Goal: Task Accomplishment & Management: Use online tool/utility

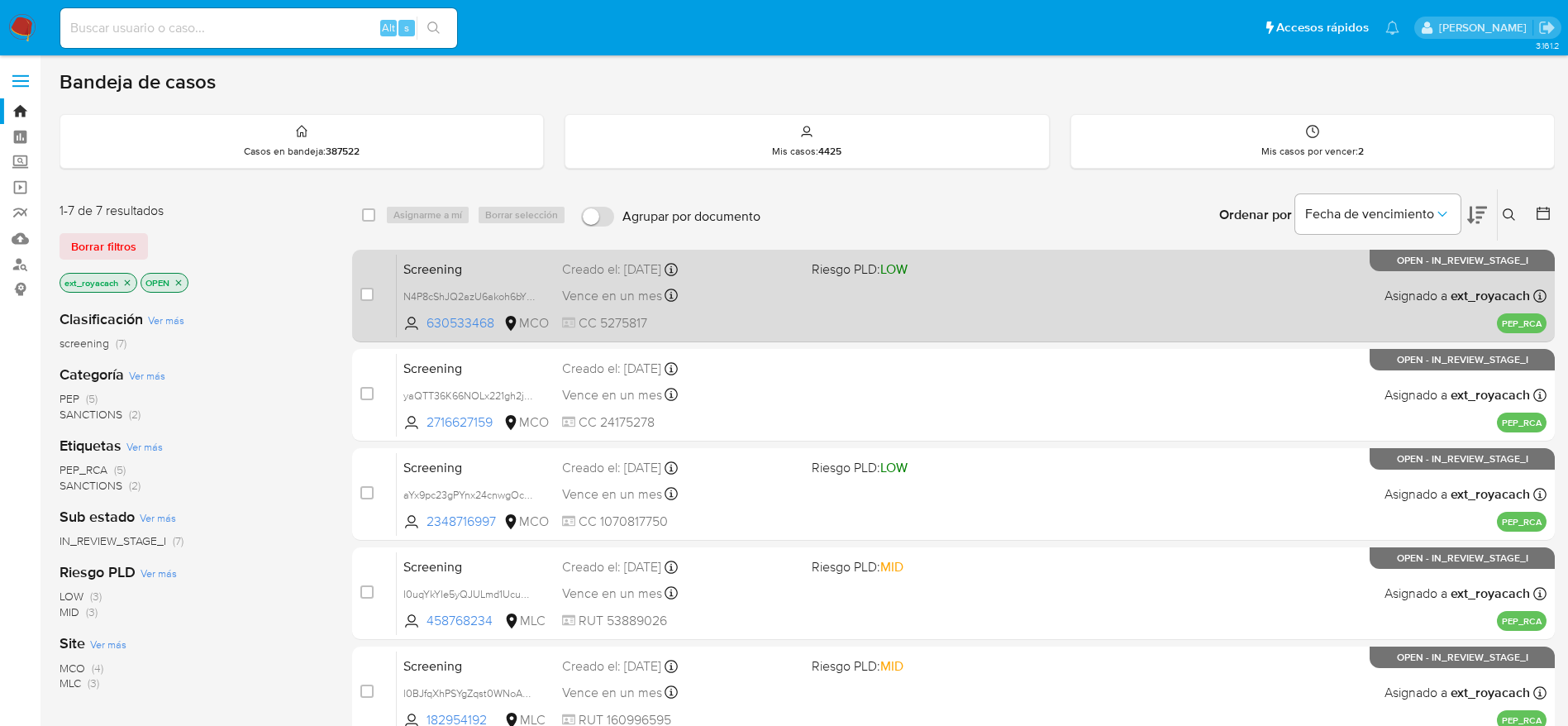
click at [891, 276] on span "LOW" at bounding box center [893, 269] width 27 height 19
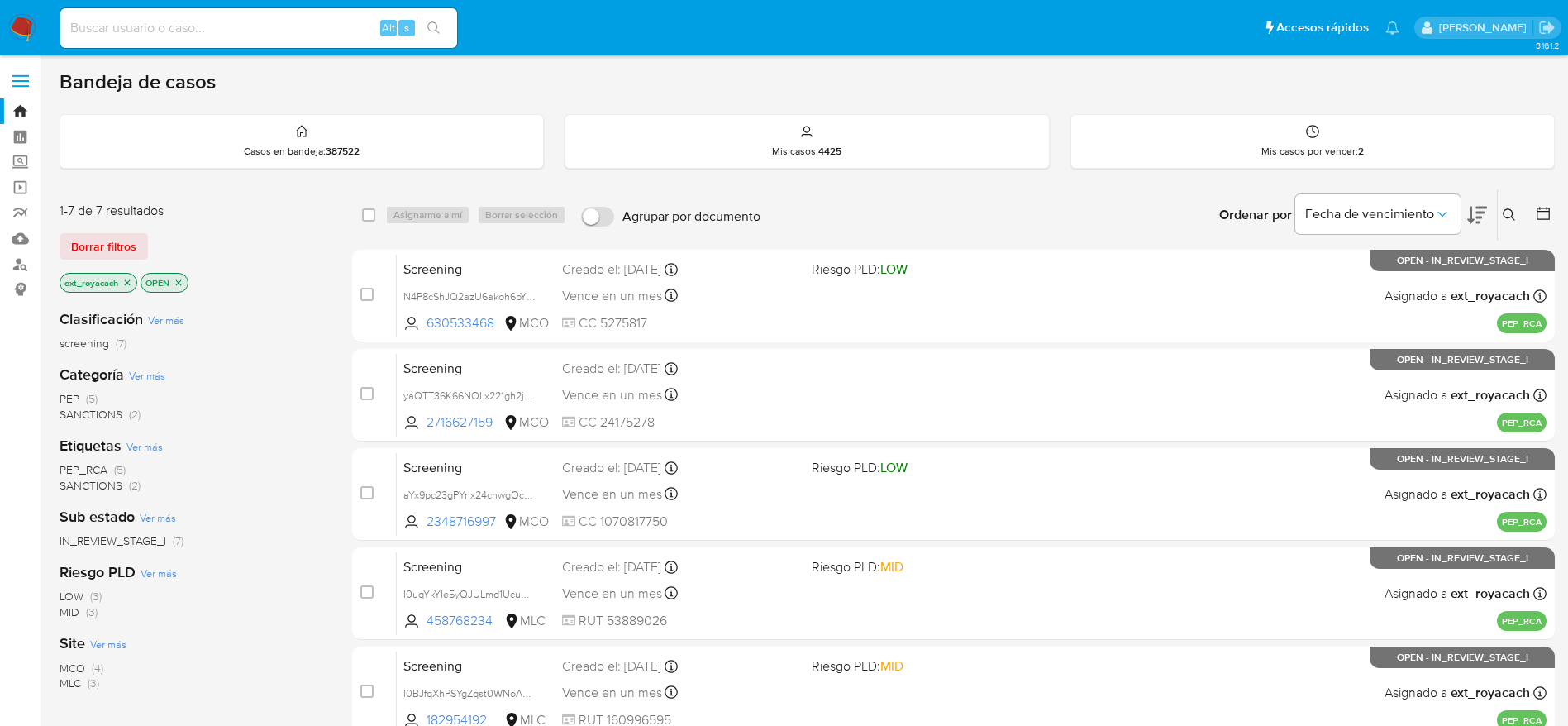
drag, startPoint x: 108, startPoint y: 411, endPoint x: 309, endPoint y: 307, distance: 226.3
click at [108, 409] on span "SANCTIONS" at bounding box center [91, 414] width 63 height 16
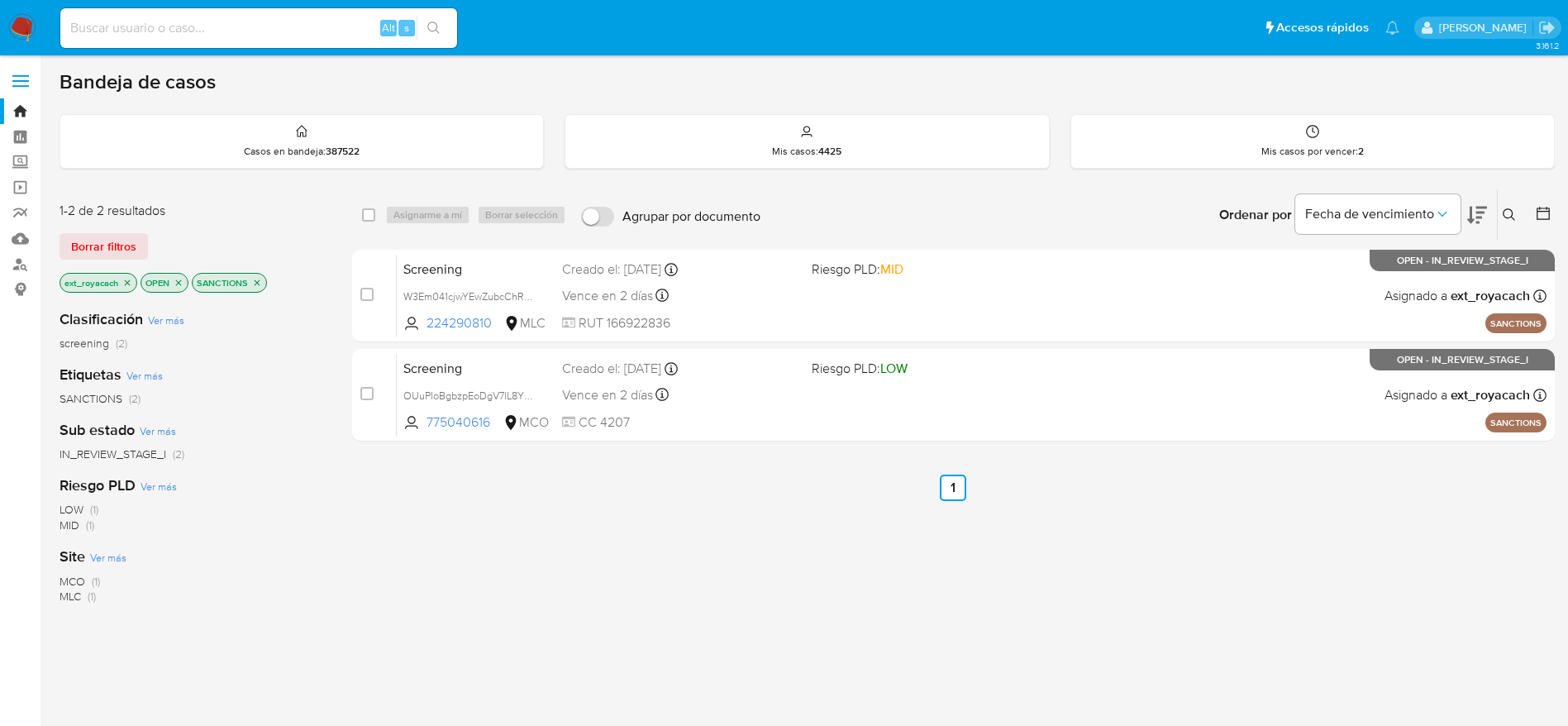
click at [256, 287] on icon "close-filter" at bounding box center [257, 283] width 10 height 10
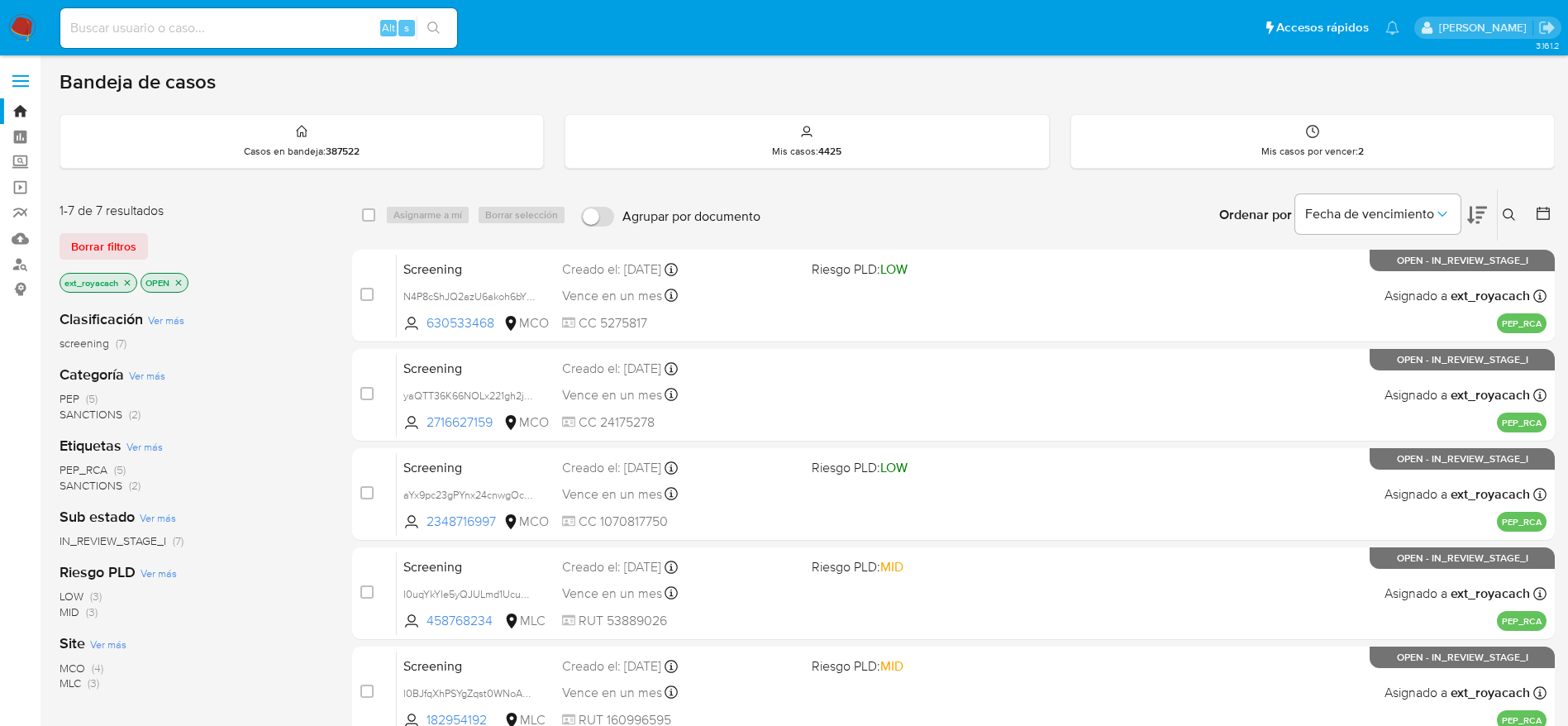
click at [123, 282] on icon "close-filter" at bounding box center [128, 283] width 10 height 10
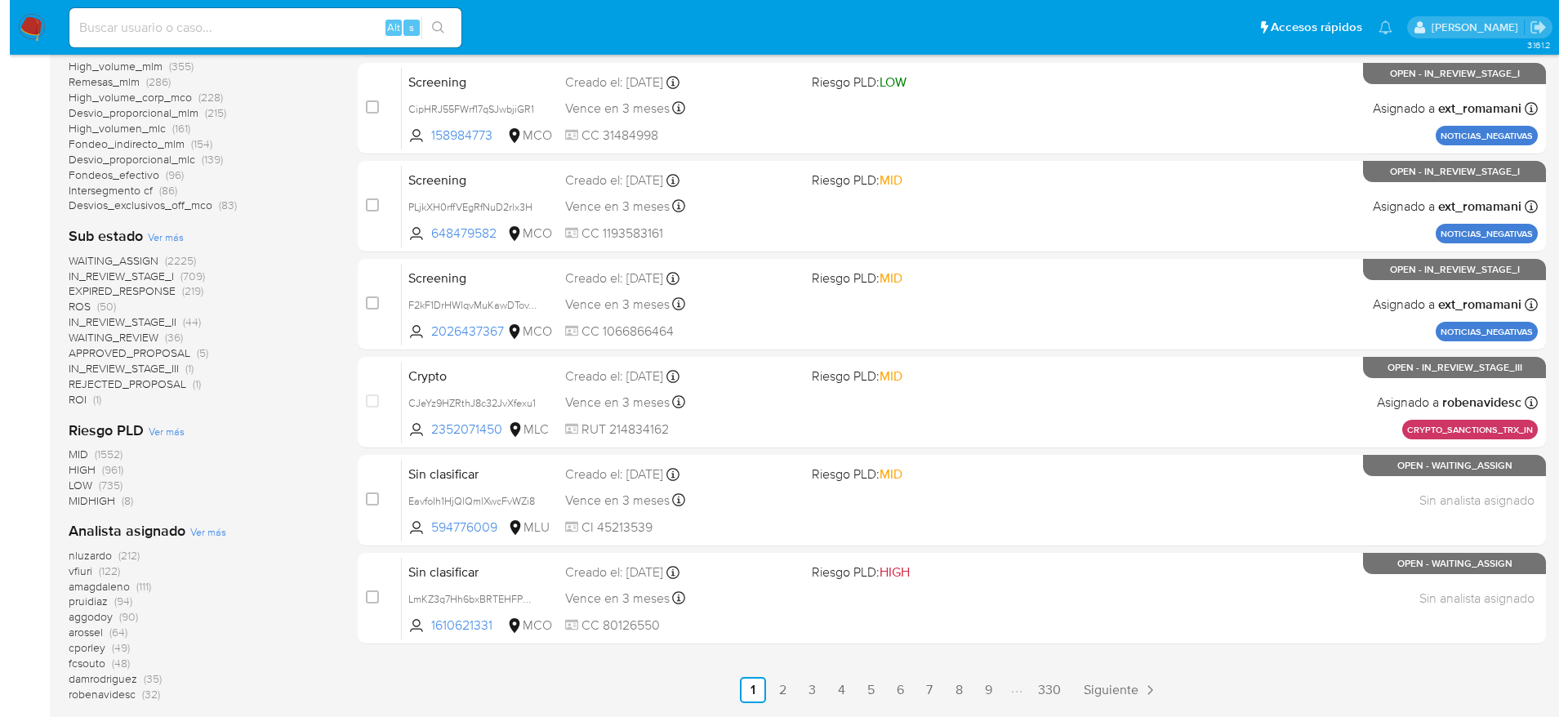
scroll to position [735, 0]
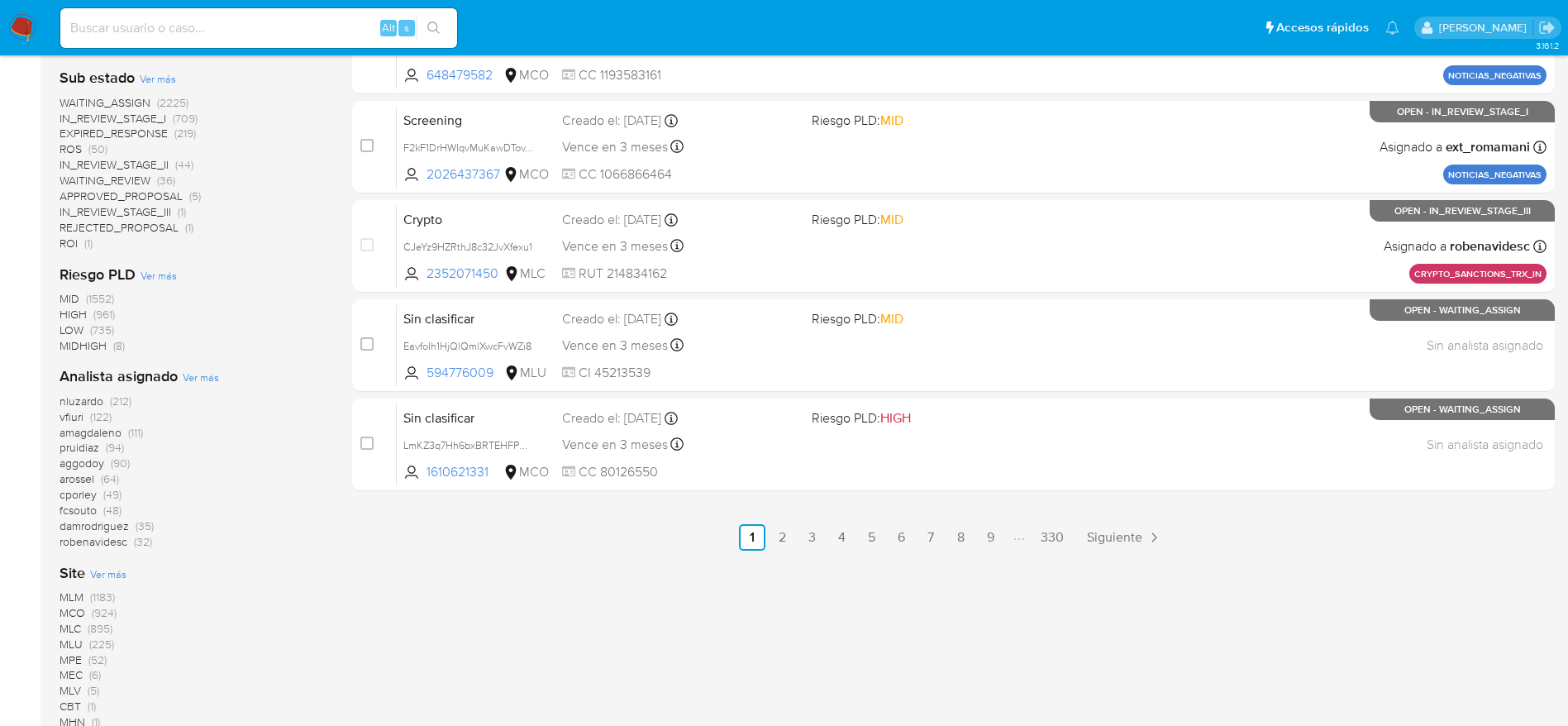
click at [199, 371] on span "Ver más" at bounding box center [201, 376] width 37 height 14
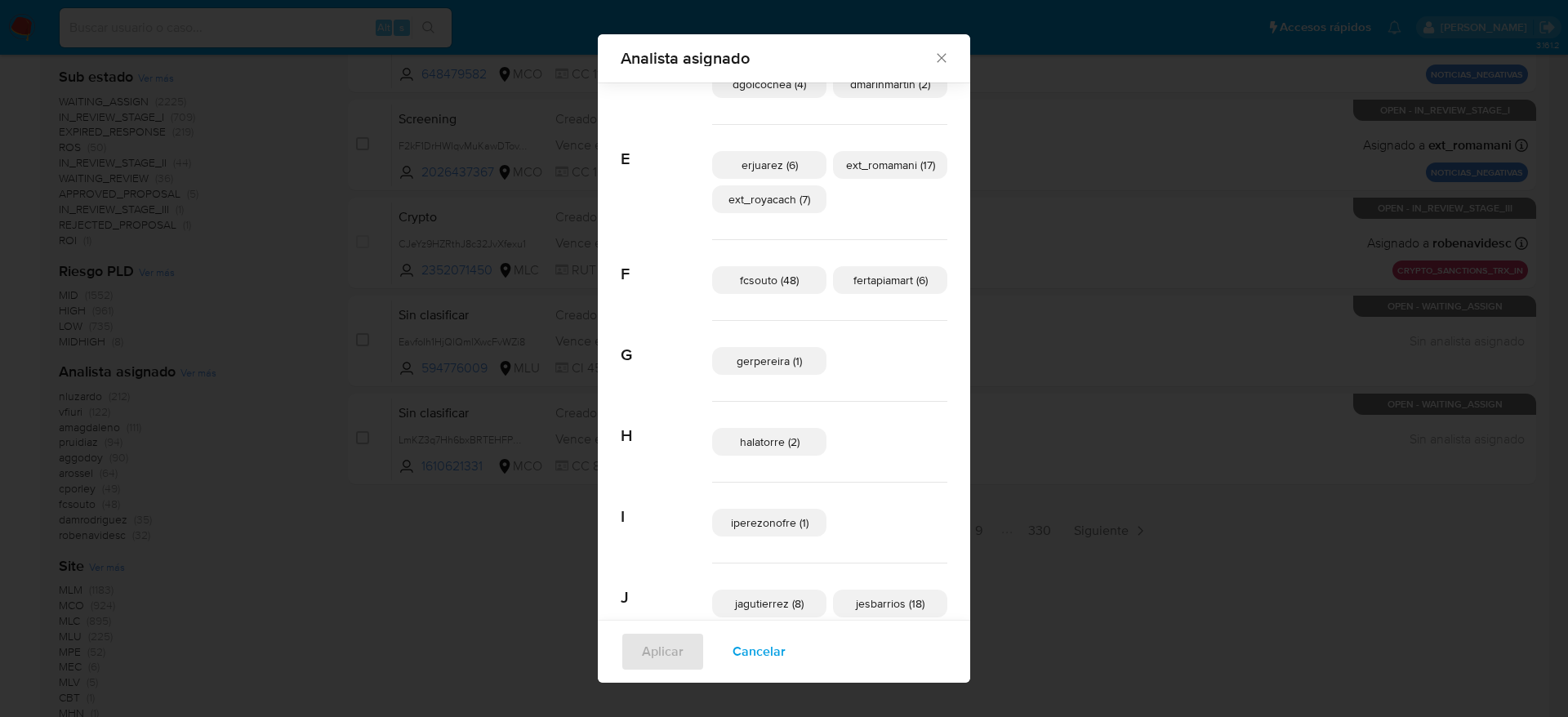
scroll to position [356, 0]
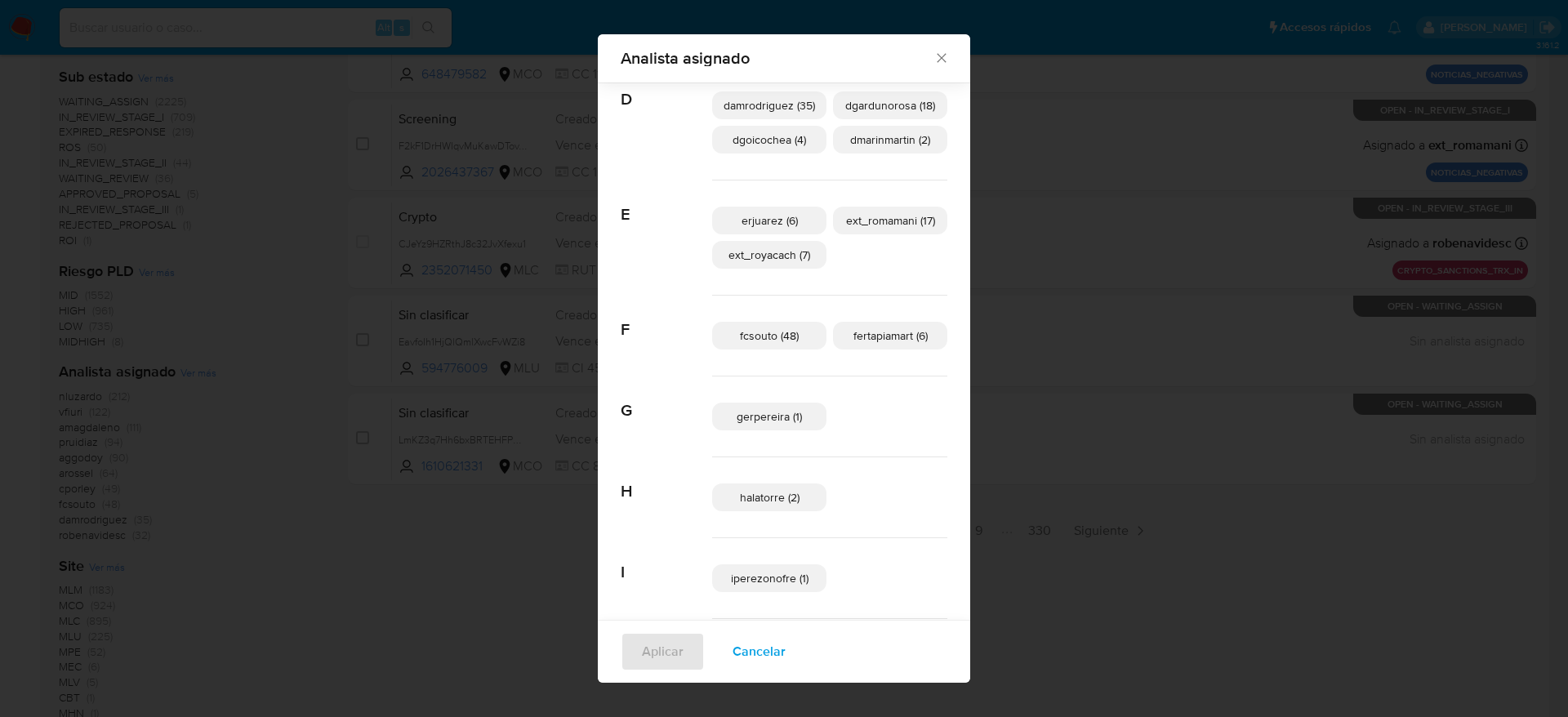
click at [849, 219] on span "ext_romamani (17)" at bounding box center [890, 220] width 89 height 16
click at [669, 477] on span "Aplicar" at bounding box center [663, 651] width 42 height 36
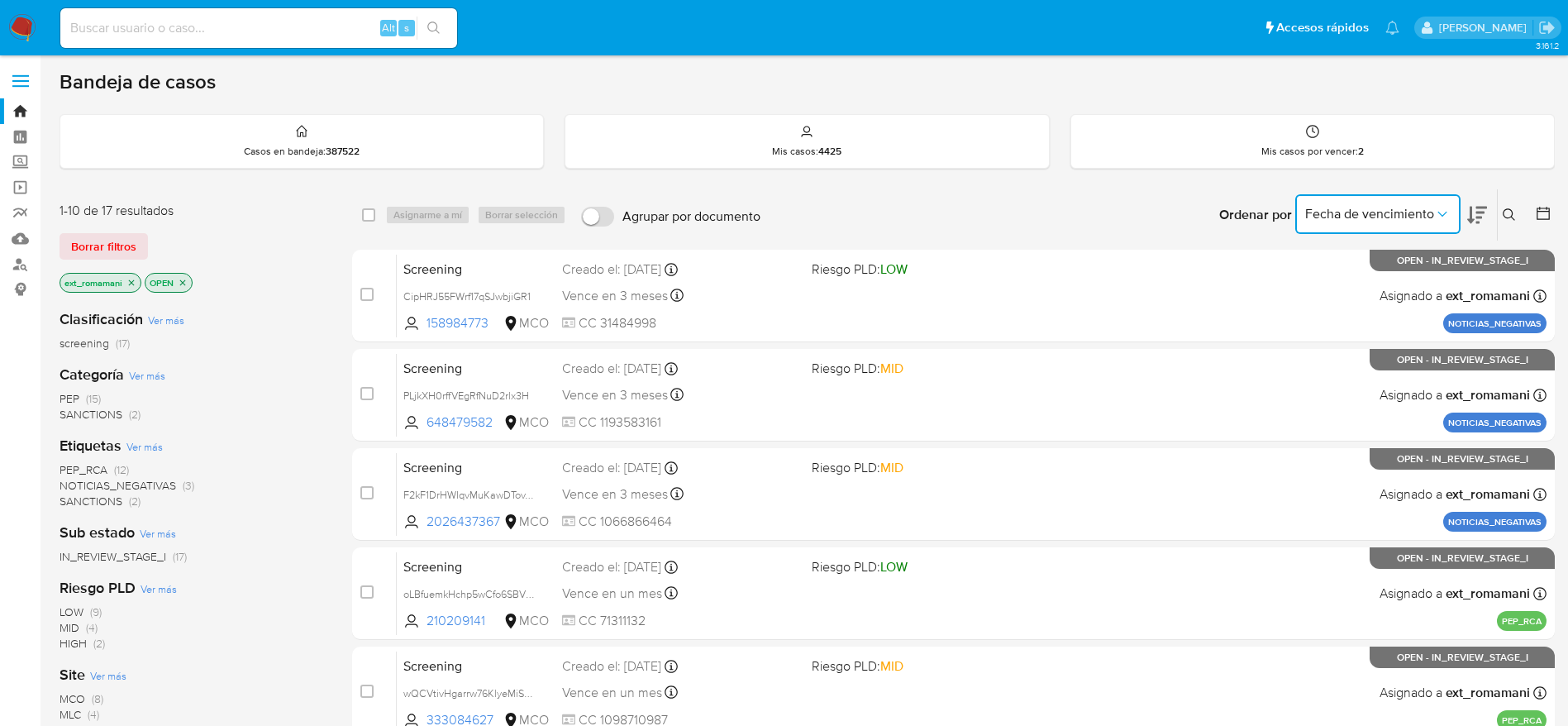
click at [1057, 220] on icon "Ordenar por" at bounding box center [1441, 214] width 16 height 16
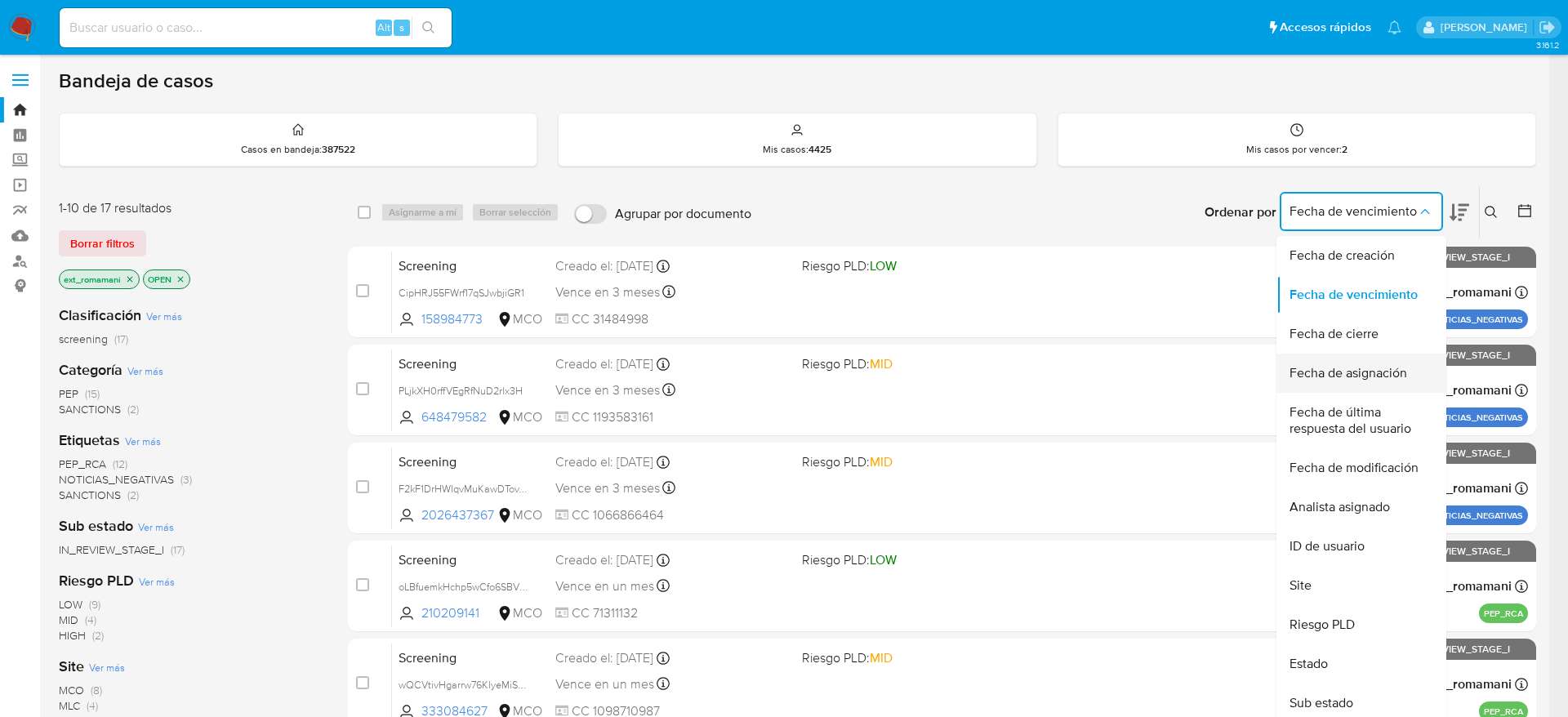
click at [1044, 380] on span "Fecha de asignación" at bounding box center [1349, 372] width 118 height 16
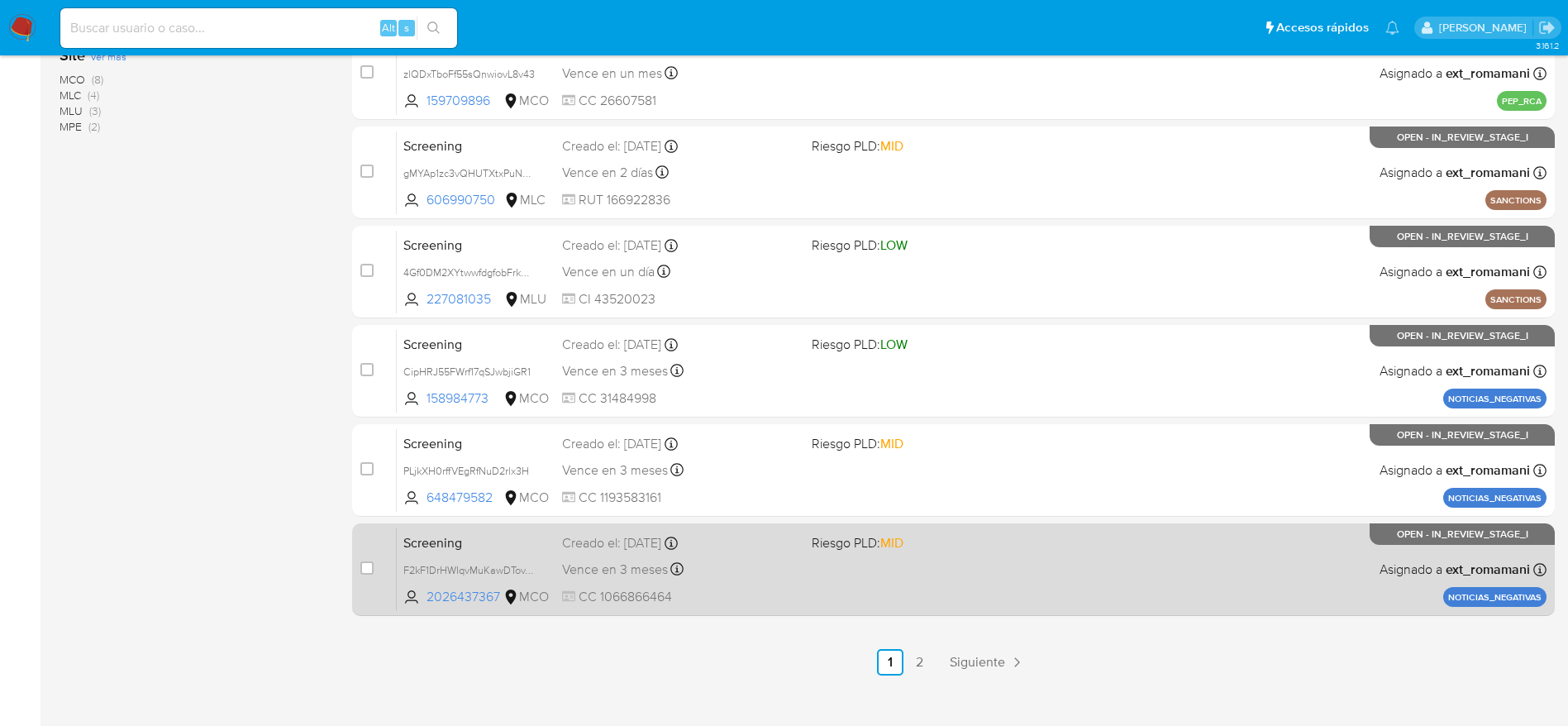
scroll to position [639, 0]
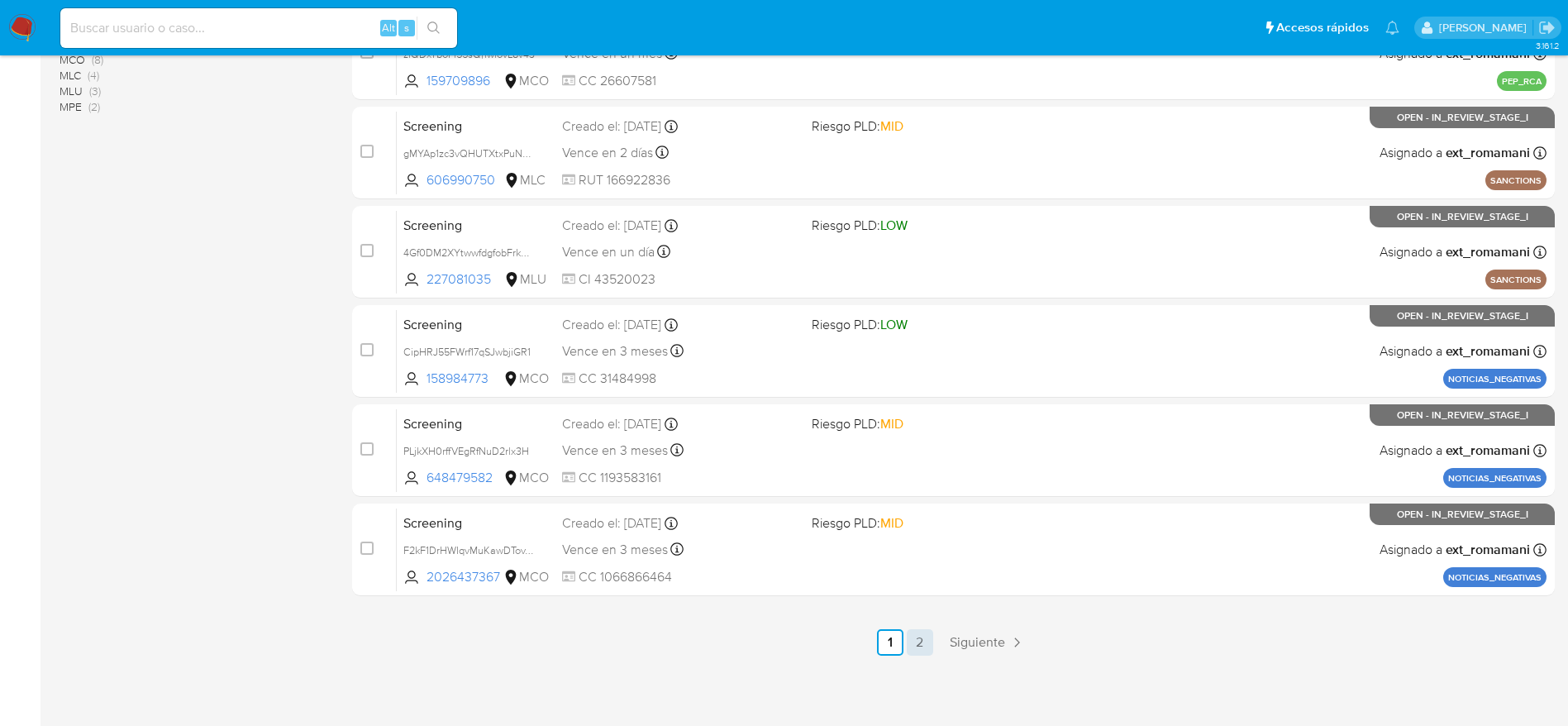
click at [921, 483] on link "2" at bounding box center [920, 642] width 26 height 26
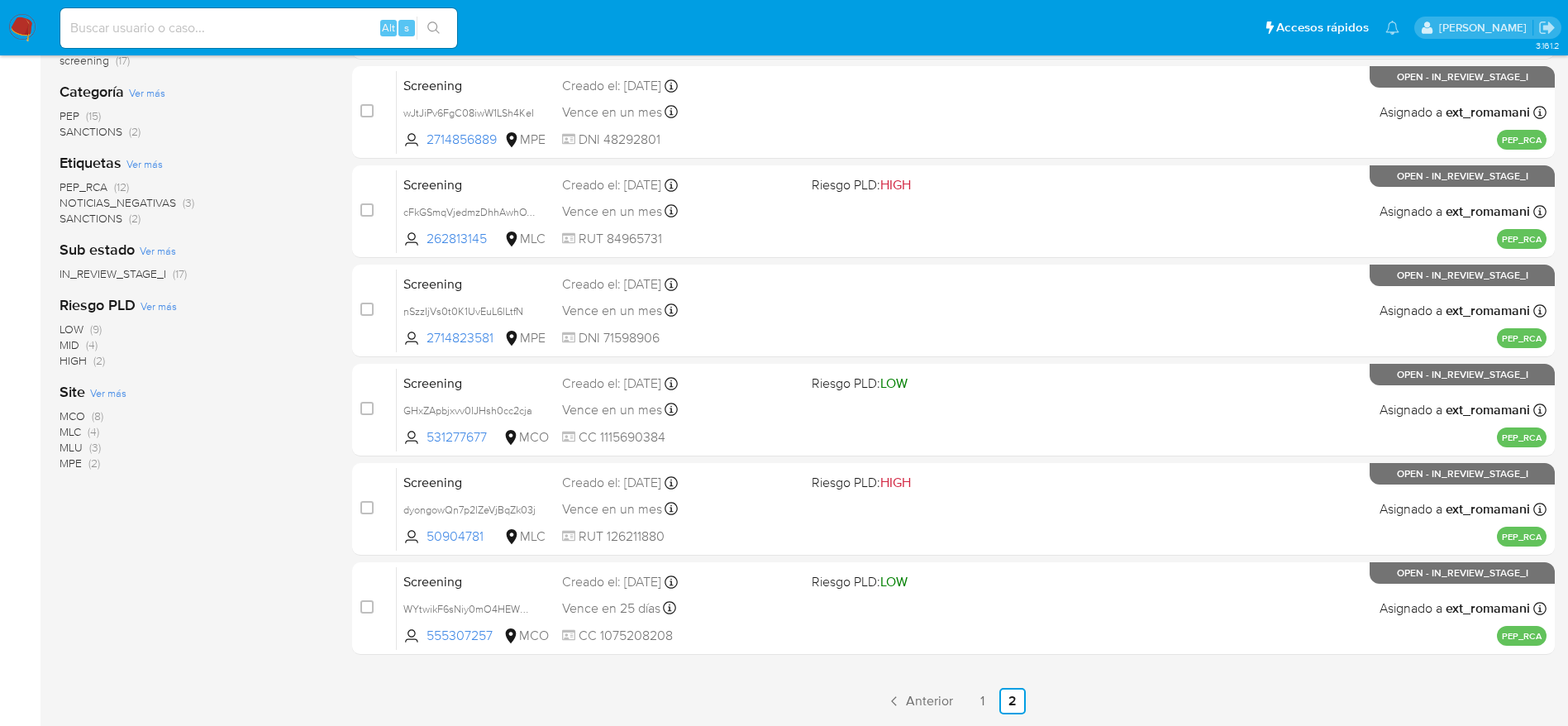
scroll to position [341, 0]
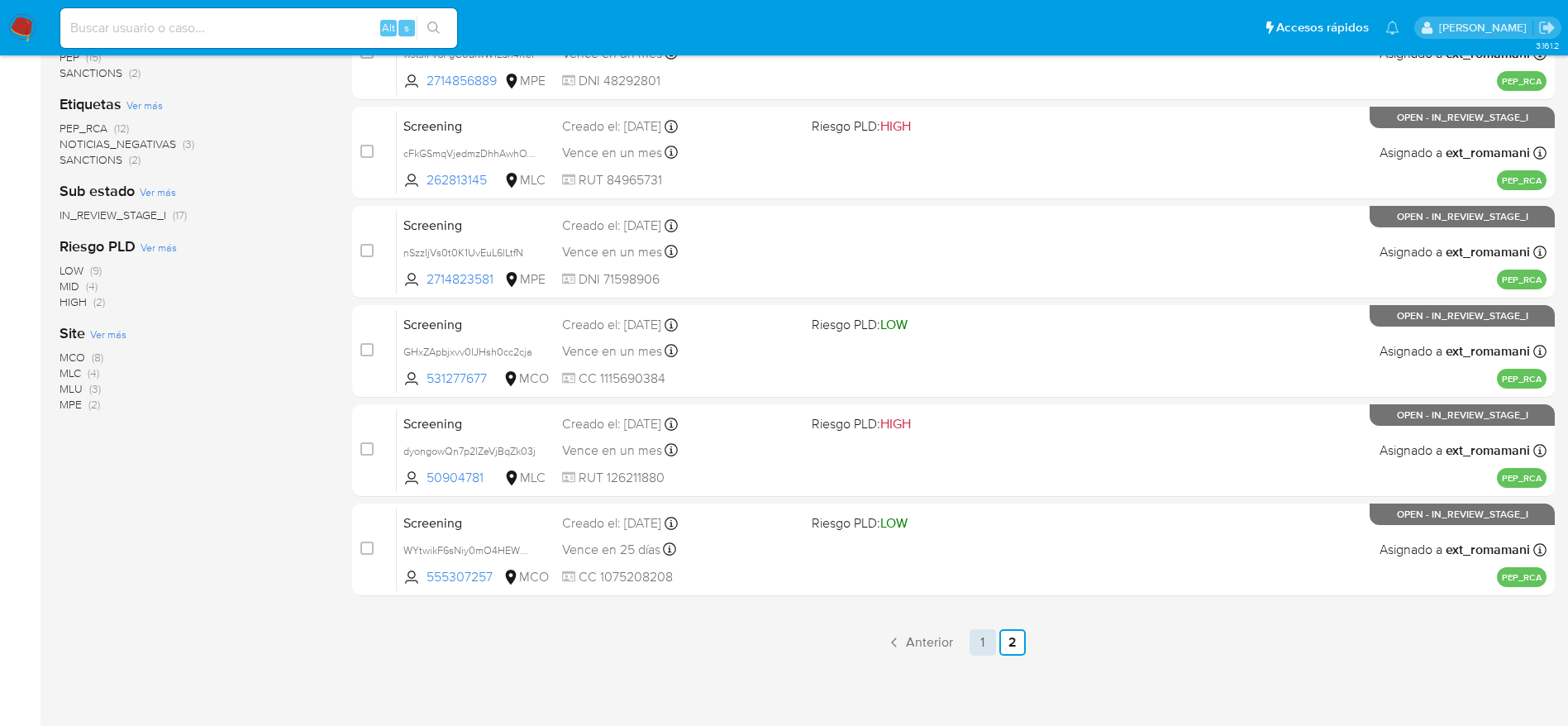
click at [984, 483] on link "1" at bounding box center [982, 642] width 26 height 26
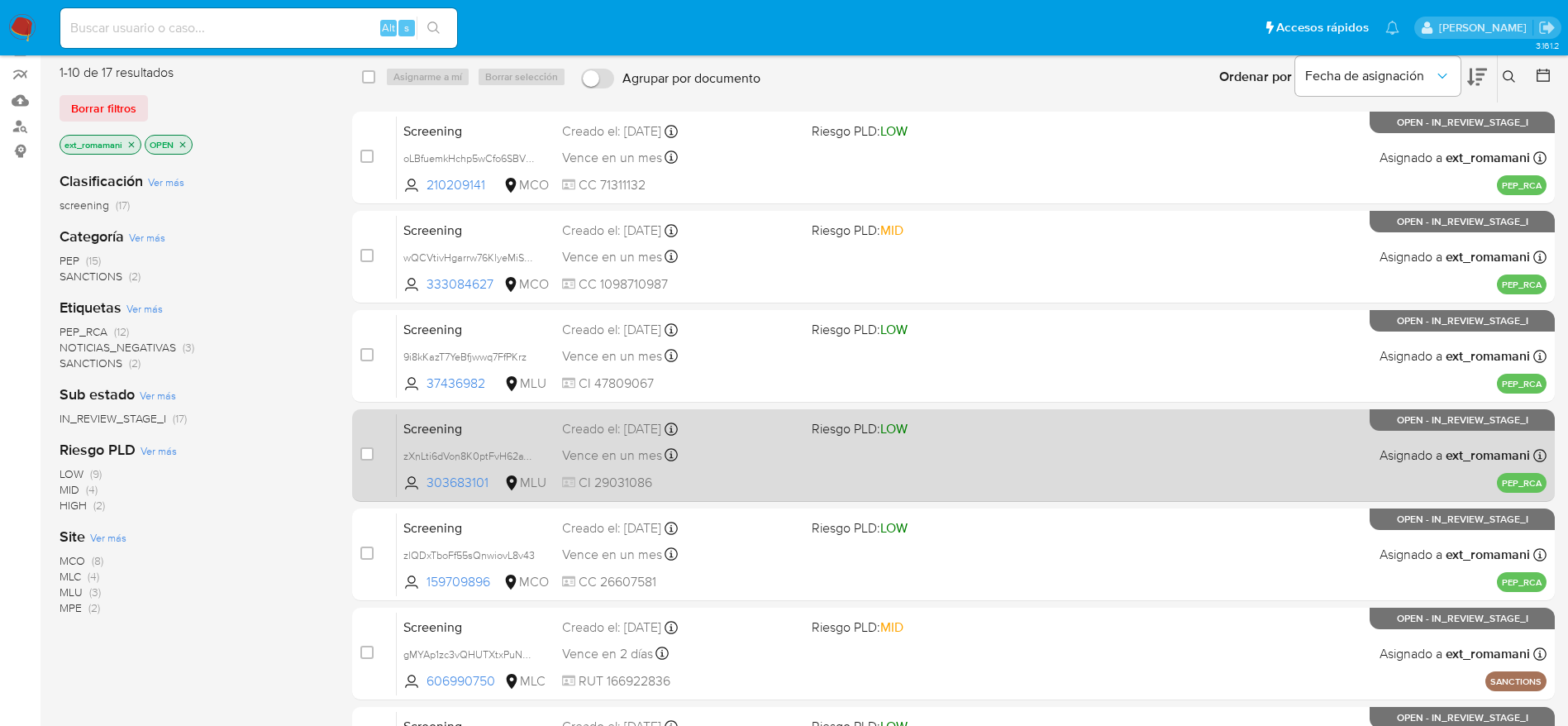
scroll to position [124, 0]
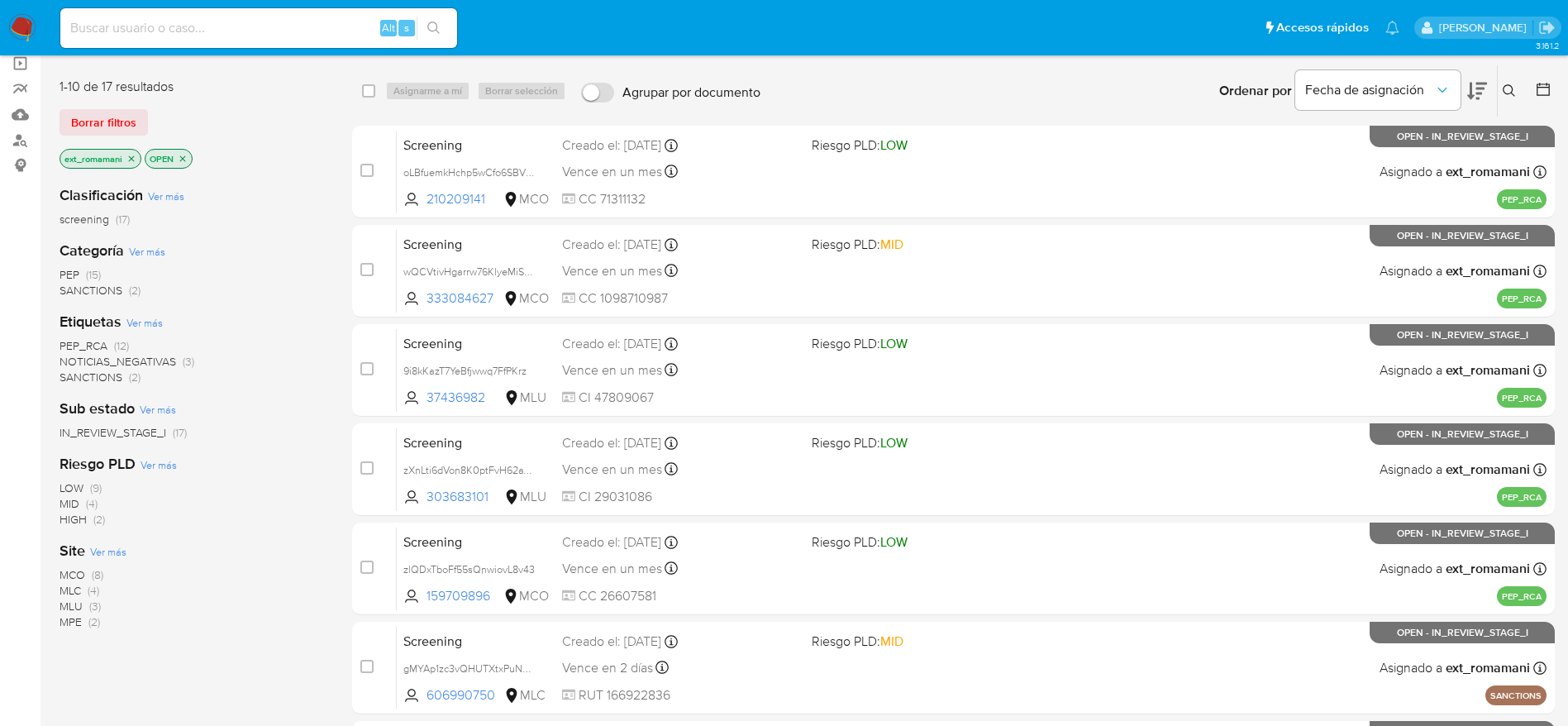
click at [23, 33] on img at bounding box center [22, 28] width 28 height 28
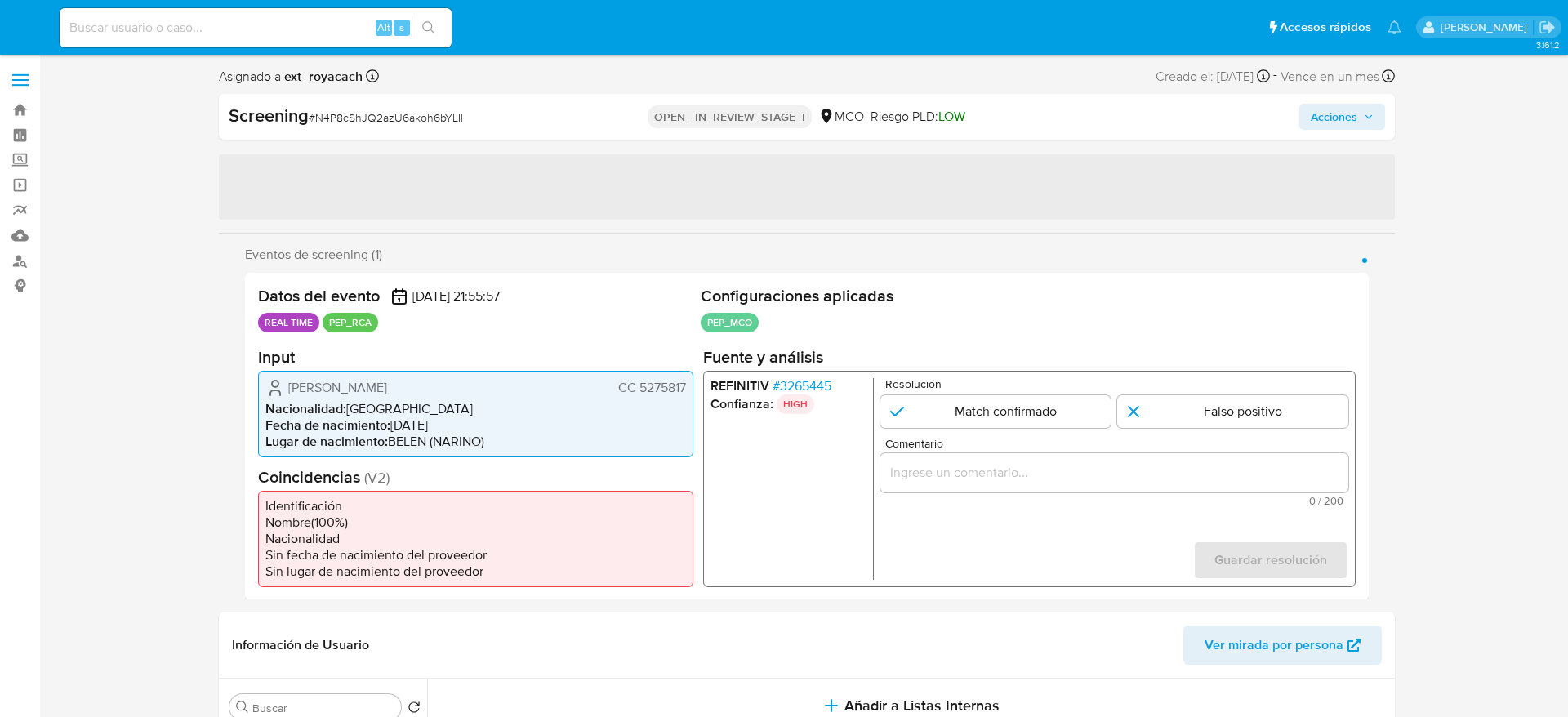
select select "10"
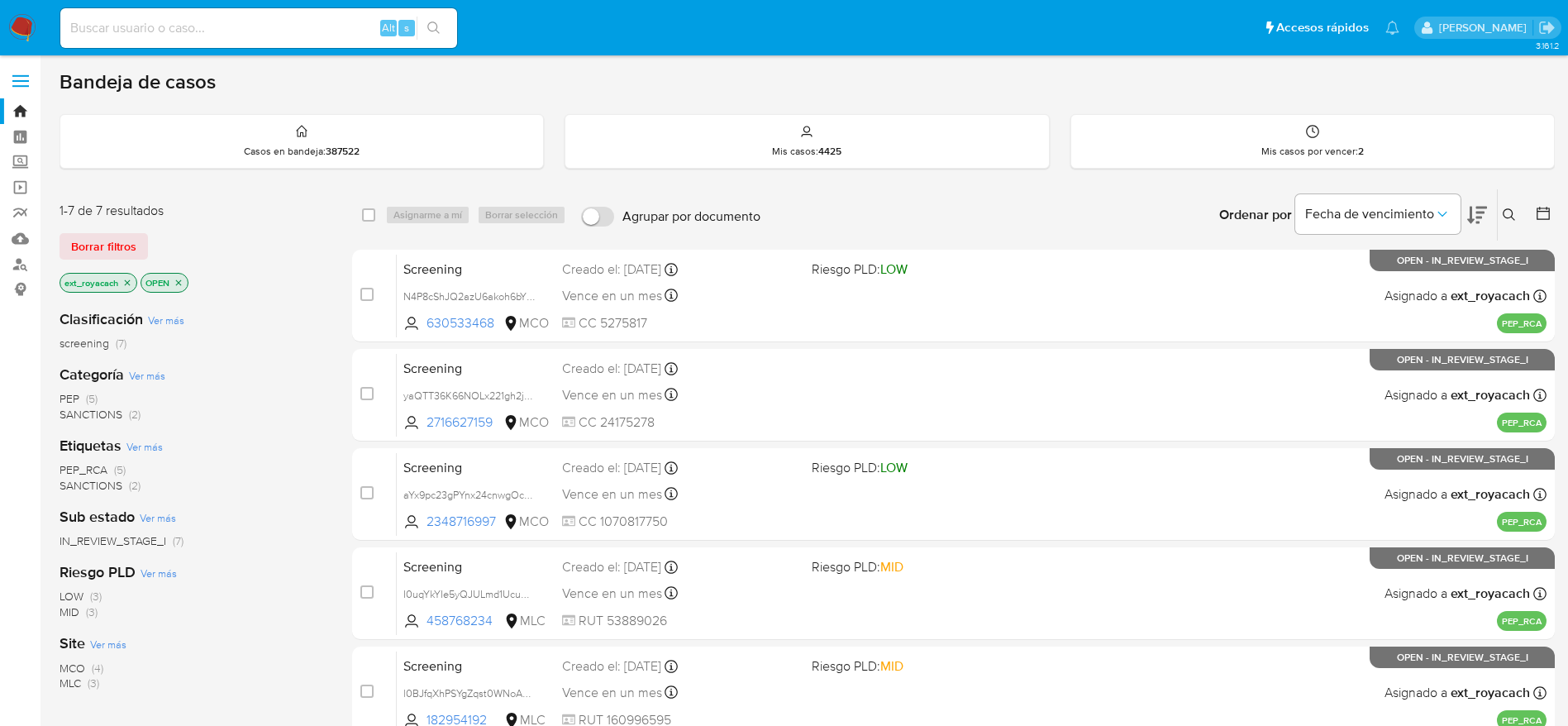
click at [98, 410] on span "SANCTIONS" at bounding box center [91, 414] width 63 height 16
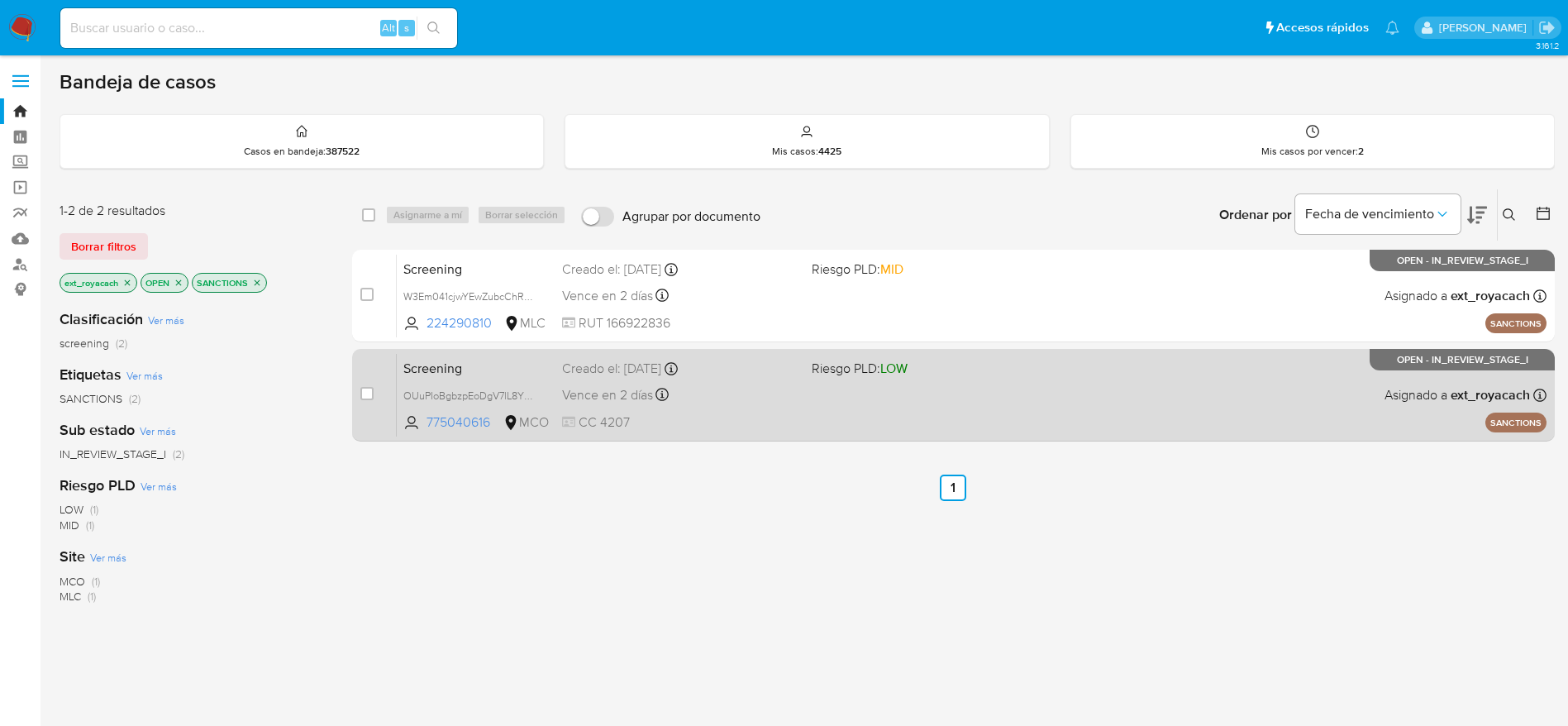
click at [795, 410] on div "Screening OUuPIoBgbzpEoDgV7lL8YErg 775040616 MCO Riesgo PLD: LOW Creado el: 01/…" at bounding box center [971, 395] width 1149 height 83
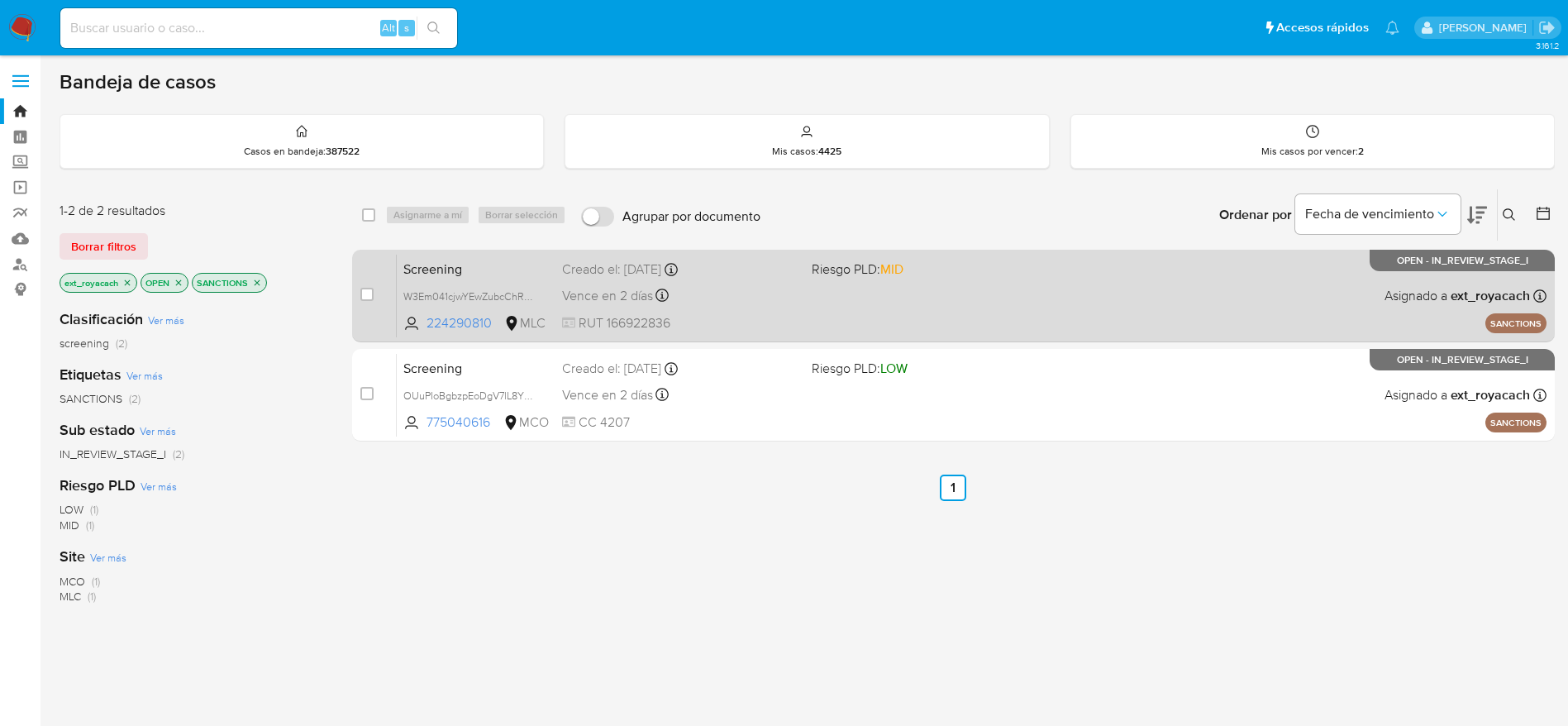
click at [612, 294] on span "Vence en 2 días" at bounding box center [607, 295] width 91 height 18
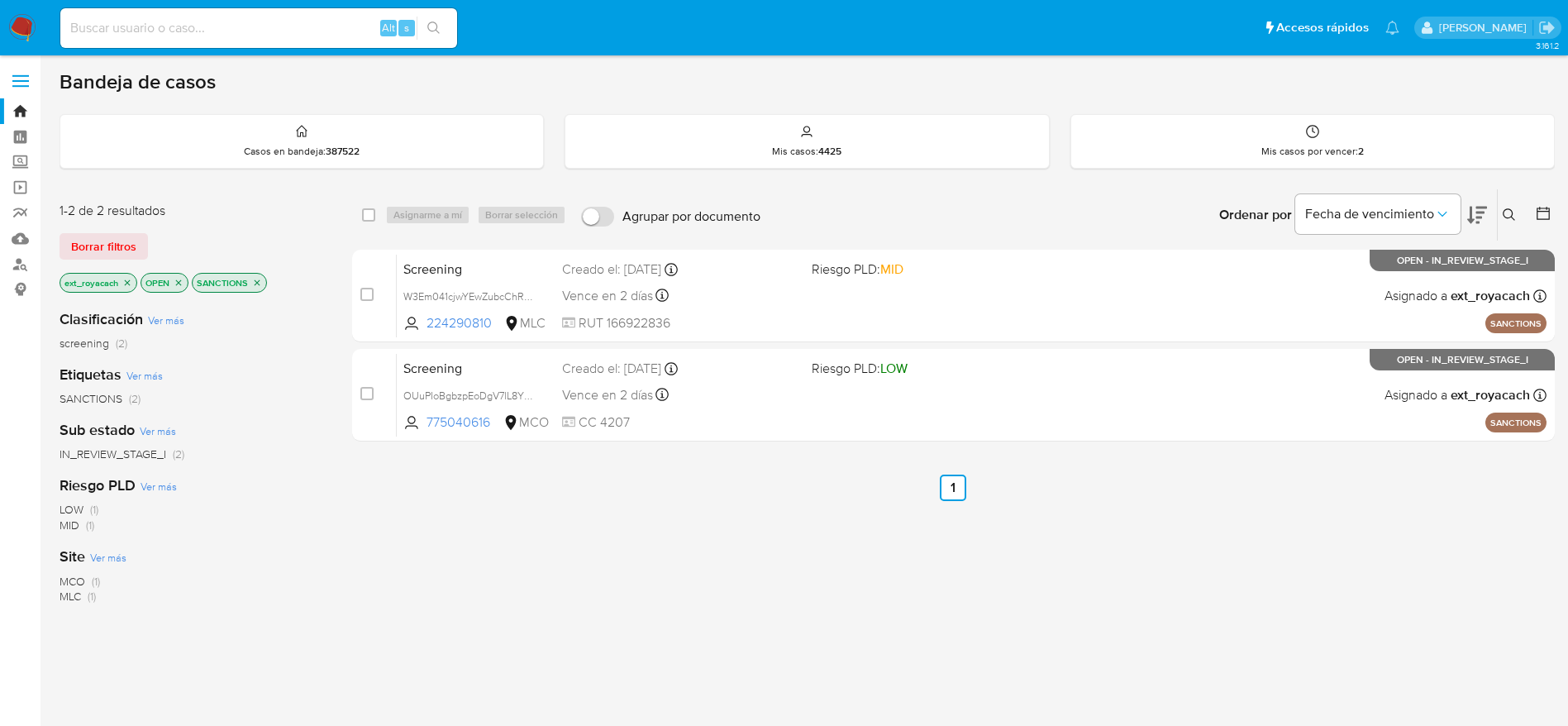
drag, startPoint x: 41, startPoint y: 25, endPoint x: 19, endPoint y: 26, distance: 22.0
click at [42, 25] on nav "Pausado Ver notificaciones Alt s Accesos rápidos Presiona las siguientes teclas…" at bounding box center [784, 27] width 1568 height 55
click at [16, 26] on img at bounding box center [22, 28] width 28 height 28
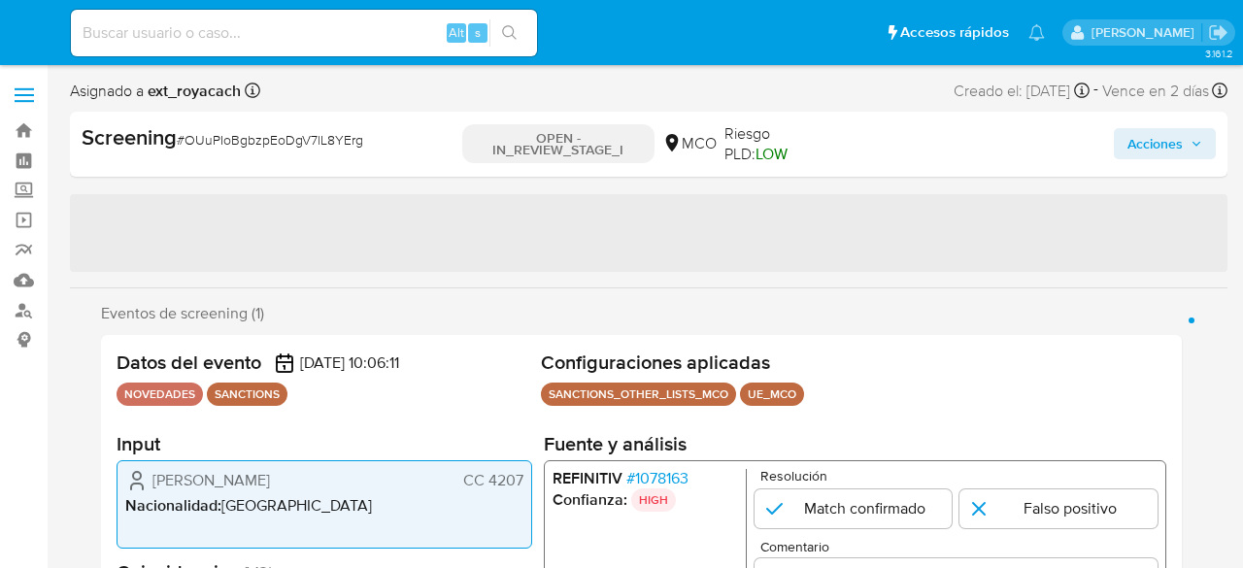
select select "10"
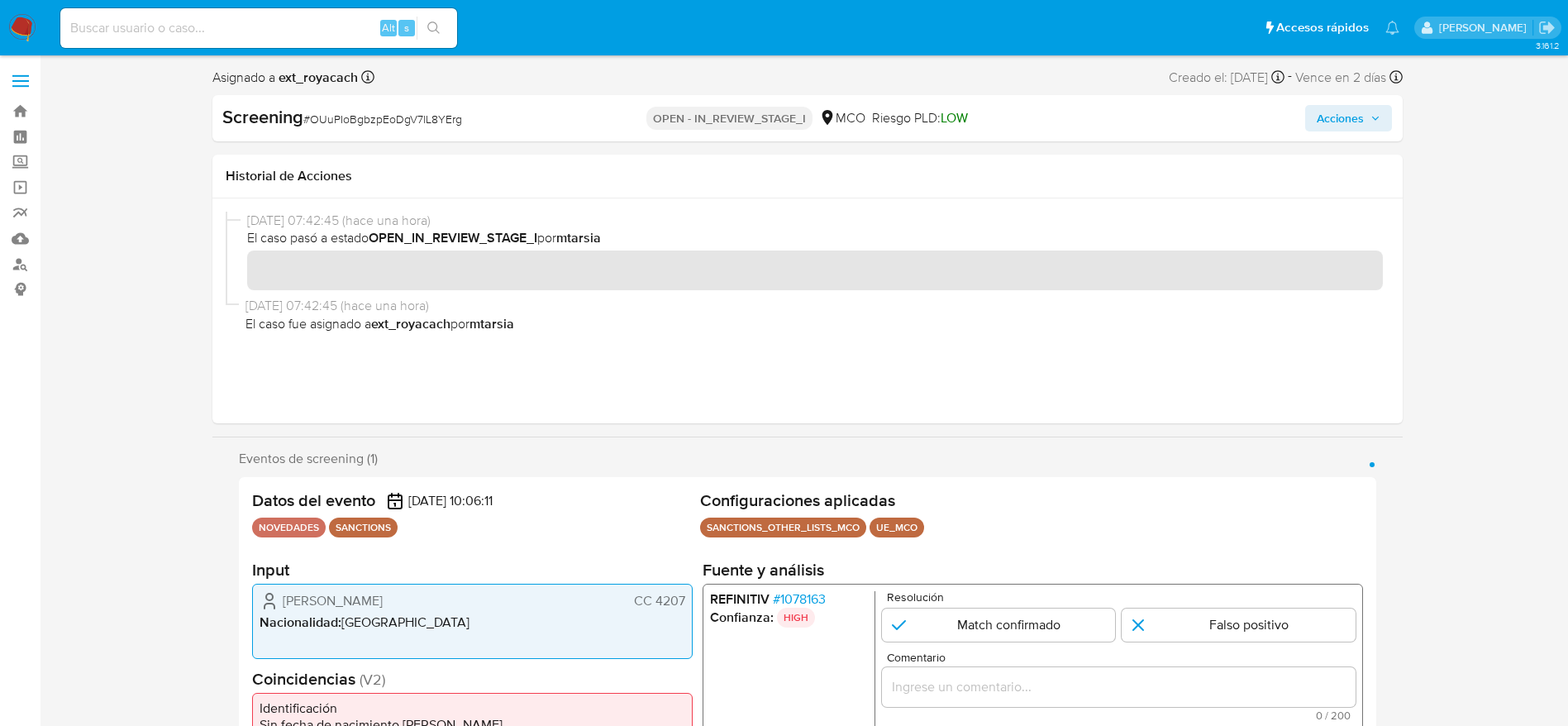
click at [418, 127] on span "# OUuPIoBgbzpEoDgV7lL8YErg" at bounding box center [382, 118] width 158 height 16
copy span "OUuPIoBgbzpEoDgV7lL8YErg"
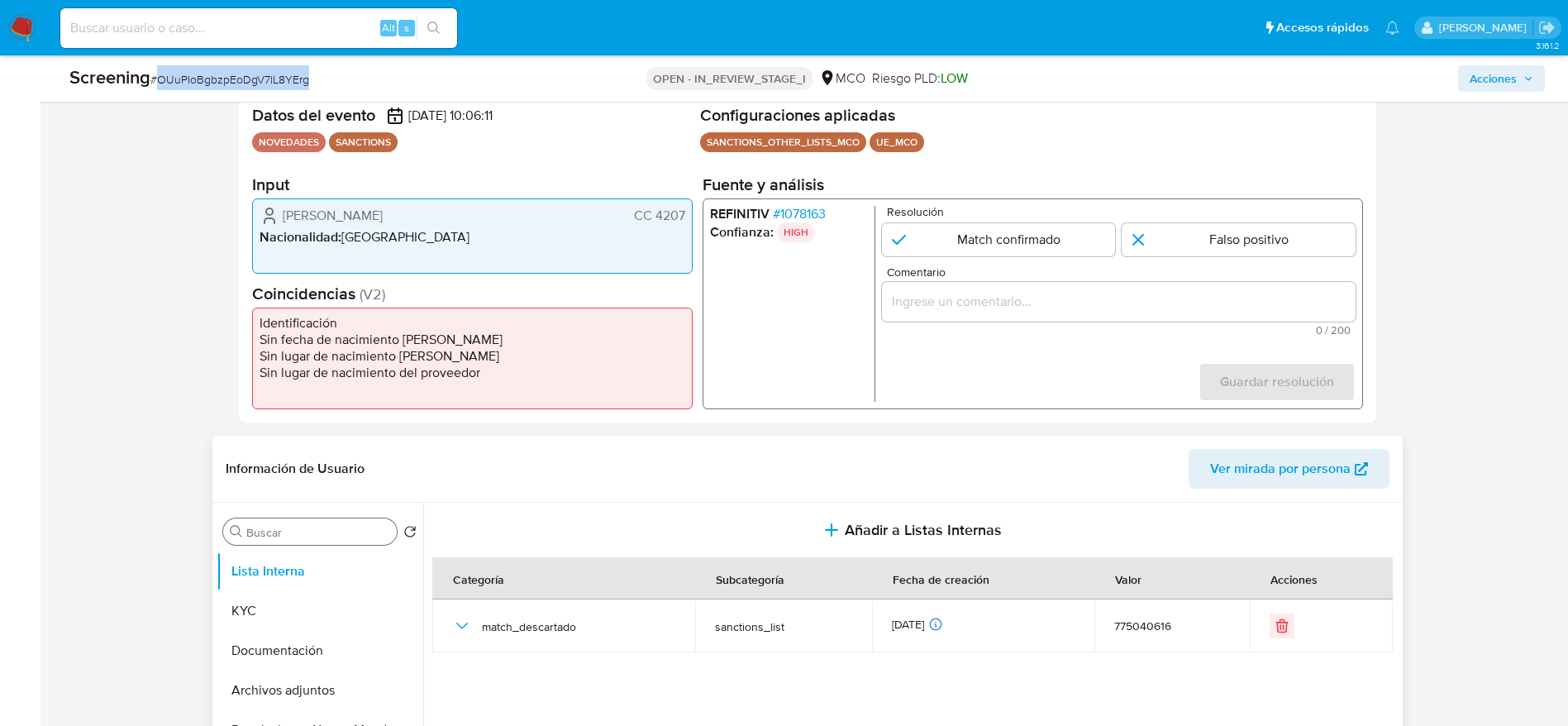
scroll to position [496, 0]
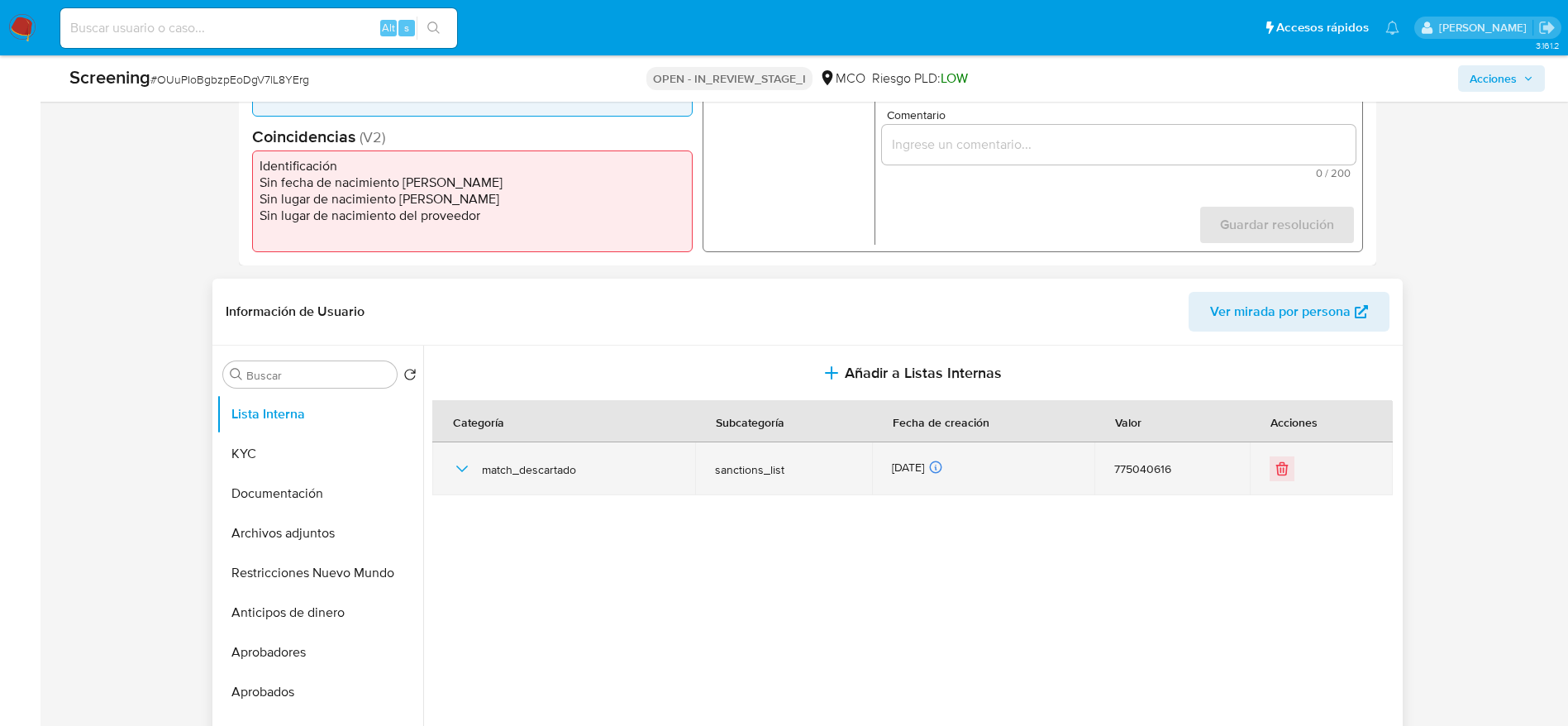
click at [450, 472] on td "match_descartado" at bounding box center [564, 469] width 264 height 53
click at [462, 472] on icon "button" at bounding box center [461, 468] width 20 height 20
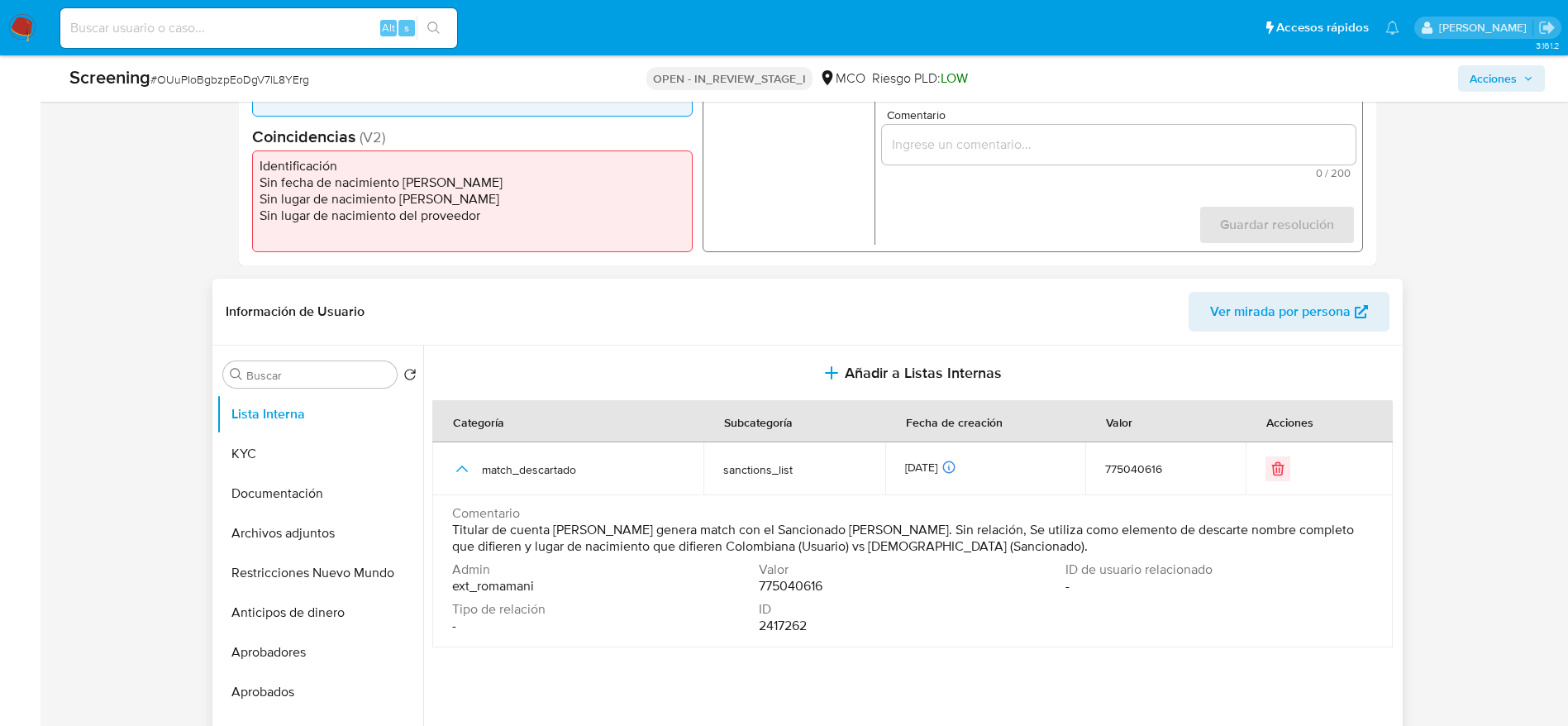
click at [589, 483] on span "Titular de cuenta Alfonso Barrera Rodriguez genera match con el Sancionado Ghol…" at bounding box center [910, 538] width 917 height 33
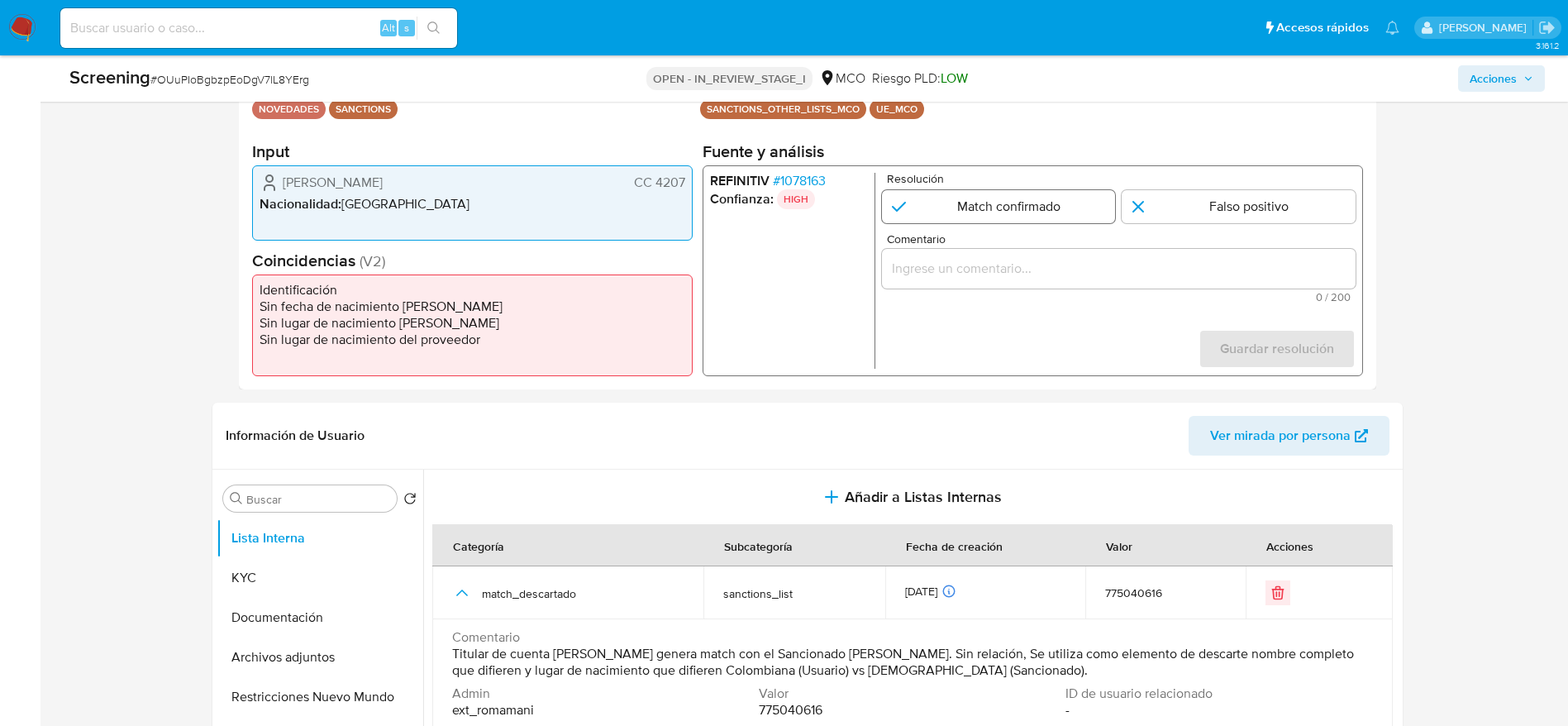
click at [1048, 220] on input "1 de 1" at bounding box center [997, 206] width 234 height 33
radio input "true"
click at [1057, 201] on input "1 de 1" at bounding box center [1238, 206] width 234 height 33
radio input "true"
click at [1057, 272] on input "Comentario" at bounding box center [1117, 268] width 474 height 21
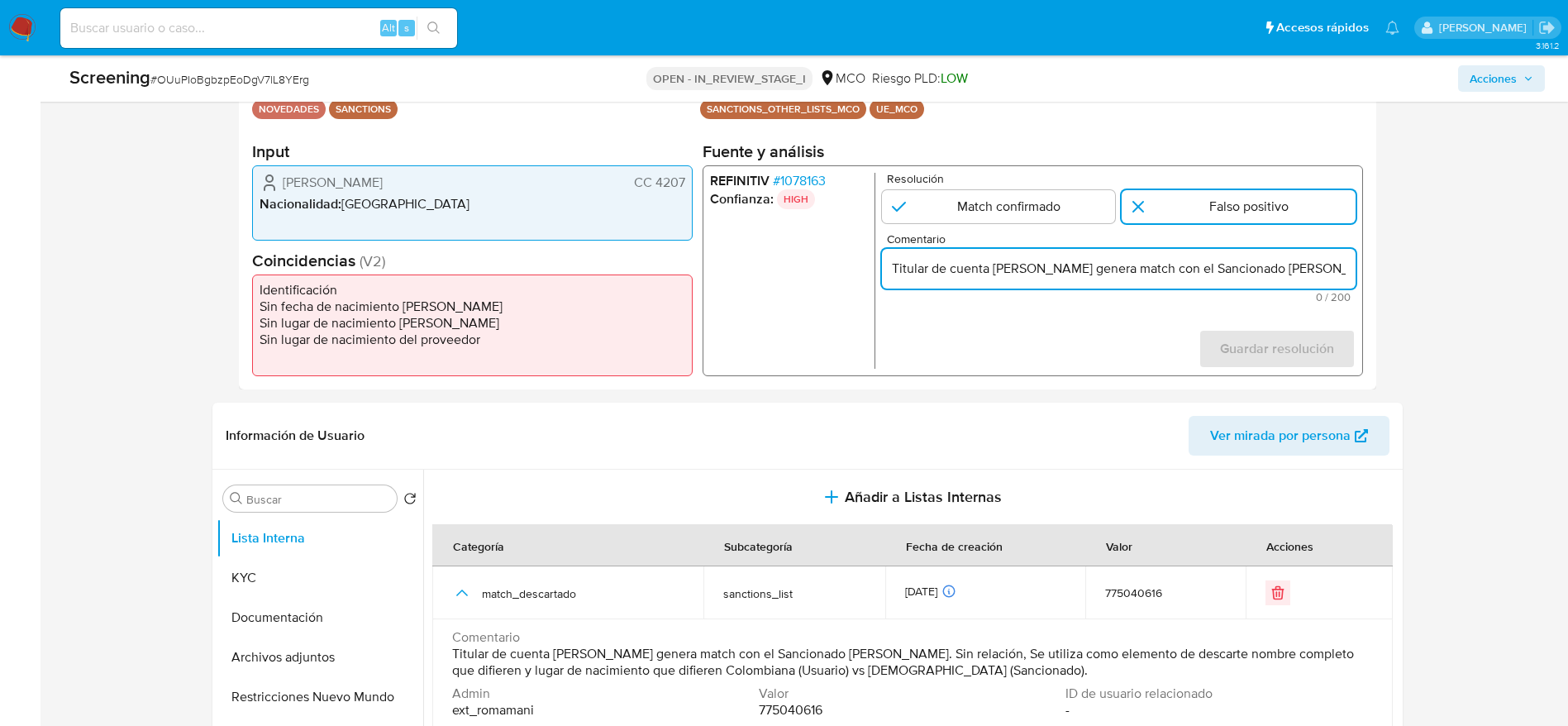
scroll to position [0, 744]
click at [1039, 274] on input "Titular de cuenta Alfonso Barrera Rodriguez genera match con el Sancionado Ghol…" at bounding box center [1117, 268] width 474 height 21
drag, startPoint x: 1103, startPoint y: 277, endPoint x: 1234, endPoint y: 258, distance: 132.4
click at [1057, 258] on input "Titular de cuenta Alfonso Barrera Rodriguez genera match con el Sancionado Ghol…" at bounding box center [1117, 268] width 474 height 21
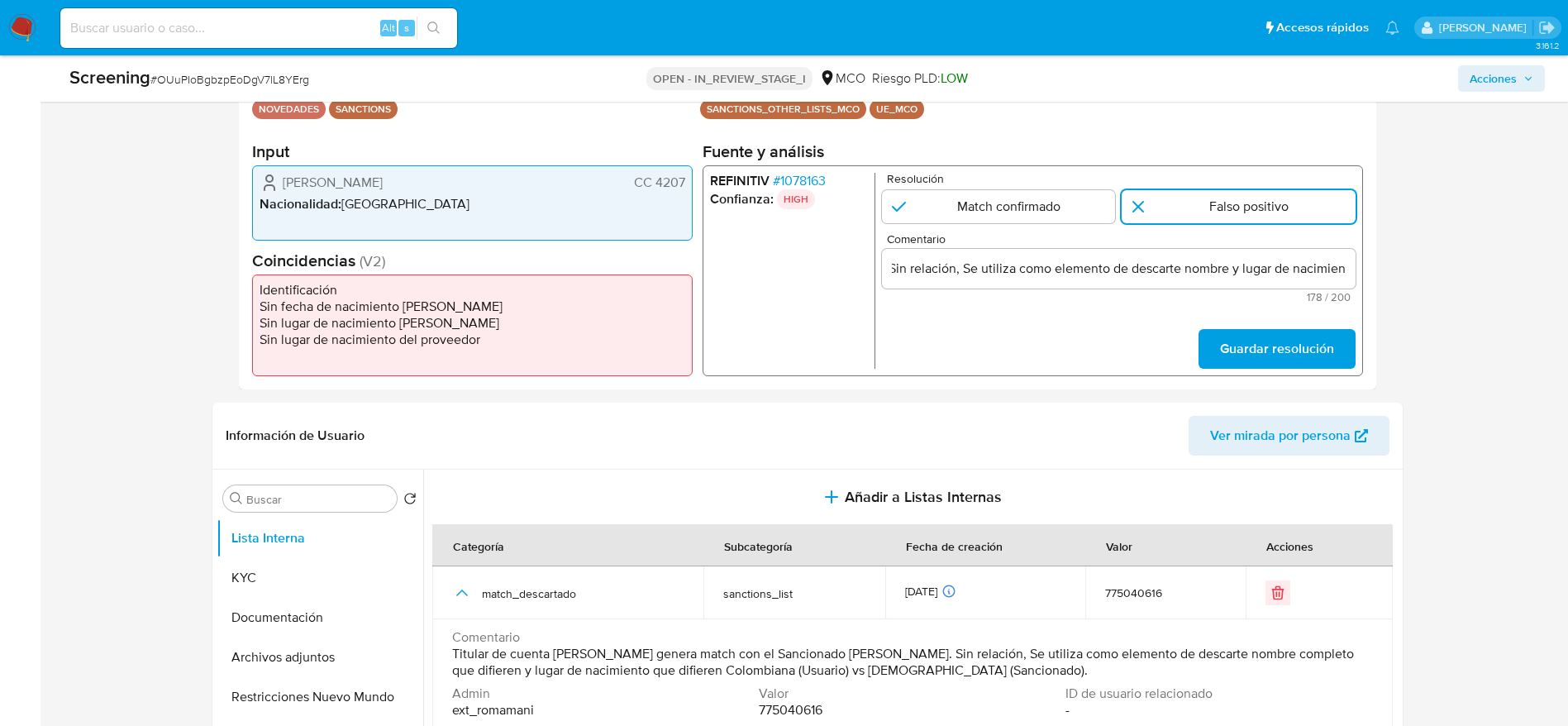
scroll to position [0, 0]
click at [1057, 250] on div "Titular de cuenta Alfonso Barrera Rodriguez genera match con el Sancionado Ghol…" at bounding box center [1117, 268] width 474 height 40
click at [1057, 276] on input "Titular de cuenta Alfonso Barrera Rodriguez genera match con el Sancionado Ghol…" at bounding box center [1117, 268] width 474 height 21
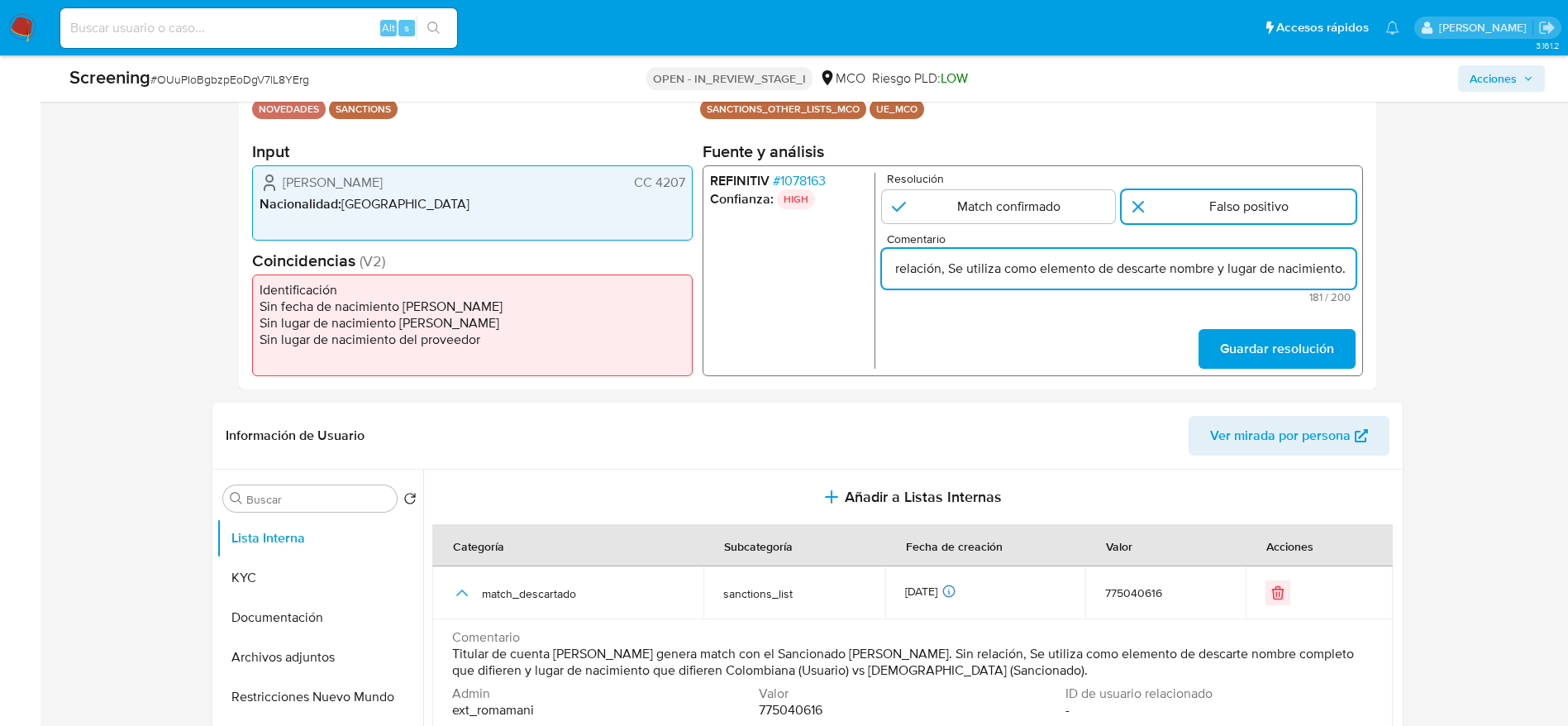
scroll to position [0, 629]
type input "Titular de cuenta Alfonso Barrera Rodriguez genera match con el Sancionado Ghol…"
click at [1057, 323] on form "Resolución Match confirmado Falso positivo Comentario Titular de cuenta Alfonso…" at bounding box center [1117, 271] width 474 height 196
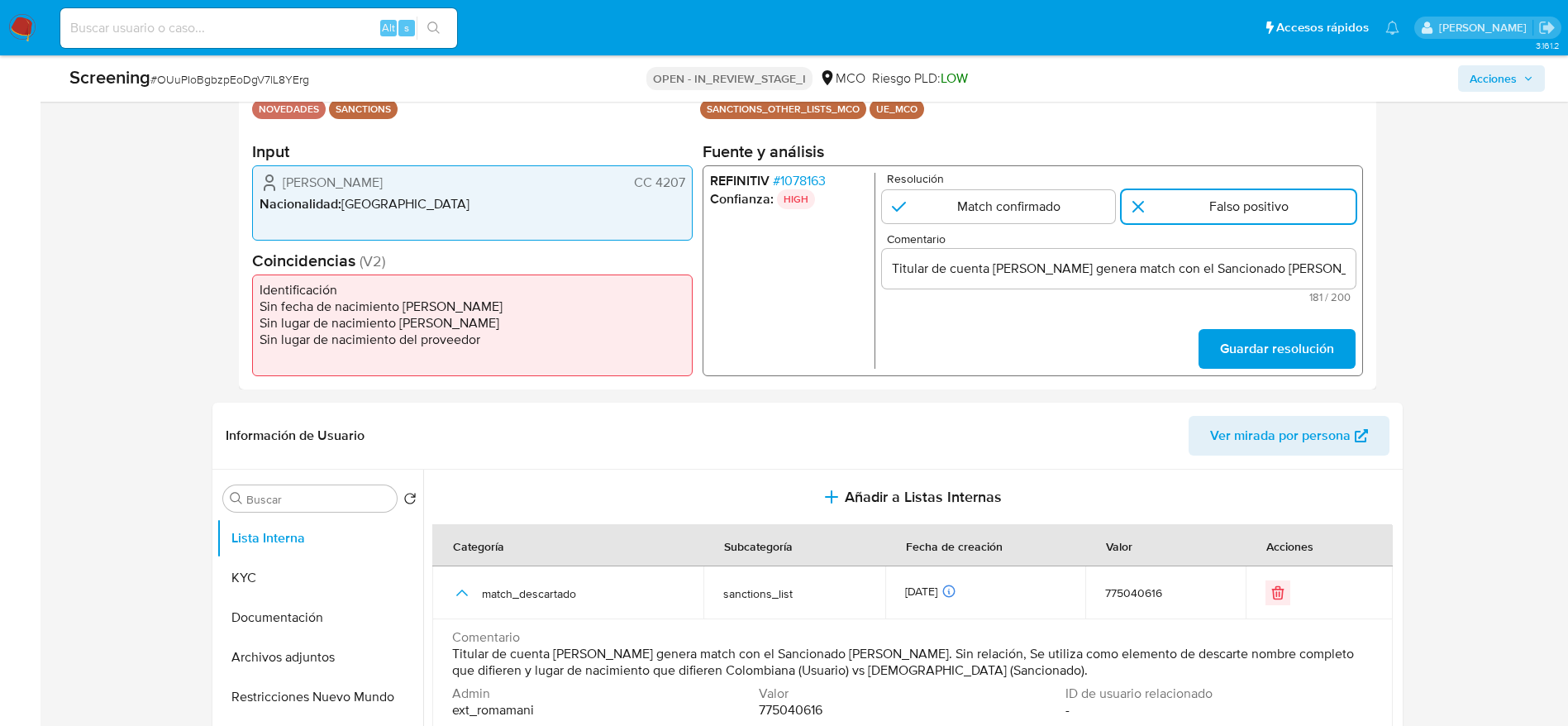
click at [1057, 342] on span "Guardar resolución" at bounding box center [1276, 349] width 114 height 37
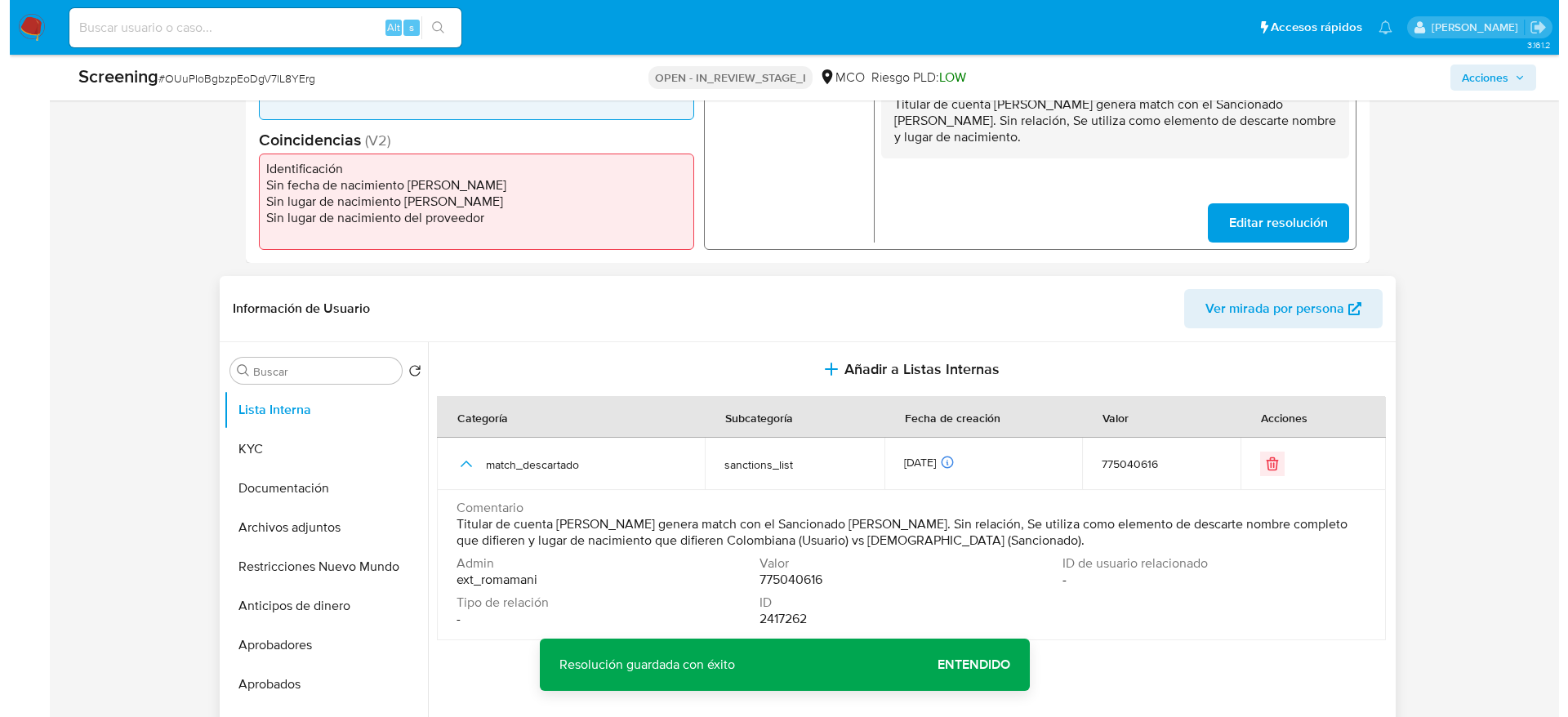
scroll to position [490, 0]
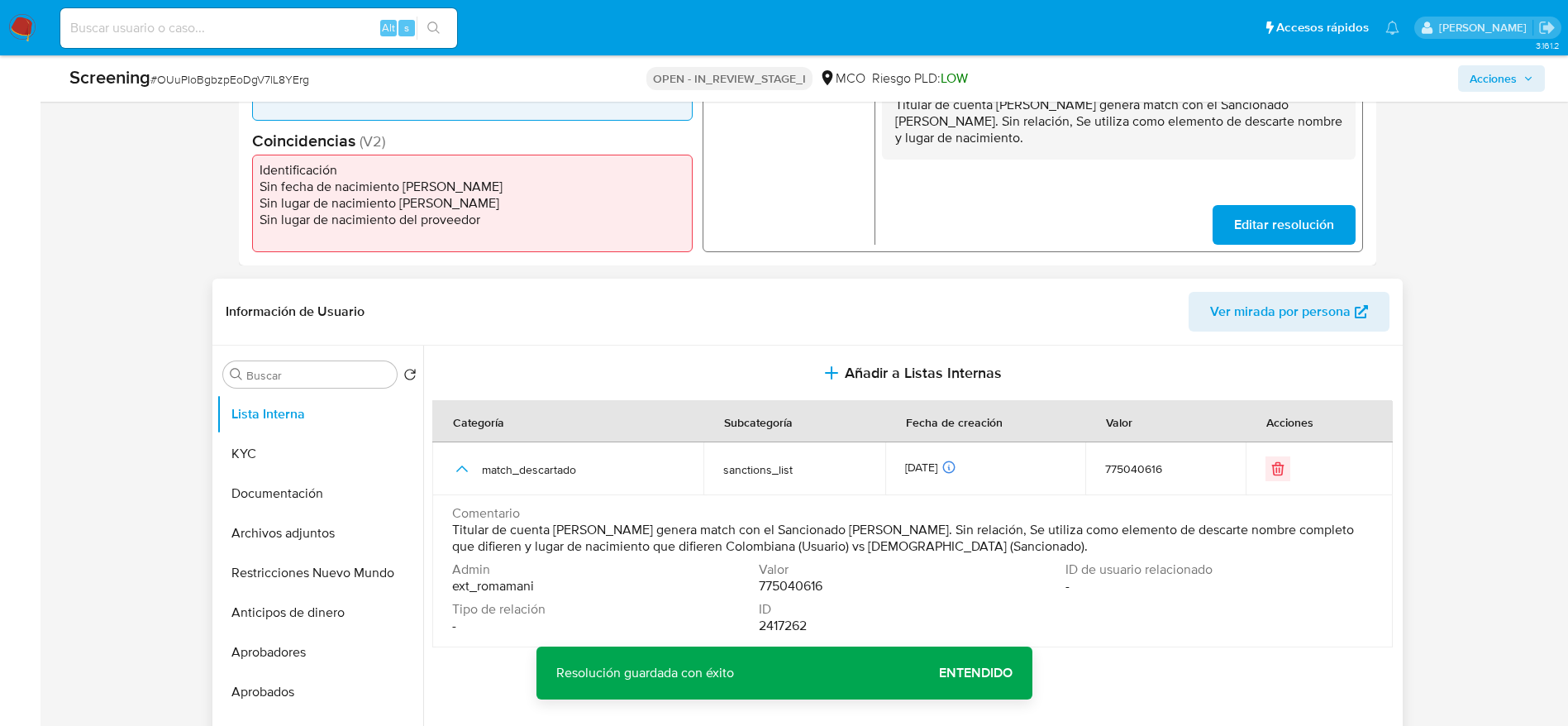
click at [592, 483] on span "Titular de cuenta Alfonso Barrera Rodriguez genera match con el Sancionado Ghol…" at bounding box center [910, 538] width 917 height 33
click at [763, 405] on div "Subcategoría" at bounding box center [758, 421] width 108 height 40
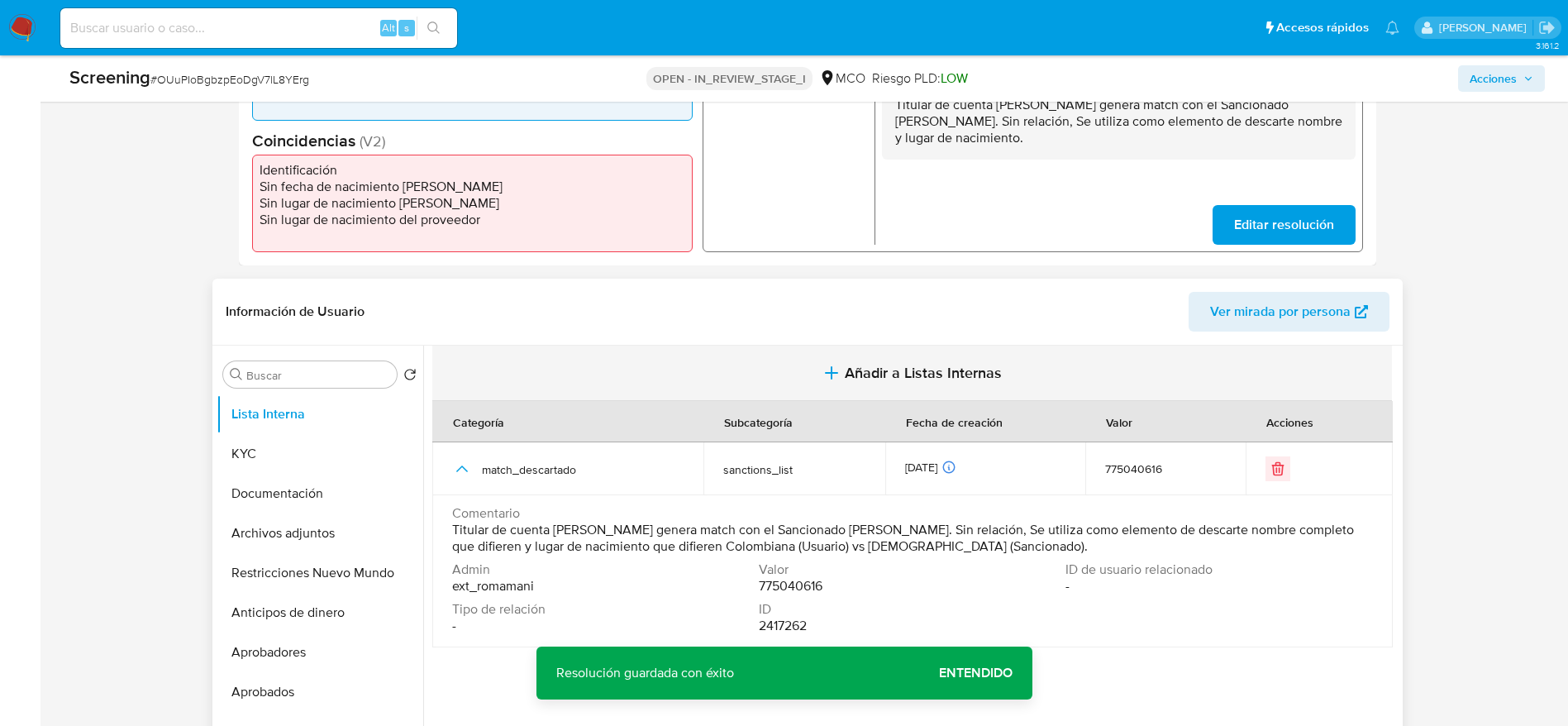
click at [766, 386] on button "Añadir a Listas Internas" at bounding box center [912, 373] width 960 height 55
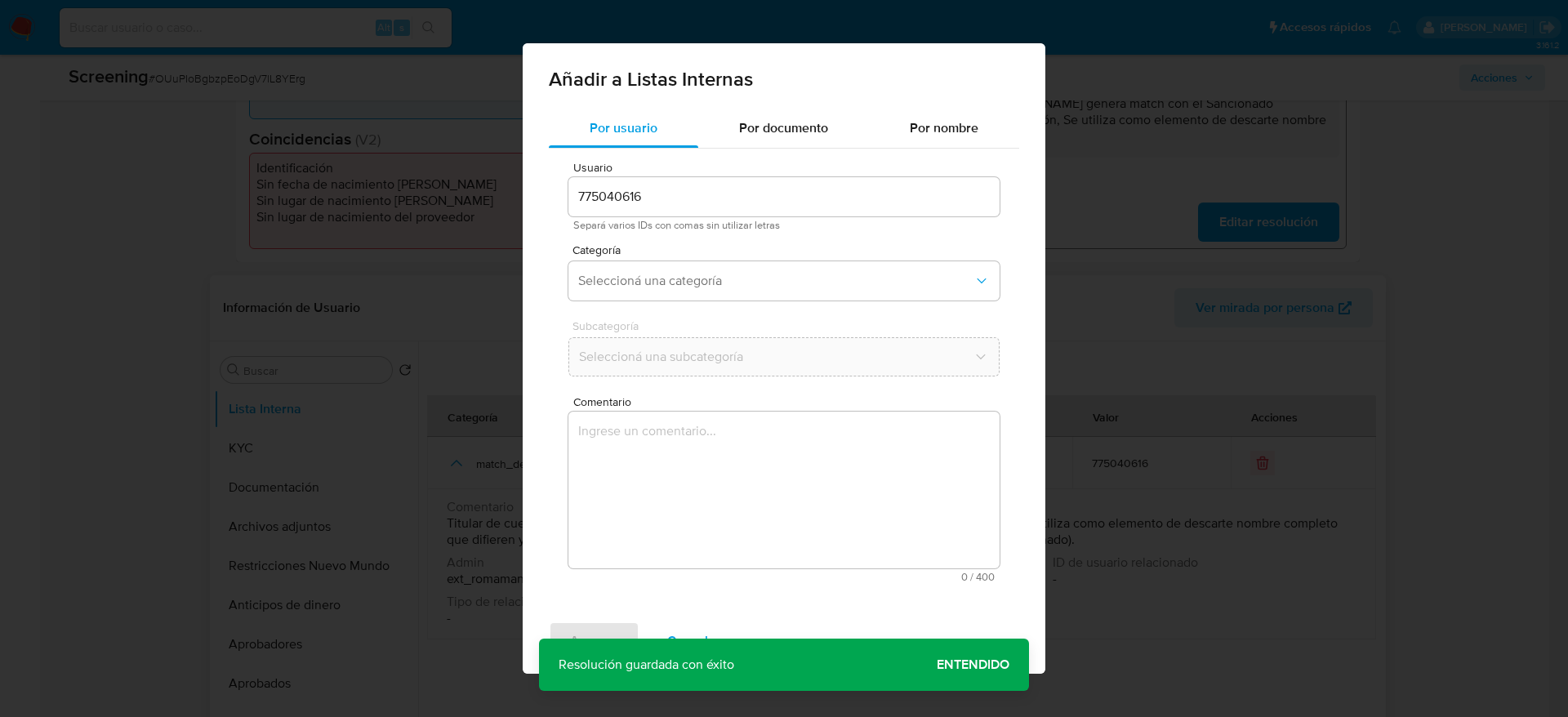
click at [703, 477] on textarea "Comentario" at bounding box center [784, 490] width 431 height 156
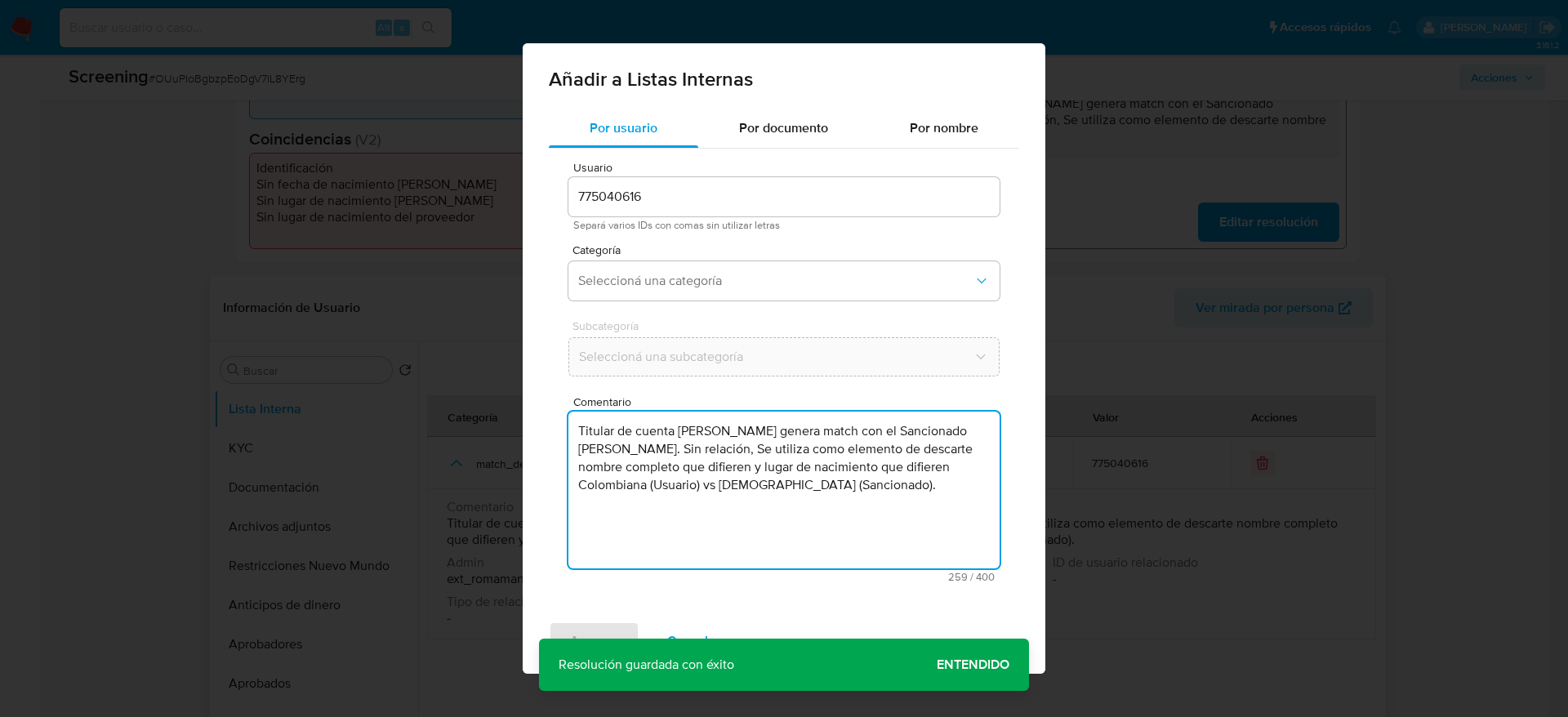
type textarea "Titular de cuenta Alfonso Barrera Rodriguez genera match con el Sancionado Ghol…"
click at [699, 300] on div "Categoría Seleccioná una categoría" at bounding box center [784, 275] width 431 height 63
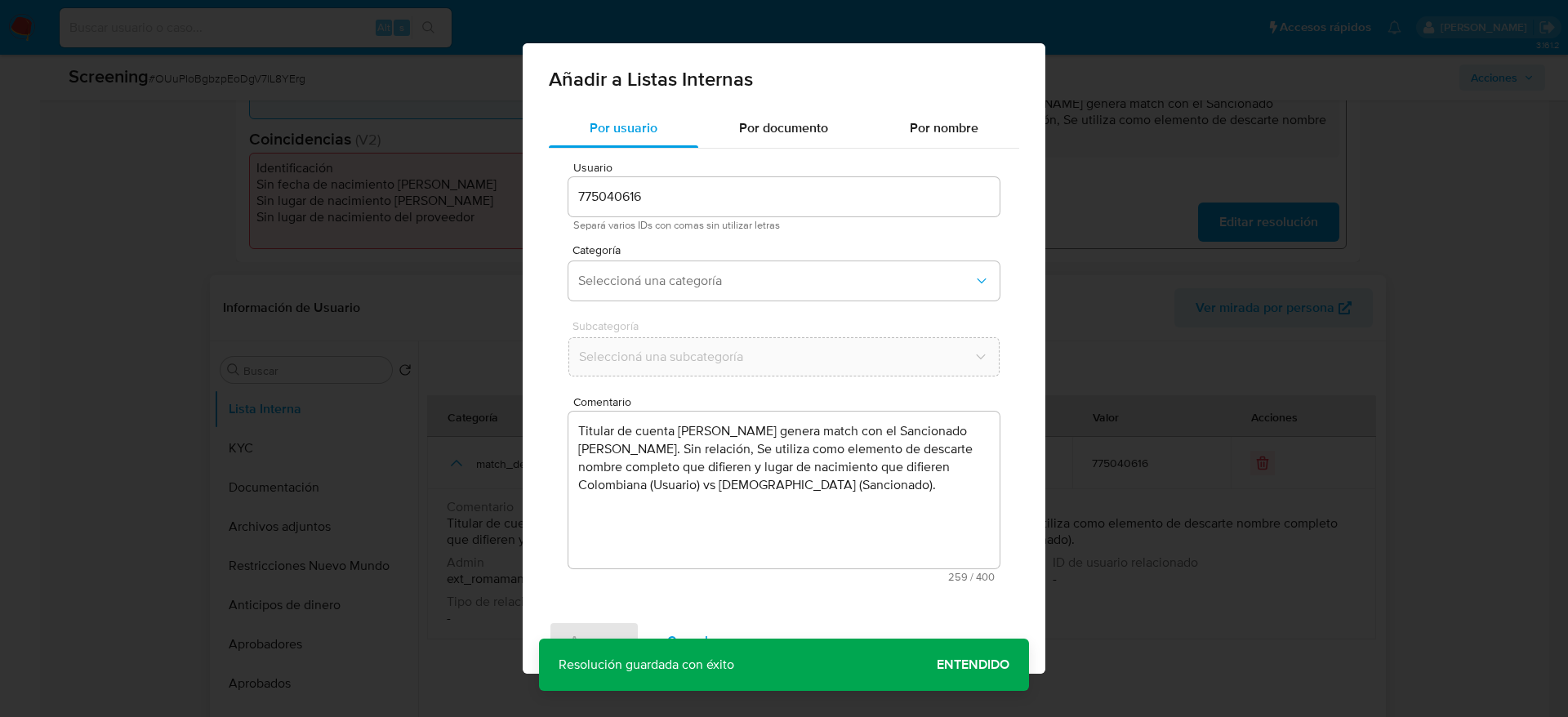
click at [704, 300] on div "Categoría Seleccioná una categoría" at bounding box center [784, 275] width 431 height 63
click at [704, 299] on button "Seleccioná una categoría" at bounding box center [784, 281] width 431 height 40
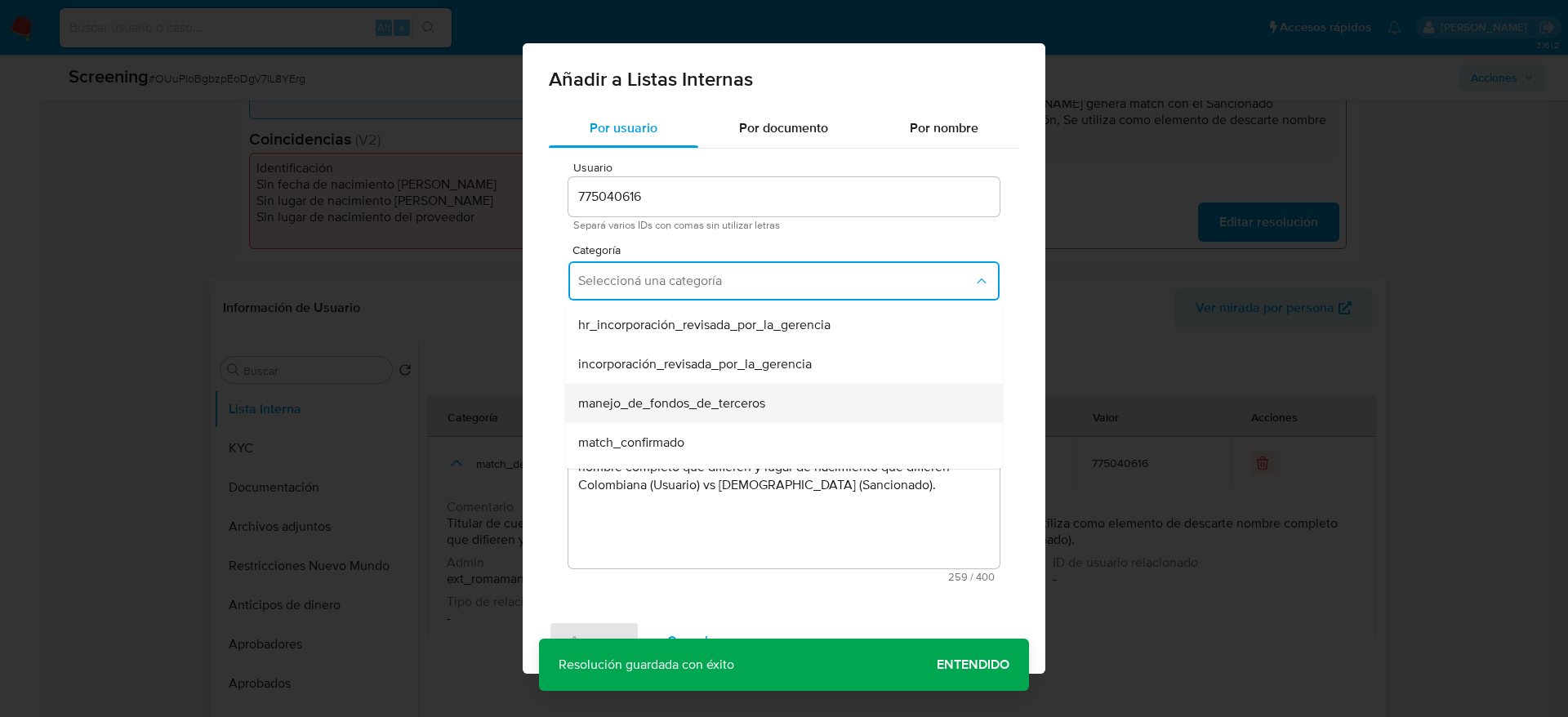
scroll to position [123, 0]
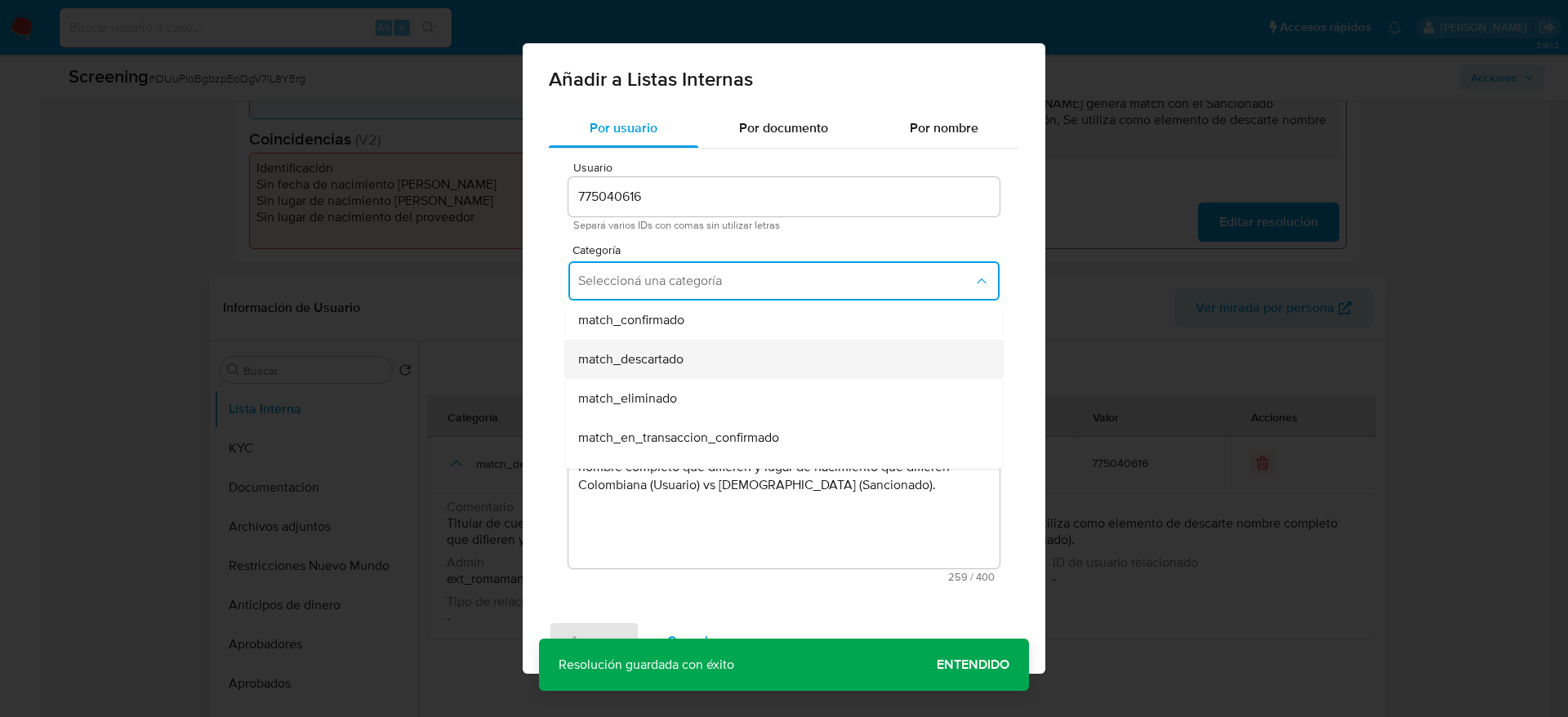
click at [735, 345] on div "match_descartado" at bounding box center [779, 359] width 402 height 40
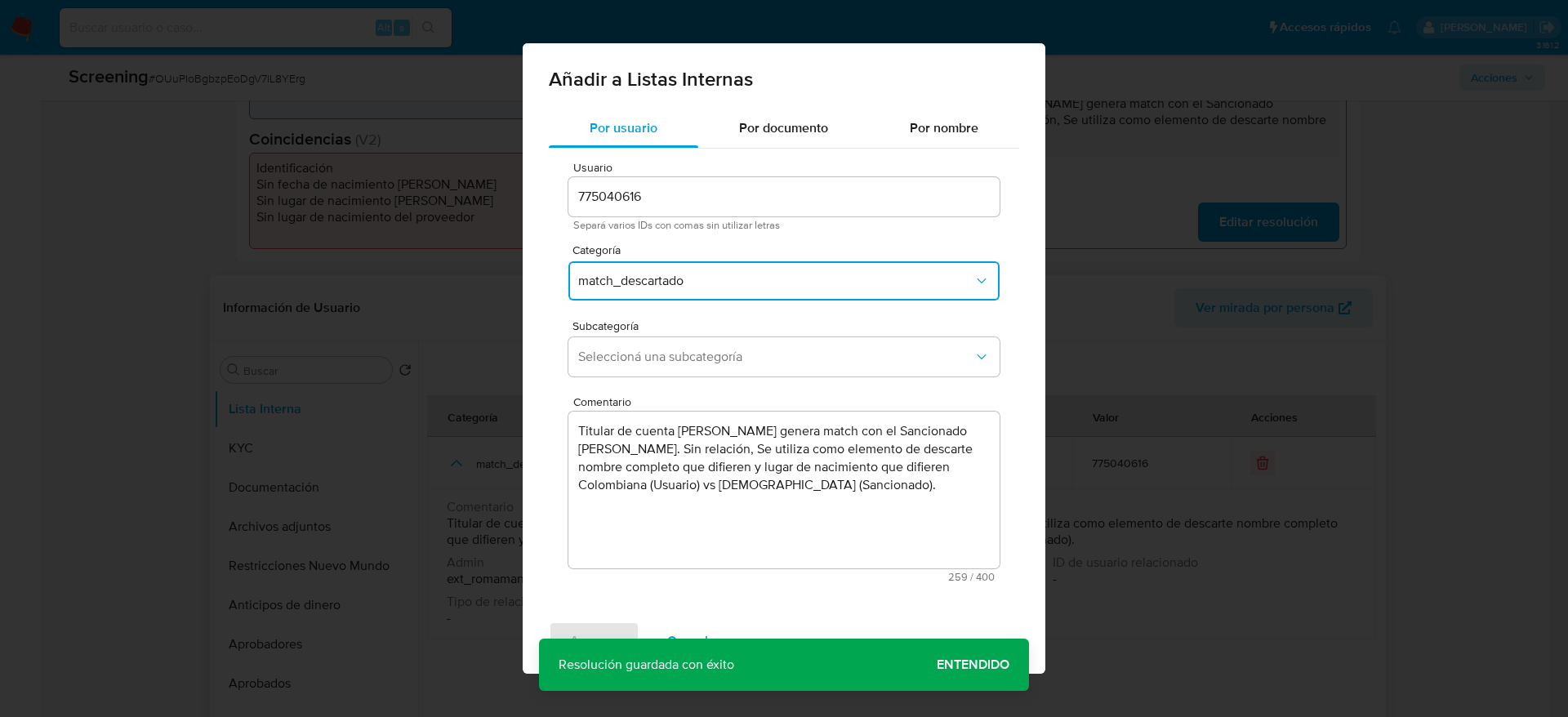
click at [735, 345] on button "Seleccioná una subcategoría" at bounding box center [784, 356] width 431 height 40
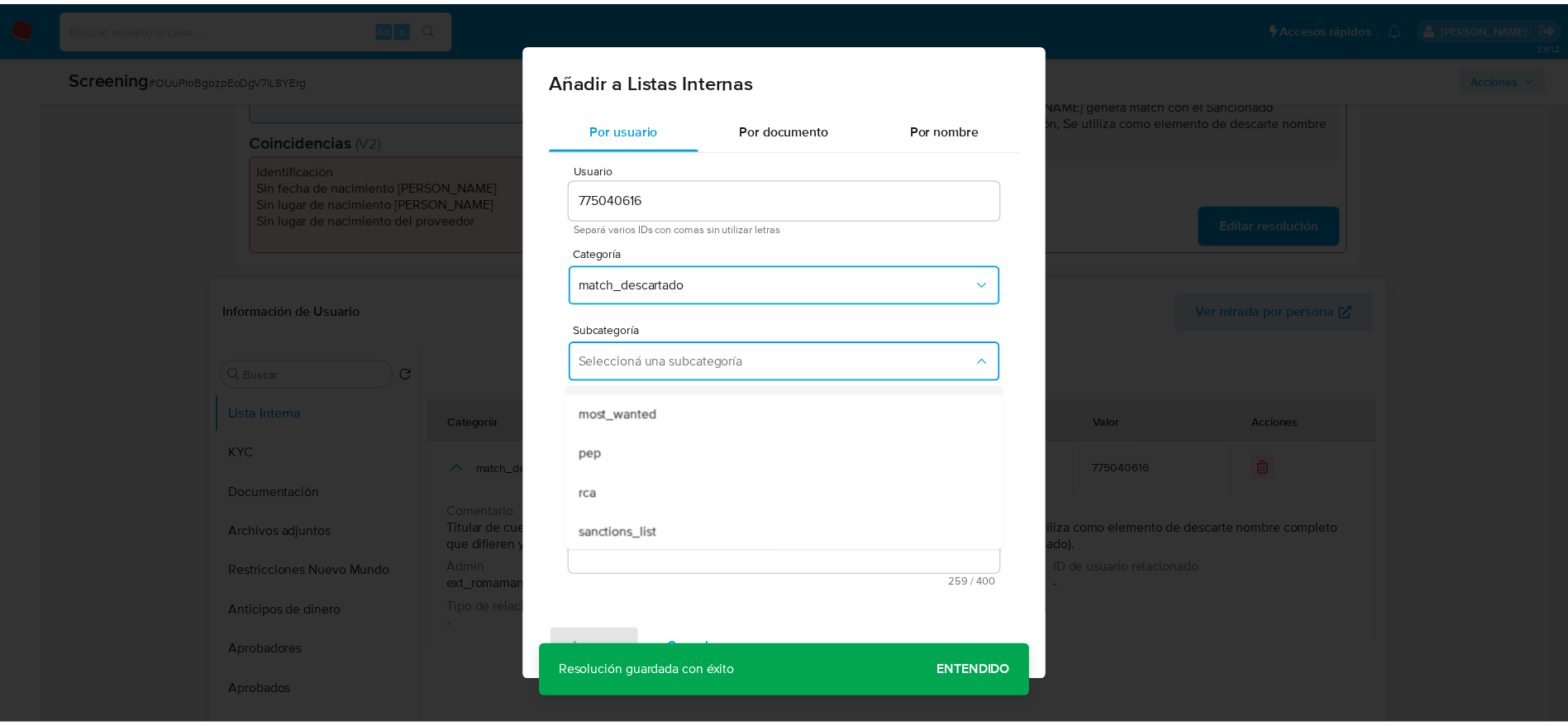
scroll to position [112, 0]
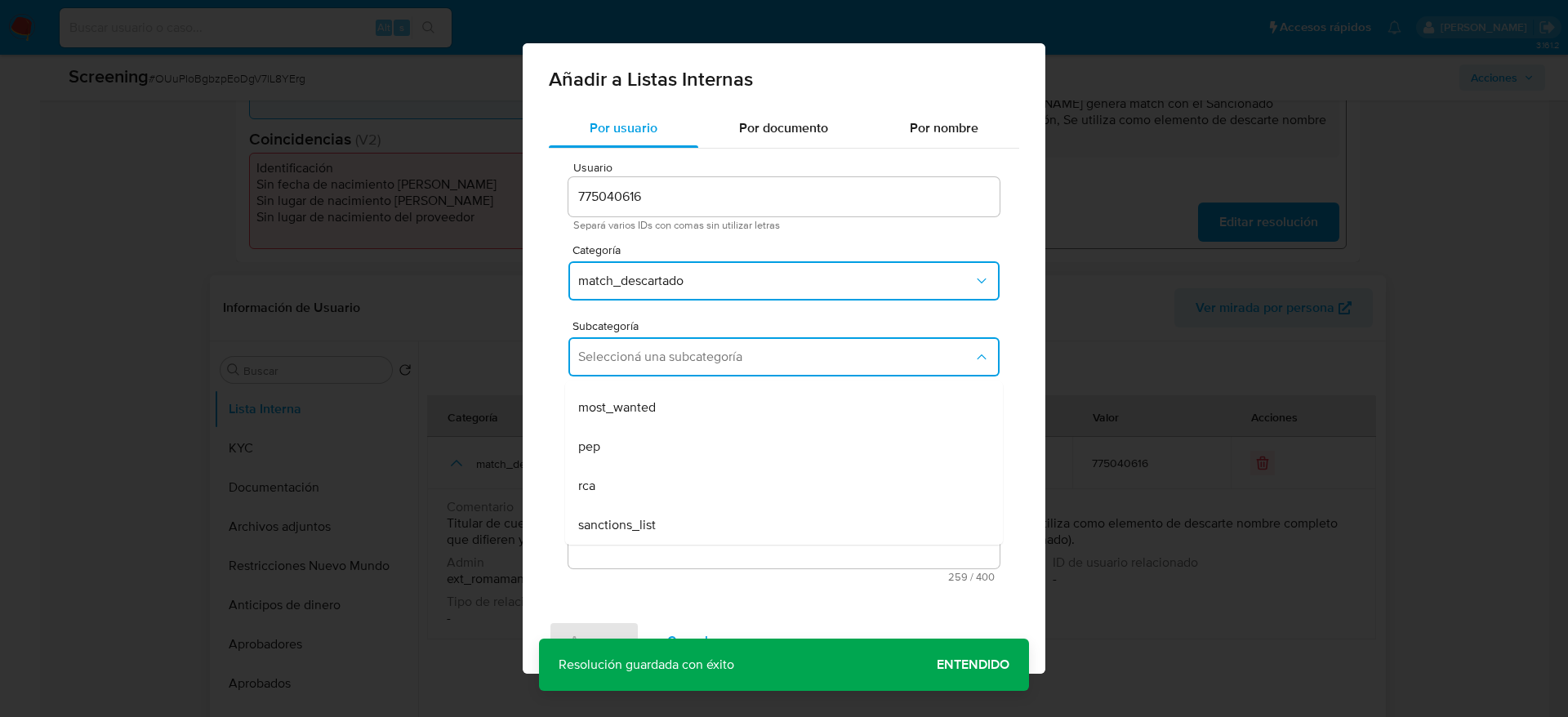
click at [694, 477] on div "sanctions_list" at bounding box center [779, 525] width 402 height 40
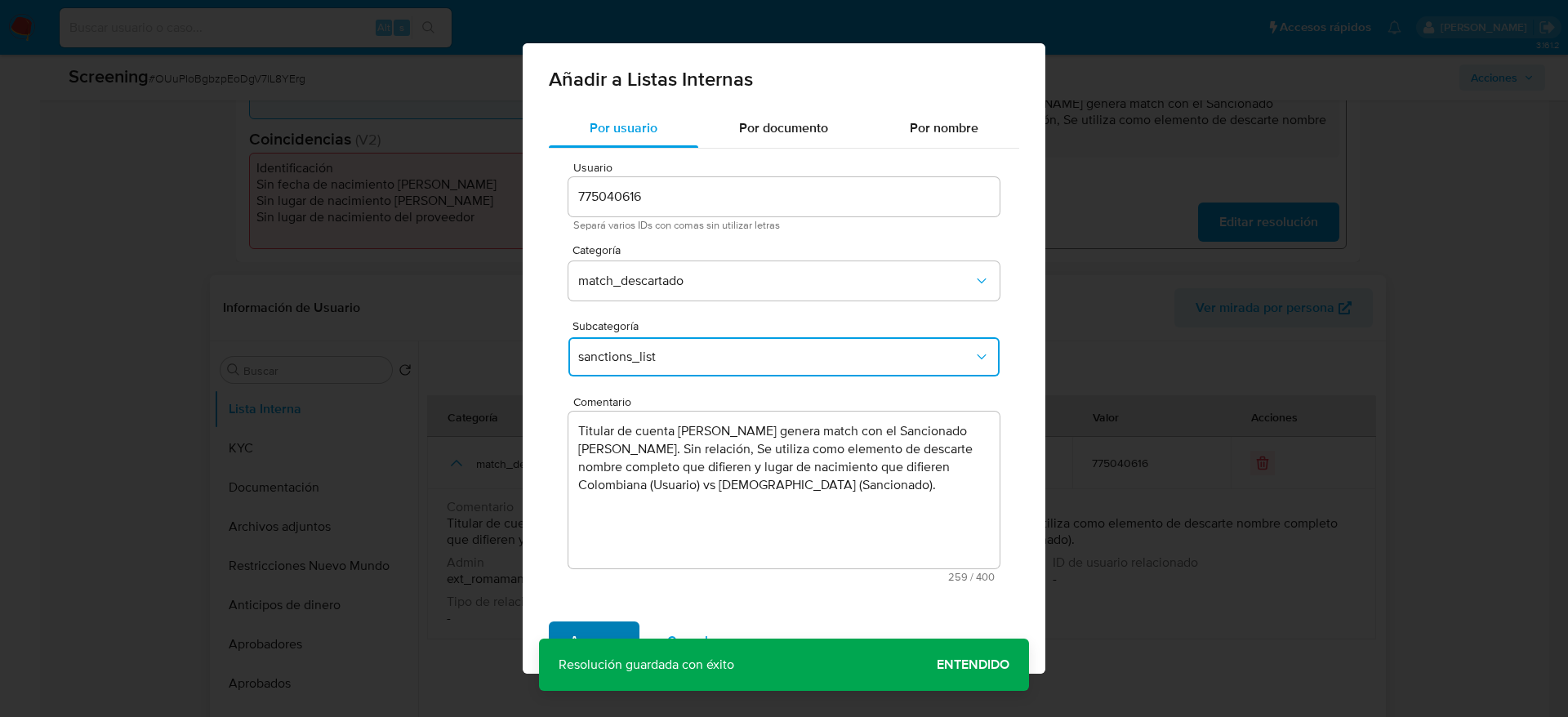
click at [599, 477] on span "Agregar" at bounding box center [594, 641] width 48 height 36
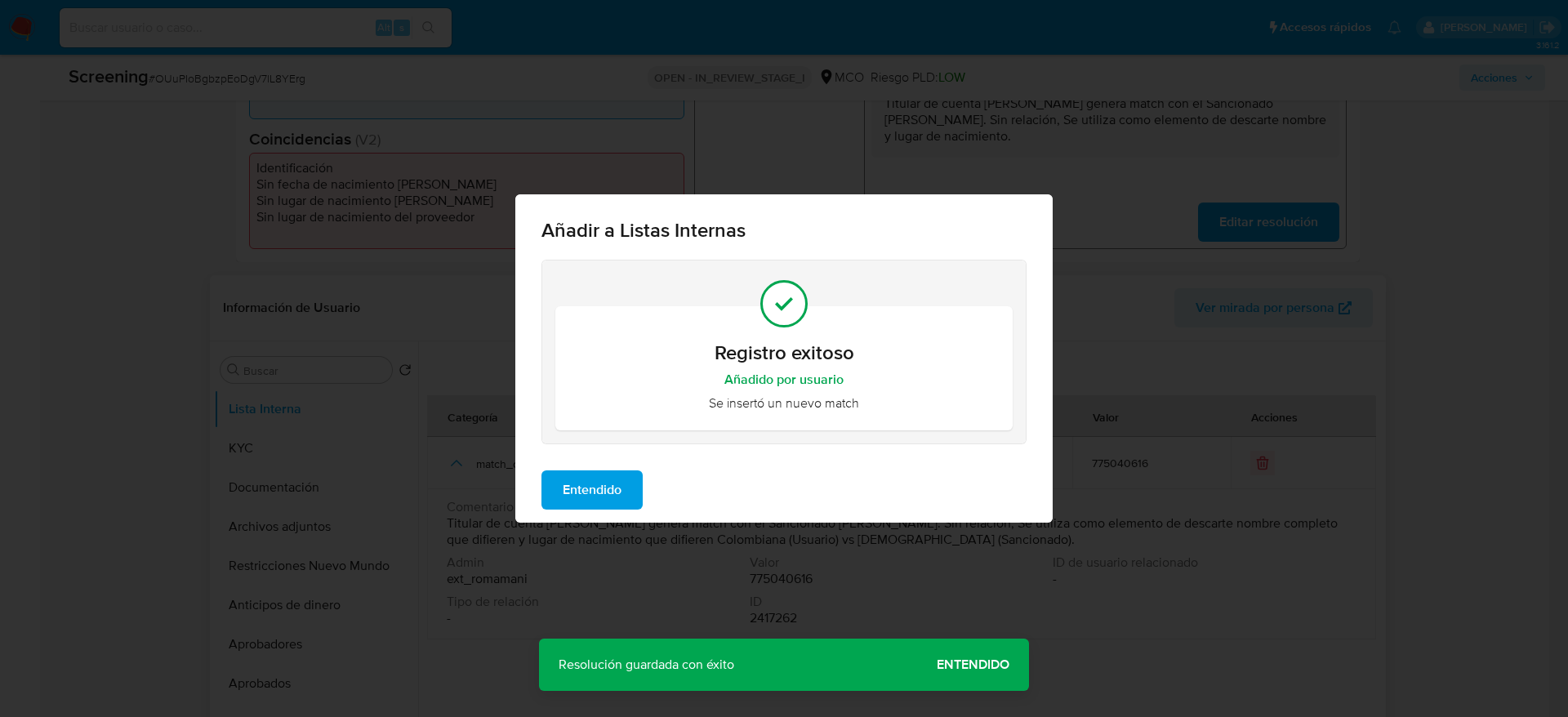
click at [617, 477] on span "Entendido" at bounding box center [592, 489] width 59 height 36
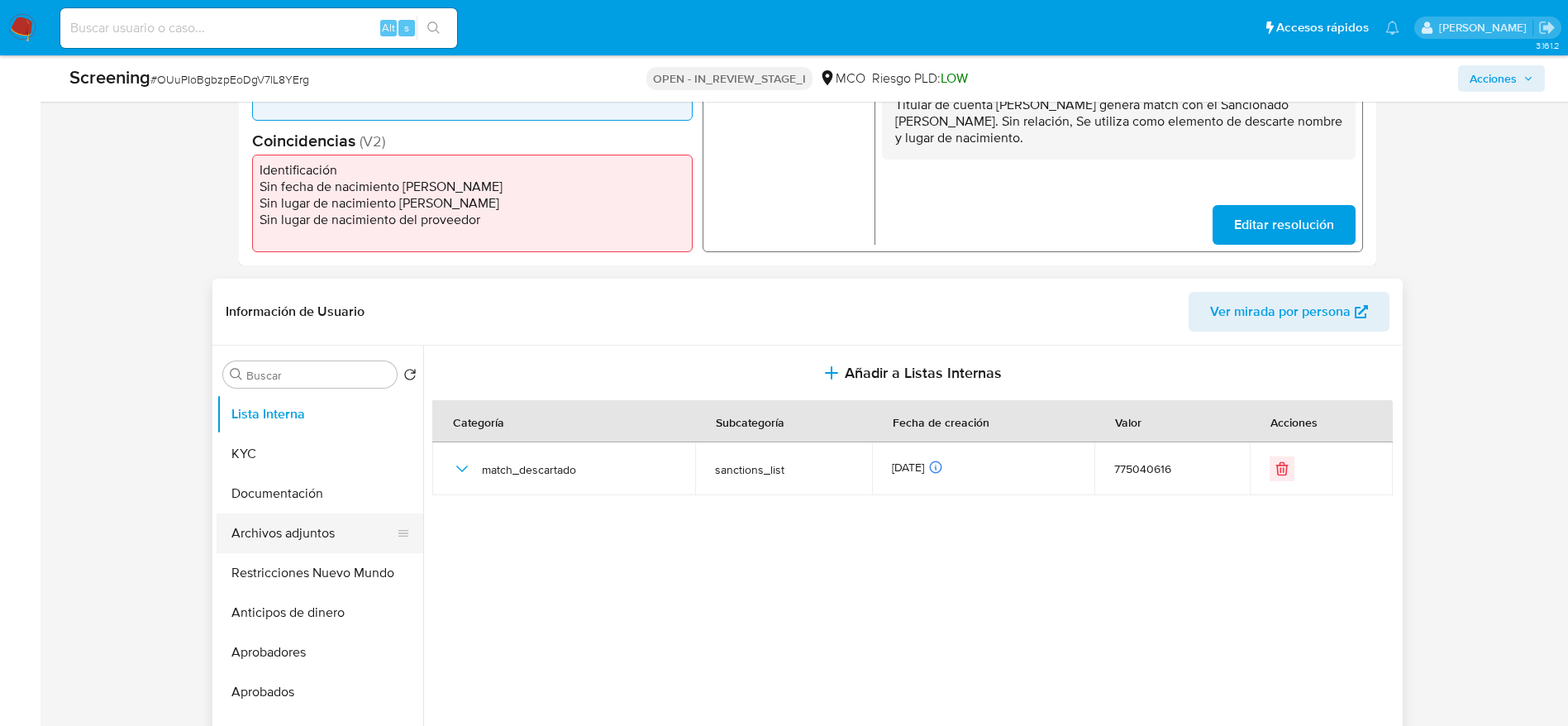
click at [266, 483] on button "Archivos adjuntos" at bounding box center [312, 533] width 193 height 40
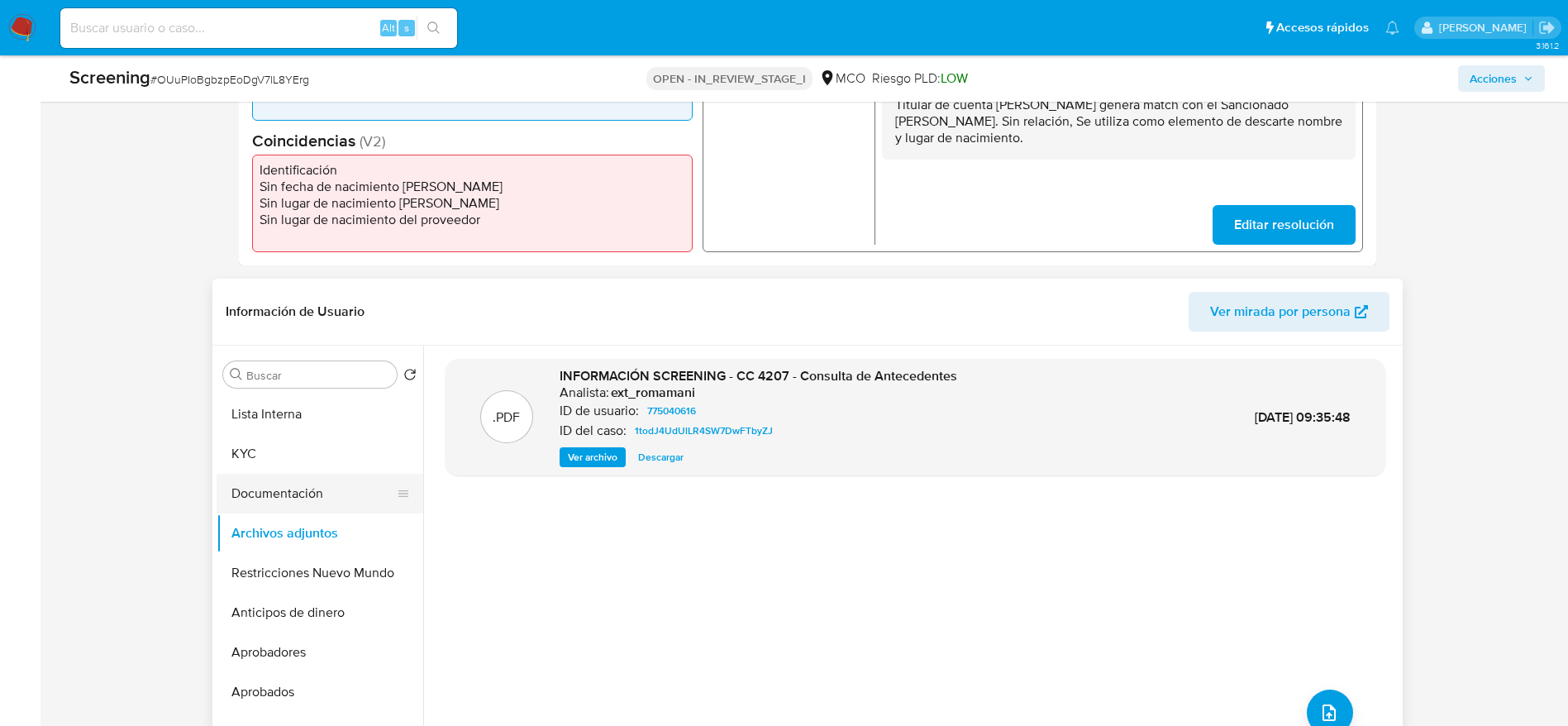
click at [302, 483] on button "Documentación" at bounding box center [312, 494] width 193 height 40
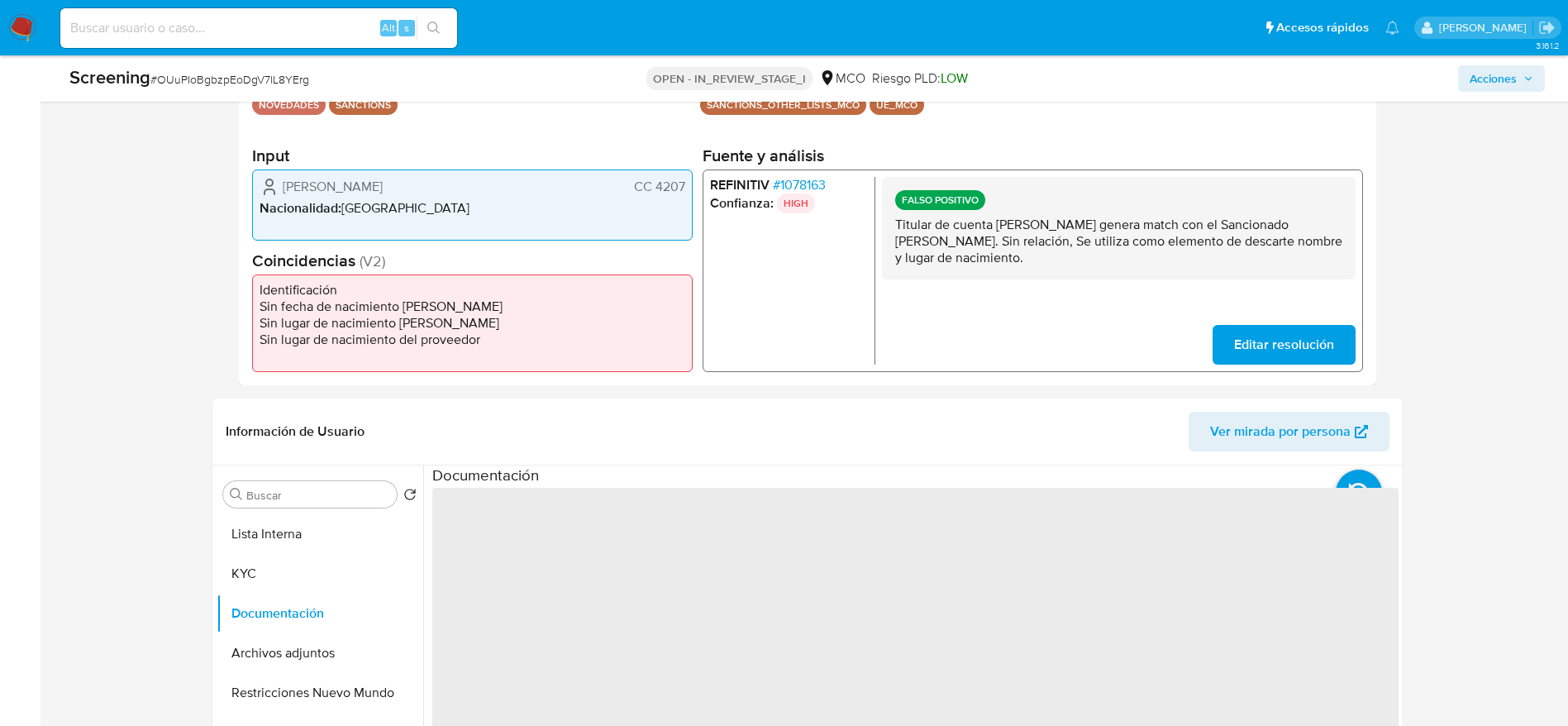
scroll to position [372, 0]
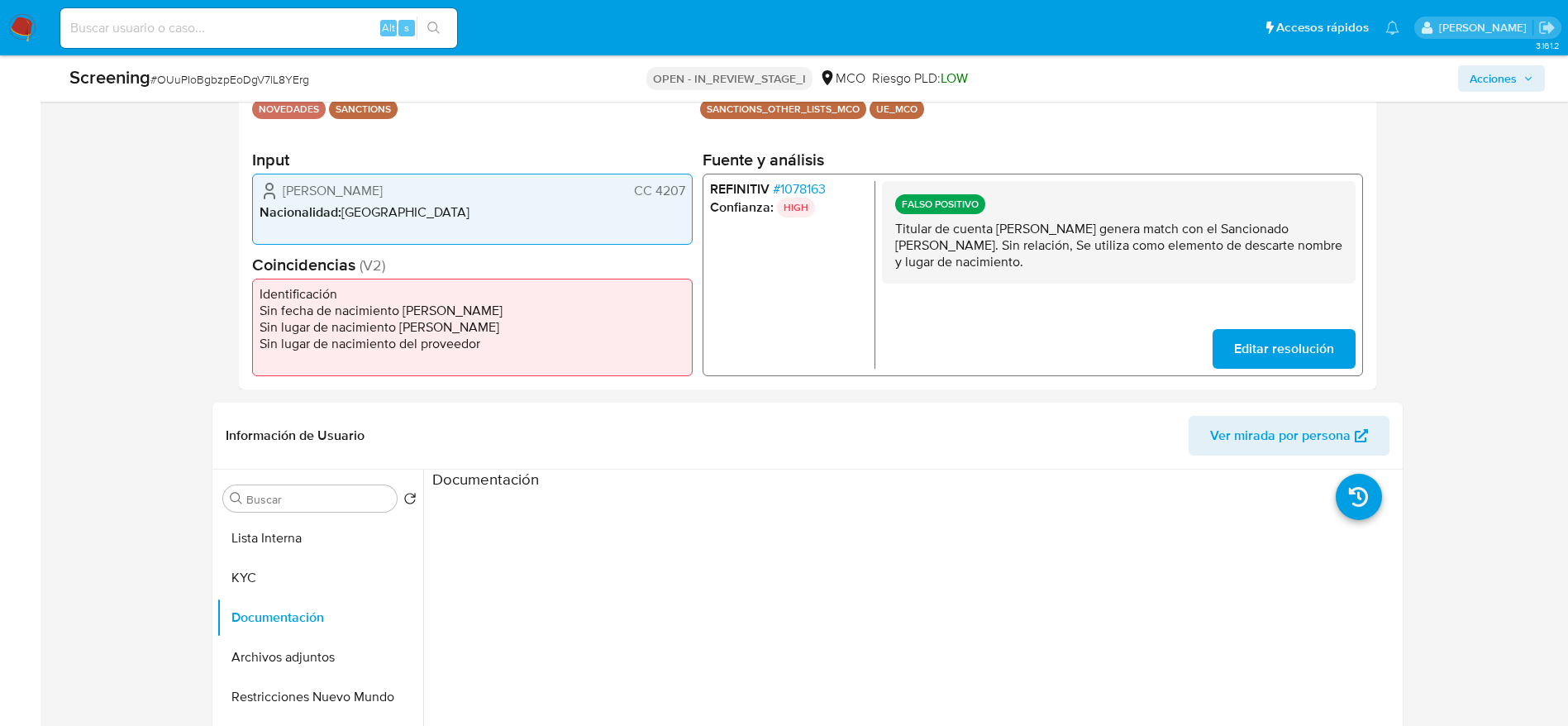
click at [832, 193] on li "REFINITIV # 1078163" at bounding box center [788, 189] width 158 height 16
click at [822, 189] on span "# 1078163" at bounding box center [798, 189] width 53 height 16
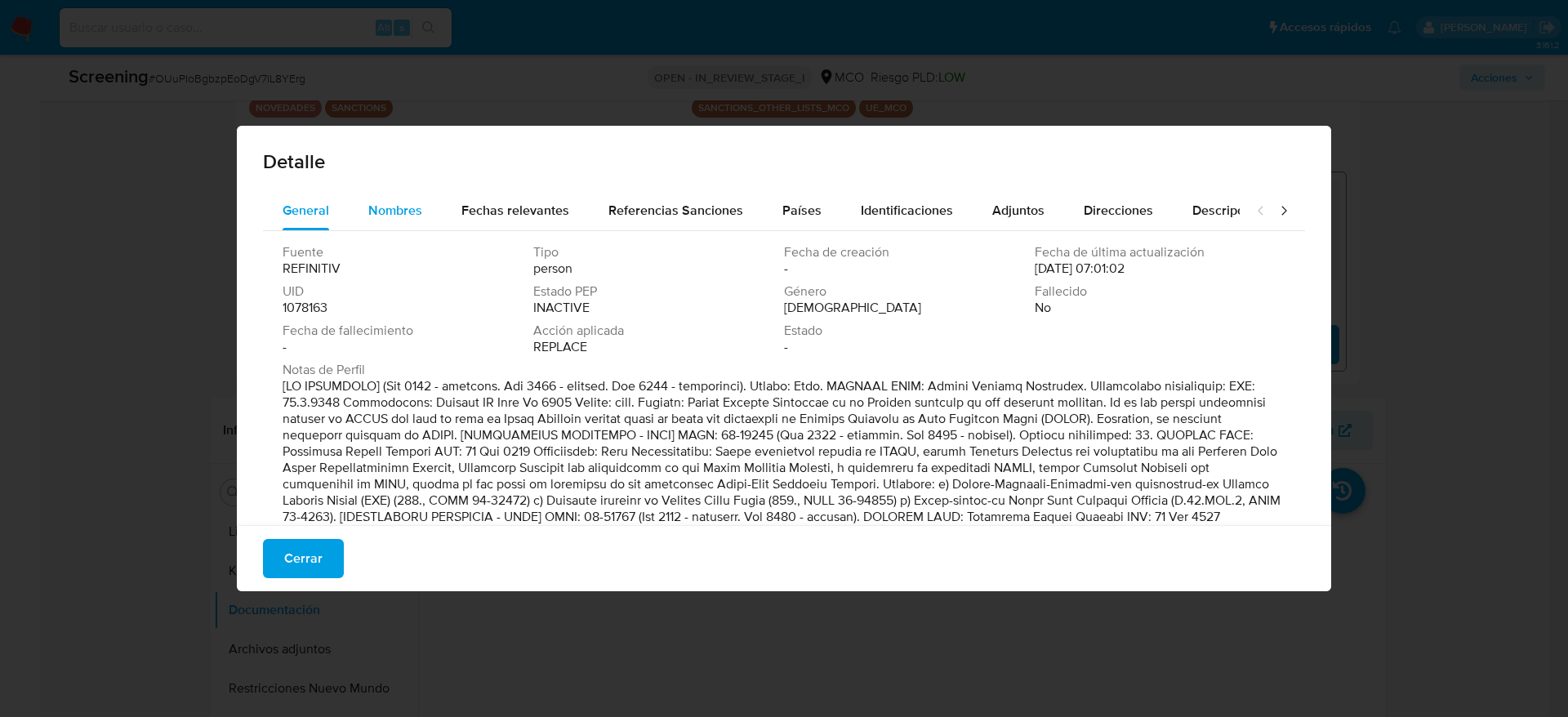
click at [388, 214] on span "Nombres" at bounding box center [395, 210] width 54 height 18
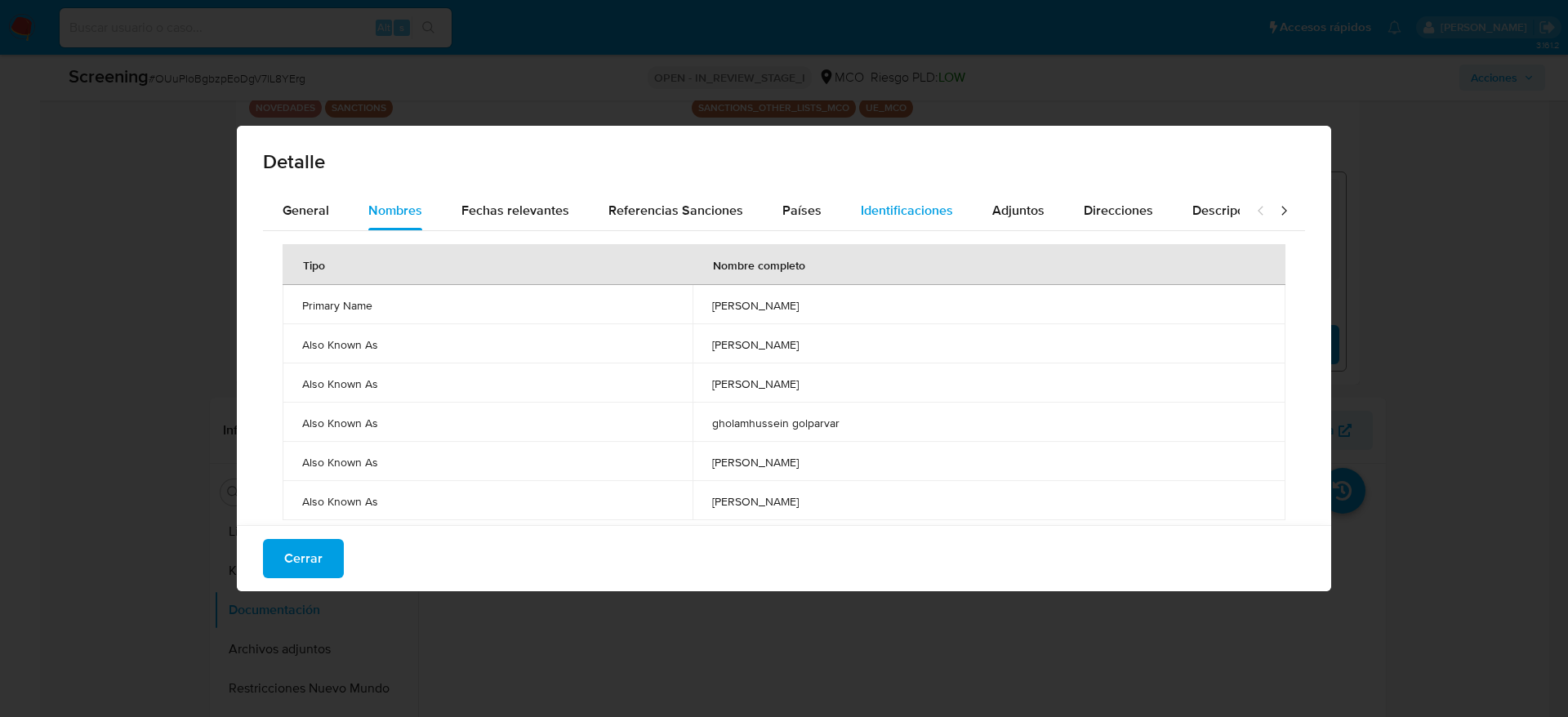
click at [843, 217] on button "Identificaciones" at bounding box center [906, 210] width 131 height 40
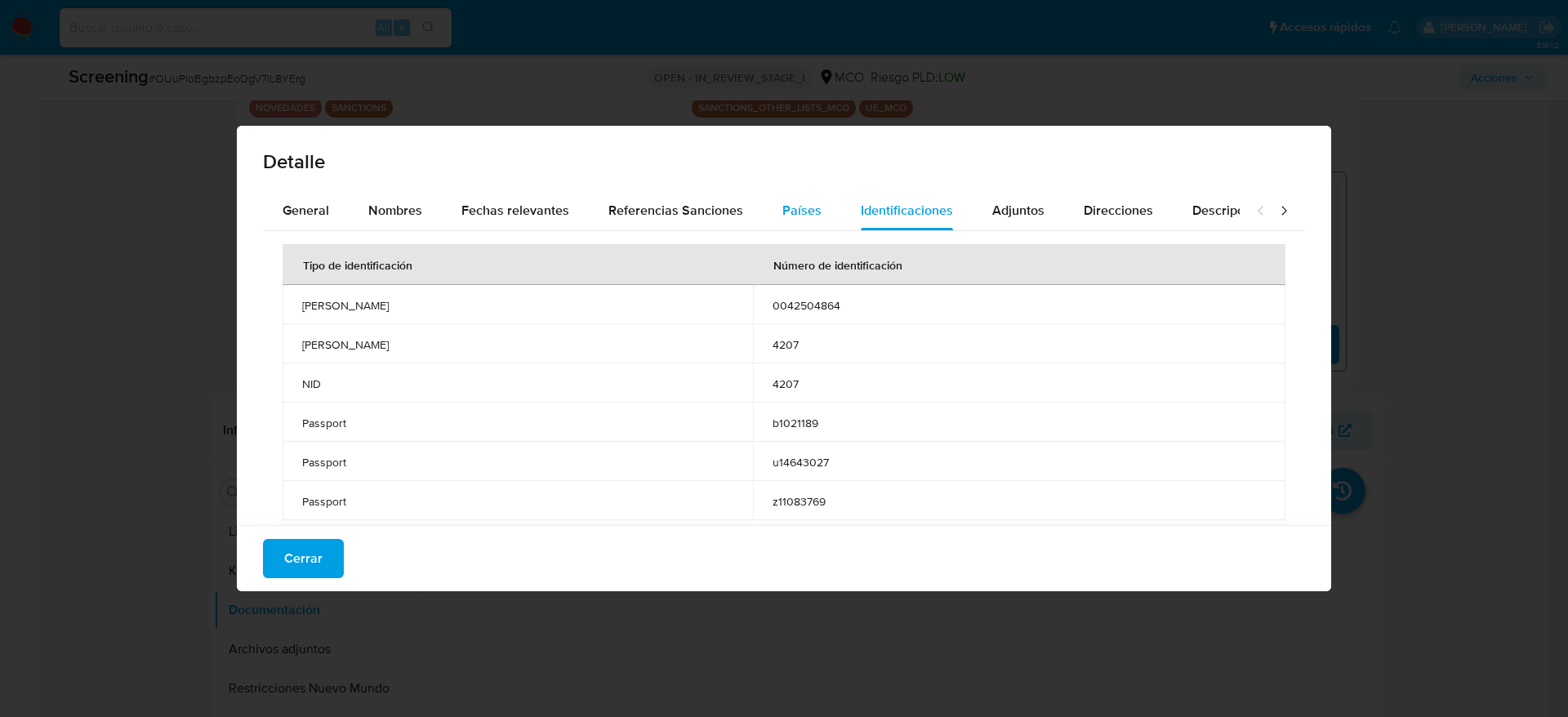
click at [828, 218] on button "Países" at bounding box center [801, 210] width 78 height 40
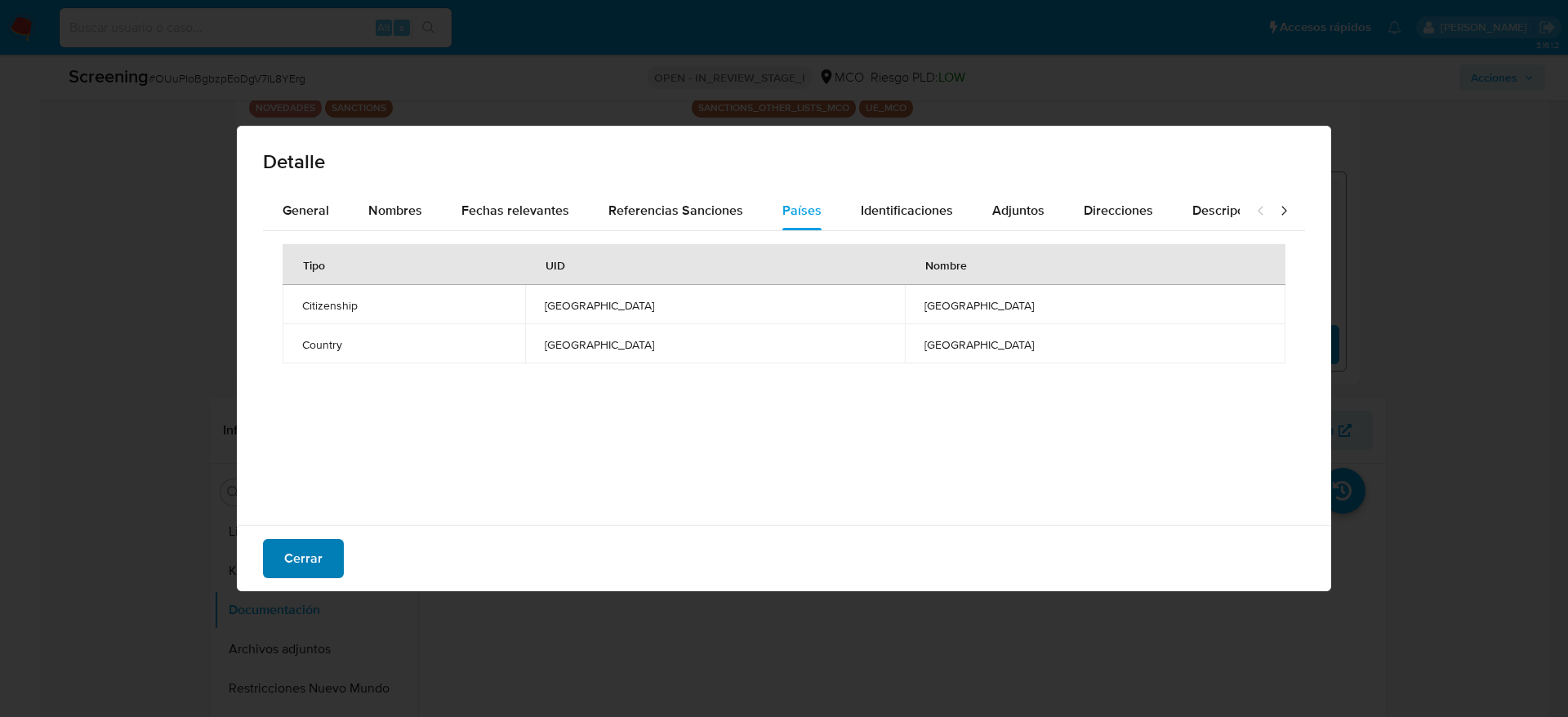
click at [290, 477] on span "Cerrar" at bounding box center [304, 558] width 39 height 36
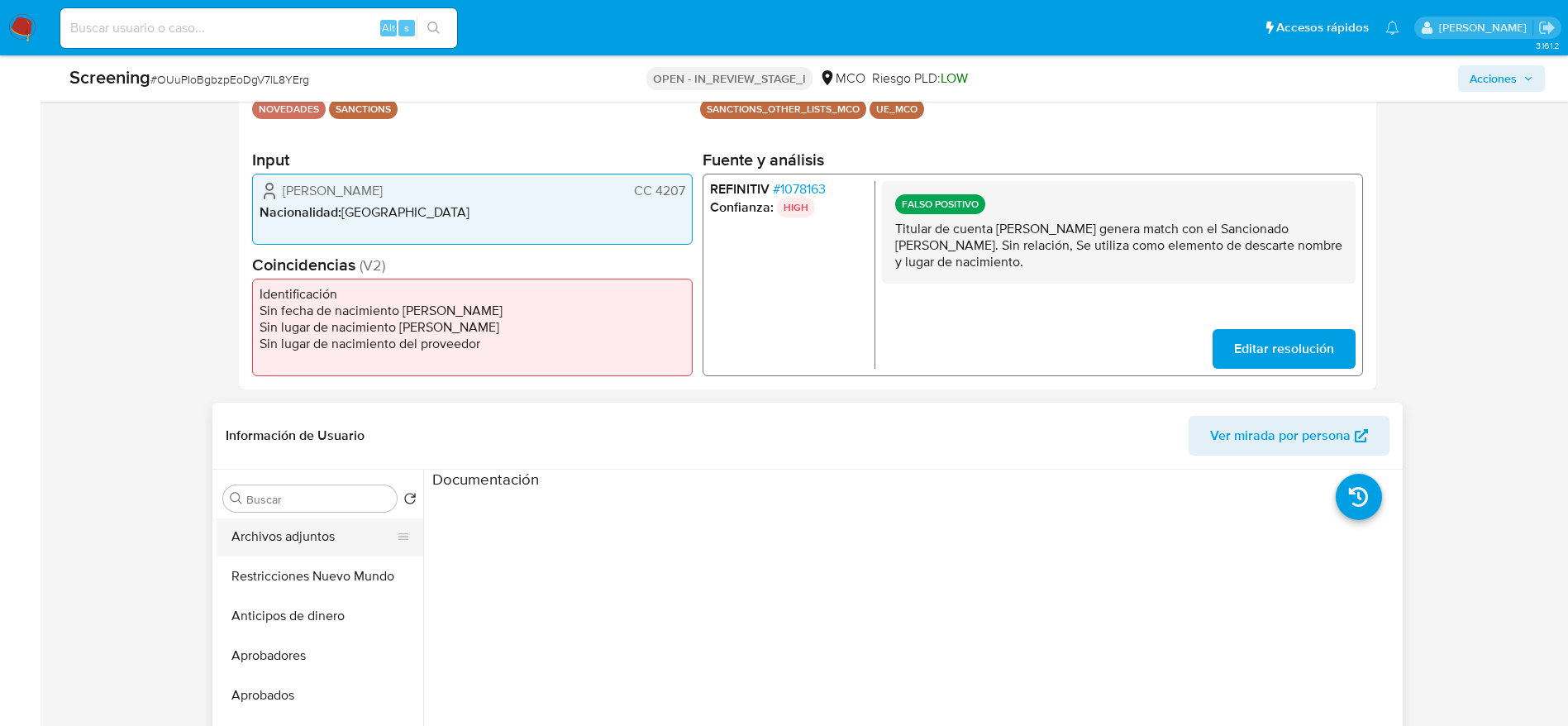
scroll to position [124, 0]
click at [335, 483] on button "Anticipos de dinero" at bounding box center [312, 612] width 193 height 40
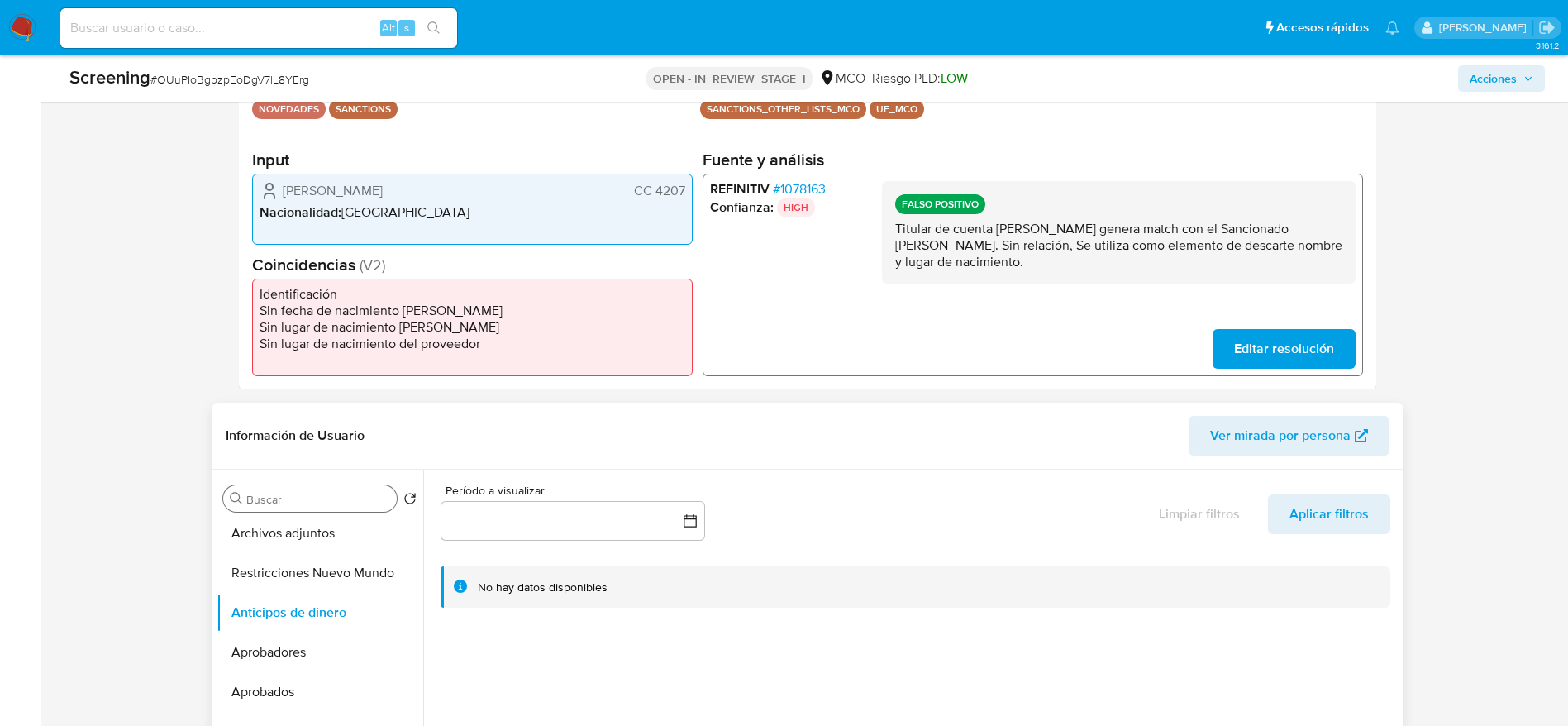
click at [362, 483] on input "Buscar" at bounding box center [317, 499] width 144 height 14
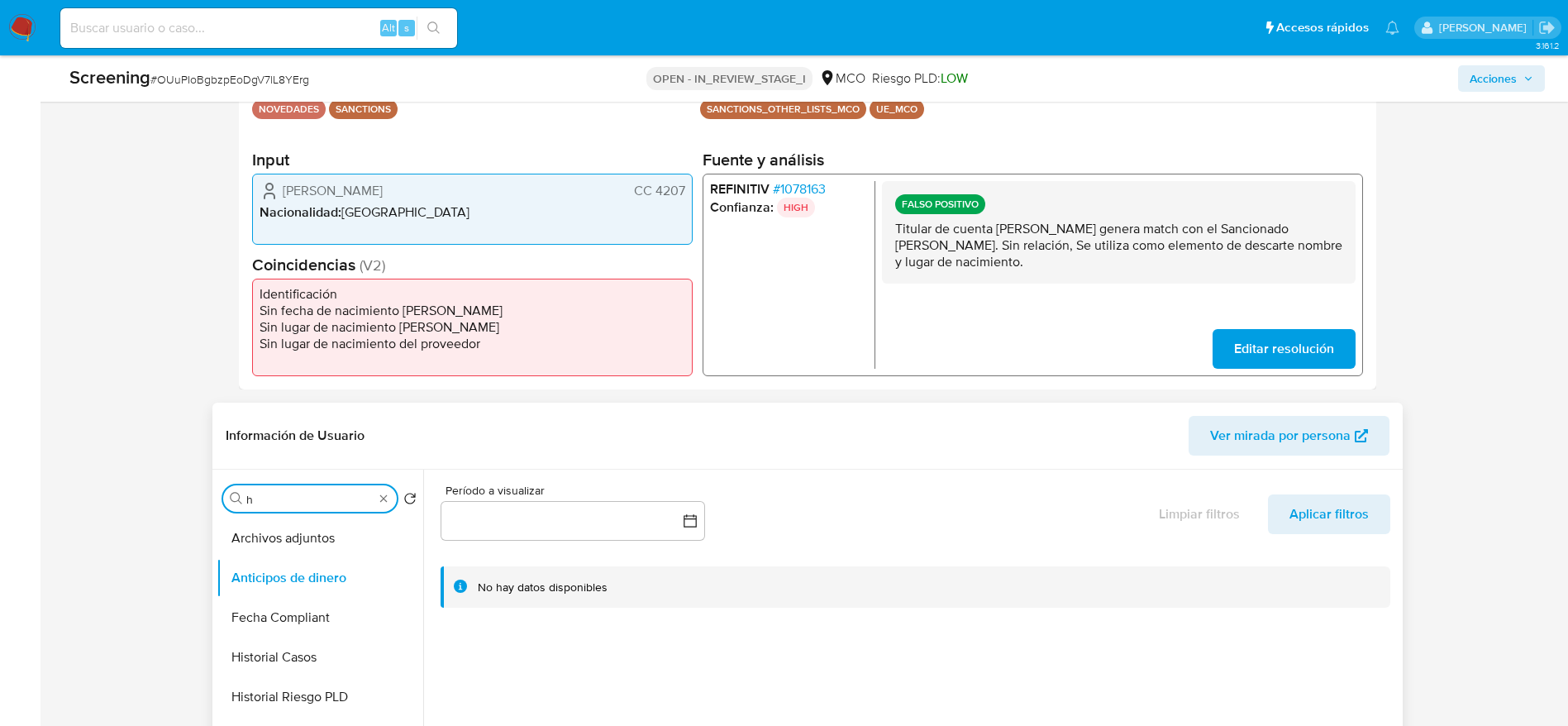
scroll to position [0, 0]
click at [341, 483] on button "Historial Casos" at bounding box center [312, 617] width 193 height 40
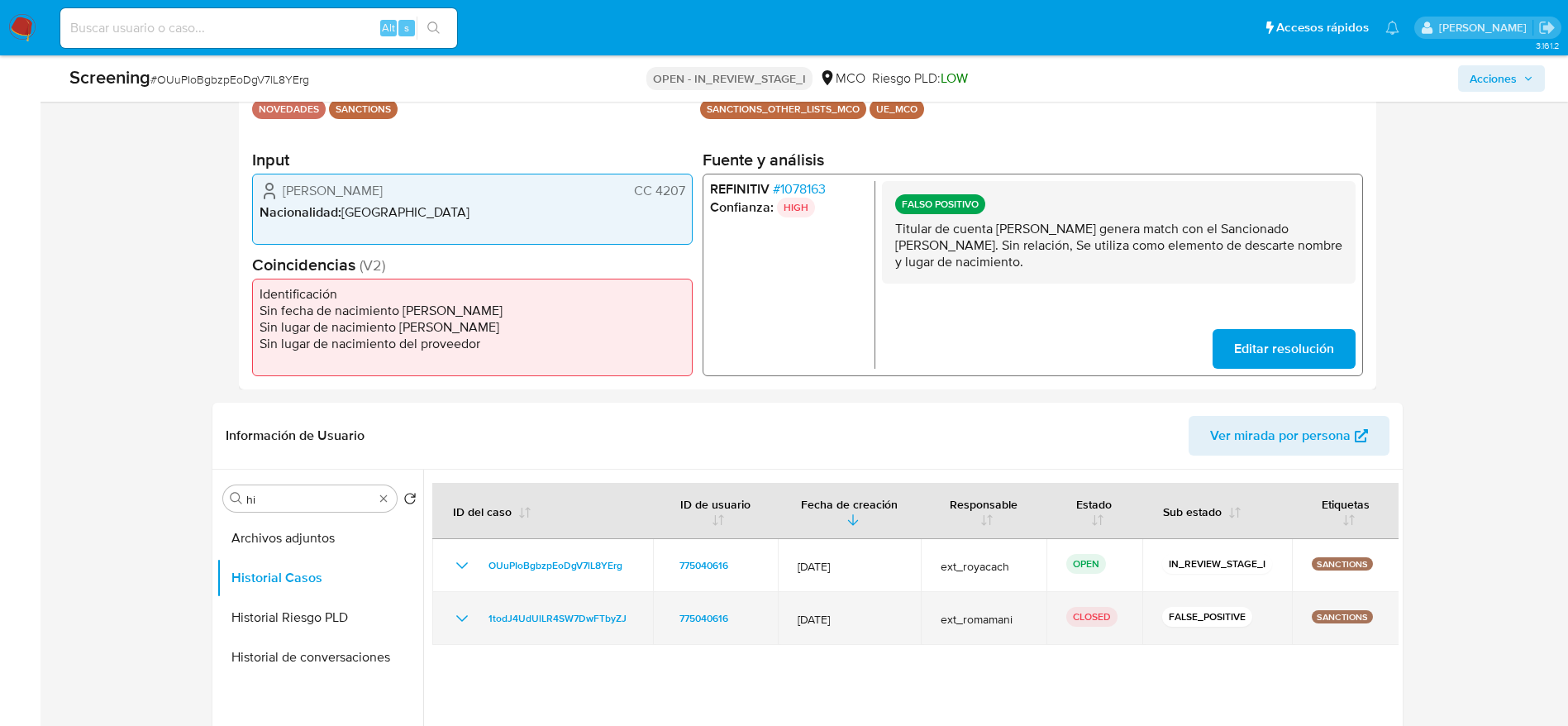
click at [463, 483] on icon "Mostrar/Ocultar" at bounding box center [461, 618] width 20 height 20
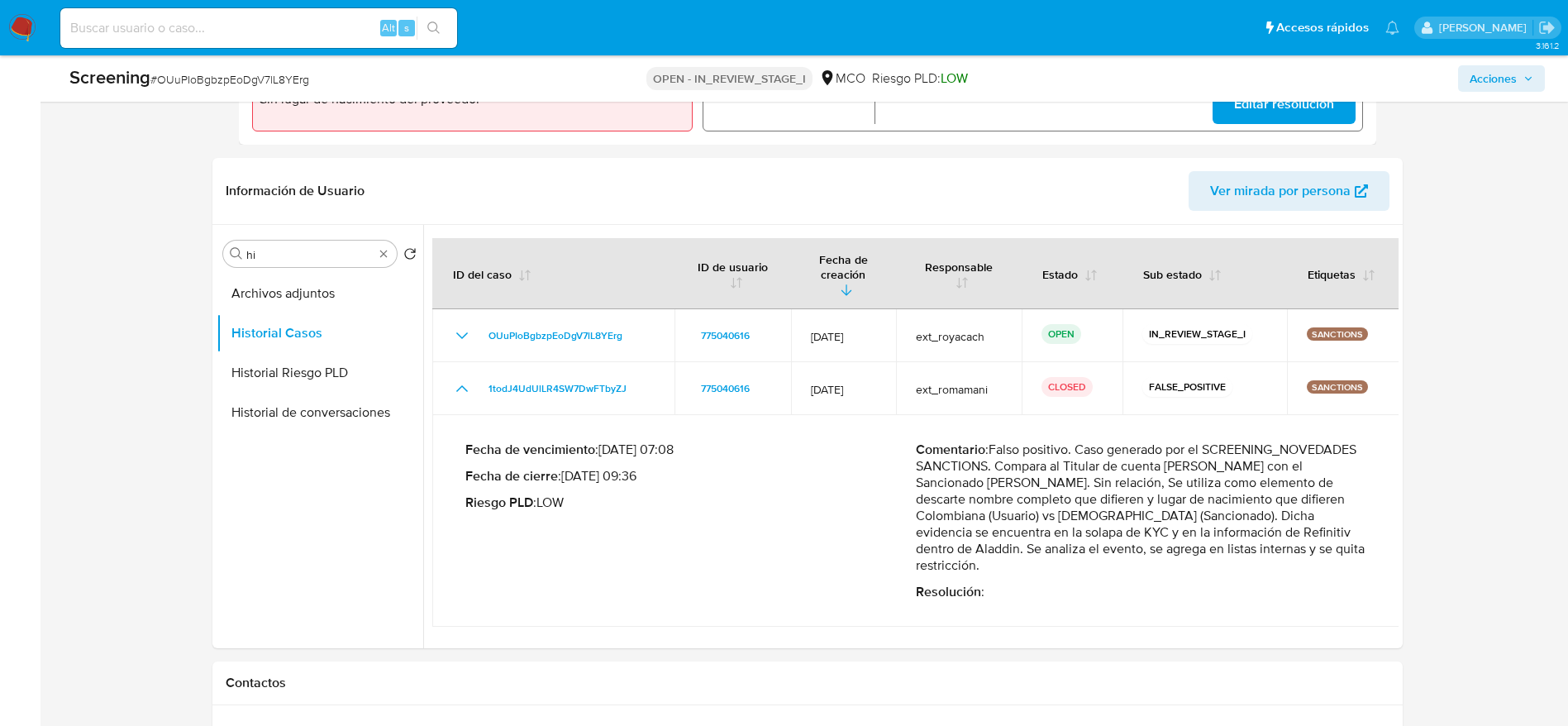
scroll to position [620, 0]
drag, startPoint x: 991, startPoint y: 429, endPoint x: 1134, endPoint y: 551, distance: 188.0
click at [1057, 483] on p "Comentario : Falso positivo. Caso generado por el SCREENING_NOVEDADES SANCTIONS…" at bounding box center [1140, 504] width 450 height 132
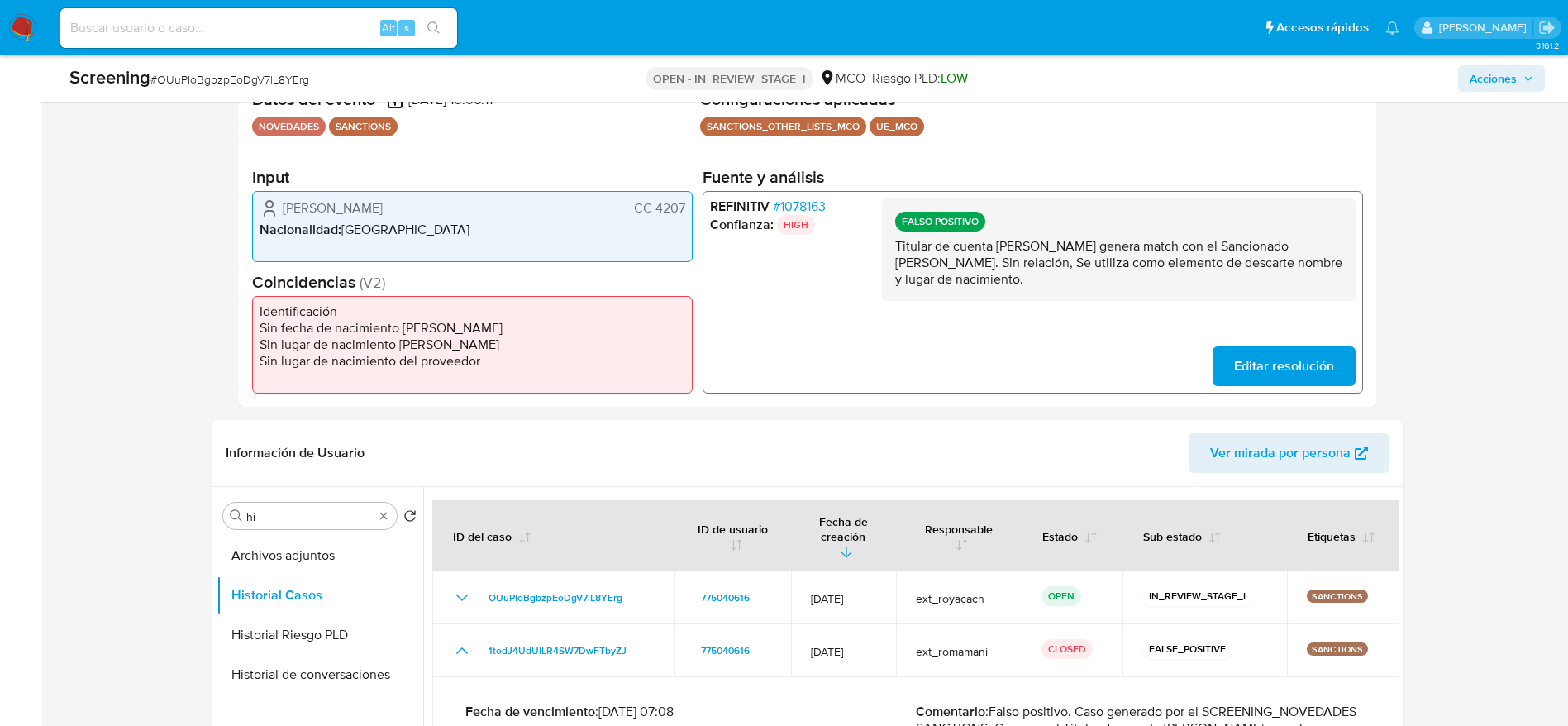
scroll to position [372, 0]
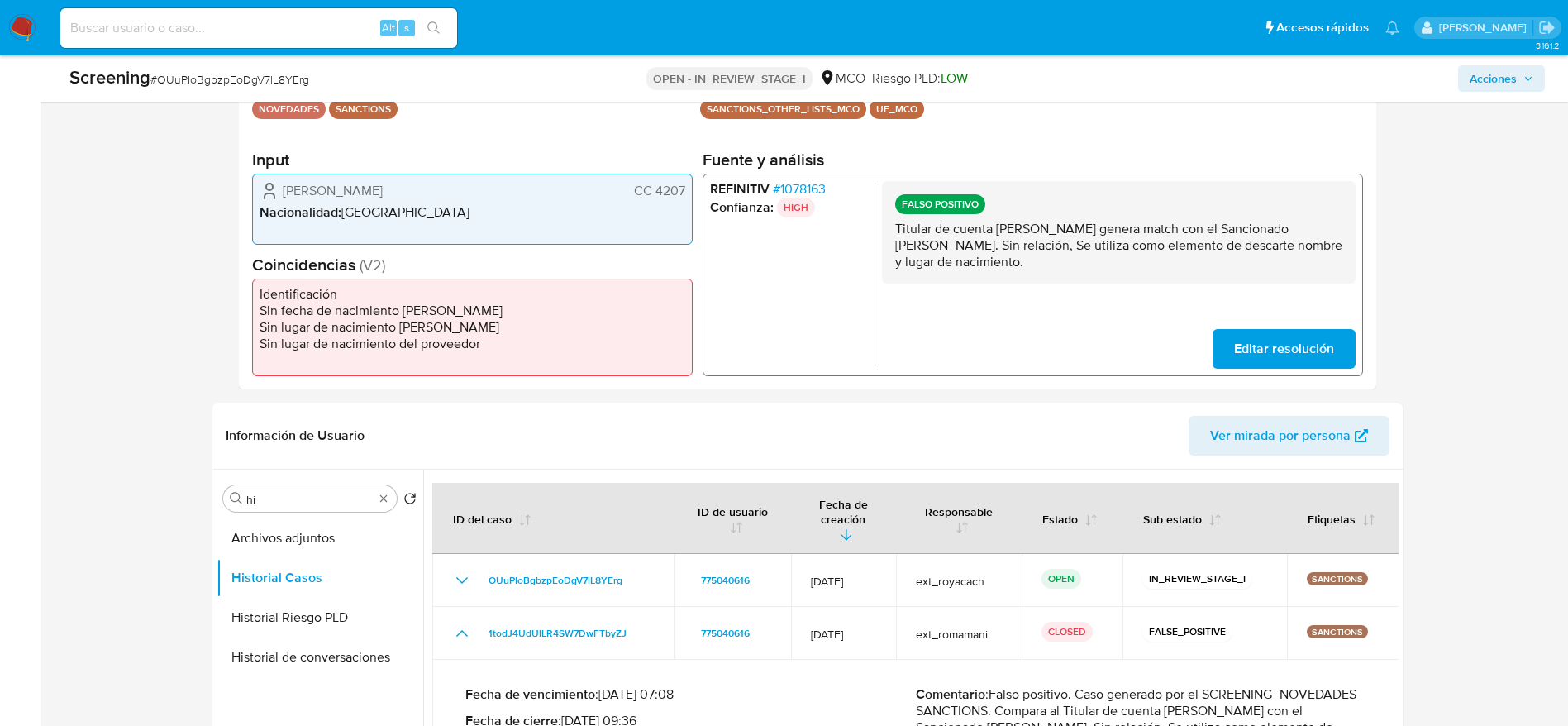
click at [1057, 248] on p "Titular de cuenta Alfonso Barrera Rodriguez genera match con el Sancionado Ghol…" at bounding box center [1117, 245] width 447 height 49
click at [325, 483] on input "hi" at bounding box center [310, 499] width 128 height 14
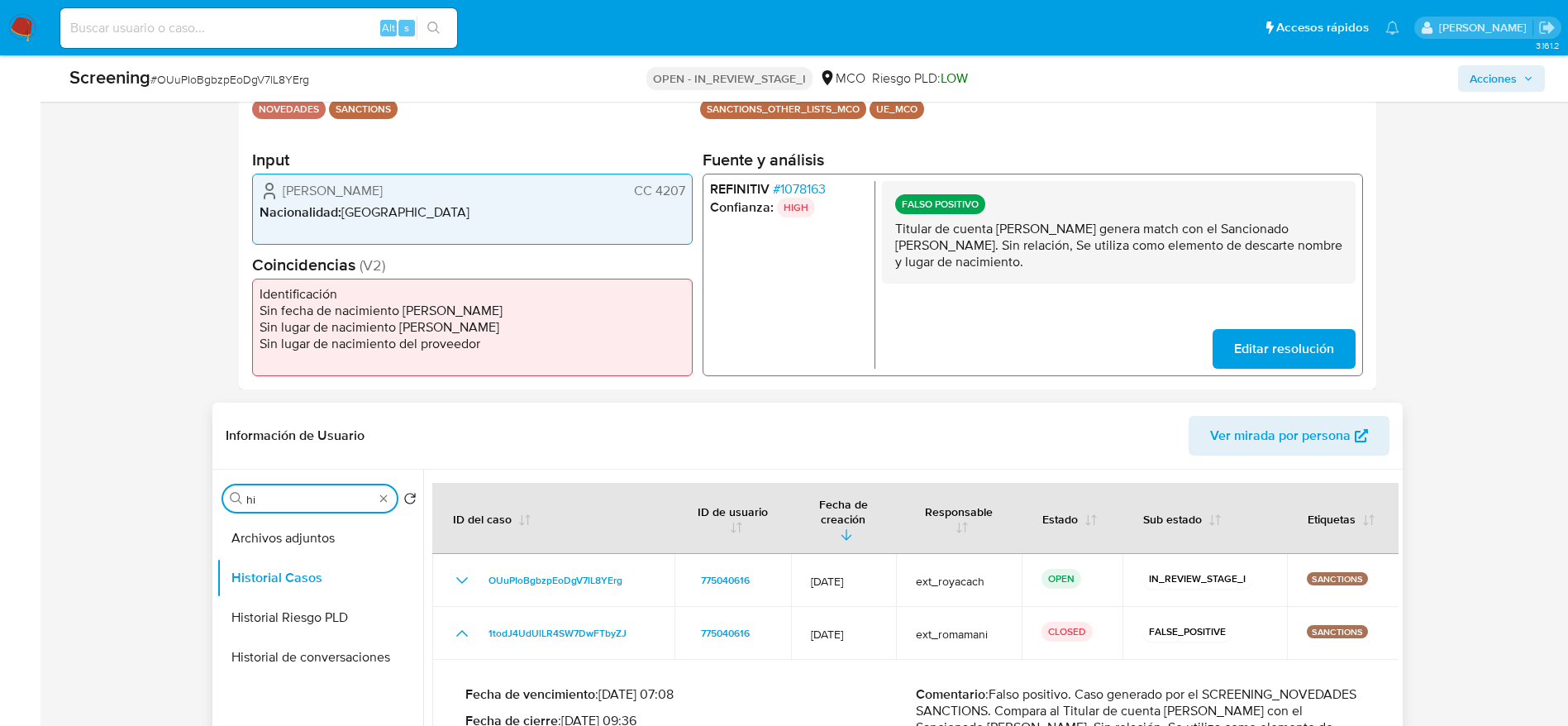
click at [325, 483] on input "hi" at bounding box center [310, 499] width 128 height 14
type input "re"
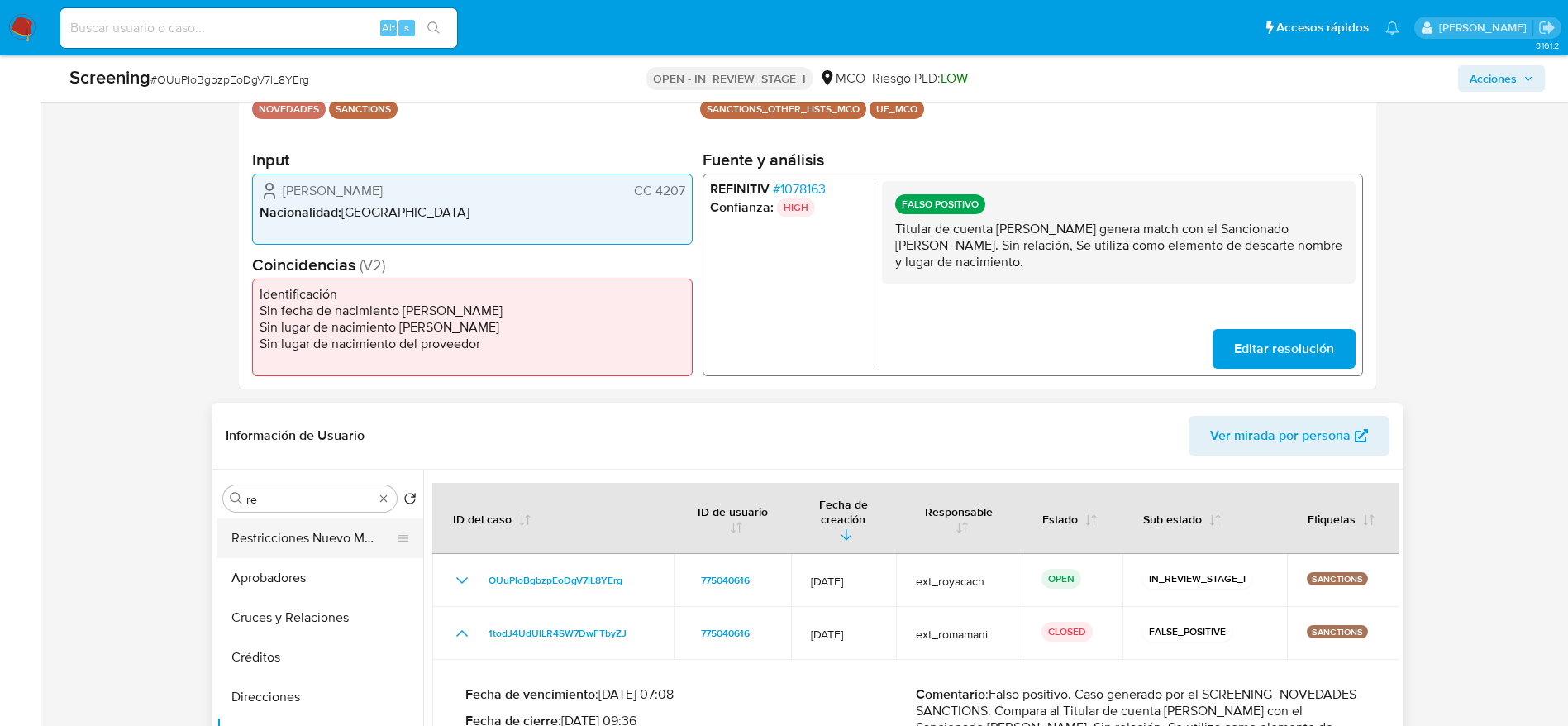
click at [325, 483] on button "Restricciones Nuevo Mundo" at bounding box center [312, 538] width 193 height 40
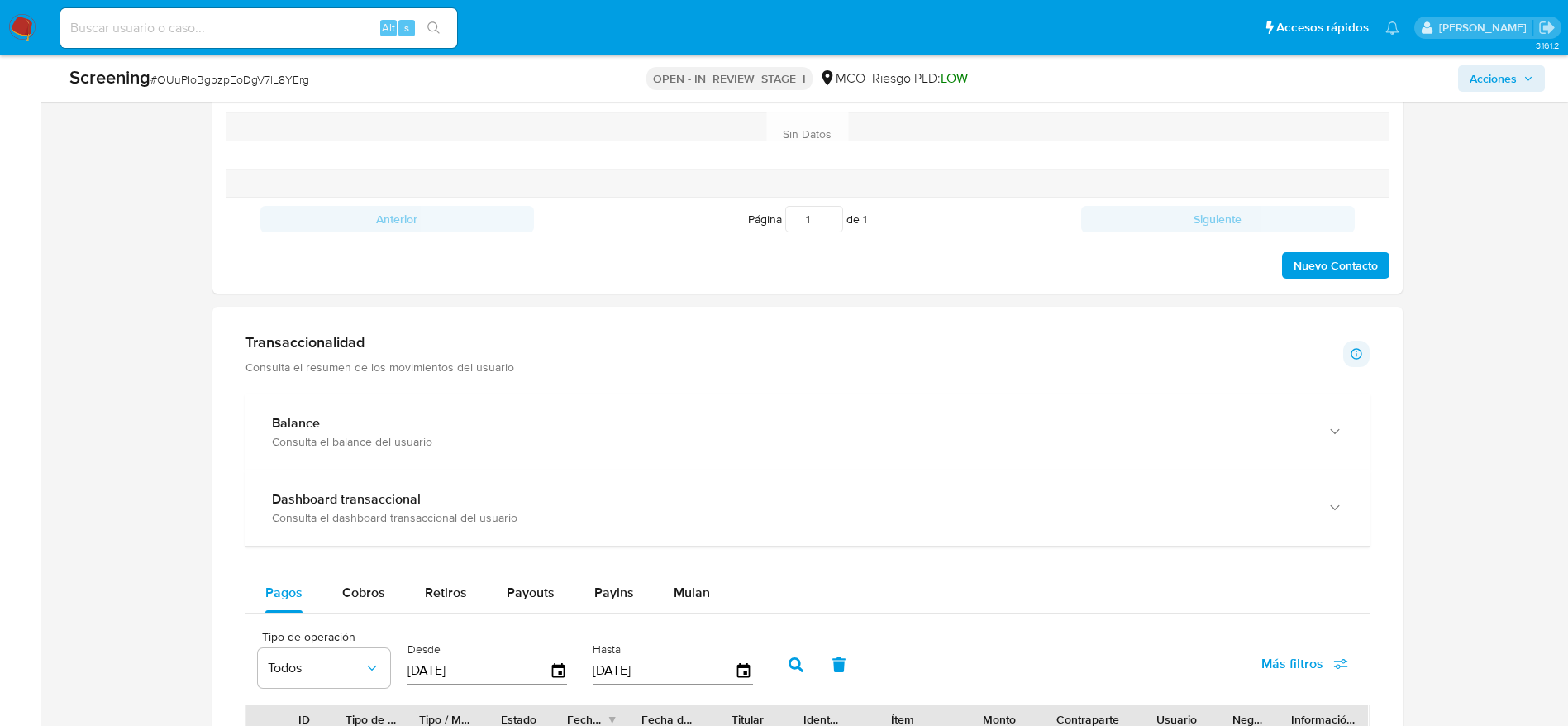
scroll to position [2378, 0]
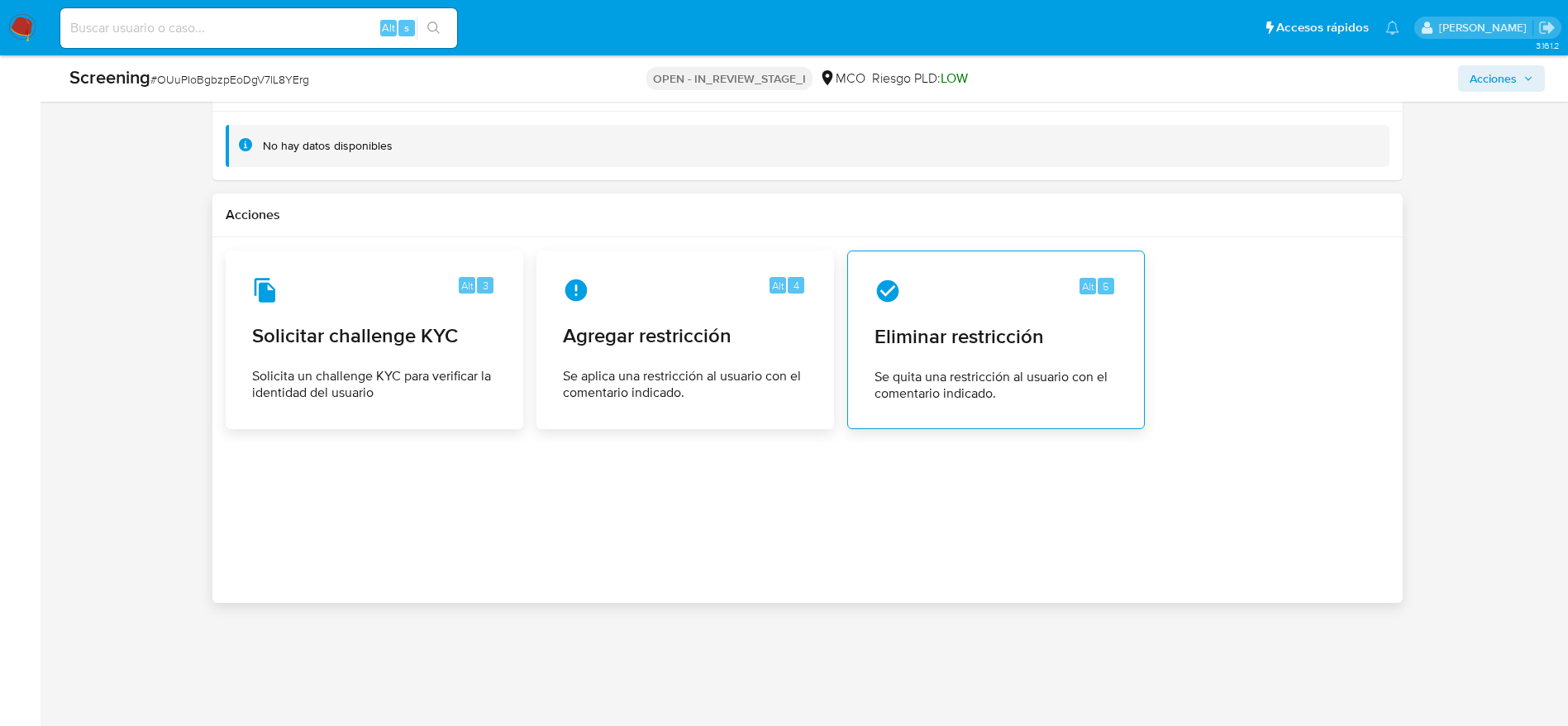
click at [988, 344] on span "Eliminar restricción" at bounding box center [996, 336] width 243 height 25
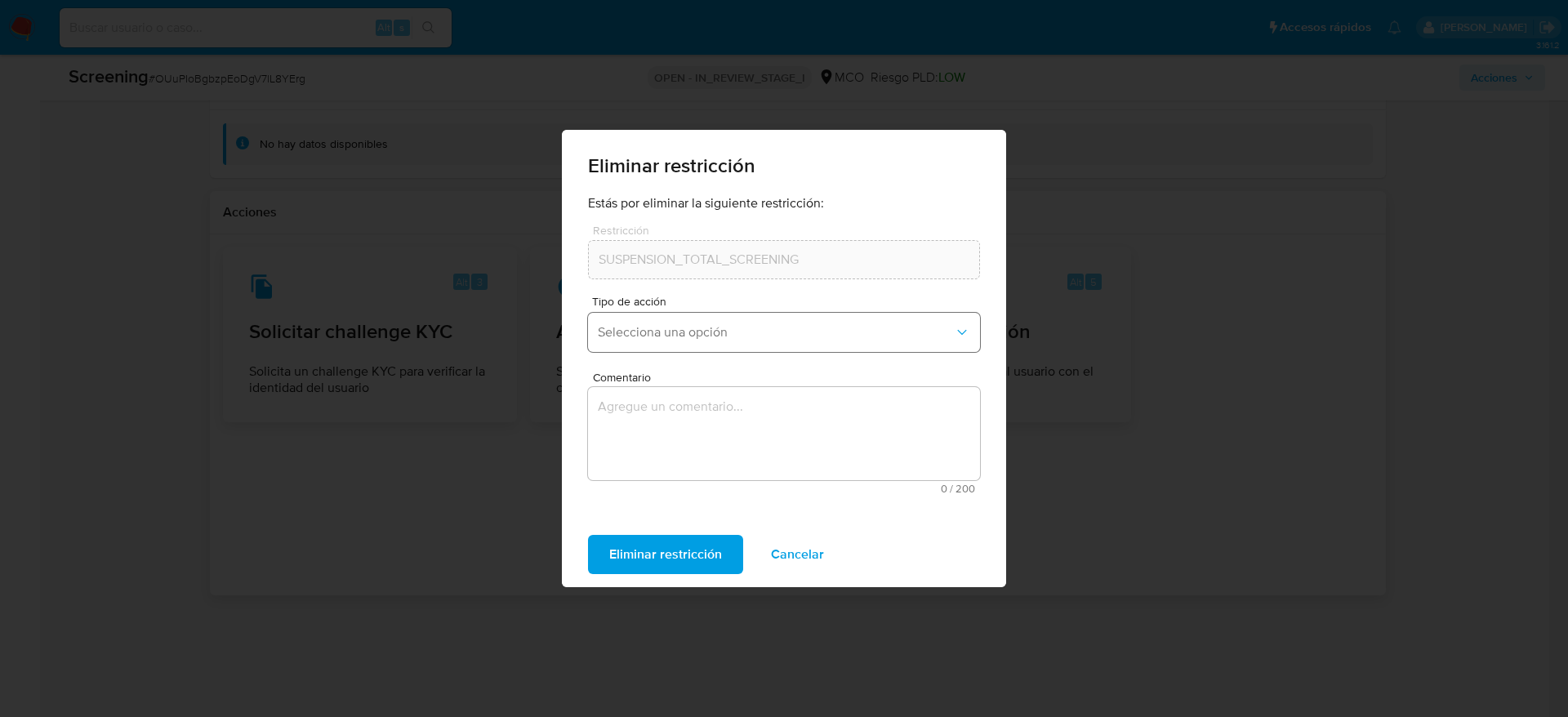
click at [699, 315] on button "Selecciona una opción" at bounding box center [784, 332] width 392 height 40
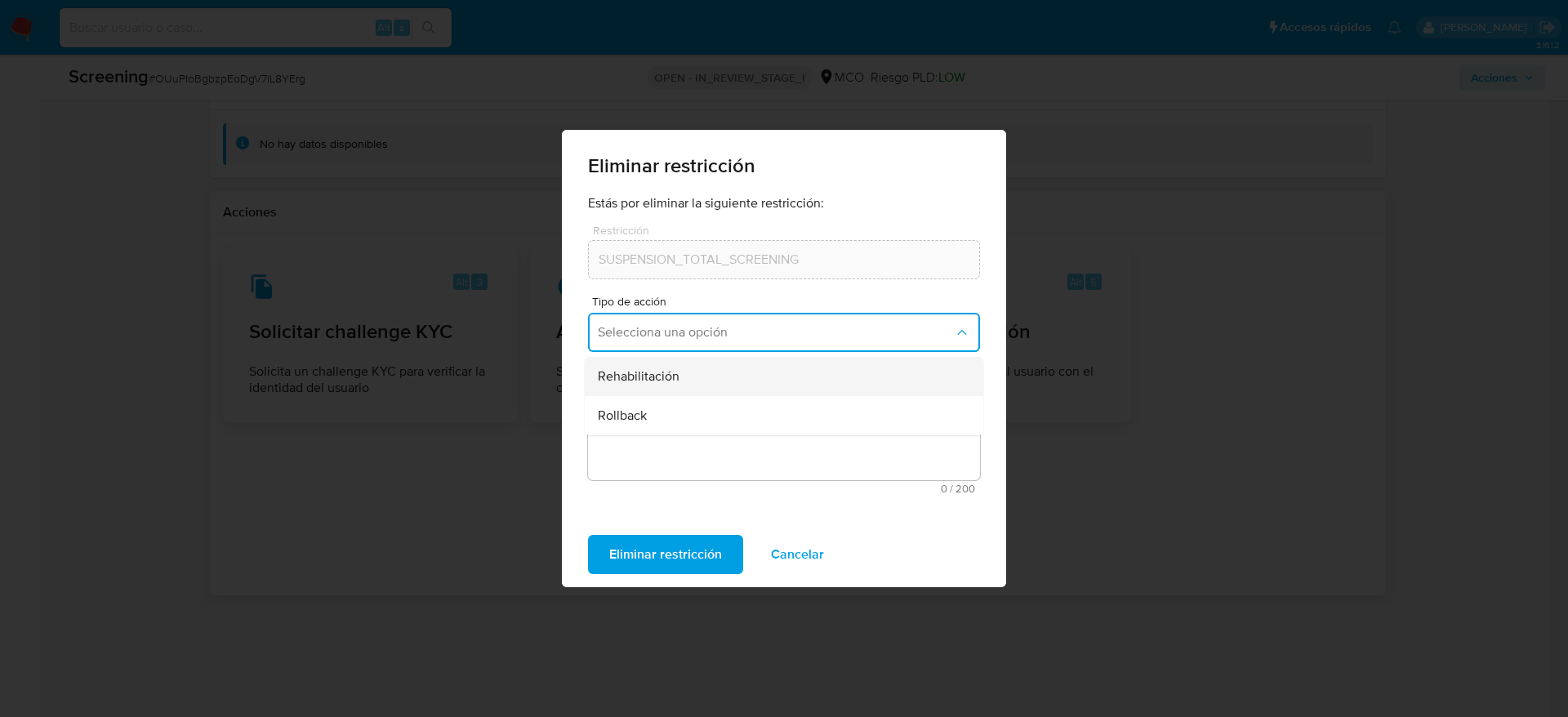
click at [689, 382] on div "Rehabilitación" at bounding box center [779, 376] width 362 height 40
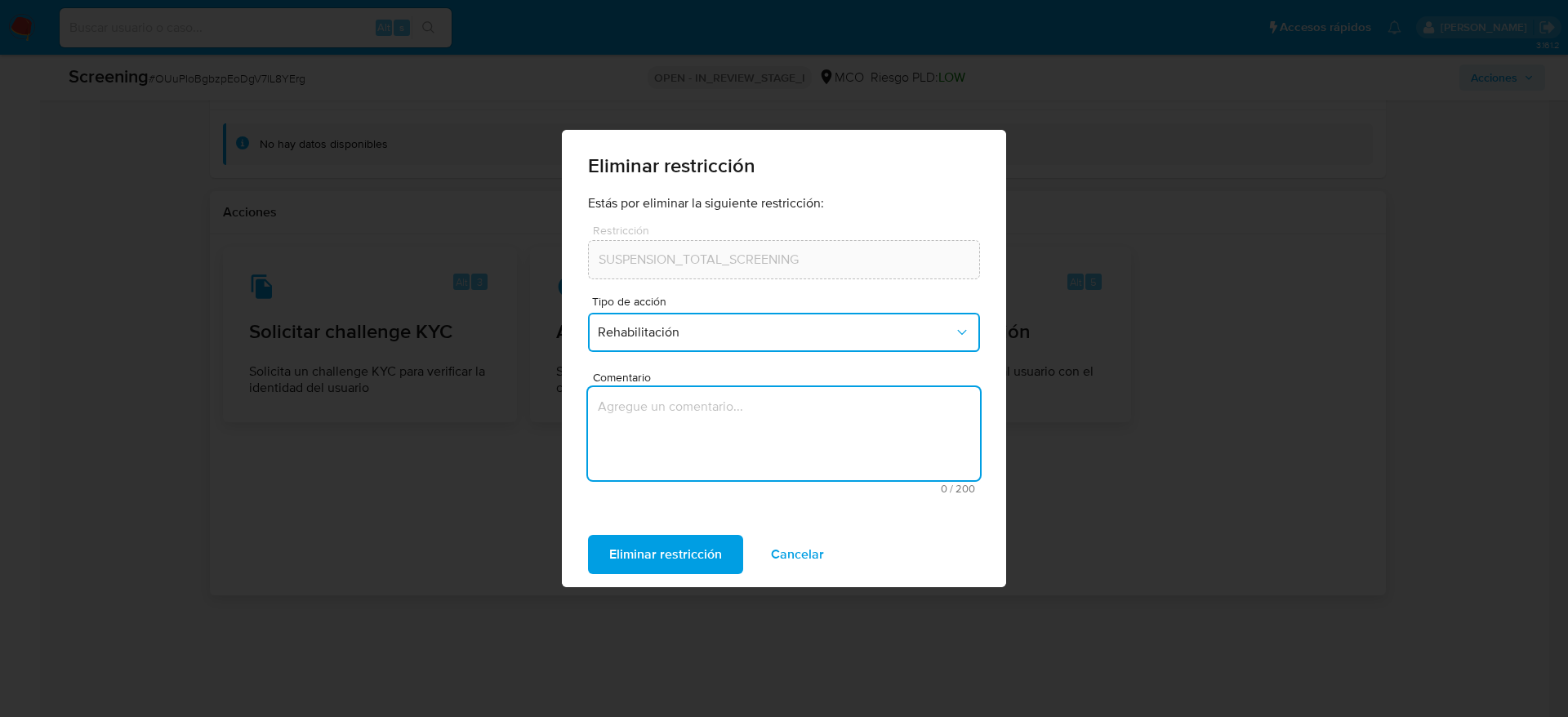
click at [684, 410] on textarea "Comentario" at bounding box center [784, 433] width 392 height 93
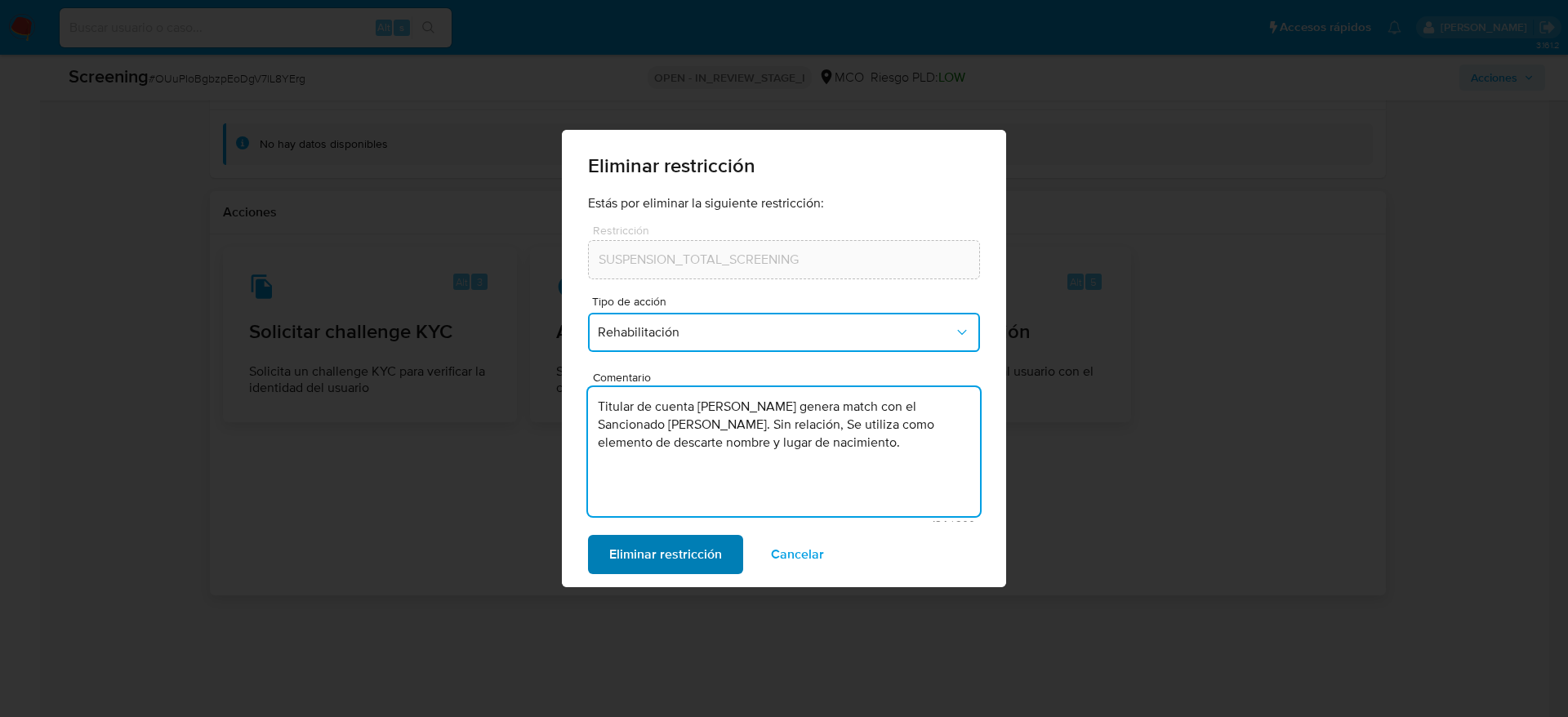
type textarea "Titular de cuenta Alfonso Barrera Rodriguez genera match con el Sancionado Ghol…"
click at [669, 477] on span "Eliminar restricción" at bounding box center [666, 554] width 113 height 36
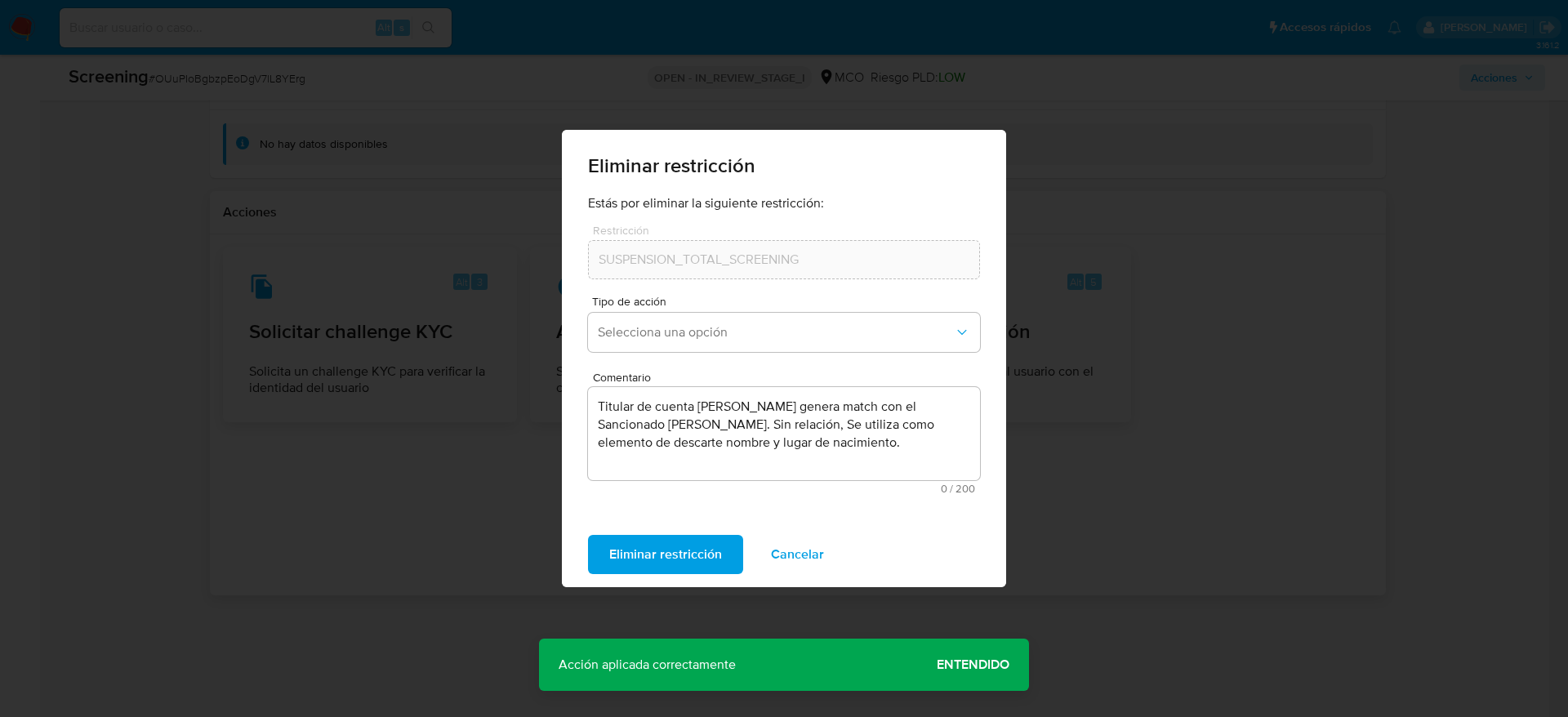
click at [982, 477] on span "Entendido" at bounding box center [973, 665] width 72 height 0
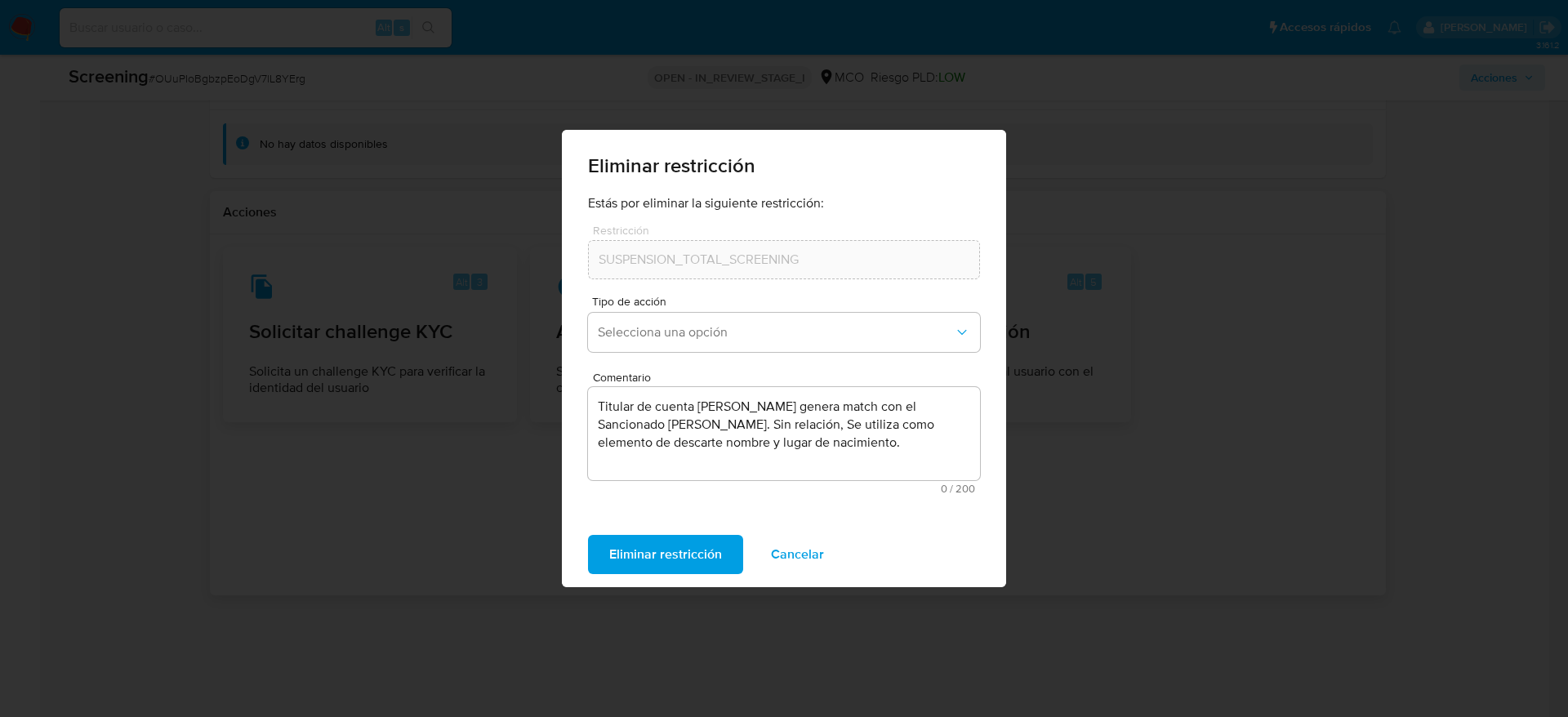
click at [661, 477] on span "Eliminar restricción" at bounding box center [666, 554] width 113 height 36
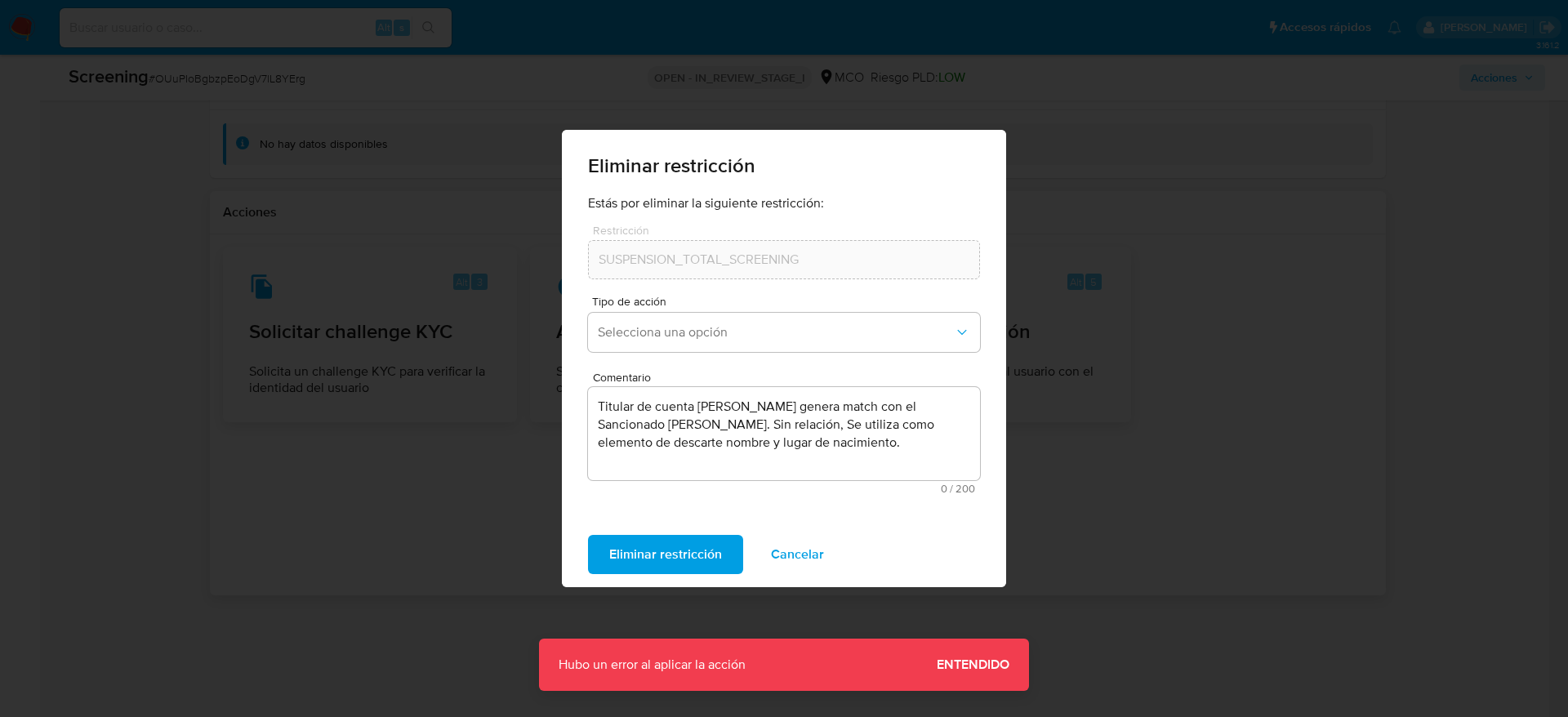
click at [814, 477] on span "Cancelar" at bounding box center [797, 554] width 53 height 36
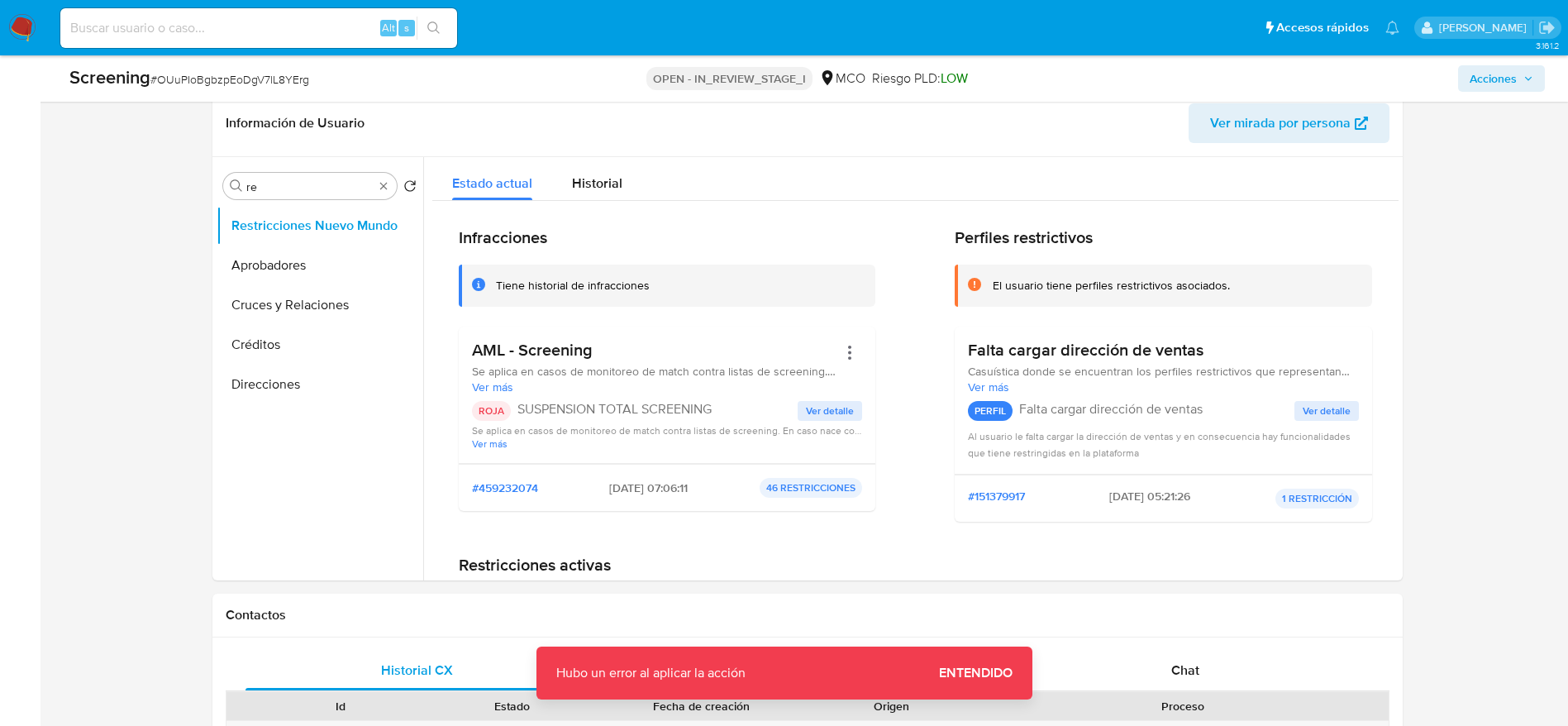
scroll to position [643, 0]
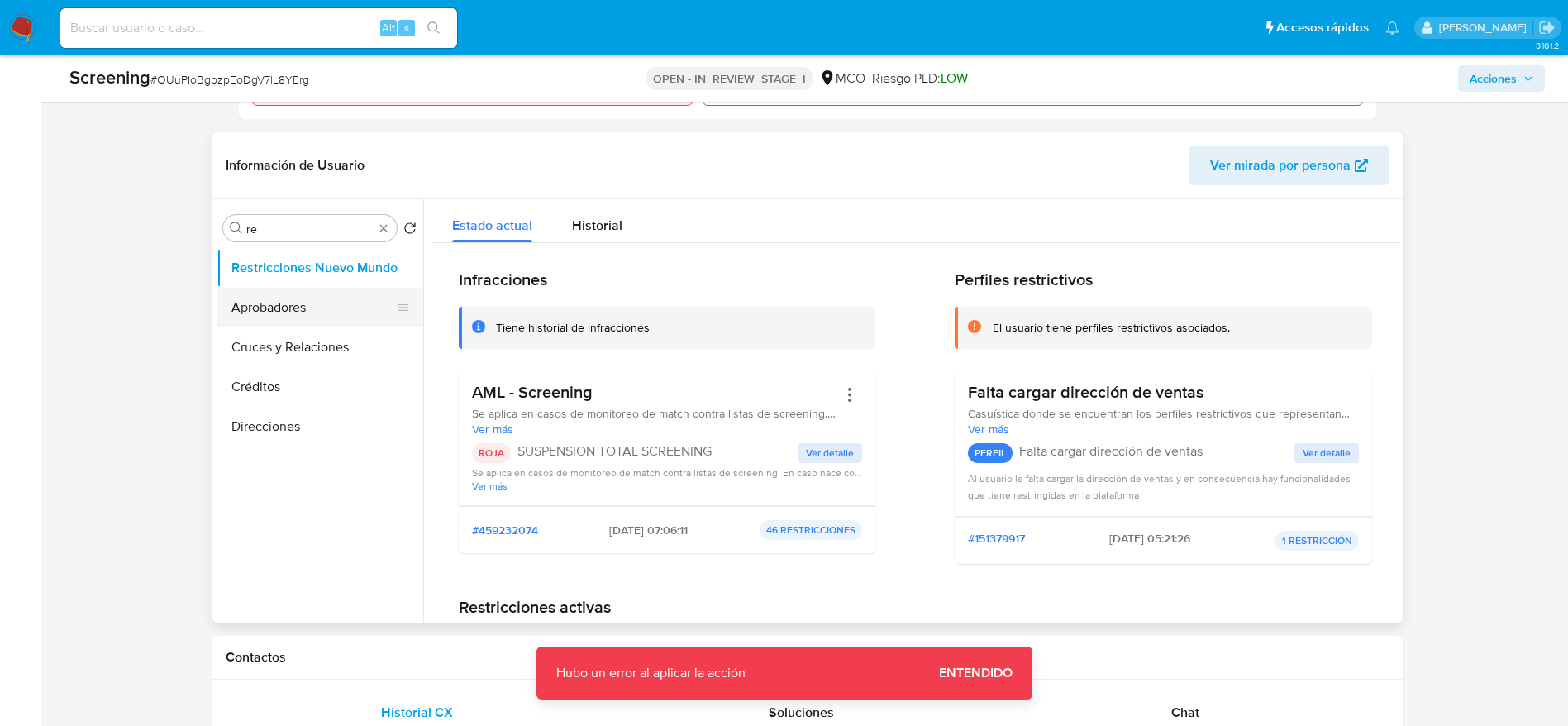
click at [243, 293] on button "Aprobadores" at bounding box center [312, 307] width 193 height 40
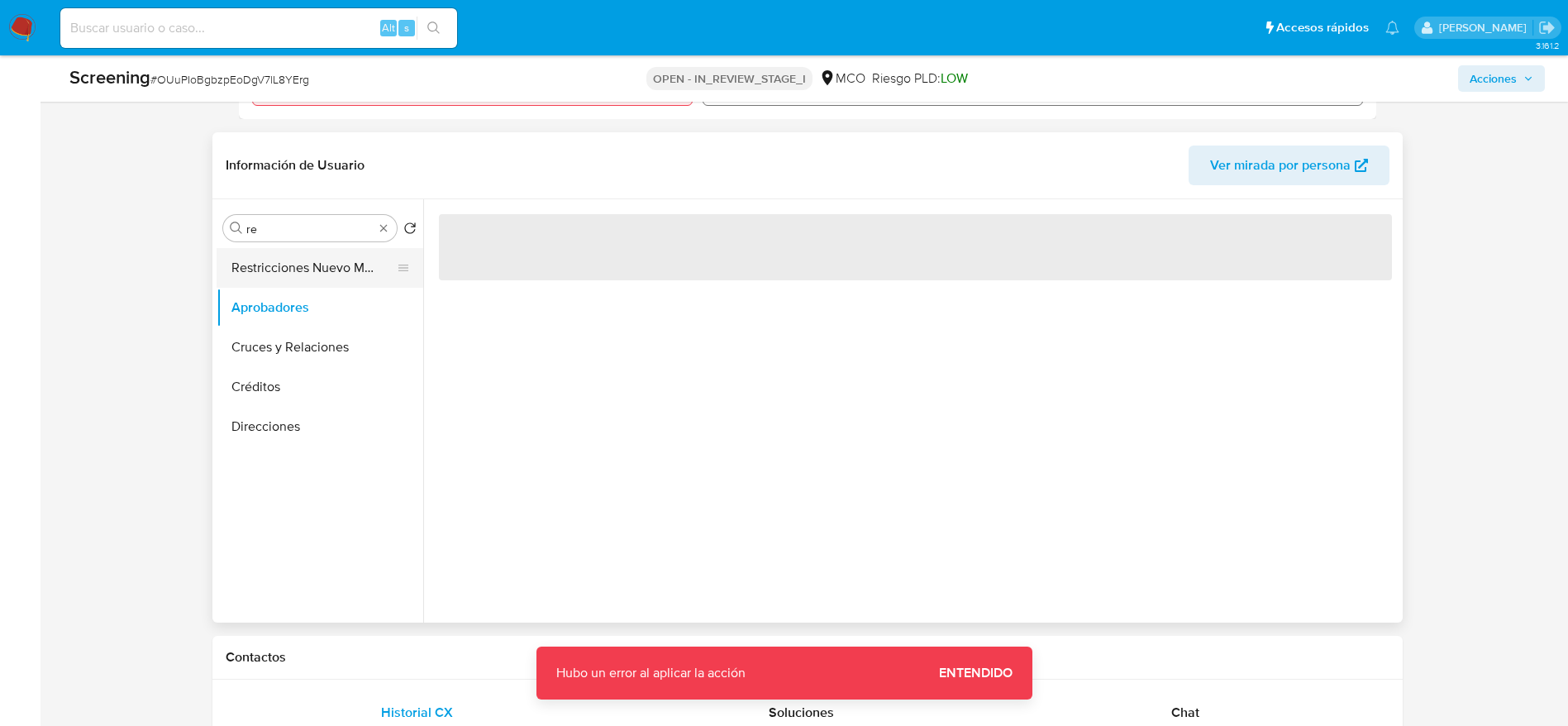
click at [248, 272] on button "Restricciones Nuevo Mundo" at bounding box center [312, 267] width 193 height 40
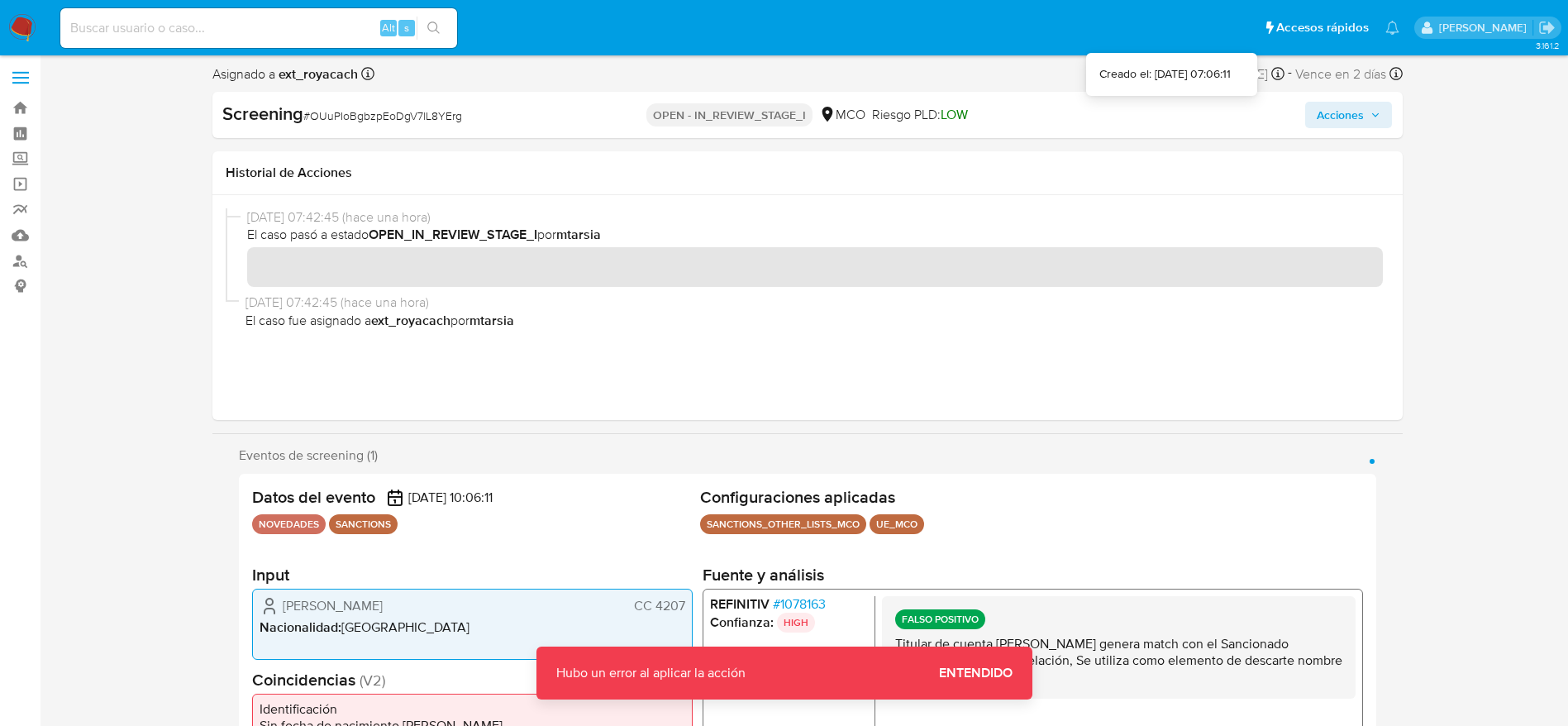
scroll to position [0, 0]
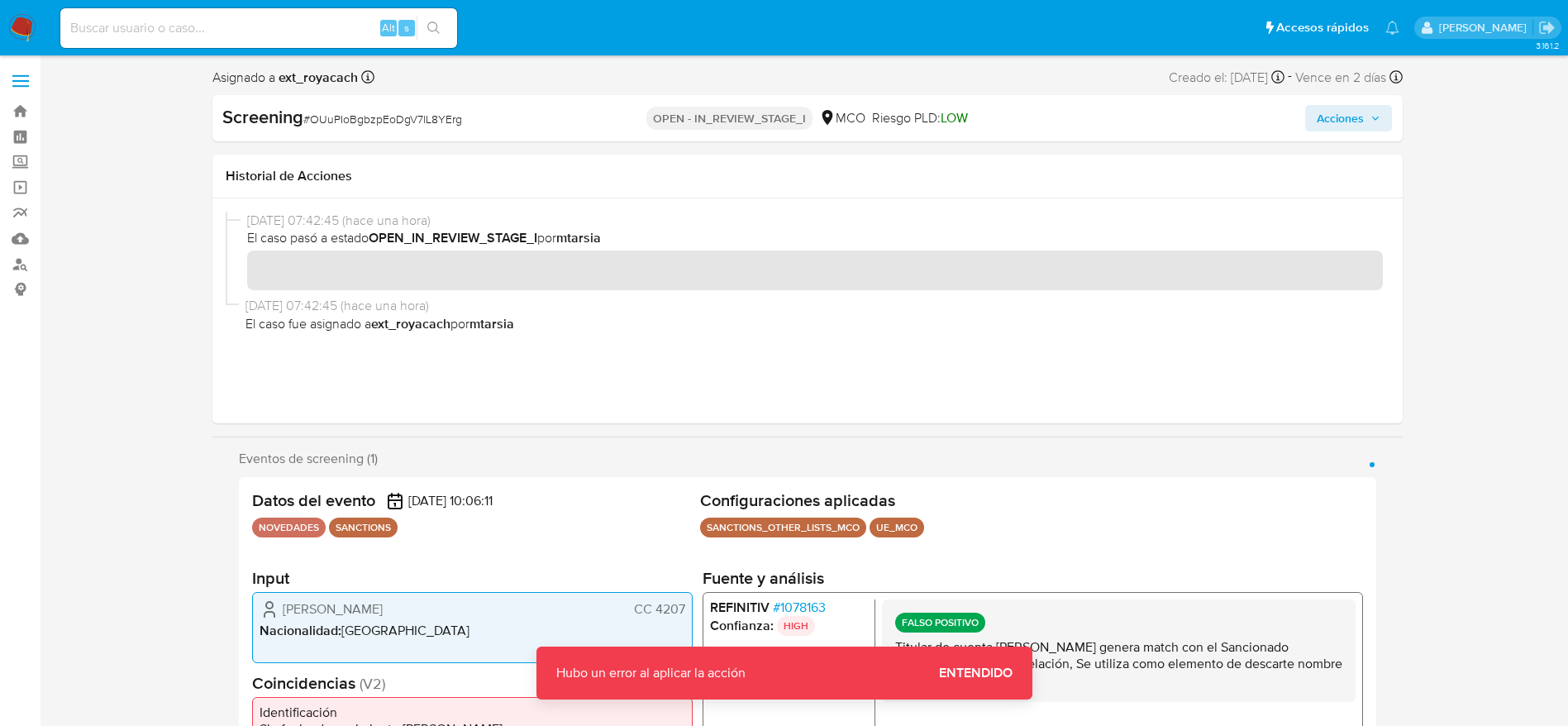
click at [1057, 113] on icon "button" at bounding box center [1375, 118] width 10 height 10
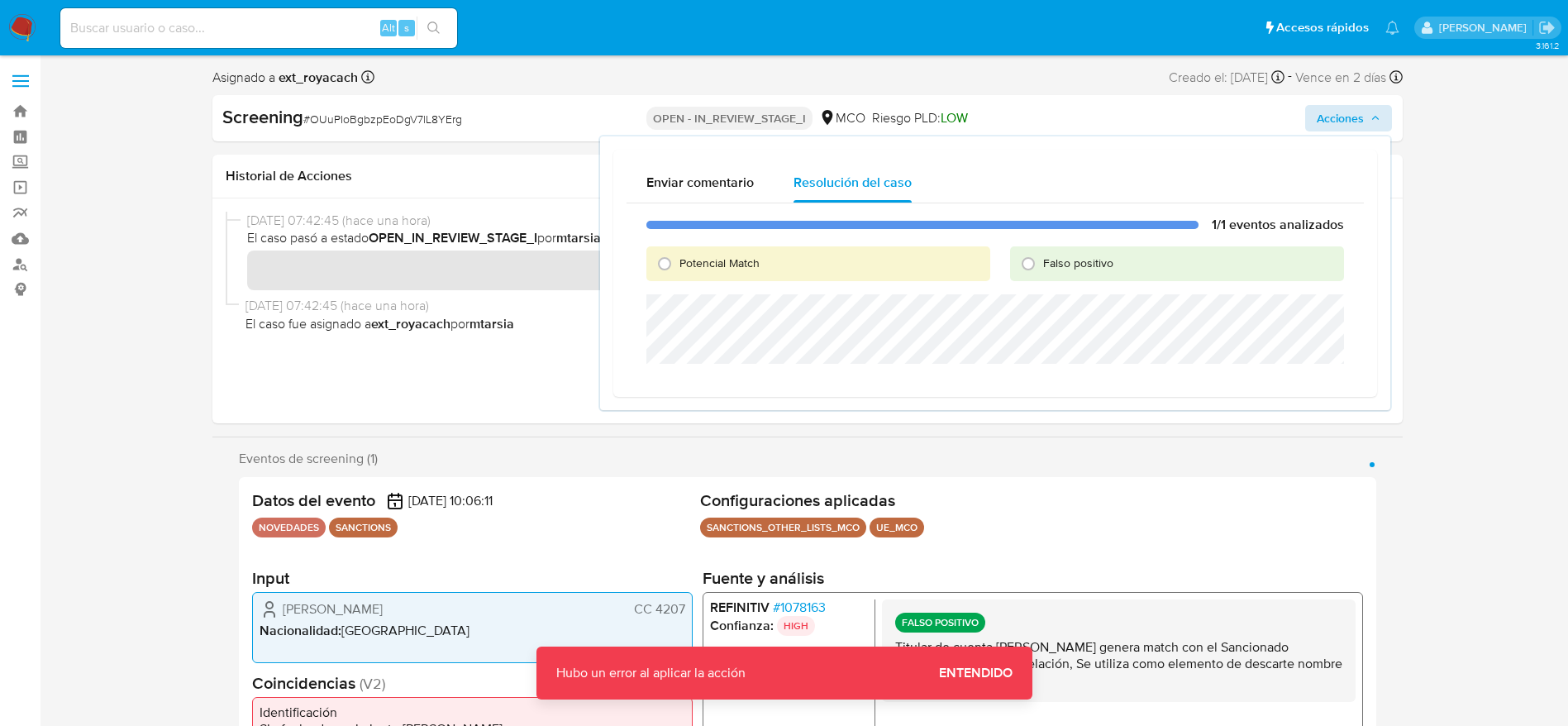
click at [1057, 267] on span "Falso positivo" at bounding box center [1078, 262] width 71 height 16
click at [1041, 267] on input "Falso positivo" at bounding box center [1028, 263] width 26 height 26
radio input "true"
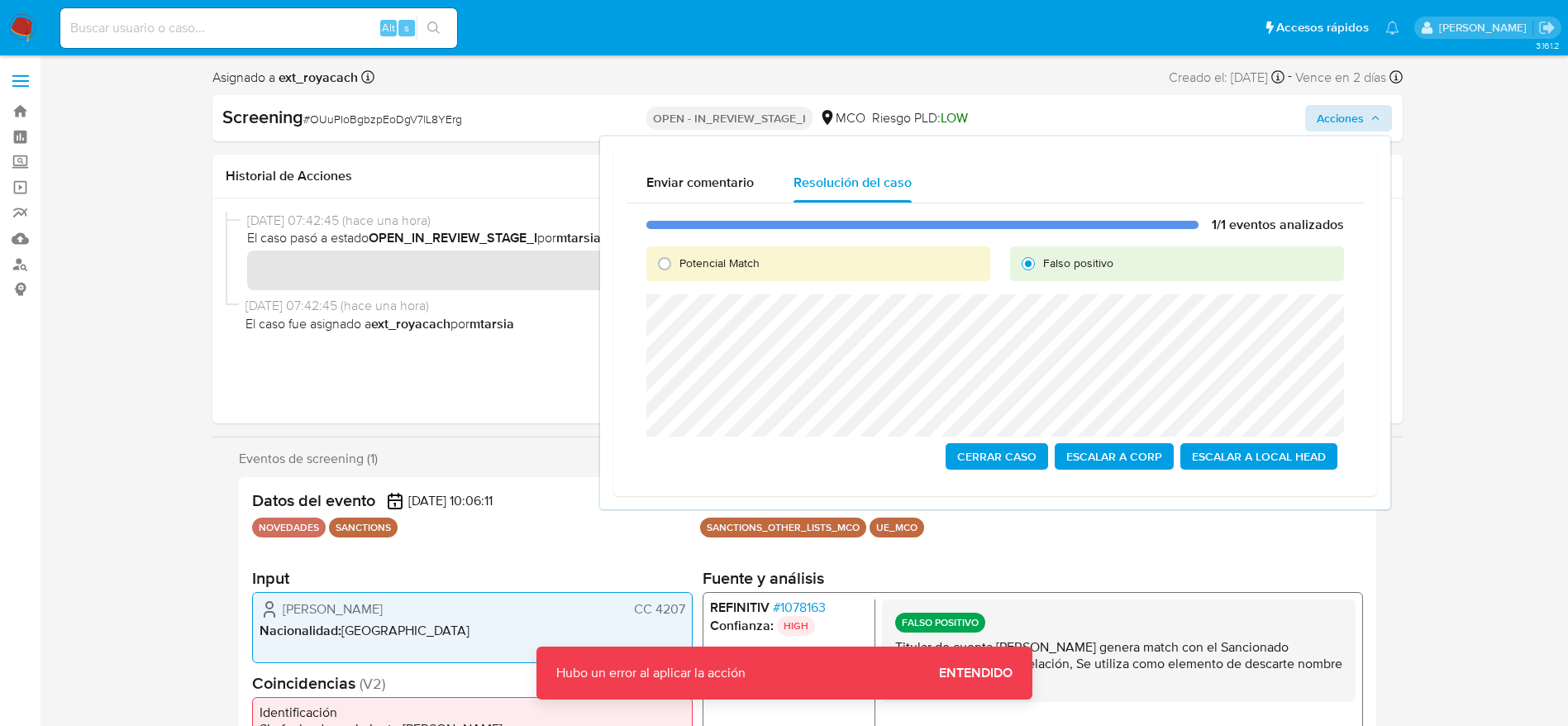
click at [1029, 455] on span "Cerrar Caso" at bounding box center [996, 456] width 79 height 23
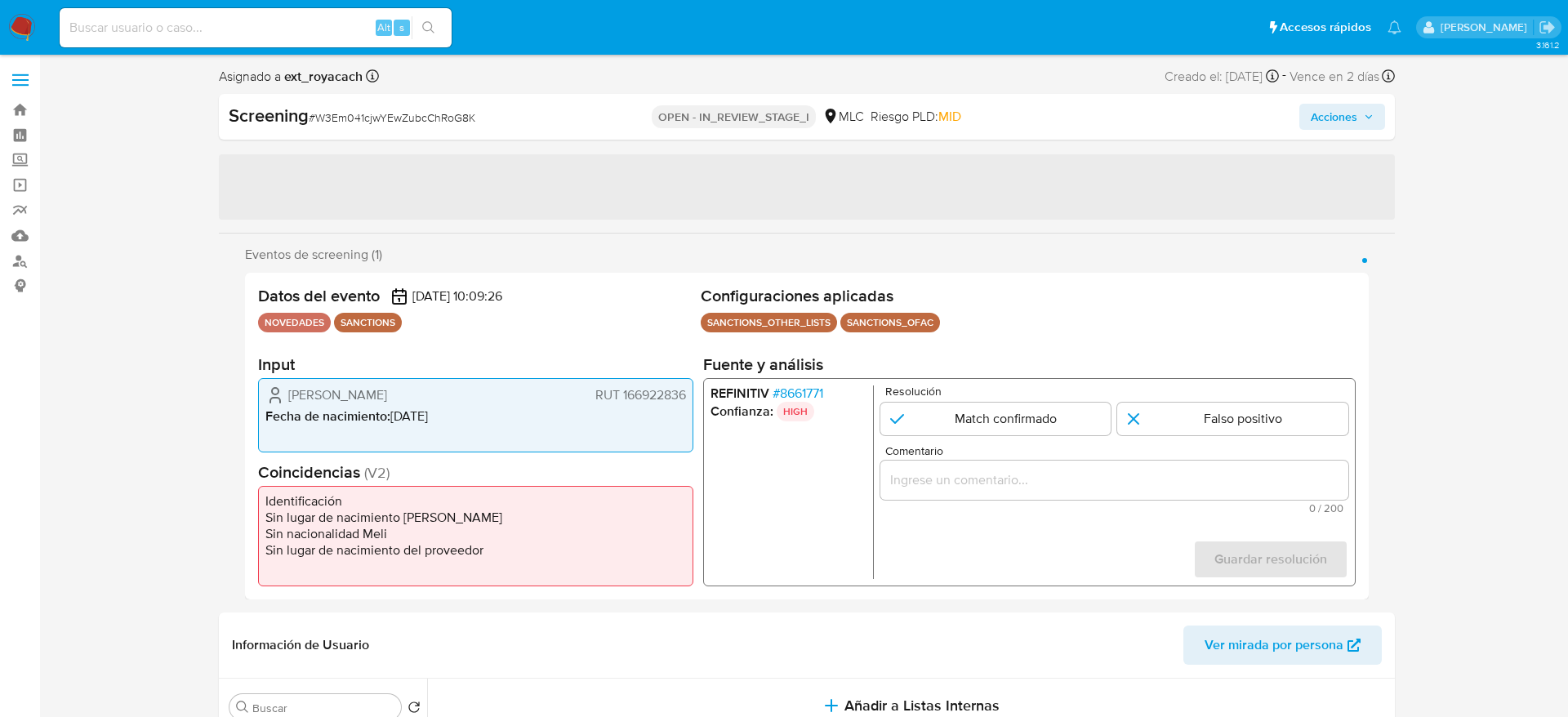
select select "10"
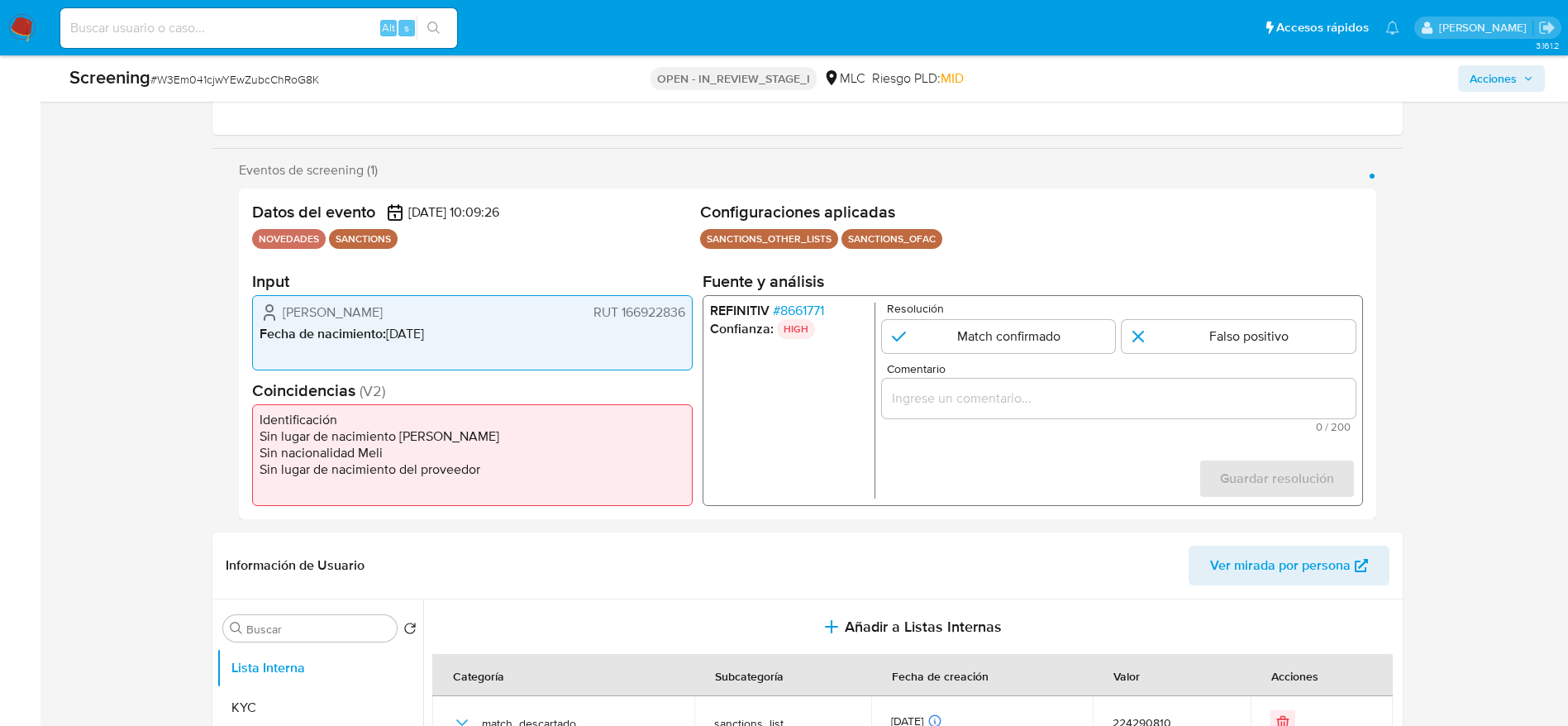
scroll to position [248, 0]
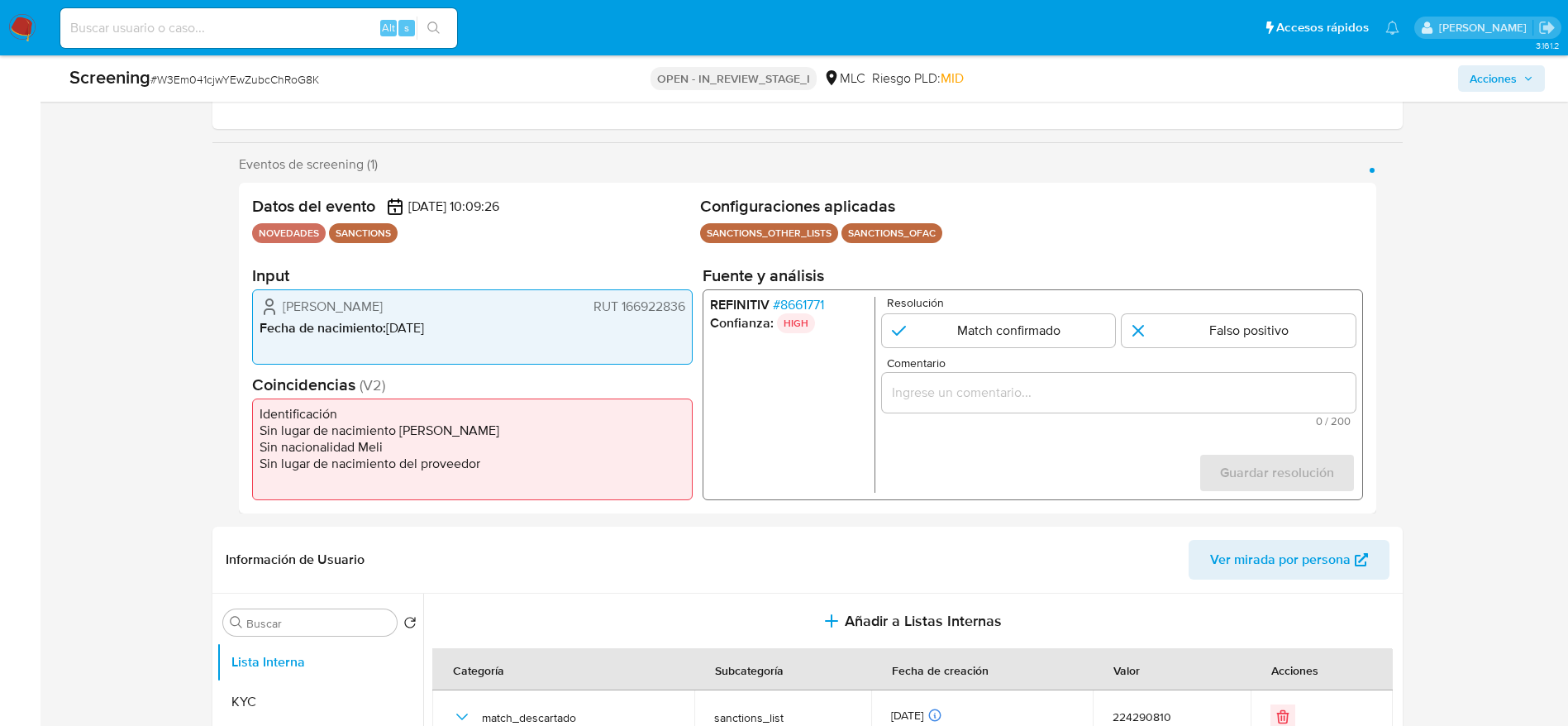
click at [235, 83] on span "# W3Em041cjwYEwZubcChRoG8K" at bounding box center [235, 79] width 168 height 16
copy span "W3Em041cjwYEwZubcChRoG8K"
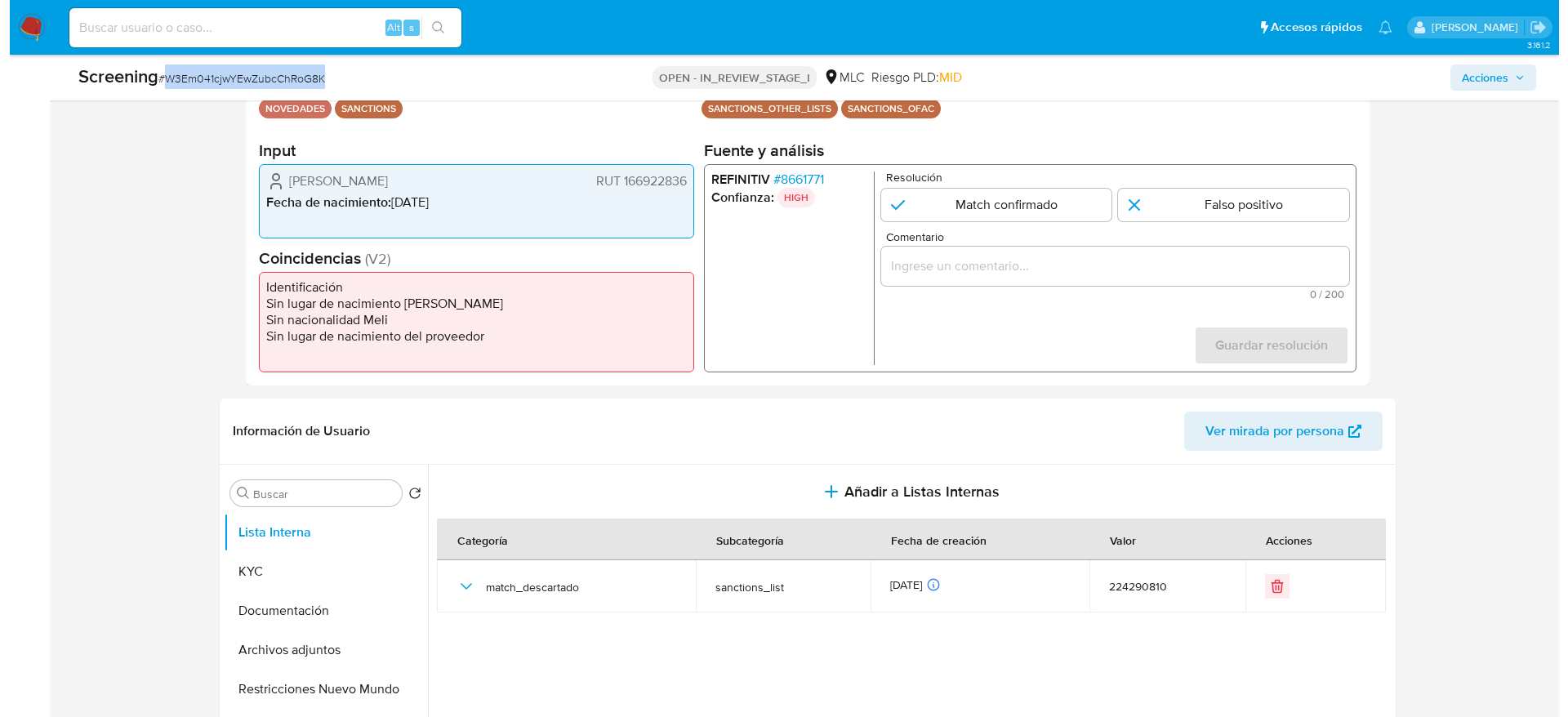
scroll to position [367, 0]
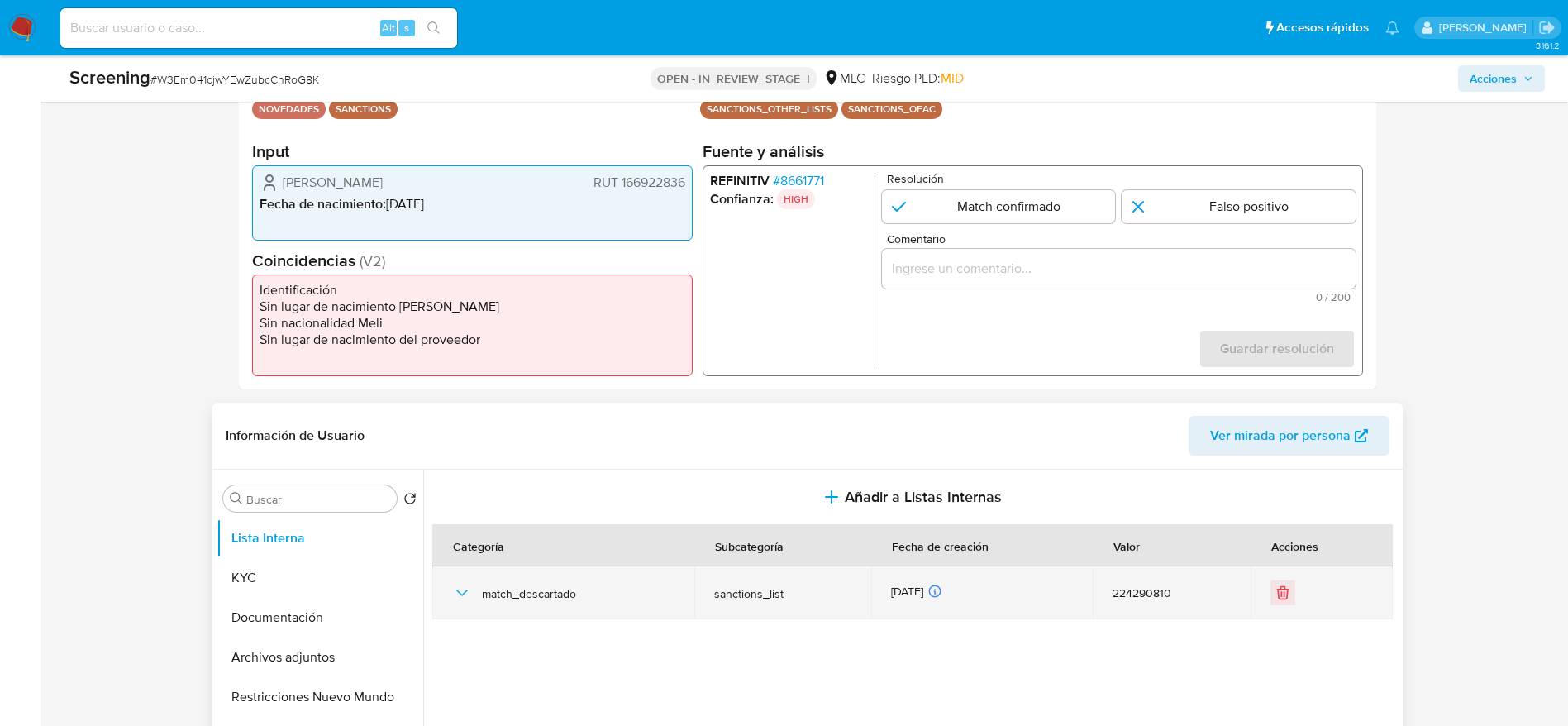
click at [449, 602] on td "match_descartado" at bounding box center [563, 592] width 263 height 53
click at [457, 597] on icon "button" at bounding box center [461, 592] width 20 height 20
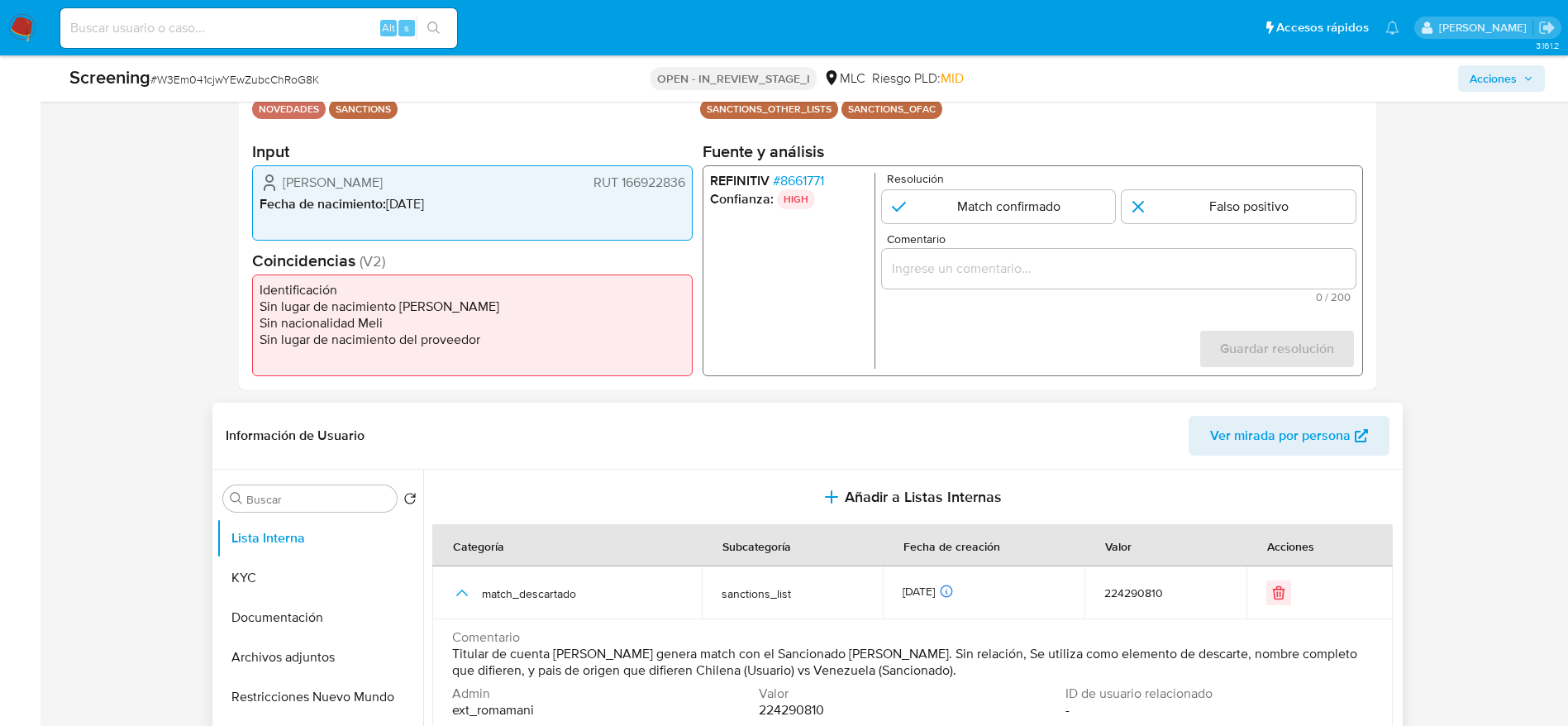
click at [738, 654] on span "Titular de cuenta Juan Sebastián Valenzuela González genera match con el Sancio…" at bounding box center [910, 662] width 917 height 33
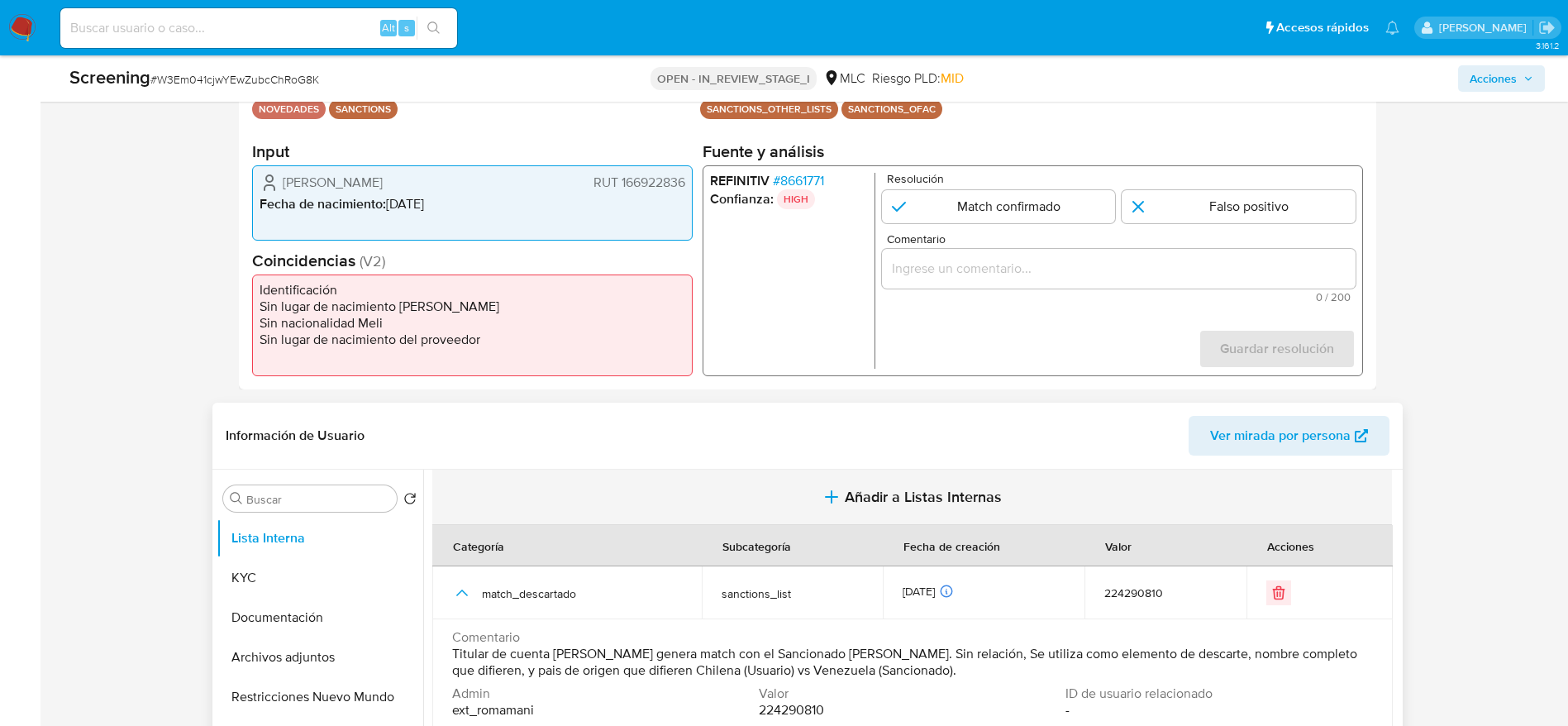
click at [821, 491] on icon "button" at bounding box center [830, 496] width 20 height 20
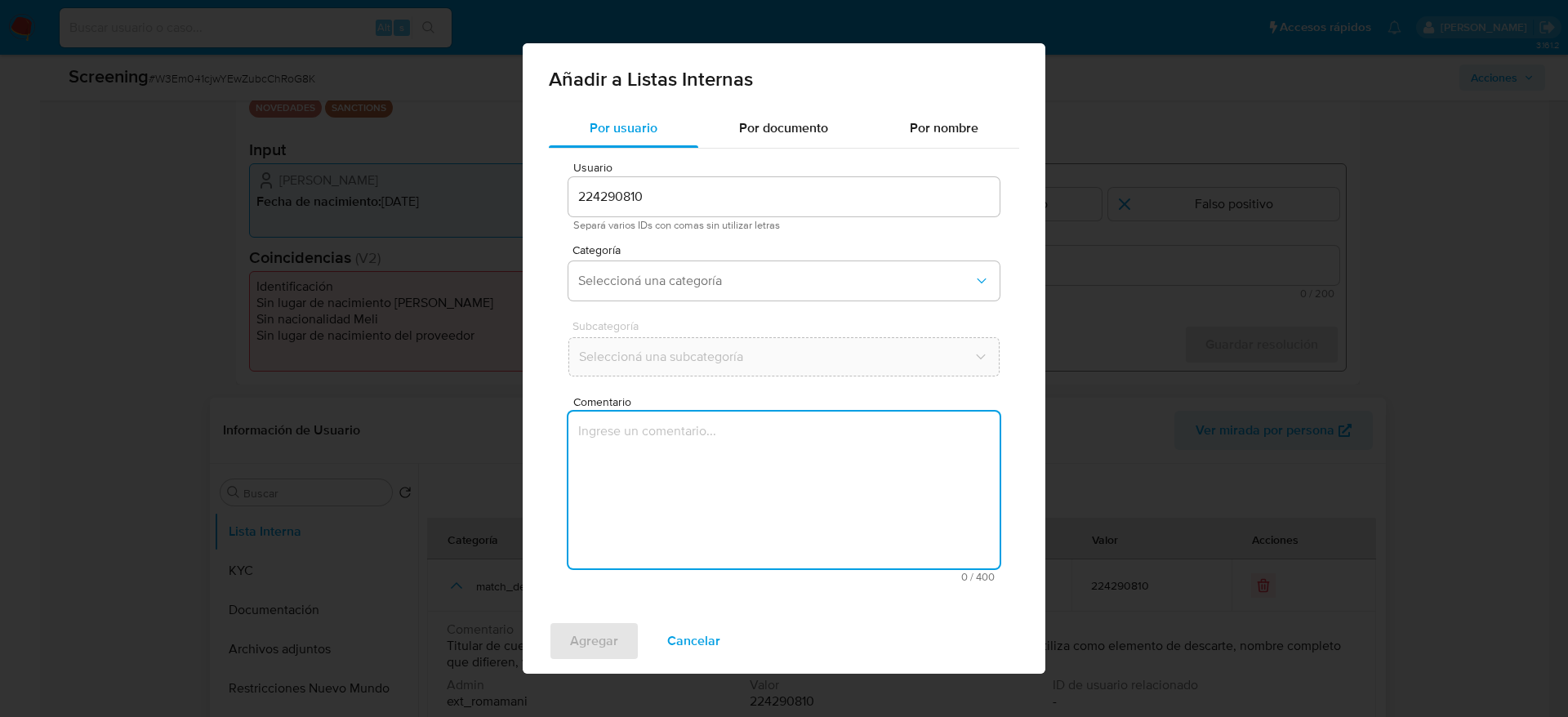
click at [803, 519] on textarea "Comentario" at bounding box center [784, 490] width 431 height 156
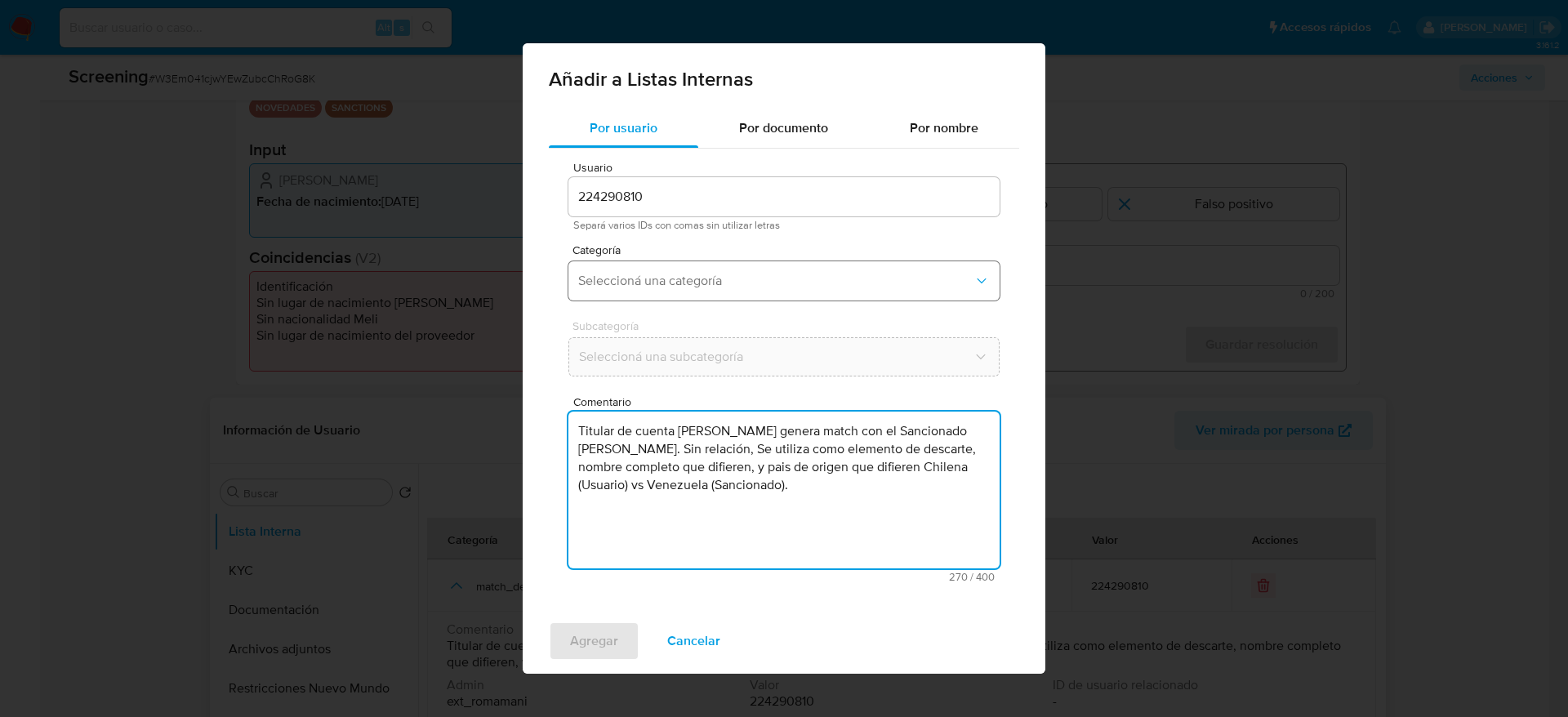
type textarea "Titular de cuenta [PERSON_NAME] genera match con el Sancionado [PERSON_NAME]. S…"
click at [705, 279] on span "Seleccioná una categoría" at bounding box center [776, 280] width 395 height 16
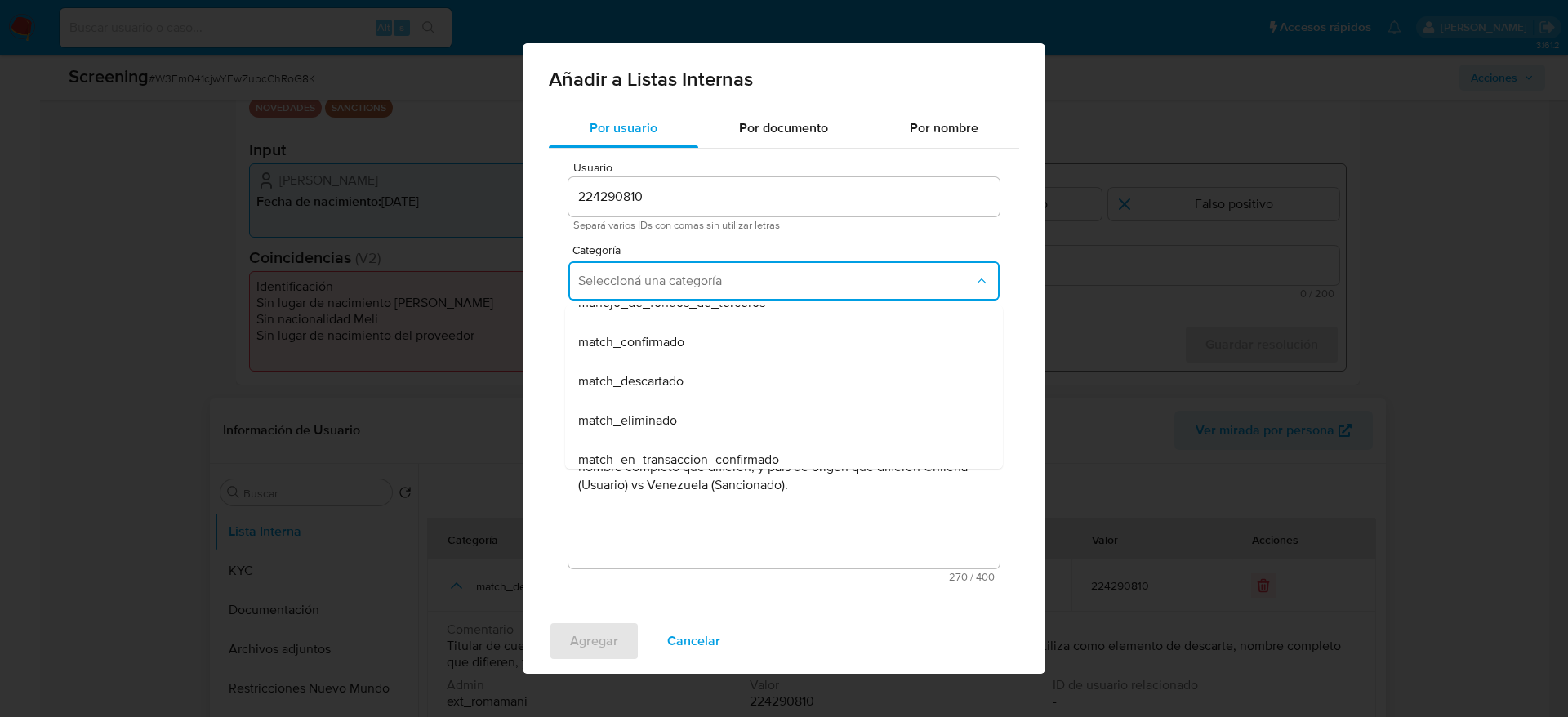
scroll to position [123, 0]
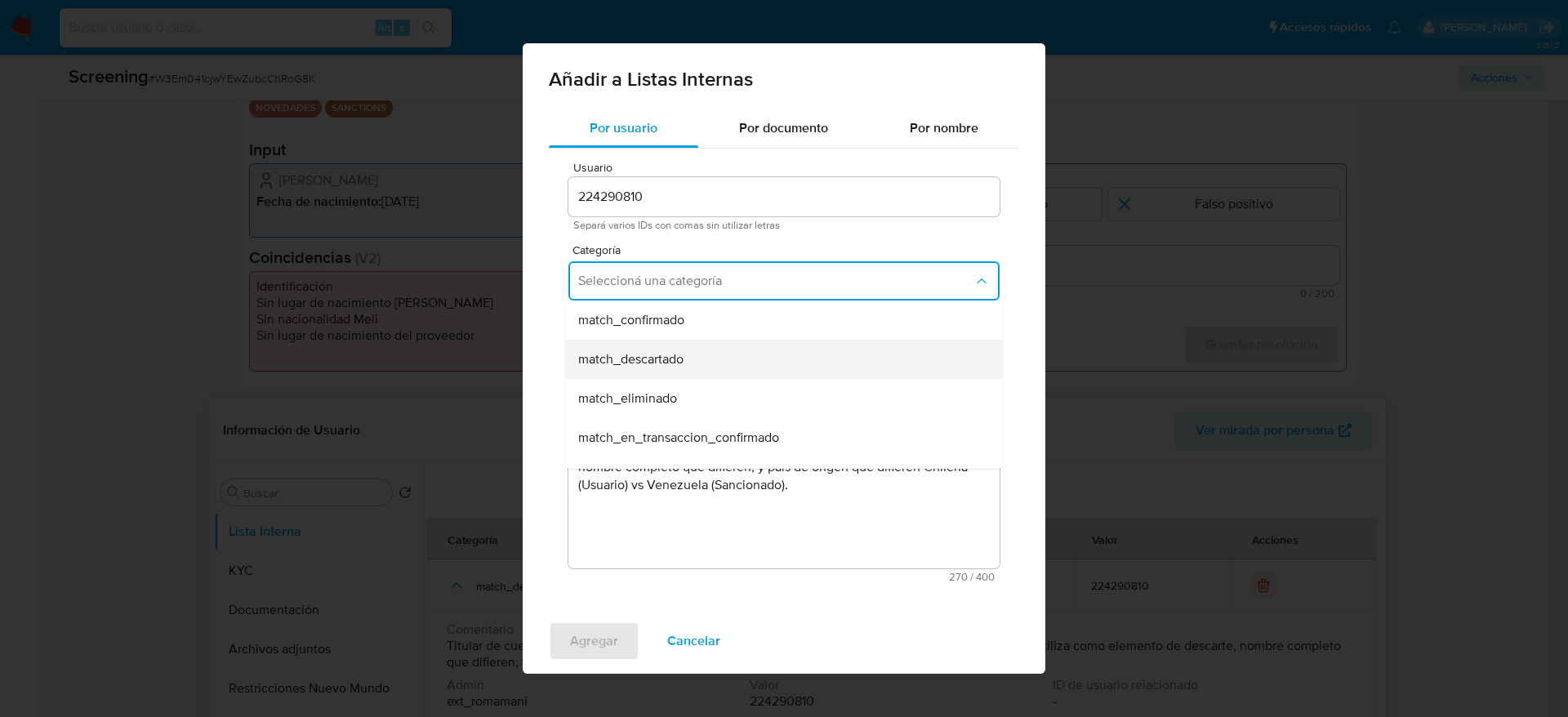
click at [671, 356] on span "match_descartado" at bounding box center [631, 359] width 105 height 16
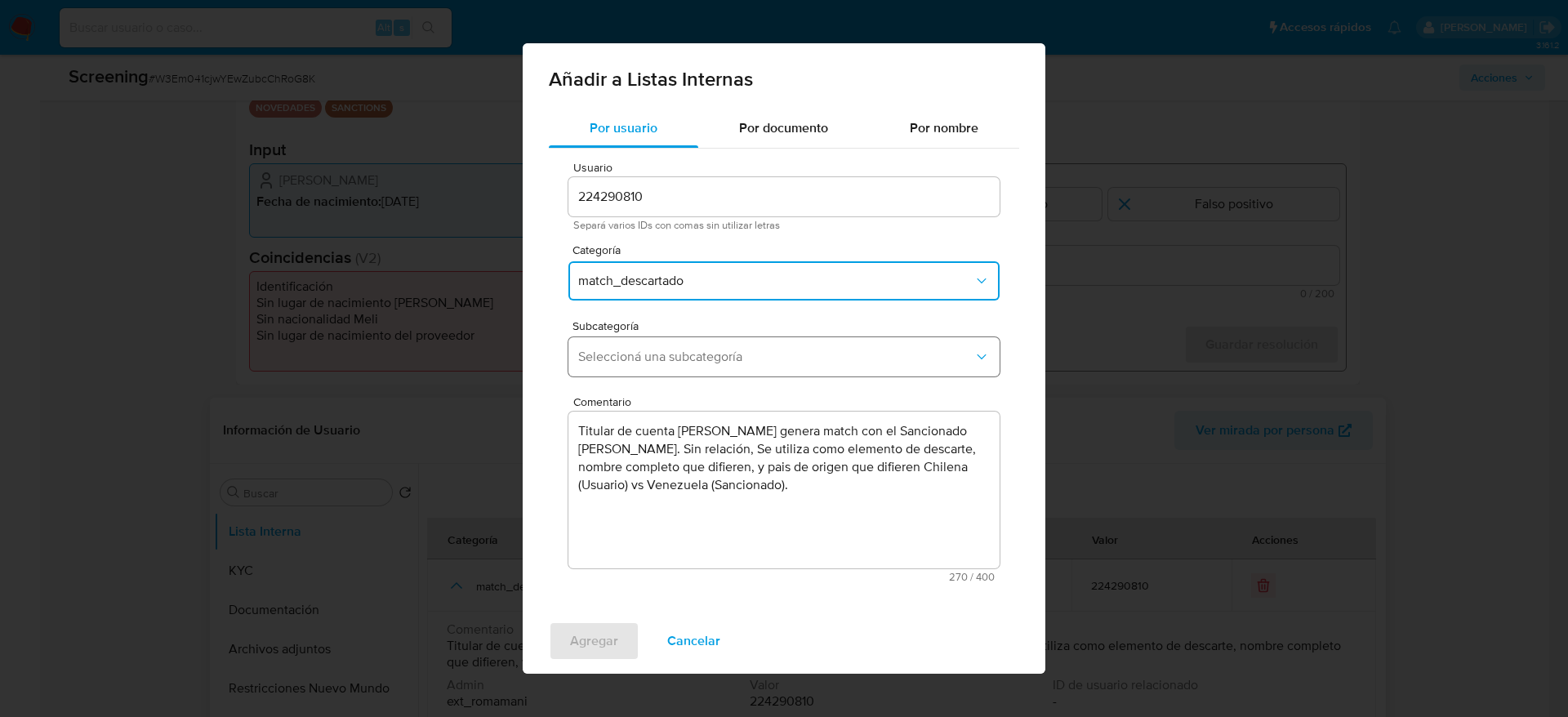
click at [668, 361] on span "Seleccioná una subcategoría" at bounding box center [776, 356] width 395 height 16
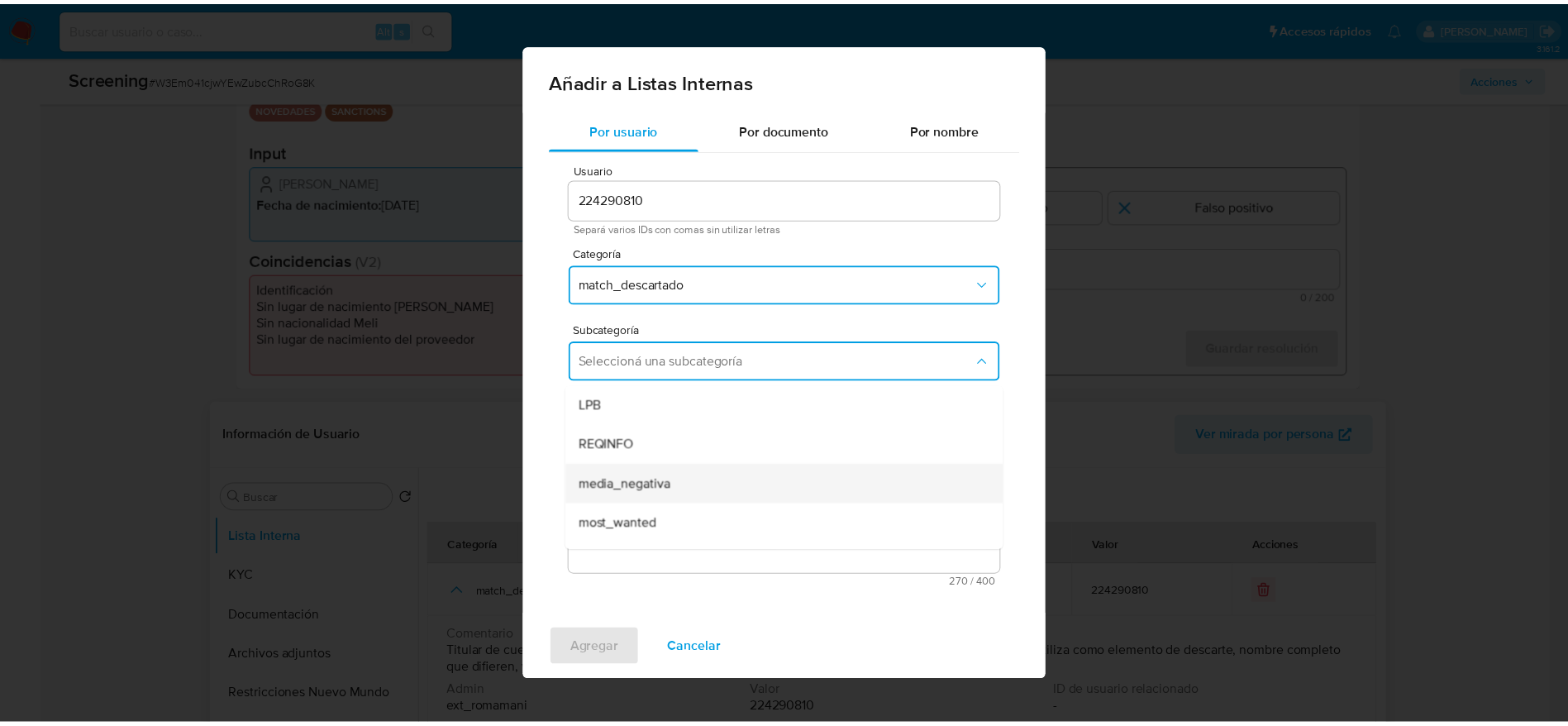
scroll to position [112, 0]
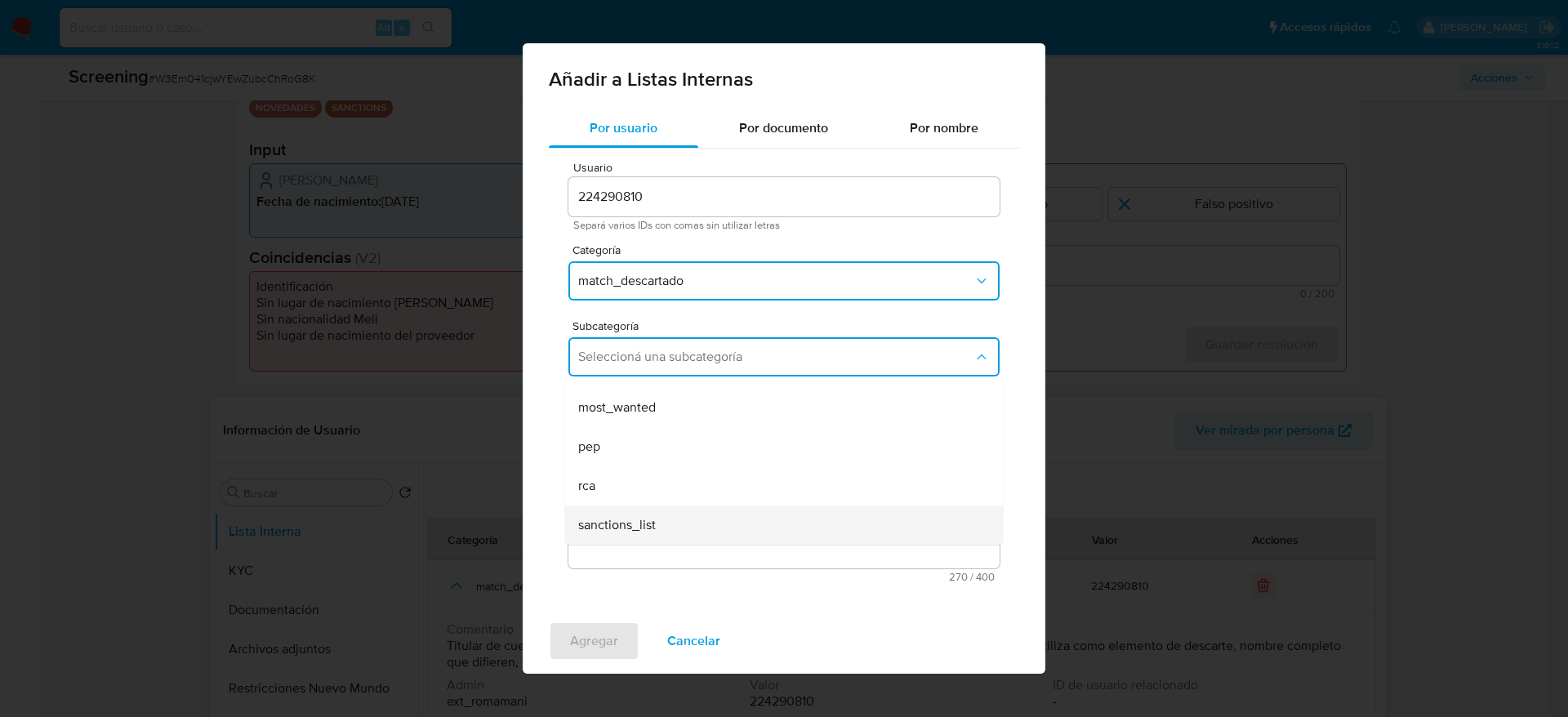
click at [634, 519] on span "sanctions_list" at bounding box center [617, 525] width 77 height 16
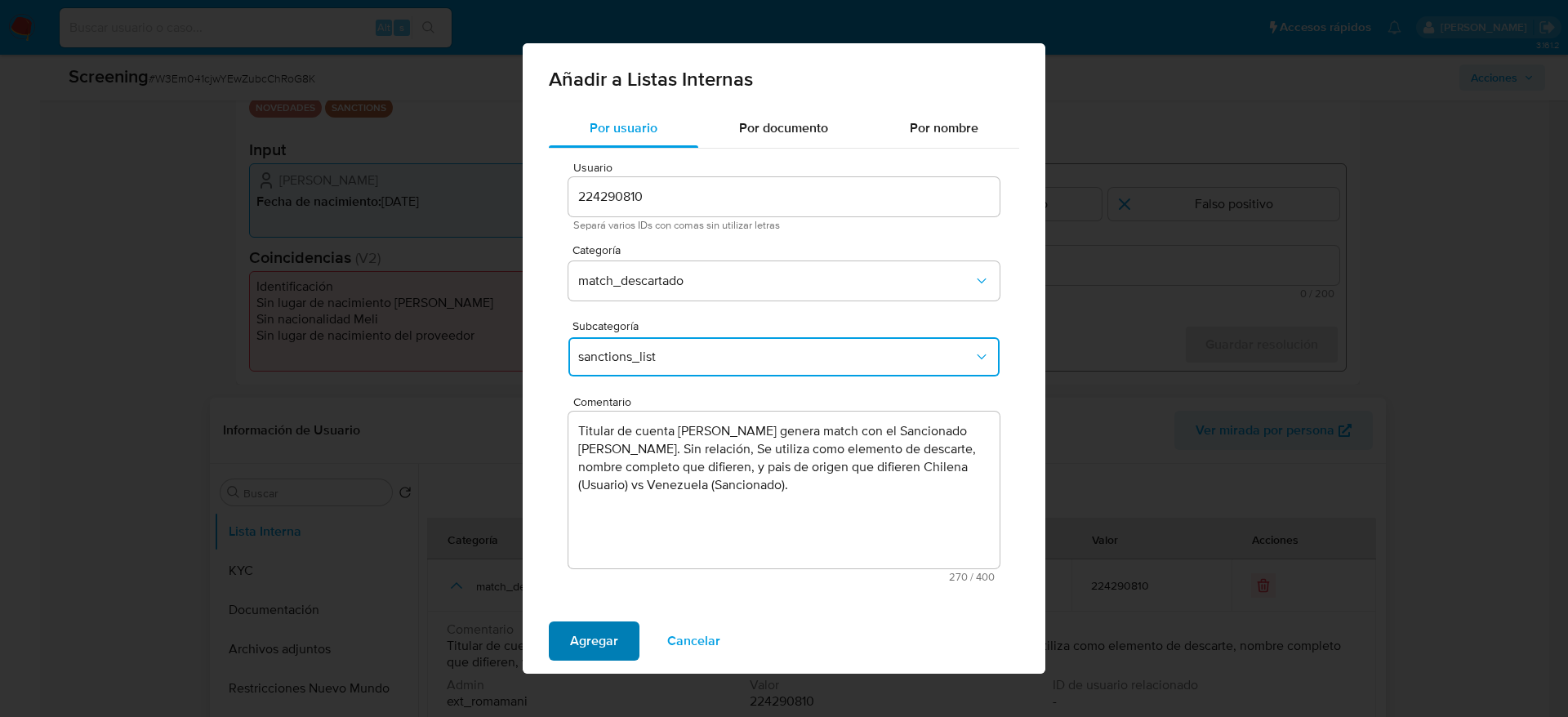
click at [591, 646] on span "Agregar" at bounding box center [594, 641] width 48 height 36
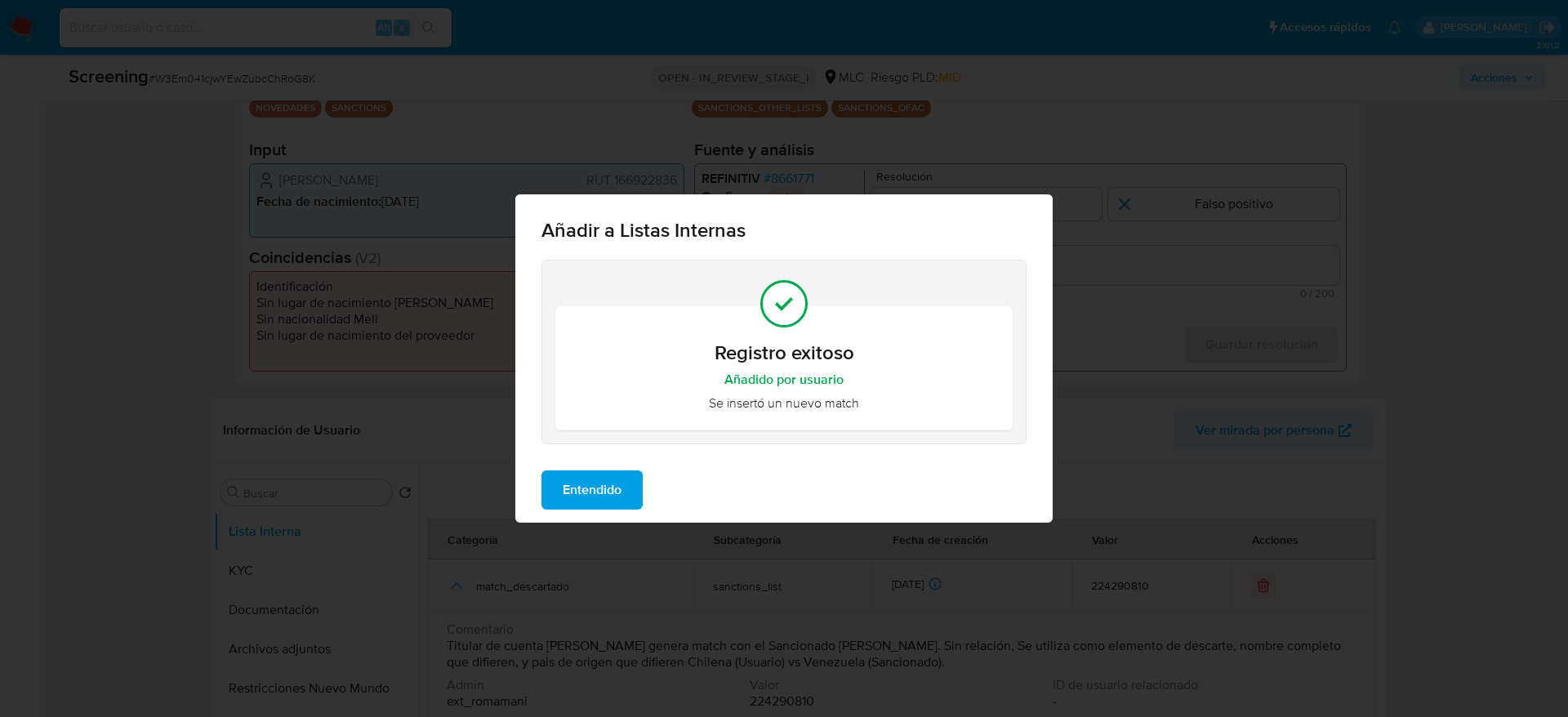
click at [636, 498] on button "Entendido" at bounding box center [592, 489] width 101 height 40
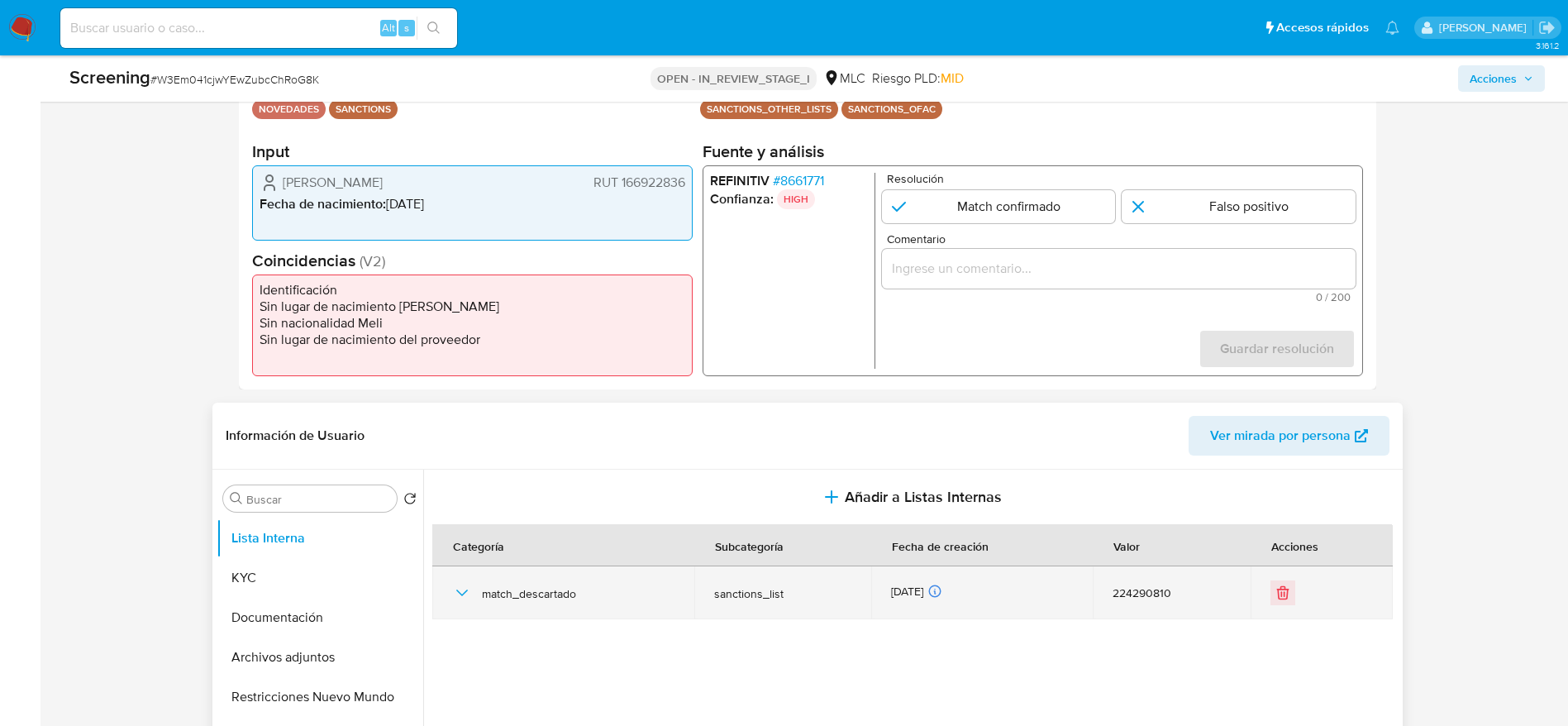
click at [452, 590] on icon "button" at bounding box center [461, 592] width 20 height 20
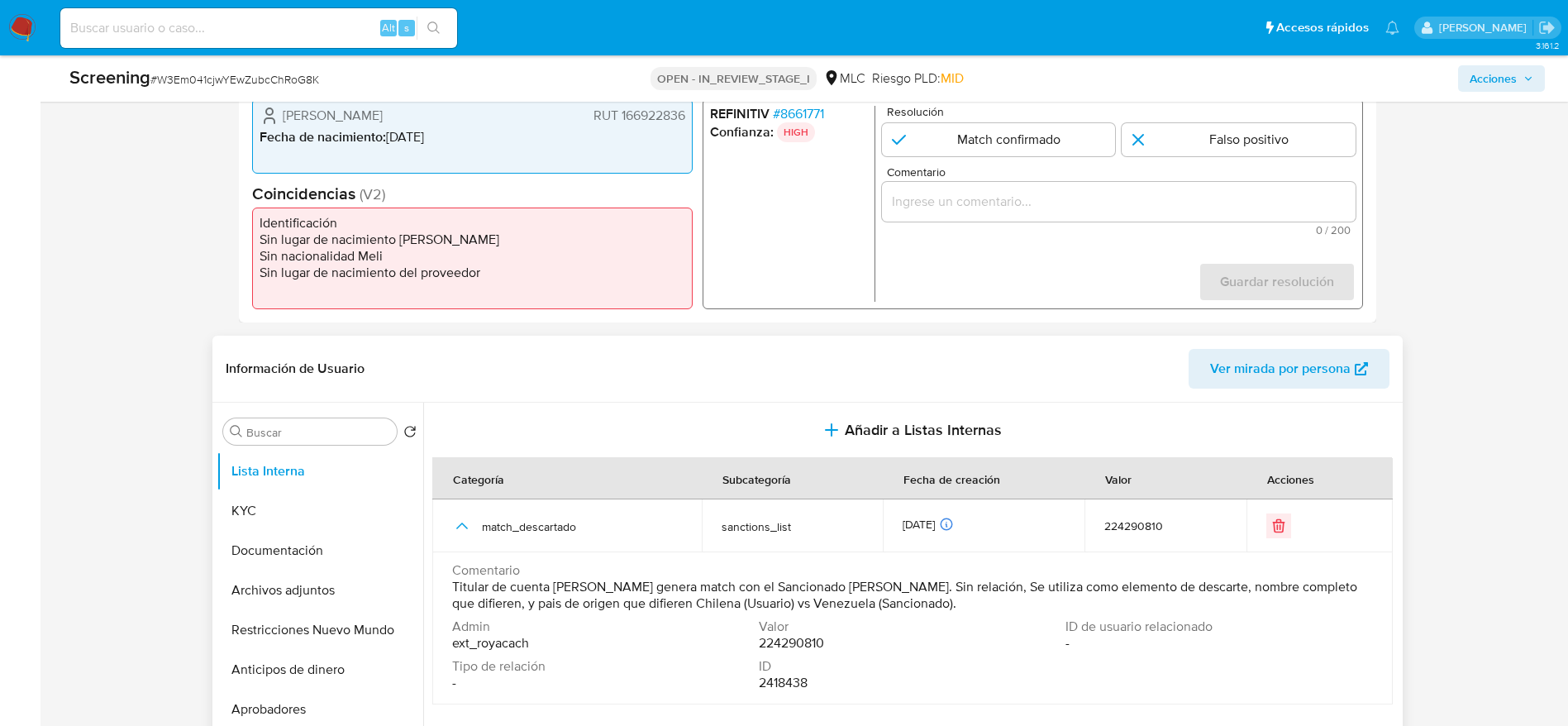
scroll to position [496, 0]
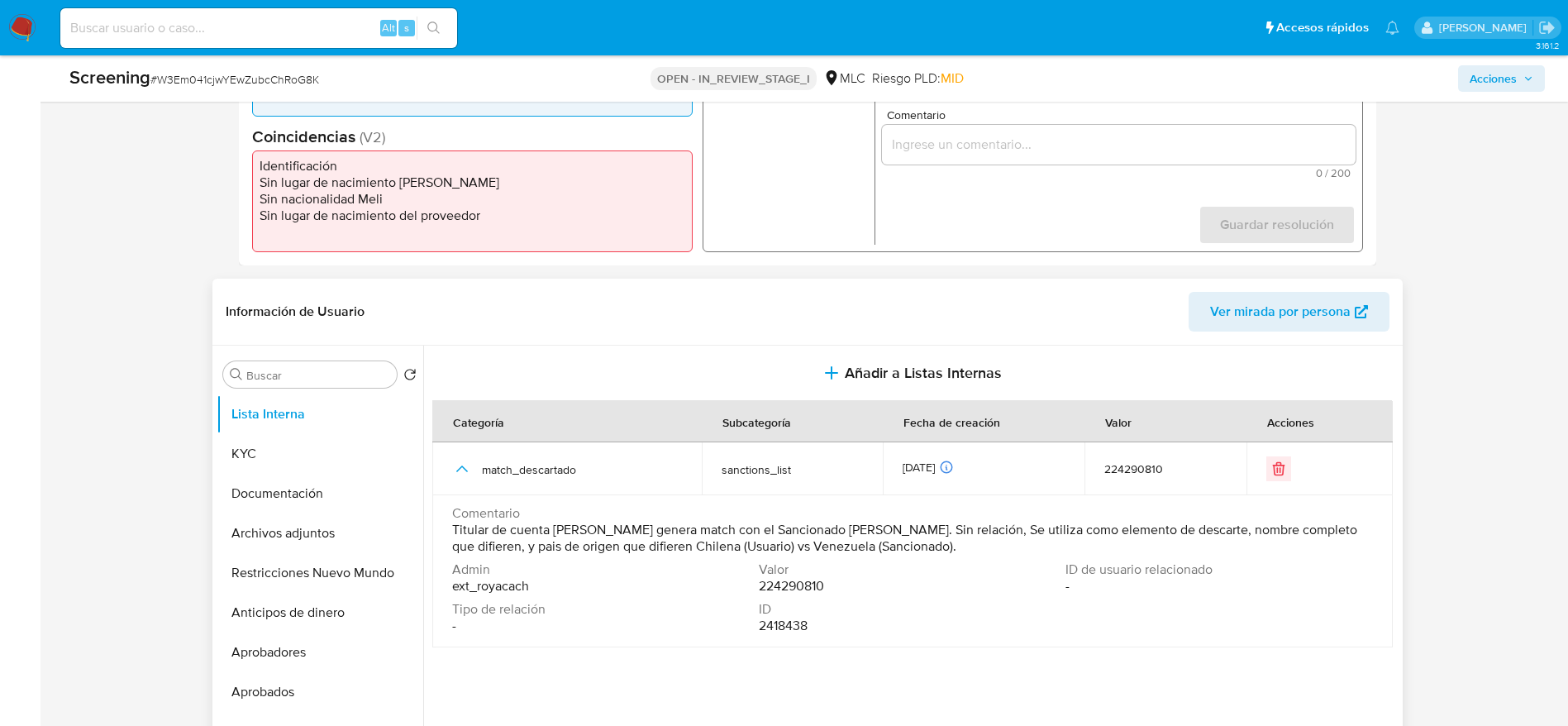
drag, startPoint x: 448, startPoint y: 529, endPoint x: 573, endPoint y: 551, distance: 126.9
click at [573, 551] on td "Comentario Titular de cuenta Juan Sebastián Valenzuela González genera match co…" at bounding box center [912, 571] width 961 height 152
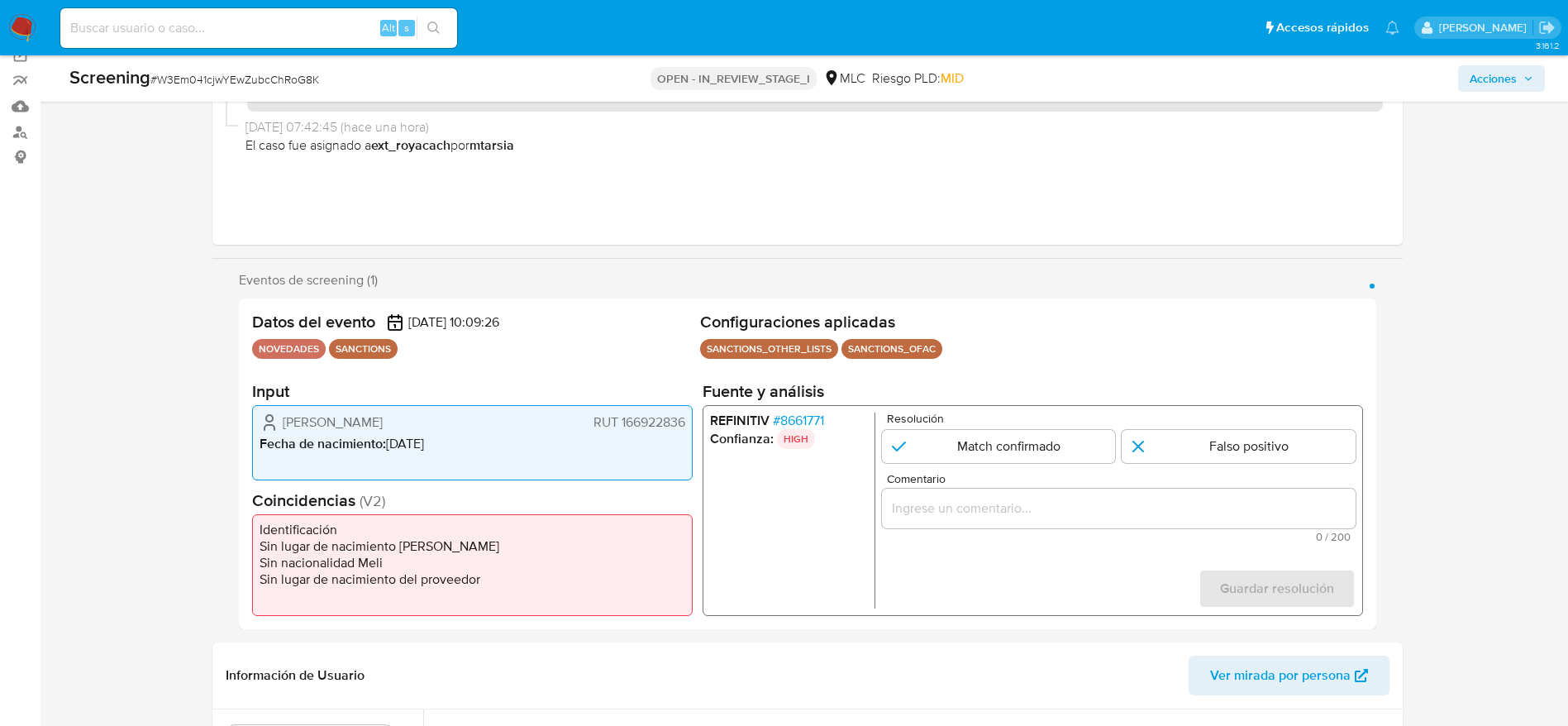
scroll to position [124, 0]
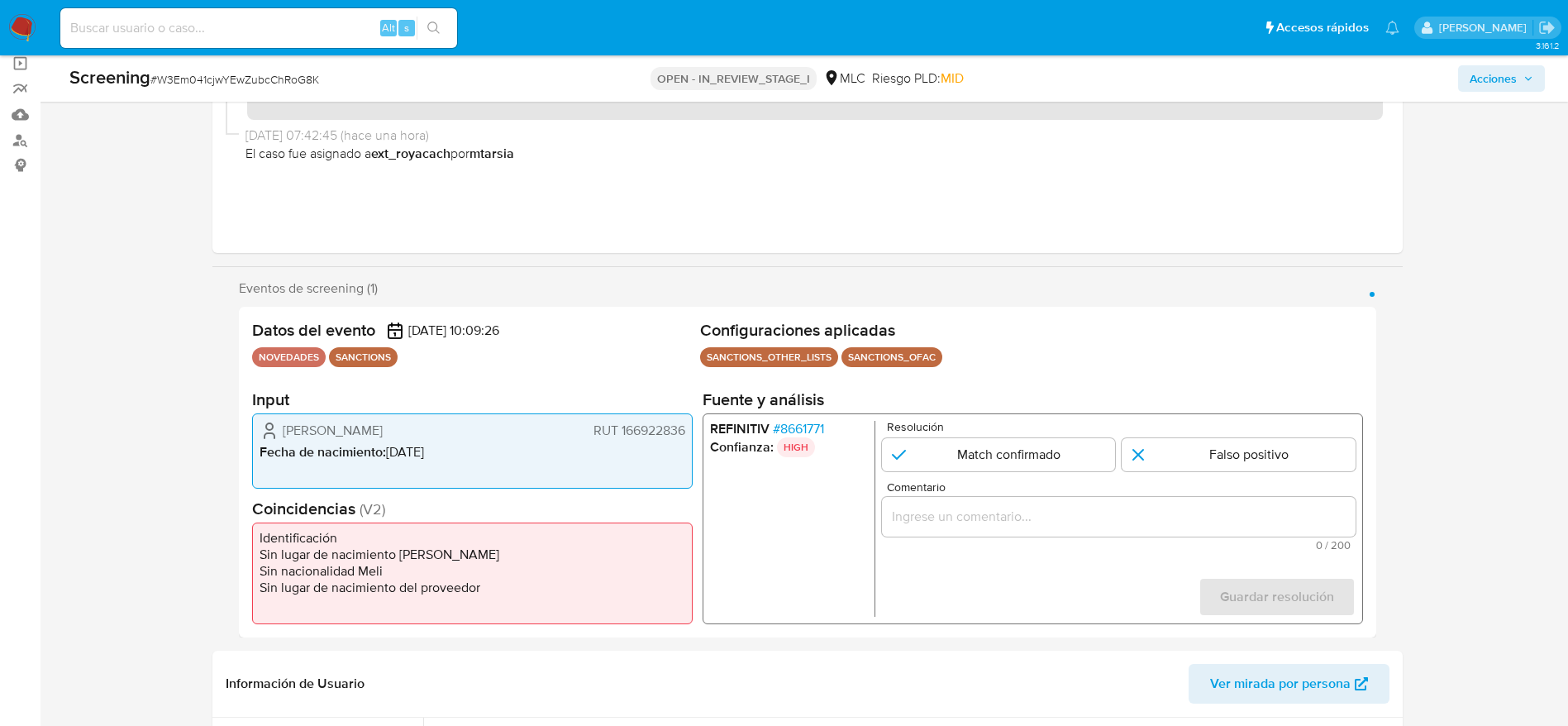
click at [1161, 517] on input "Comentario" at bounding box center [1117, 516] width 474 height 21
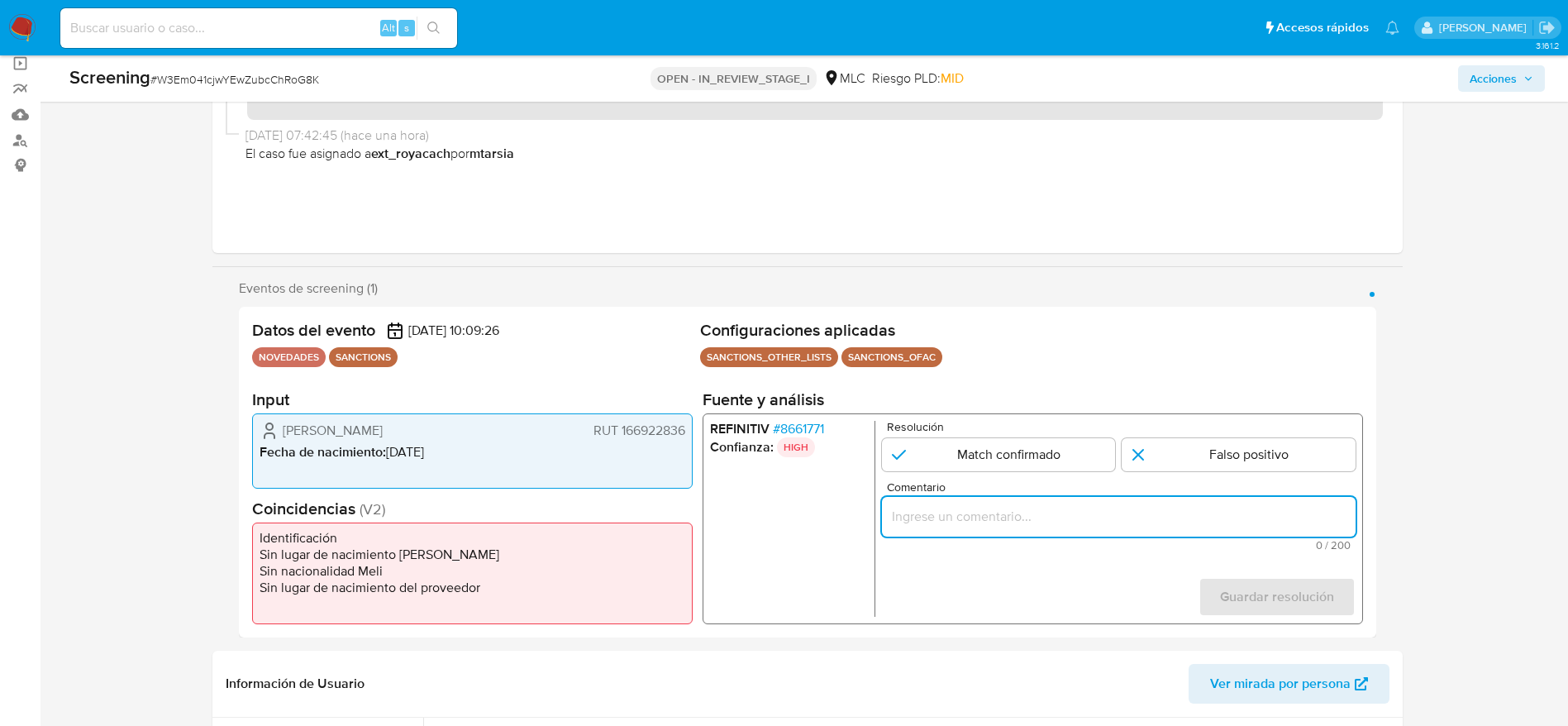
paste input "Titular de cuenta Juan Sebastián Valenzuela González genera match con el Sancio…"
type input "Titular de cuenta Juan Sebastián Valenzuela González genera match con el Sancio…"
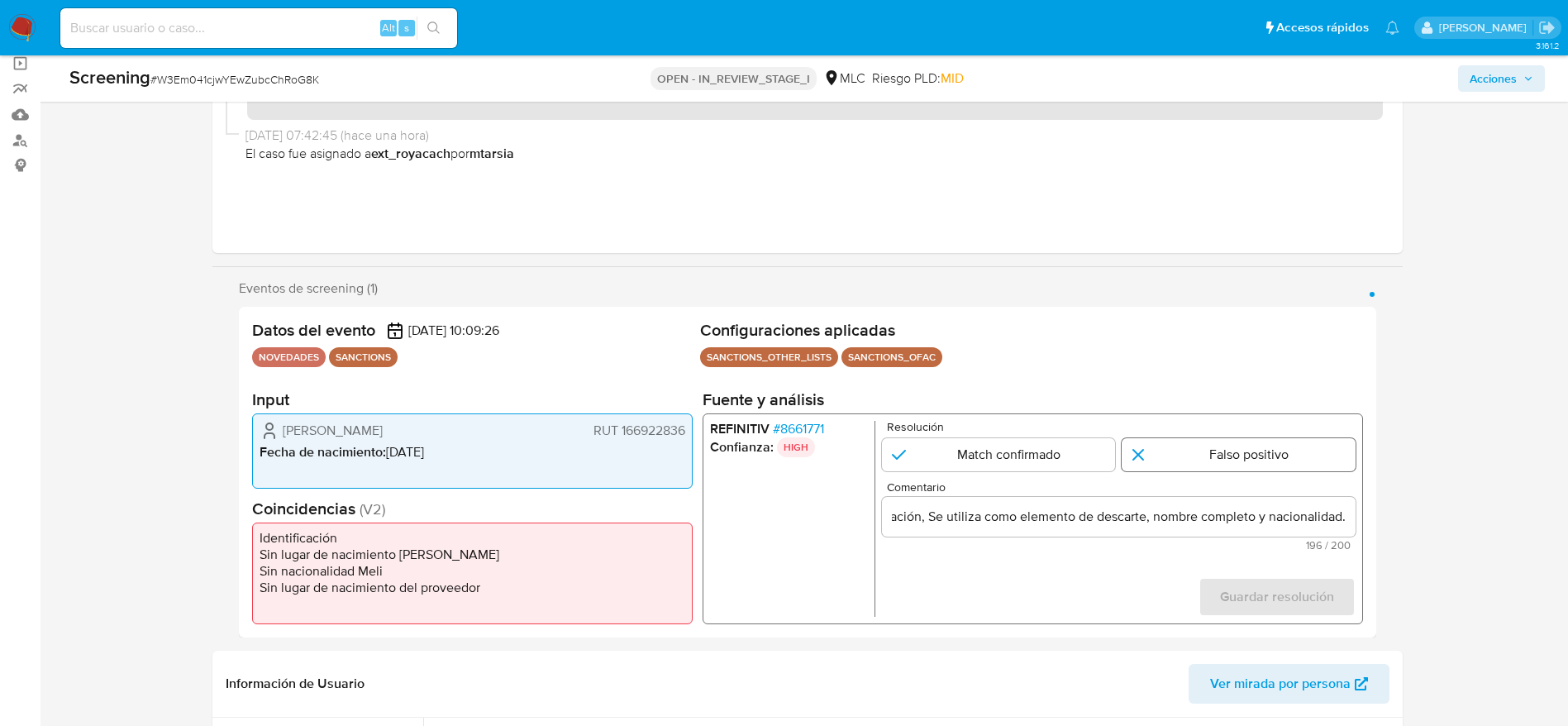
click at [1301, 451] on input "1 de 1" at bounding box center [1238, 454] width 234 height 33
radio input "true"
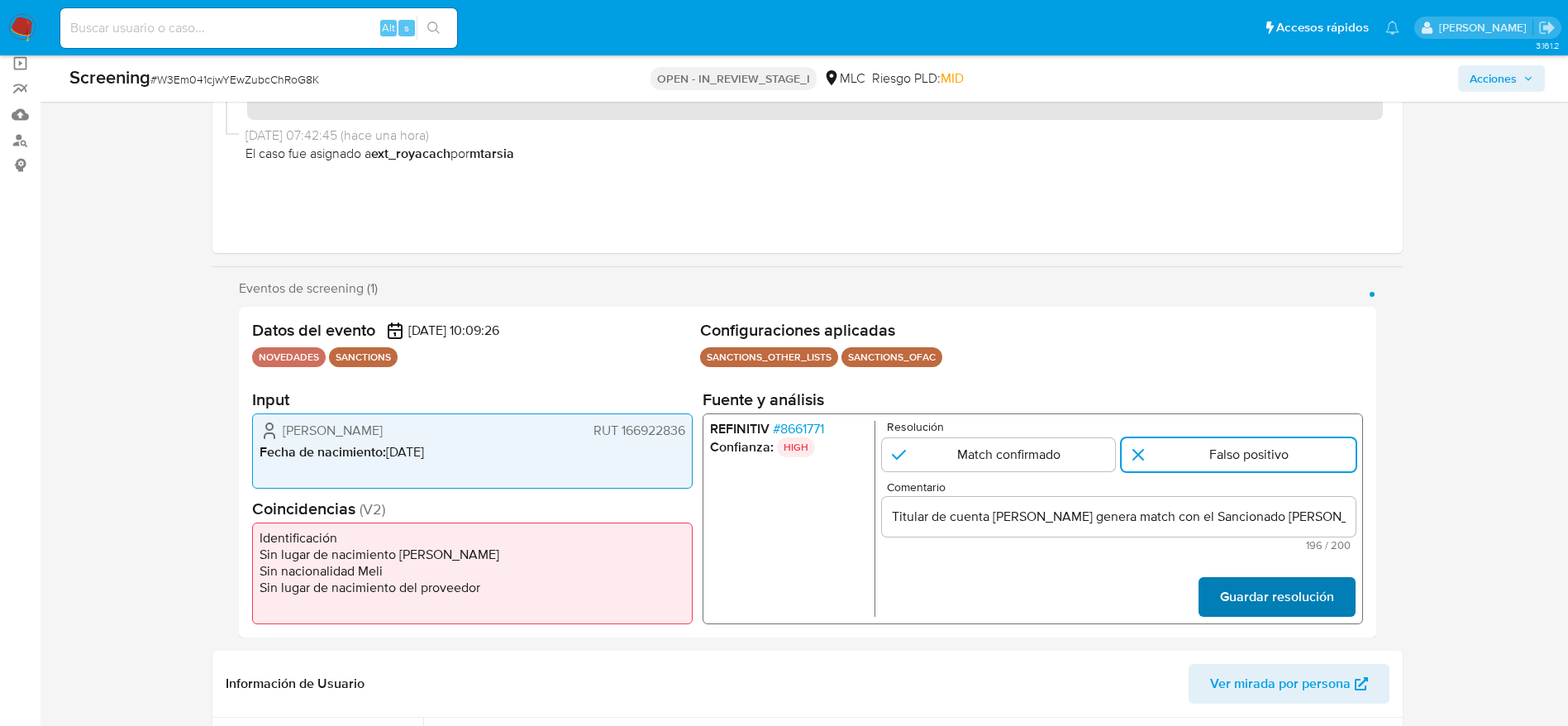
click at [1309, 593] on span "Guardar resolución" at bounding box center [1276, 597] width 114 height 37
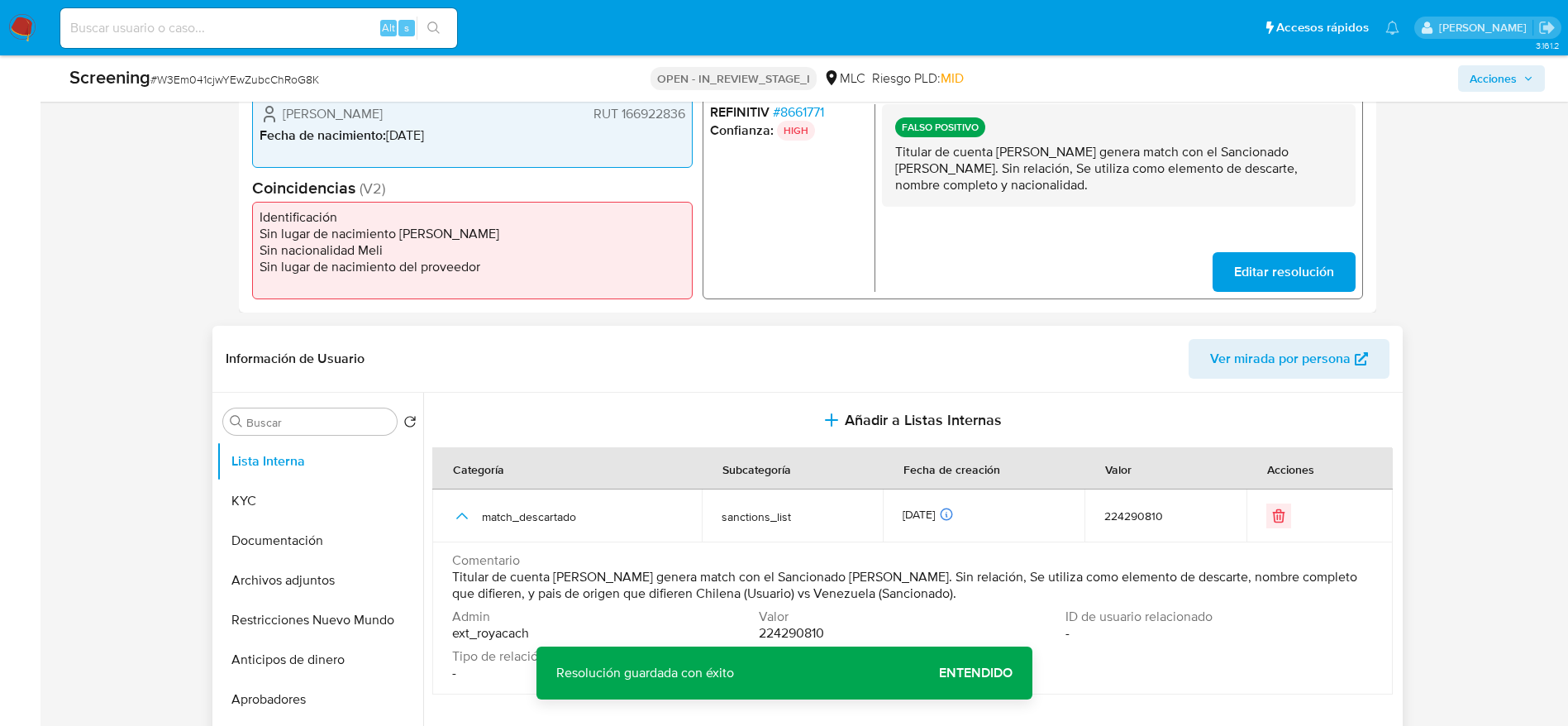
scroll to position [496, 0]
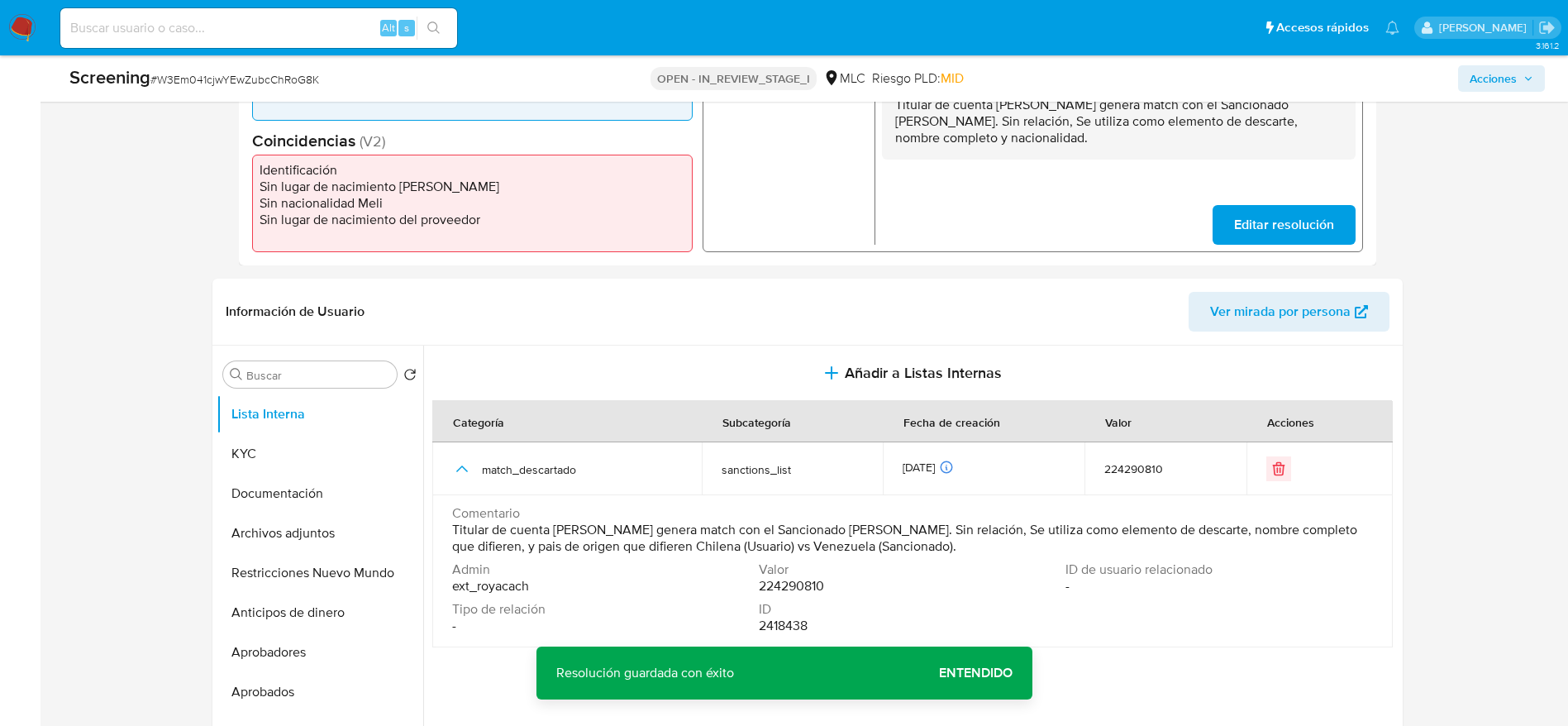
click at [1014, 127] on p "Titular de cuenta Juan Sebastián Valenzuela González genera match con el Sancio…" at bounding box center [1117, 122] width 447 height 49
drag, startPoint x: 1014, startPoint y: 127, endPoint x: 1586, endPoint y: 151, distance: 572.5
click at [1016, 125] on p "Titular de cuenta Juan Sebastián Valenzuela González genera match con el Sancio…" at bounding box center [1117, 122] width 447 height 49
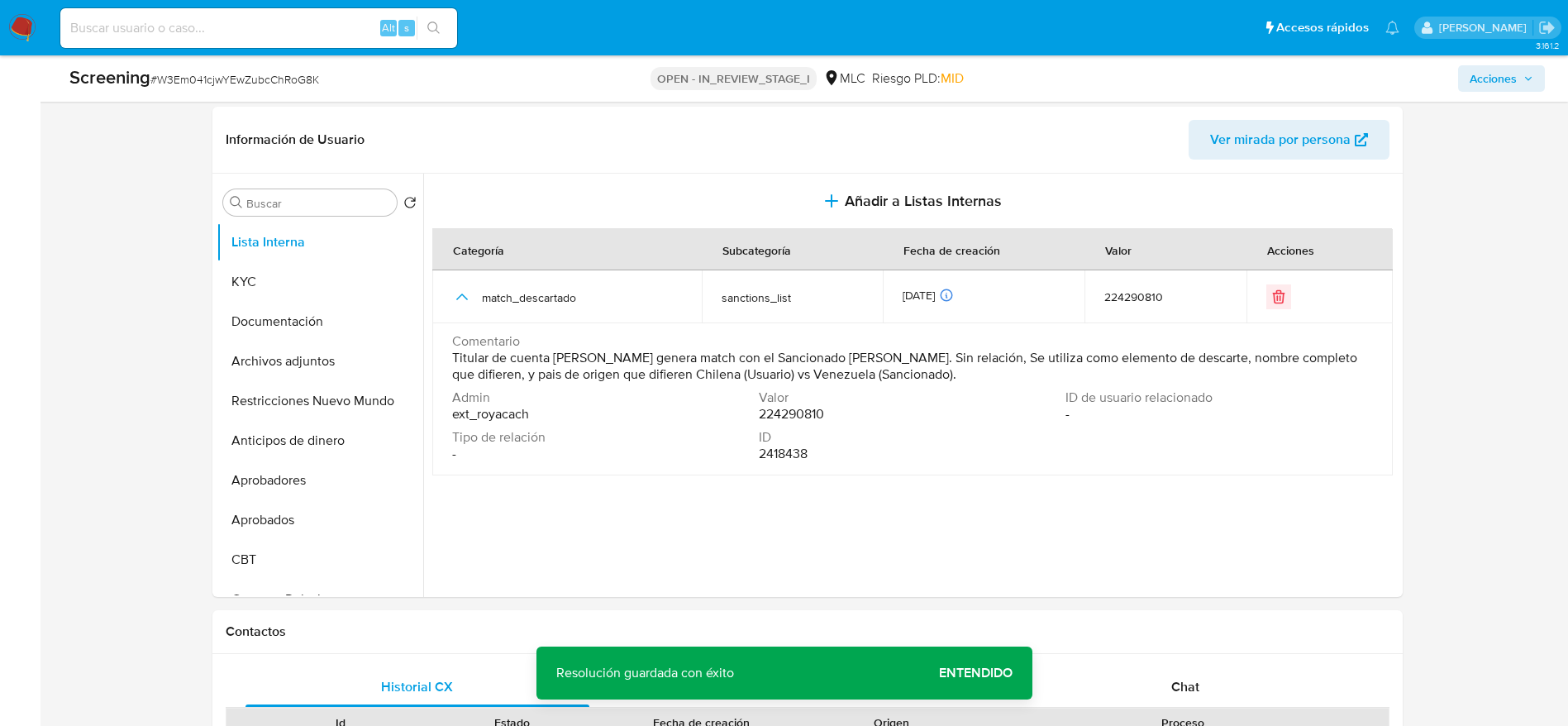
drag, startPoint x: 1540, startPoint y: 202, endPoint x: 1553, endPoint y: 696, distance: 494.2
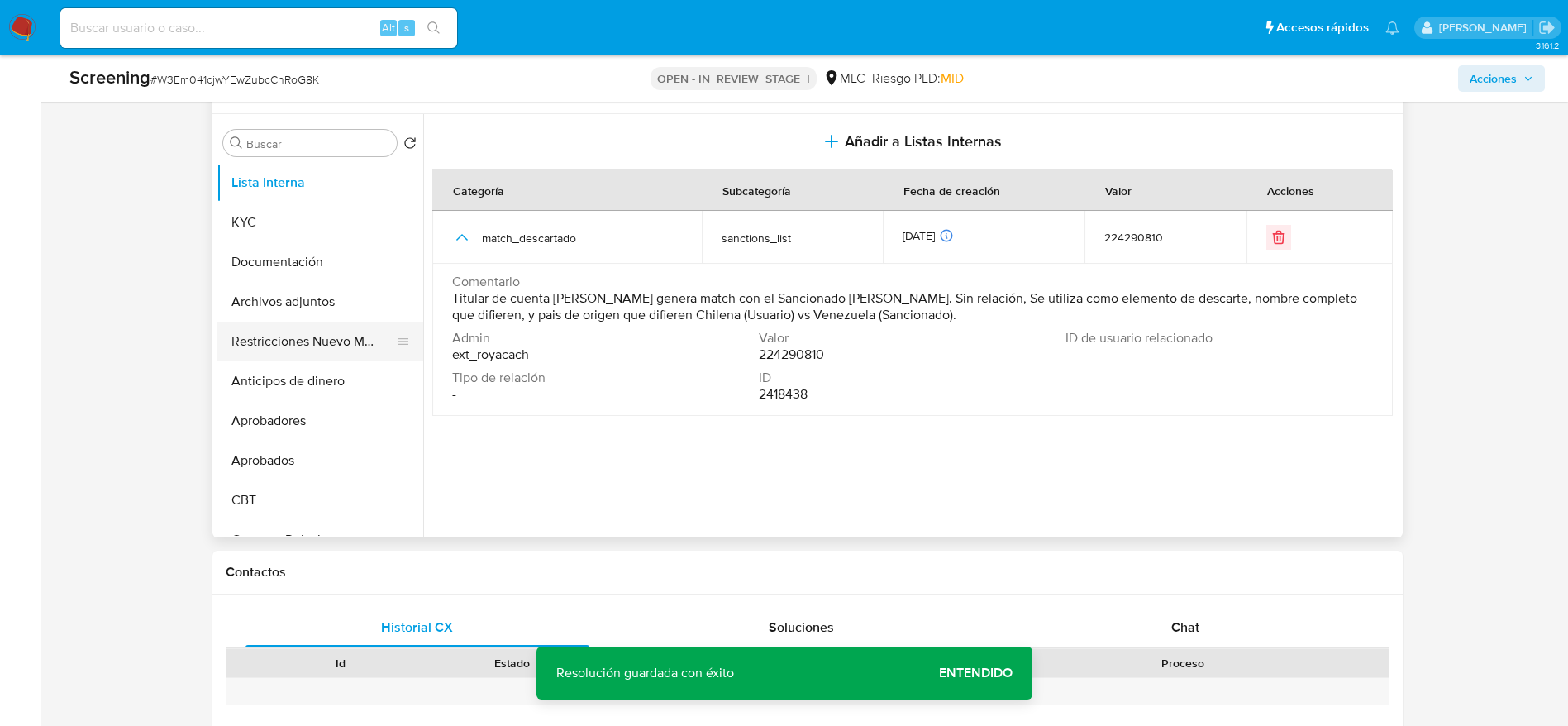
click at [259, 331] on button "Restricciones Nuevo Mundo" at bounding box center [312, 341] width 193 height 40
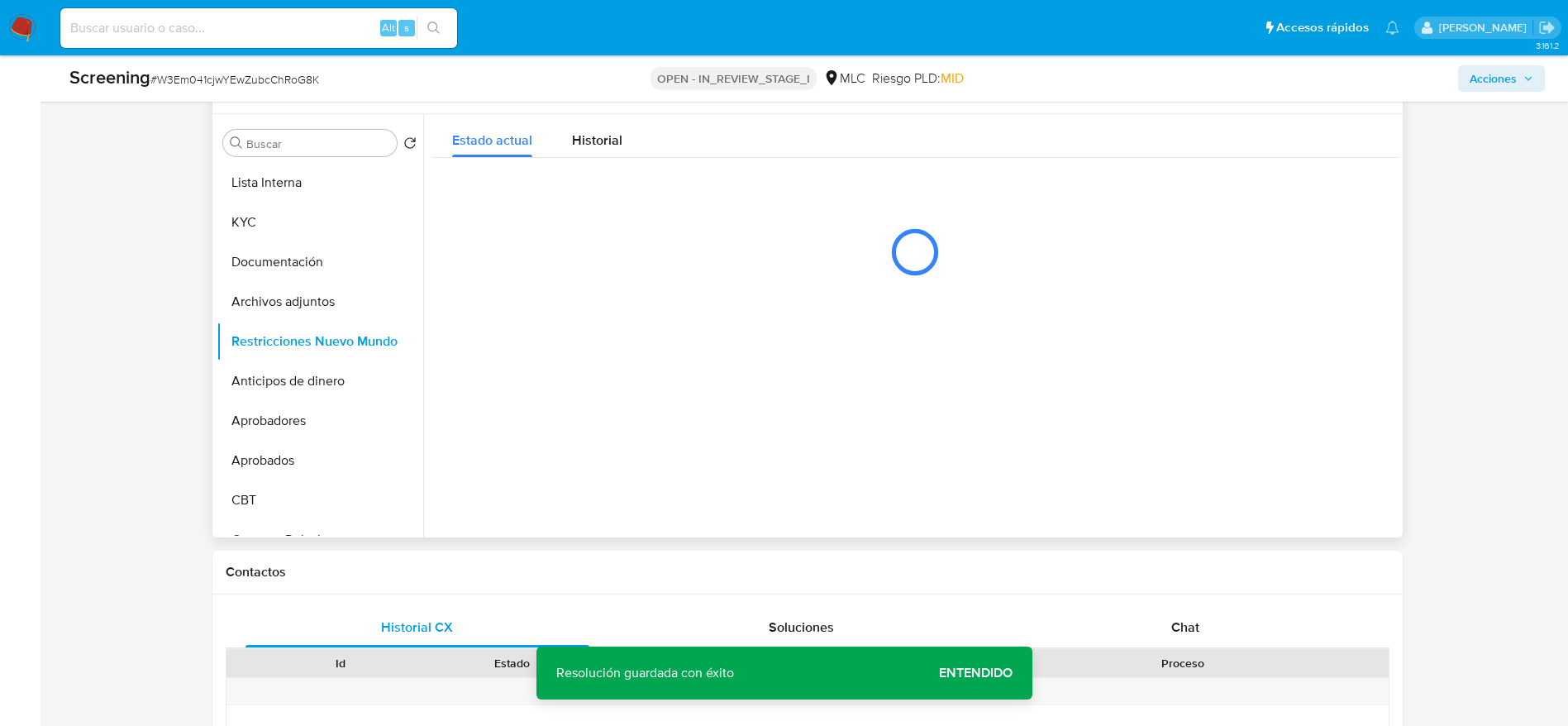
click at [1223, 309] on div at bounding box center [910, 325] width 975 height 423
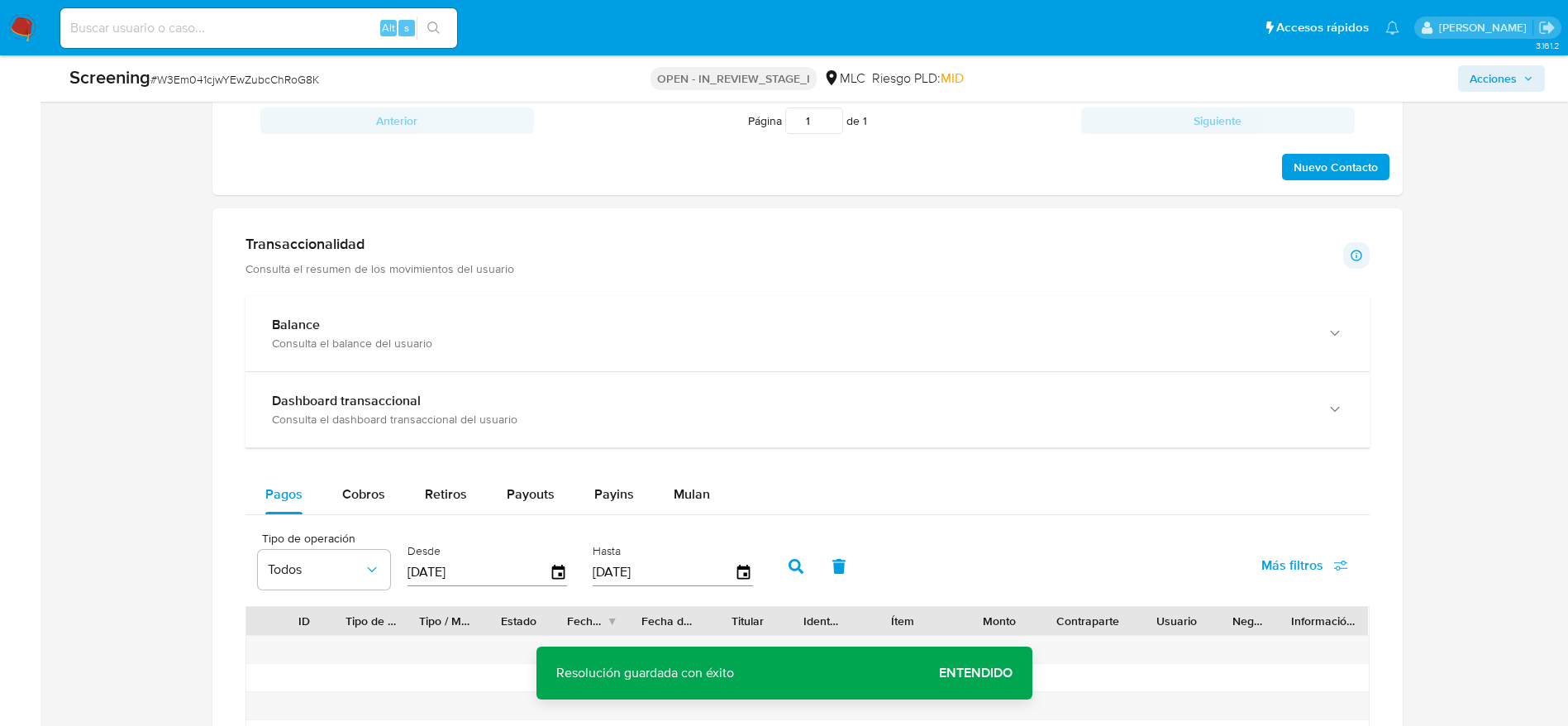
scroll to position [2378, 0]
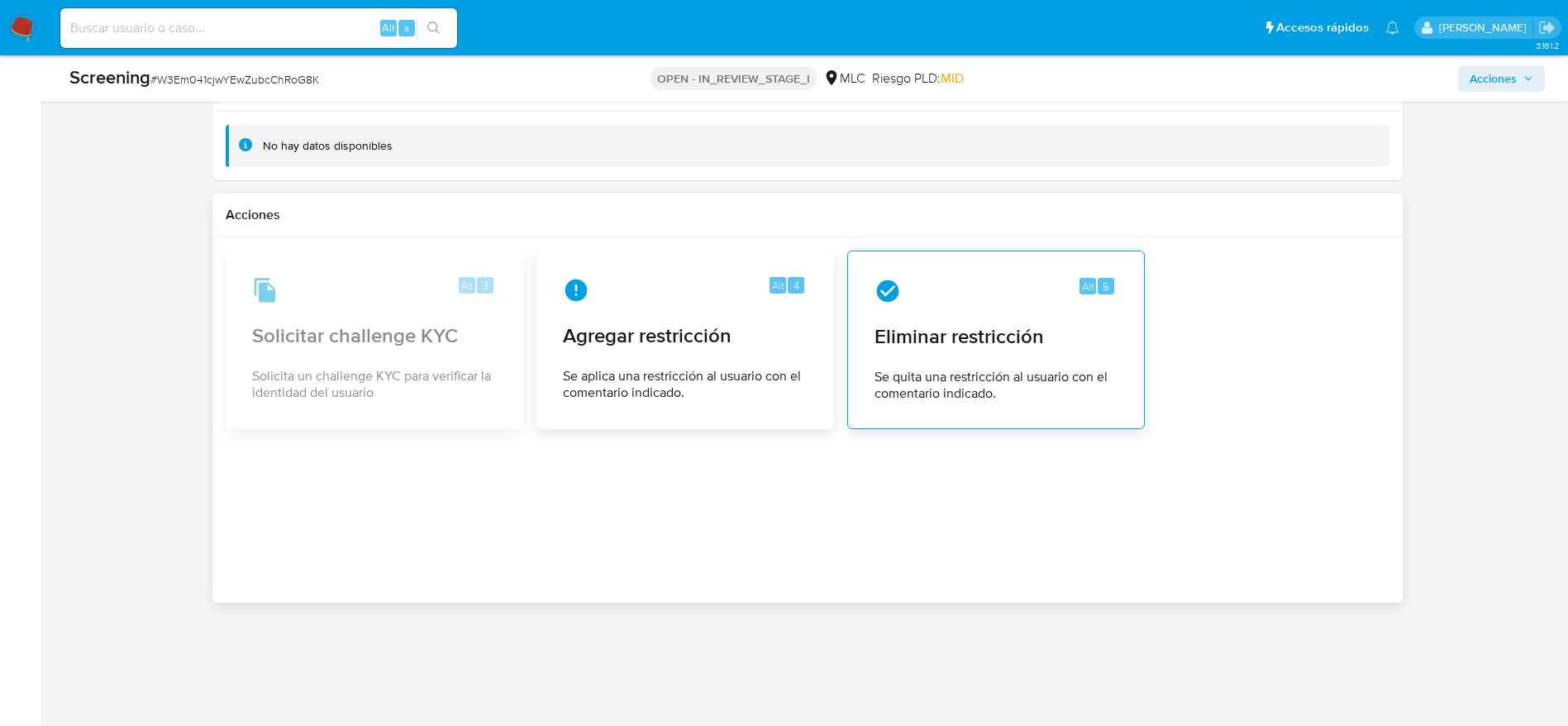
click at [881, 284] on icon at bounding box center [887, 290] width 22 height 22
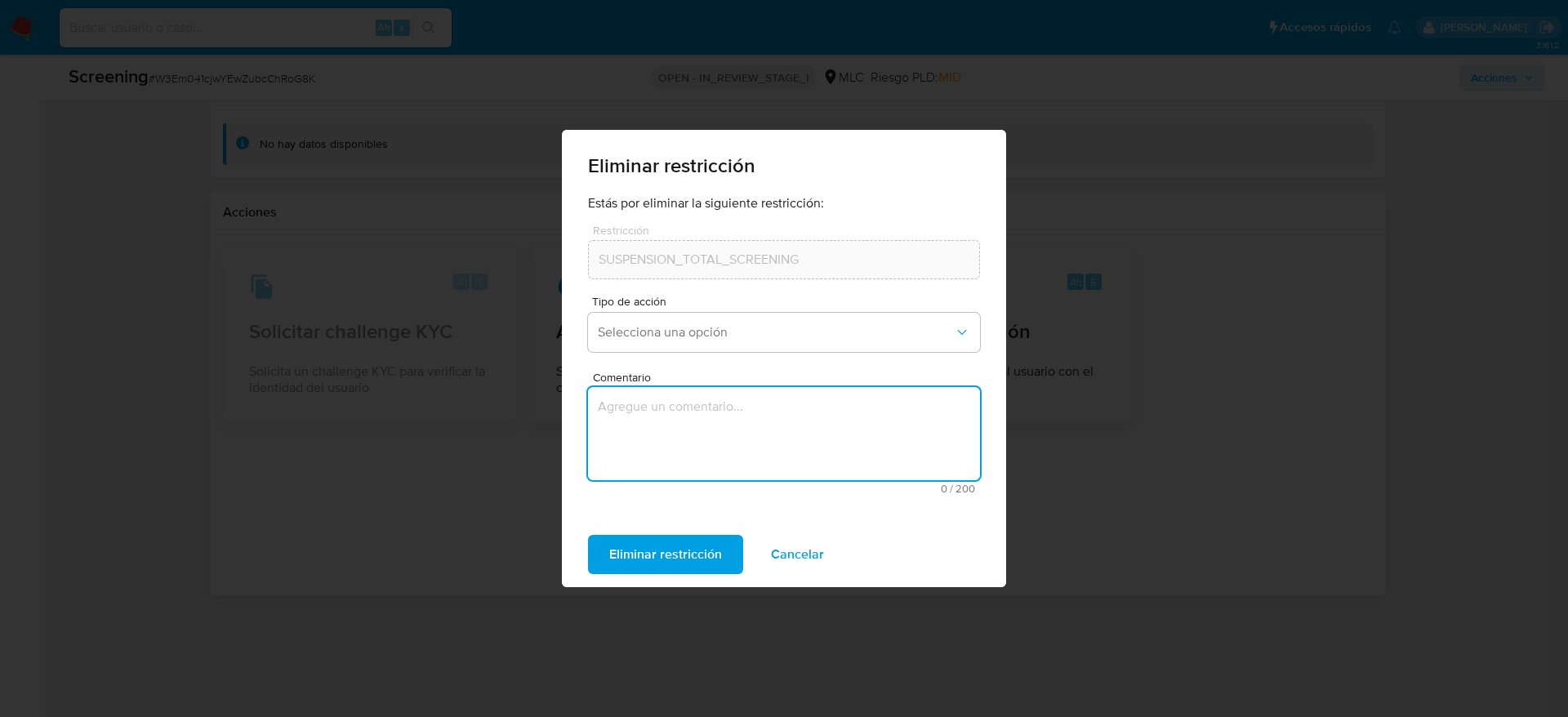
click at [826, 419] on textarea "Comentario" at bounding box center [784, 433] width 392 height 93
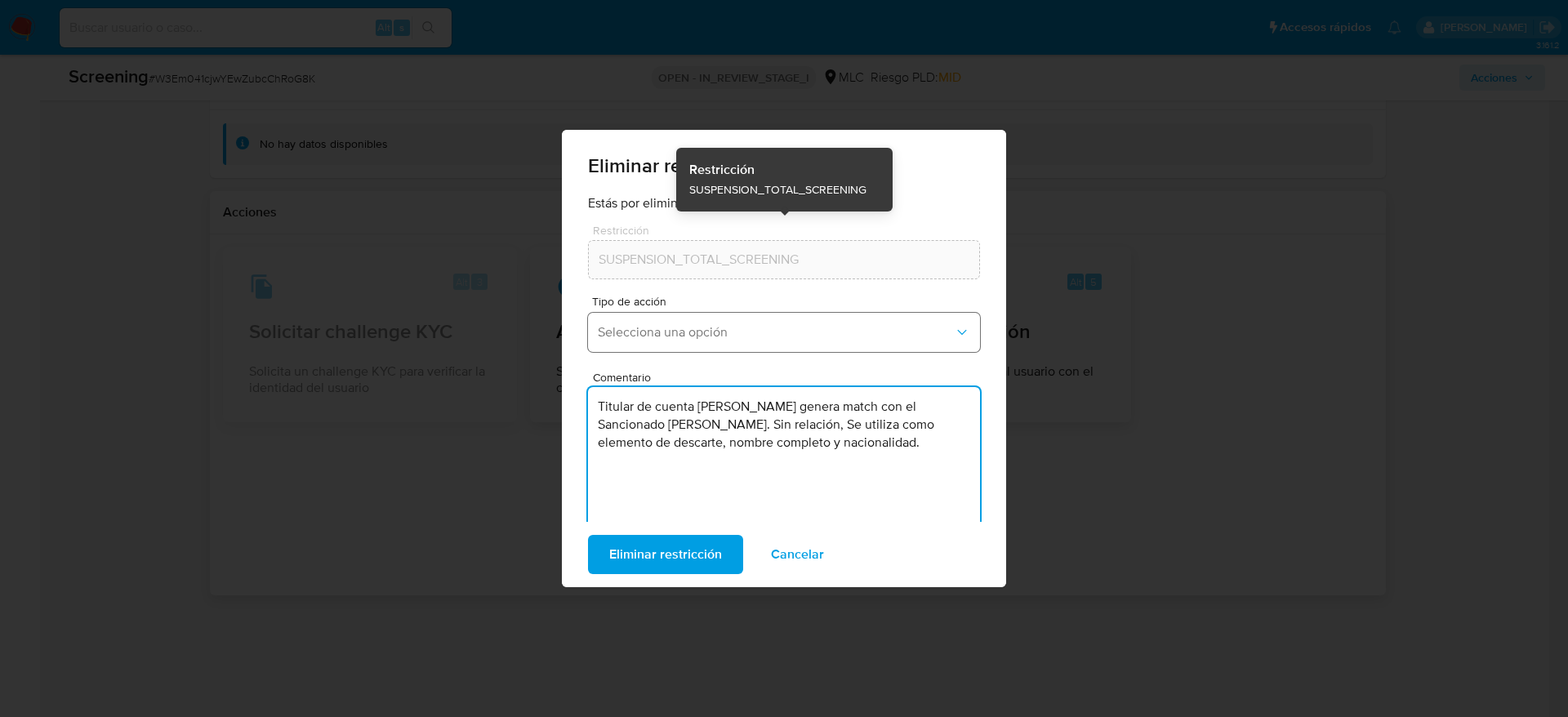
type textarea "Titular de cuenta Juan Sebastián Valenzuela González genera match con el Sancio…"
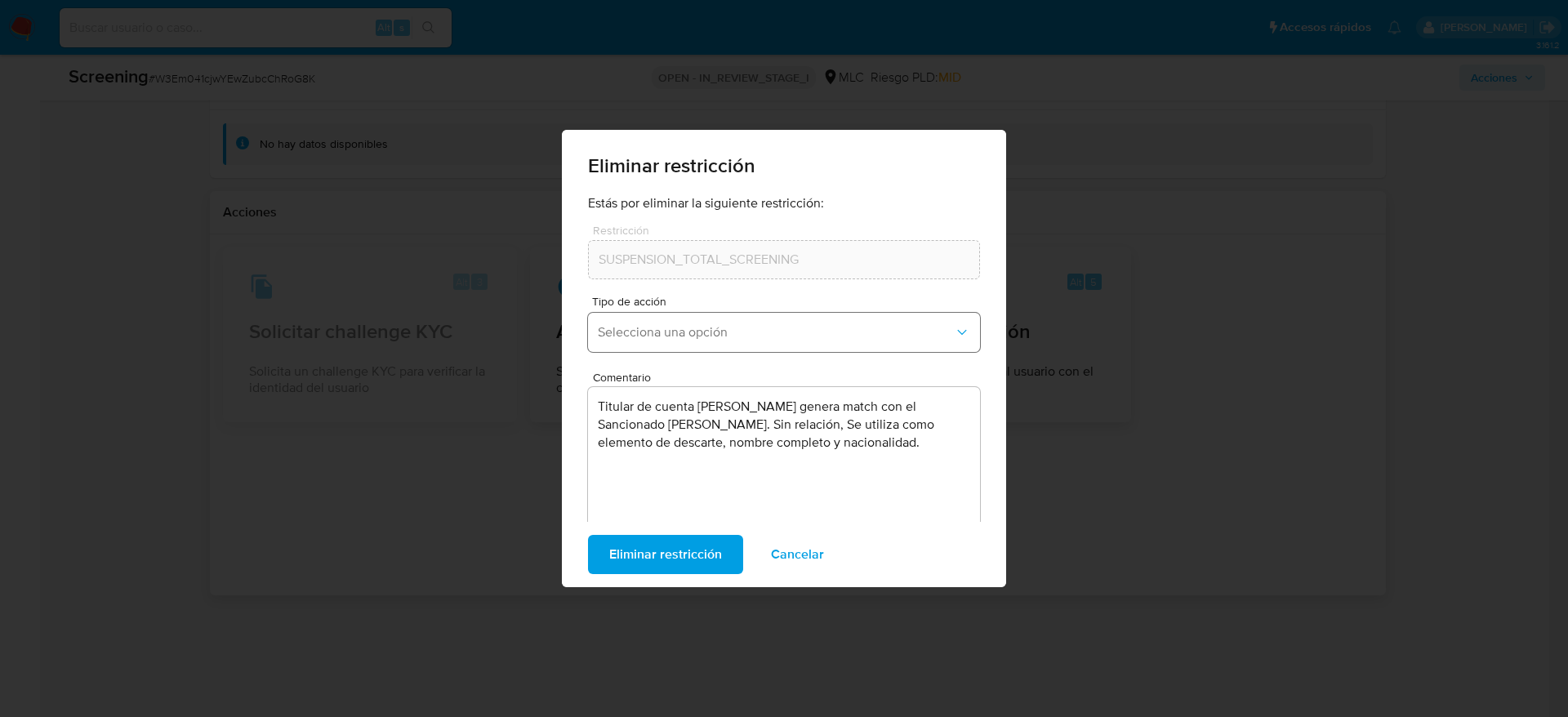
click at [752, 330] on span "Selecciona una opción" at bounding box center [775, 332] width 356 height 16
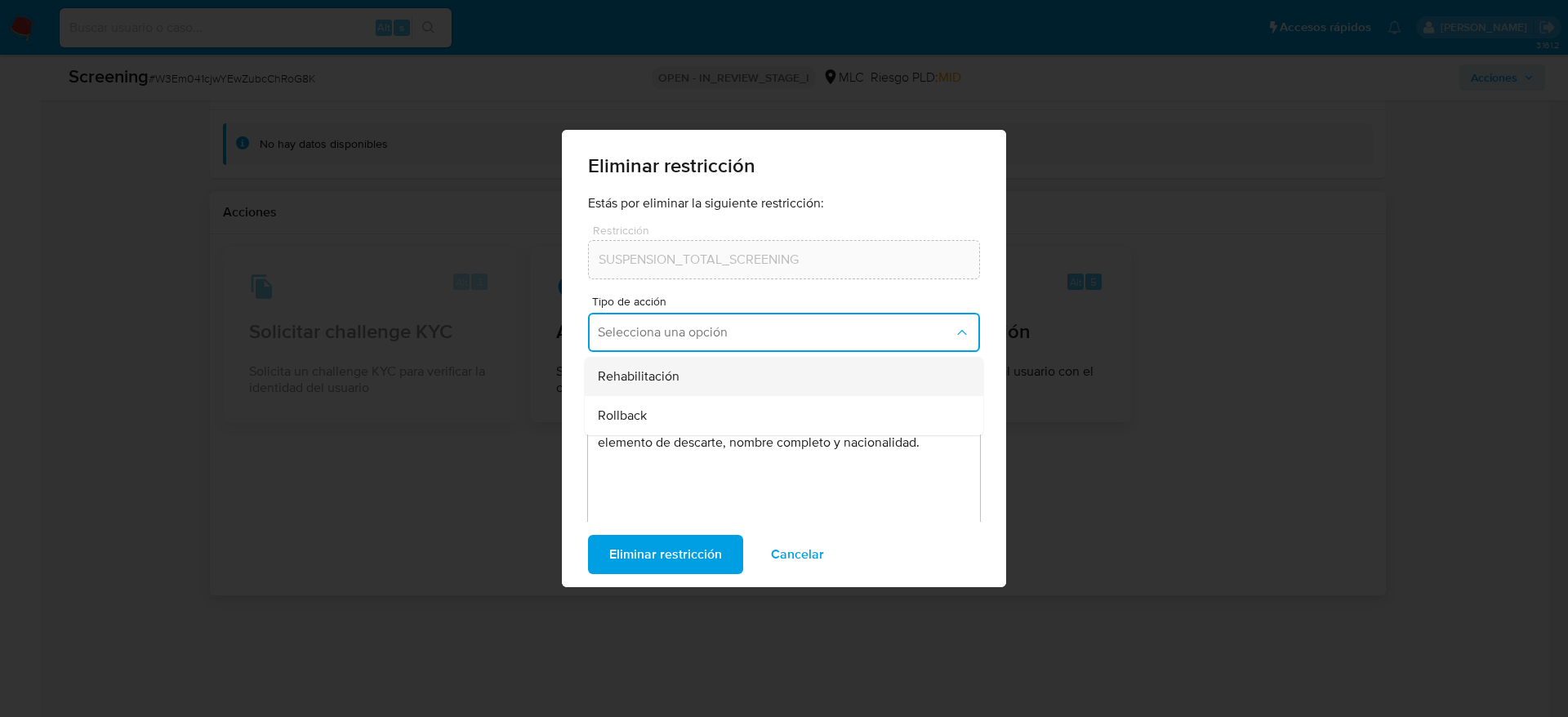
click at [743, 376] on div "Rehabilitación" at bounding box center [779, 376] width 362 height 40
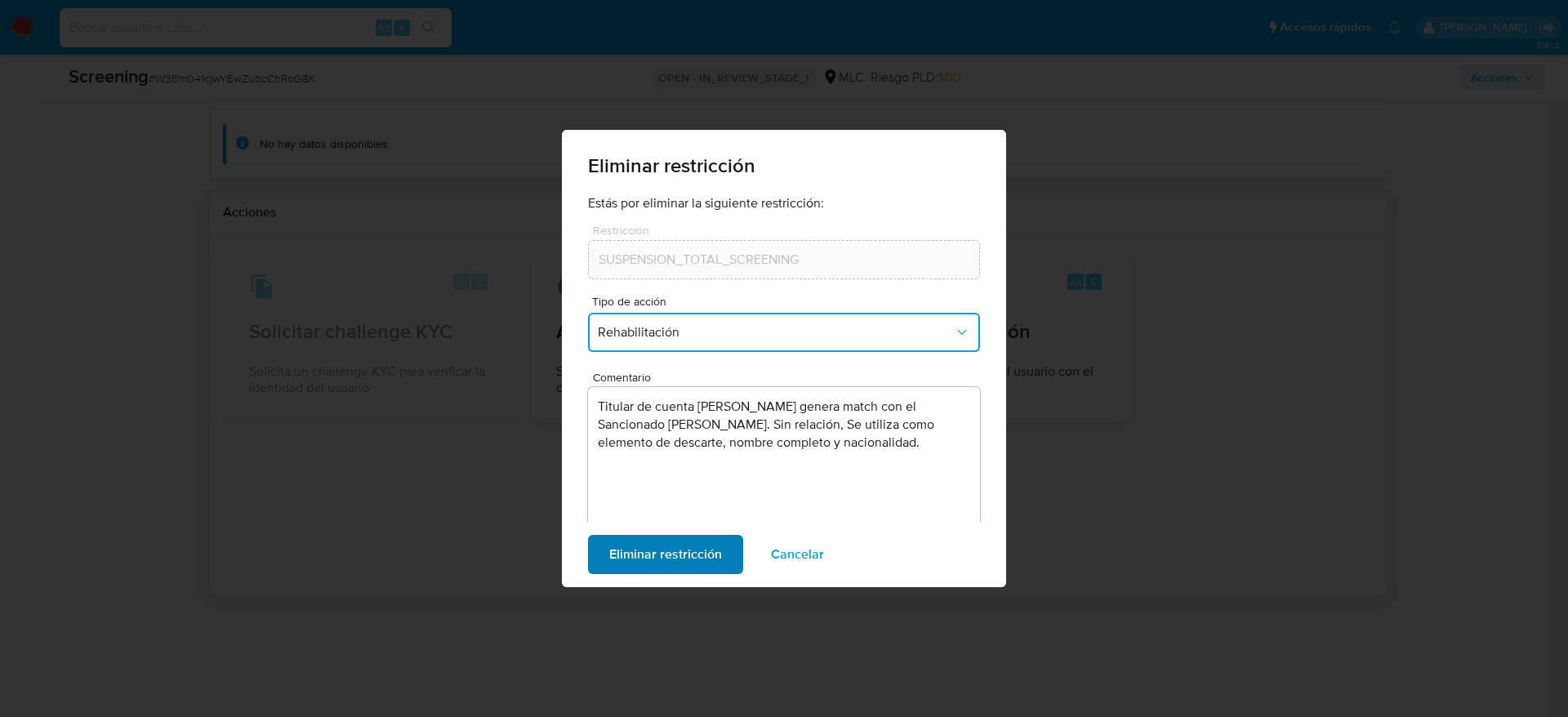
click at [674, 562] on span "Eliminar restricción" at bounding box center [666, 554] width 113 height 36
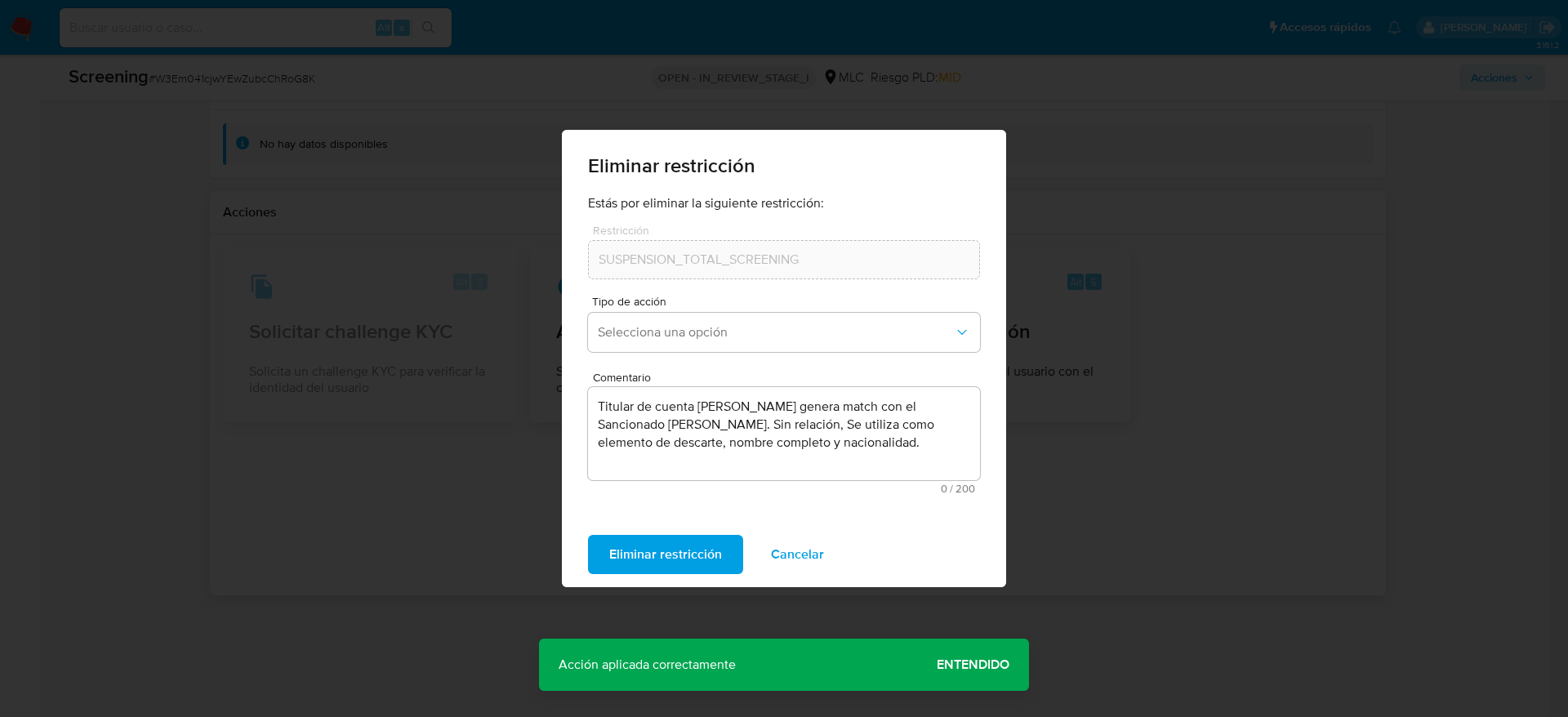
click at [939, 665] on span "Entendido" at bounding box center [973, 665] width 72 height 0
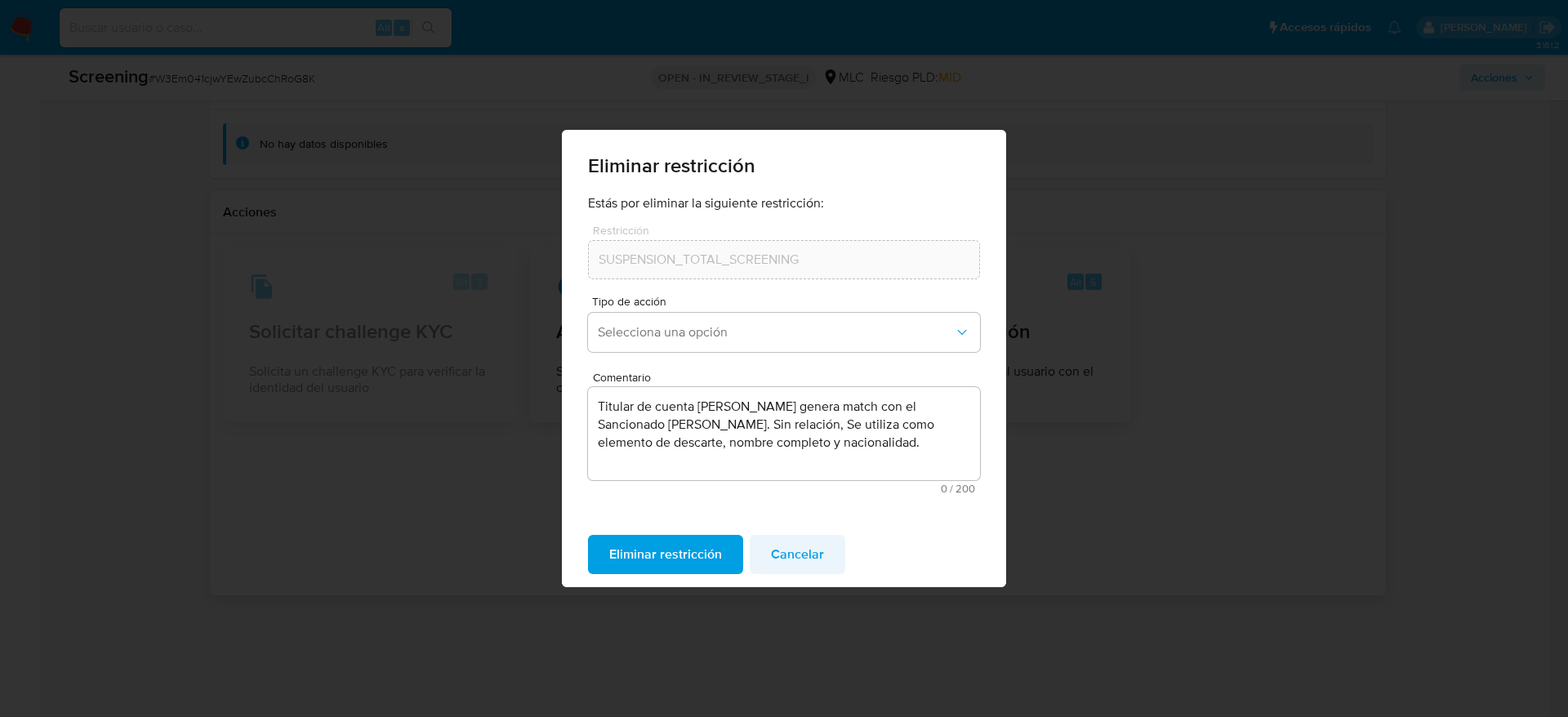
click at [821, 559] on button "Cancelar" at bounding box center [798, 554] width 96 height 40
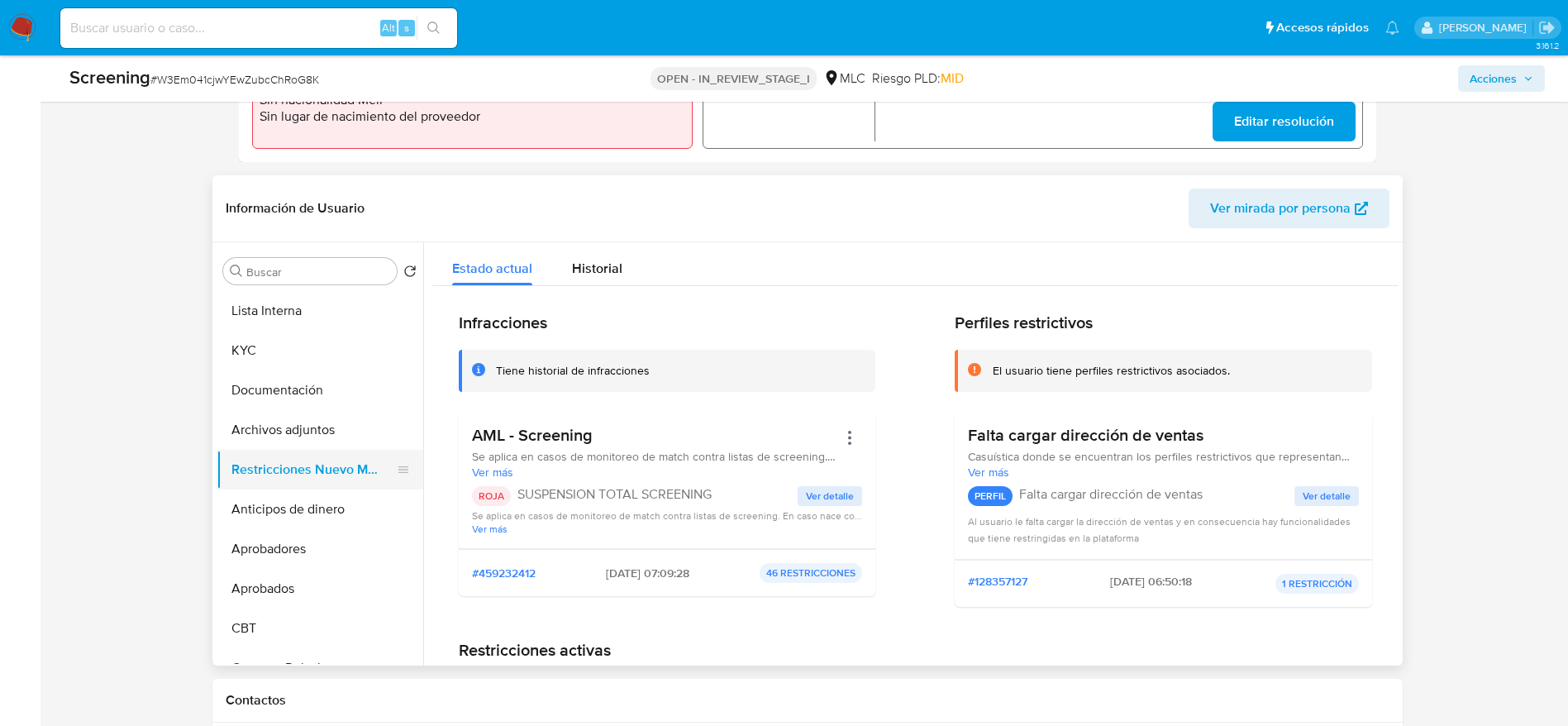
scroll to position [643, 0]
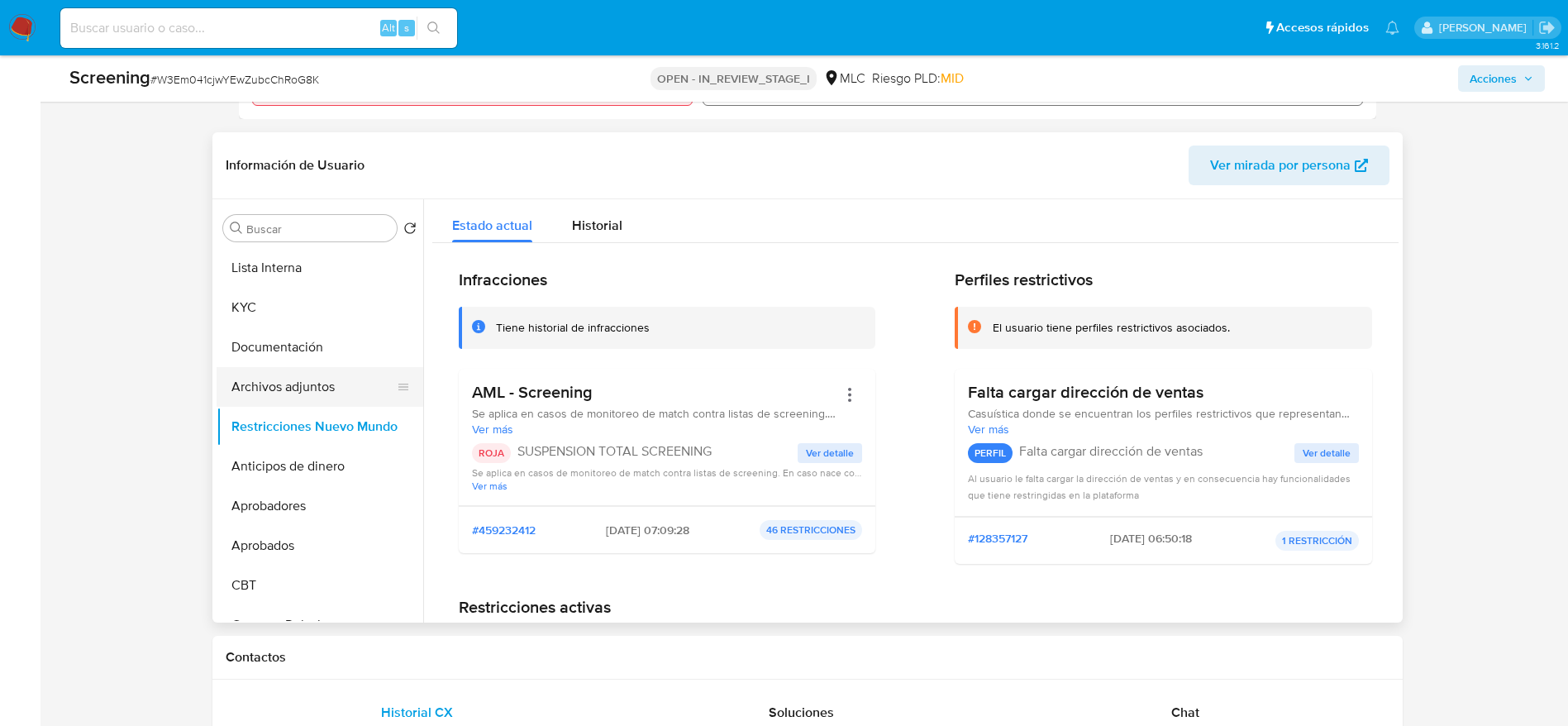
click at [351, 400] on button "Archivos adjuntos" at bounding box center [312, 386] width 193 height 40
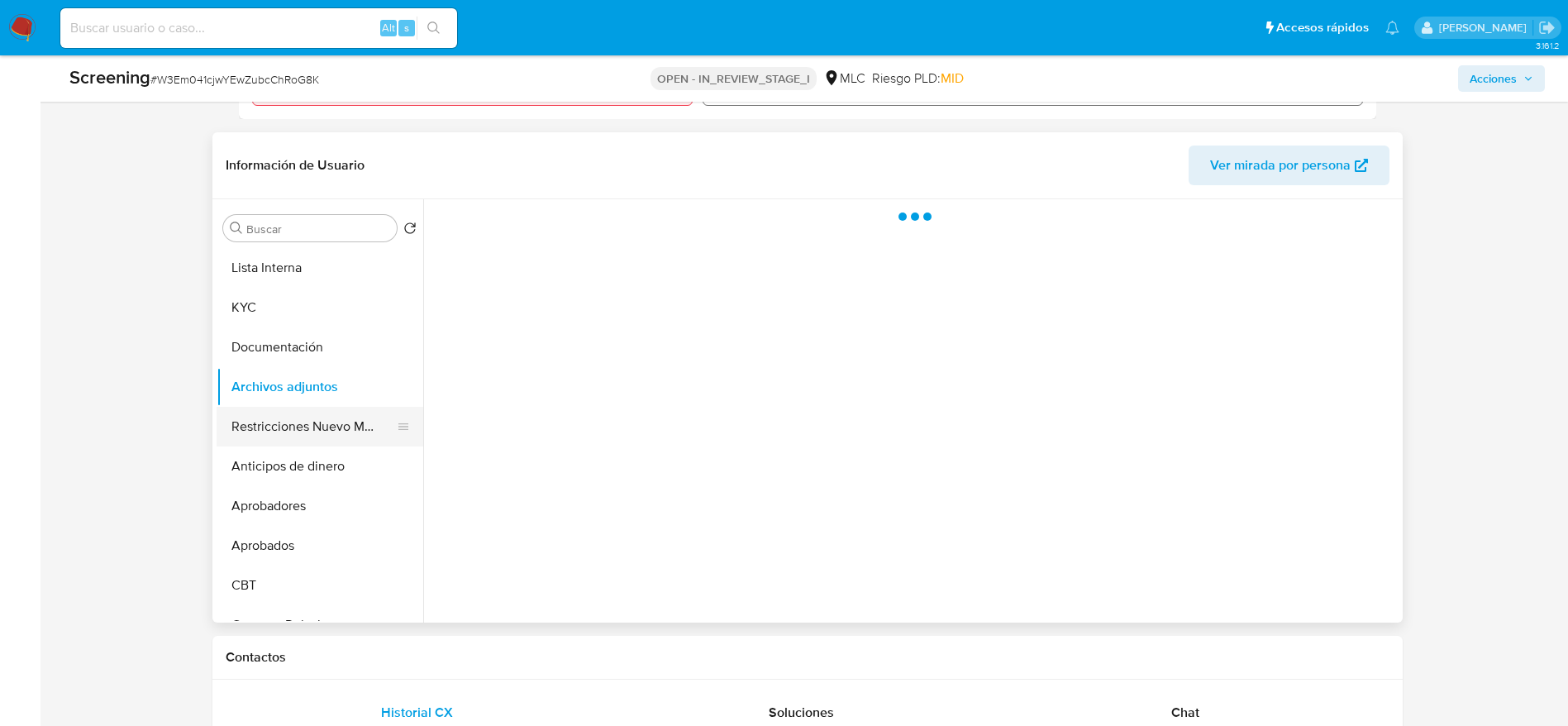
click at [351, 426] on button "Restricciones Nuevo Mundo" at bounding box center [312, 426] width 193 height 40
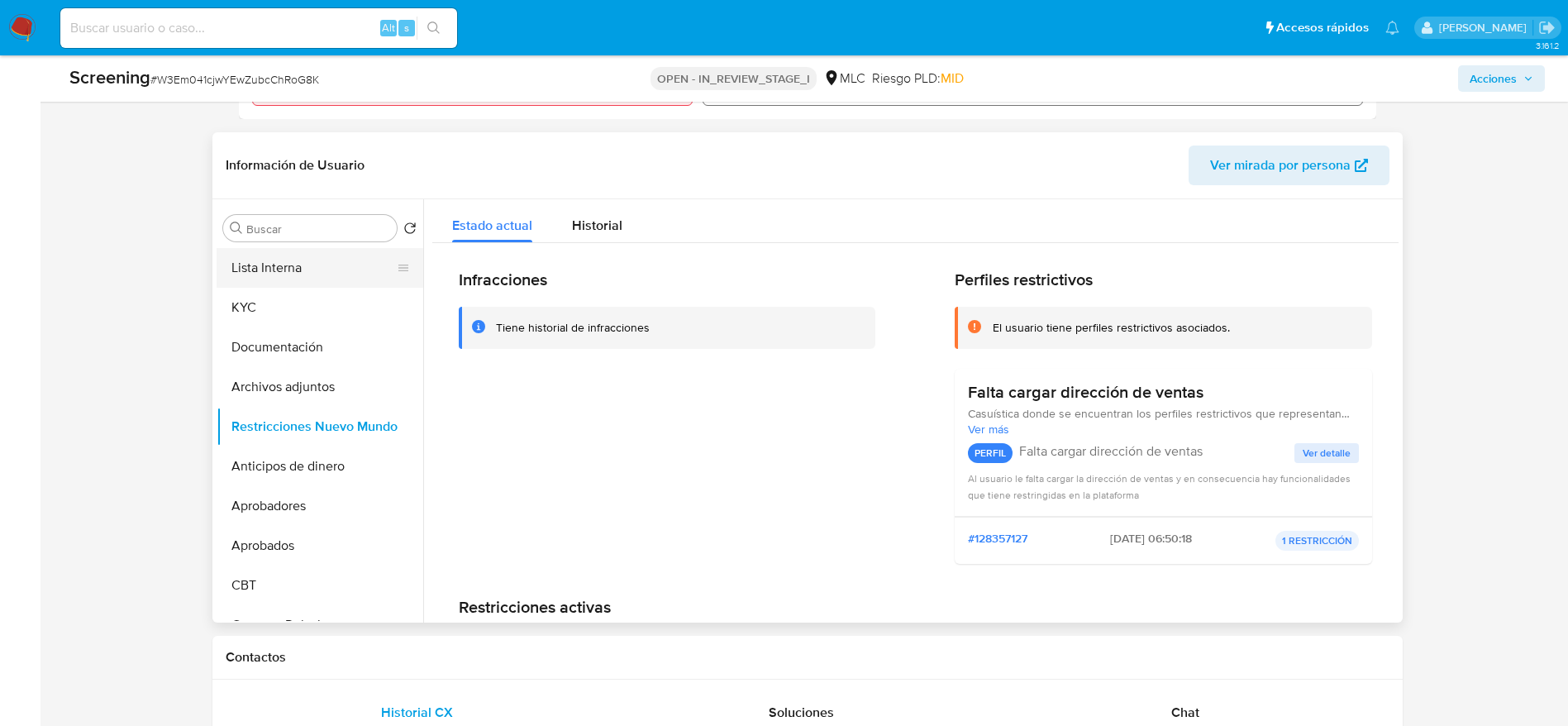
click at [349, 261] on button "Lista Interna" at bounding box center [312, 267] width 193 height 40
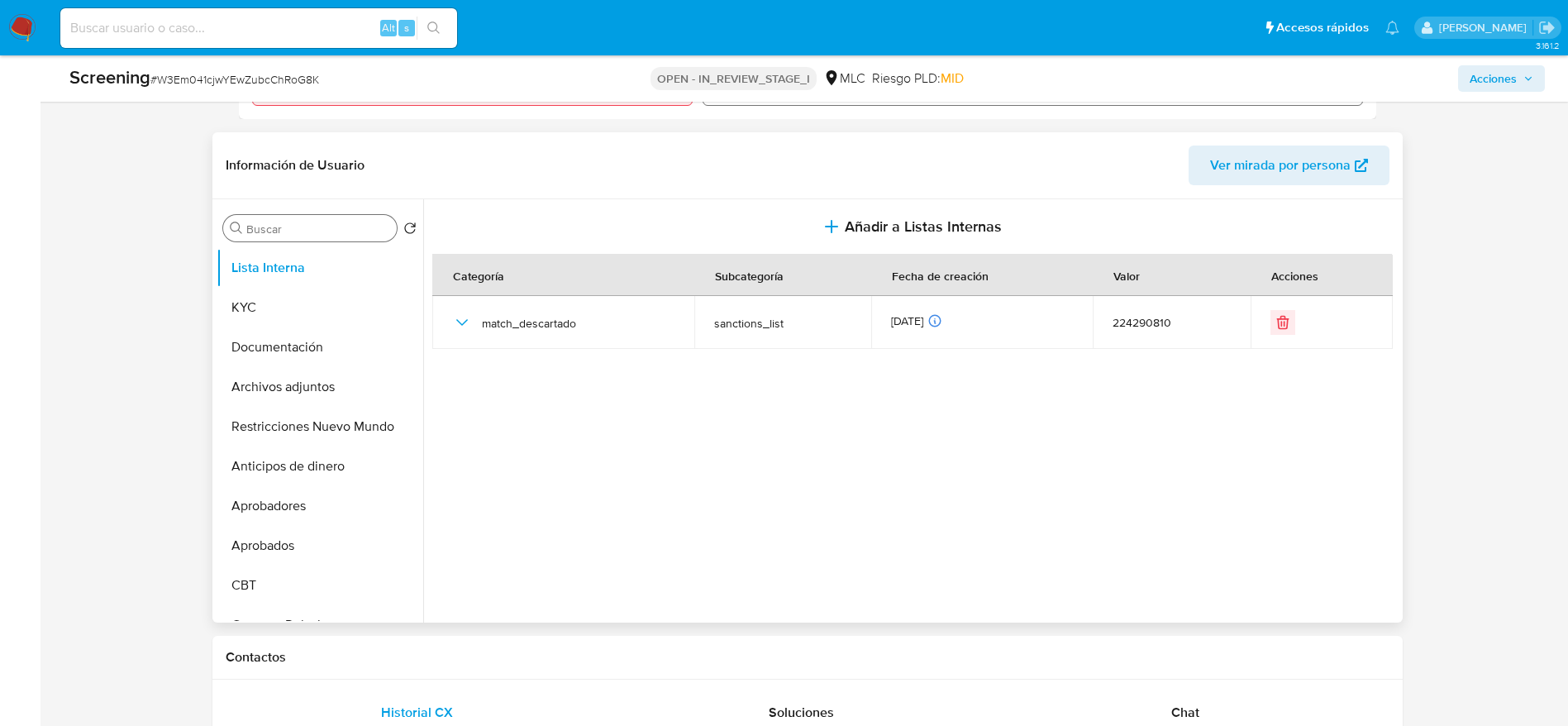
click at [312, 232] on input "Buscar" at bounding box center [317, 228] width 144 height 14
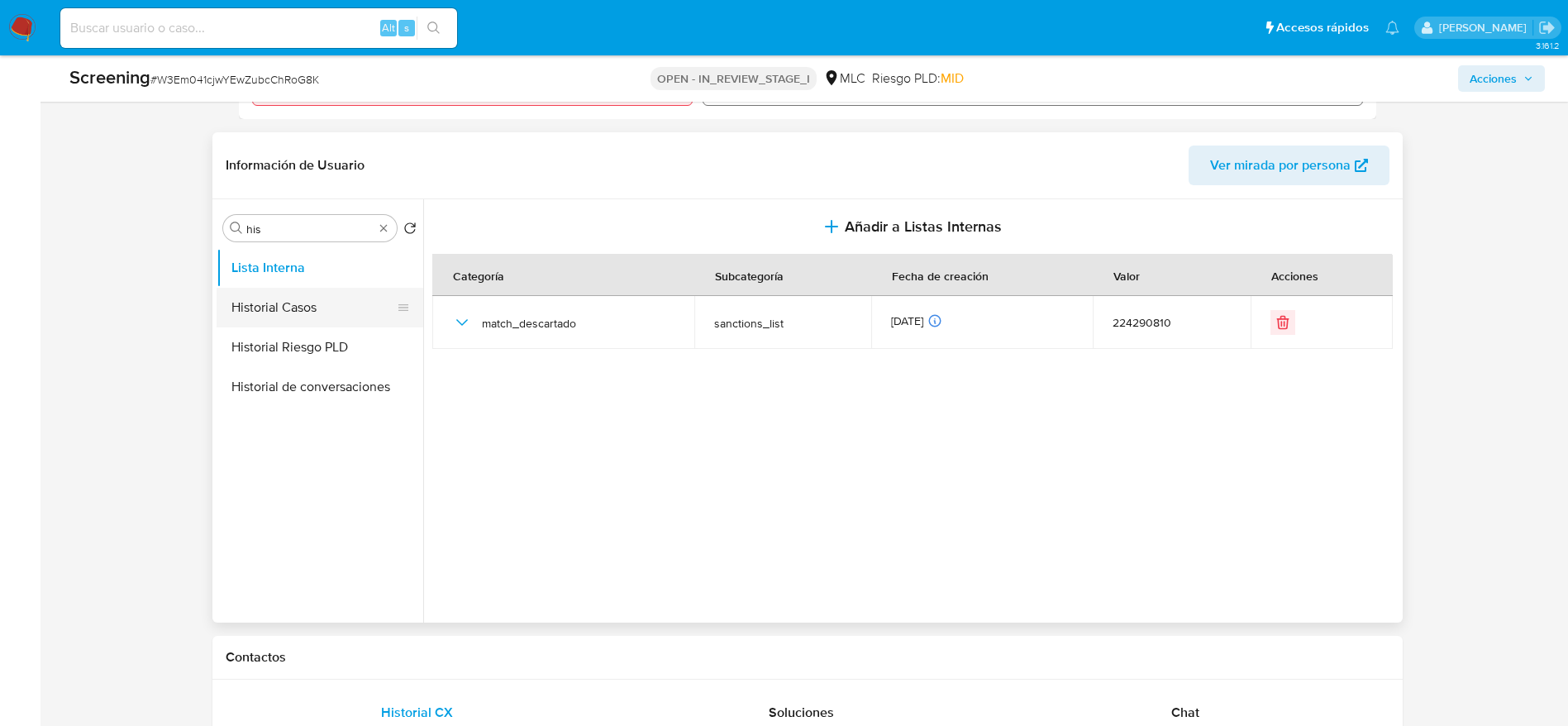
click at [309, 288] on button "Historial Casos" at bounding box center [312, 307] width 193 height 40
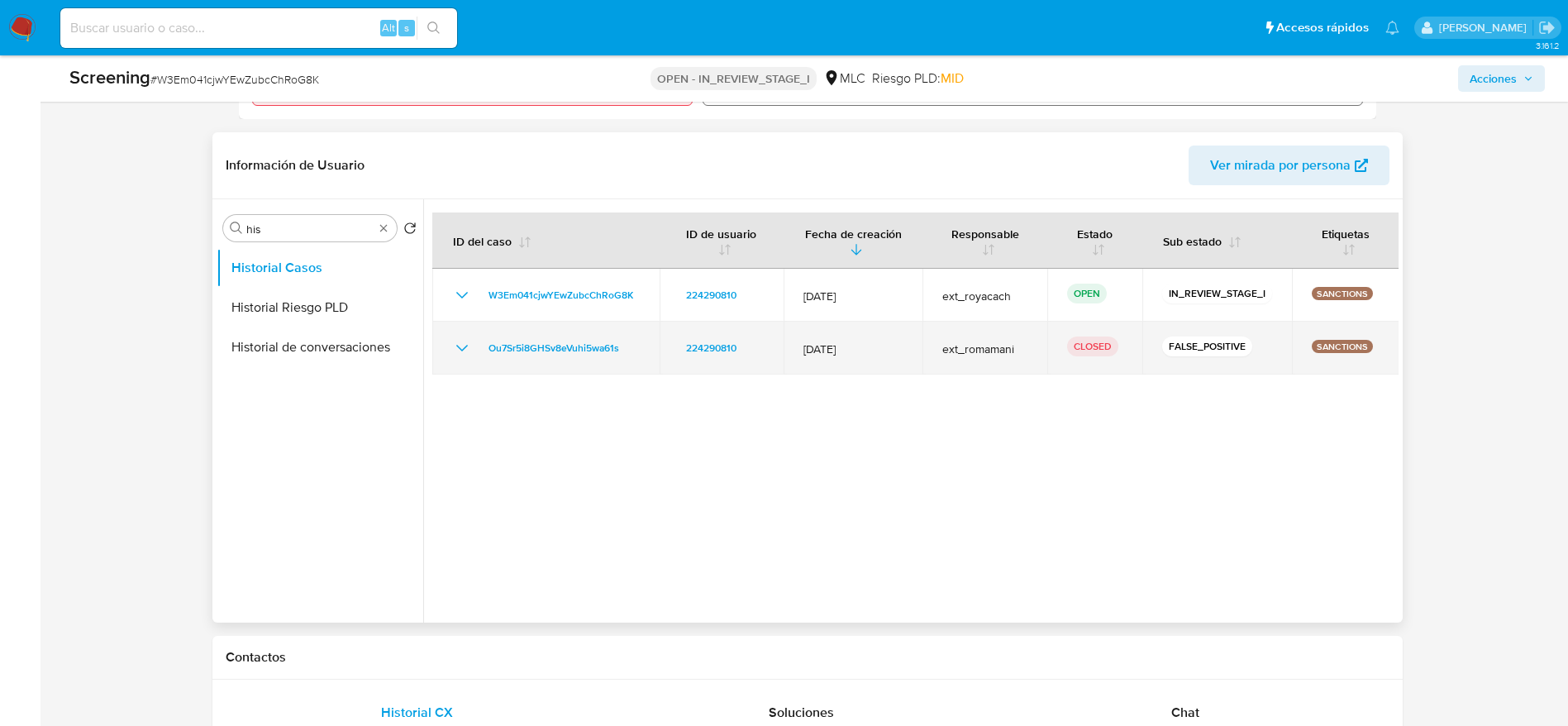
click at [460, 347] on icon "Mostrar/Ocultar" at bounding box center [461, 347] width 20 height 20
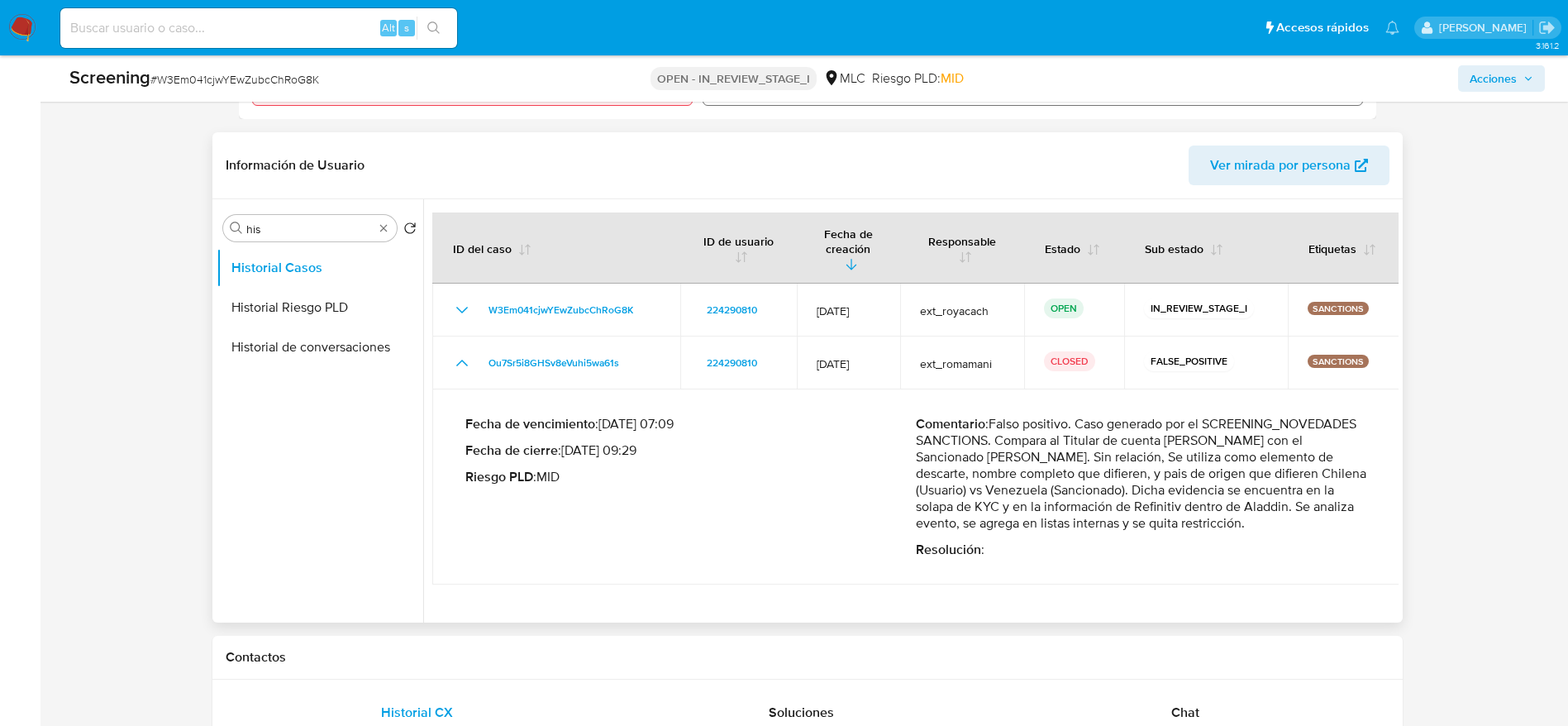
drag, startPoint x: 994, startPoint y: 408, endPoint x: 1229, endPoint y: 537, distance: 268.1
click at [1229, 537] on div "Comentario : Falso positivo. Caso generado por el SCREENING_NOVEDADES SANCTIONS…" at bounding box center [1140, 487] width 450 height 142
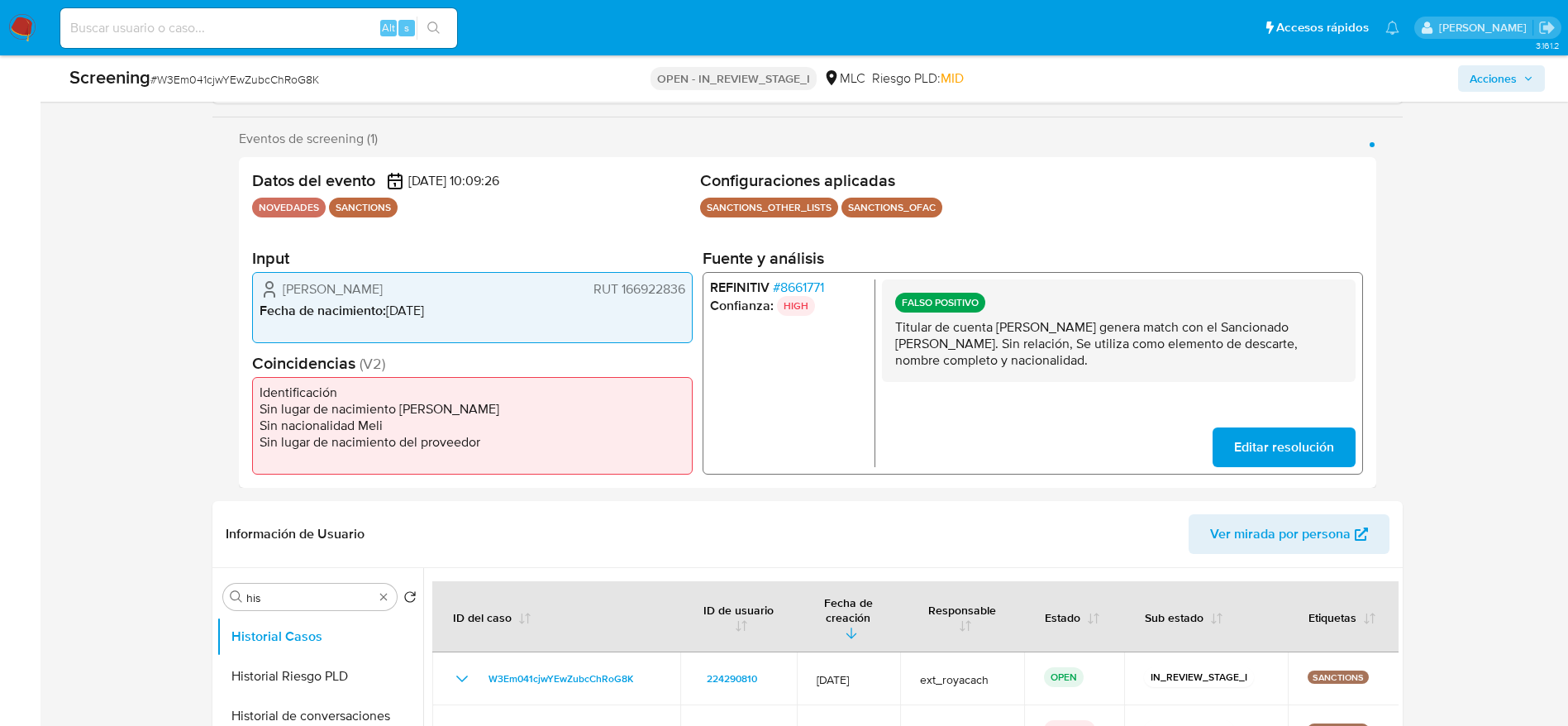
scroll to position [271, 0]
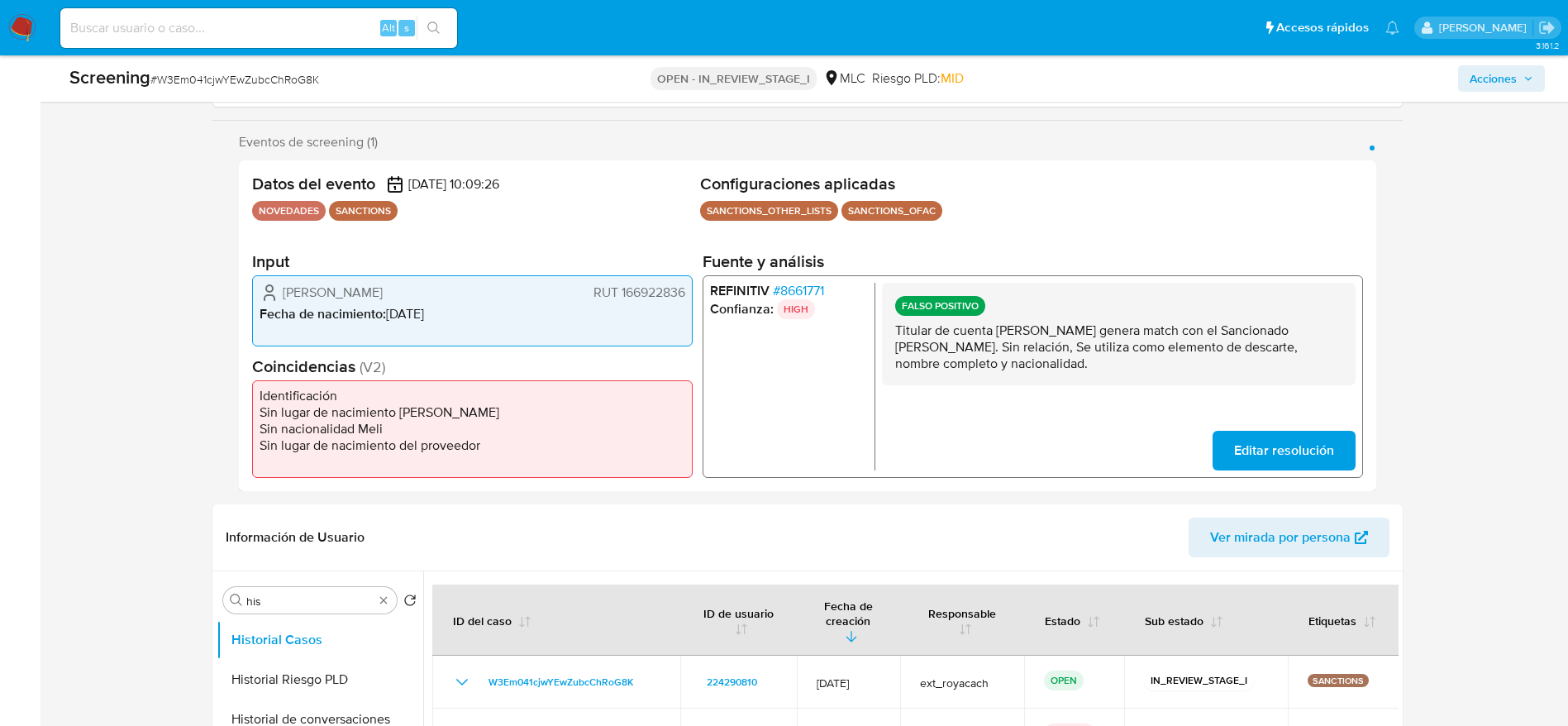
click at [814, 289] on span "# 8661771" at bounding box center [797, 290] width 51 height 16
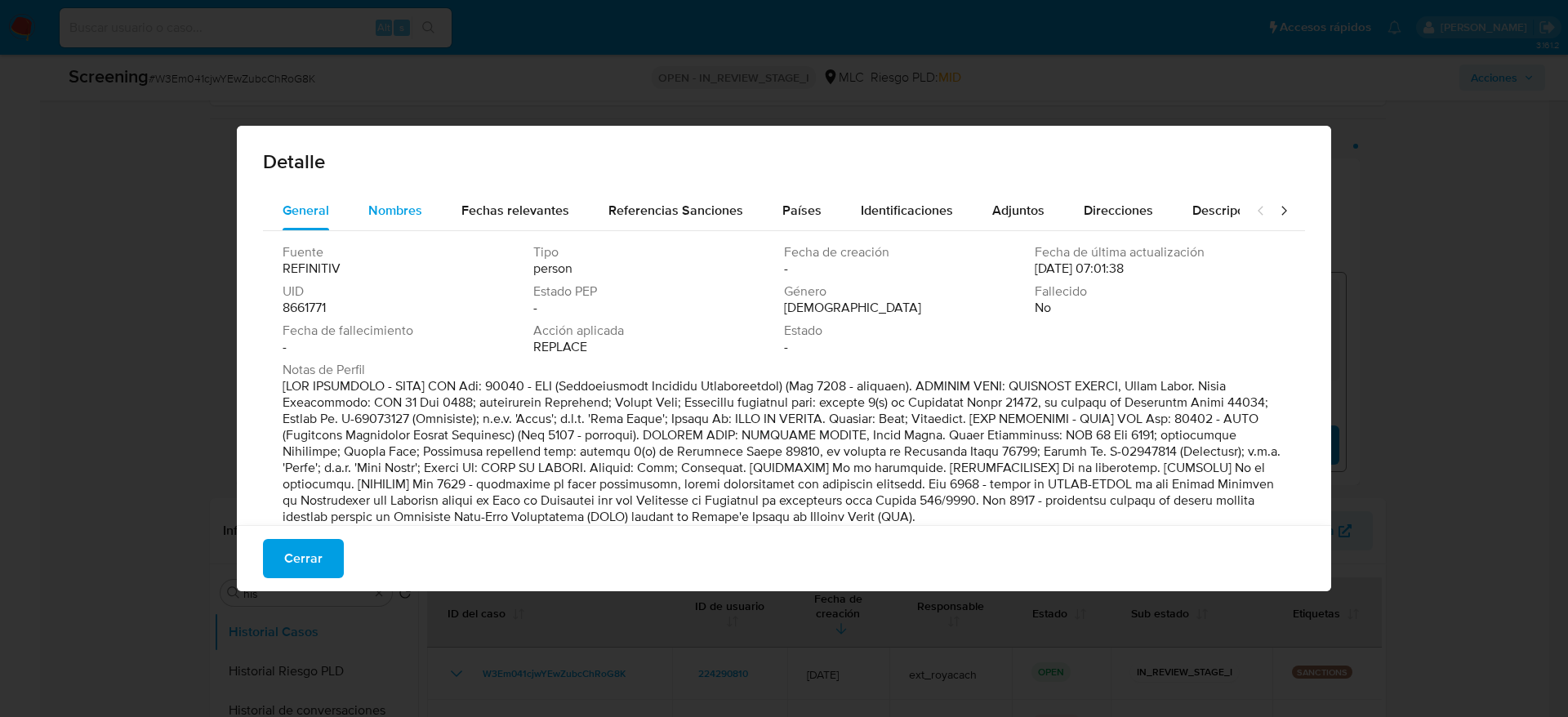
click at [369, 201] on span "Nombres" at bounding box center [395, 210] width 54 height 18
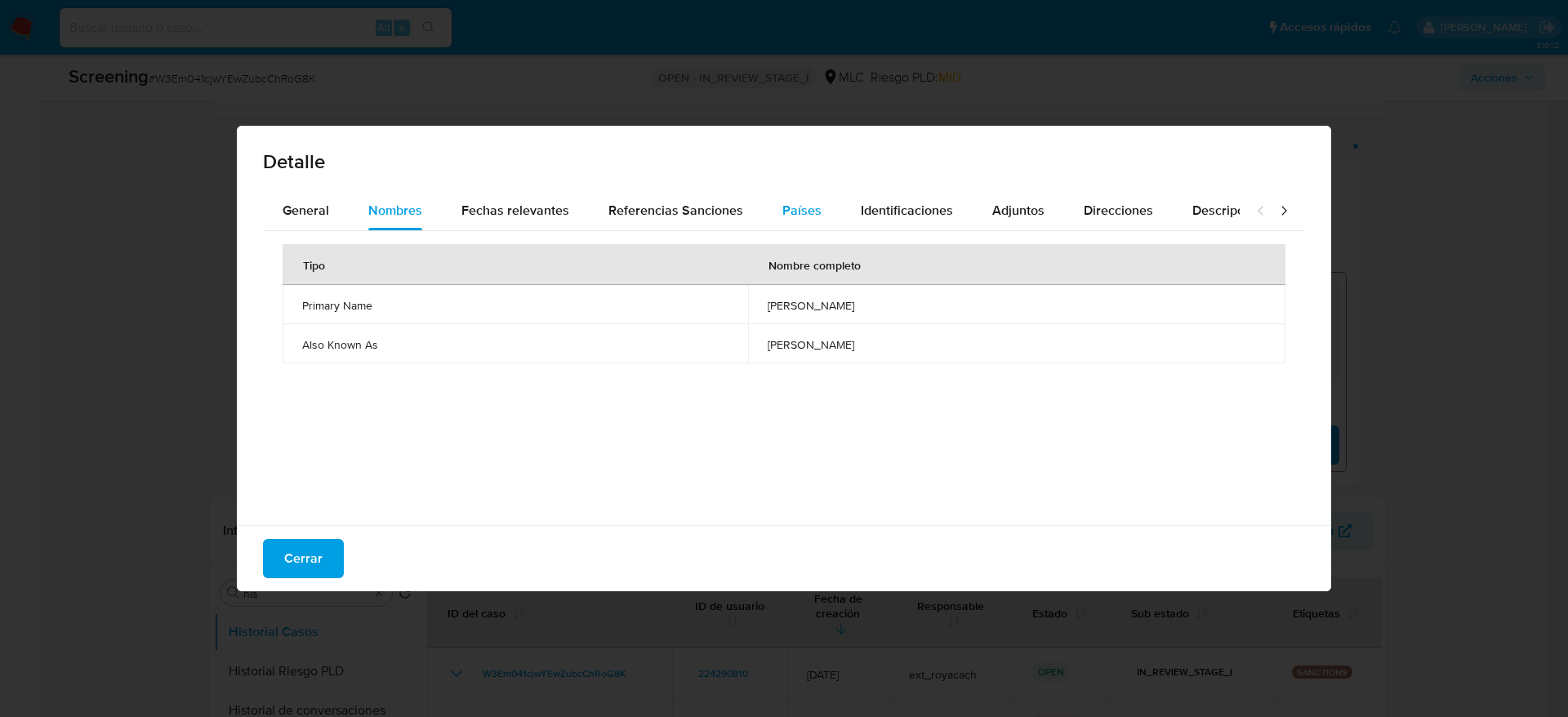
click at [821, 228] on button "Países" at bounding box center [801, 210] width 78 height 40
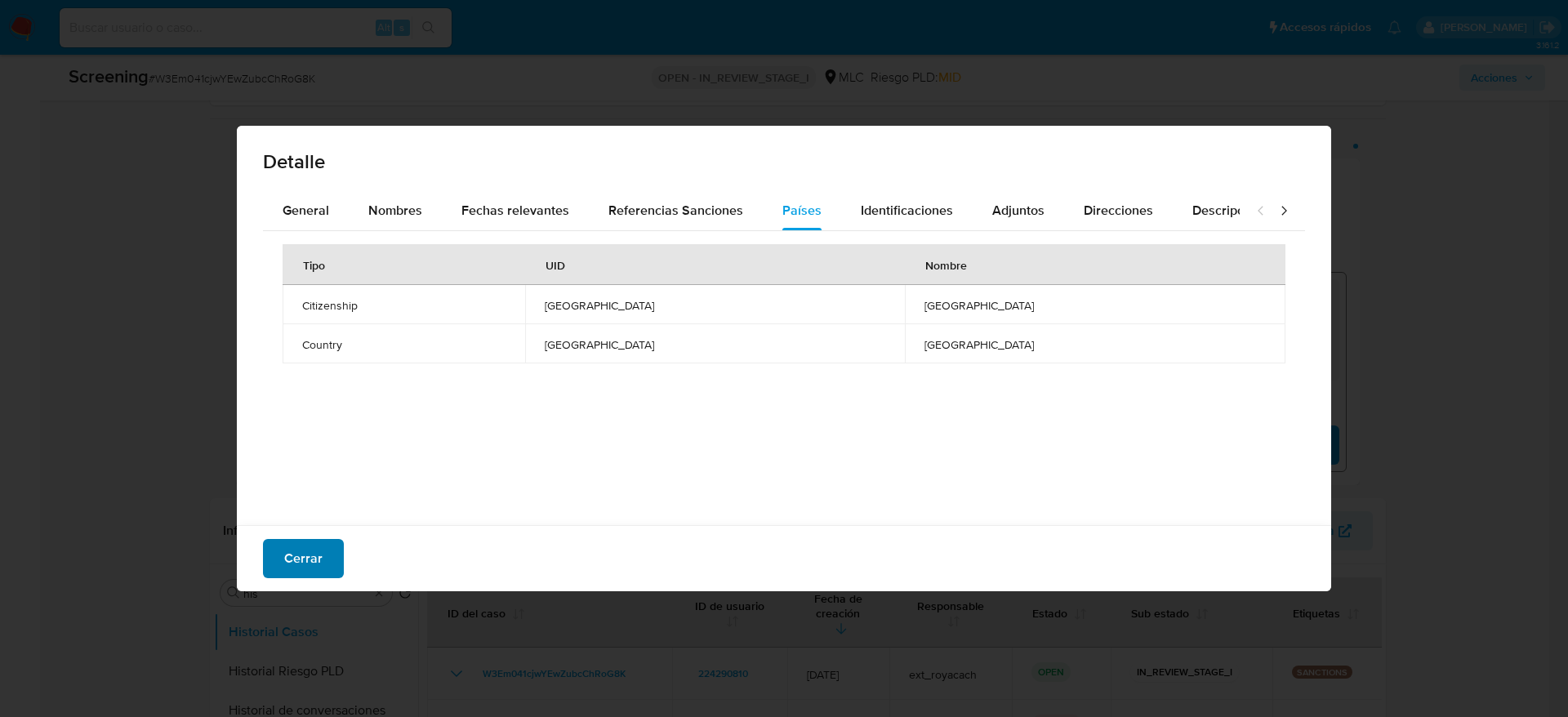
click at [333, 546] on button "Cerrar" at bounding box center [304, 558] width 81 height 40
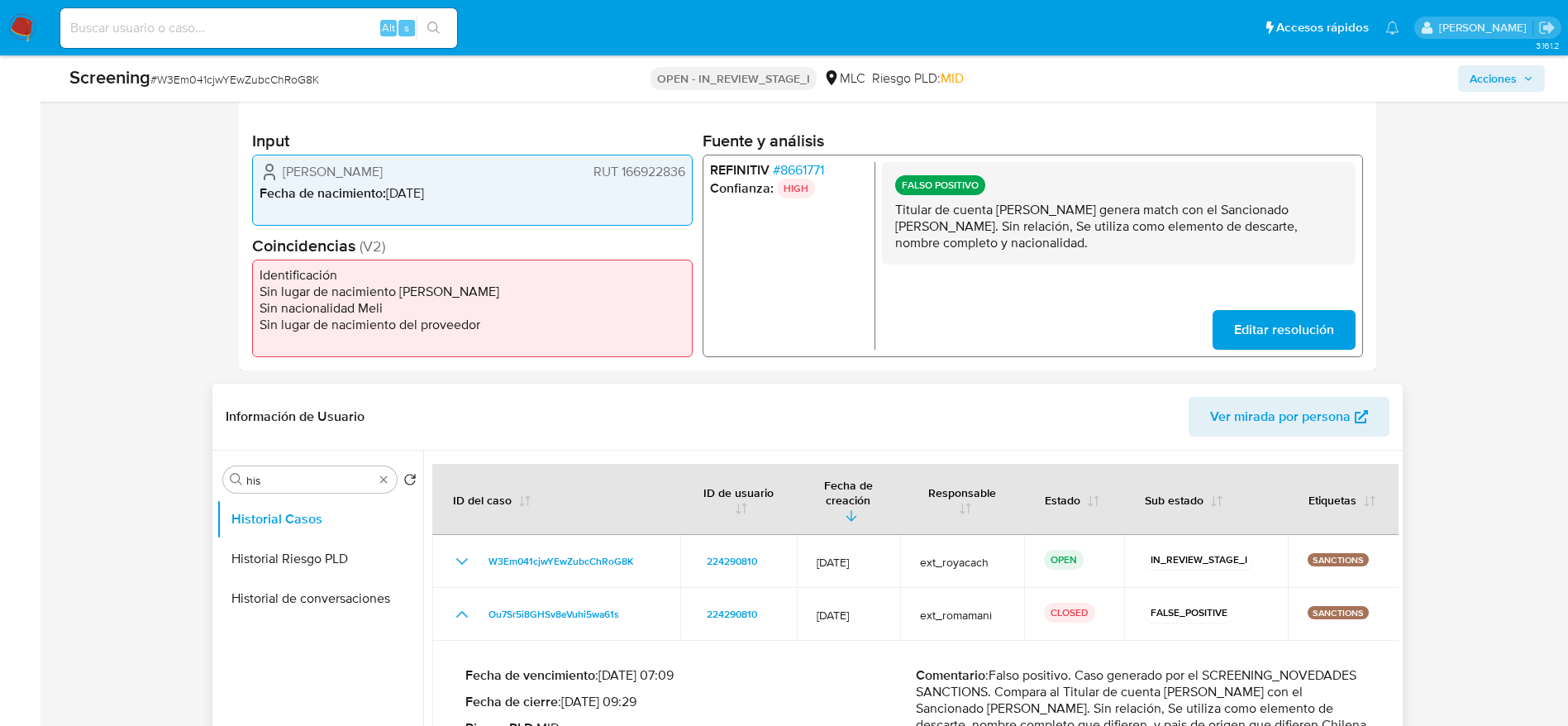
scroll to position [394, 0]
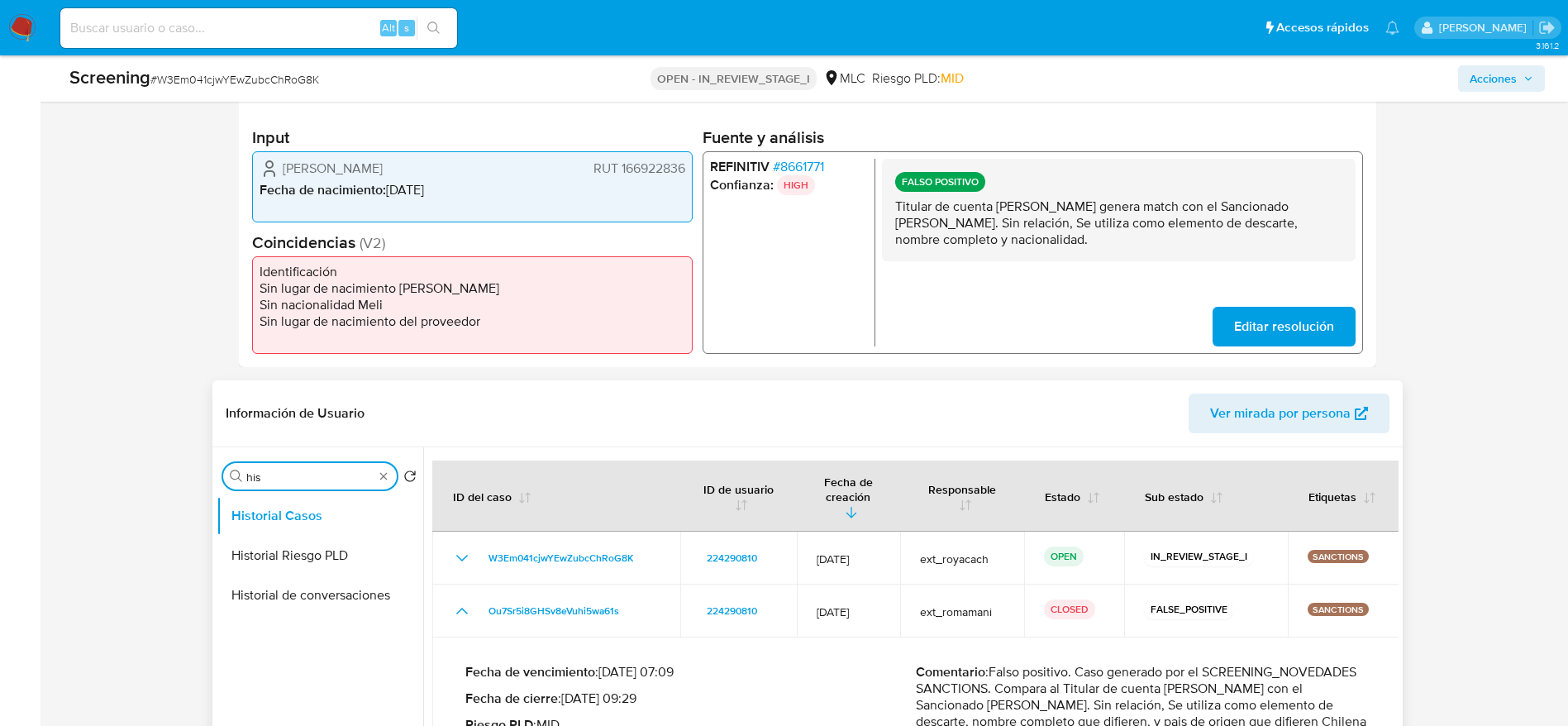
click at [345, 475] on input "his" at bounding box center [310, 477] width 128 height 14
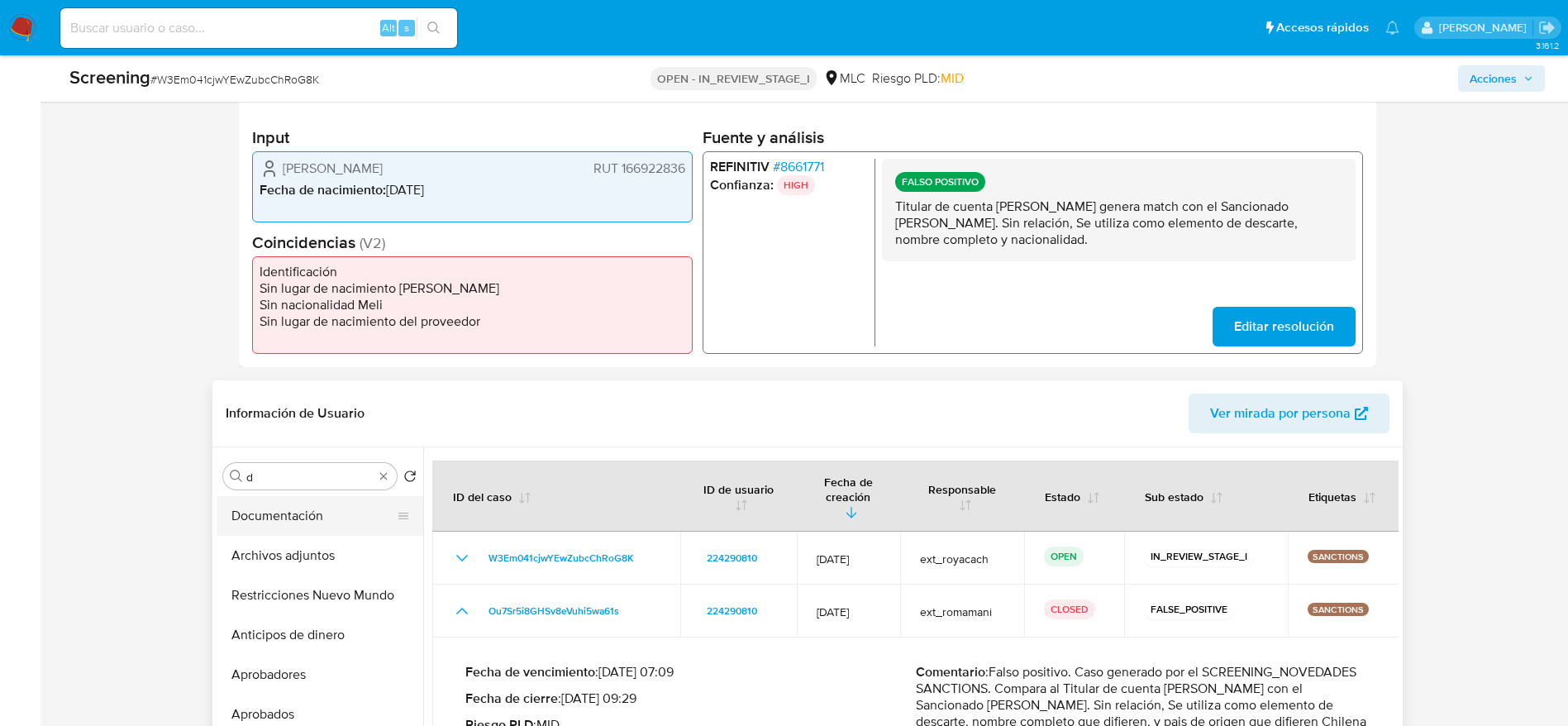
click at [308, 521] on button "Documentación" at bounding box center [312, 516] width 193 height 40
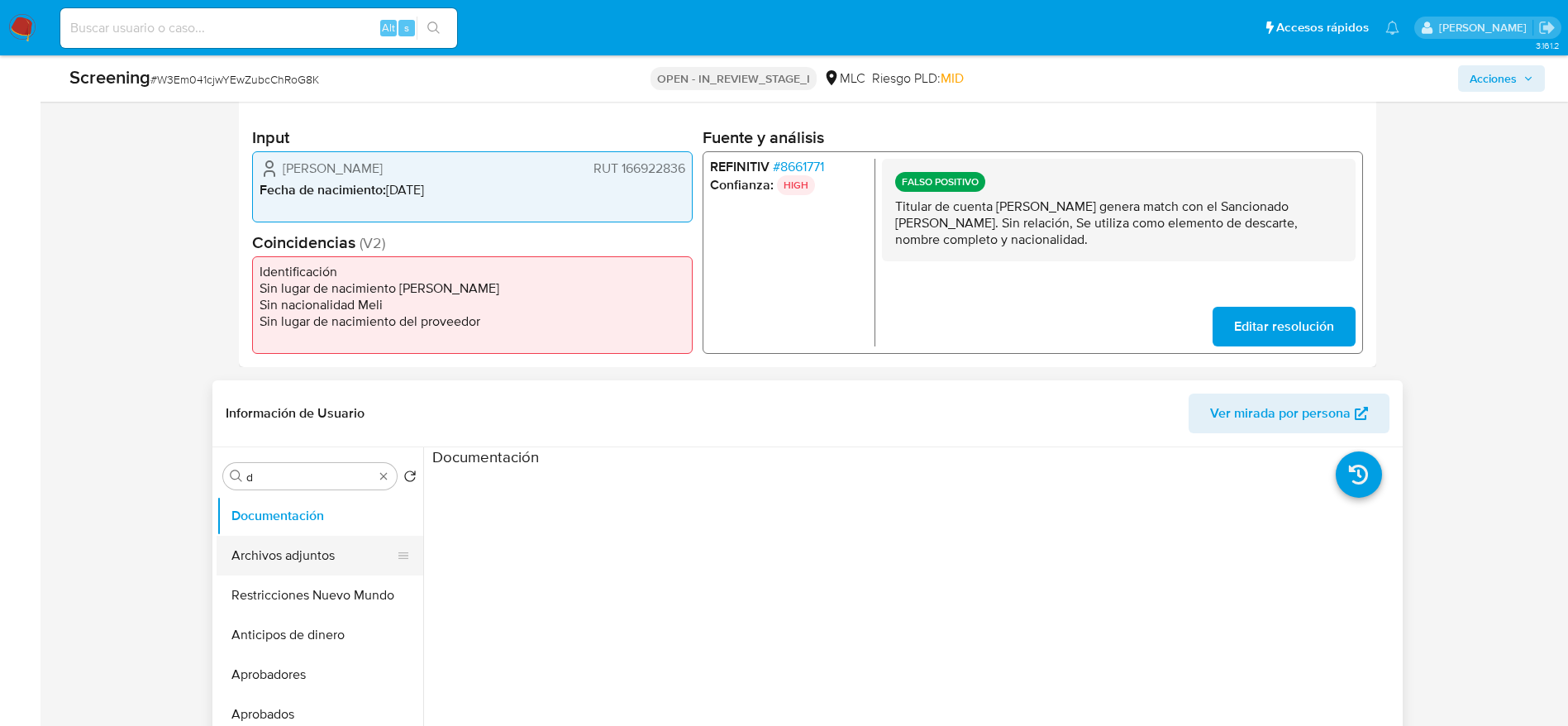
click at [339, 556] on button "Archivos adjuntos" at bounding box center [312, 555] width 193 height 40
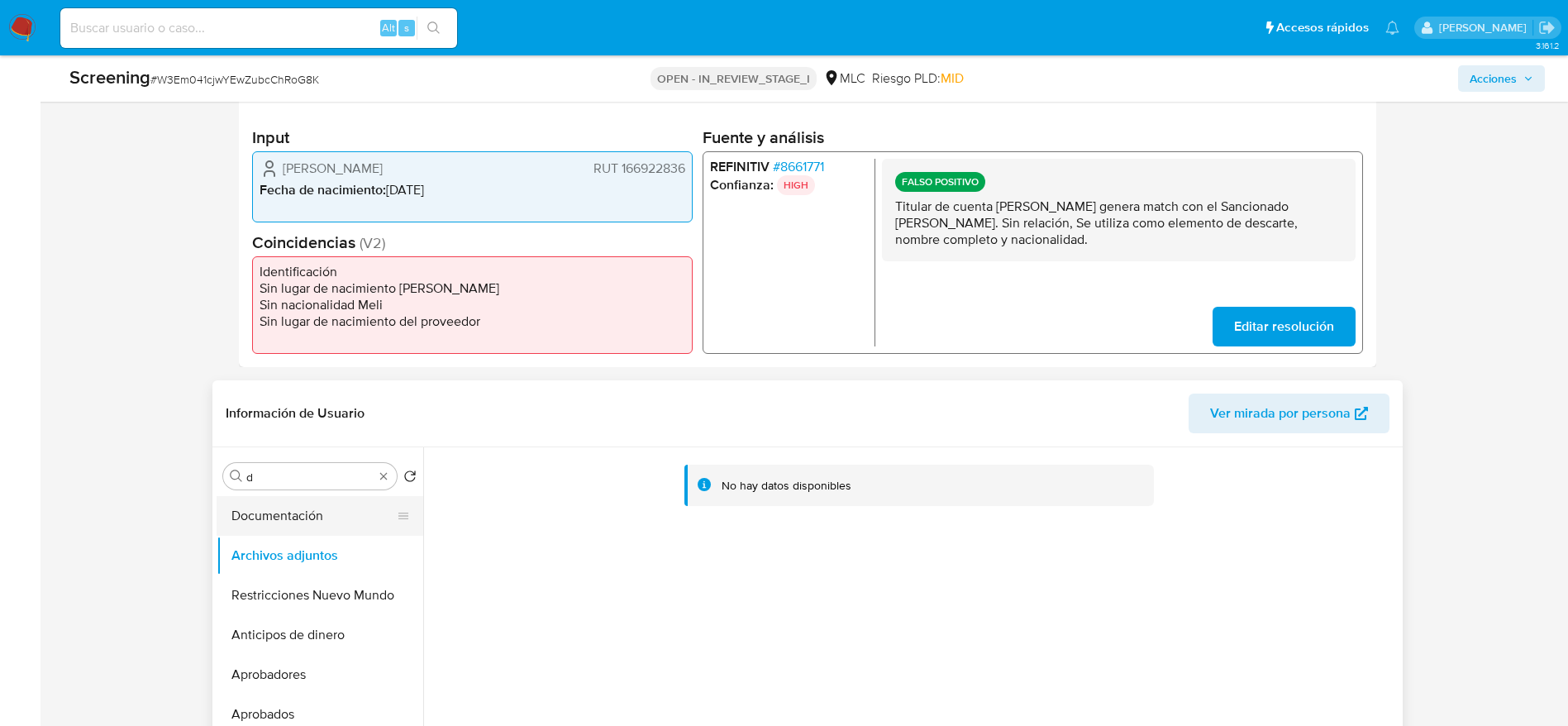
click at [271, 513] on button "Documentación" at bounding box center [312, 516] width 193 height 40
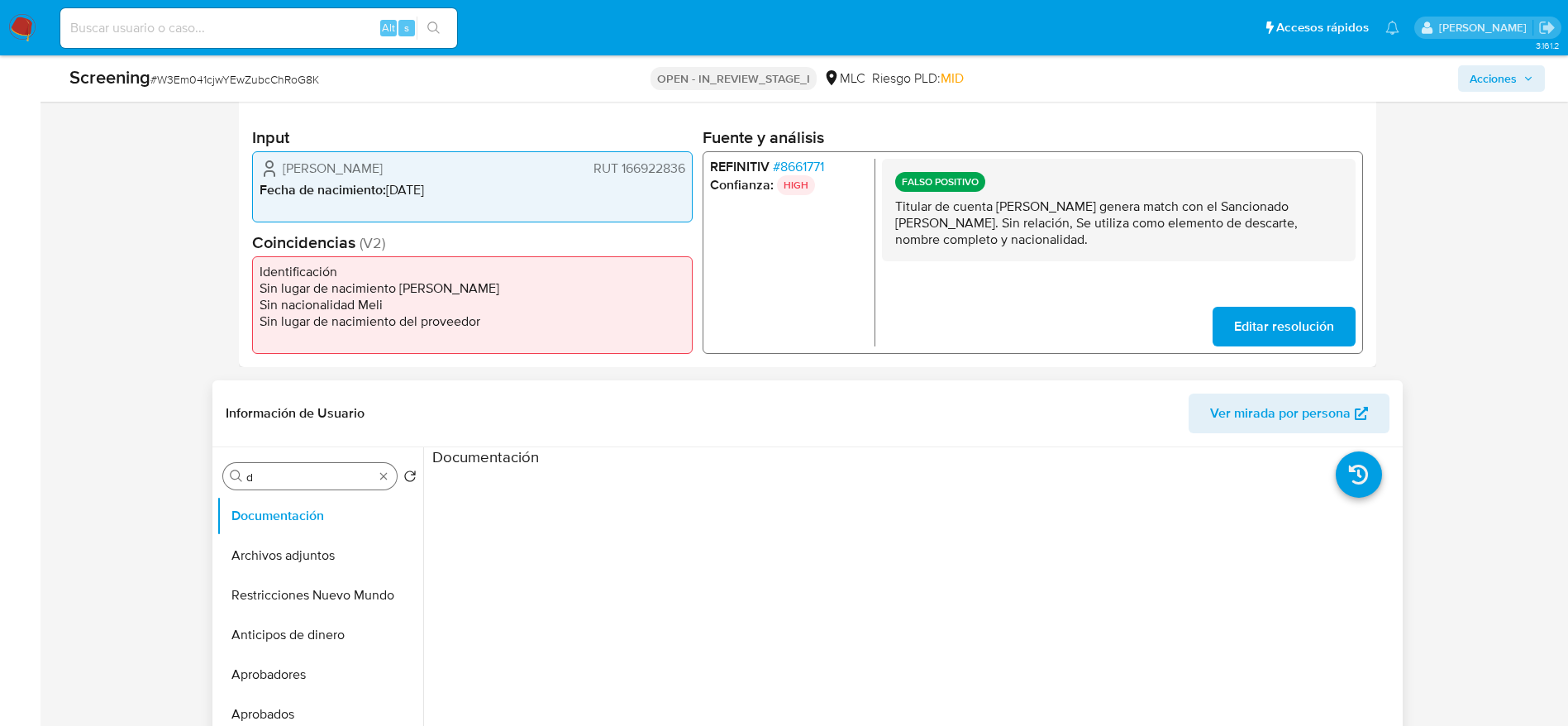
click at [314, 482] on div "Buscar d" at bounding box center [310, 476] width 174 height 26
click at [314, 482] on input "d" at bounding box center [310, 477] width 128 height 14
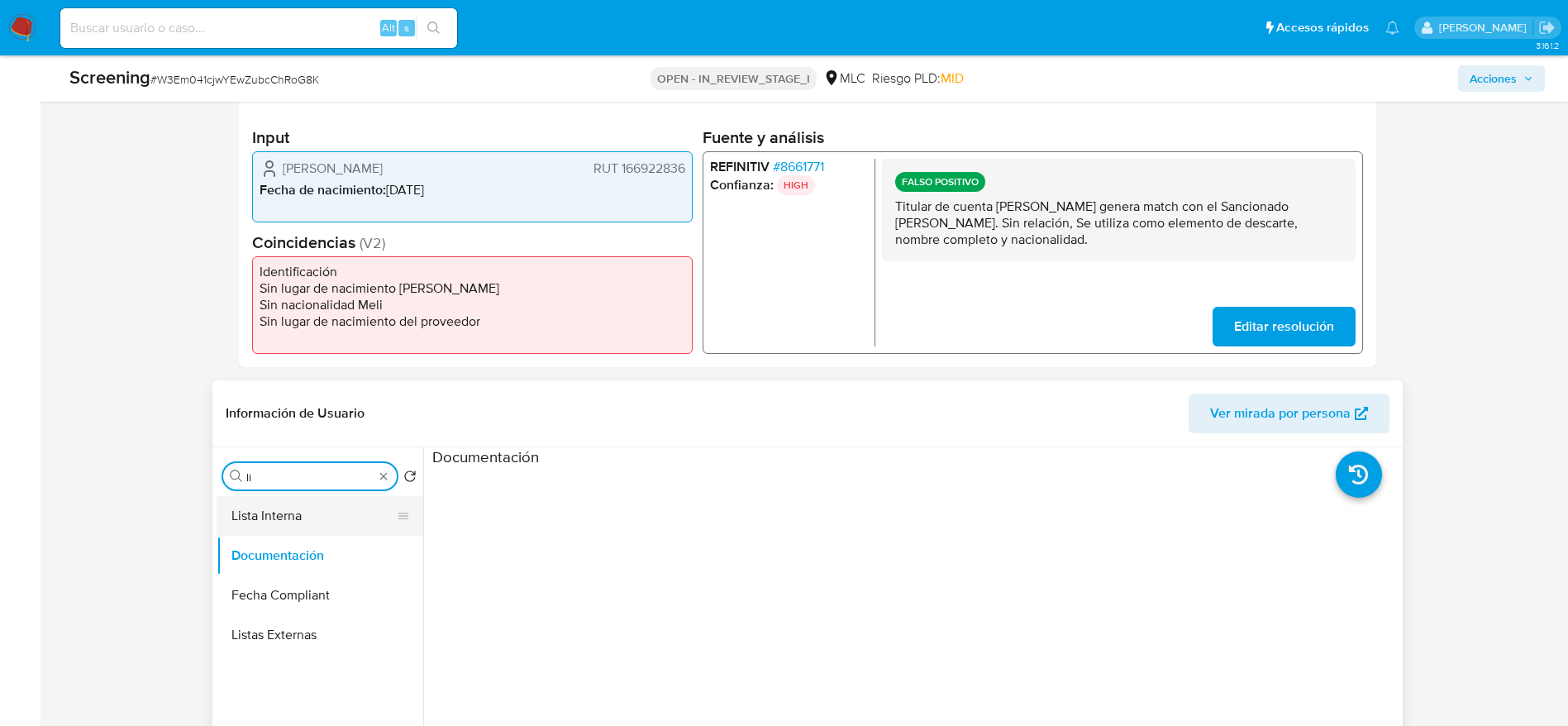
type input "li"
click at [314, 514] on button "Lista Interna" at bounding box center [312, 516] width 193 height 40
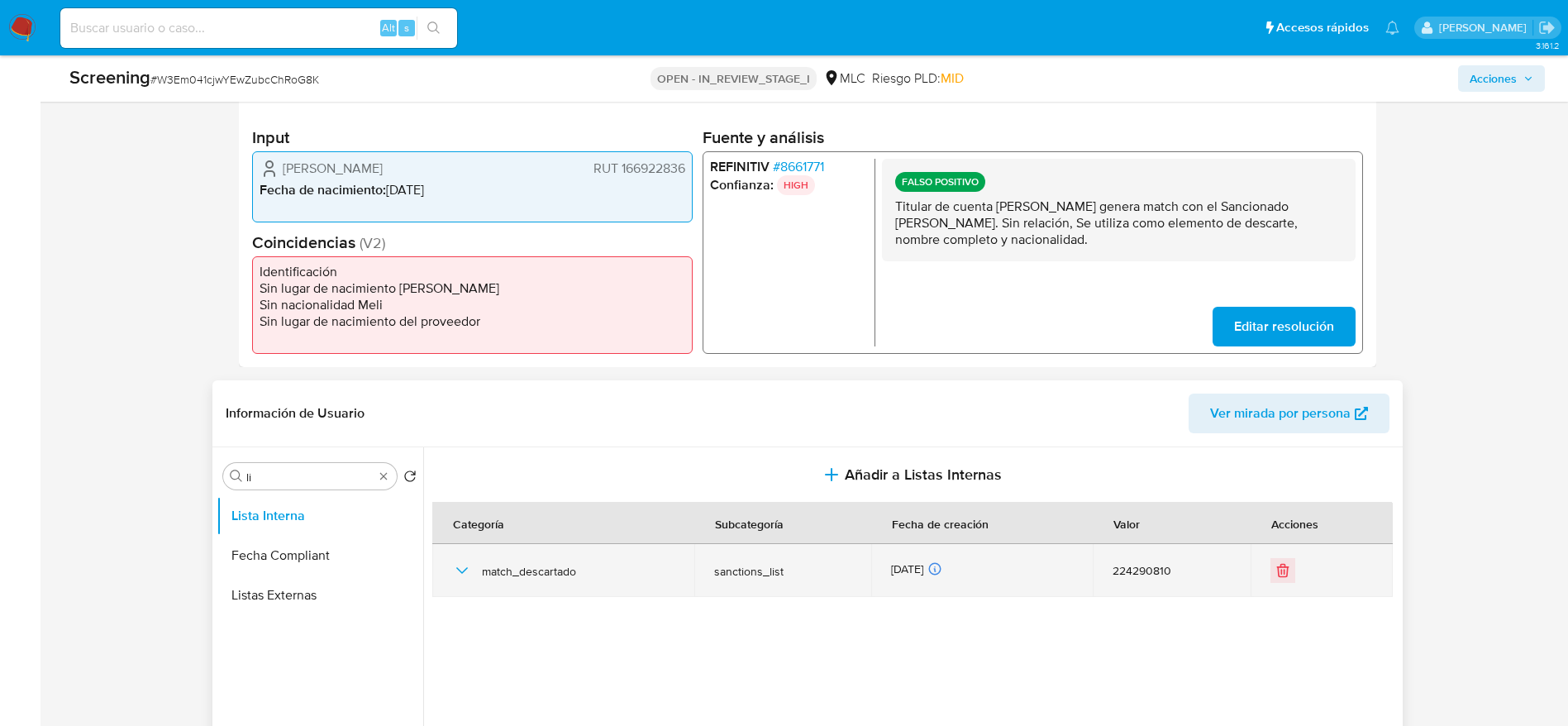
click at [475, 569] on div "match_descartado" at bounding box center [563, 570] width 223 height 53
click at [475, 571] on div "match_descartado" at bounding box center [563, 570] width 223 height 53
click at [457, 570] on icon "button" at bounding box center [461, 570] width 20 height 20
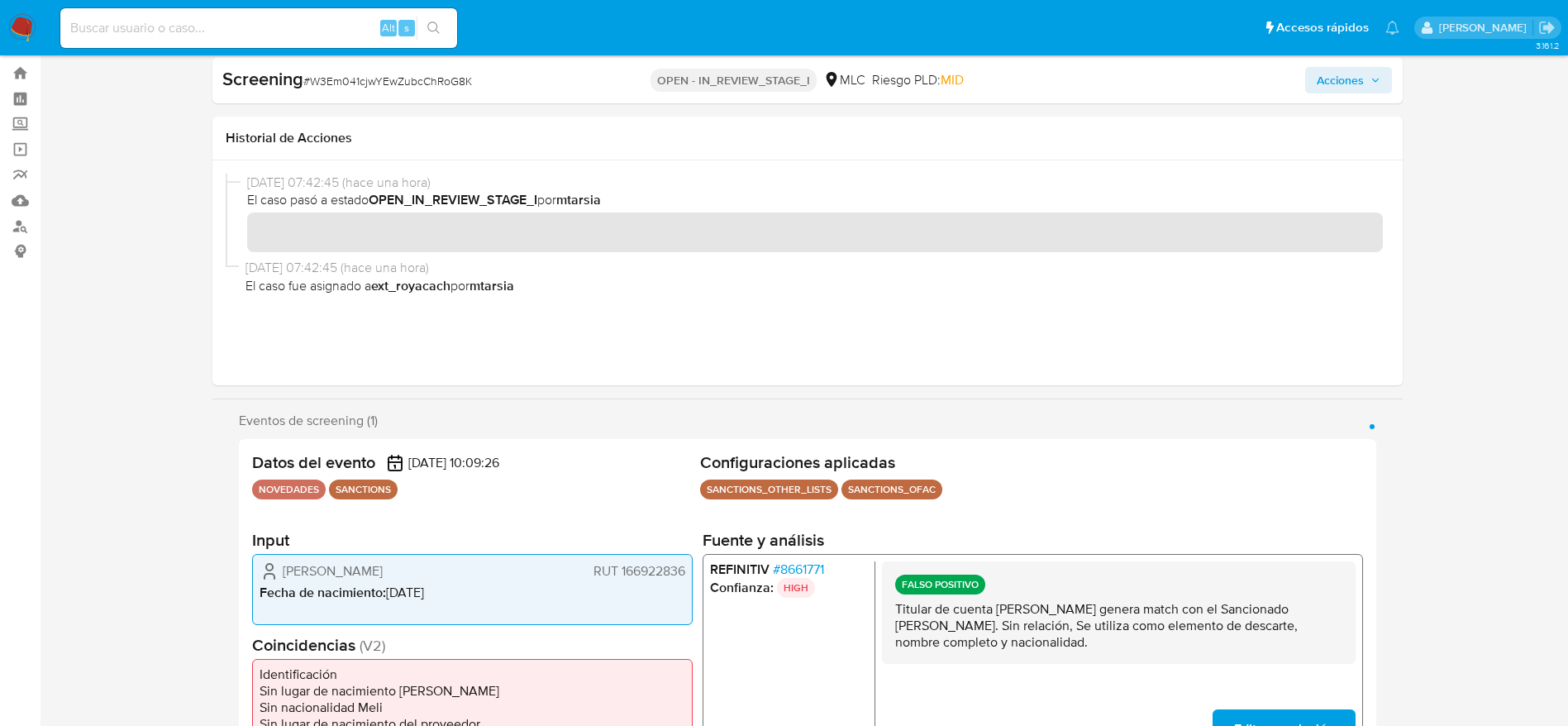
scroll to position [0, 0]
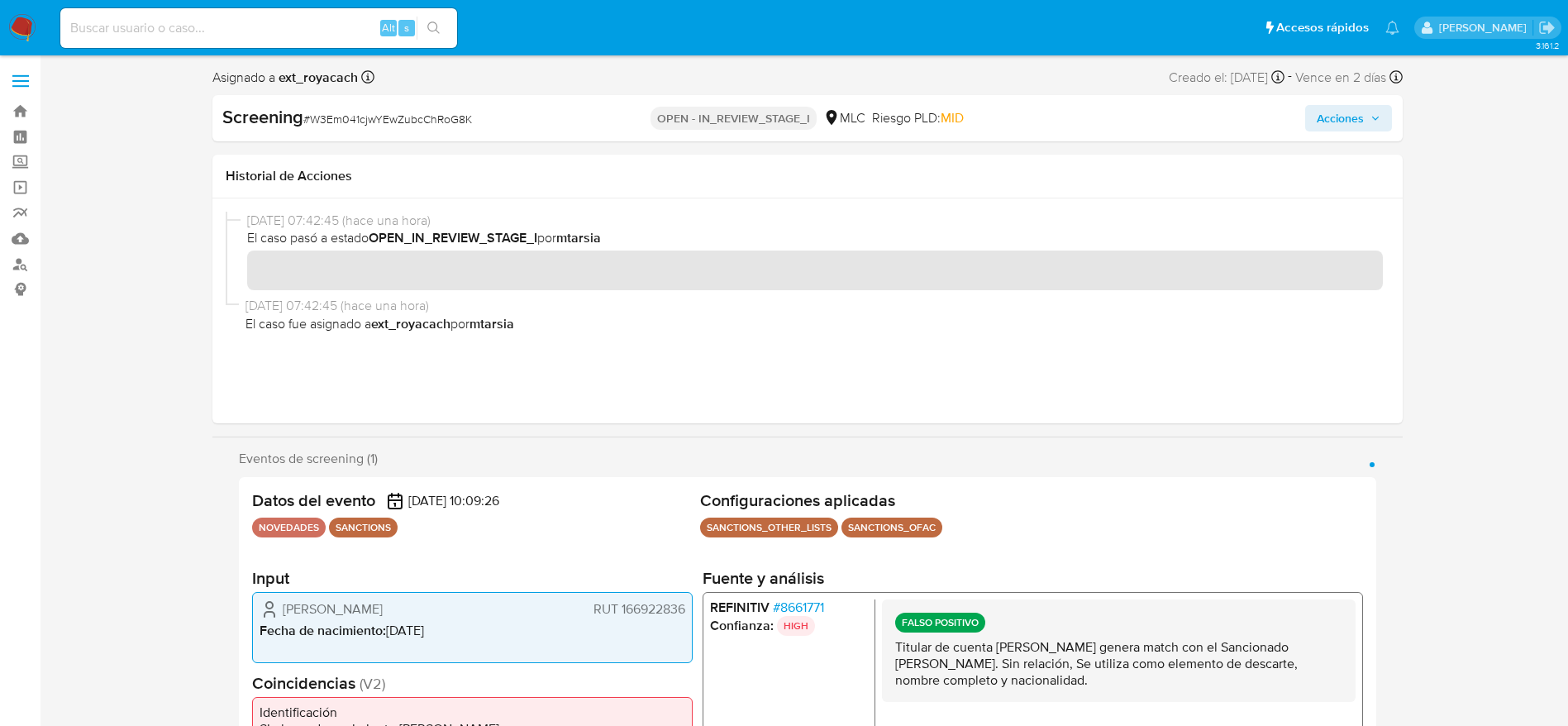
click at [1342, 117] on span "Acciones" at bounding box center [1339, 117] width 47 height 26
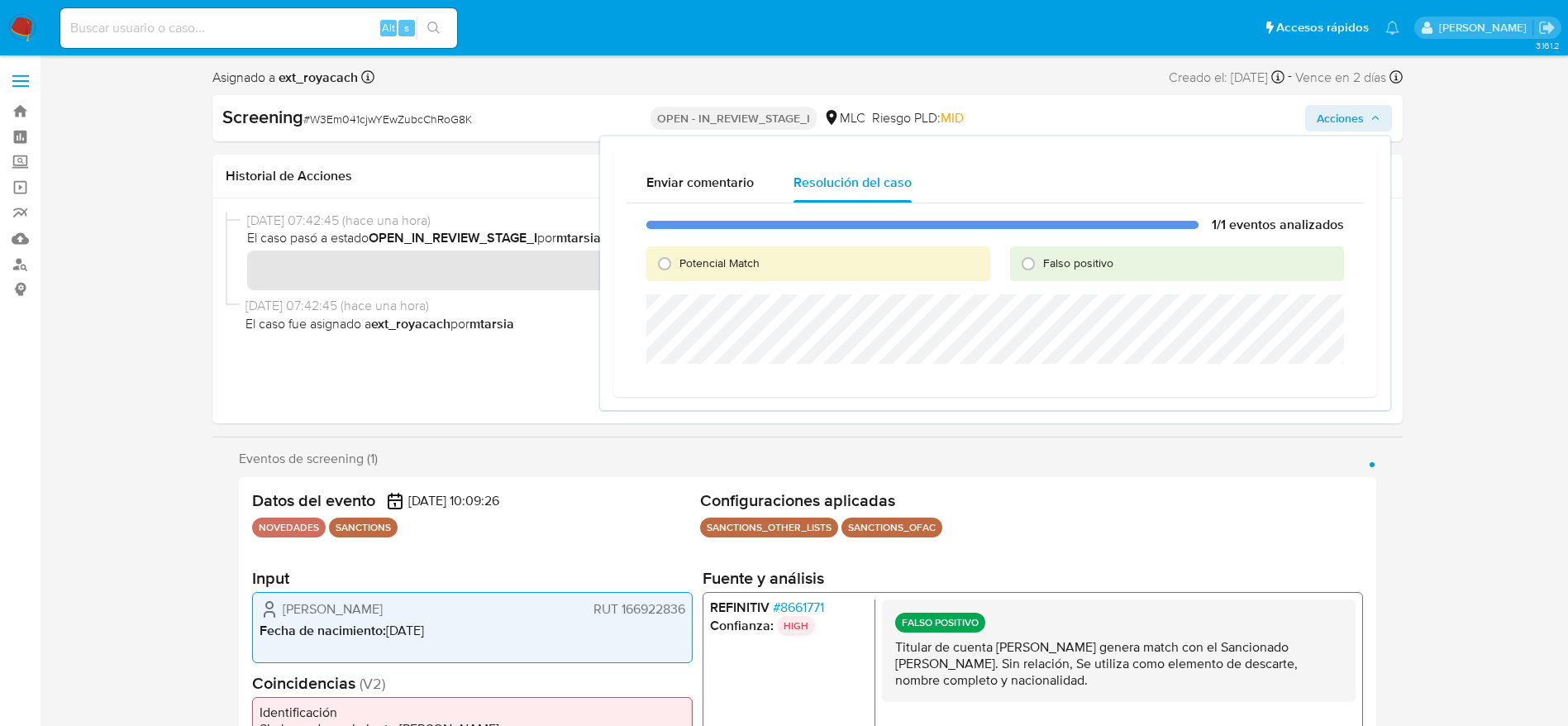
click at [1098, 259] on span "Falso positivo" at bounding box center [1078, 262] width 71 height 16
click at [1041, 259] on input "Falso positivo" at bounding box center [1028, 263] width 26 height 26
radio input "true"
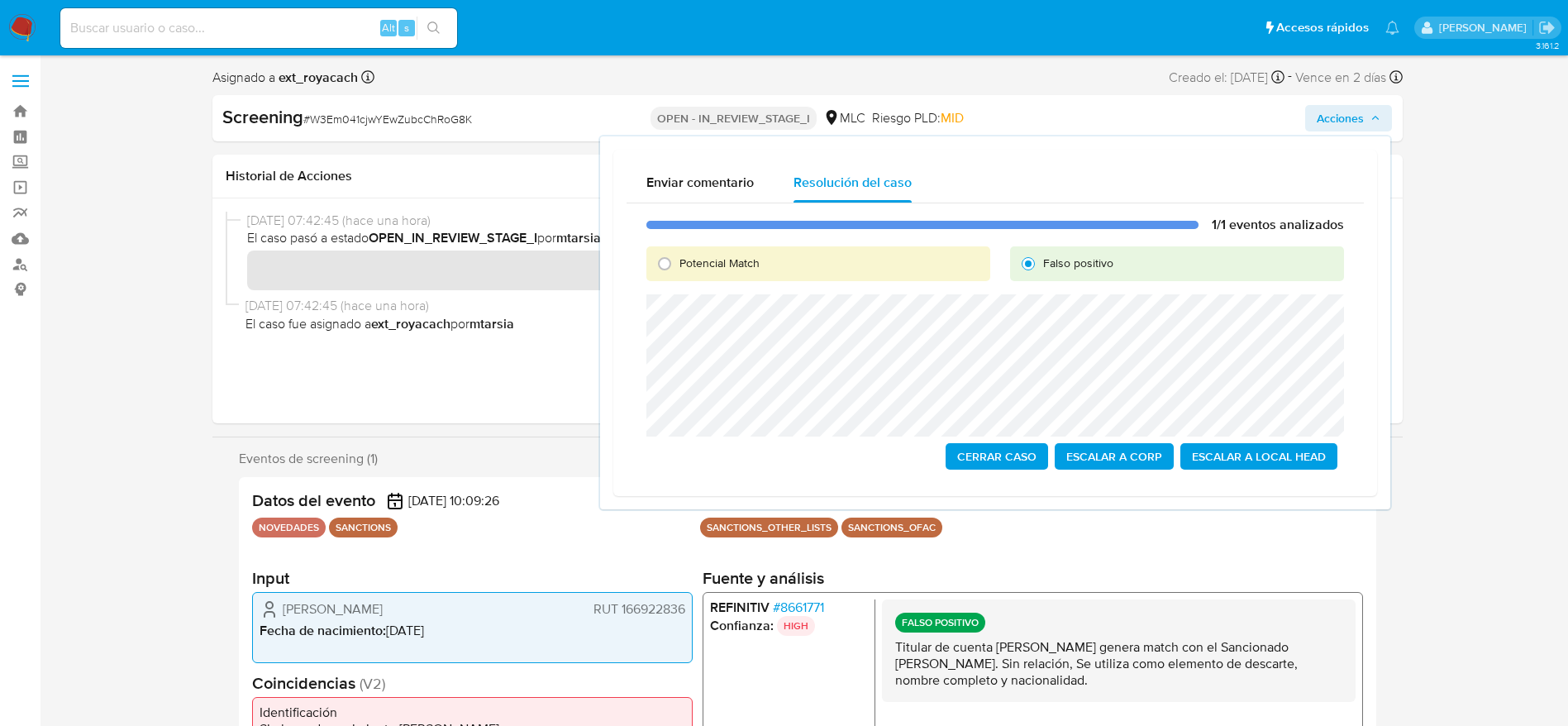
click at [975, 457] on span "Cerrar Caso" at bounding box center [996, 456] width 79 height 23
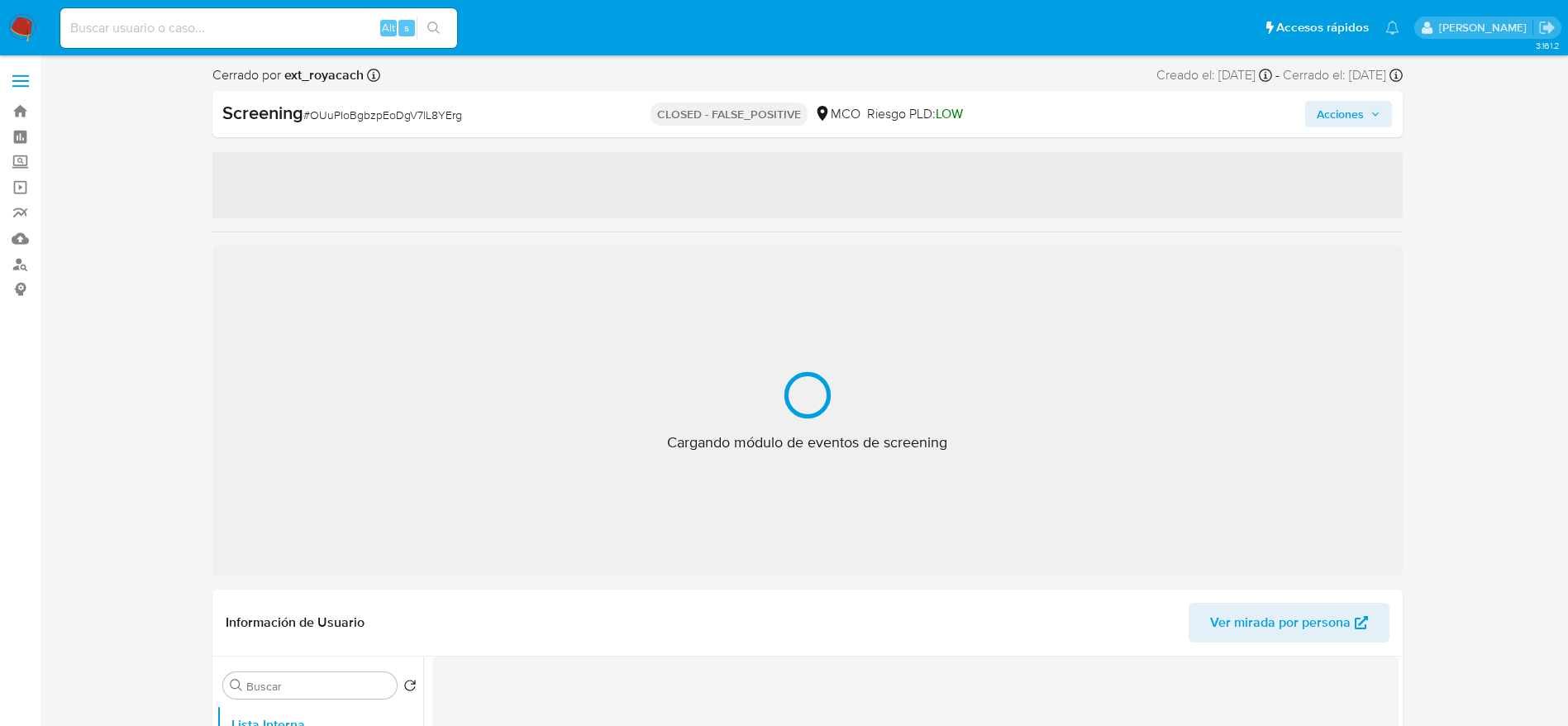
select select "10"
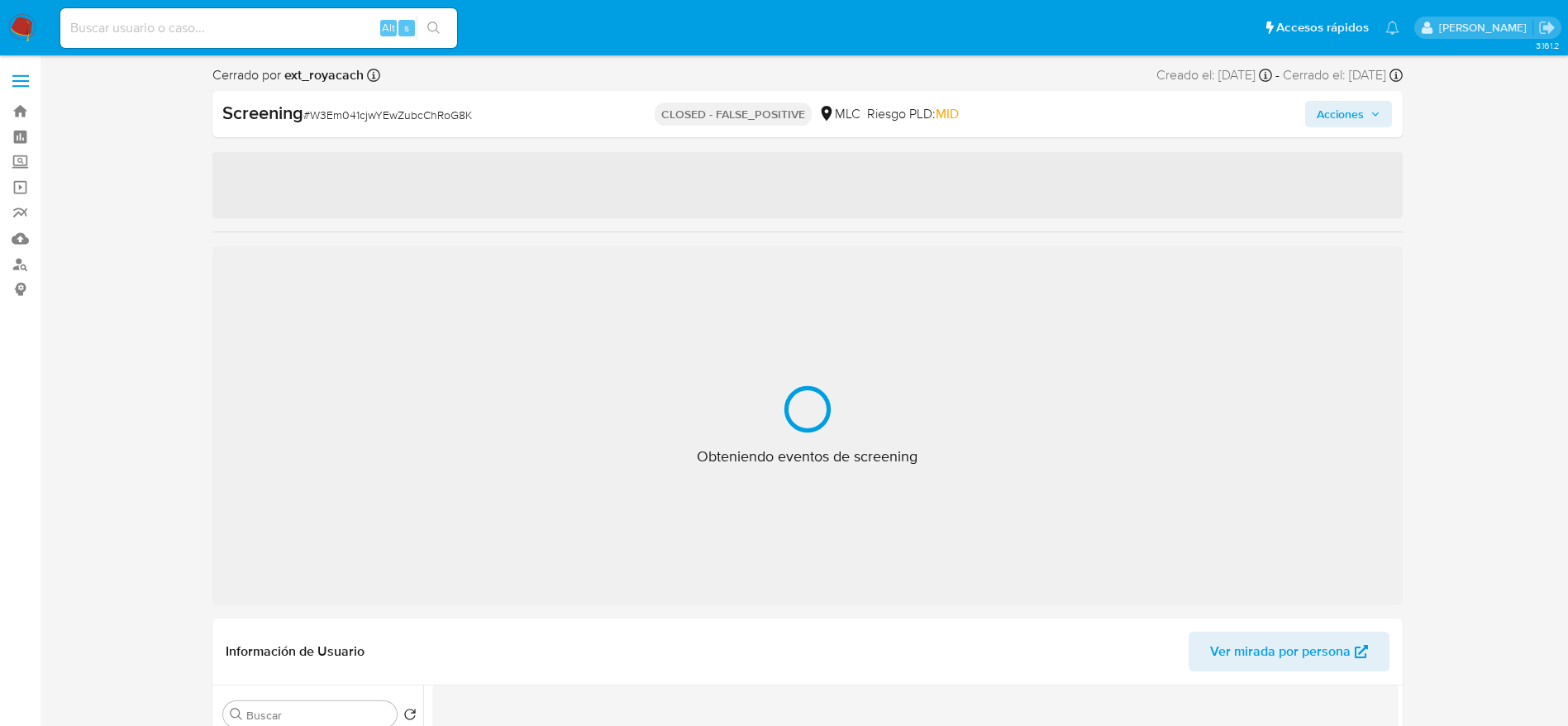
select select "10"
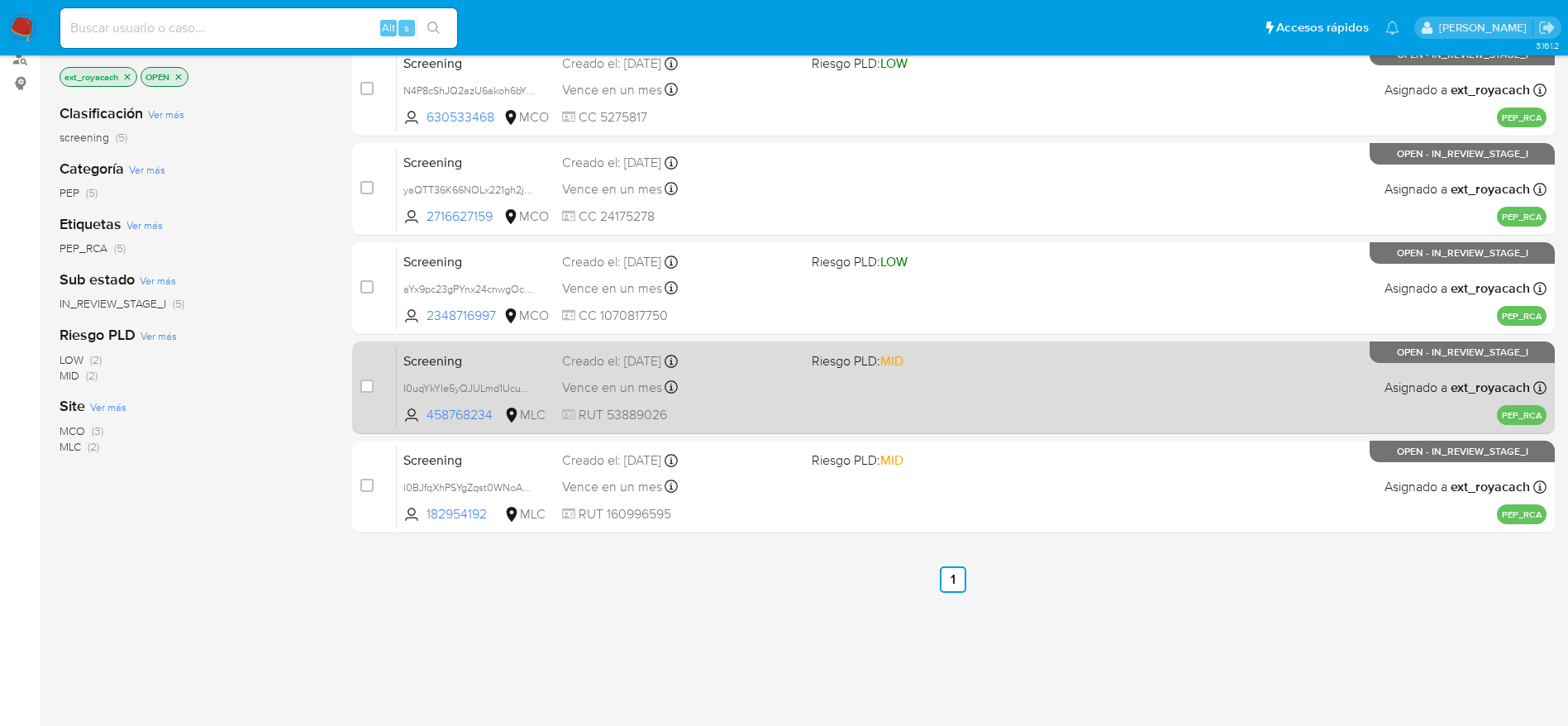
scroll to position [157, 0]
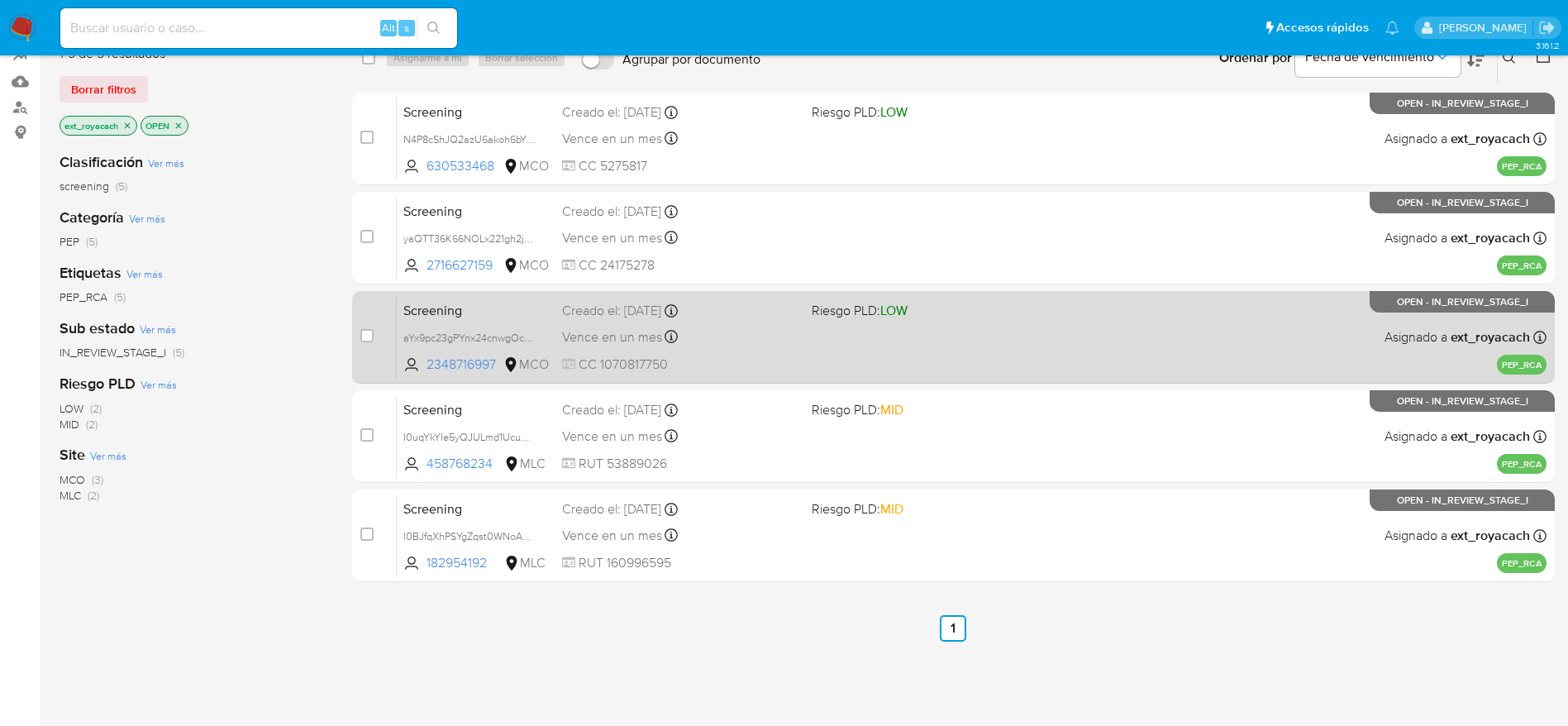
click at [717, 356] on span "CC 1070817750" at bounding box center [680, 364] width 237 height 18
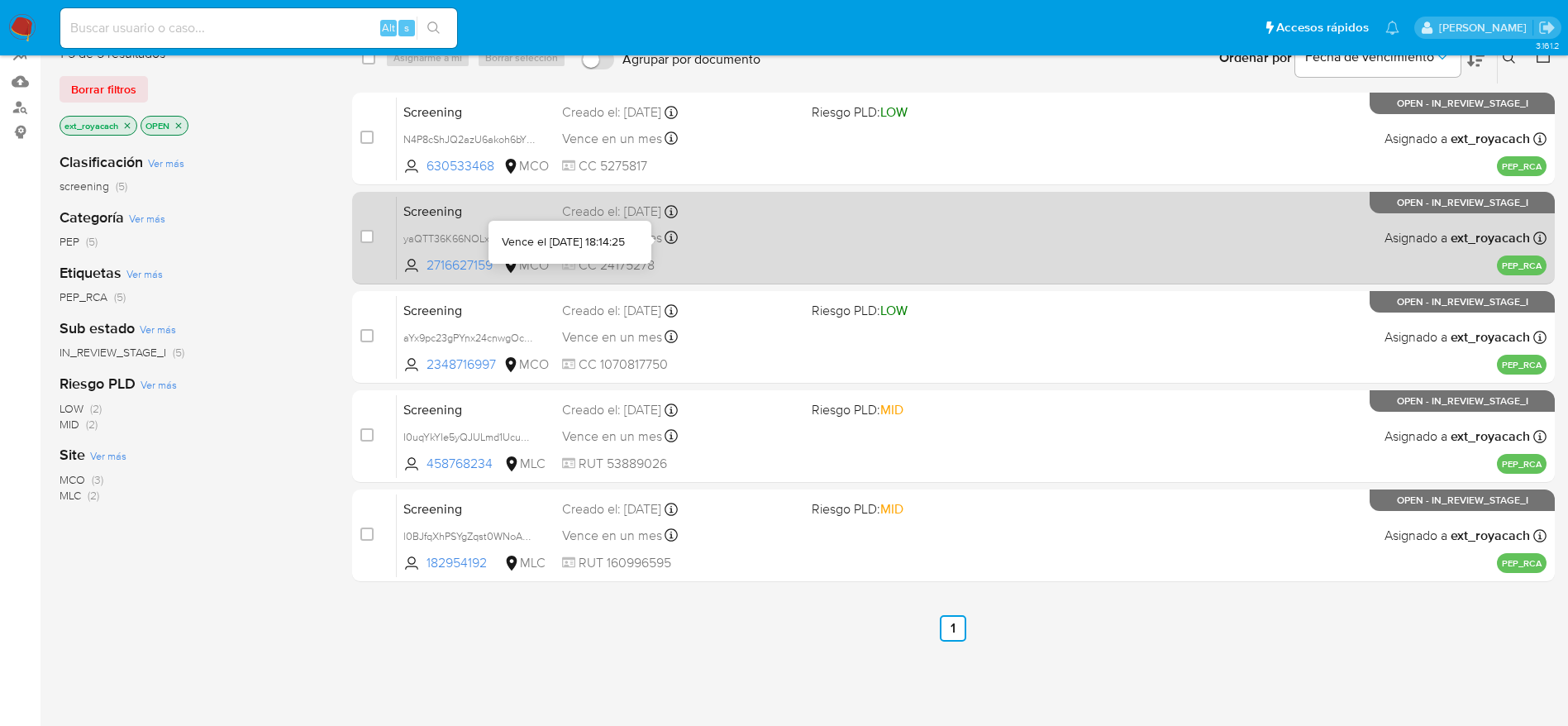
click at [665, 253] on div "Screening yaQTT36K66NOLx221gh2jP1b 2716627159 MCO Creado el: [DATE] Creado el: …" at bounding box center [971, 237] width 1149 height 83
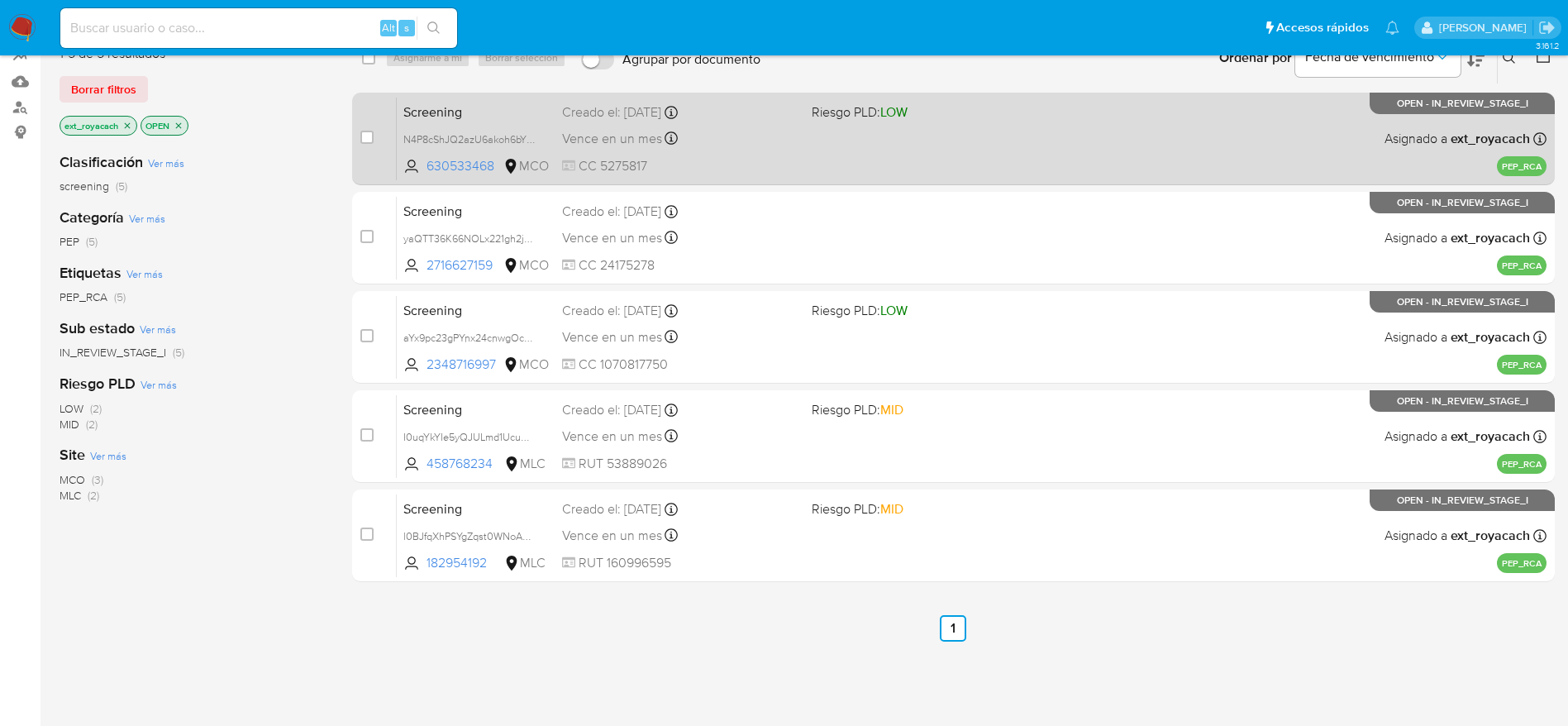
click at [761, 121] on div "Creado el: [DATE] Creado el: [DATE] 18:55:57" at bounding box center [680, 111] width 237 height 18
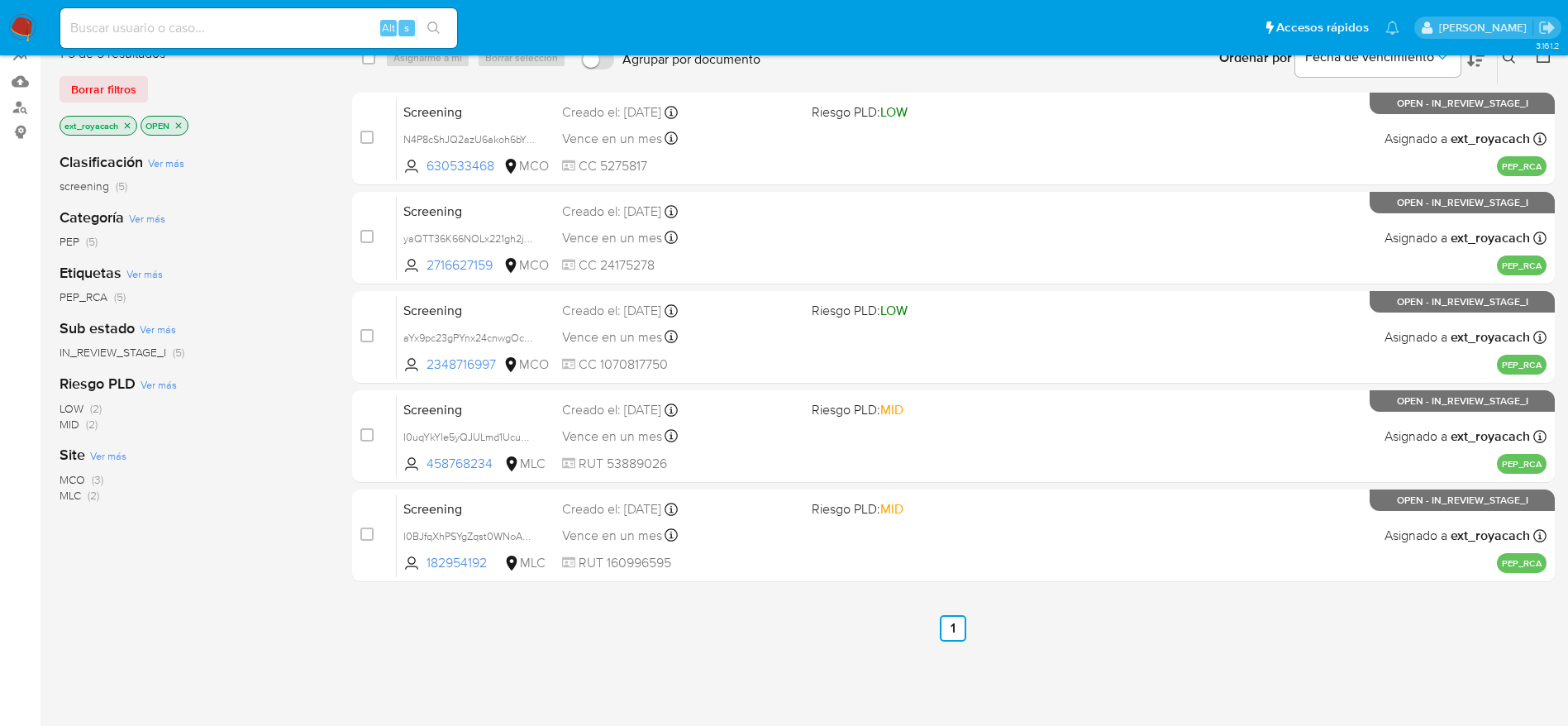
click at [20, 23] on img at bounding box center [22, 28] width 28 height 28
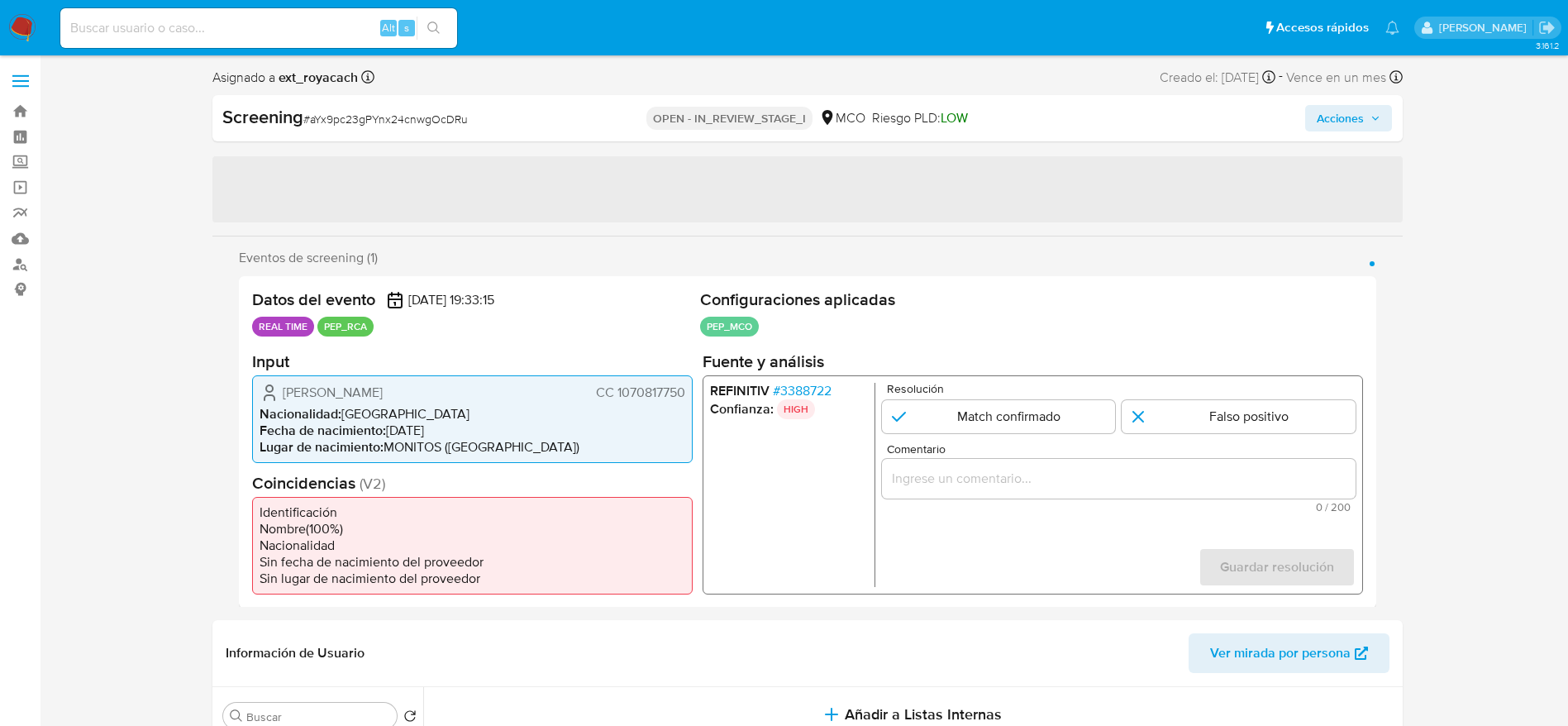
select select "10"
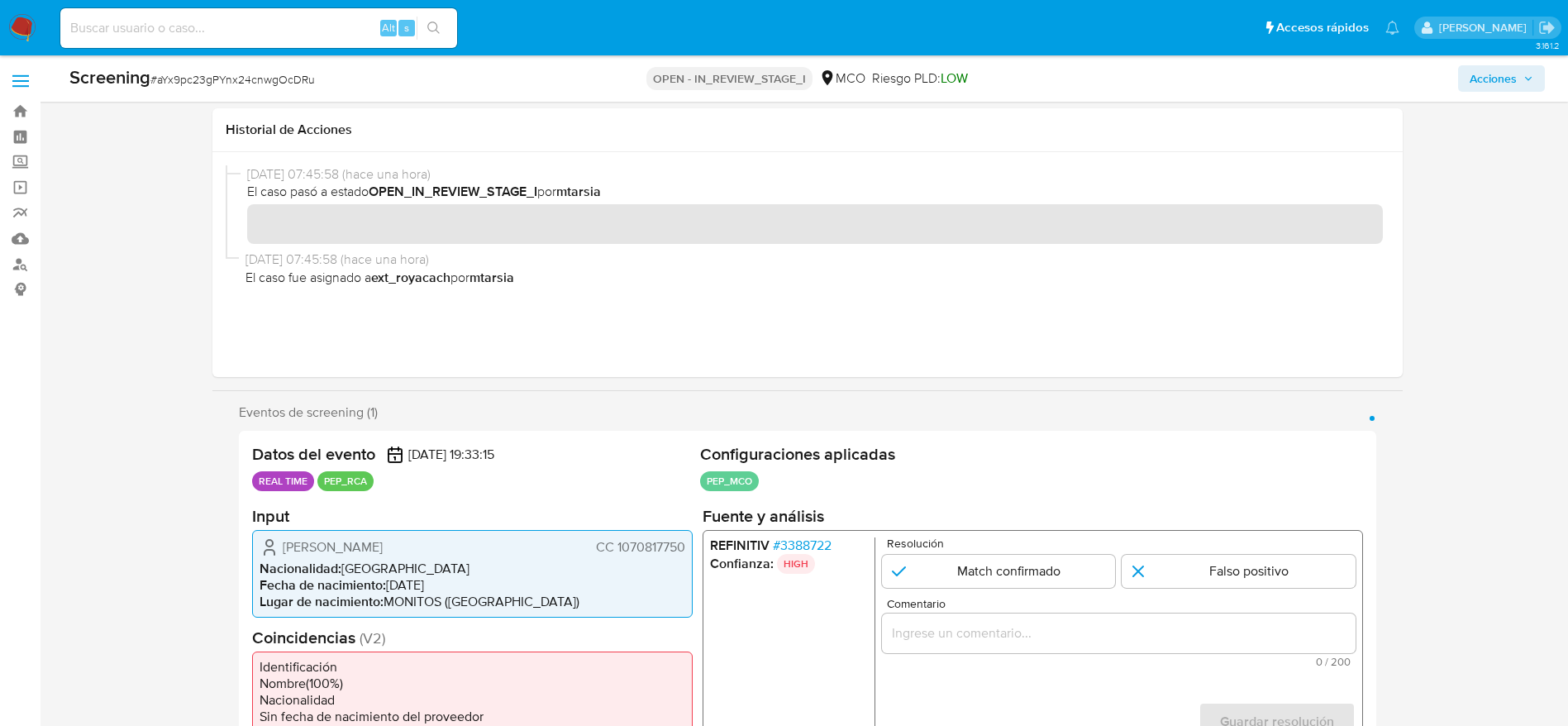
scroll to position [124, 0]
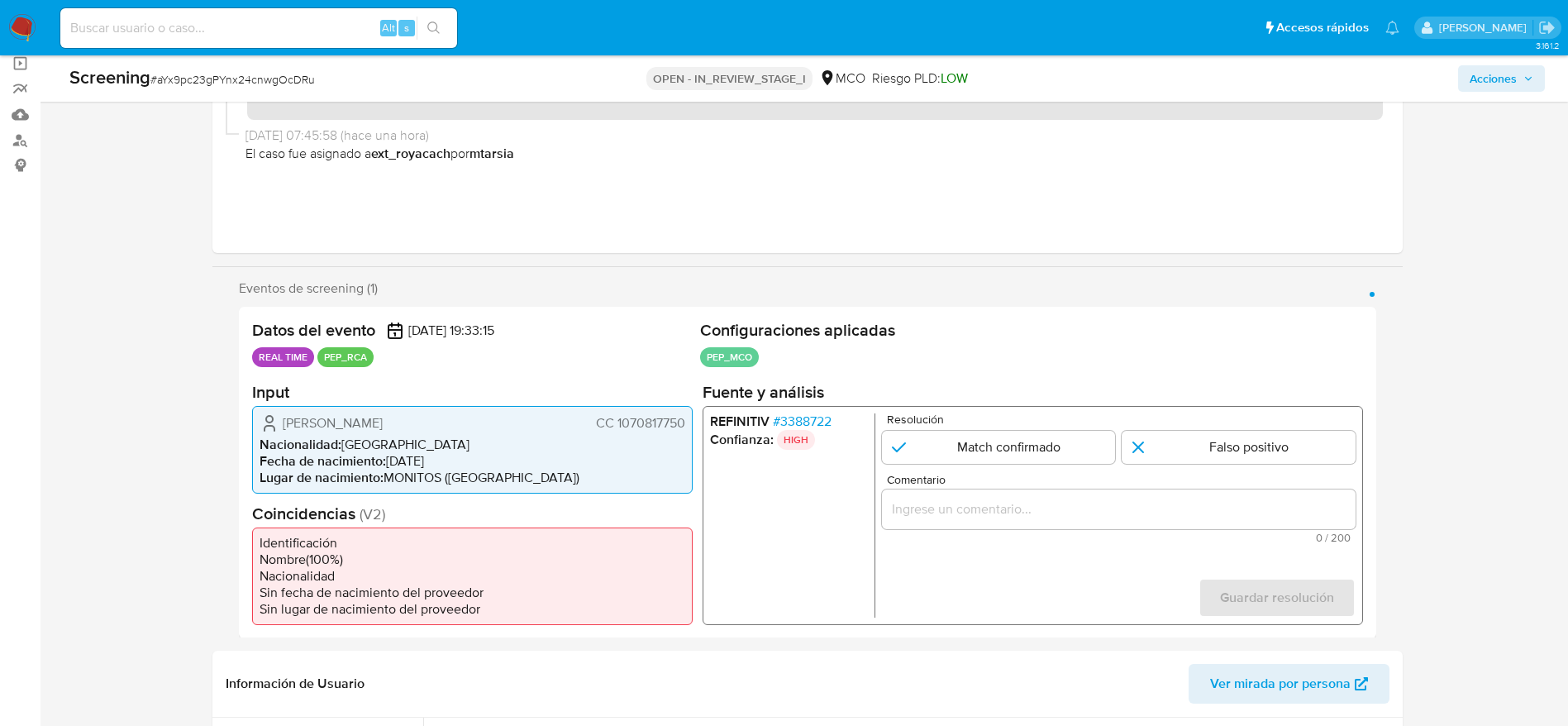
click at [787, 423] on span "# 3388722" at bounding box center [801, 420] width 59 height 16
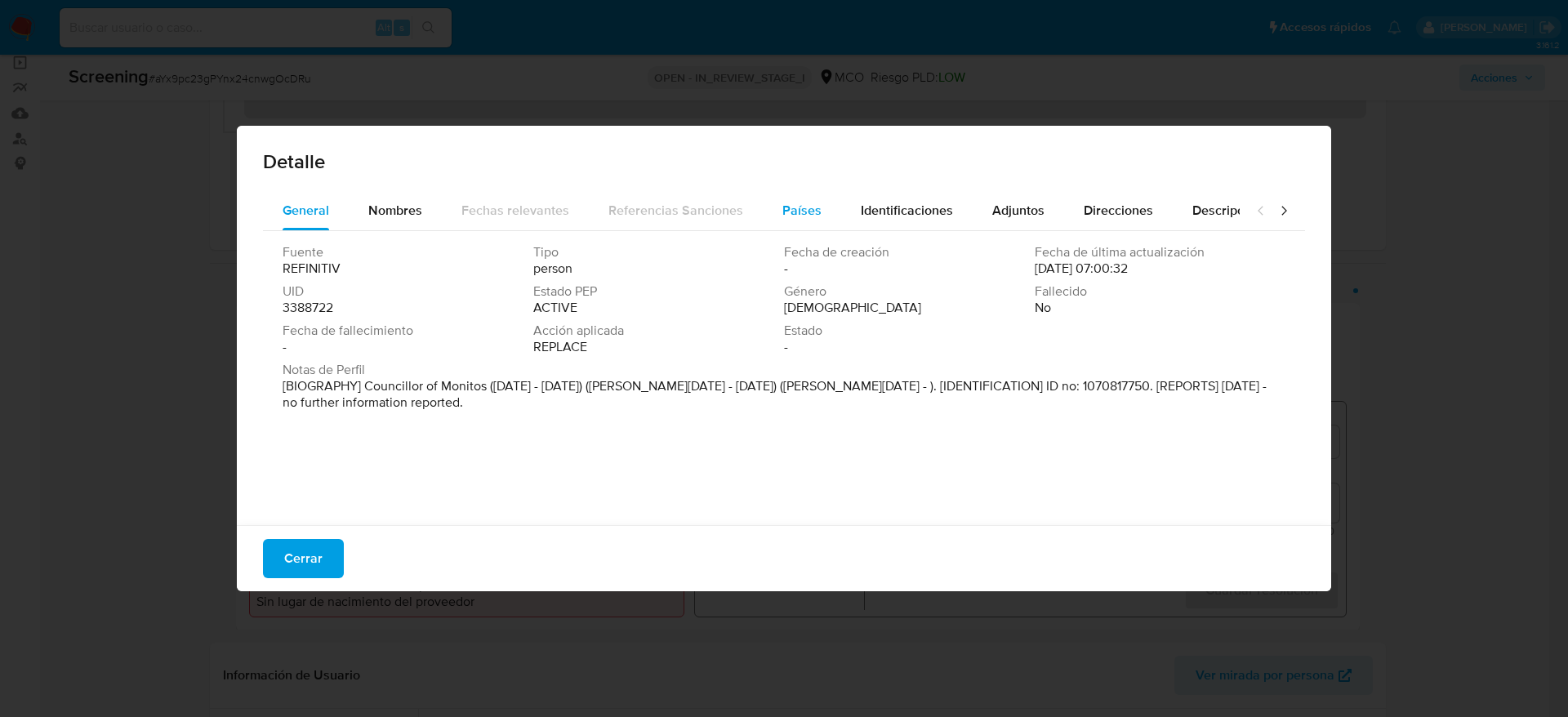
click at [783, 221] on div "Países" at bounding box center [802, 210] width 40 height 40
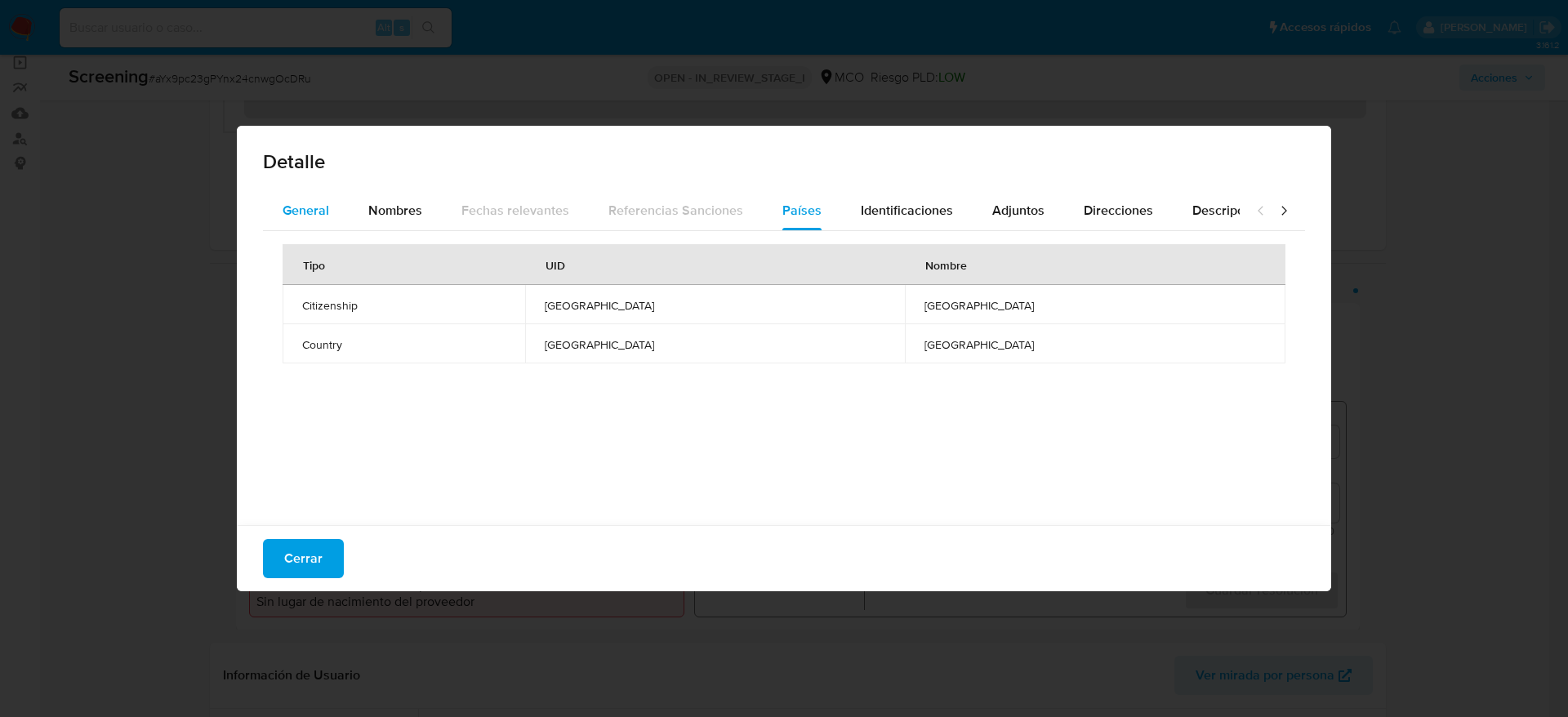
click at [335, 222] on button "General" at bounding box center [306, 210] width 86 height 40
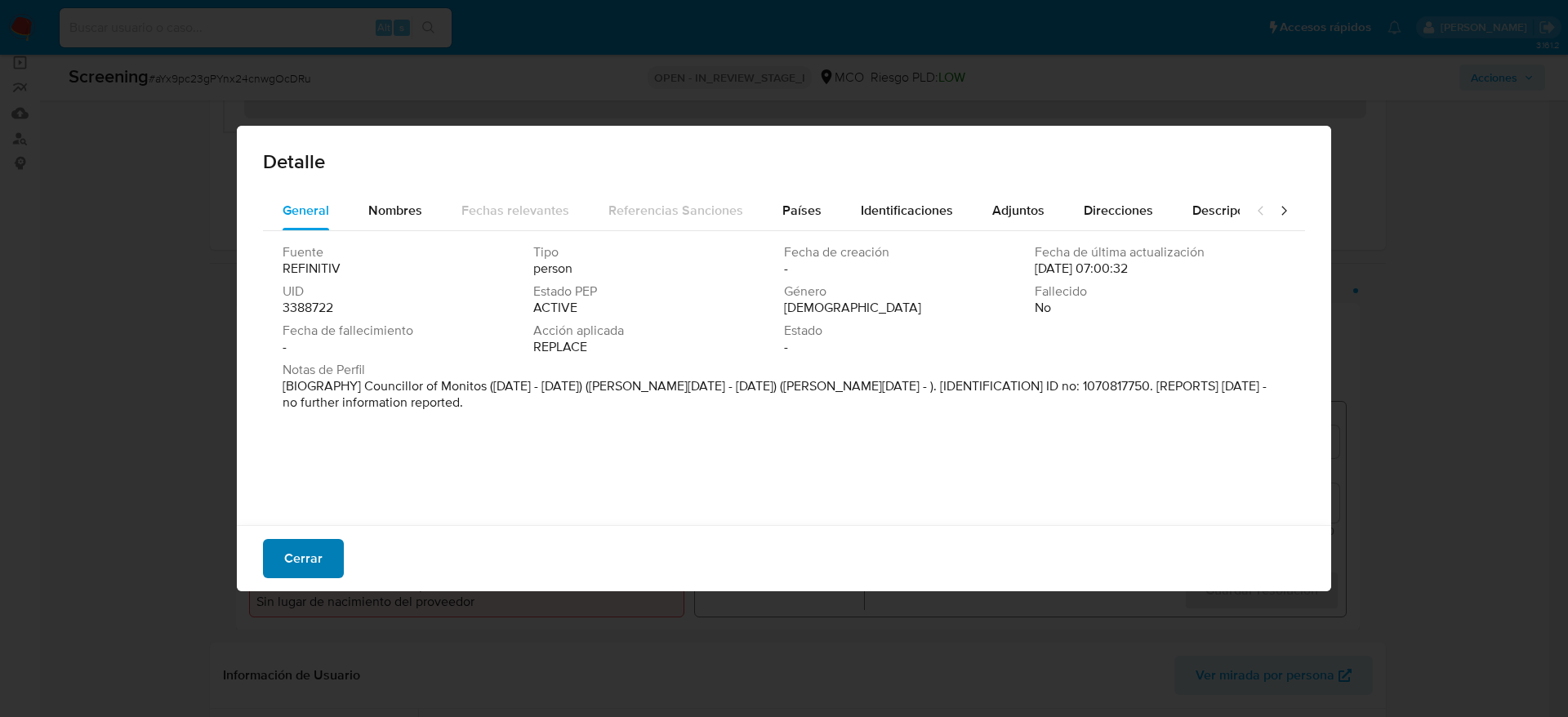
click at [298, 552] on span "Cerrar" at bounding box center [304, 558] width 39 height 36
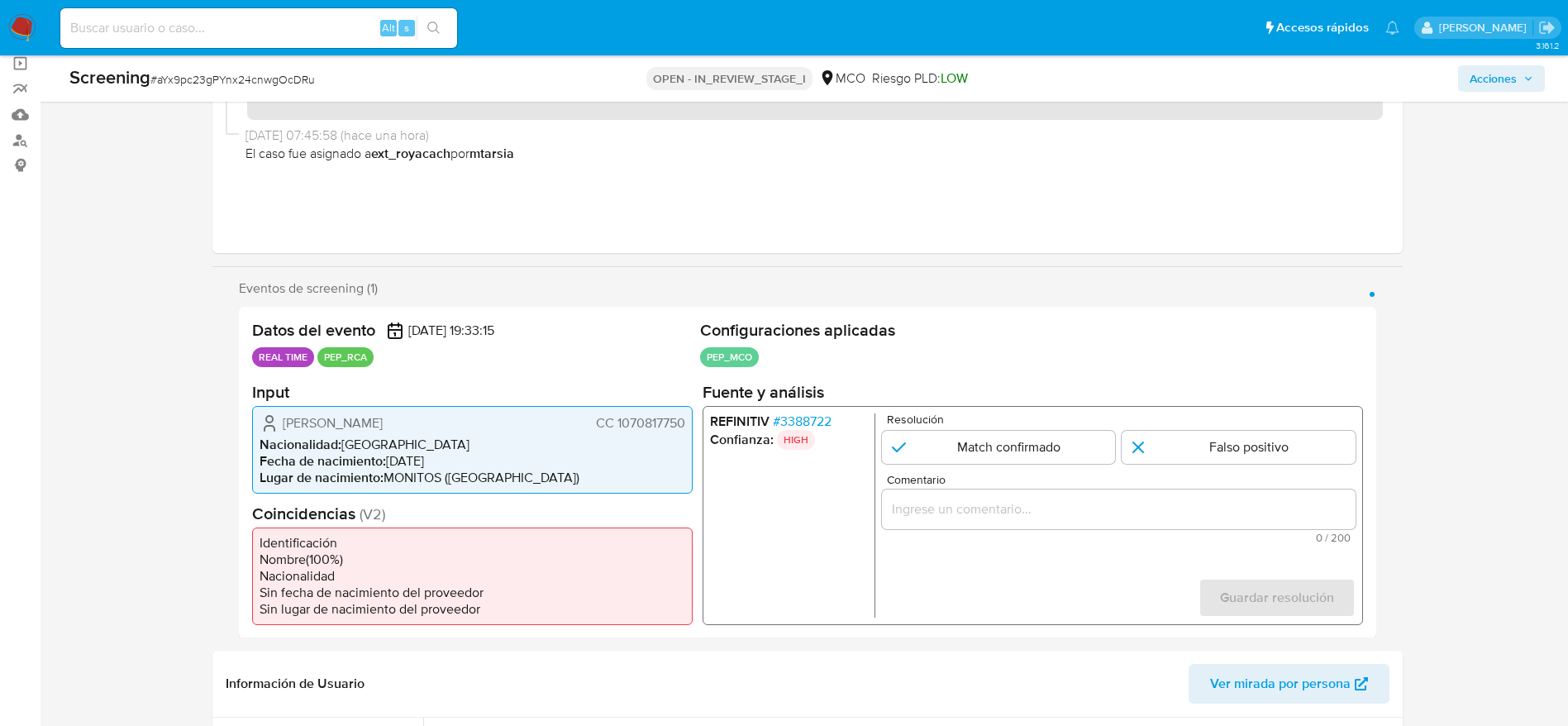
click at [237, 73] on span "# aYx9pc23gPYnx24cnwgOcDRu" at bounding box center [232, 79] width 164 height 16
copy span "aYx9pc23gPYnx24cnwgOcDRu"
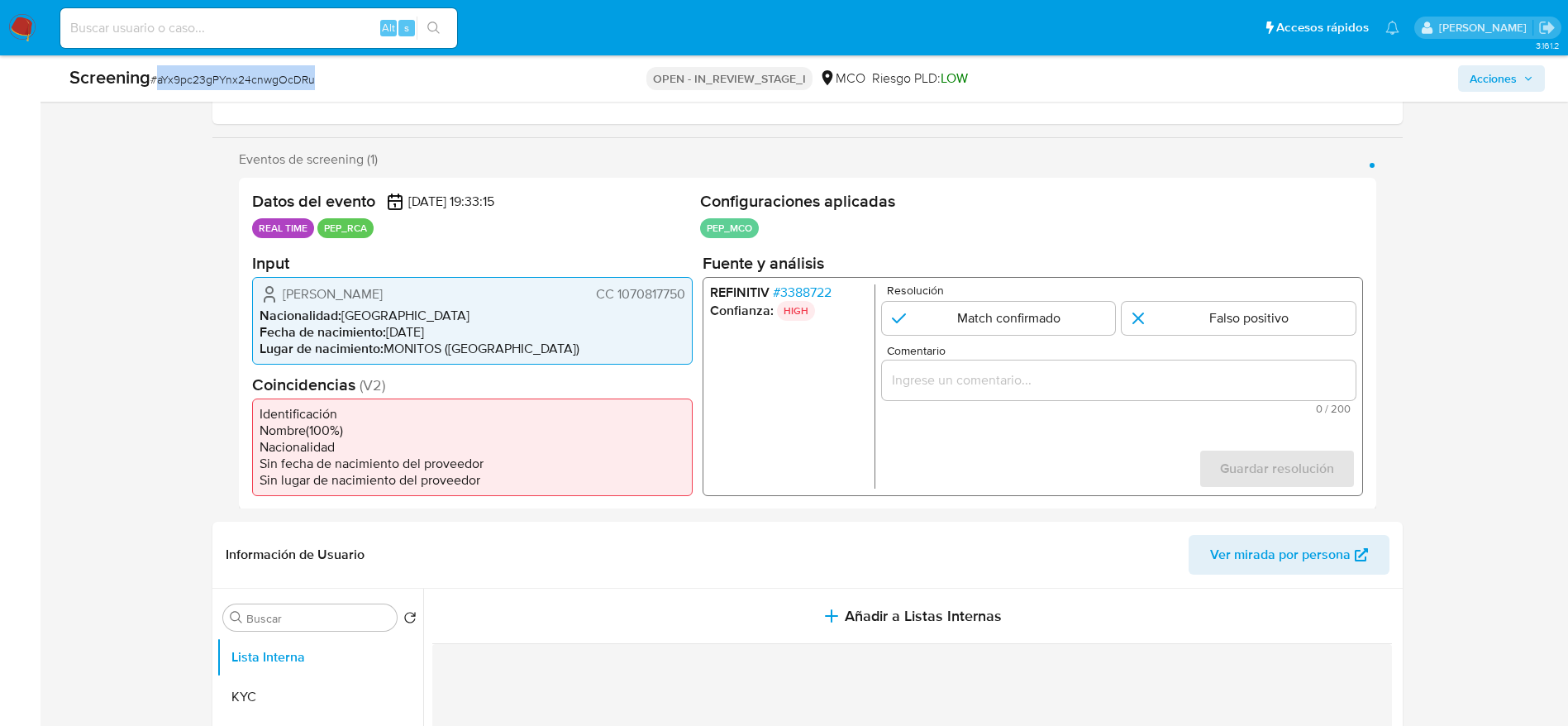
scroll to position [372, 0]
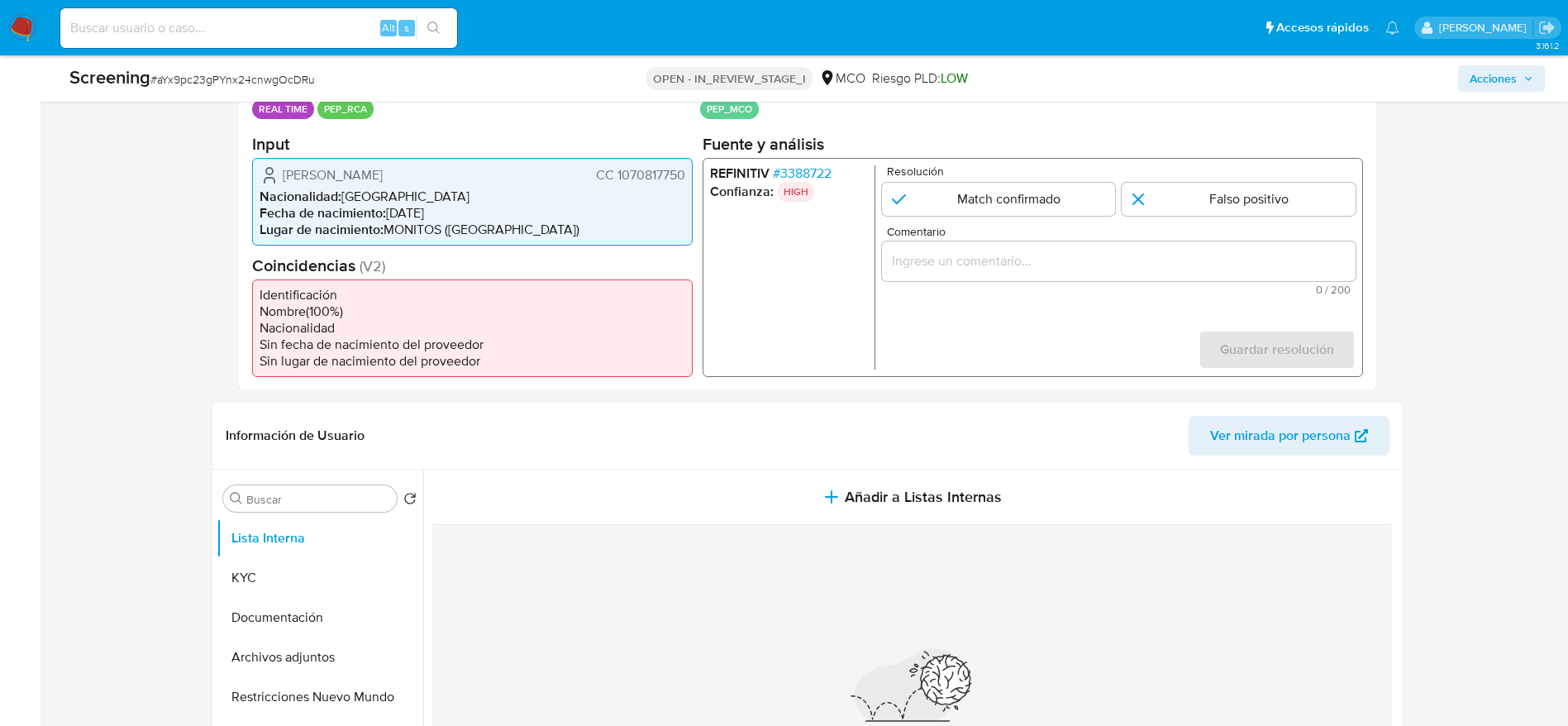
drag, startPoint x: 275, startPoint y: 161, endPoint x: 687, endPoint y: 169, distance: 412.1
click at [687, 169] on div "[PERSON_NAME] CC 1070817750 Nacionalidad : [DEMOGRAPHIC_DATA] Fecha de nacimien…" at bounding box center [472, 201] width 441 height 88
click at [787, 164] on span "# 3388722" at bounding box center [801, 172] width 59 height 16
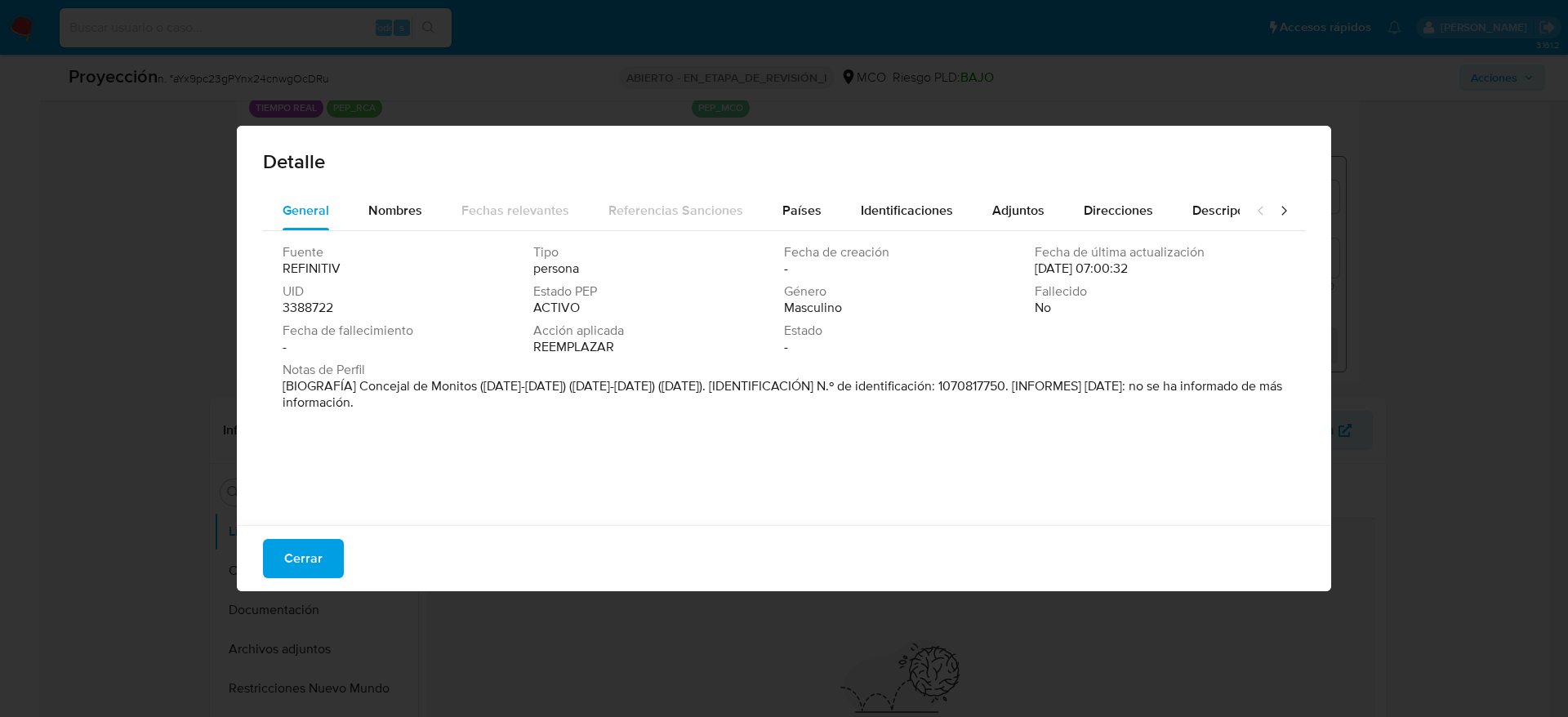
drag, startPoint x: 356, startPoint y: 389, endPoint x: 478, endPoint y: 383, distance: 122.1
click at [478, 383] on font "[BIOGRAFÍA] Concejal de Monitos ([DATE]-[DATE]) ([DATE]-[DATE]) ([DATE]). [IDEN…" at bounding box center [782, 394] width 1000 height 35
click at [288, 551] on span "Cerrar" at bounding box center [304, 558] width 39 height 36
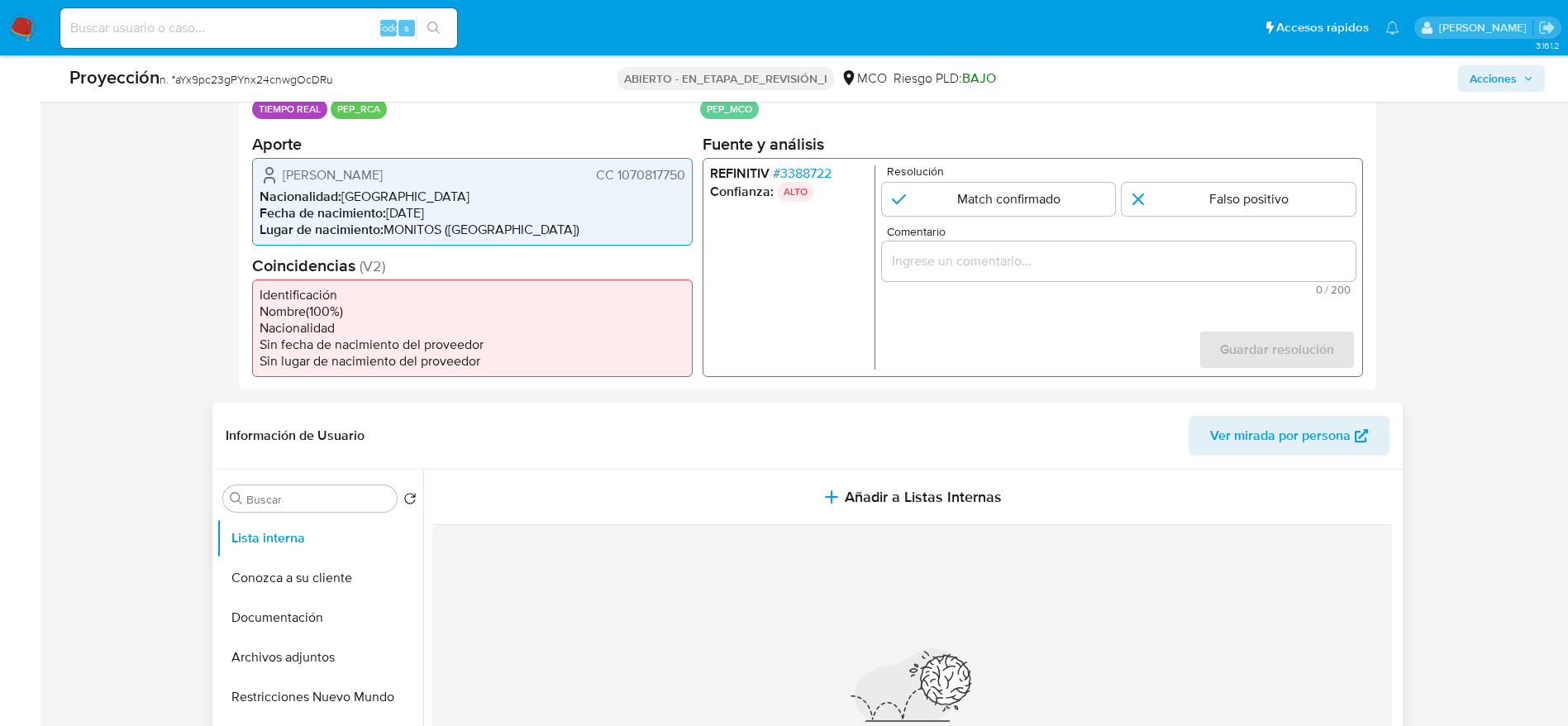
scroll to position [620, 0]
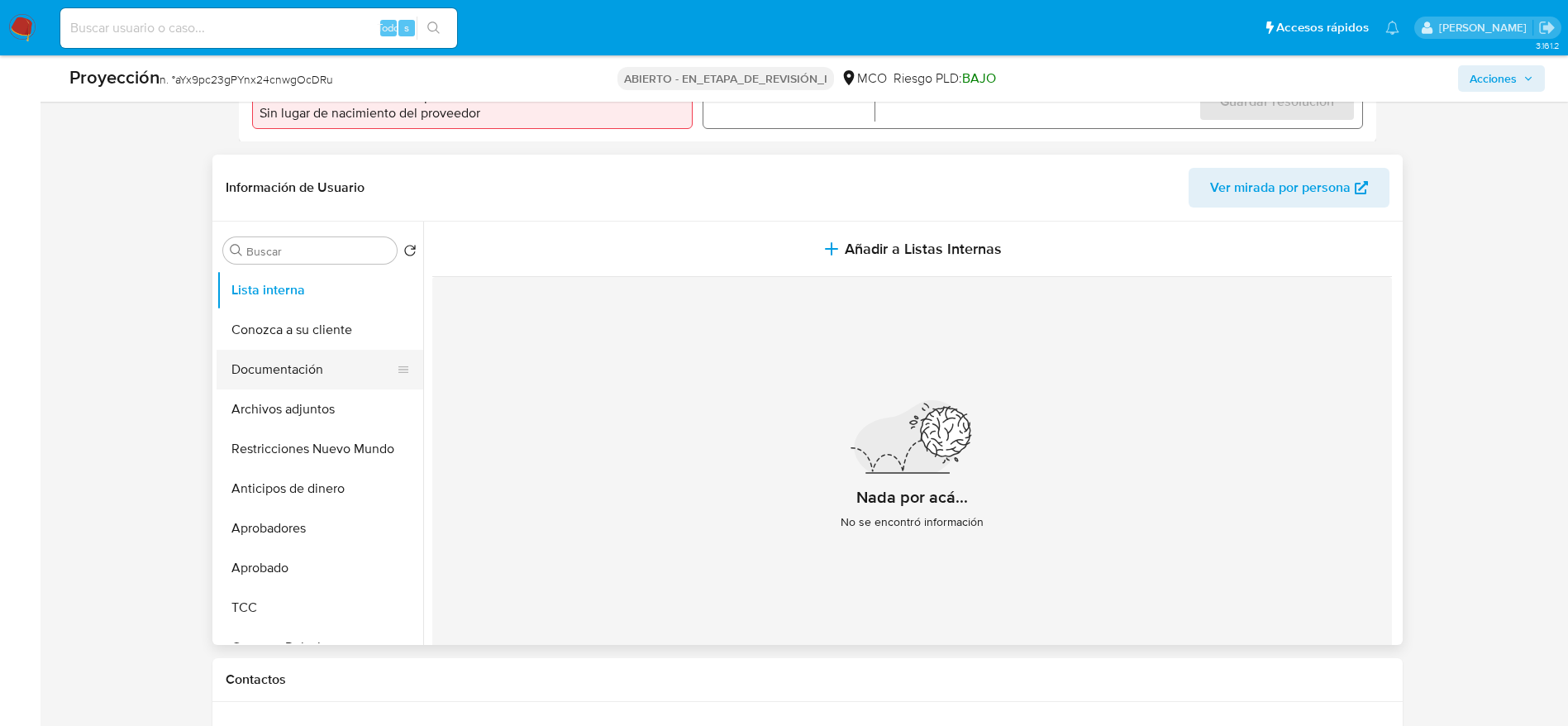
click at [308, 363] on button "Documentación" at bounding box center [312, 369] width 193 height 40
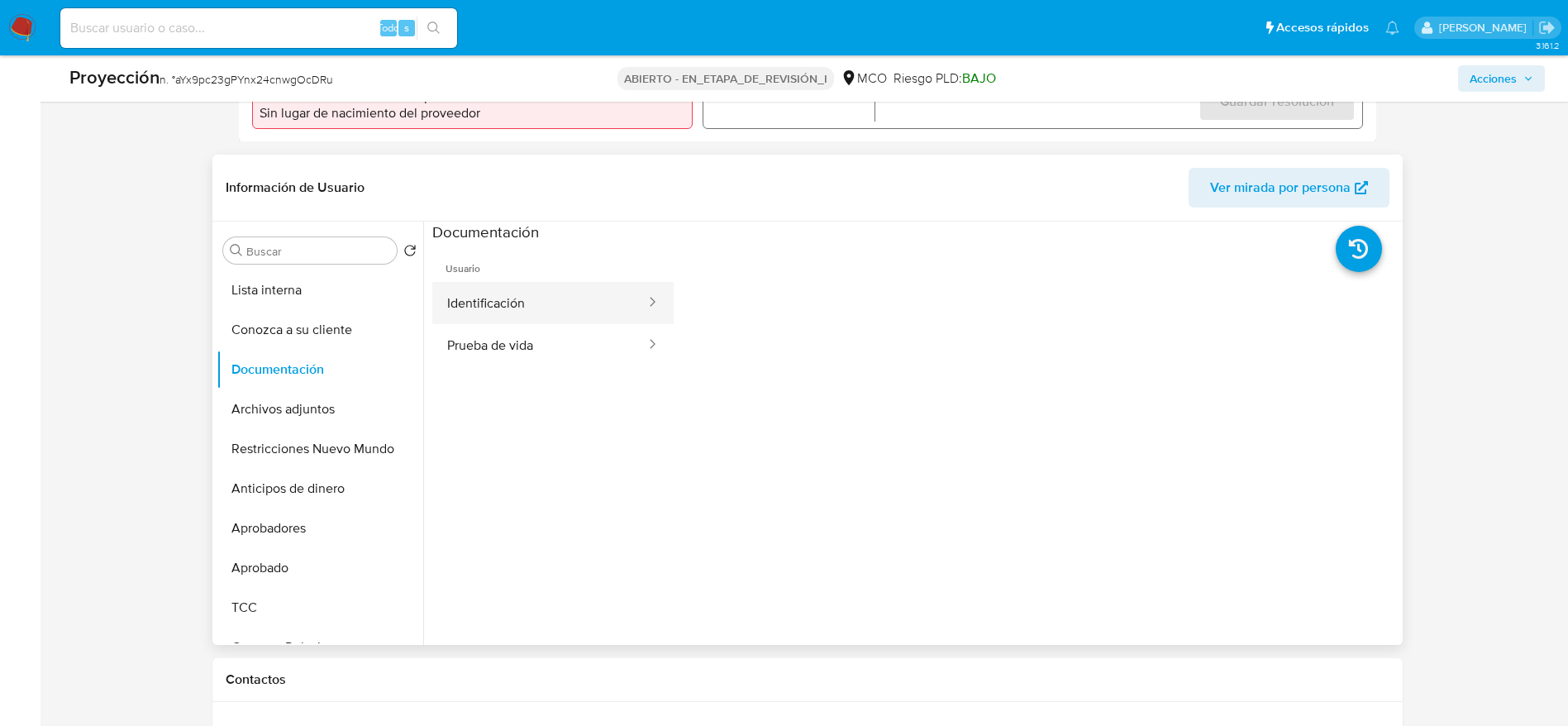
click at [565, 300] on button "Identificación" at bounding box center [539, 303] width 215 height 43
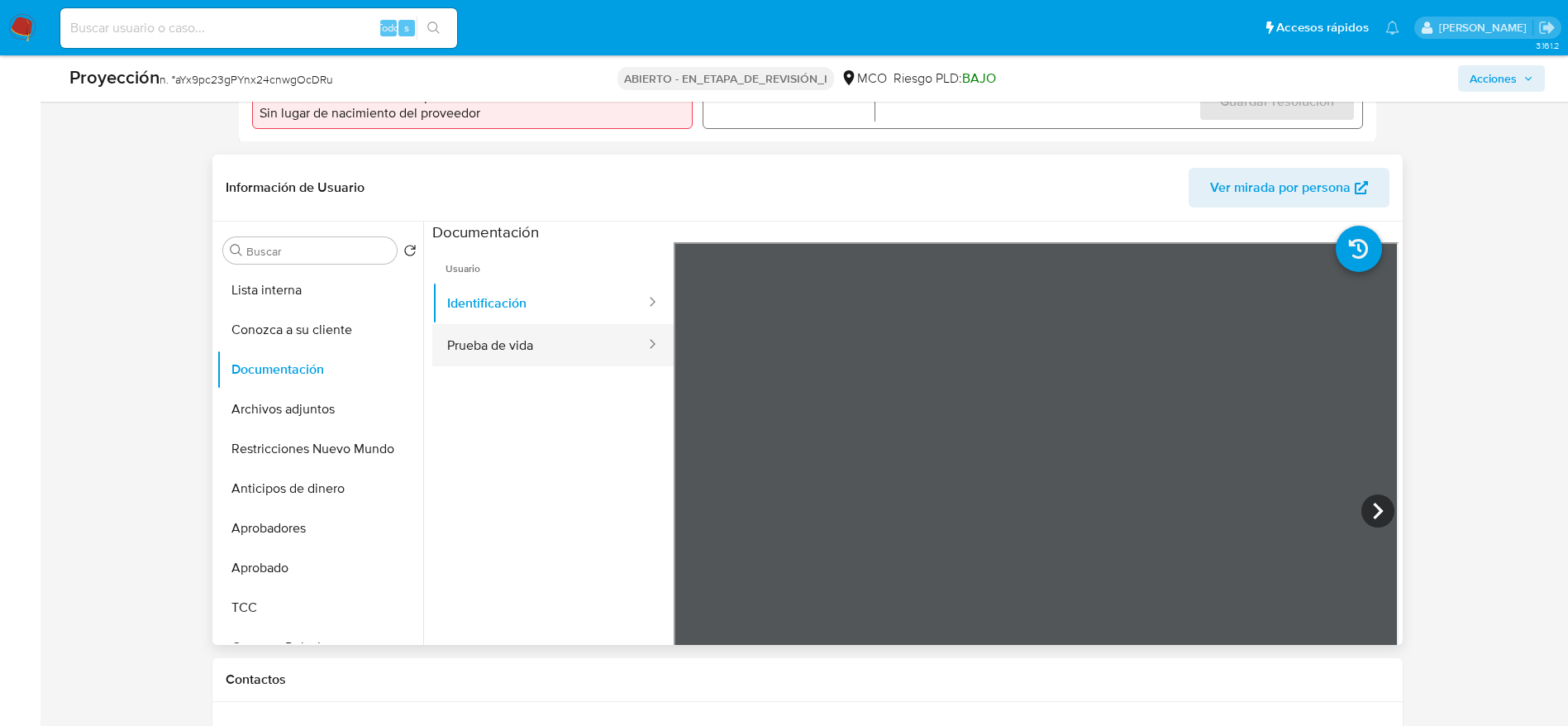
click at [509, 337] on button "Prueba de vida" at bounding box center [539, 346] width 215 height 43
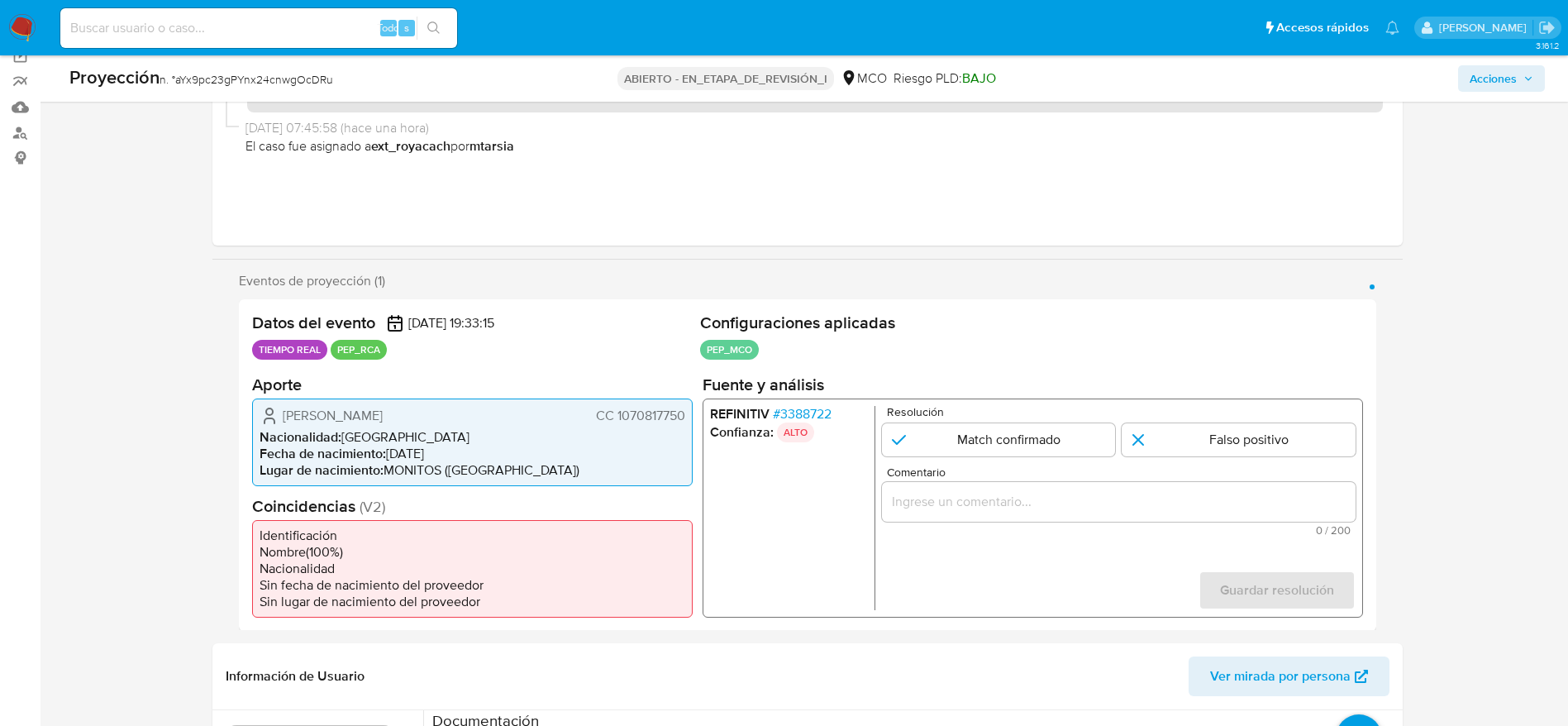
scroll to position [124, 0]
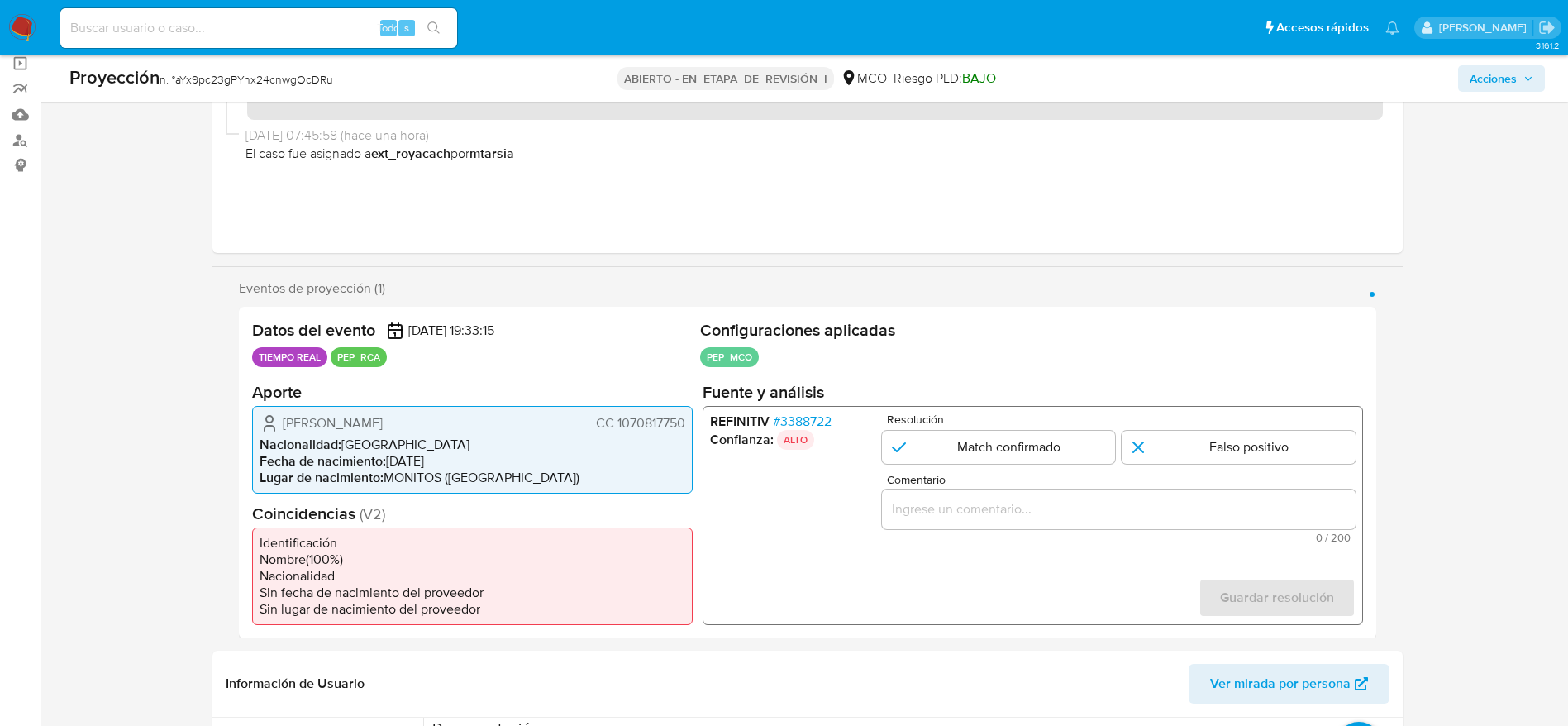
click at [823, 418] on font "3388722" at bounding box center [805, 420] width 51 height 19
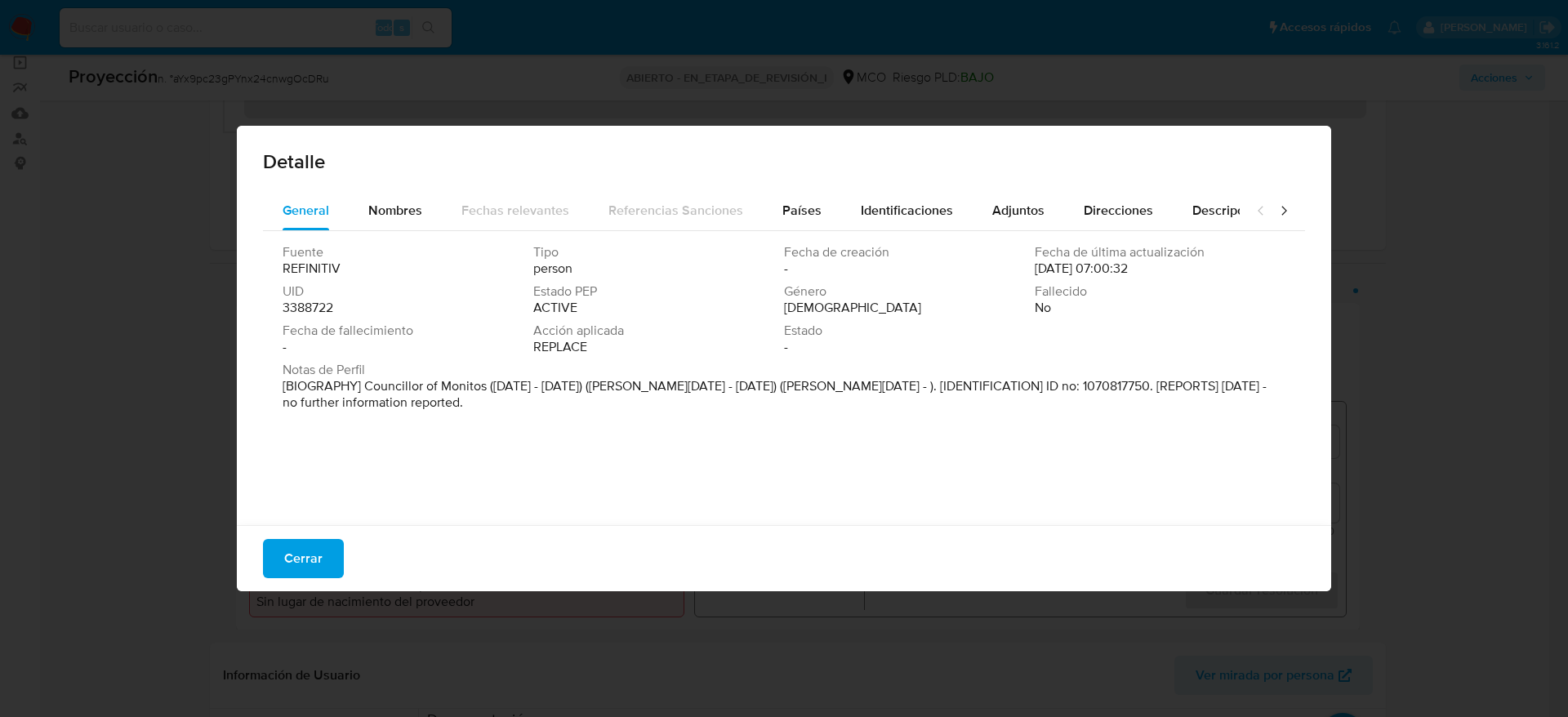
click at [298, 549] on font "Cerrar" at bounding box center [304, 558] width 39 height 40
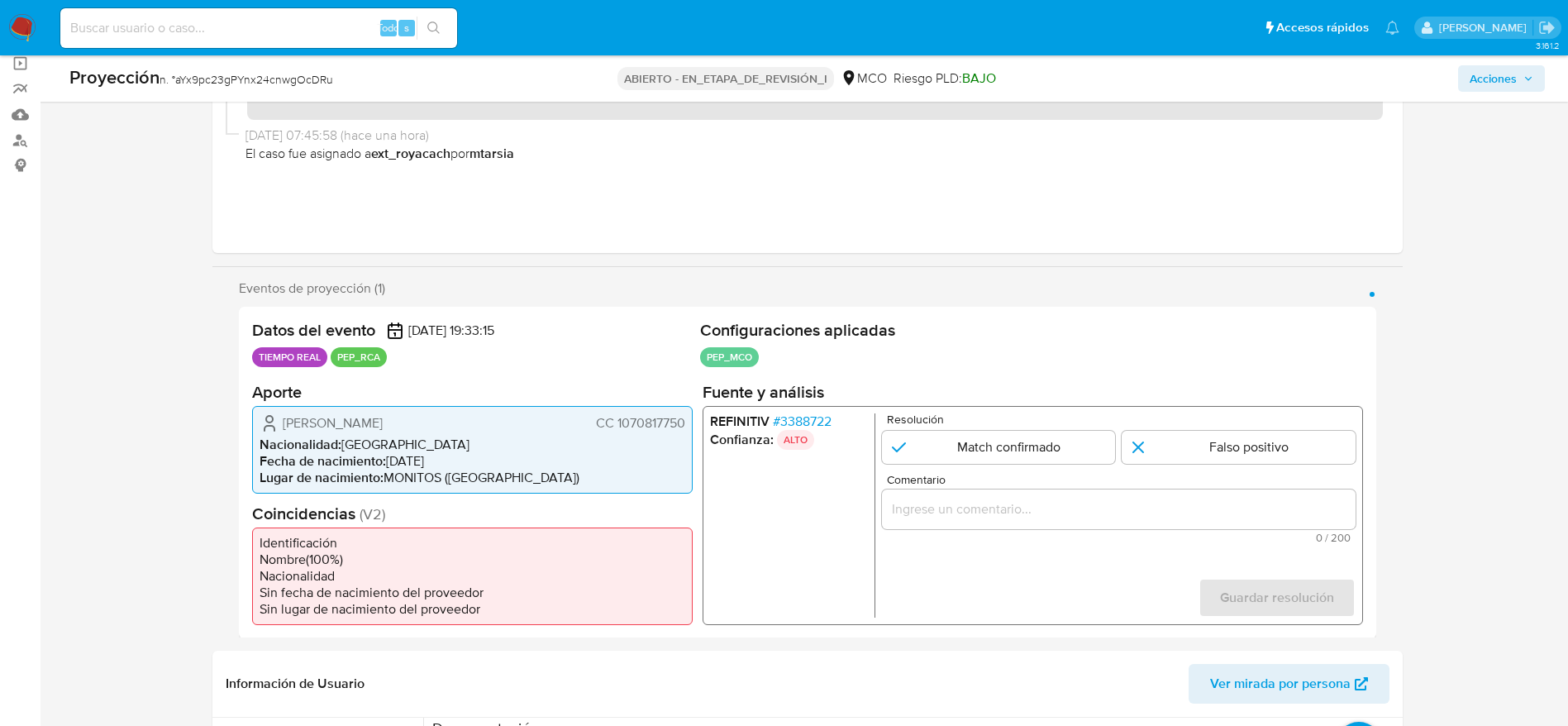
click at [949, 477] on span "Comentario" at bounding box center [1122, 479] width 474 height 13
click at [949, 498] on input "Comentario" at bounding box center [1117, 508] width 474 height 21
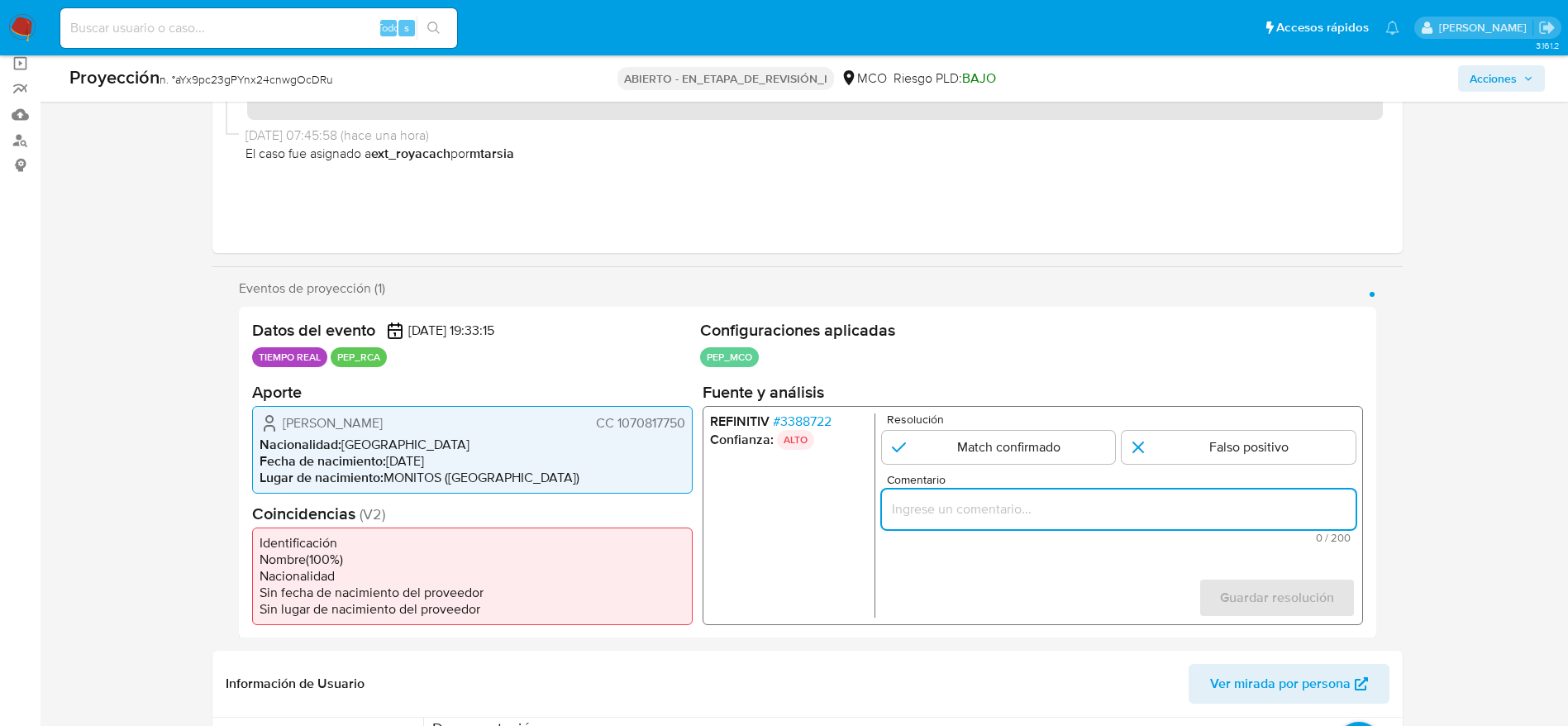
paste input "Caso generado sobre el usuario Jader Luis Padilla Navarro. El titular de la cue…"
type input "Caso generado sobre el usuario Jader Luis Padilla Navarro. El titular de la cue…"
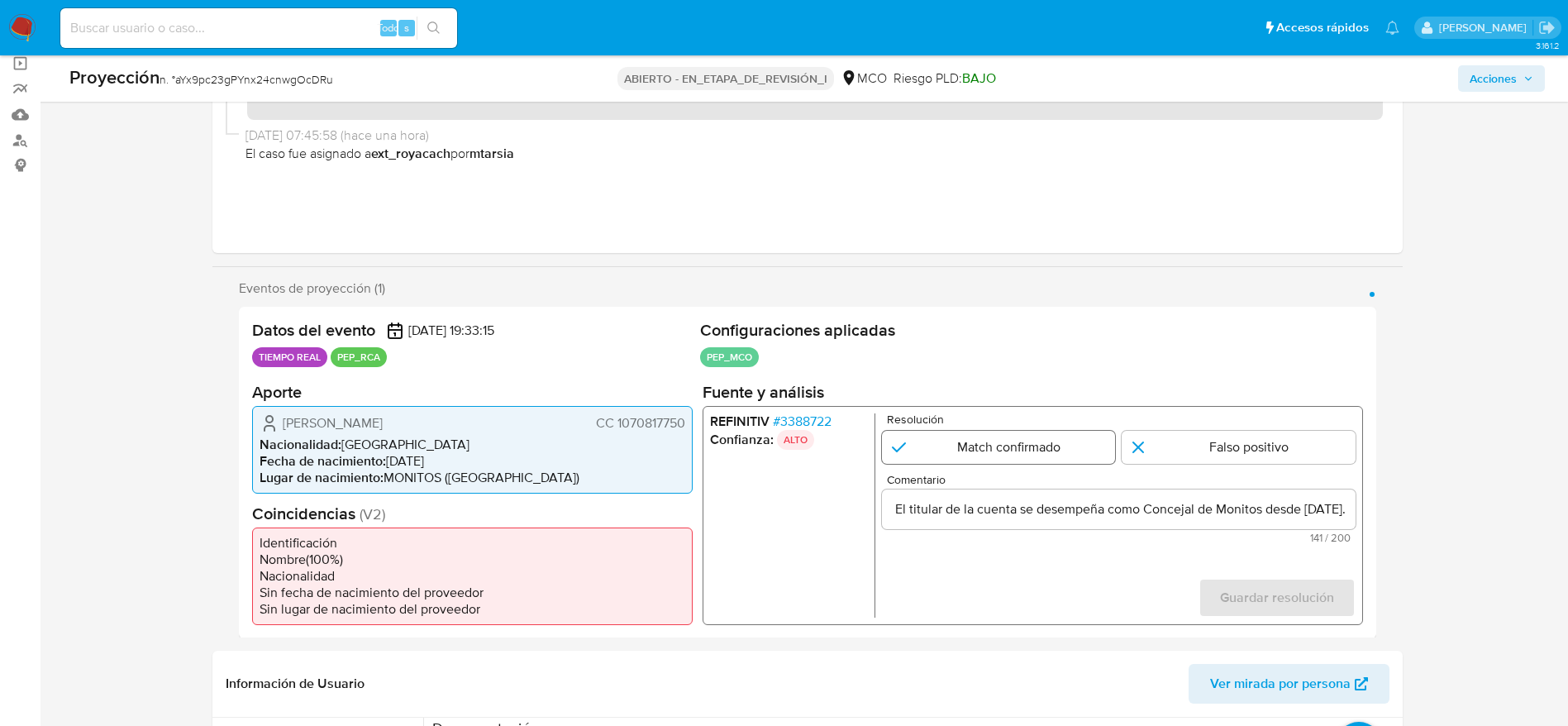
click at [956, 457] on input "1 de 1" at bounding box center [997, 446] width 234 height 33
radio input "true"
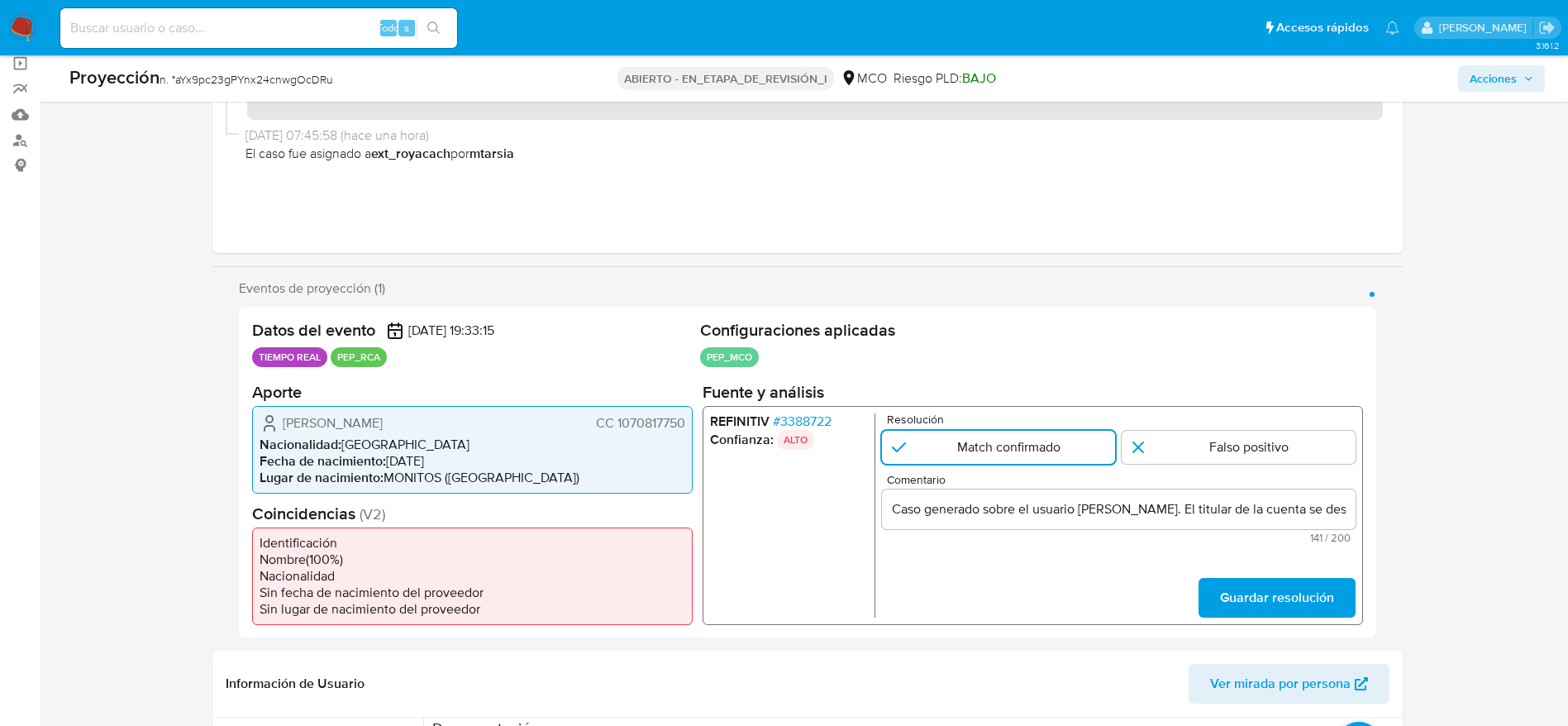
click at [1185, 590] on form "Resolución Match confirmado Falso positivo Comentario Caso generado sobre el us…" at bounding box center [1117, 515] width 474 height 204
click at [1195, 590] on form "Resolución Match confirmado Falso positivo Comentario Caso generado sobre el us…" at bounding box center [1117, 515] width 474 height 204
click at [1222, 590] on span "Guardar resolución" at bounding box center [1276, 597] width 114 height 37
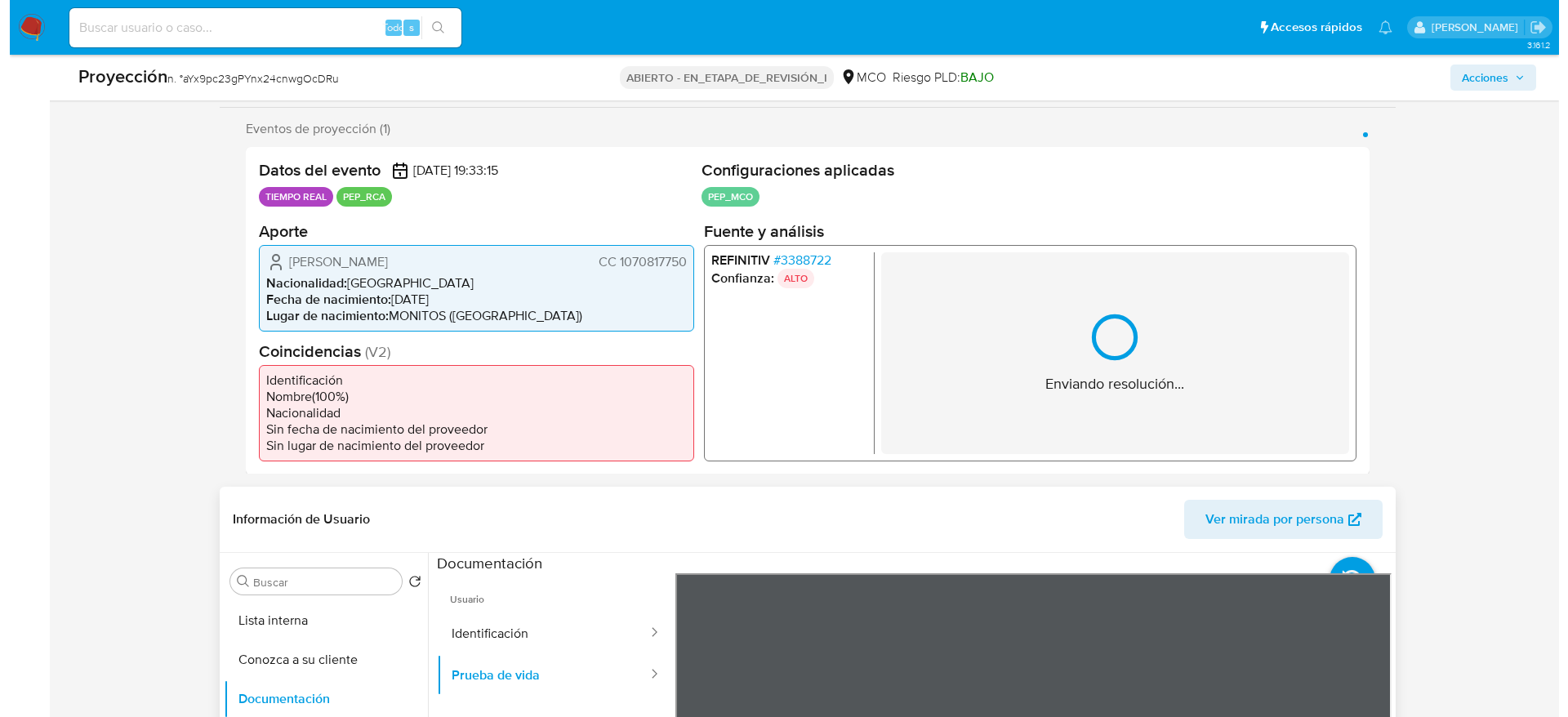
scroll to position [367, 0]
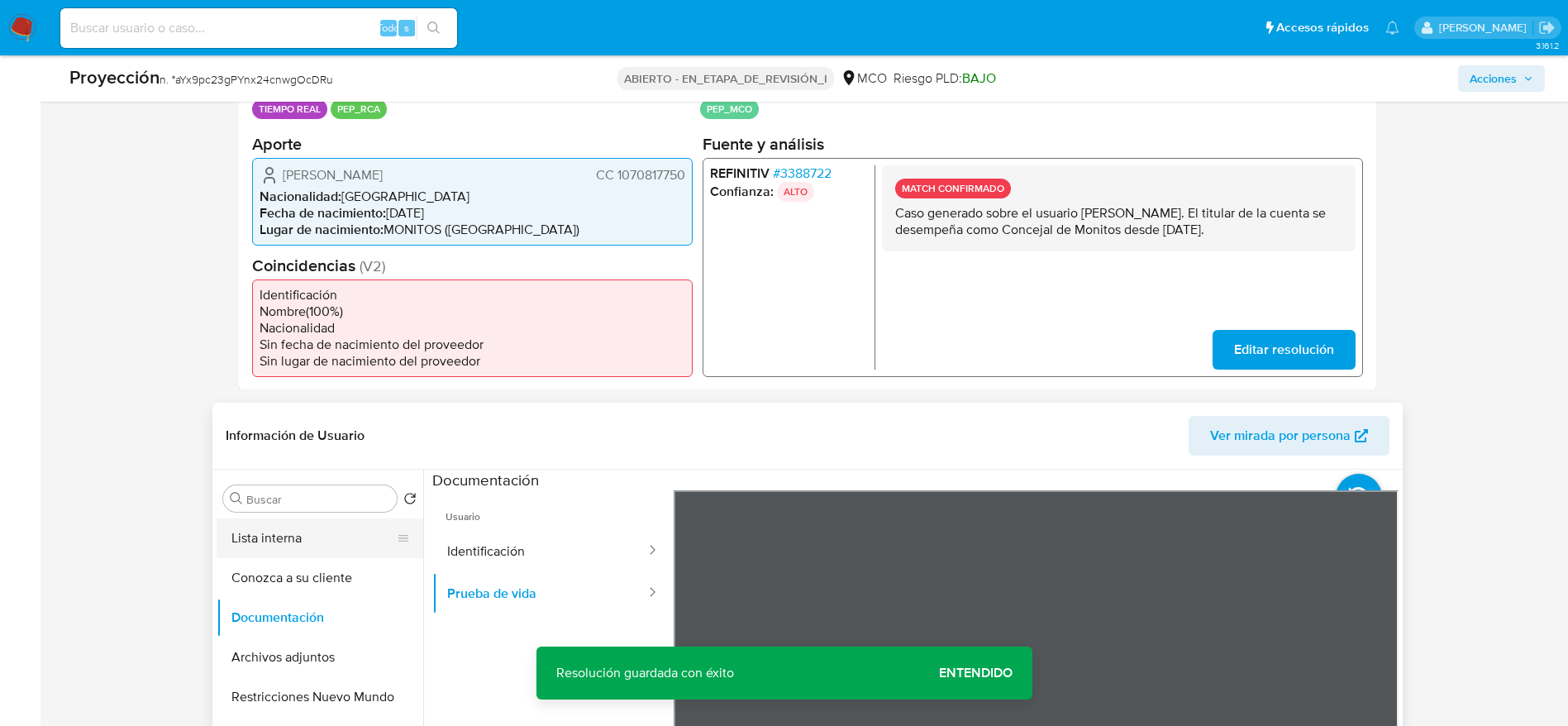
click at [322, 534] on button "Lista interna" at bounding box center [312, 538] width 193 height 40
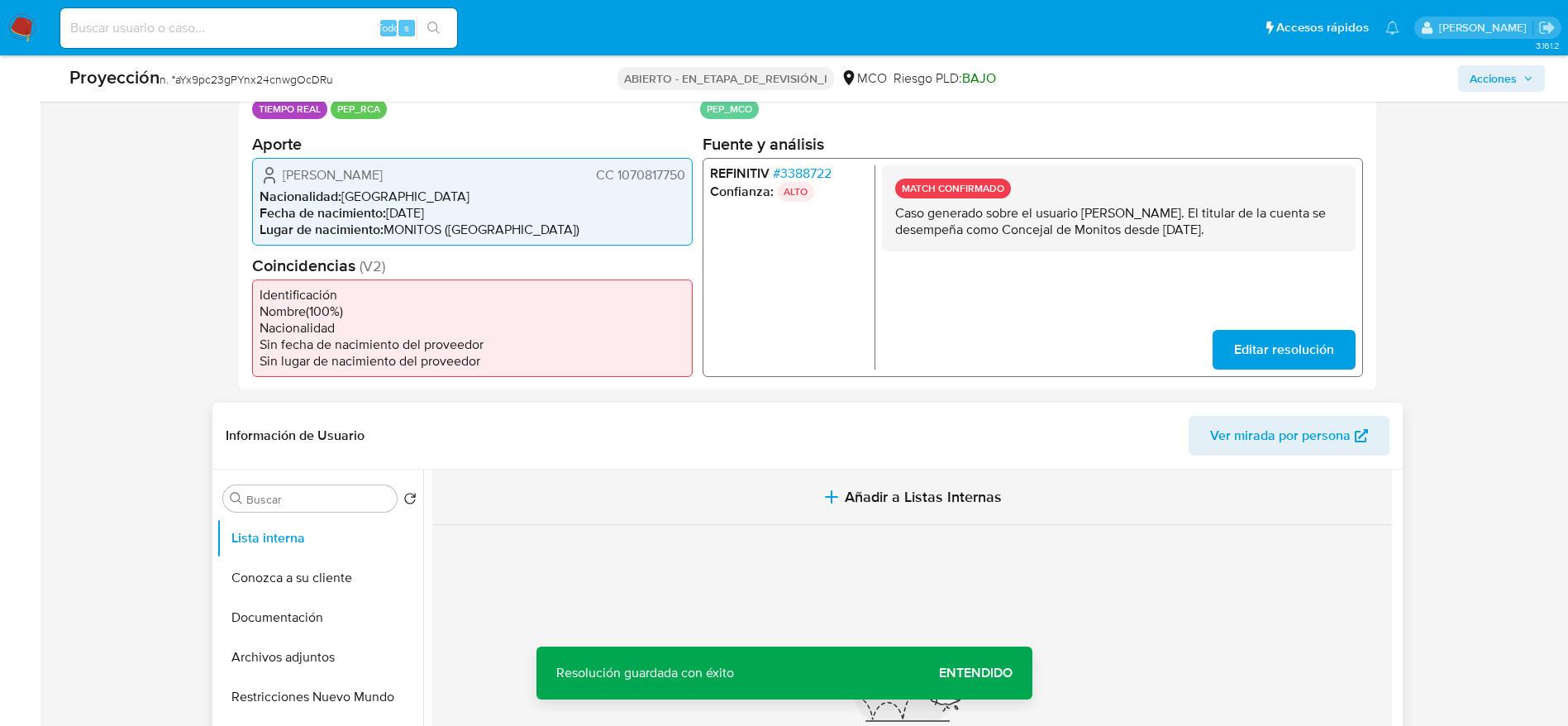
click at [710, 501] on button "Añadir a Listas Internas" at bounding box center [912, 497] width 960 height 55
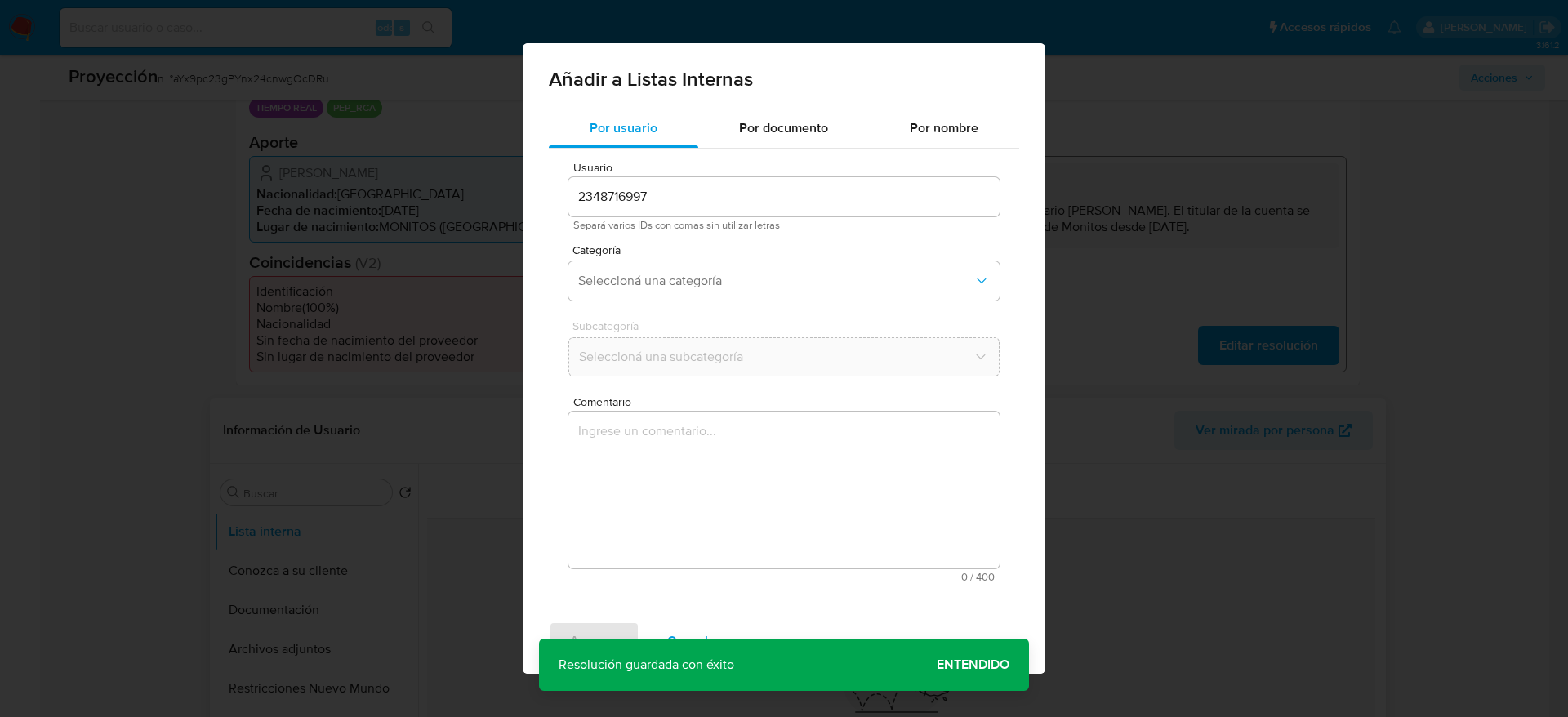
drag, startPoint x: 701, startPoint y: 495, endPoint x: 768, endPoint y: 573, distance: 102.8
click at [768, 573] on span "0 / 400" at bounding box center [784, 577] width 421 height 11
click at [768, 489] on textarea "Comentario" at bounding box center [784, 490] width 431 height 156
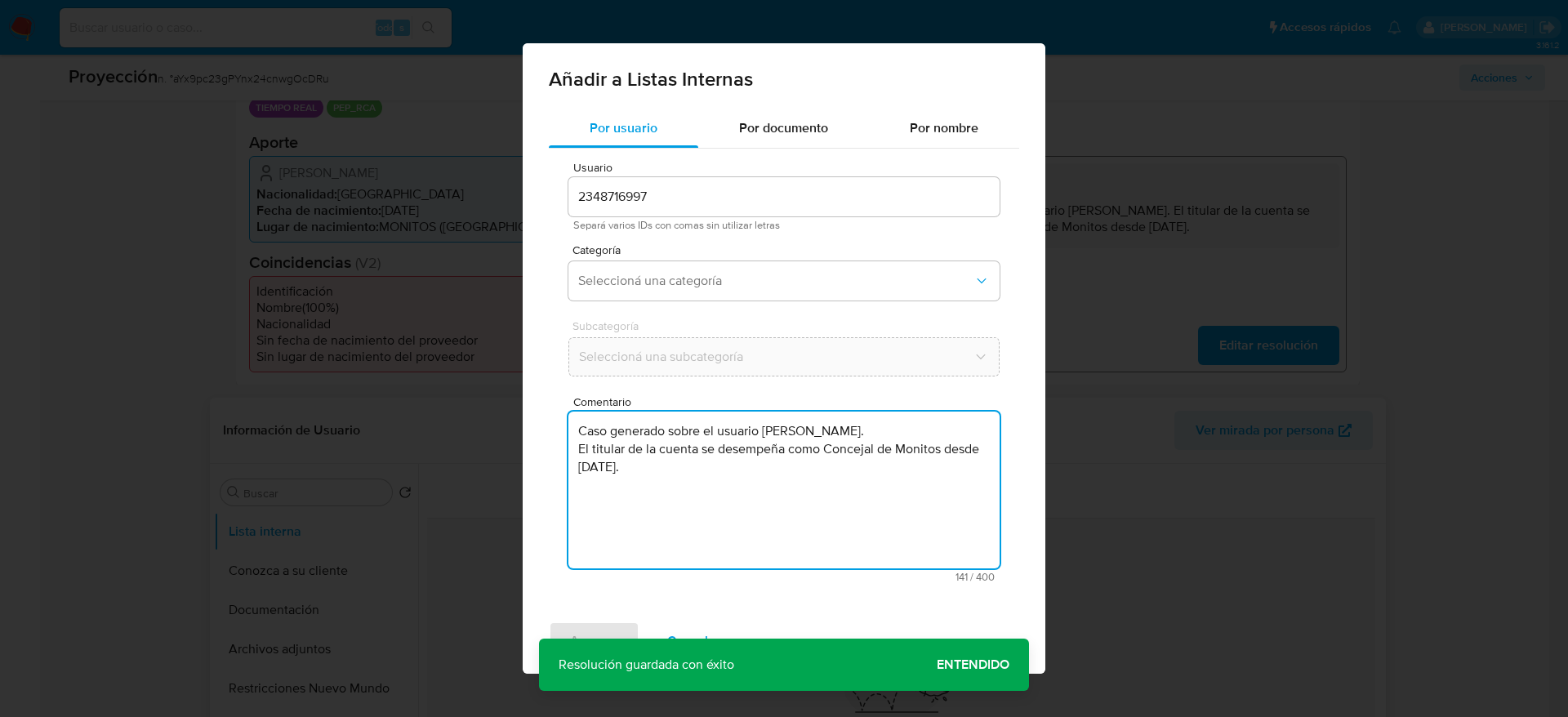
type textarea "Caso generado sobre el usuario Jader Luis Padilla Navarro. El titular de la cue…"
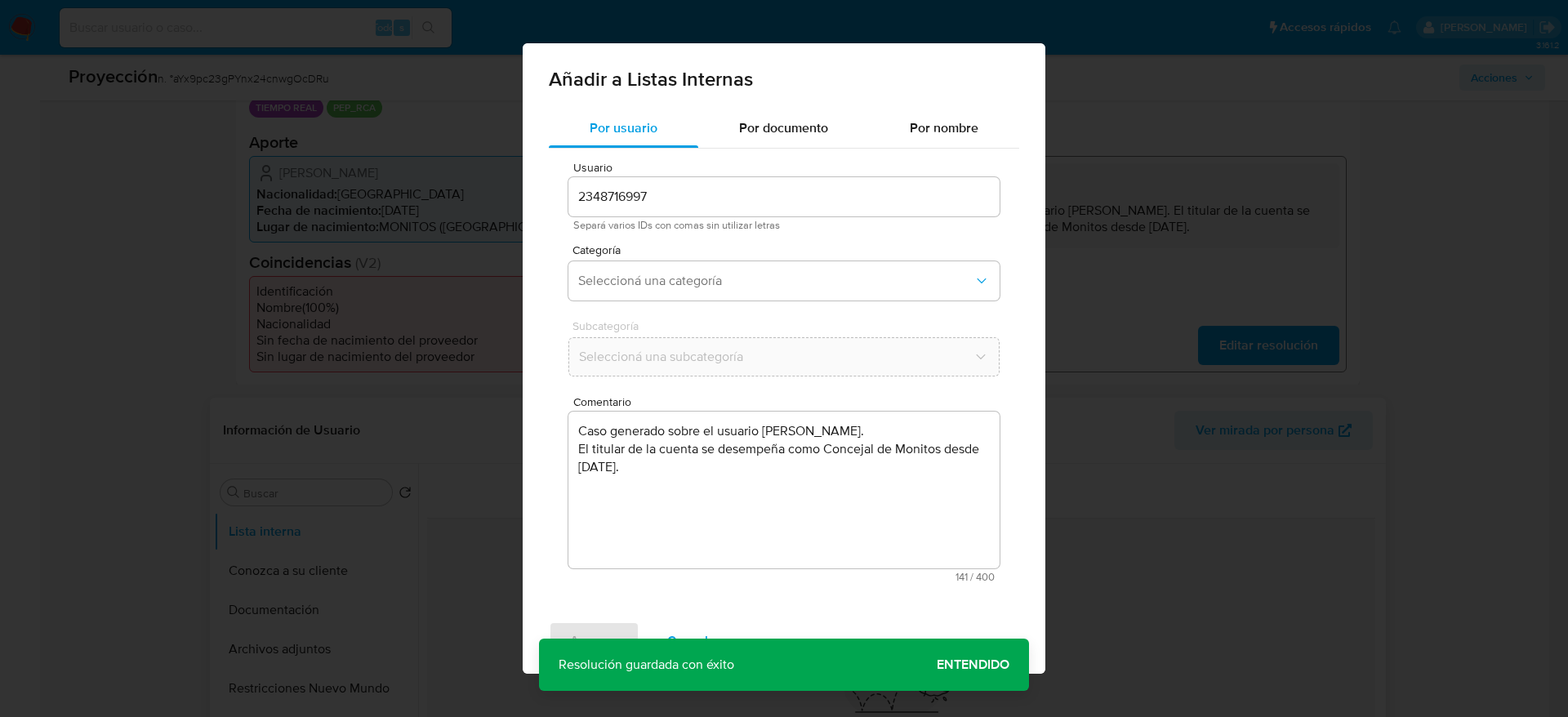
click at [747, 304] on div "Categoría Seleccioná una categoría" at bounding box center [784, 275] width 431 height 63
click at [747, 292] on button "Seleccioná una categoría" at bounding box center [784, 281] width 431 height 40
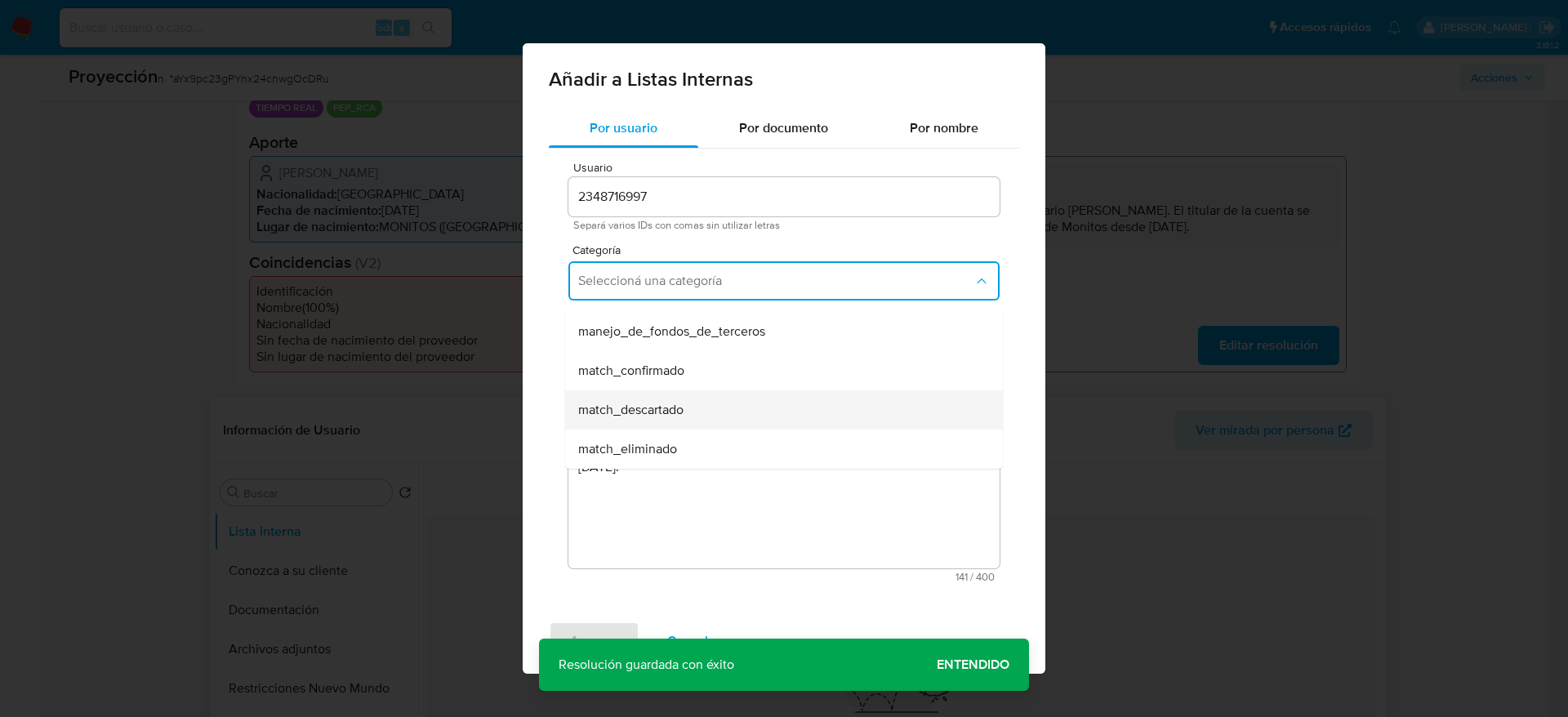
scroll to position [123, 0]
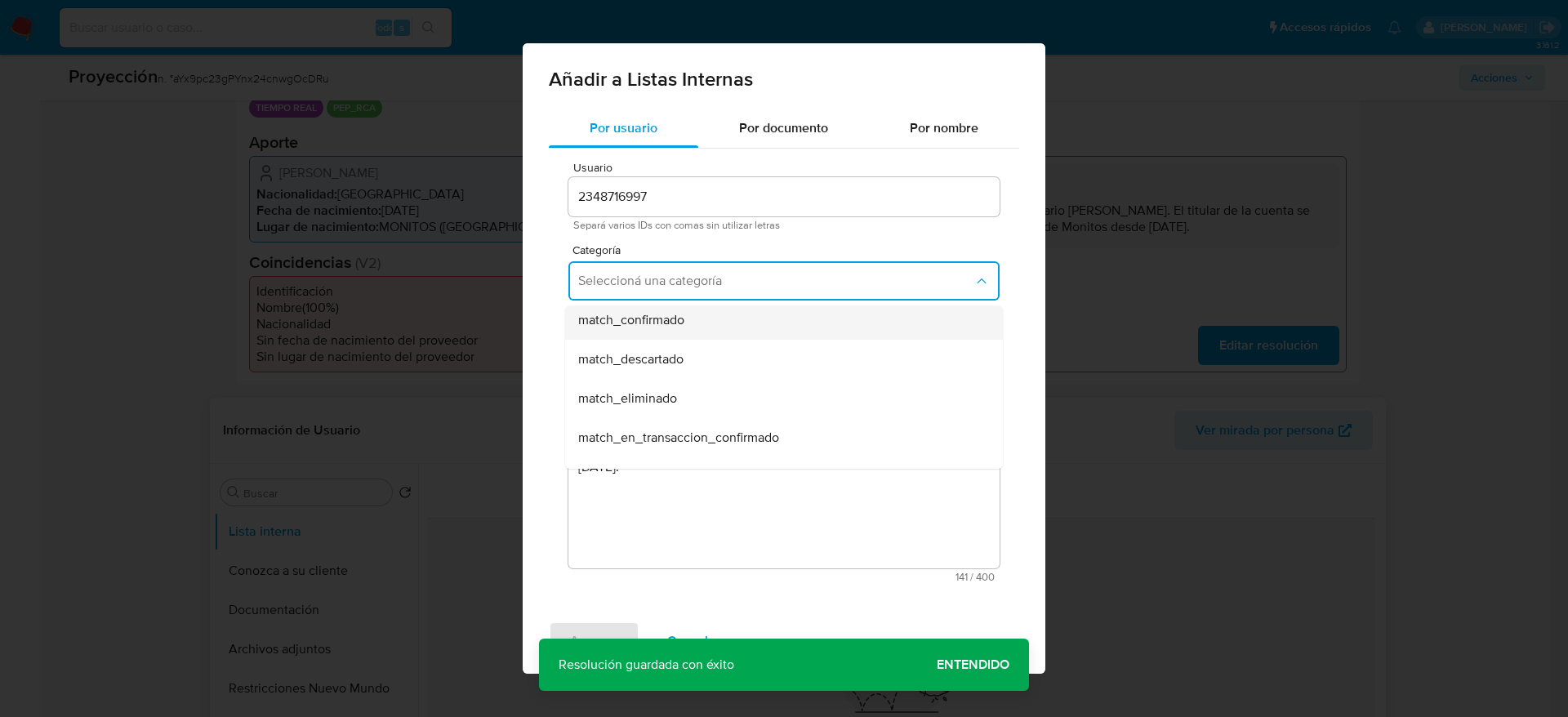
click at [663, 327] on span "match_confirmado" at bounding box center [631, 319] width 106 height 16
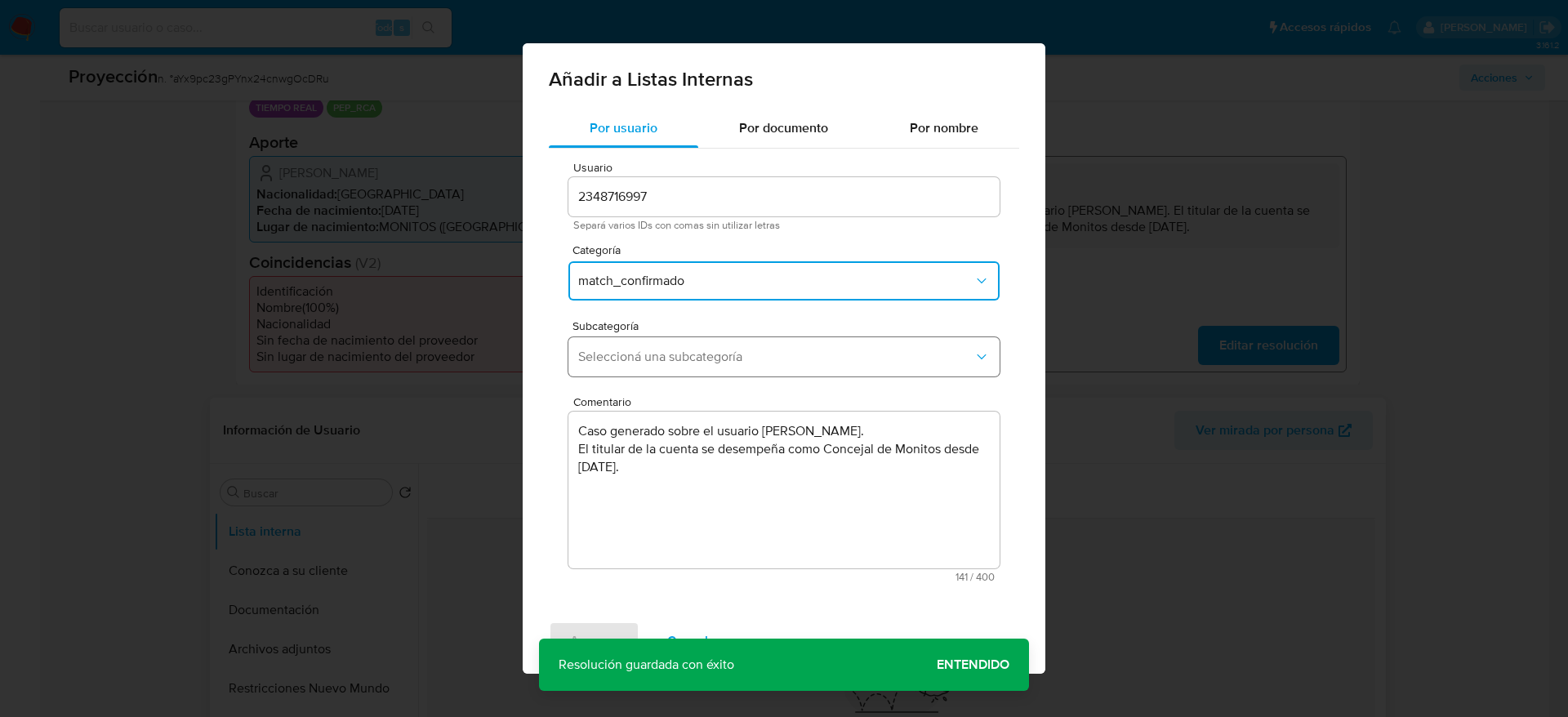
click at [656, 356] on span "Seleccioná una subcategoría" at bounding box center [776, 356] width 395 height 16
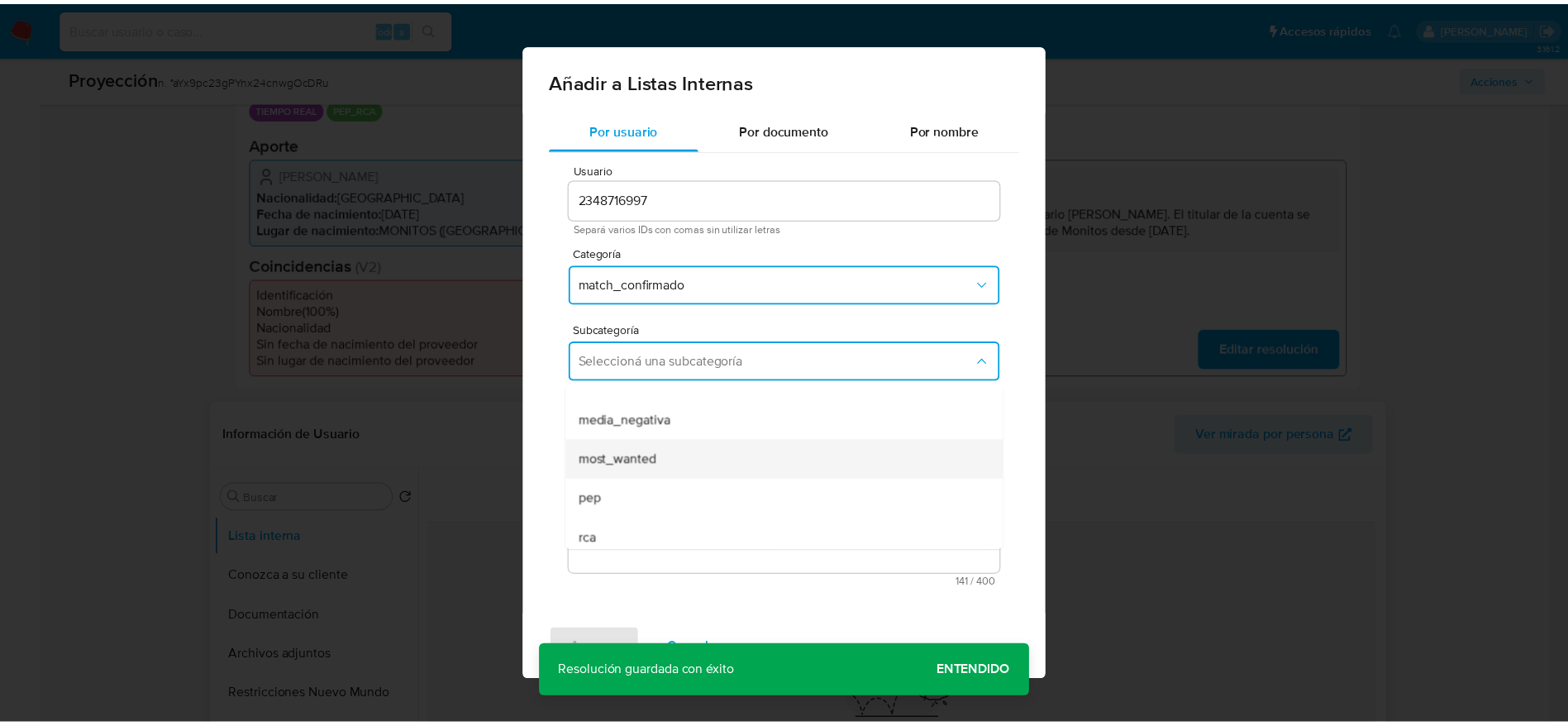
scroll to position [112, 0]
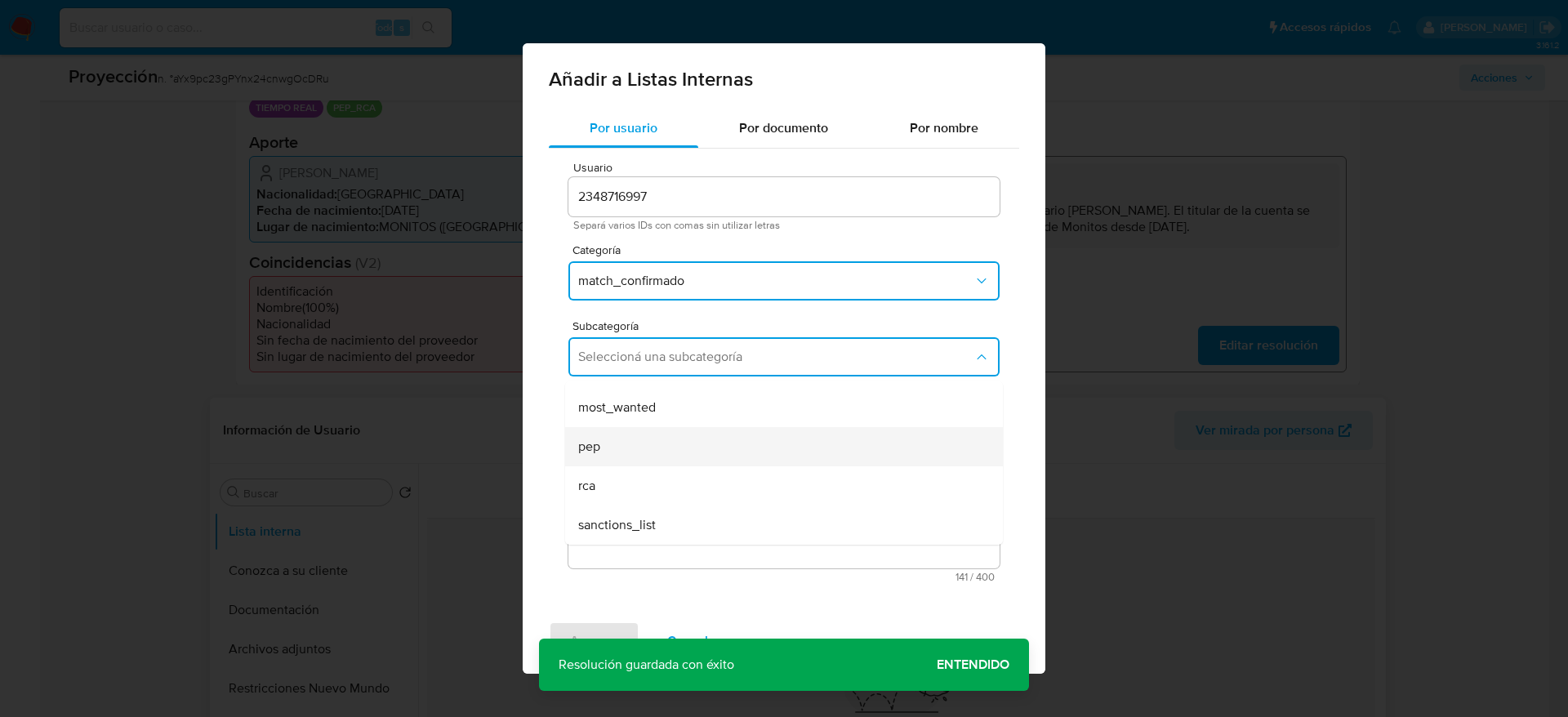
click at [630, 433] on div "pep" at bounding box center [779, 446] width 402 height 40
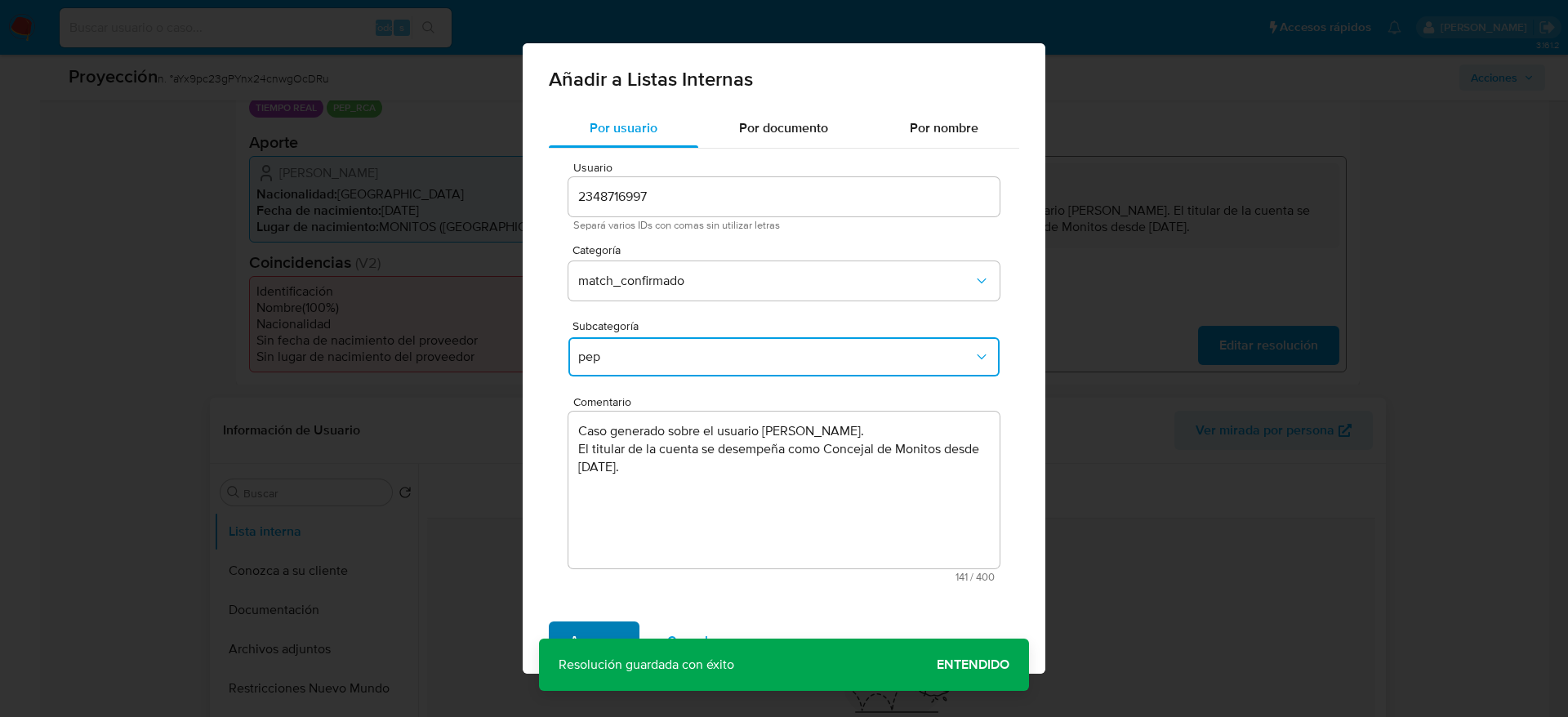
click at [597, 629] on span "Agregar" at bounding box center [594, 641] width 48 height 36
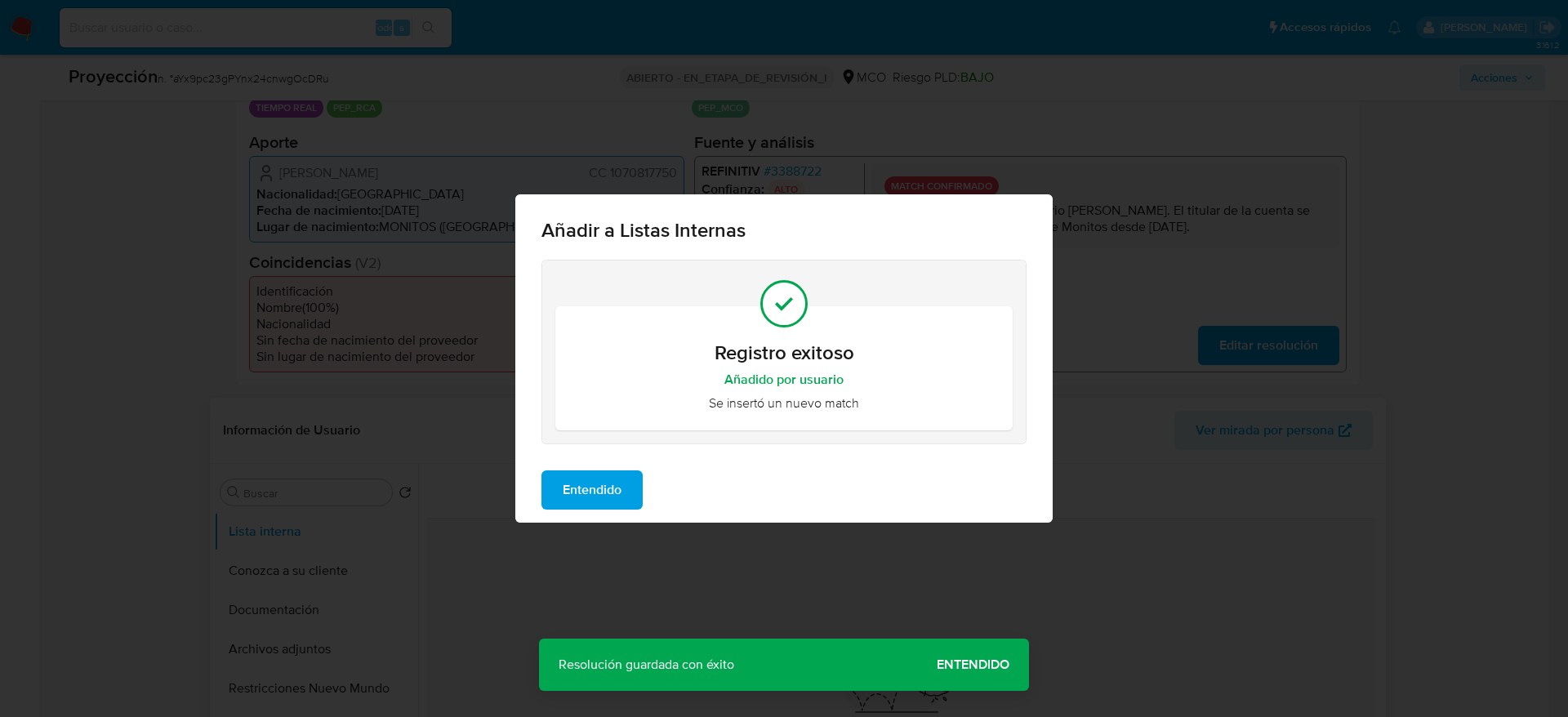
click at [641, 508] on button "Entendido" at bounding box center [592, 489] width 101 height 40
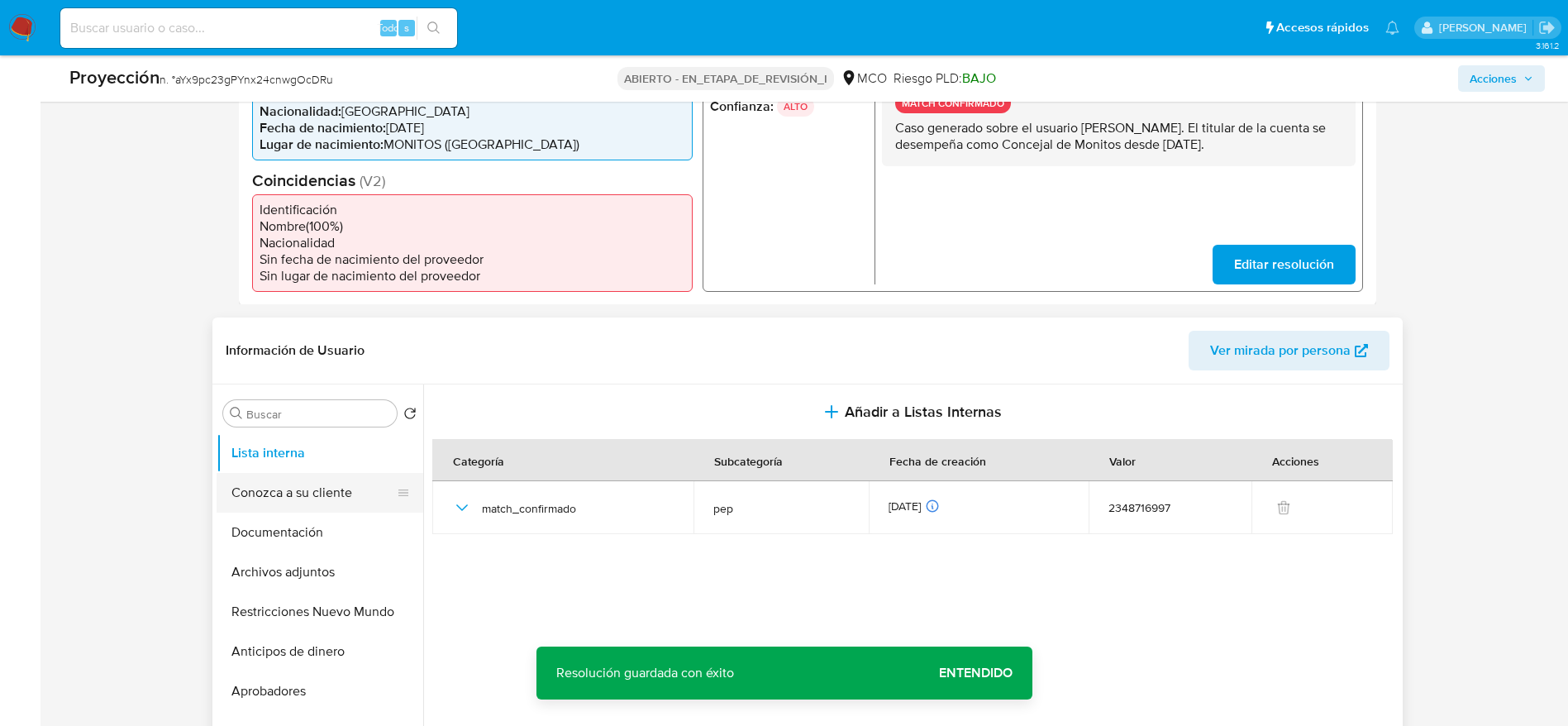
scroll to position [496, 0]
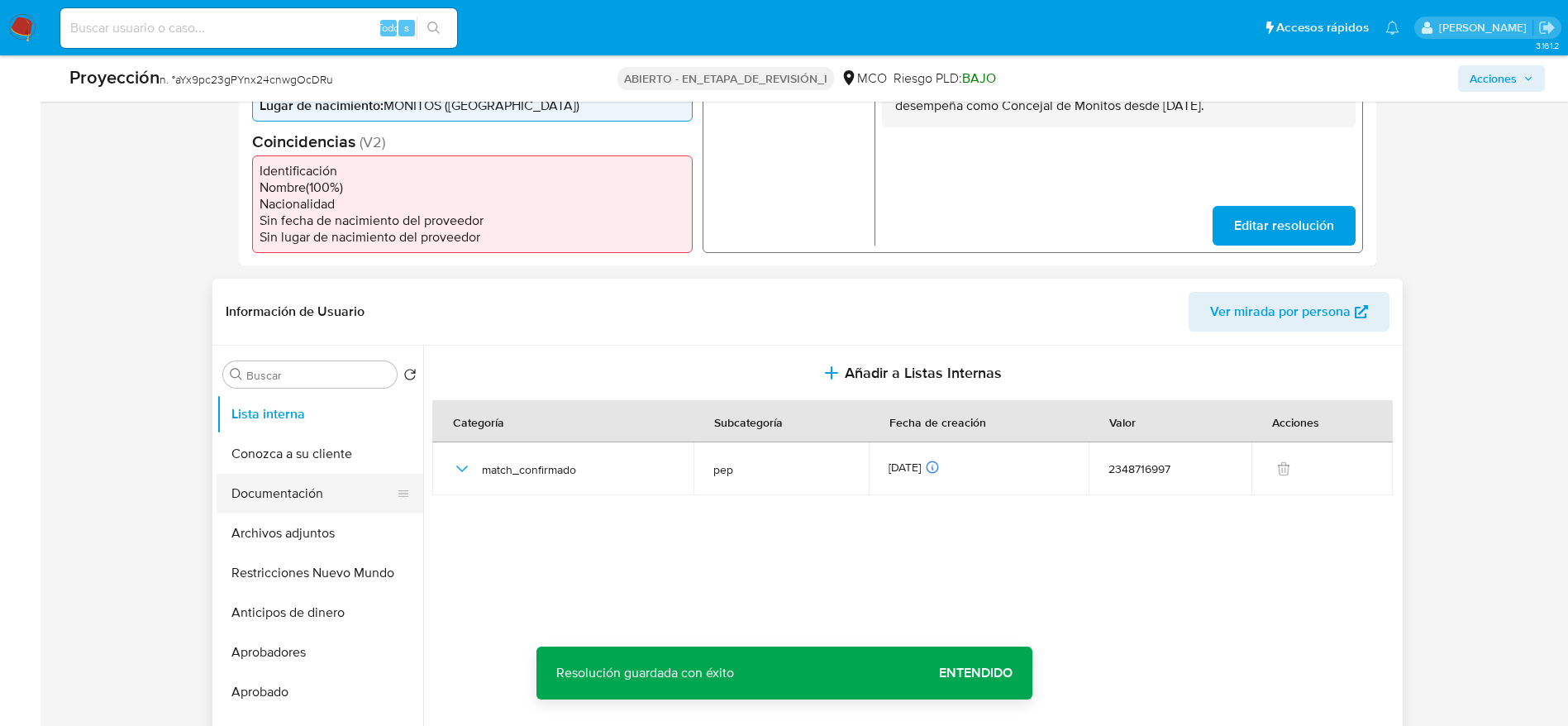
click at [348, 476] on button "Documentación" at bounding box center [312, 494] width 193 height 40
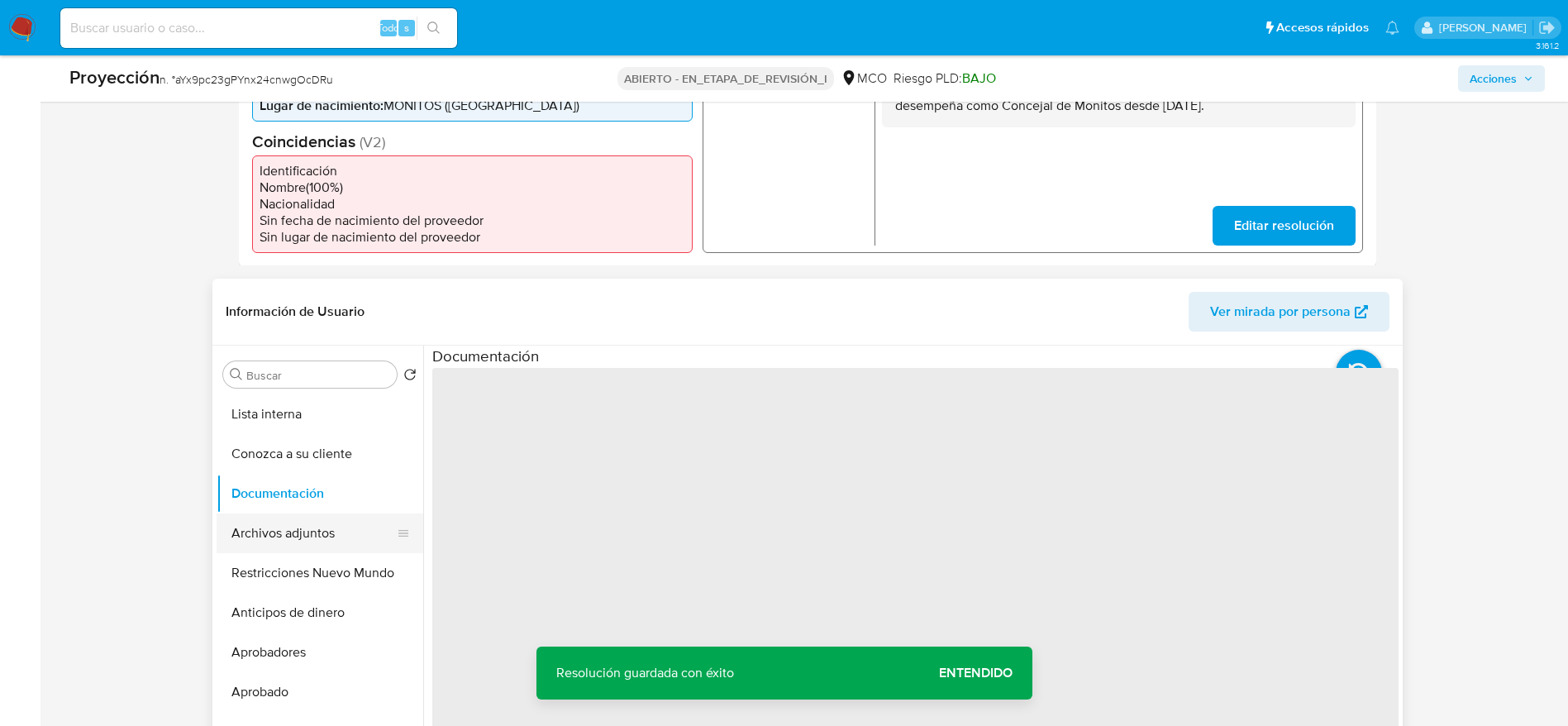
click at [333, 526] on button "Archivos adjuntos" at bounding box center [312, 533] width 193 height 40
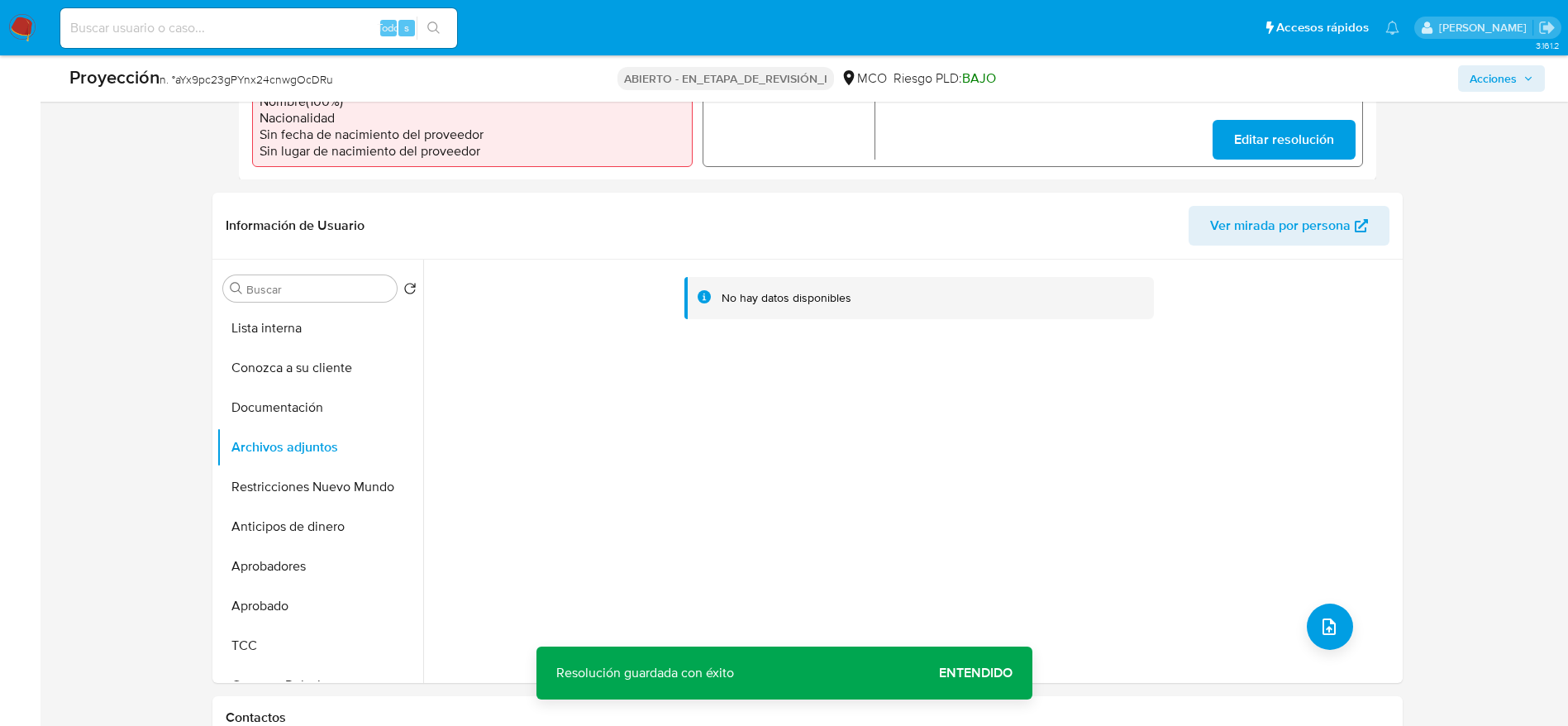
scroll to position [620, 0]
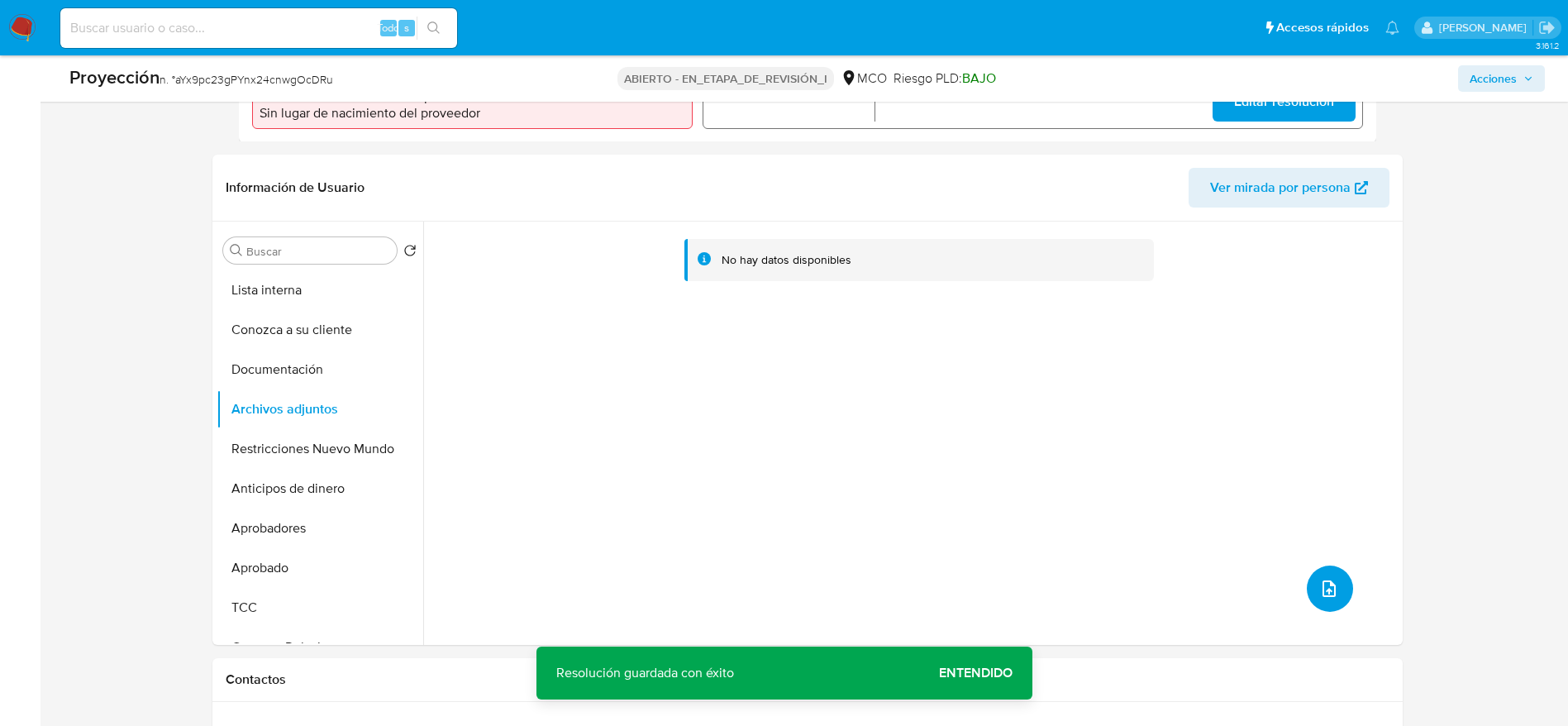
click at [1311, 590] on button "subir archivo" at bounding box center [1330, 588] width 46 height 46
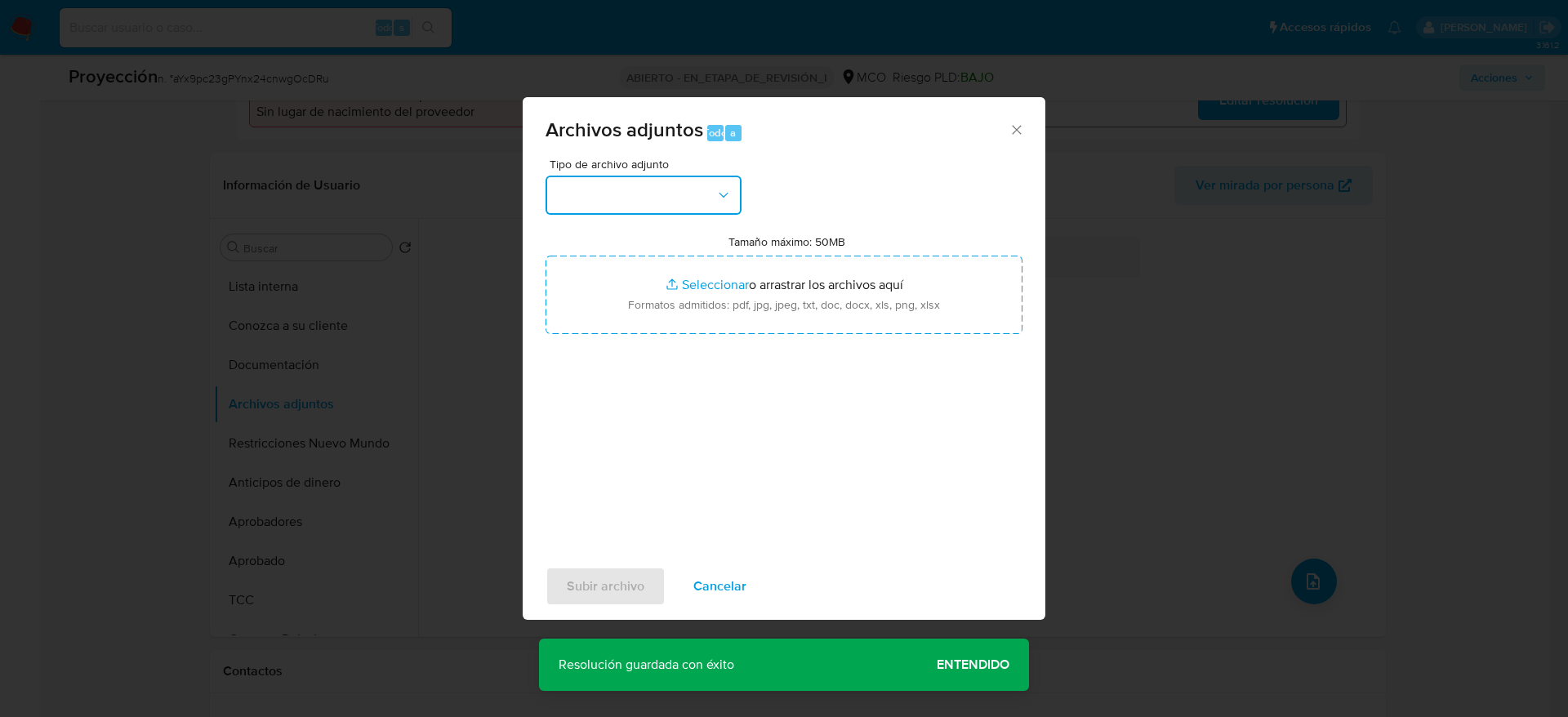
click at [711, 199] on button "button" at bounding box center [643, 195] width 196 height 40
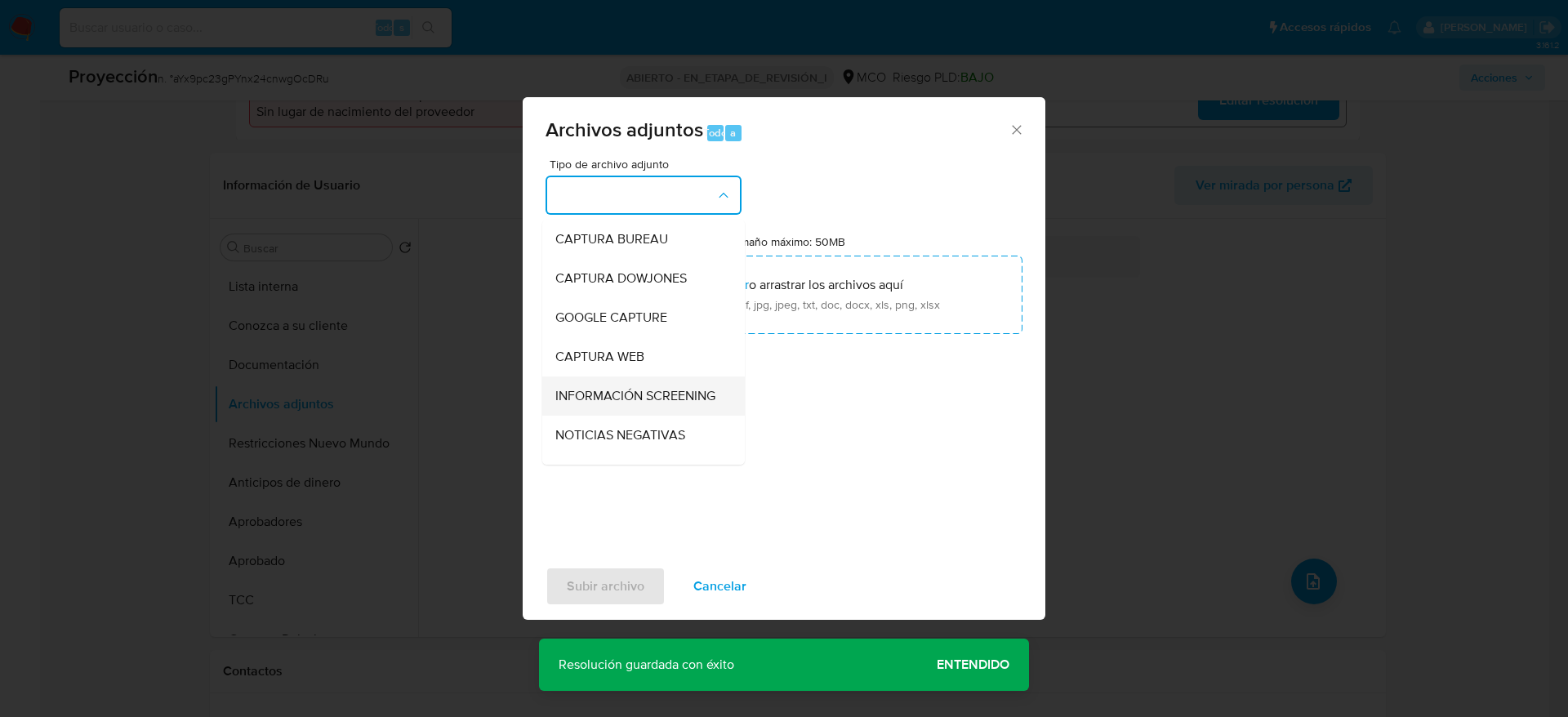
click at [641, 398] on span "INFORMACIÓN SCREENING" at bounding box center [635, 395] width 160 height 16
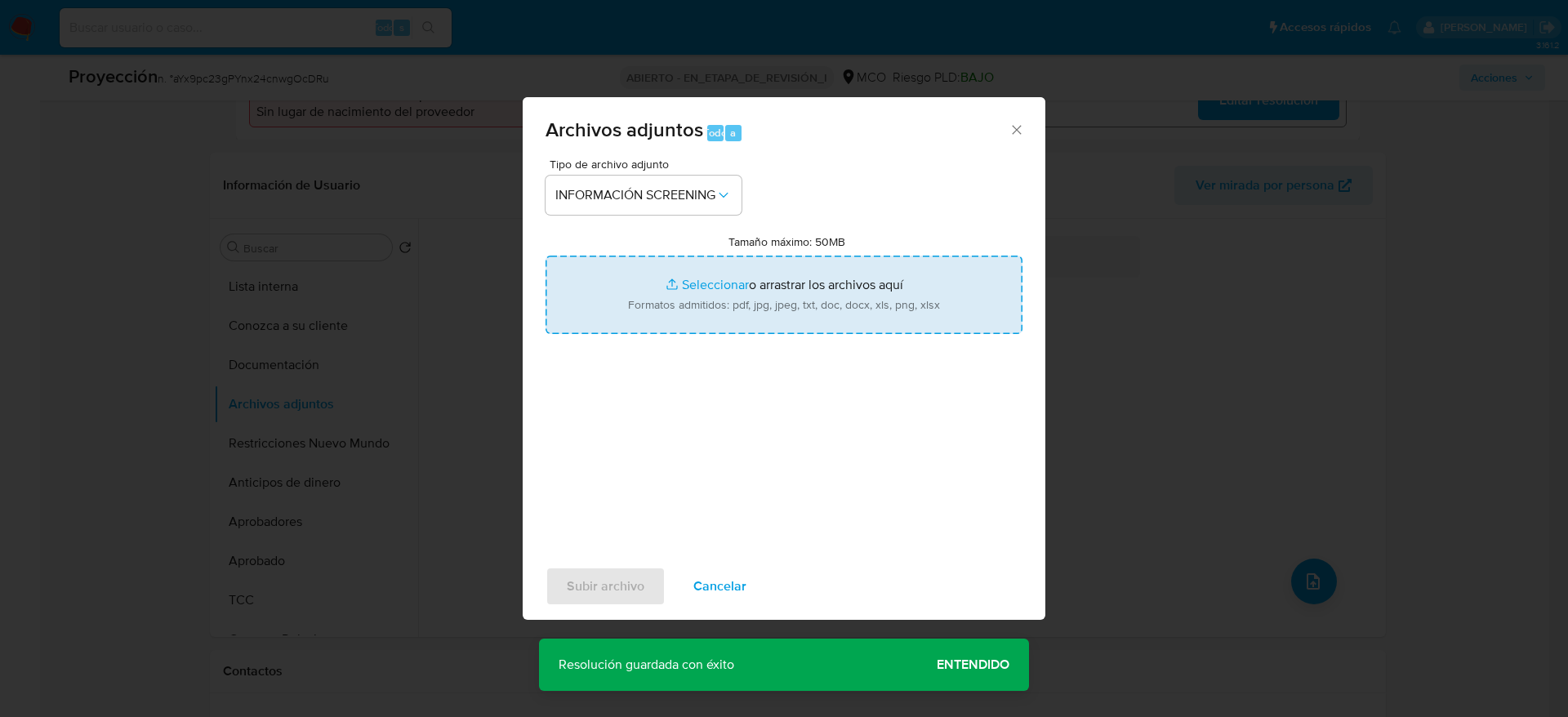
click at [653, 331] on input "Tamaño máximo: 50MB Seleccionar archivos" at bounding box center [784, 294] width 477 height 78
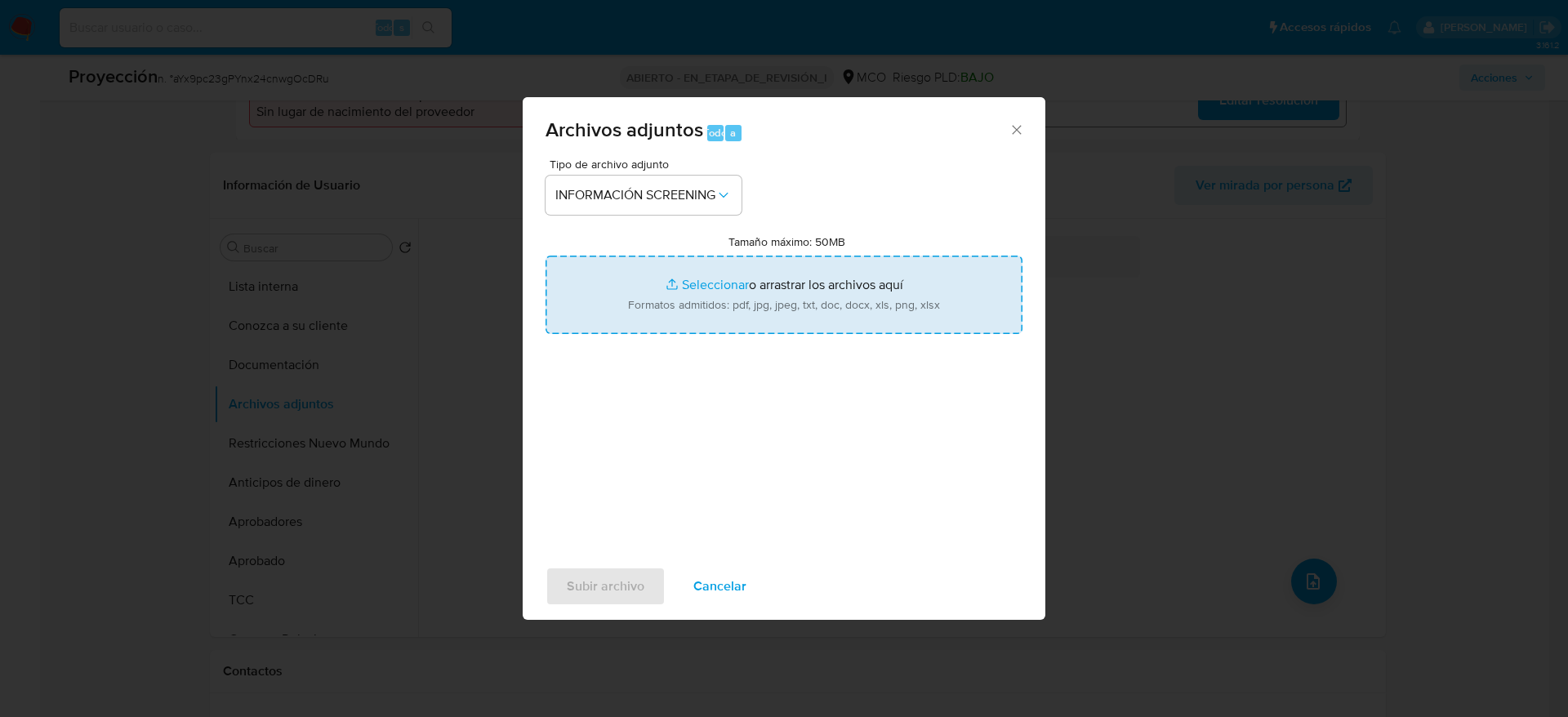
type input "C:\fakepath\_Jader Luis Padilla Navarro_ - Buscar con Google.pdf"
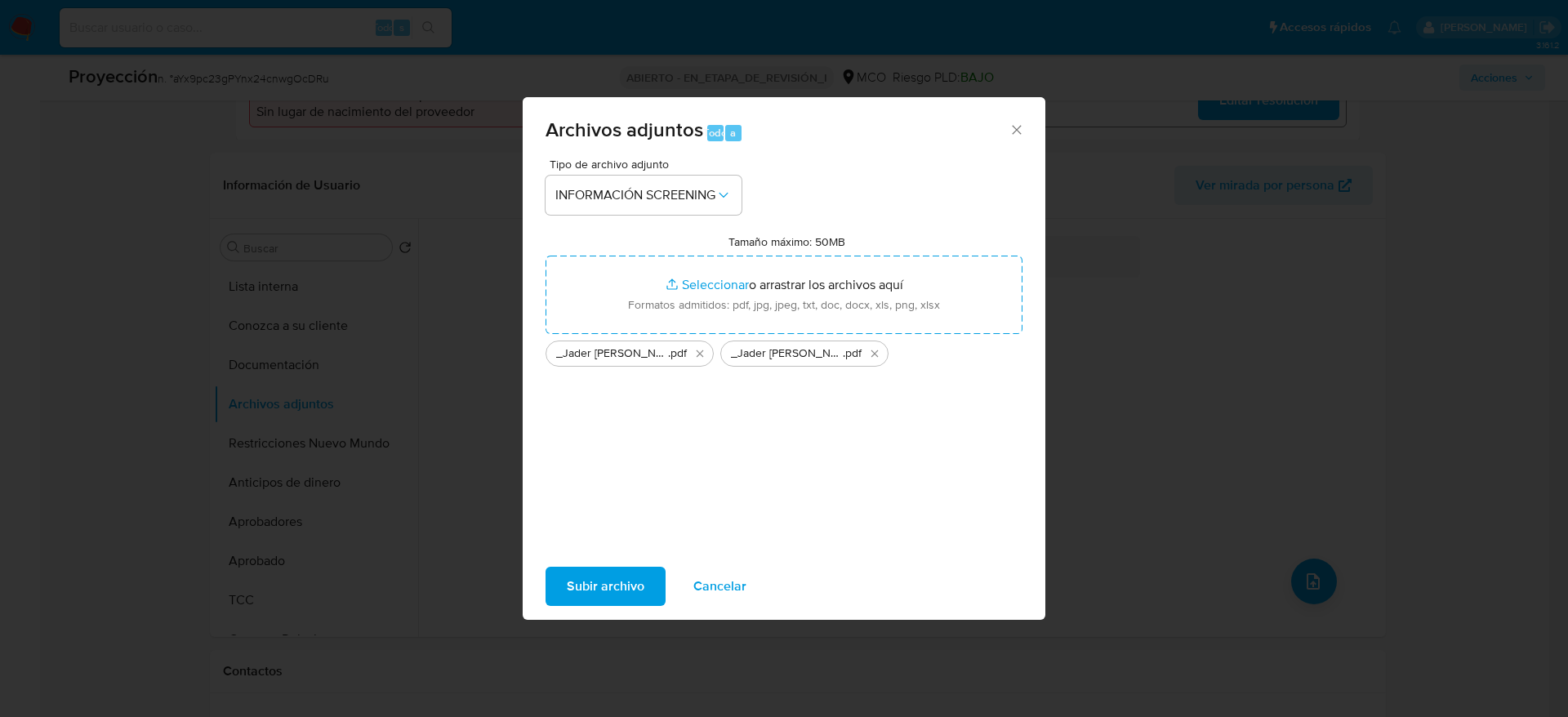
click at [627, 597] on span "Subir archivo" at bounding box center [605, 586] width 77 height 36
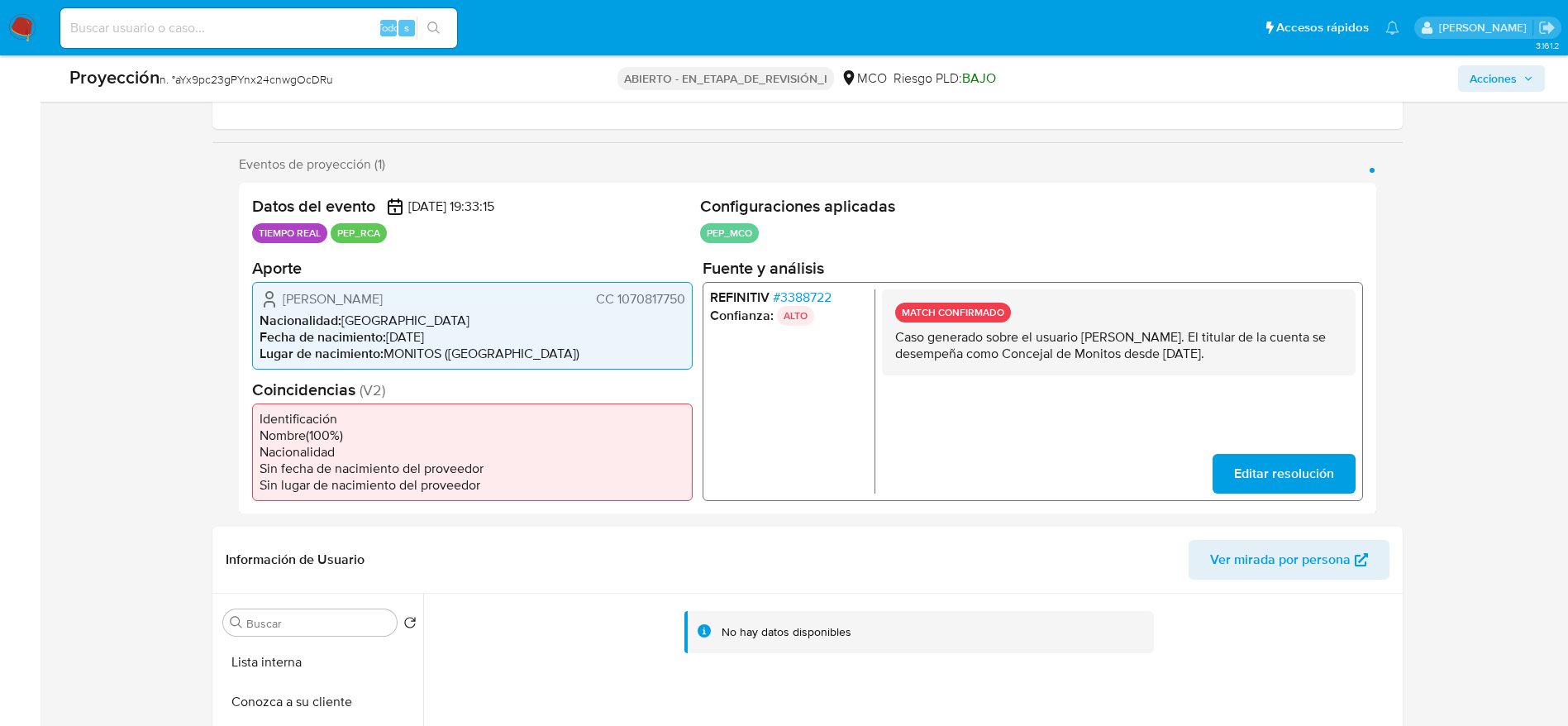
scroll to position [0, 0]
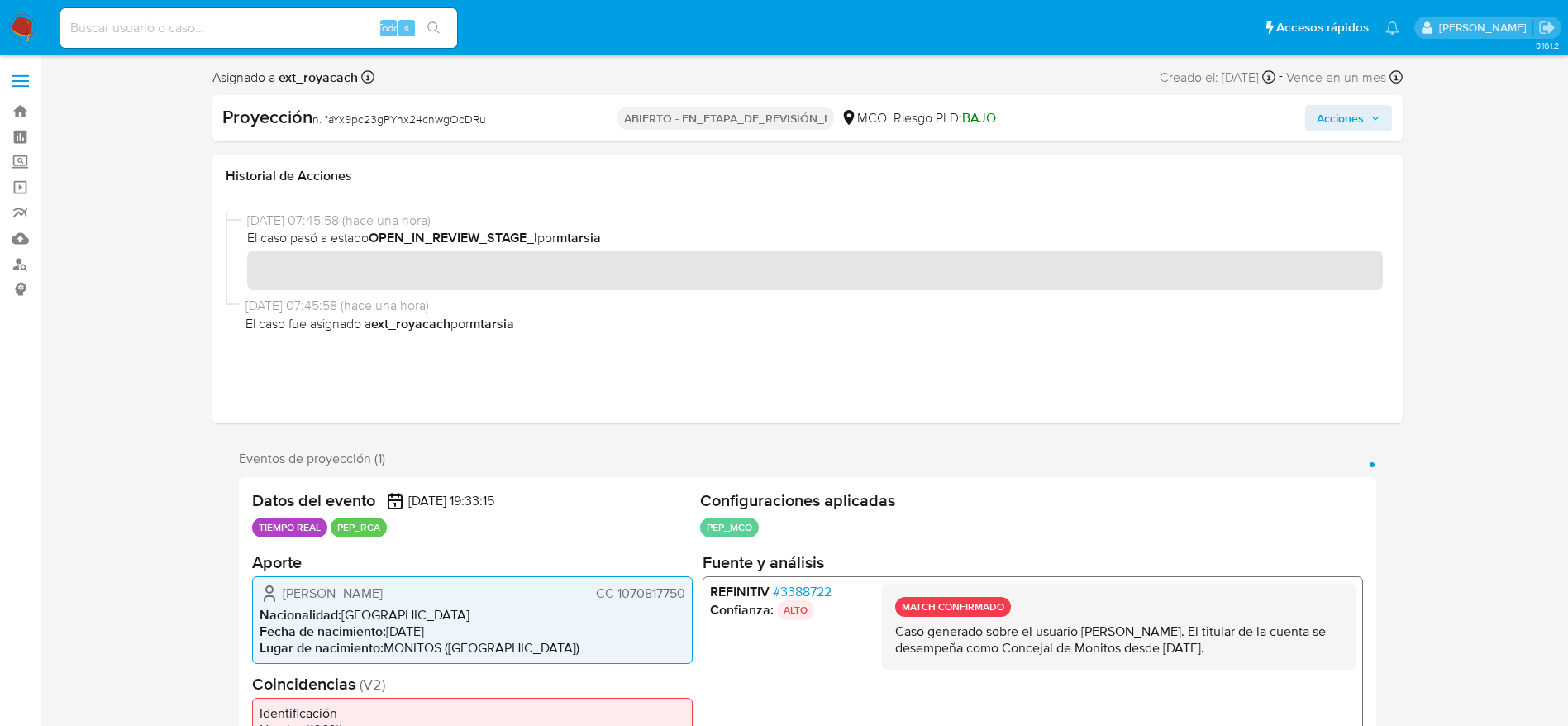
click at [1339, 120] on span "Acciones" at bounding box center [1339, 117] width 47 height 26
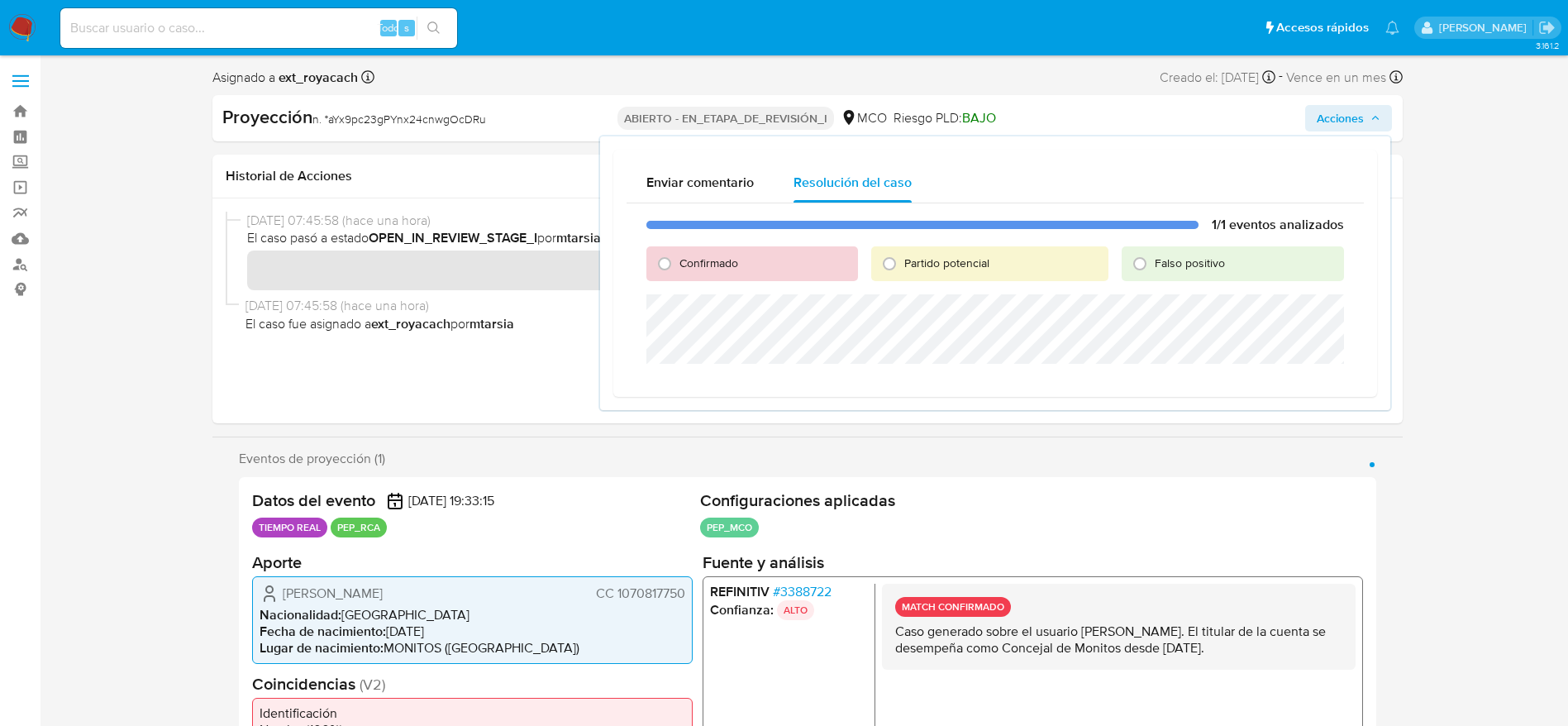
click at [718, 272] on div "Confirmado" at bounding box center [752, 263] width 211 height 35
click at [716, 264] on span "Confirmado" at bounding box center [708, 262] width 59 height 16
click at [677, 264] on input "Confirmado" at bounding box center [664, 263] width 26 height 26
radio input "true"
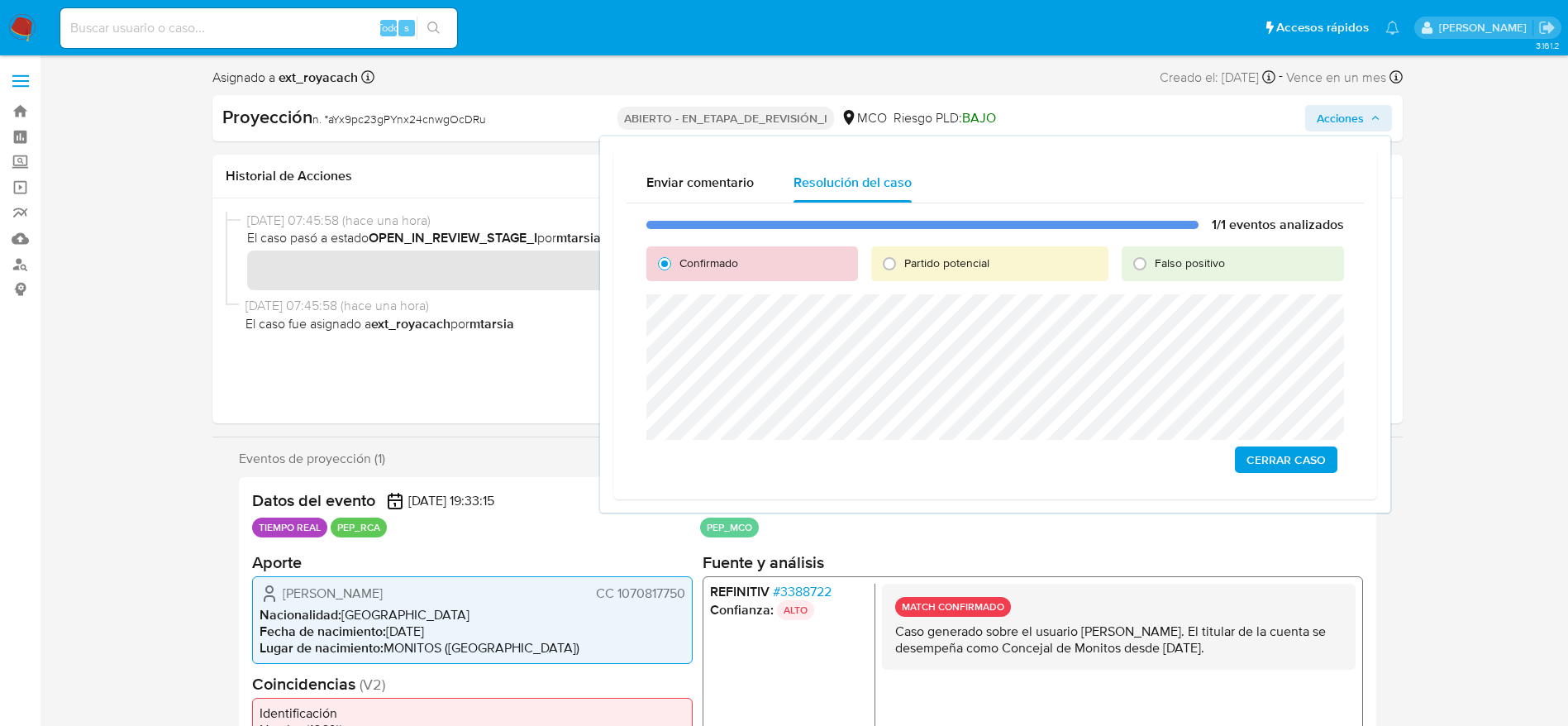
click at [1304, 460] on span "Cerrar Caso" at bounding box center [1286, 459] width 79 height 23
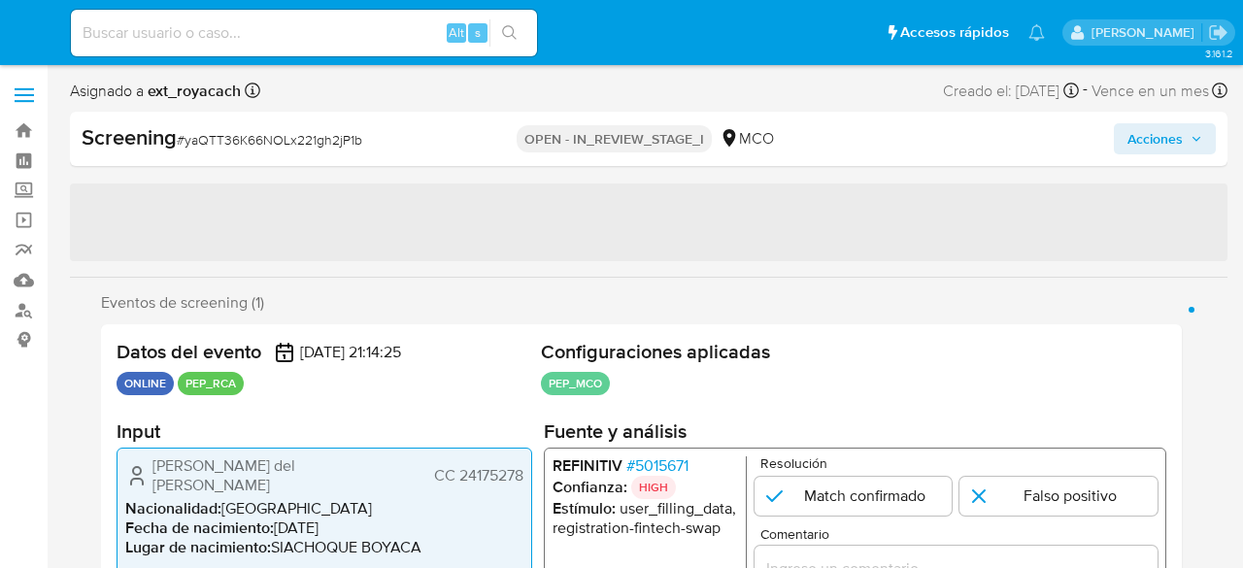
select select "10"
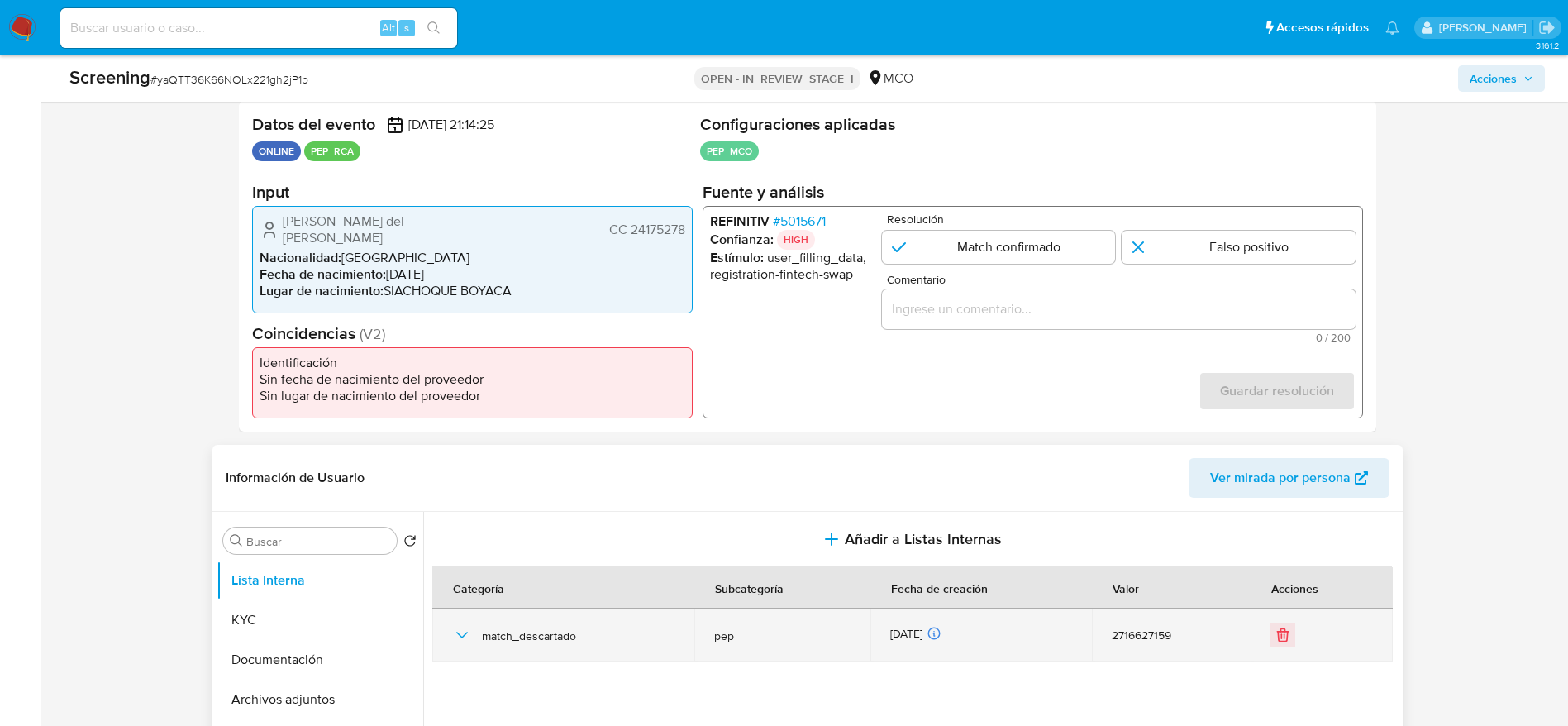
scroll to position [496, 0]
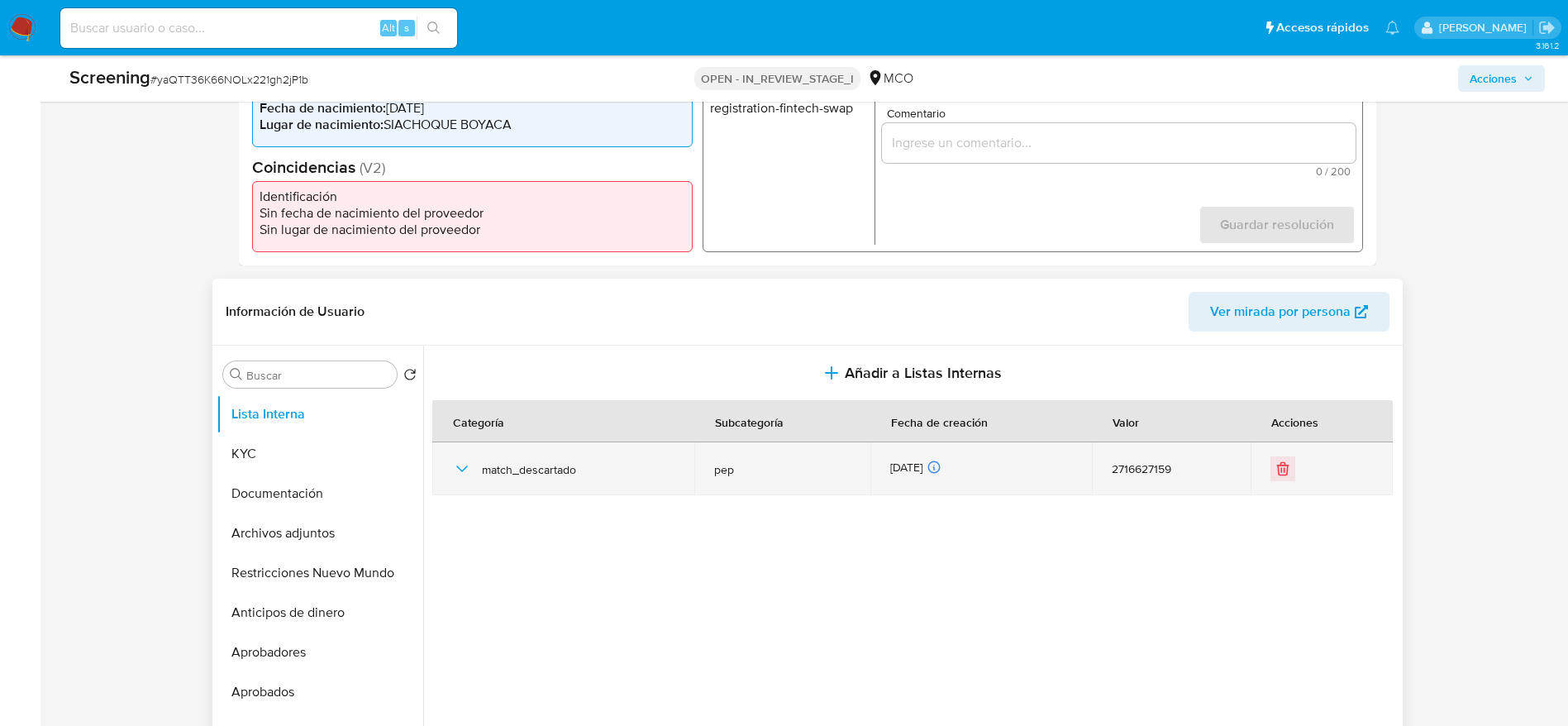
click at [478, 471] on div "match_descartado" at bounding box center [562, 469] width 222 height 53
click at [465, 466] on icon "button" at bounding box center [461, 468] width 20 height 20
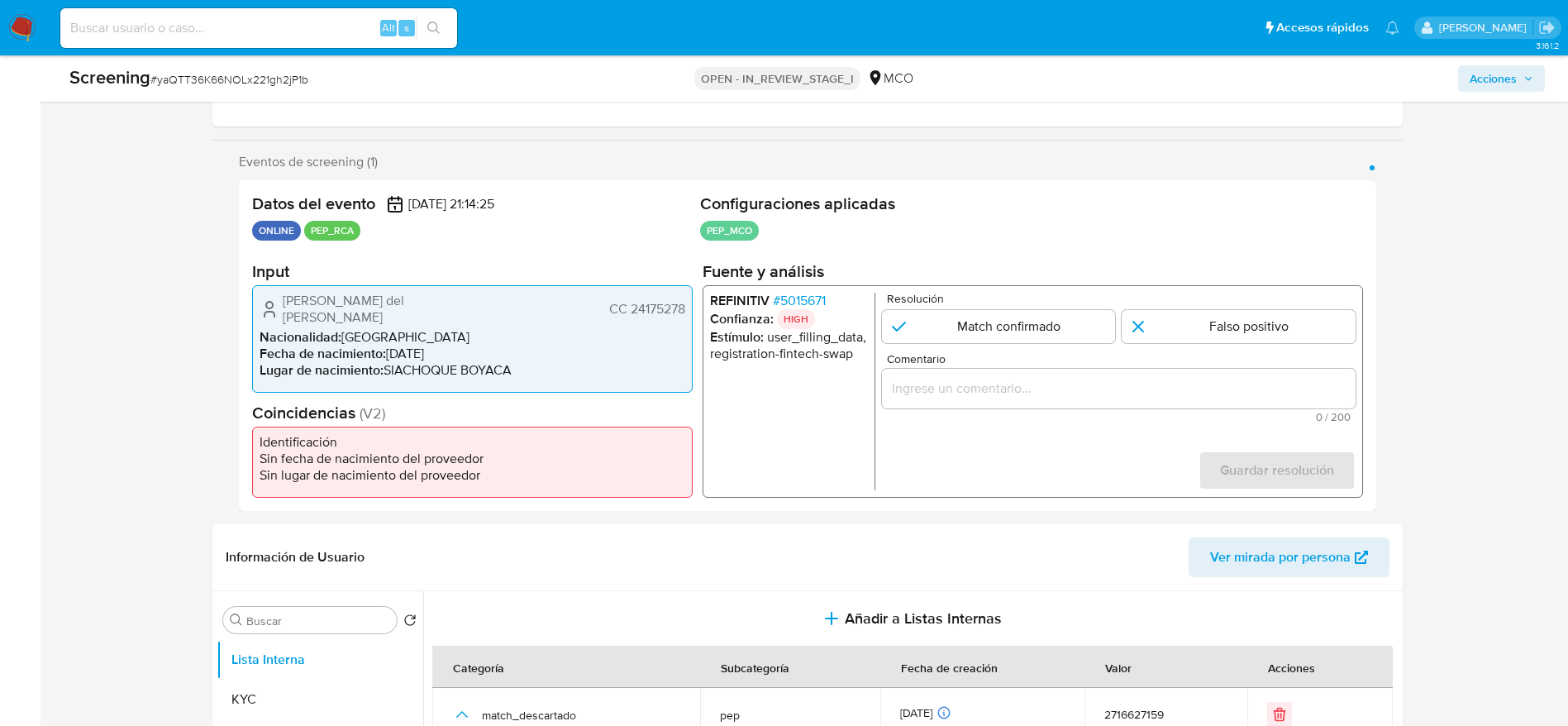
scroll to position [248, 0]
click at [792, 288] on div "REFINITIV # 5015671 Confianza: HIGH Estímulo : user_filling_data, registration-…" at bounding box center [1032, 394] width 660 height 213
click at [792, 300] on span "# 5015671" at bounding box center [798, 303] width 53 height 16
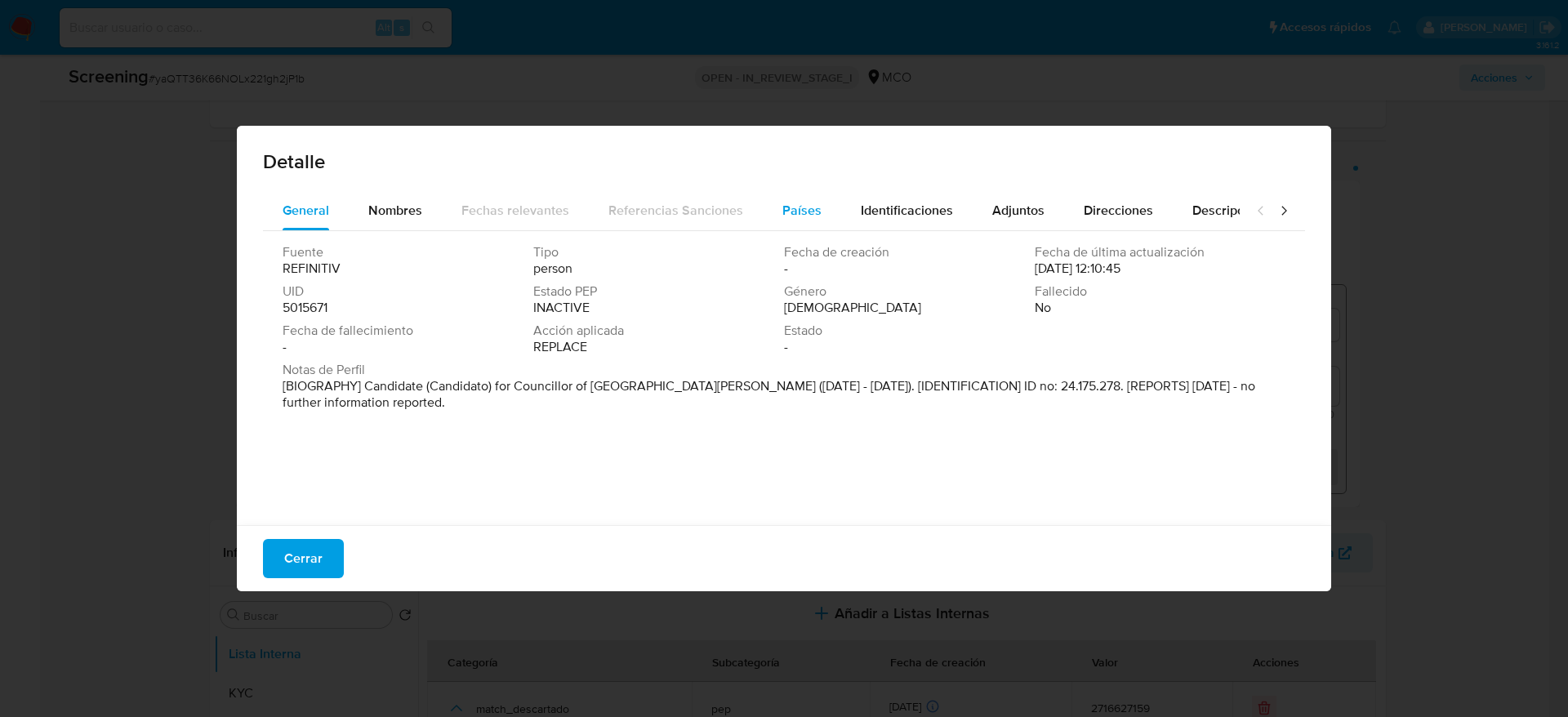
click at [824, 215] on button "Países" at bounding box center [801, 210] width 78 height 40
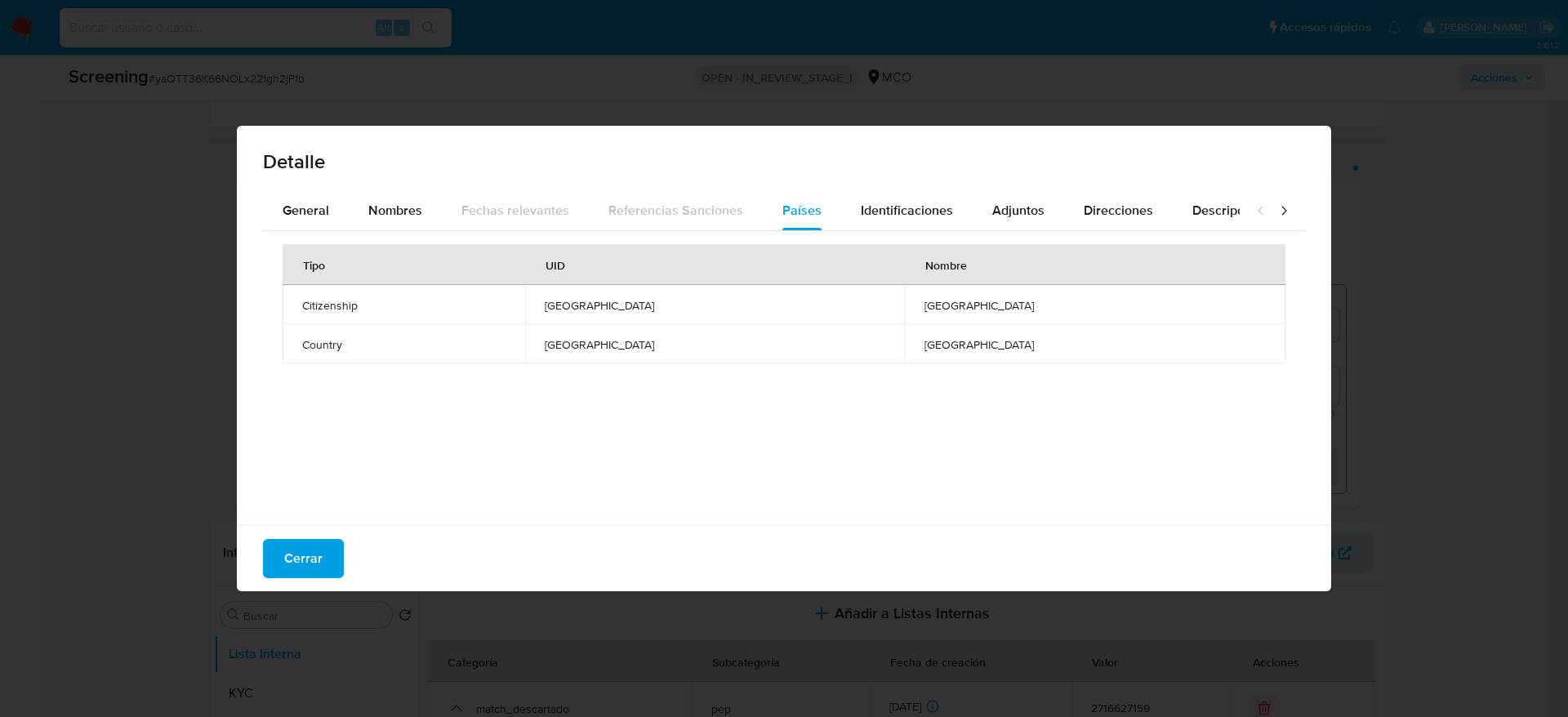
click at [342, 477] on div "Cerrar" at bounding box center [784, 558] width 1095 height 66
drag, startPoint x: 328, startPoint y: 547, endPoint x: 320, endPoint y: 477, distance: 70.5
click at [327, 477] on button "Cerrar" at bounding box center [304, 558] width 81 height 40
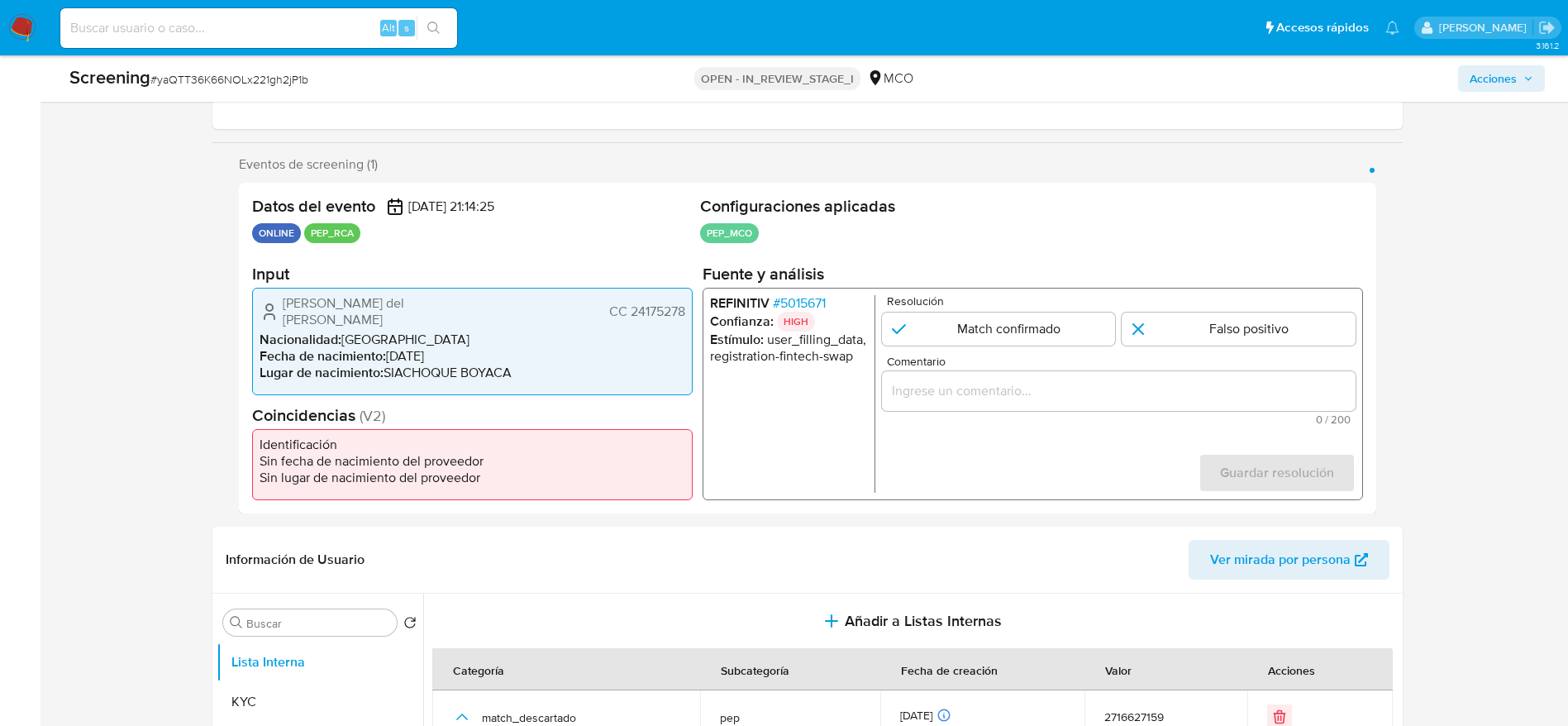
click at [268, 83] on span "# yaQTT36K66NOLx221gh2jP1b" at bounding box center [230, 79] width 158 height 16
click at [266, 85] on span "# yaQTT36K66NOLx221gh2jP1b" at bounding box center [230, 79] width 158 height 16
copy span "yaQTT36K66NOLx221gh2jP1b"
drag, startPoint x: 266, startPoint y: 306, endPoint x: 681, endPoint y: 311, distance: 415.0
click at [681, 311] on div "Miryam del Transito Jimenez Rodriguez CC 24175278" at bounding box center [472, 312] width 425 height 33
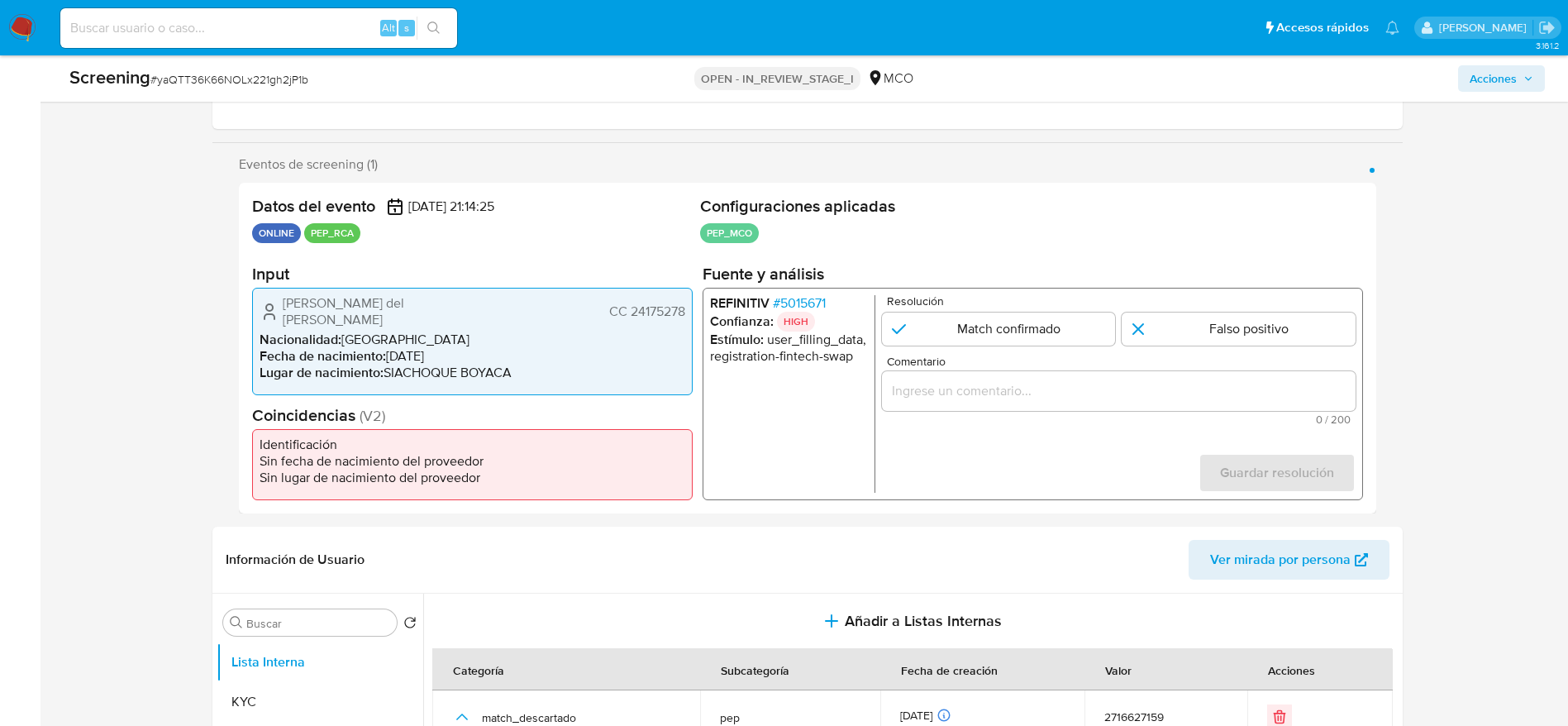
click at [783, 320] on p "HIGH" at bounding box center [795, 321] width 38 height 20
click at [789, 305] on span "# 5015671" at bounding box center [798, 303] width 53 height 16
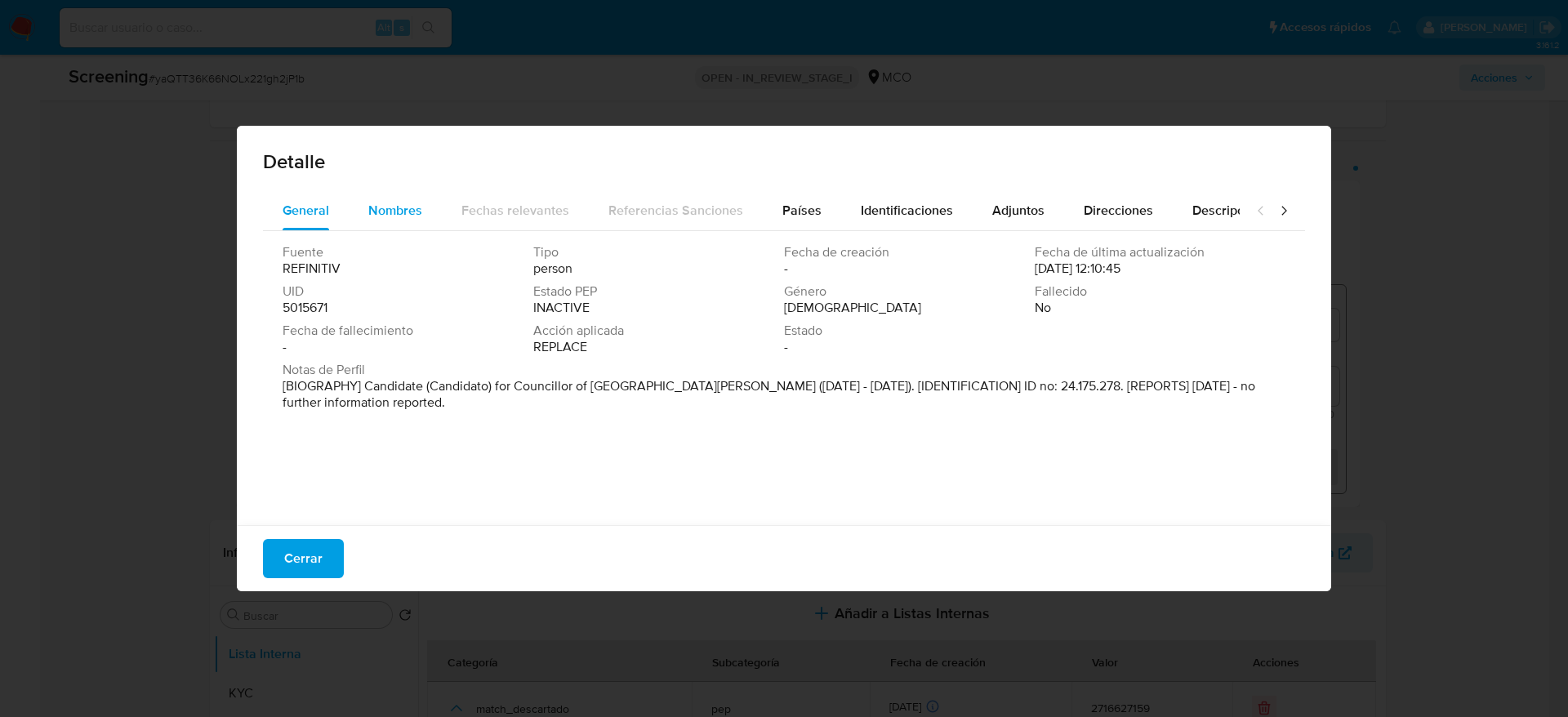
click at [408, 223] on div "Nombres" at bounding box center [395, 210] width 54 height 40
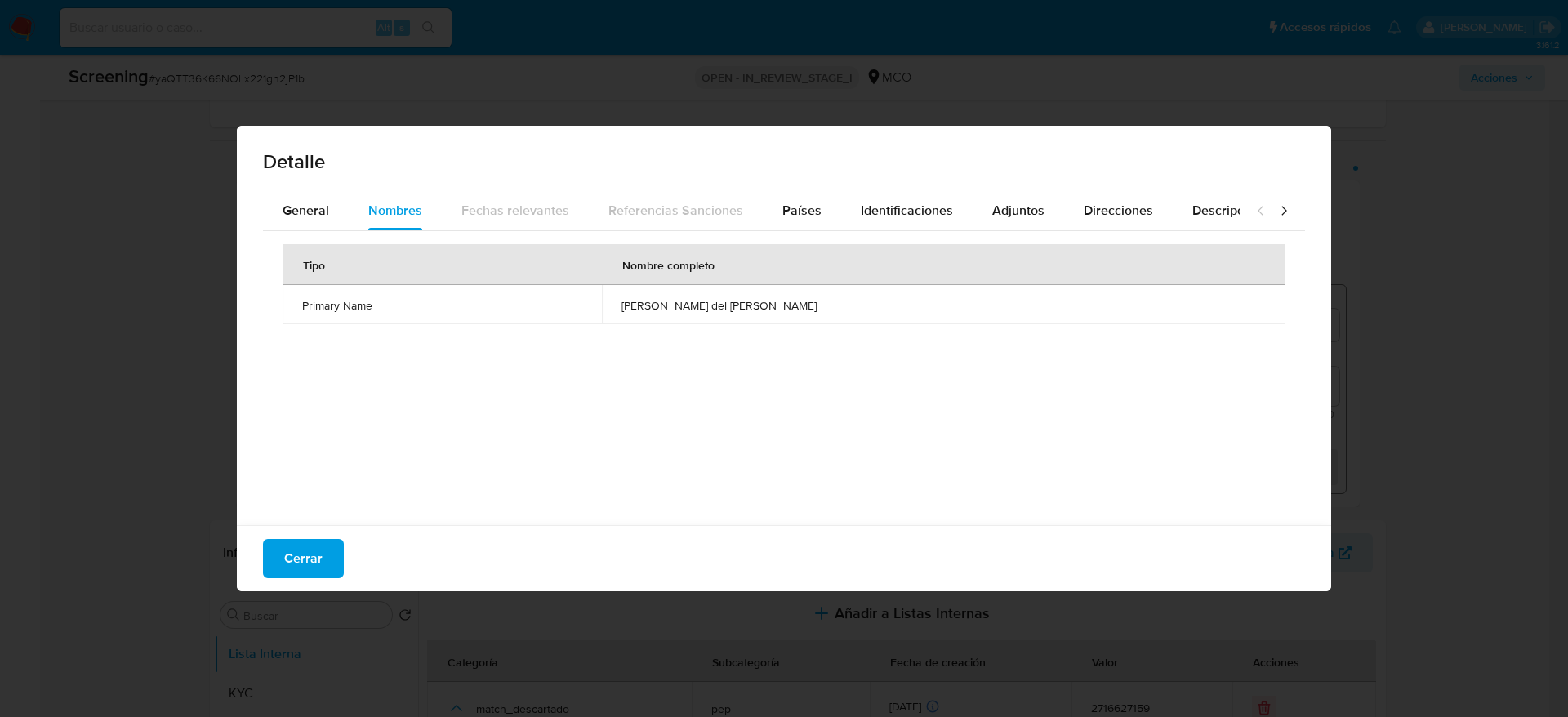
click at [703, 312] on span "angelica isabel del carmen hernaez" at bounding box center [943, 305] width 644 height 14
click at [811, 191] on div "Países" at bounding box center [802, 210] width 40 height 40
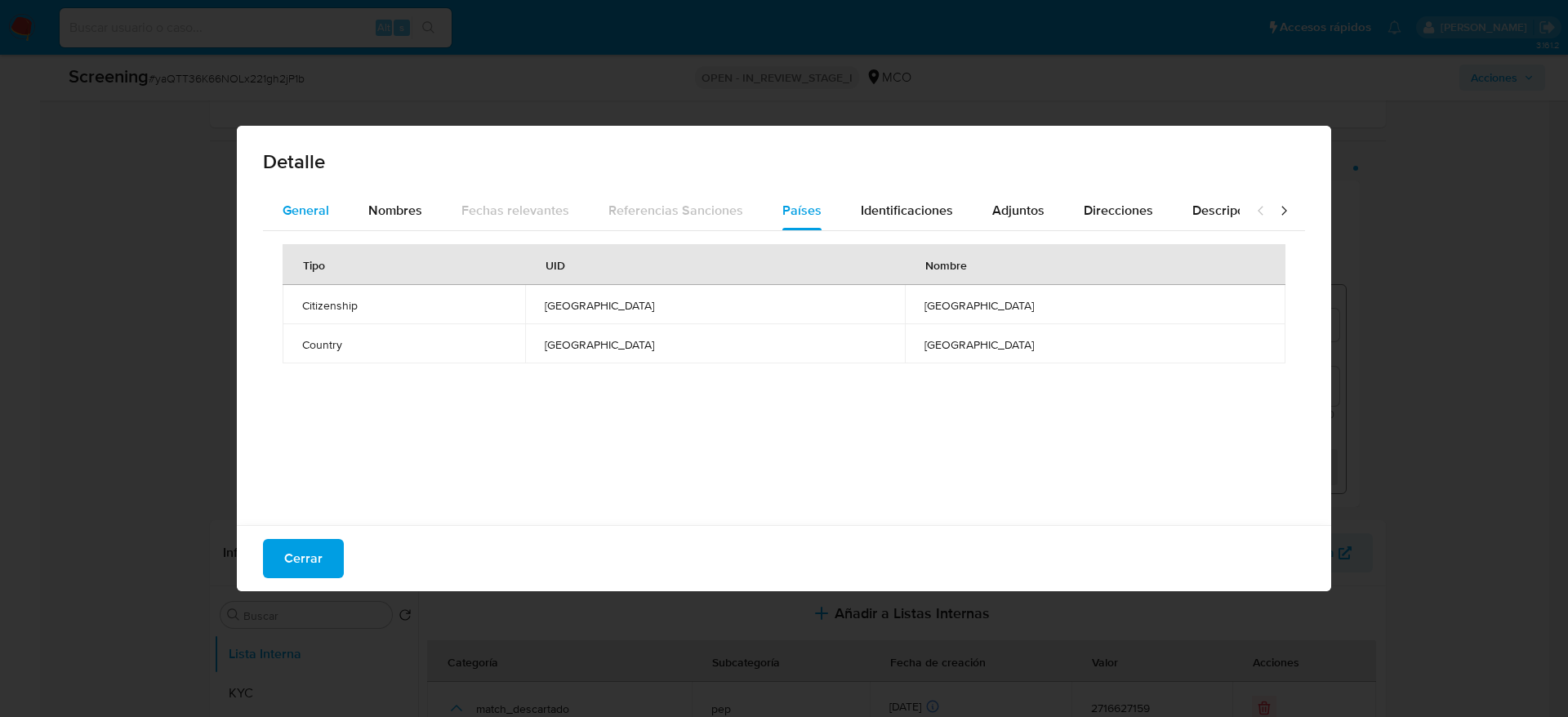
click at [337, 210] on button "General" at bounding box center [306, 210] width 86 height 40
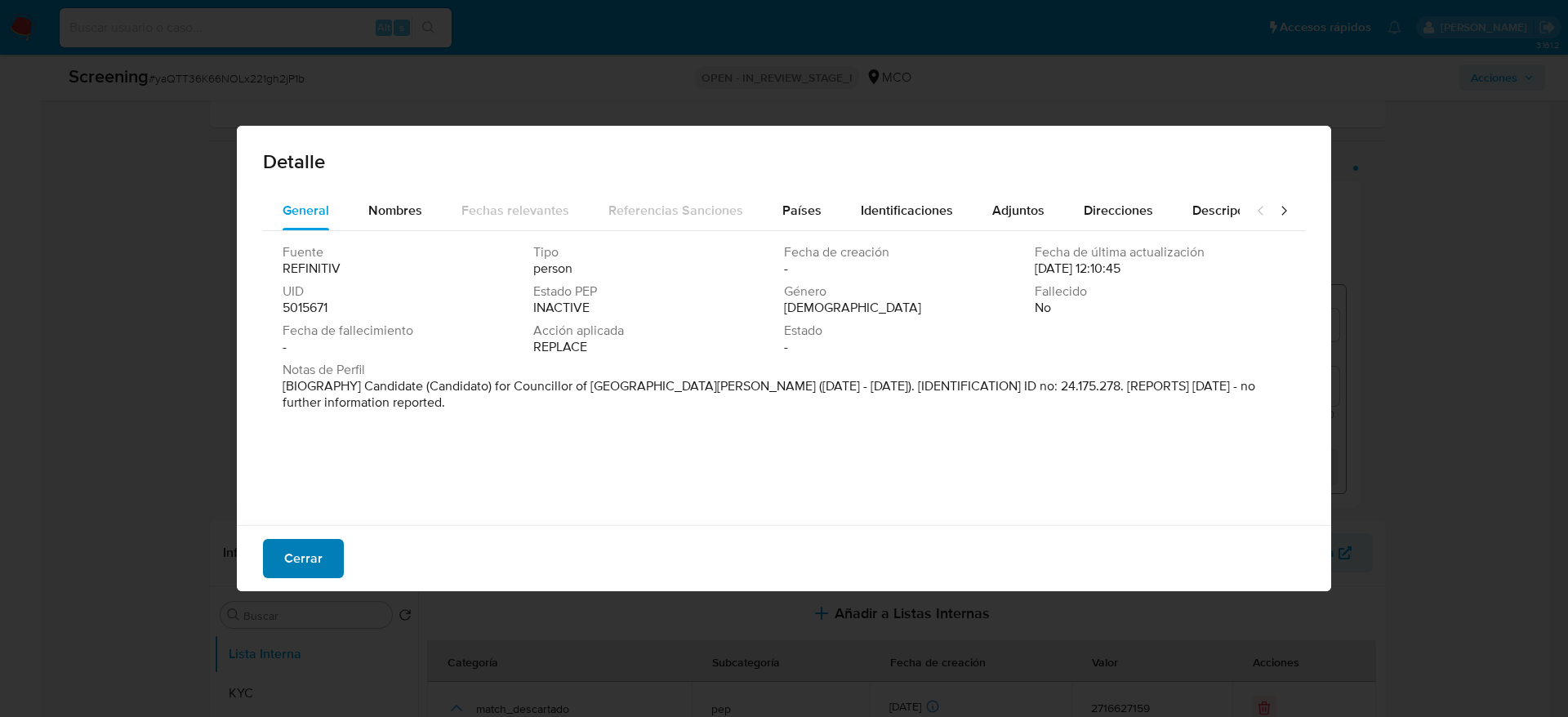
click at [305, 477] on span "Cerrar" at bounding box center [304, 558] width 39 height 36
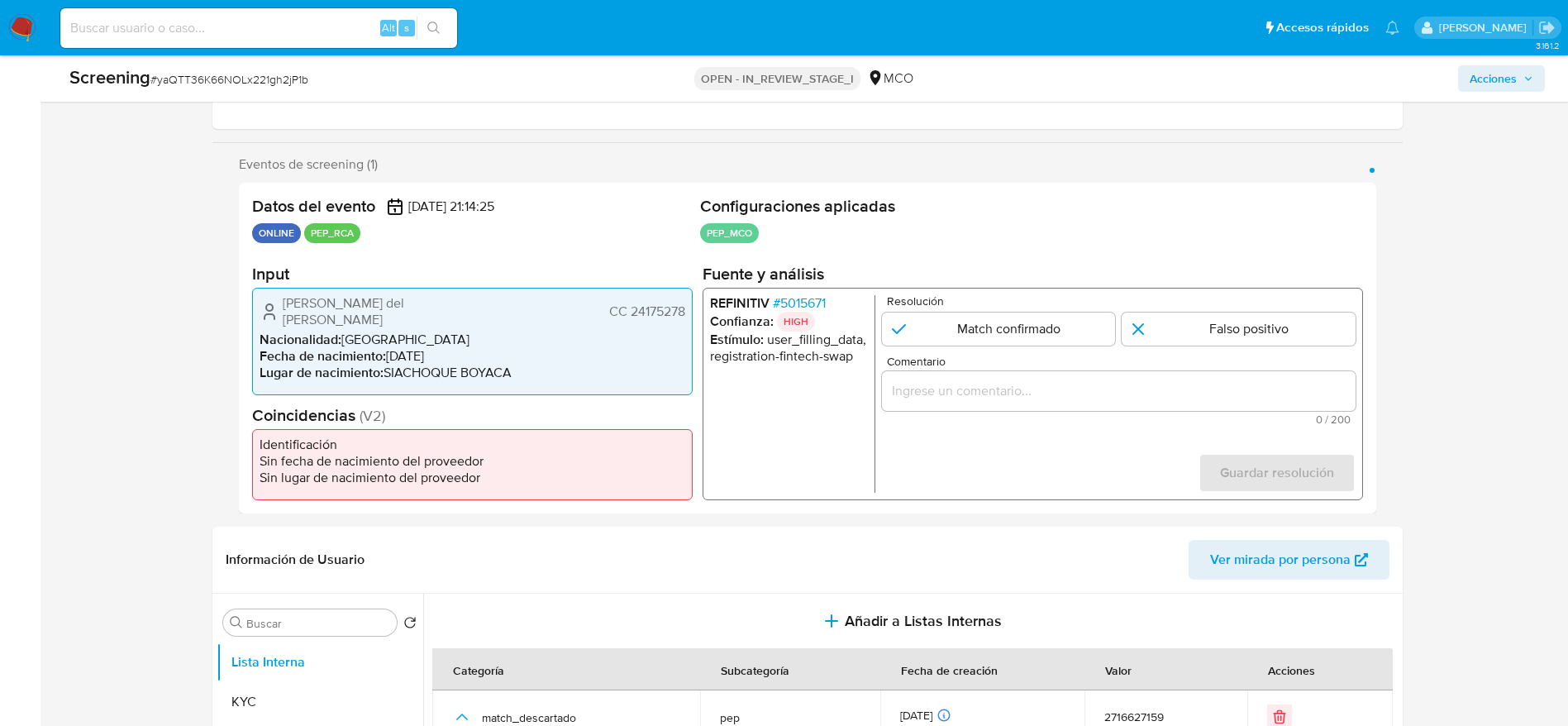
click at [1057, 378] on div "1 de 1" at bounding box center [1117, 391] width 474 height 40
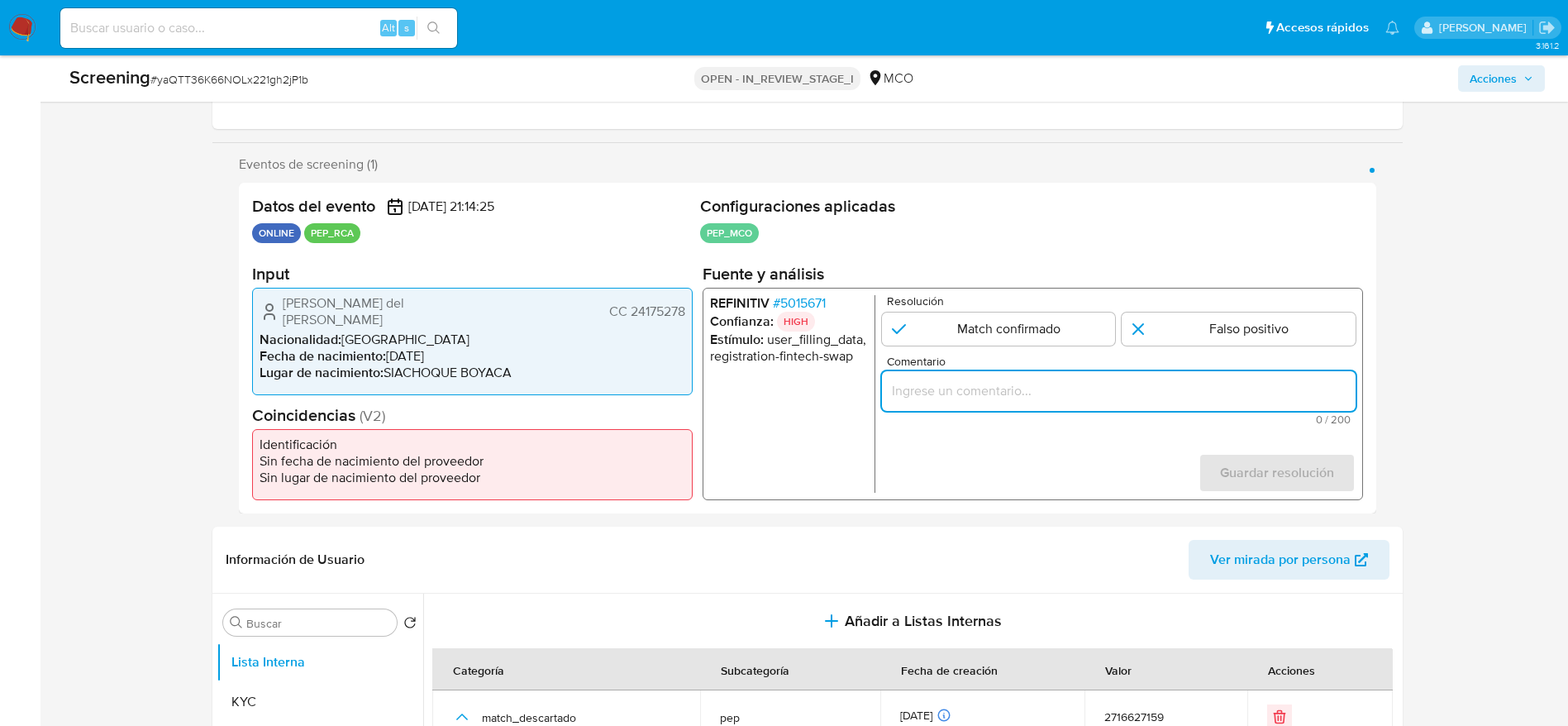
click at [1057, 392] on input "Comentario" at bounding box center [1117, 391] width 474 height 21
paste input "Compara al Titular de cuenta Miryam del Transito Jimenez Rodriguez CC 24175278 …"
type input "Compara al Titular de cuenta Miryam del Transito Jimenez Rodriguez CC 24175278 …"
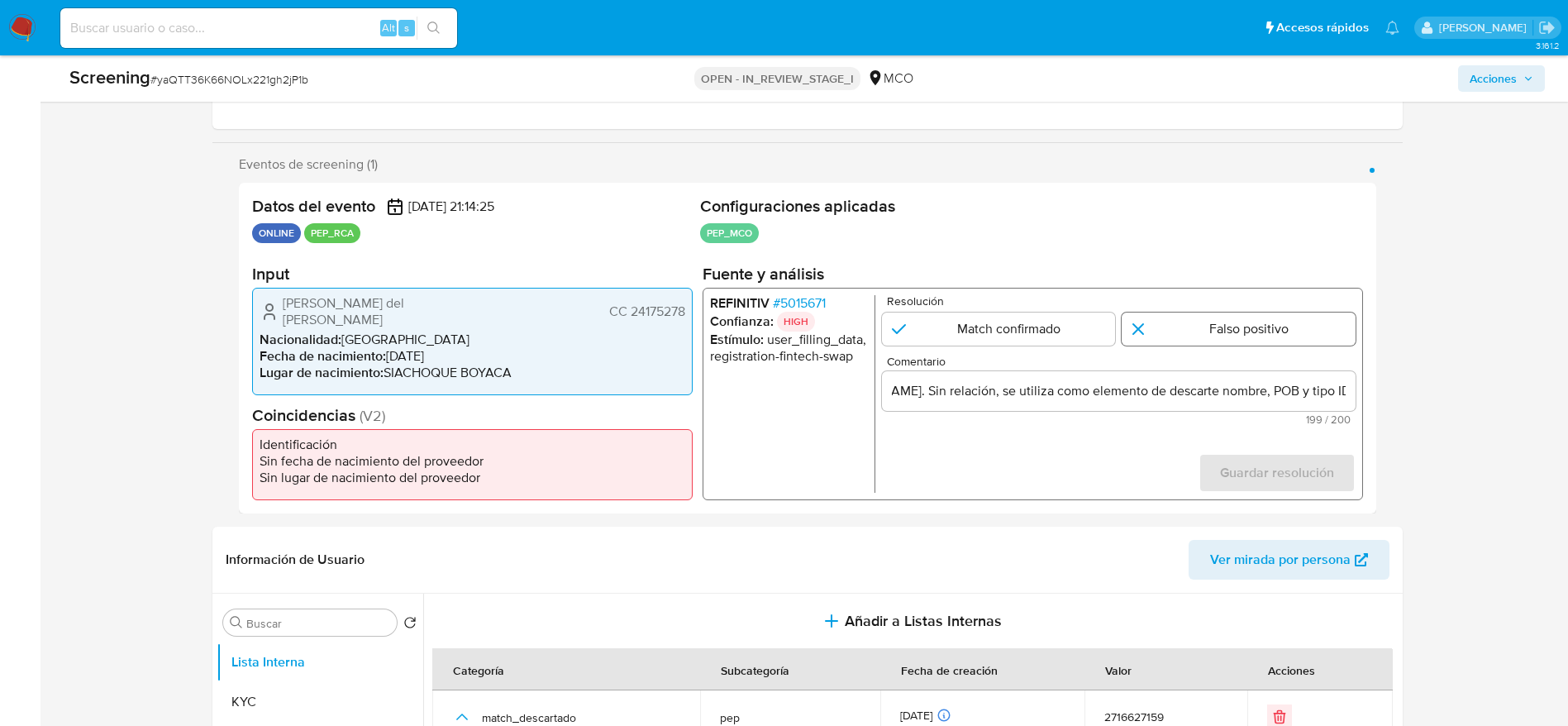
click at [1057, 323] on input "1 de 1" at bounding box center [1238, 329] width 234 height 33
radio input "true"
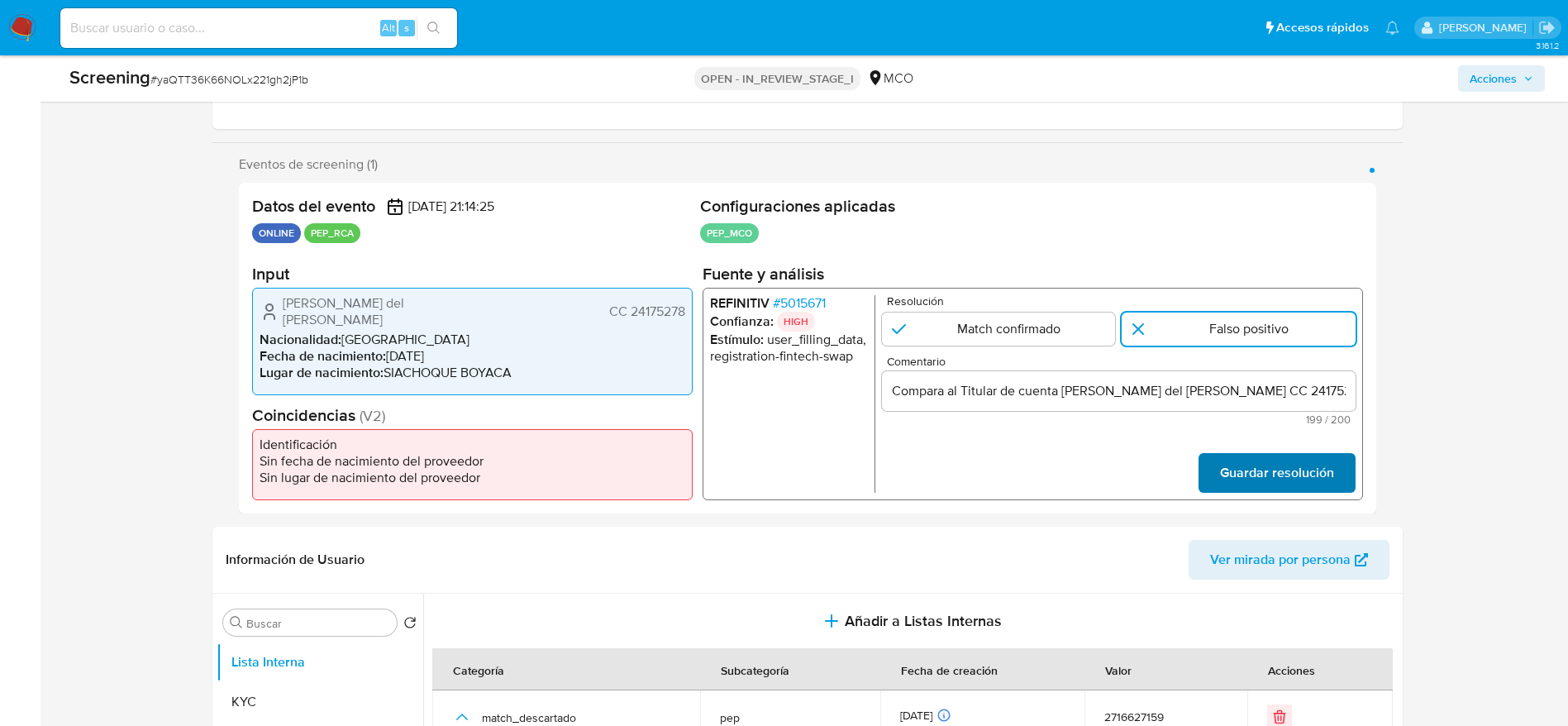
click at [1057, 480] on span "Guardar resolución" at bounding box center [1276, 472] width 114 height 37
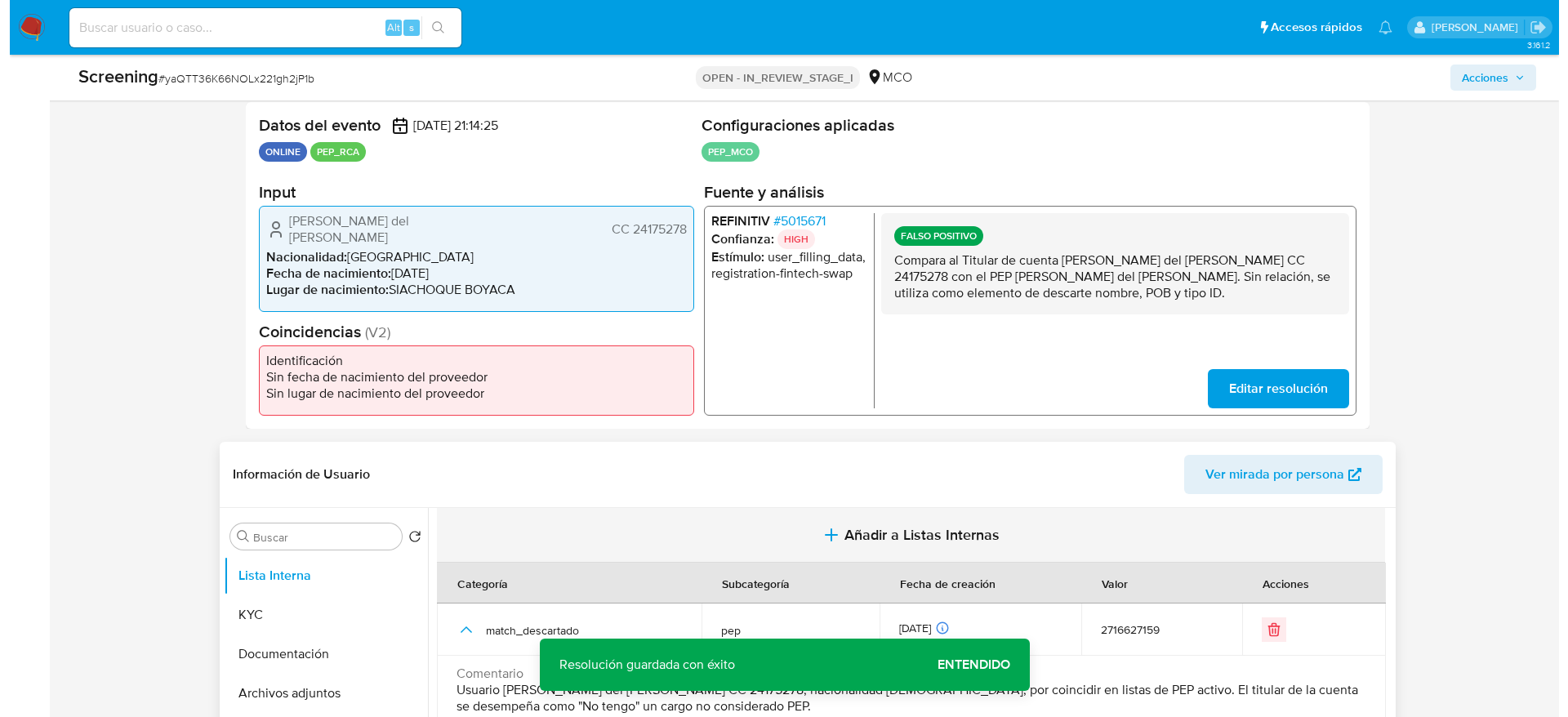
scroll to position [490, 0]
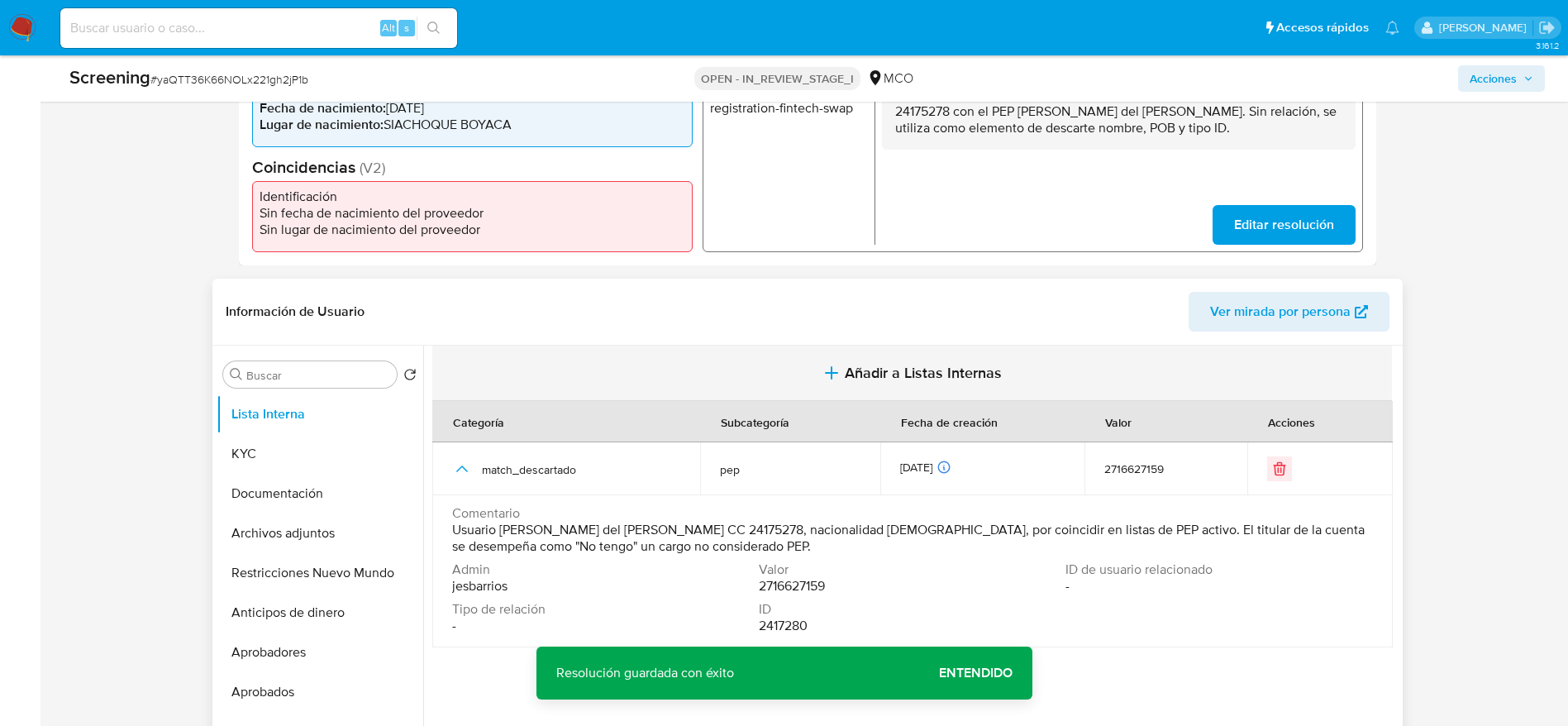
click at [880, 368] on span "Añadir a Listas Internas" at bounding box center [923, 372] width 157 height 18
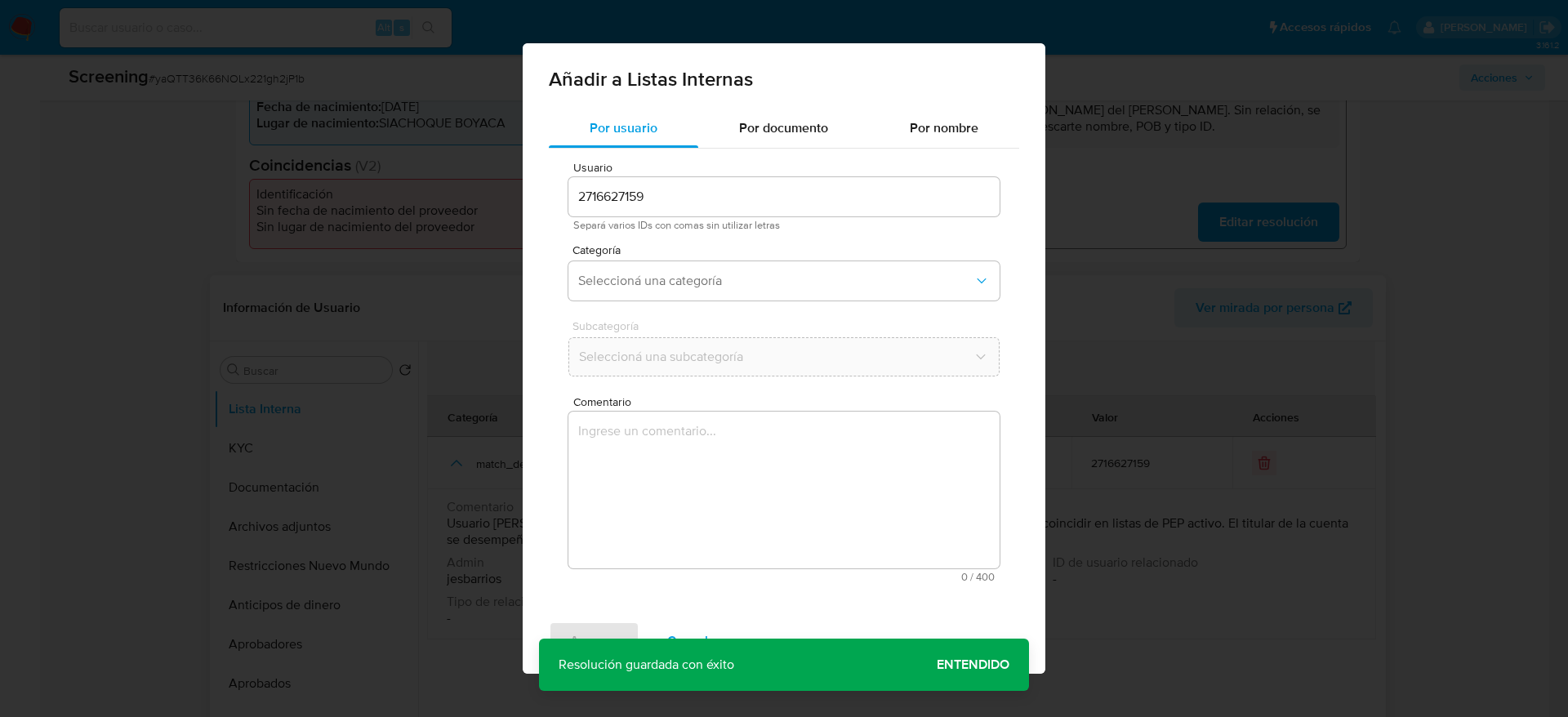
click at [797, 477] on textarea "Comentario" at bounding box center [784, 490] width 431 height 156
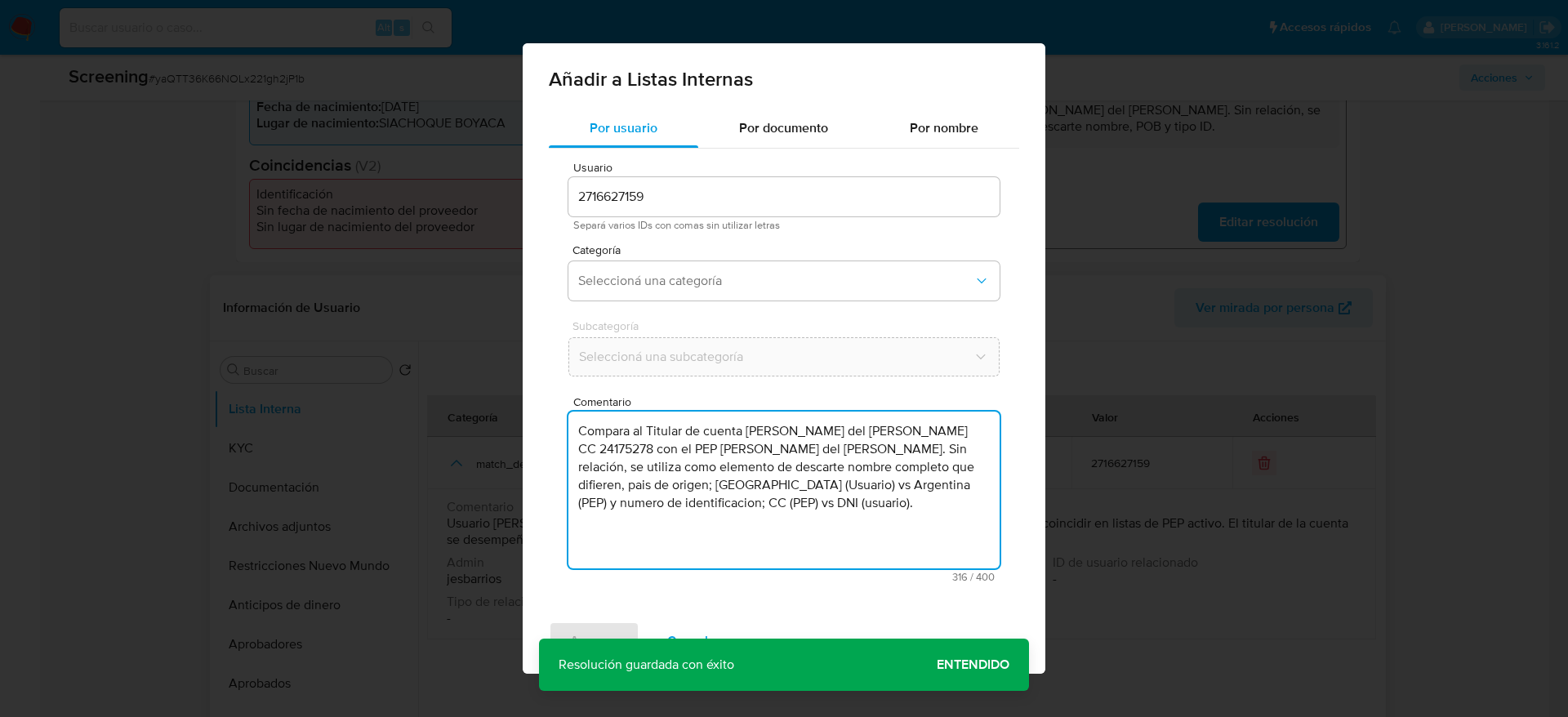
type textarea "Compara al Titular de cuenta Miryam del Transito Jimenez Rodriguez CC 24175278 …"
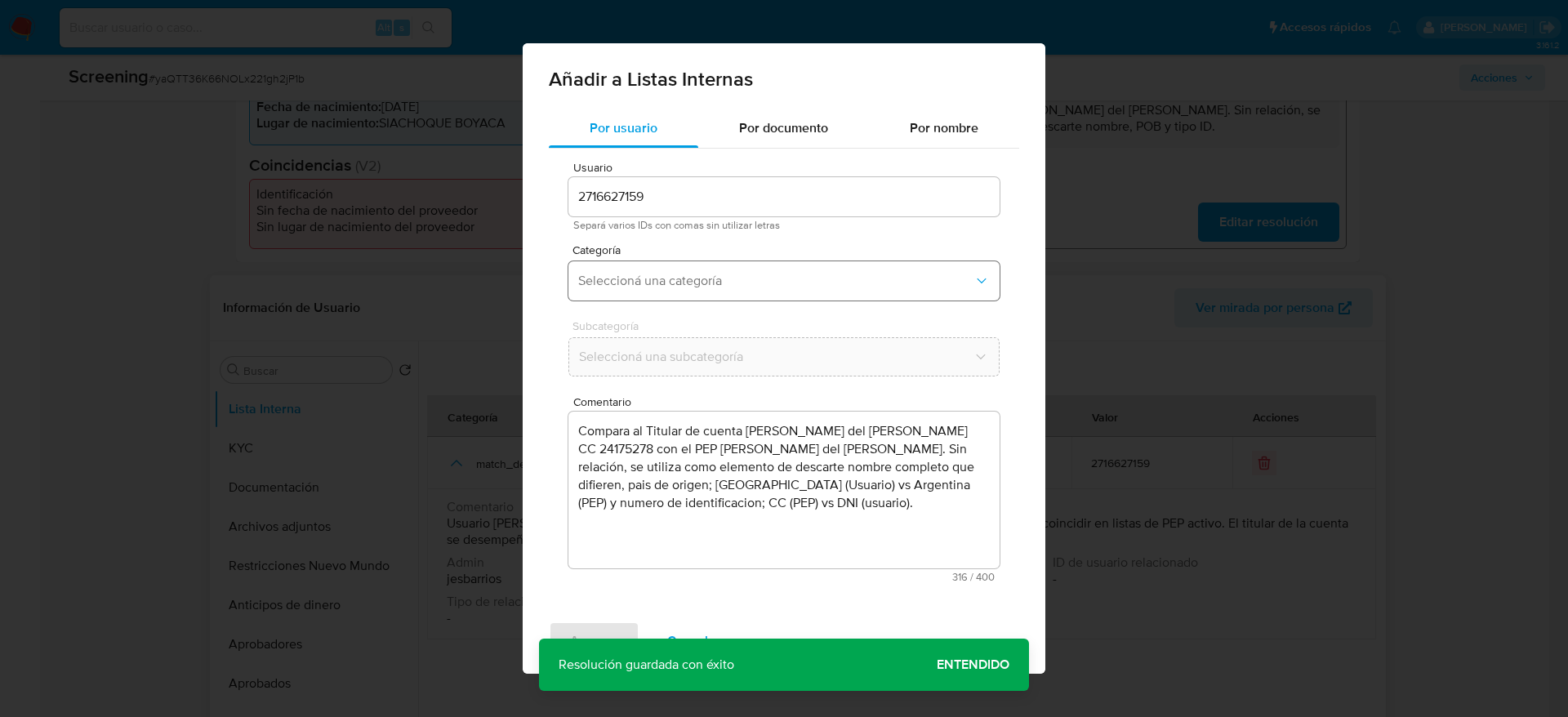
drag, startPoint x: 731, startPoint y: 310, endPoint x: 740, endPoint y: 299, distance: 14.2
click at [731, 307] on div "Usuario 2716627159 Separá varios IDs con comas sin utilizar letras Categoría Se…" at bounding box center [784, 372] width 470 height 446
click at [744, 293] on button "Seleccioná una categoría" at bounding box center [784, 281] width 431 height 40
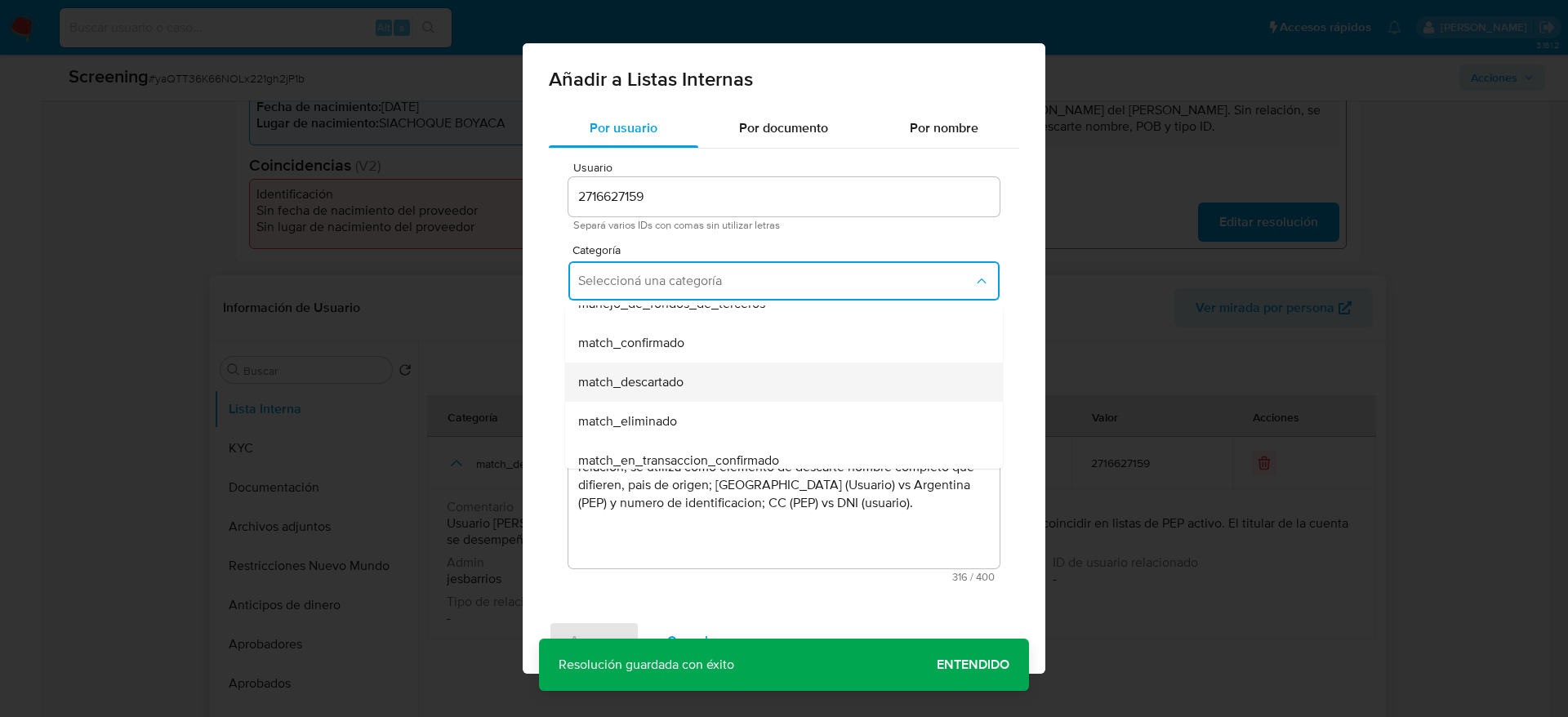
scroll to position [123, 0]
click at [726, 371] on div "match_descartado" at bounding box center [779, 359] width 402 height 40
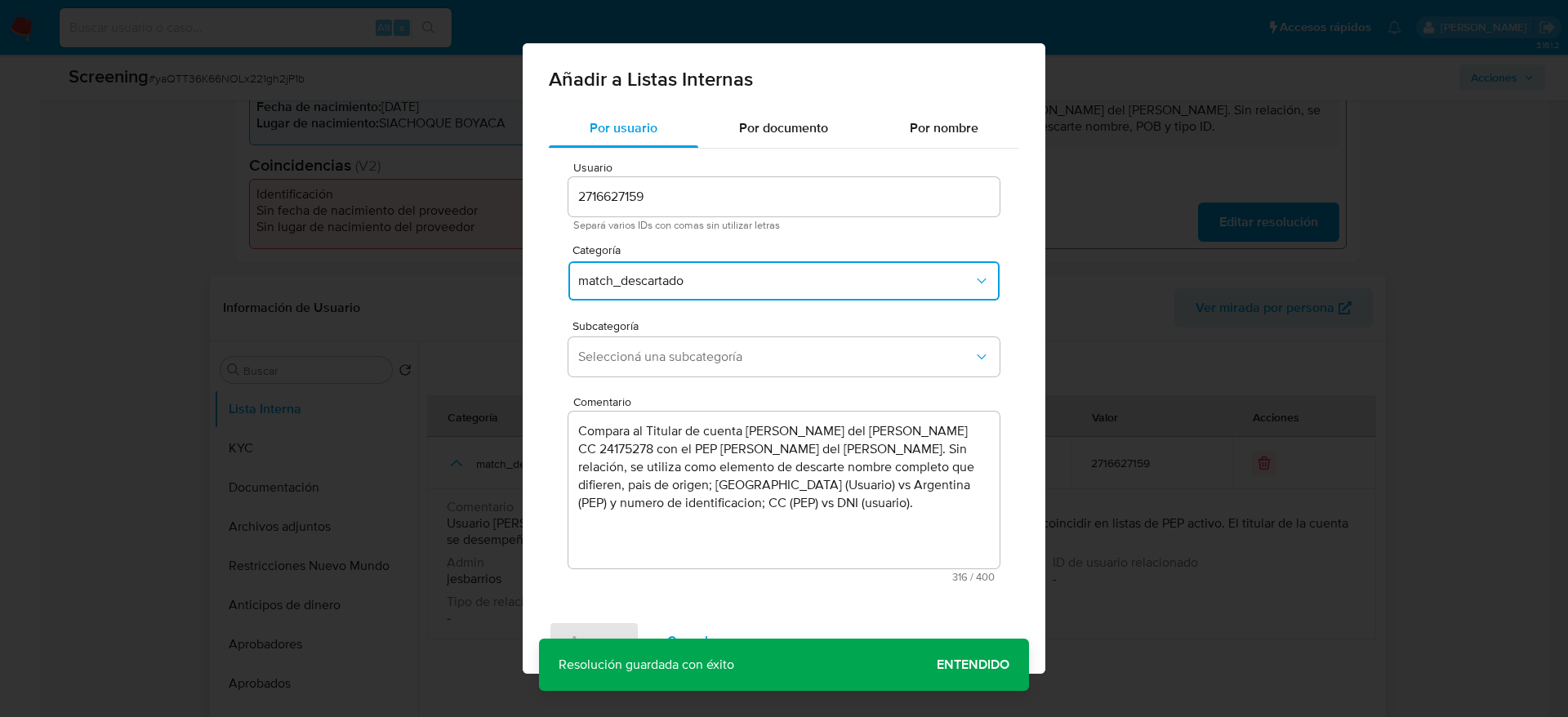
click at [726, 371] on button "Seleccioná una subcategoría" at bounding box center [784, 356] width 431 height 40
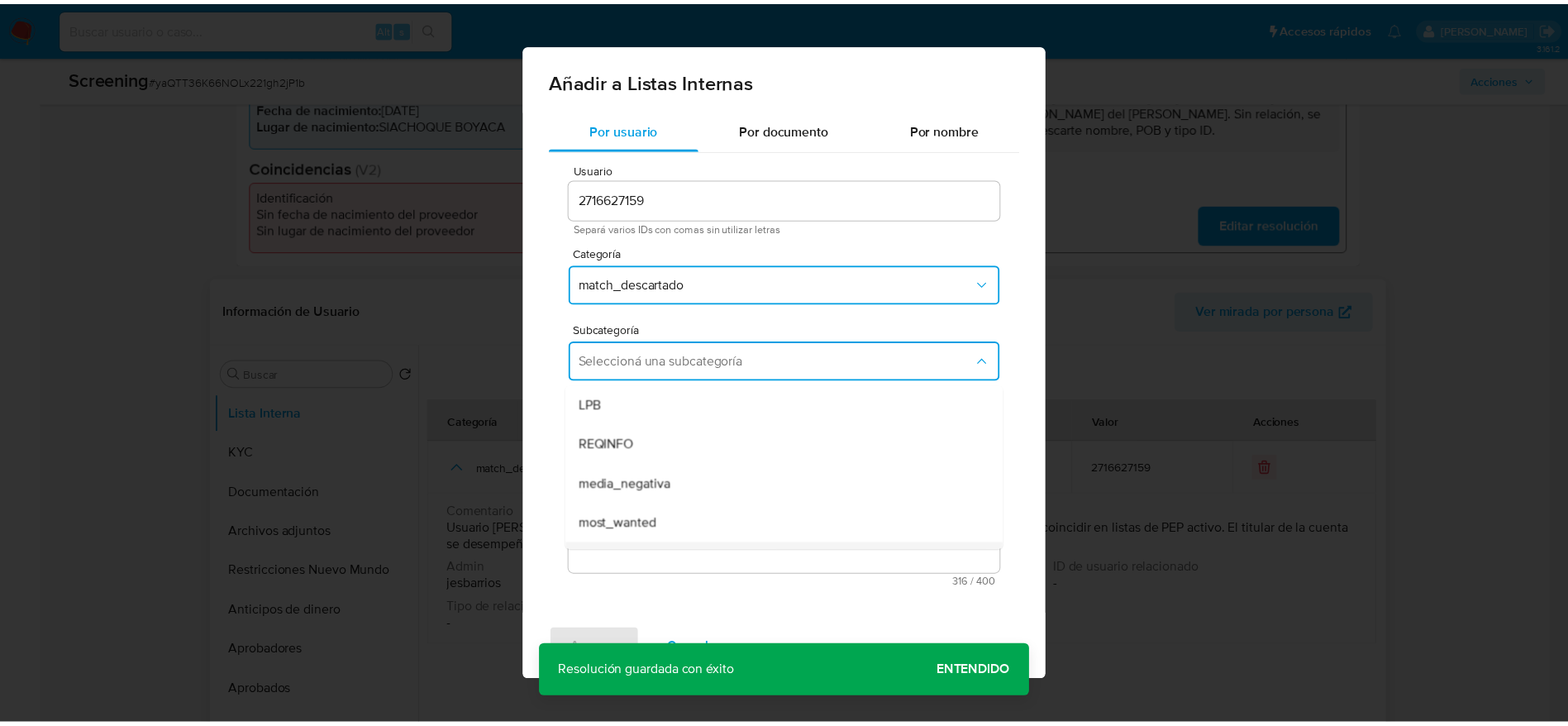
scroll to position [112, 0]
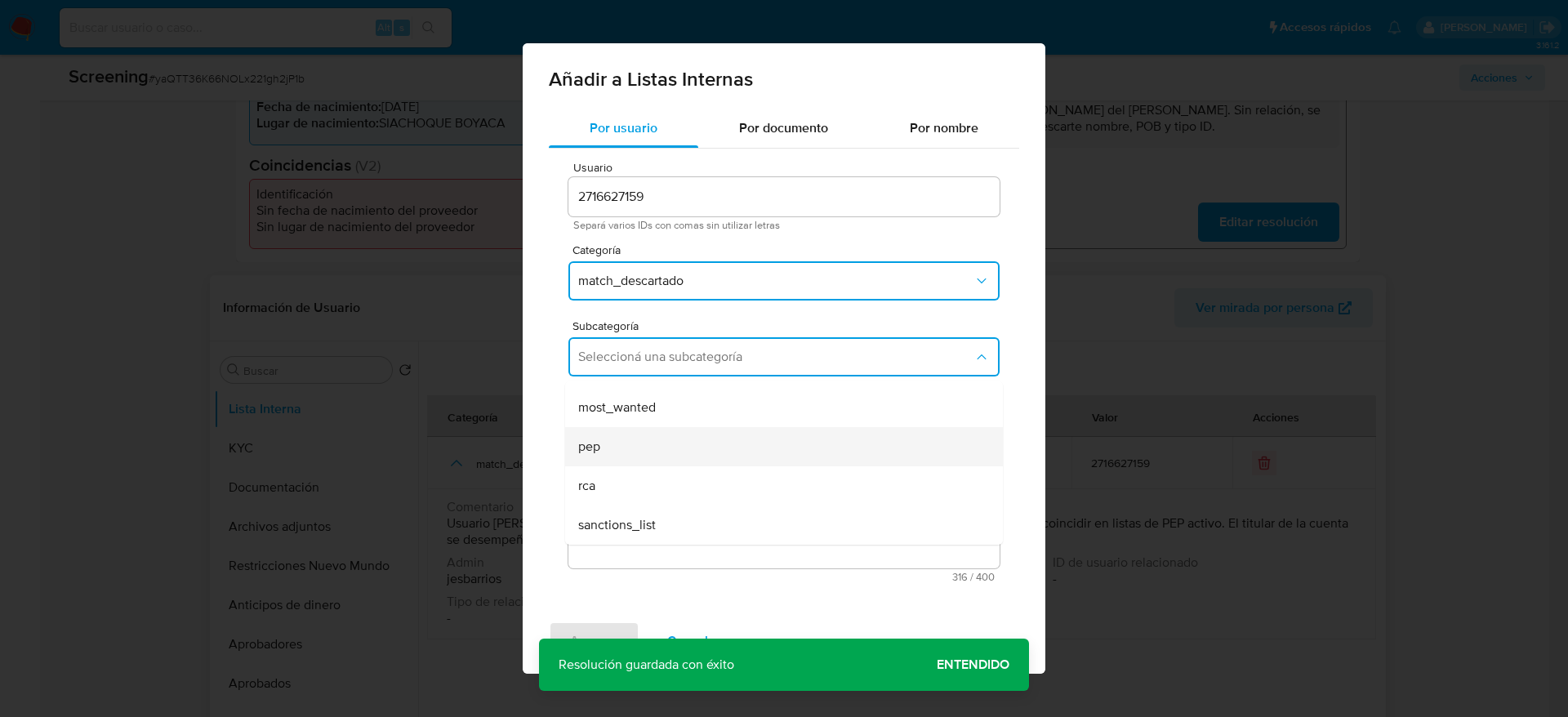
click at [632, 433] on div "pep" at bounding box center [779, 446] width 402 height 40
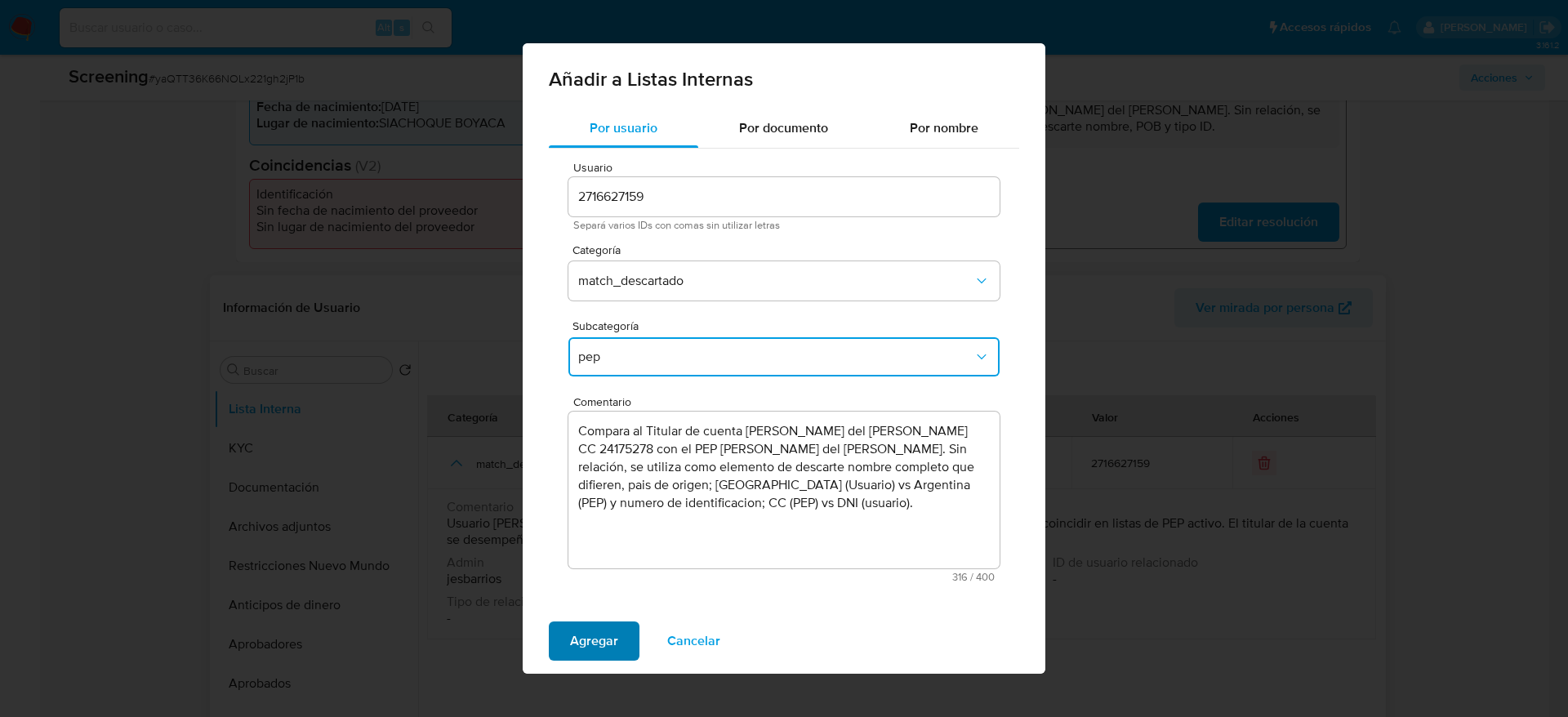
click at [597, 477] on span "Agregar" at bounding box center [594, 641] width 48 height 36
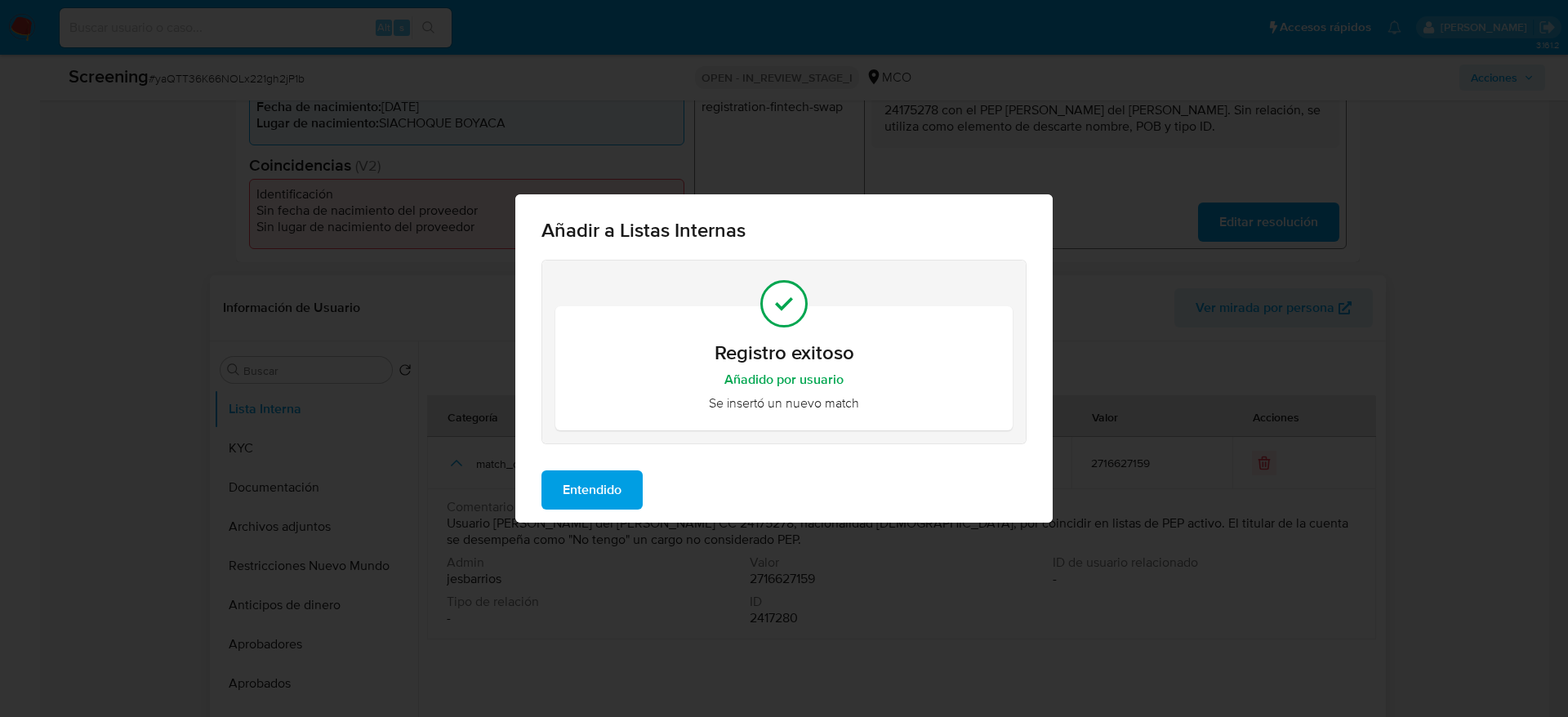
click at [604, 477] on span "Entendido" at bounding box center [592, 489] width 59 height 36
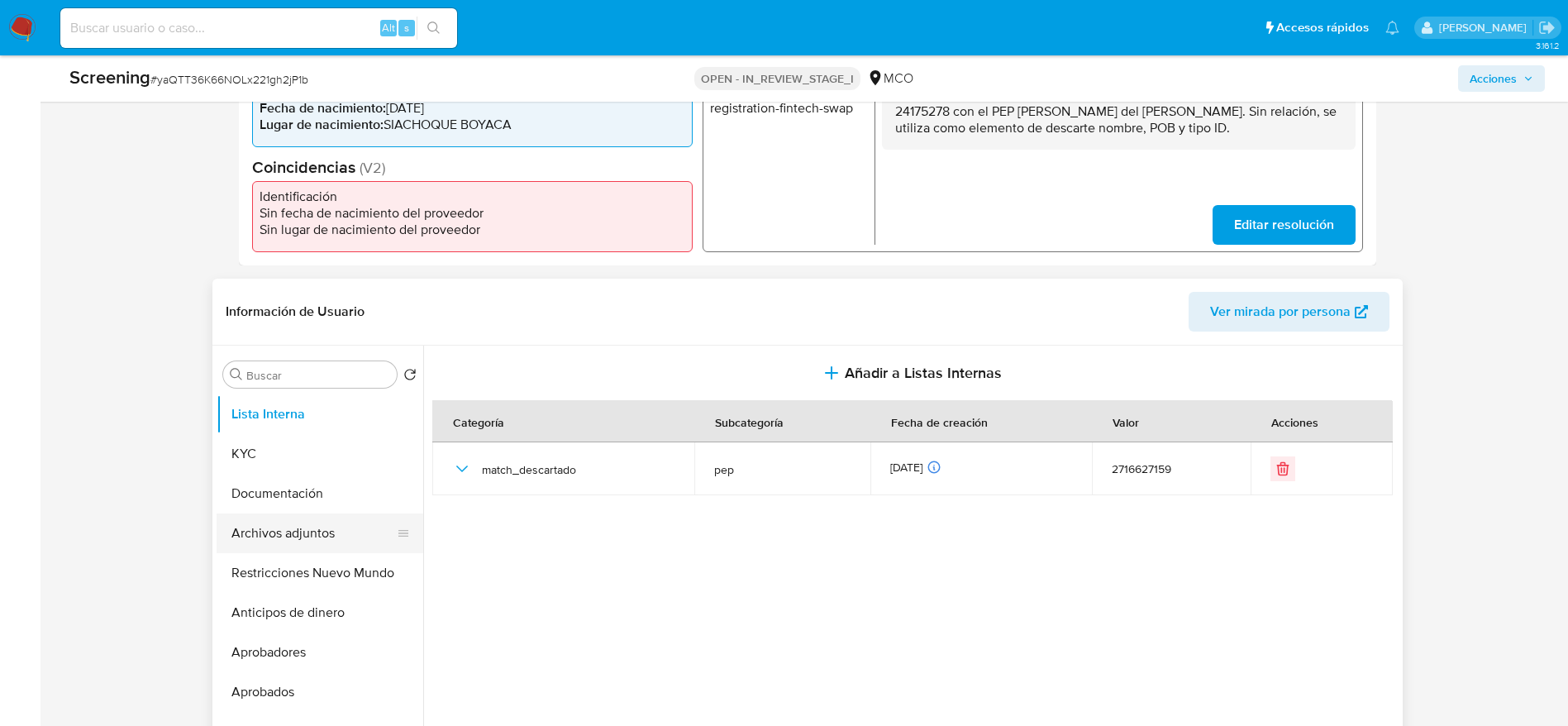
click at [345, 483] on button "Archivos adjuntos" at bounding box center [312, 533] width 193 height 40
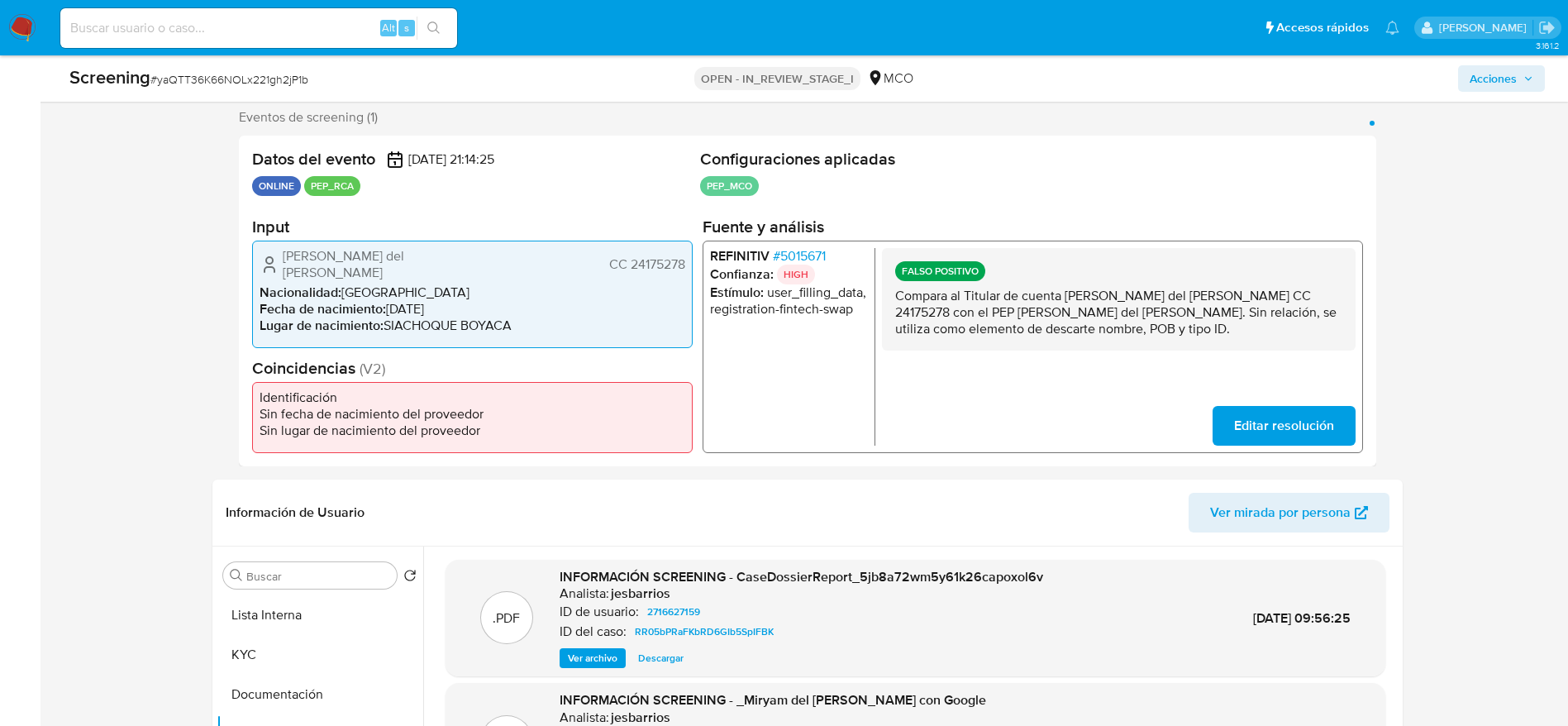
scroll to position [248, 0]
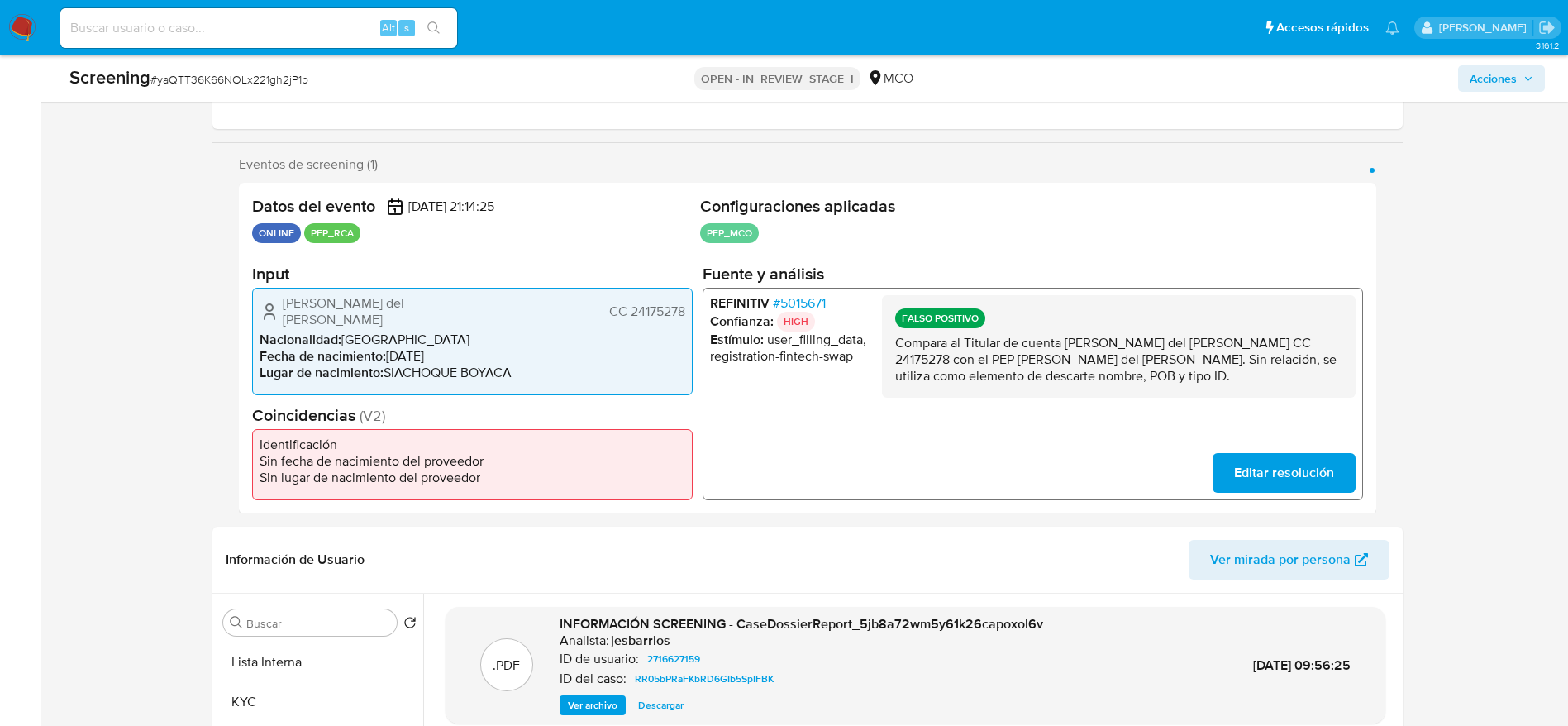
click at [1057, 82] on span "Acciones" at bounding box center [1492, 78] width 47 height 26
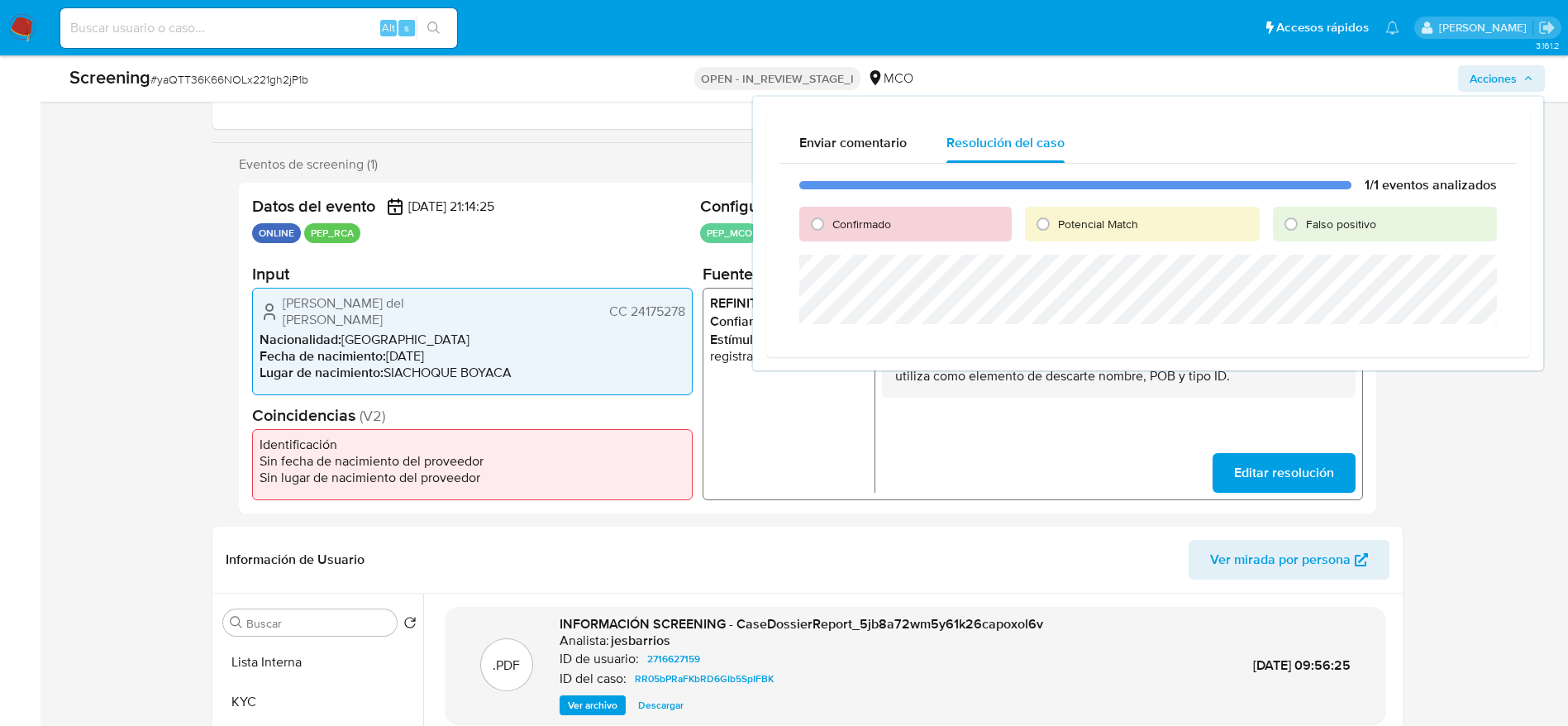
click at [551, 300] on div "Miryam del Transito Jimenez Rodriguez CC 24175278" at bounding box center [472, 312] width 425 height 33
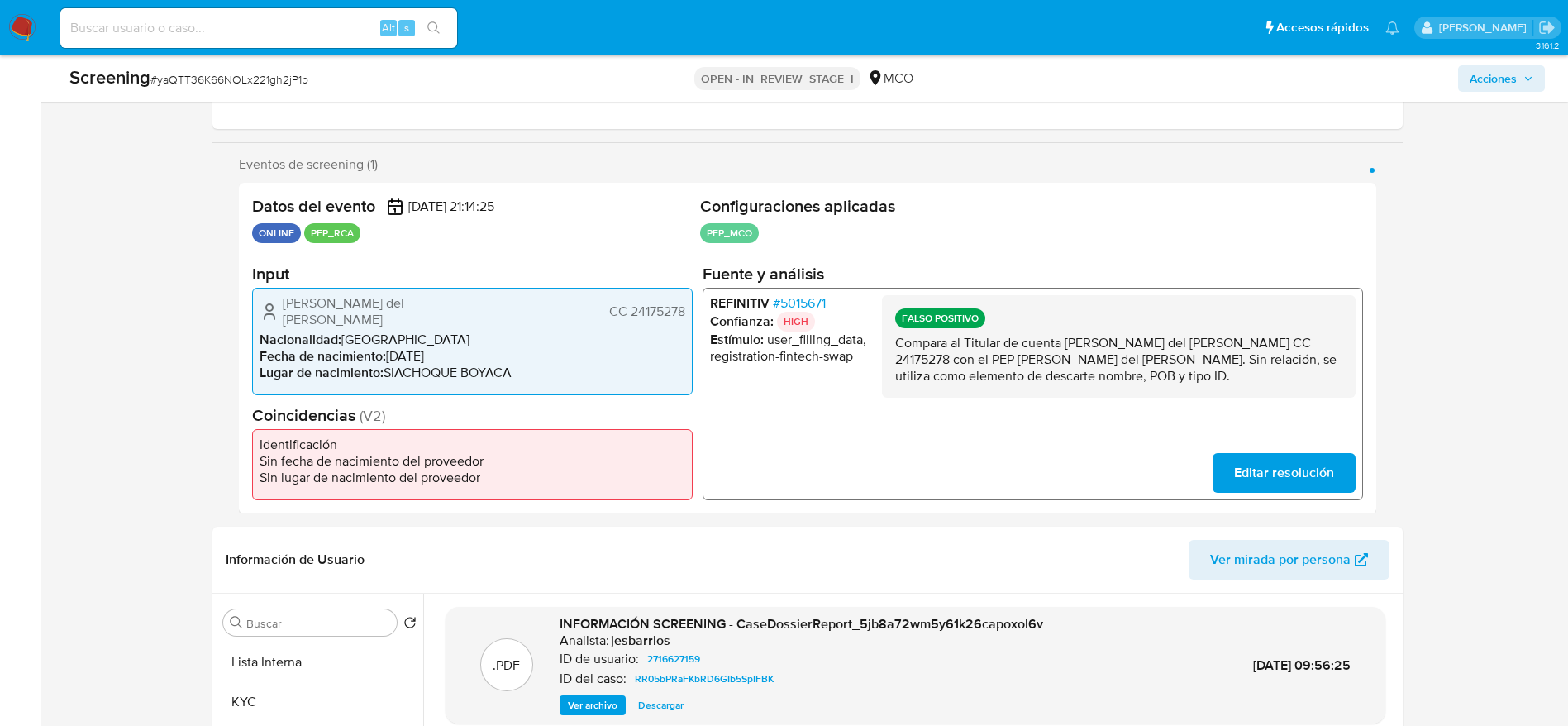
click at [1057, 73] on span "Acciones" at bounding box center [1501, 78] width 64 height 23
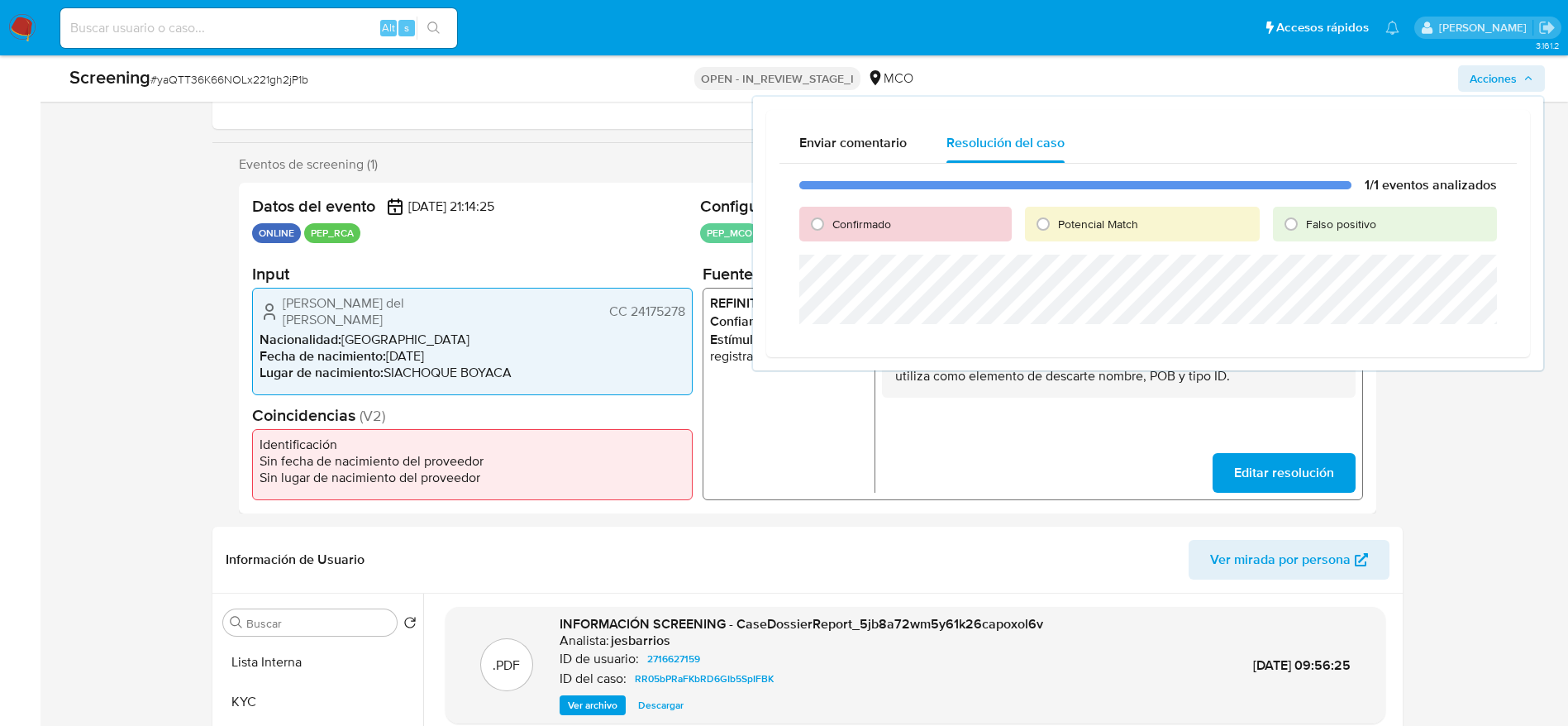
click at [1057, 237] on div "Falso positivo" at bounding box center [1384, 224] width 224 height 35
click at [1057, 214] on input "Falso positivo" at bounding box center [1291, 224] width 26 height 26
radio input "true"
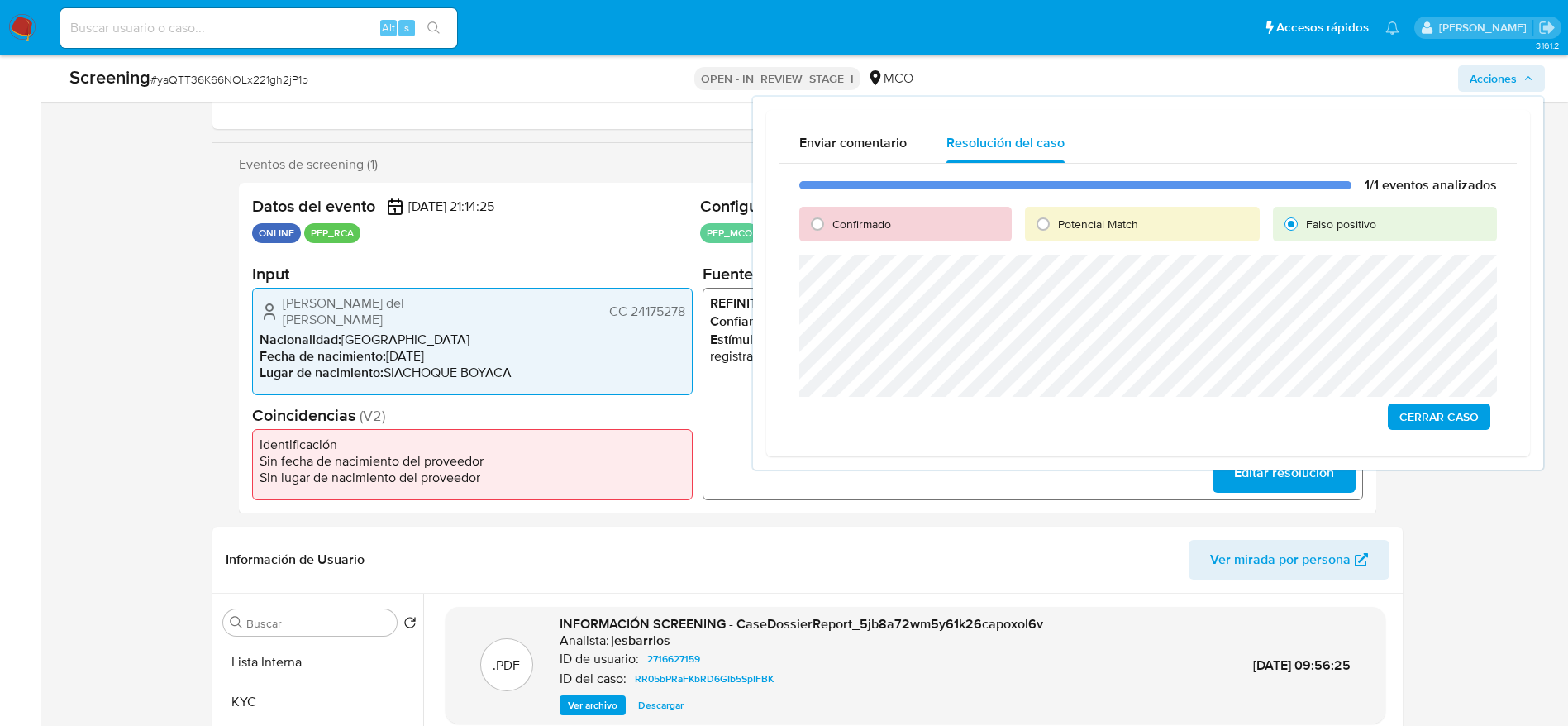
click at [1057, 410] on button "Cerrar Caso" at bounding box center [1439, 416] width 102 height 26
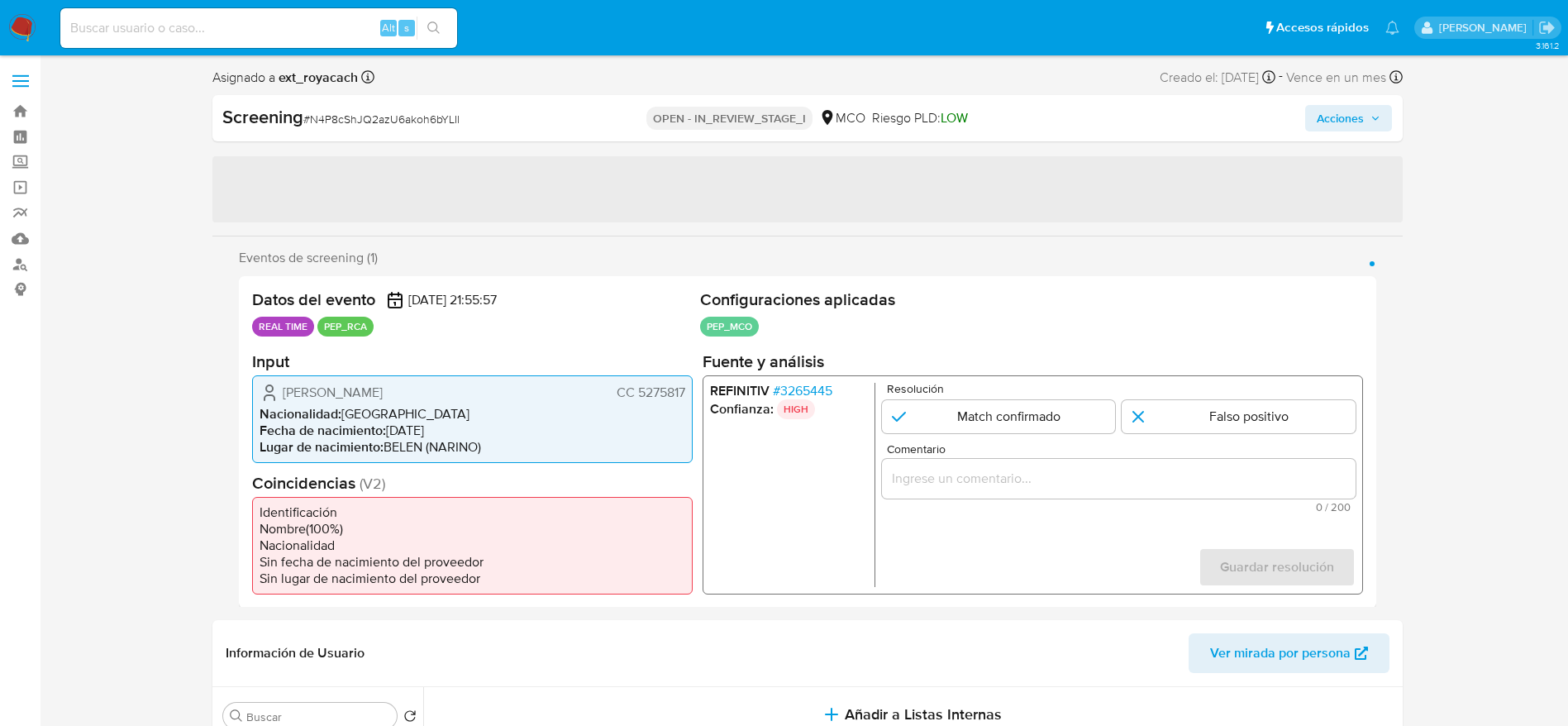
select select "10"
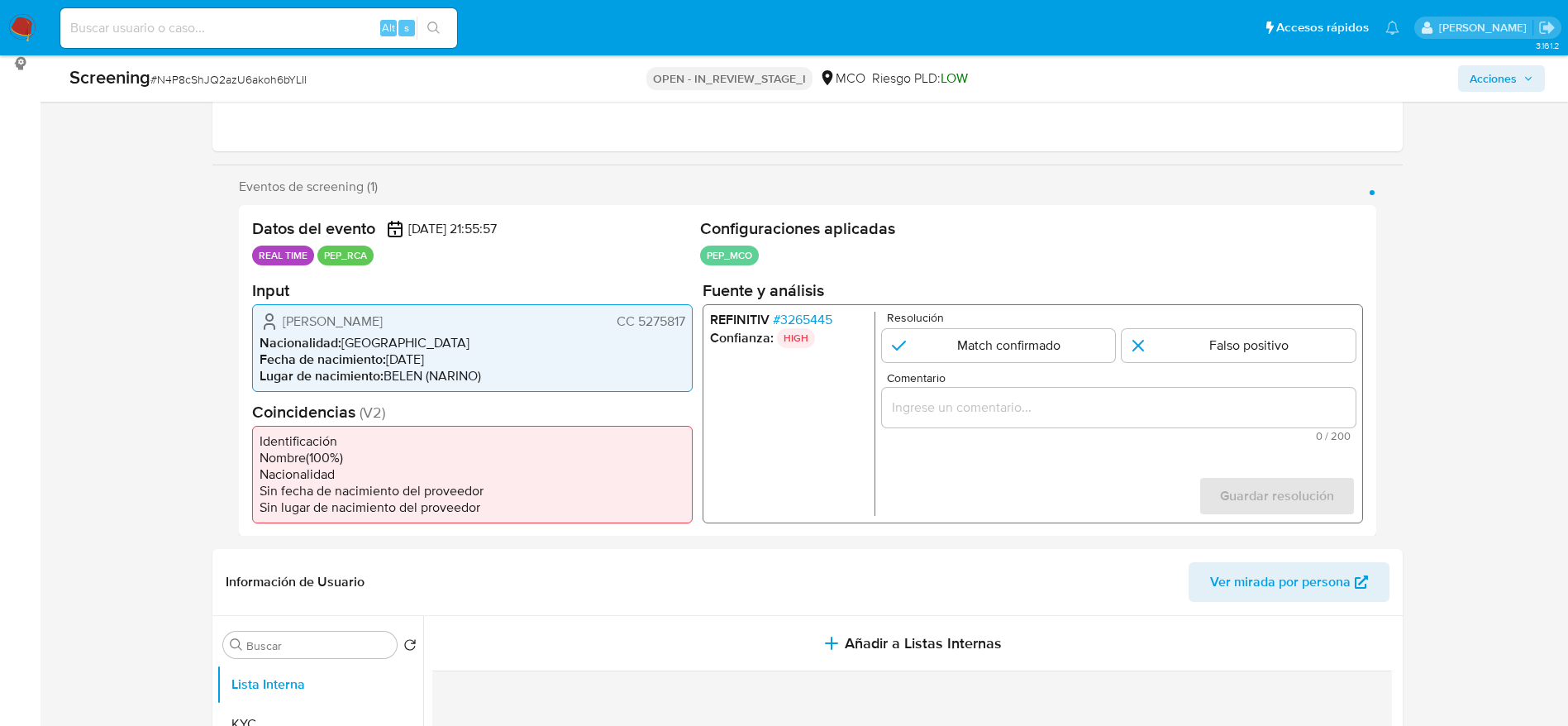
scroll to position [248, 0]
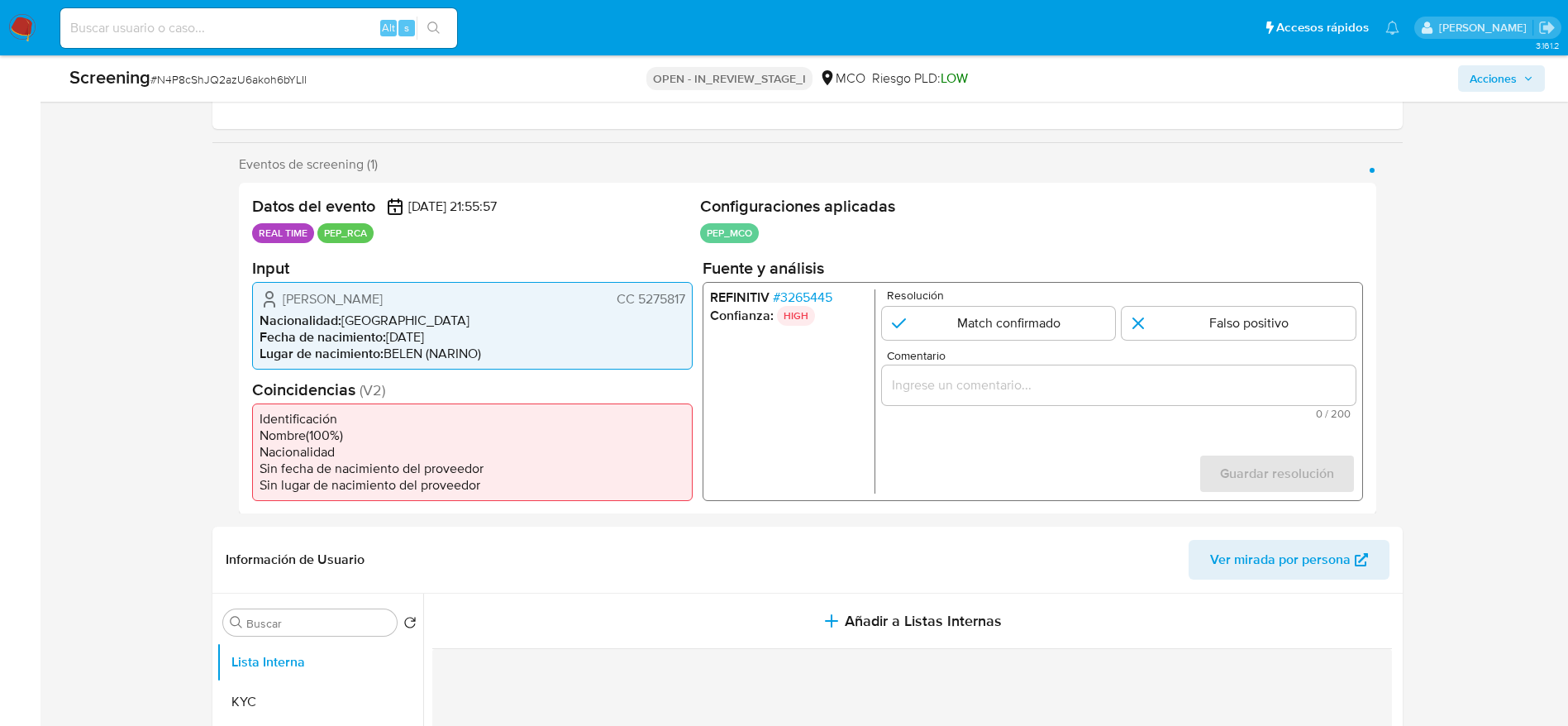
click at [817, 295] on span "# 3265445" at bounding box center [801, 296] width 60 height 16
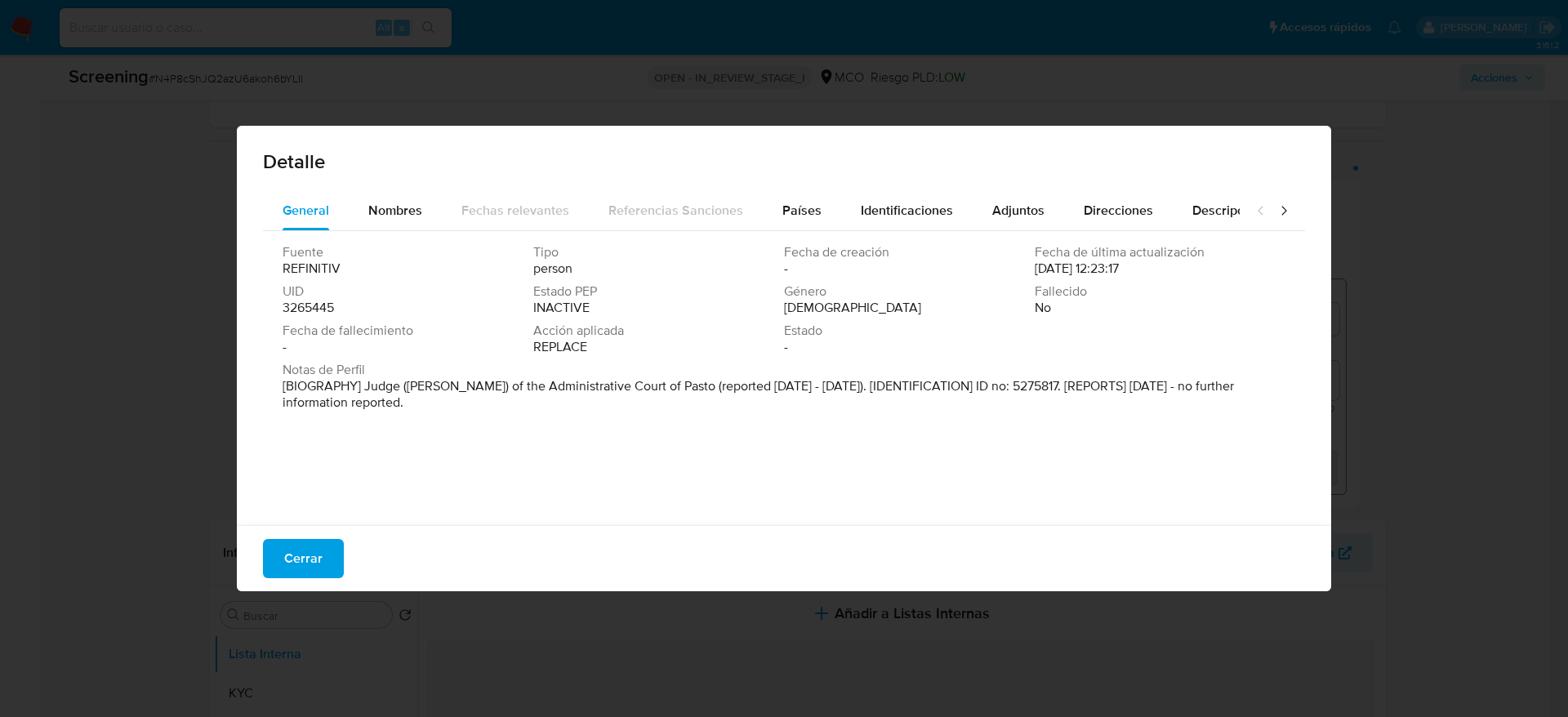
click at [821, 187] on div "Detalle" at bounding box center [784, 159] width 1095 height 66
click at [821, 199] on button "Países" at bounding box center [801, 210] width 78 height 40
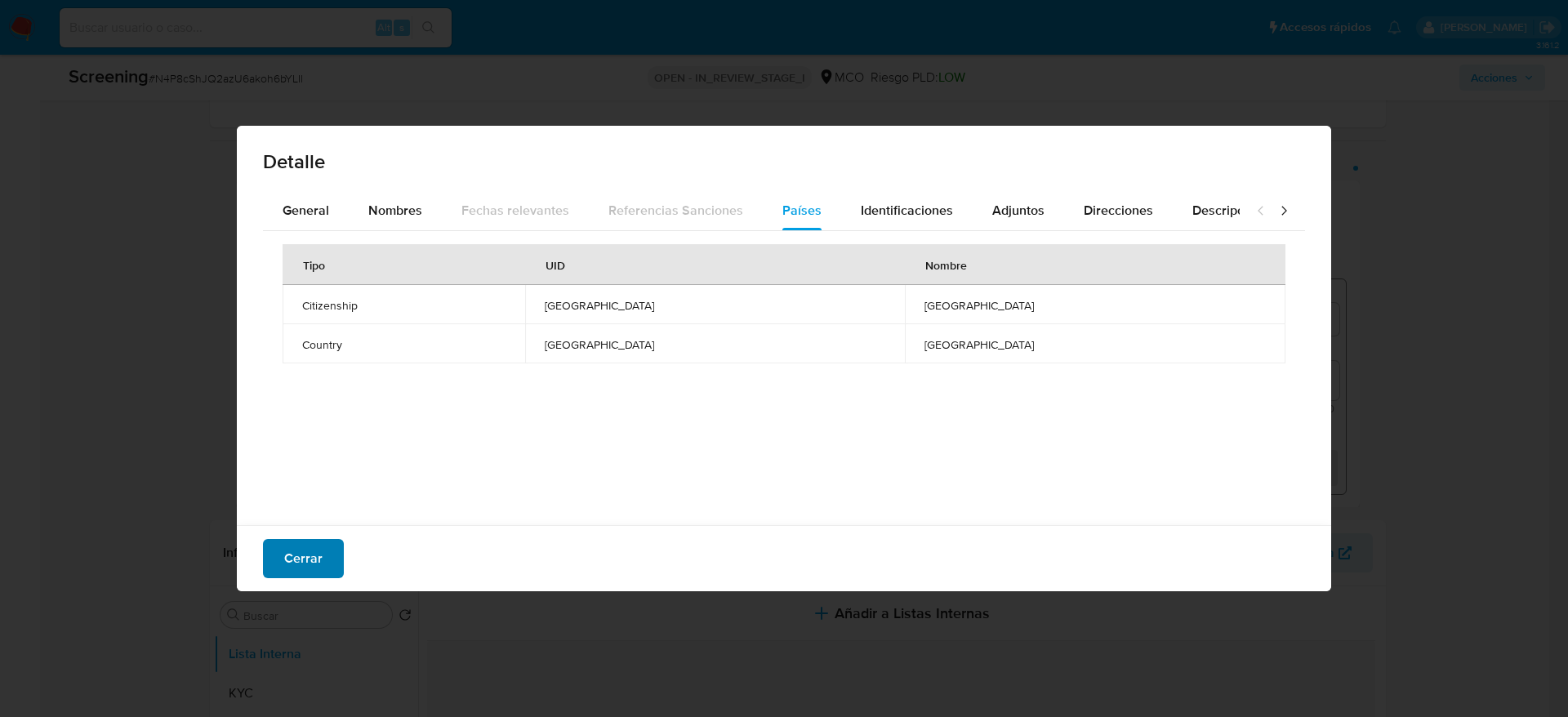
click at [325, 571] on button "Cerrar" at bounding box center [304, 558] width 81 height 40
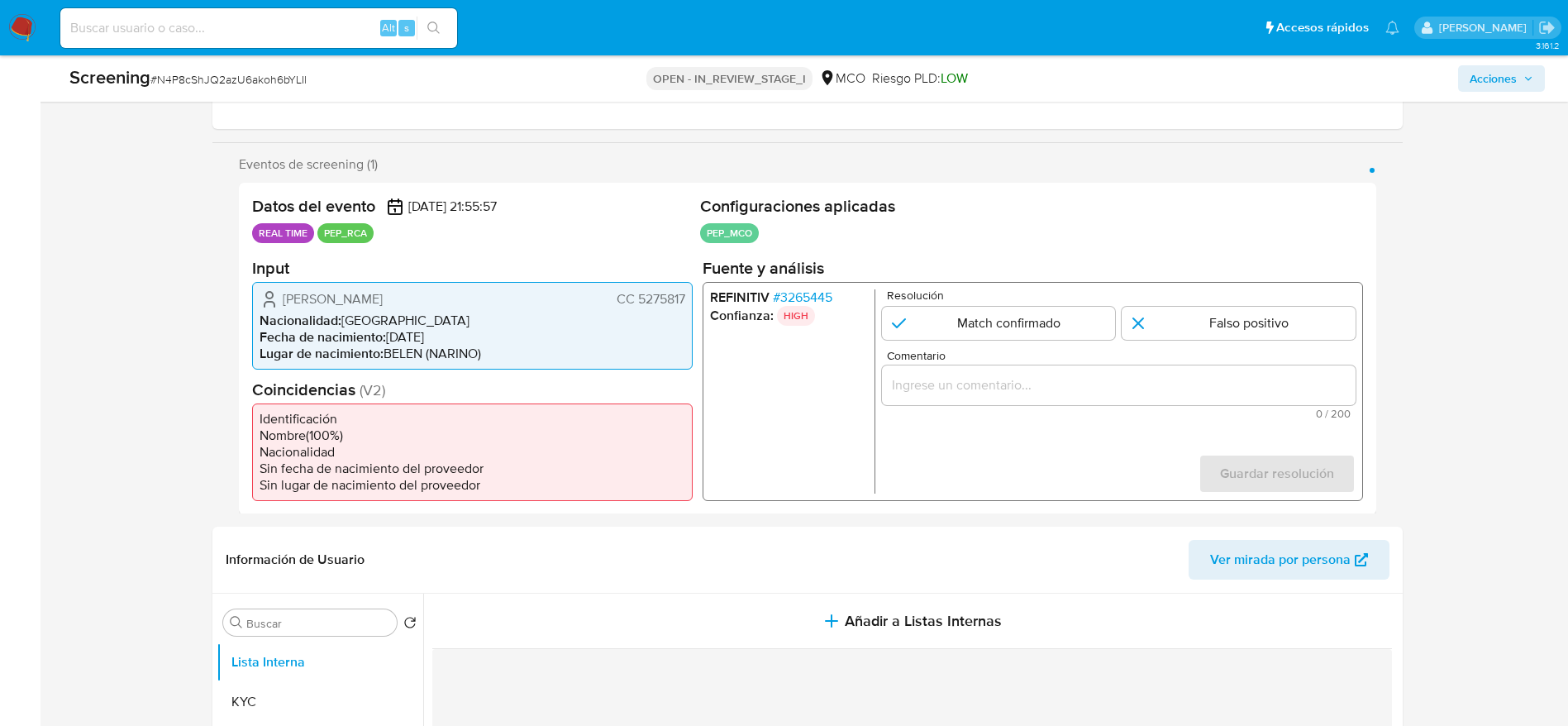
click at [290, 89] on div "Screening # N4P8cShJQ2azU6akoh6bYLIl" at bounding box center [312, 77] width 486 height 25
copy span "N4P8cShJQ2azU6akoh6bYLIl"
click at [270, 307] on icon "1 de 1" at bounding box center [269, 298] width 20 height 20
drag, startPoint x: 275, startPoint y: 291, endPoint x: 684, endPoint y: 289, distance: 409.0
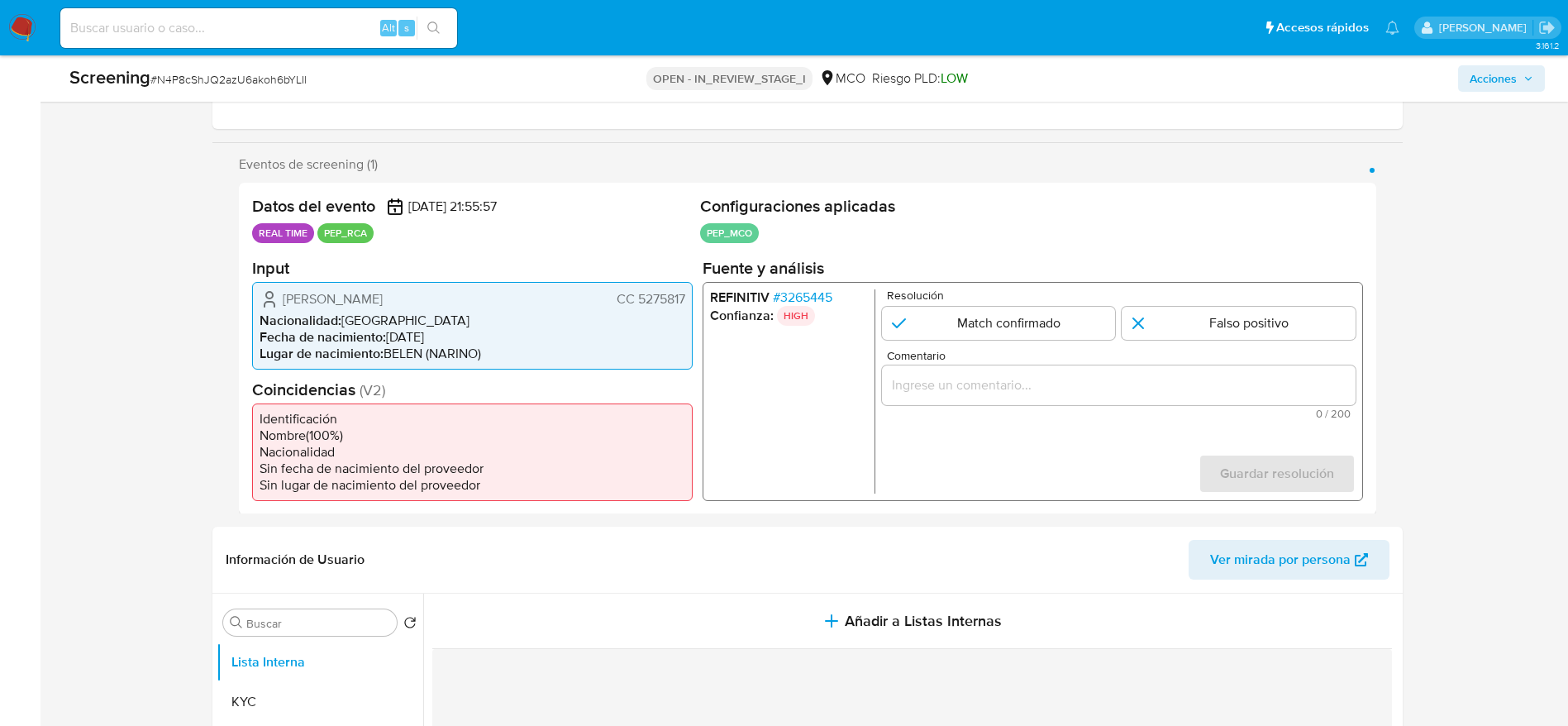
click at [684, 289] on div "[PERSON_NAME] CC 5275817" at bounding box center [472, 298] width 425 height 20
click at [828, 294] on span "# 3265445" at bounding box center [801, 296] width 60 height 16
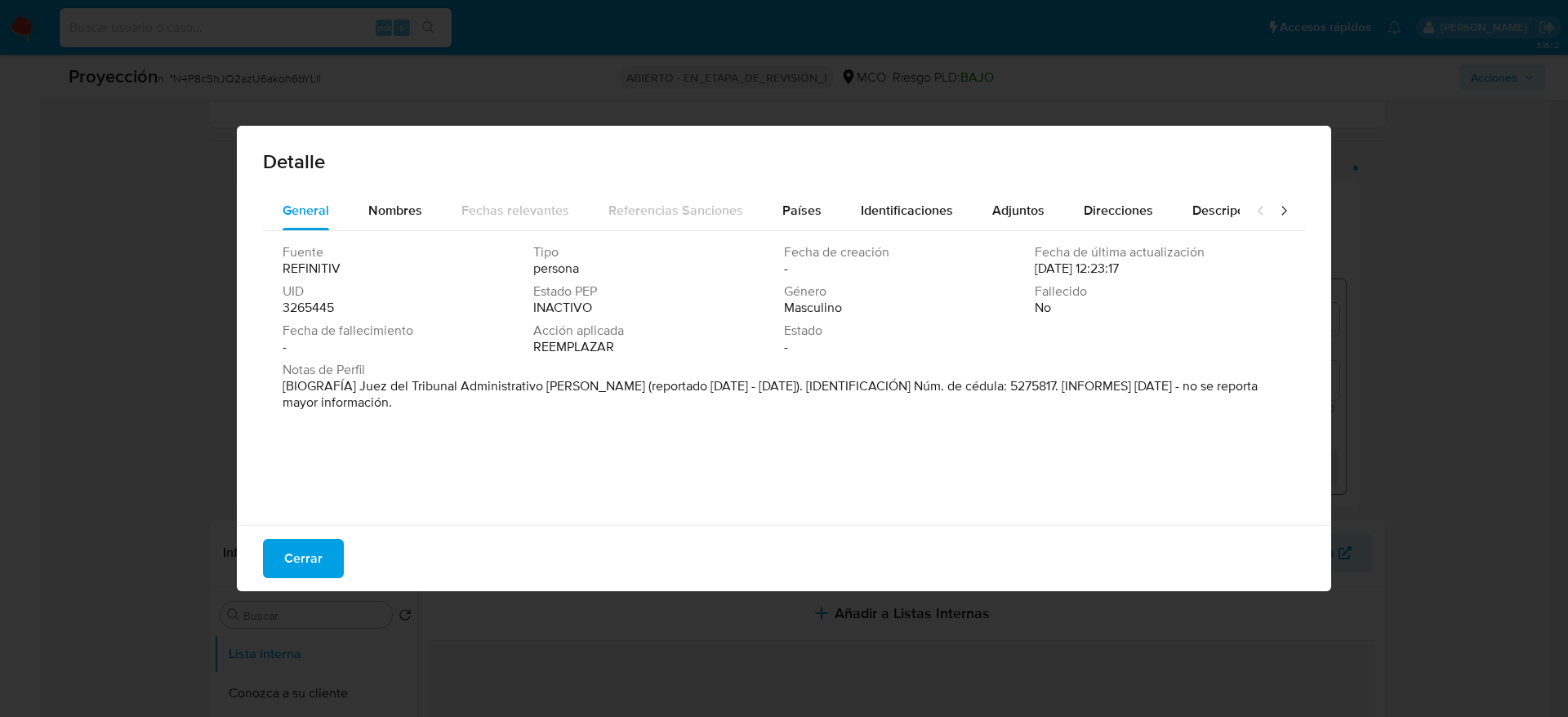
drag, startPoint x: 362, startPoint y: 383, endPoint x: 431, endPoint y: 382, distance: 69.0
click at [431, 382] on font "[BIOGRAFÍA] Juez del Tribunal Administrativo [PERSON_NAME] (reportado [DATE] - …" at bounding box center [770, 394] width 975 height 35
drag, startPoint x: 359, startPoint y: 383, endPoint x: 596, endPoint y: 385, distance: 237.0
click at [596, 385] on font "[BIOGRAFÍA] Juez del Tribunal Administrativo [PERSON_NAME] (reportado [DATE] - …" at bounding box center [770, 394] width 975 height 35
click at [362, 218] on button "Nombres" at bounding box center [395, 210] width 93 height 40
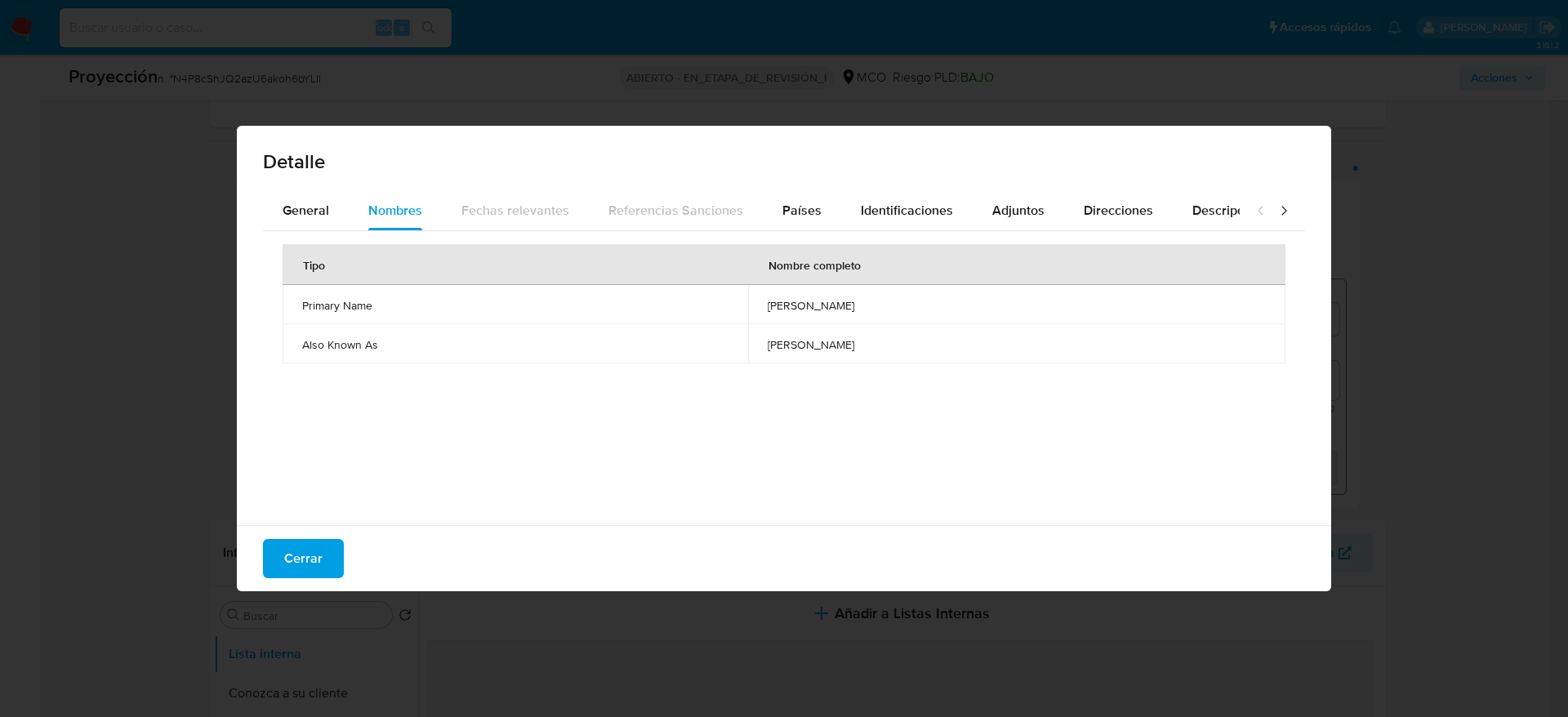
click at [335, 582] on div "Cerrar" at bounding box center [784, 558] width 1095 height 66
click at [335, 567] on button "Cerrar" at bounding box center [304, 558] width 81 height 40
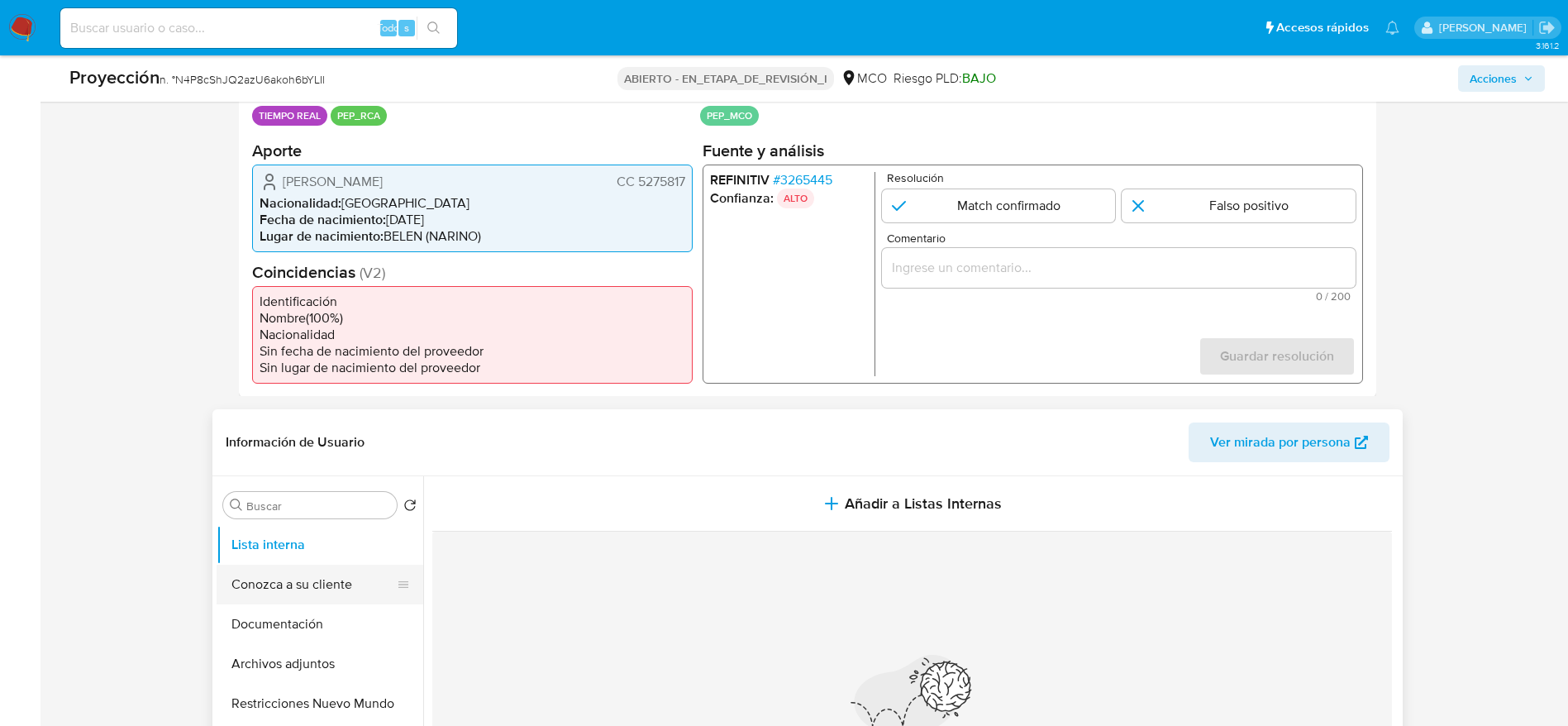
scroll to position [496, 0]
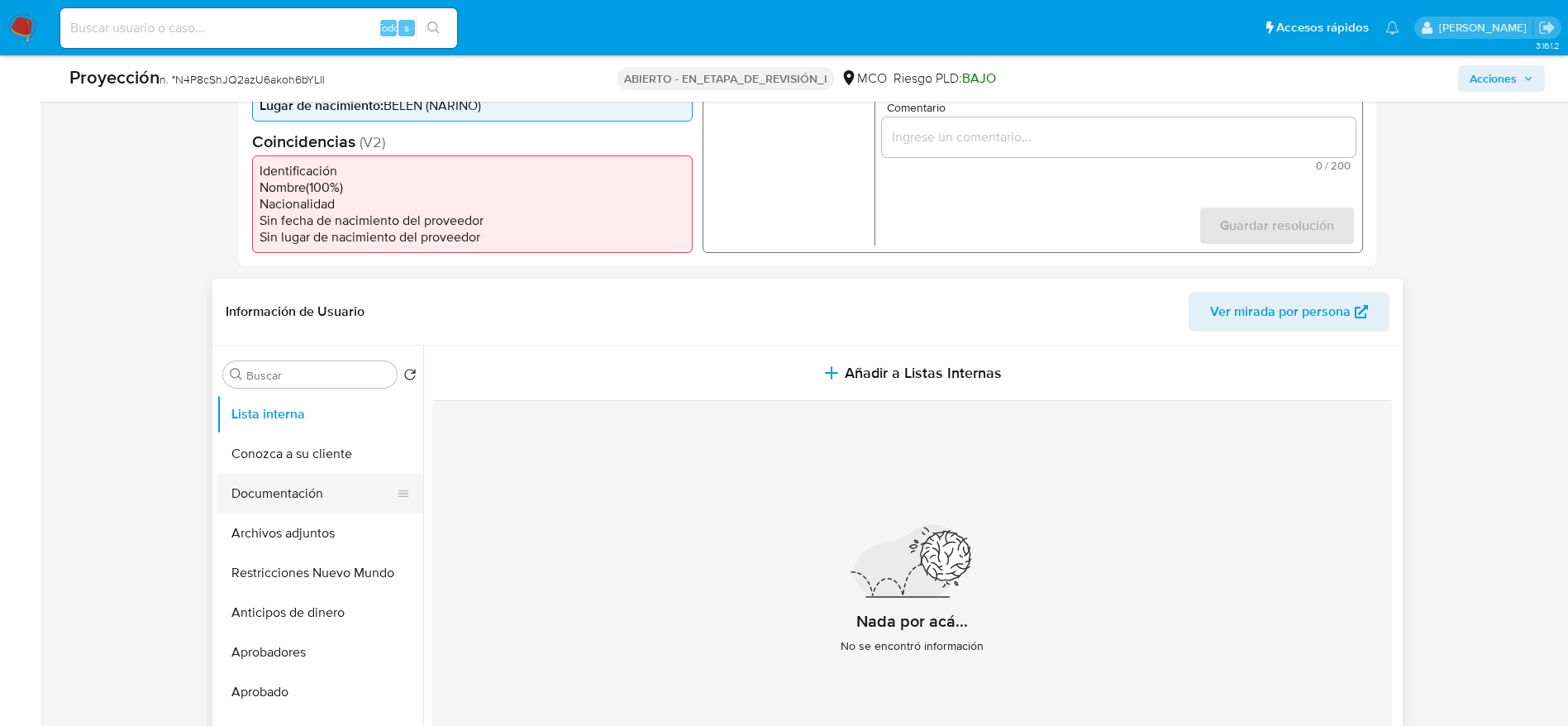
click at [277, 477] on button "Documentación" at bounding box center [312, 494] width 193 height 40
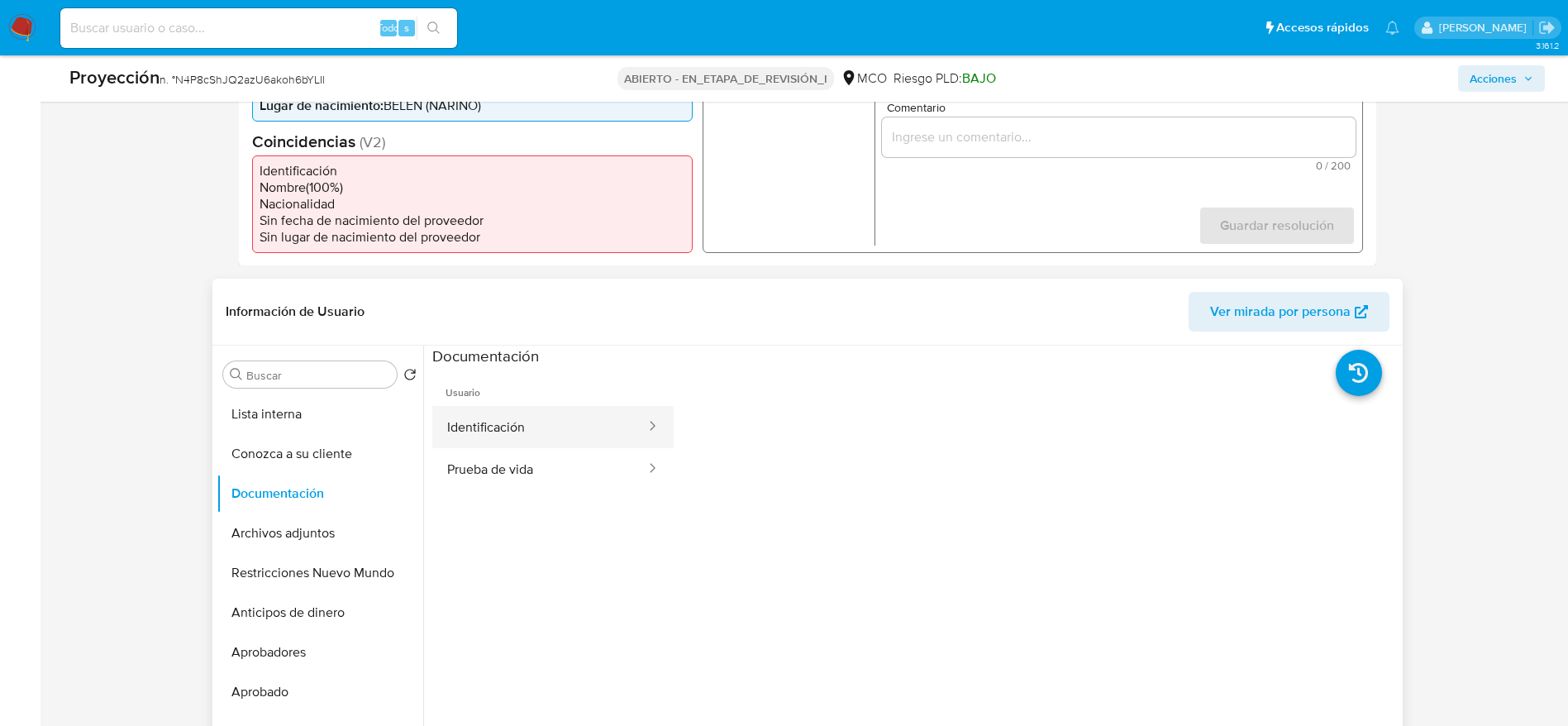
click at [519, 443] on button "Identificación" at bounding box center [539, 427] width 215 height 43
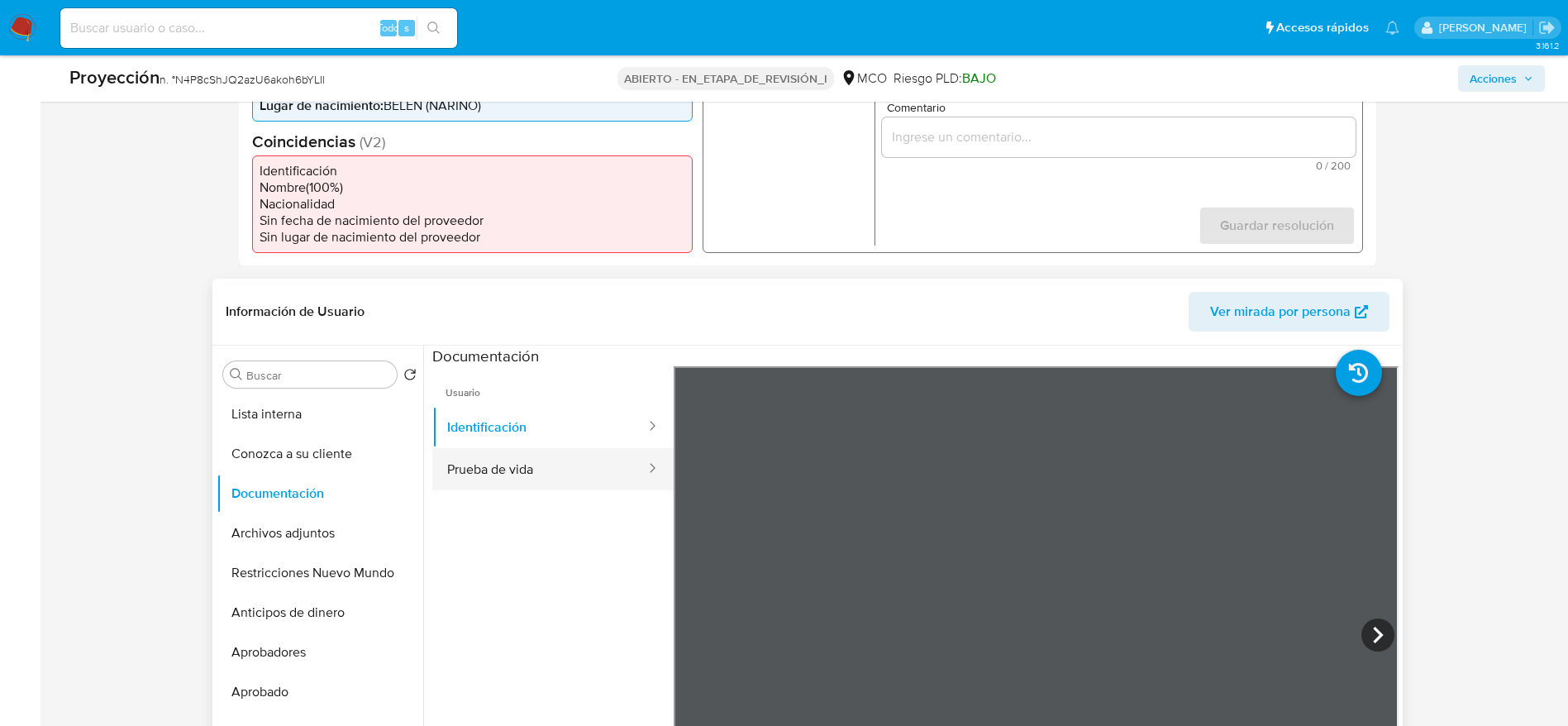
click at [589, 480] on button "Prueba de vida" at bounding box center [539, 469] width 215 height 43
click at [1072, 128] on input "Comentario" at bounding box center [1117, 136] width 474 height 21
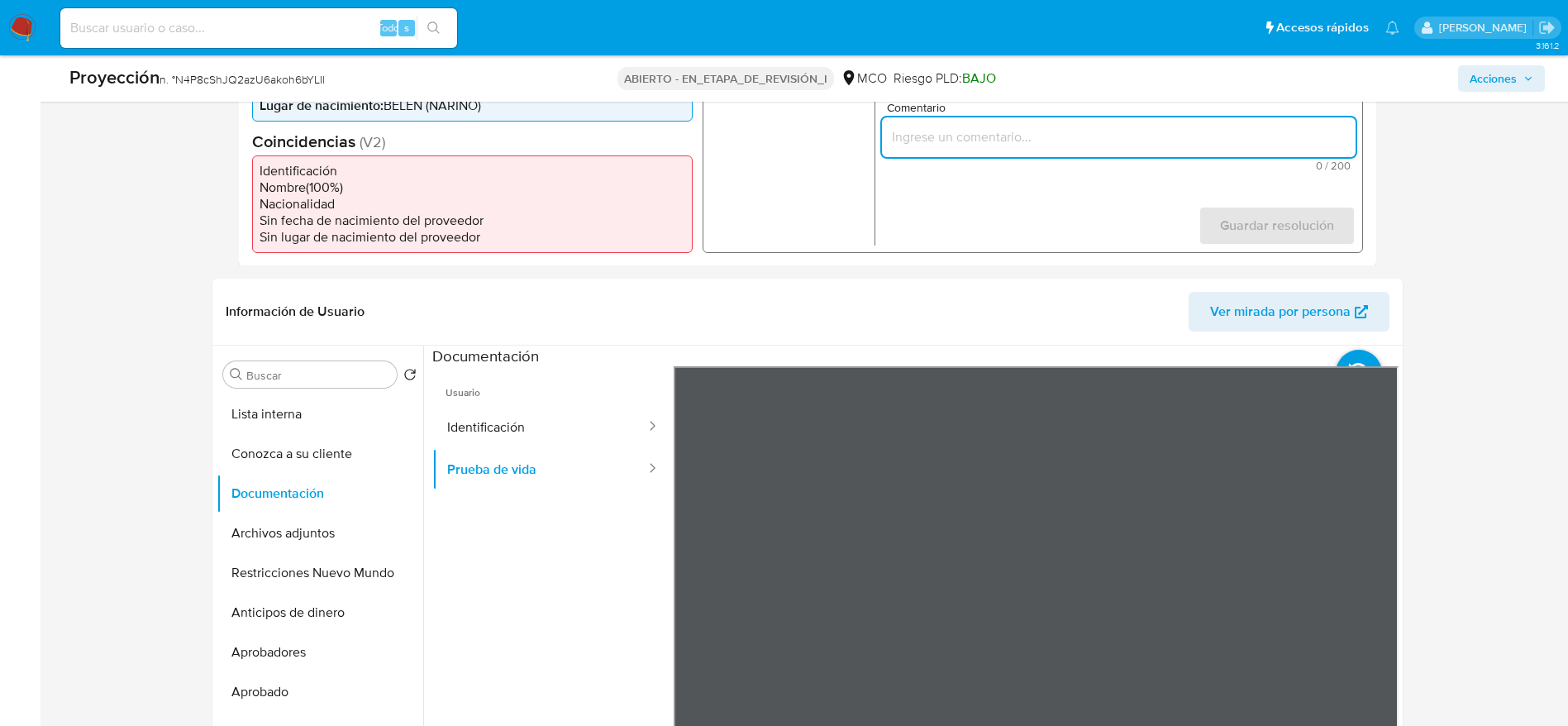
paste input "Caso generado sobre el usuario [PERSON_NAME] CC 5275817 por coincidir en listas…"
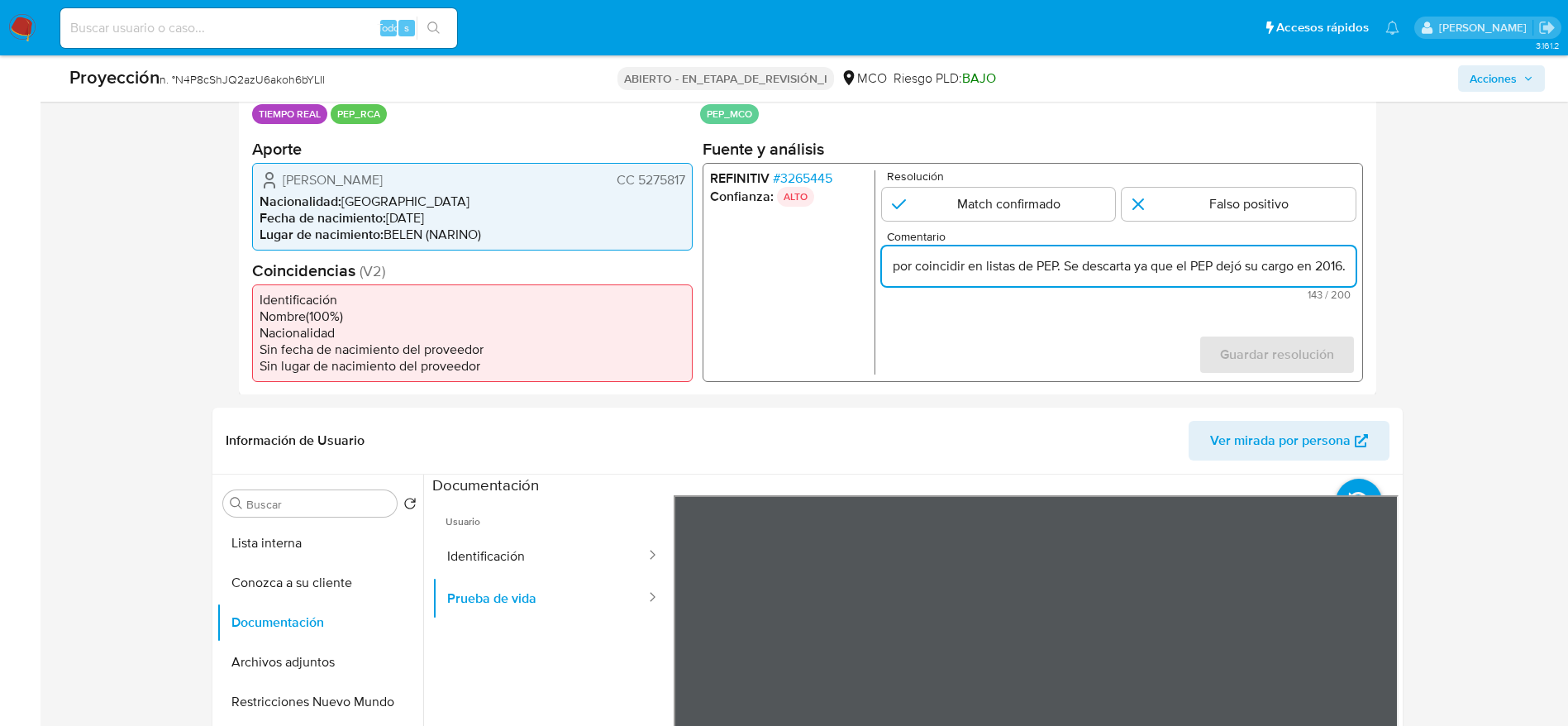
scroll to position [248, 0]
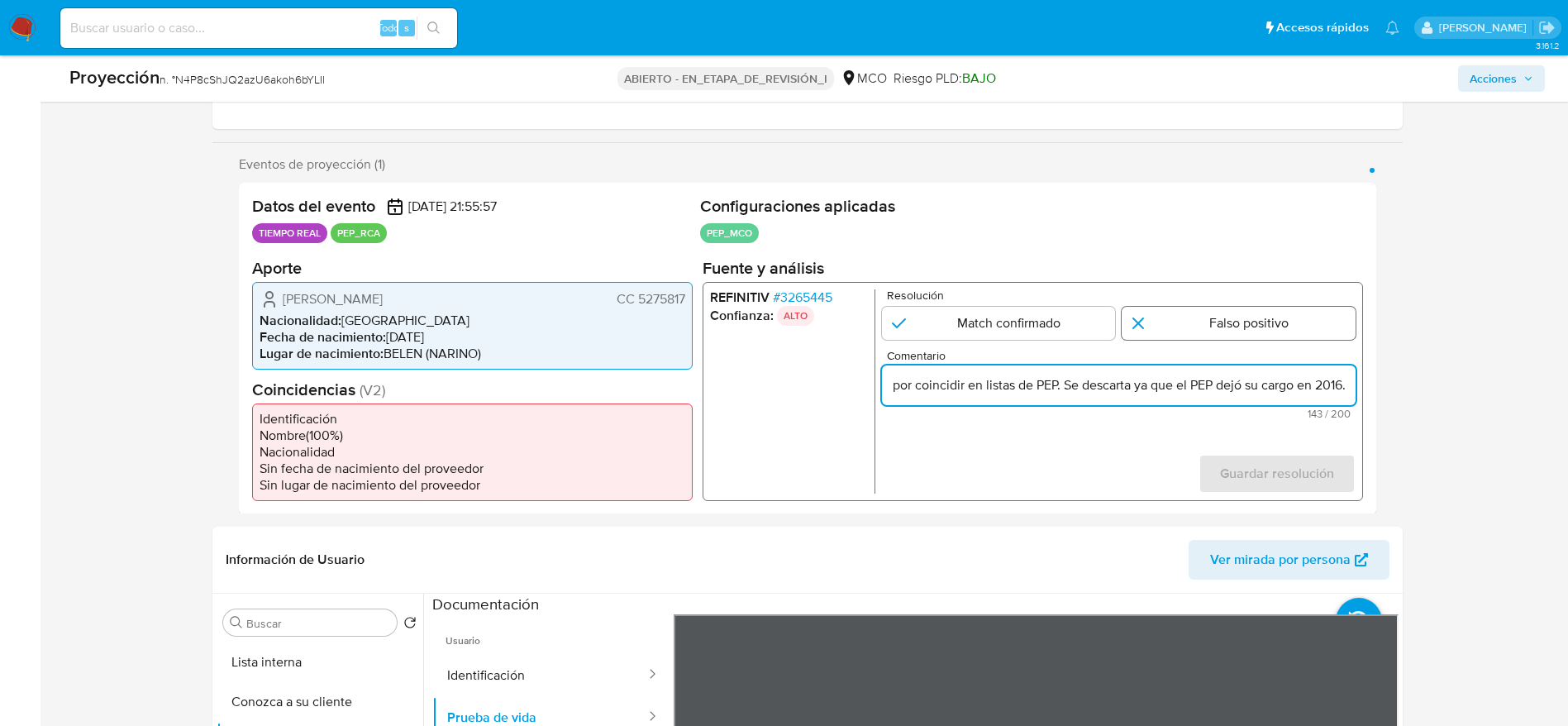
type input "Caso generado sobre el usuario [PERSON_NAME] CC 5275817 por coincidir en listas…"
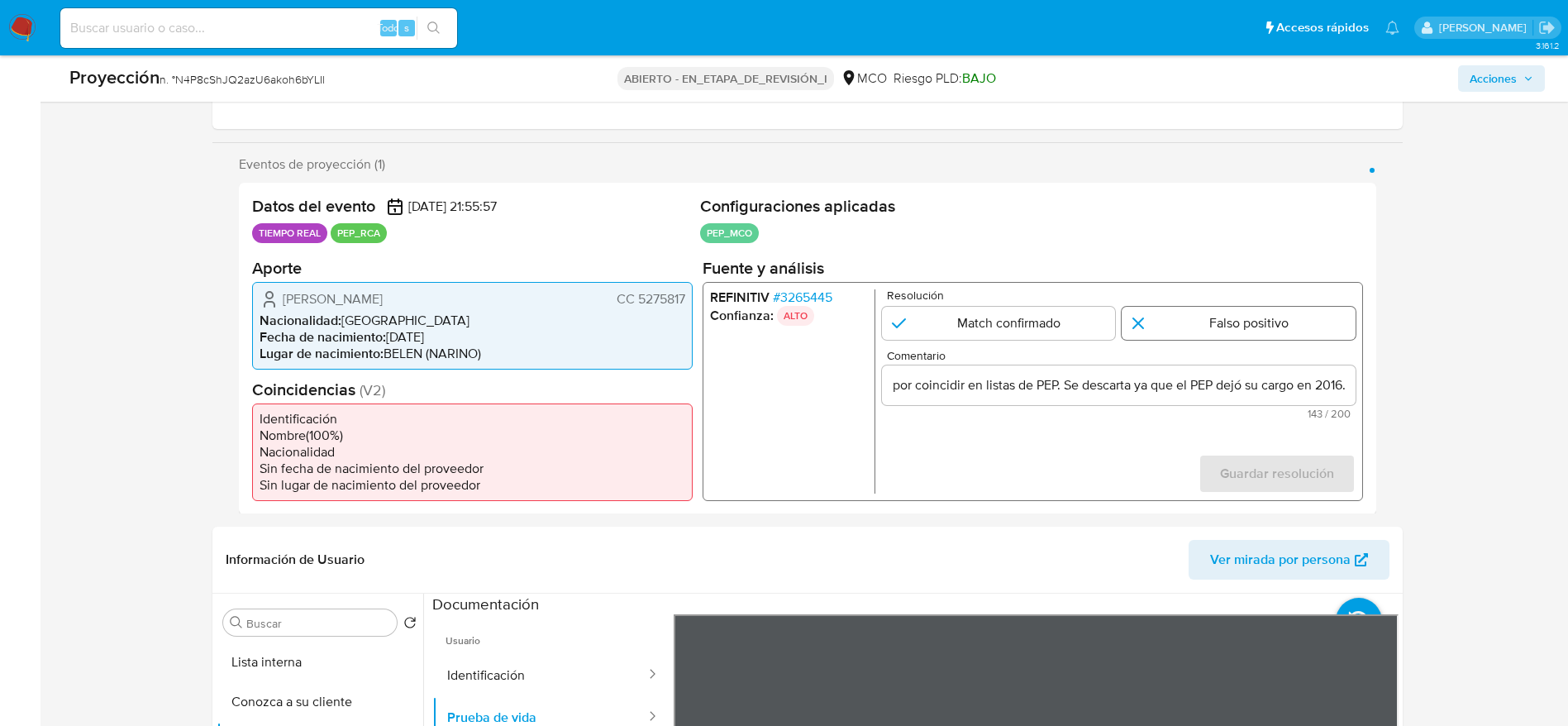
click at [1332, 312] on input "1 de 1" at bounding box center [1238, 322] width 234 height 33
radio input "true"
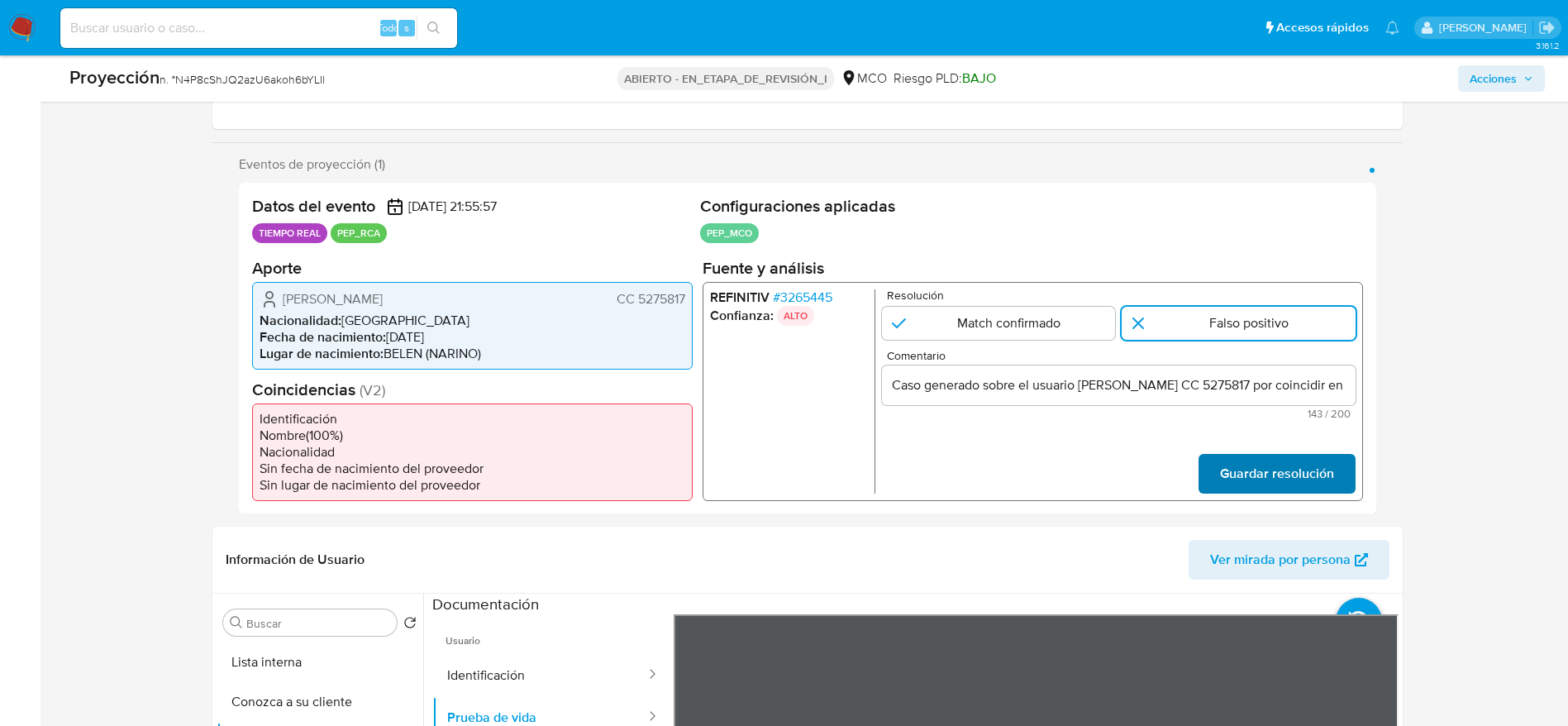
click at [1296, 463] on span "Guardar resolución" at bounding box center [1276, 472] width 114 height 37
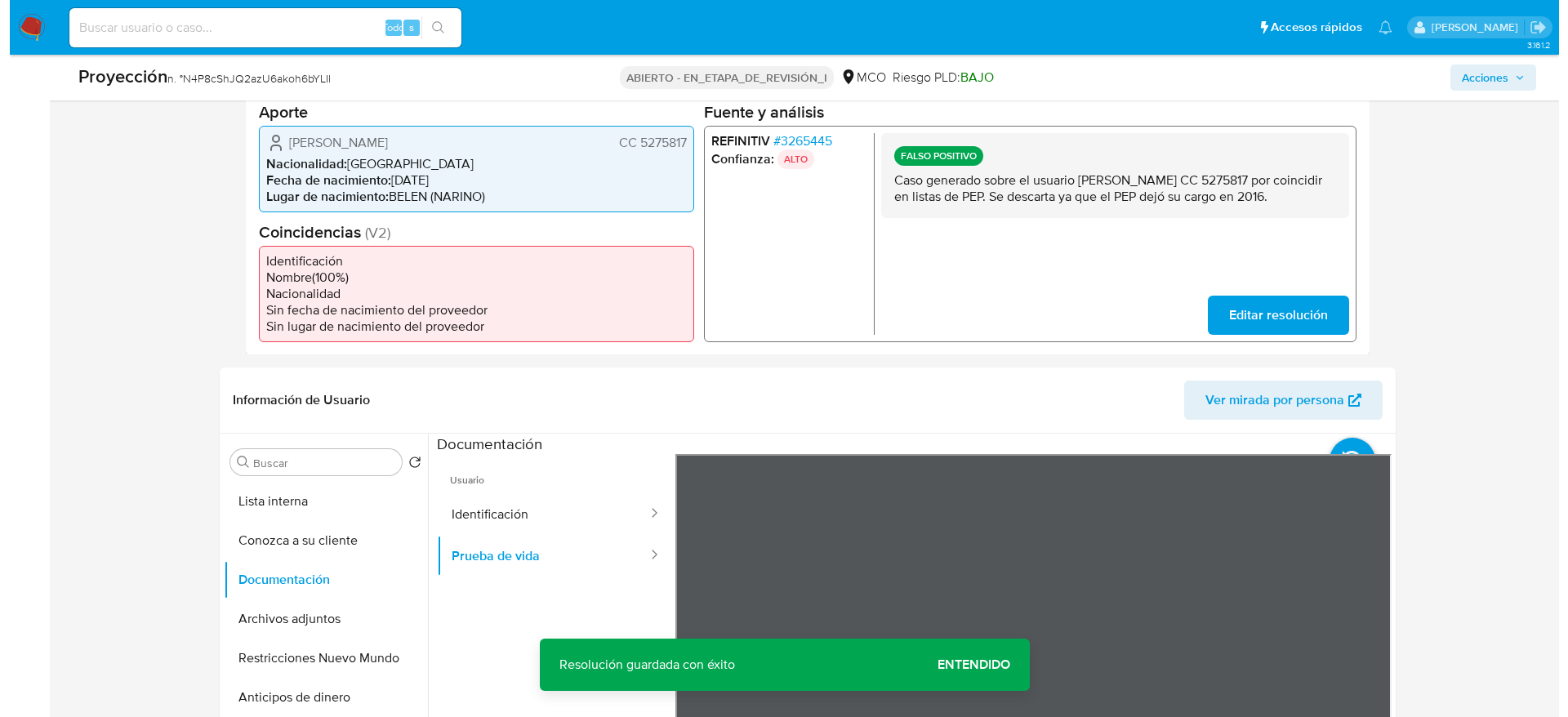
scroll to position [490, 0]
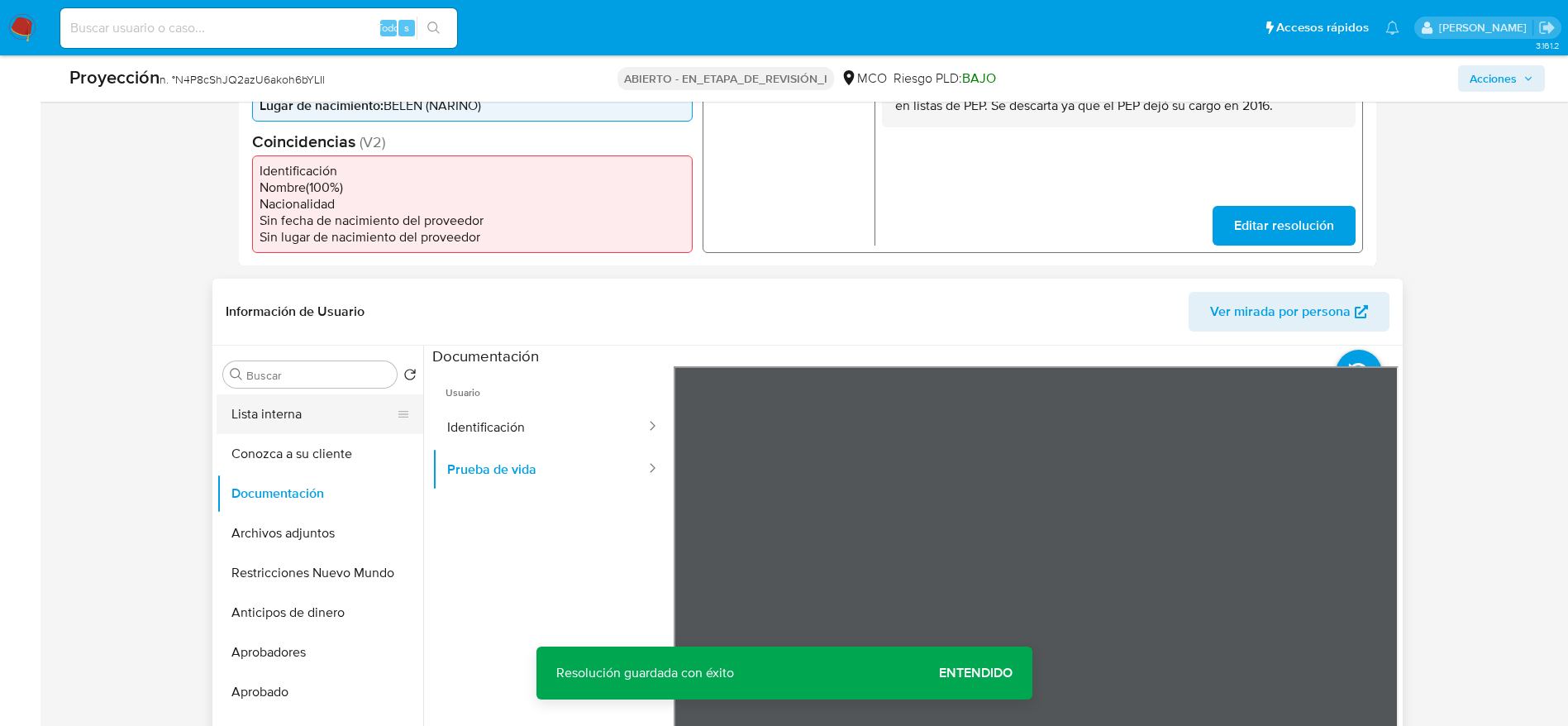
click at [297, 414] on button "Lista interna" at bounding box center [312, 414] width 193 height 40
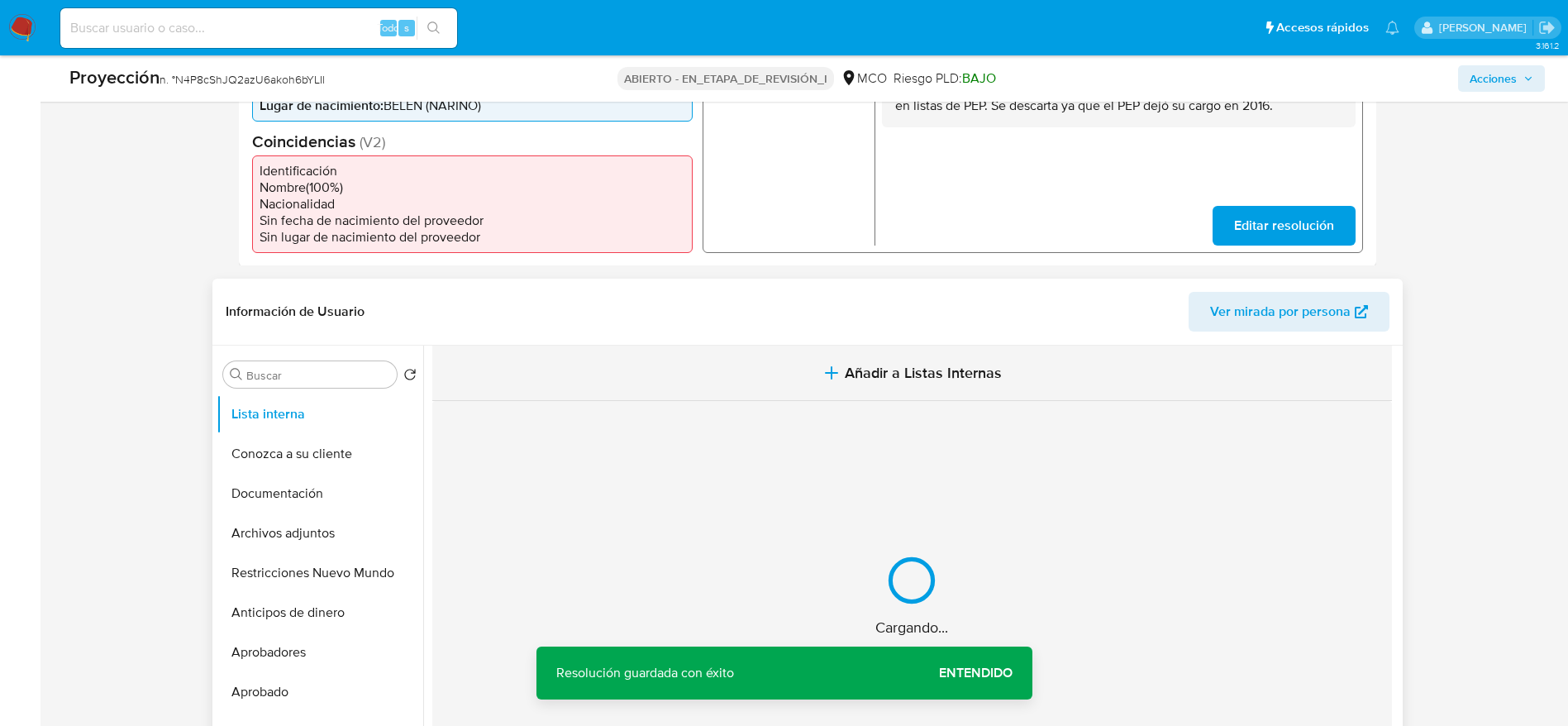
click at [541, 371] on button "Añadir a Listas Internas" at bounding box center [912, 373] width 960 height 55
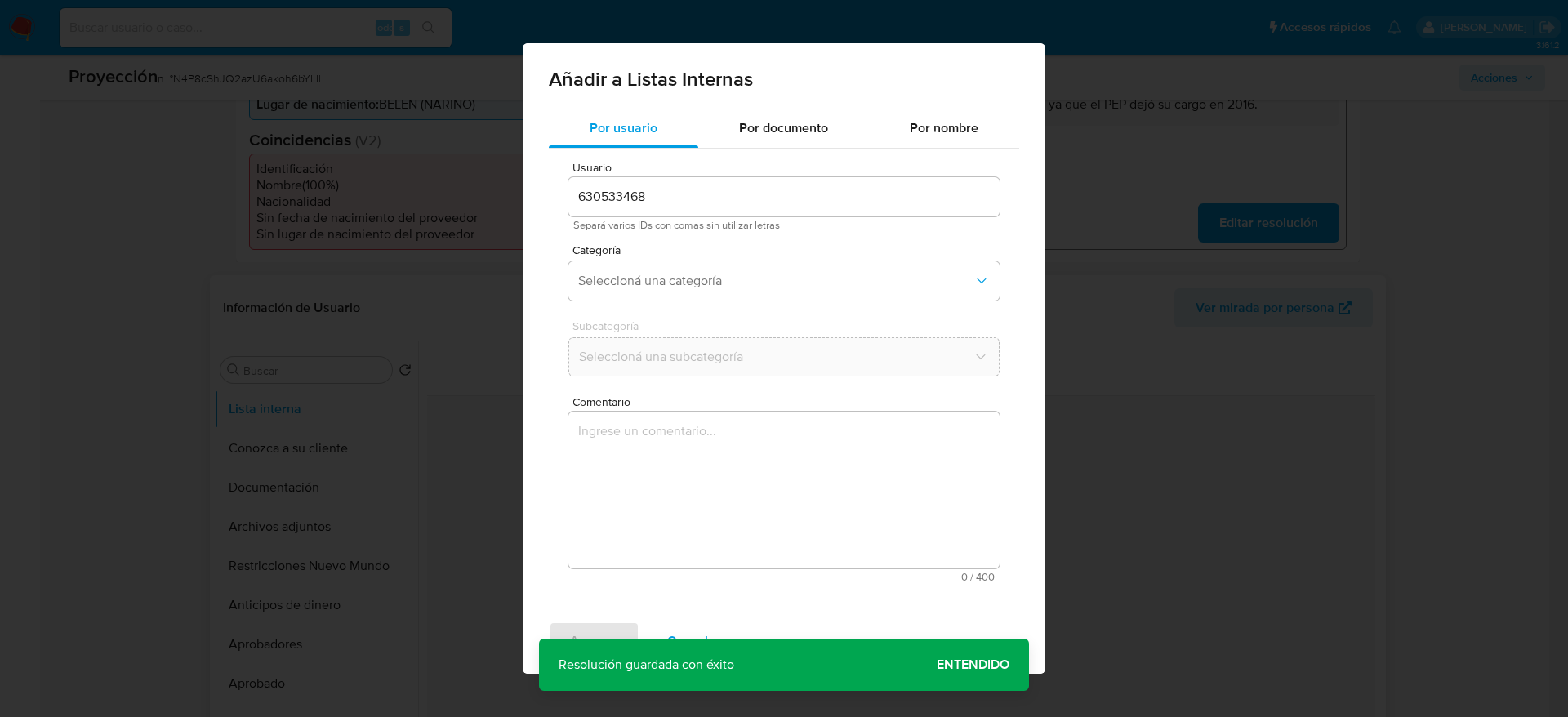
click at [570, 484] on textarea "Comentario" at bounding box center [784, 490] width 431 height 156
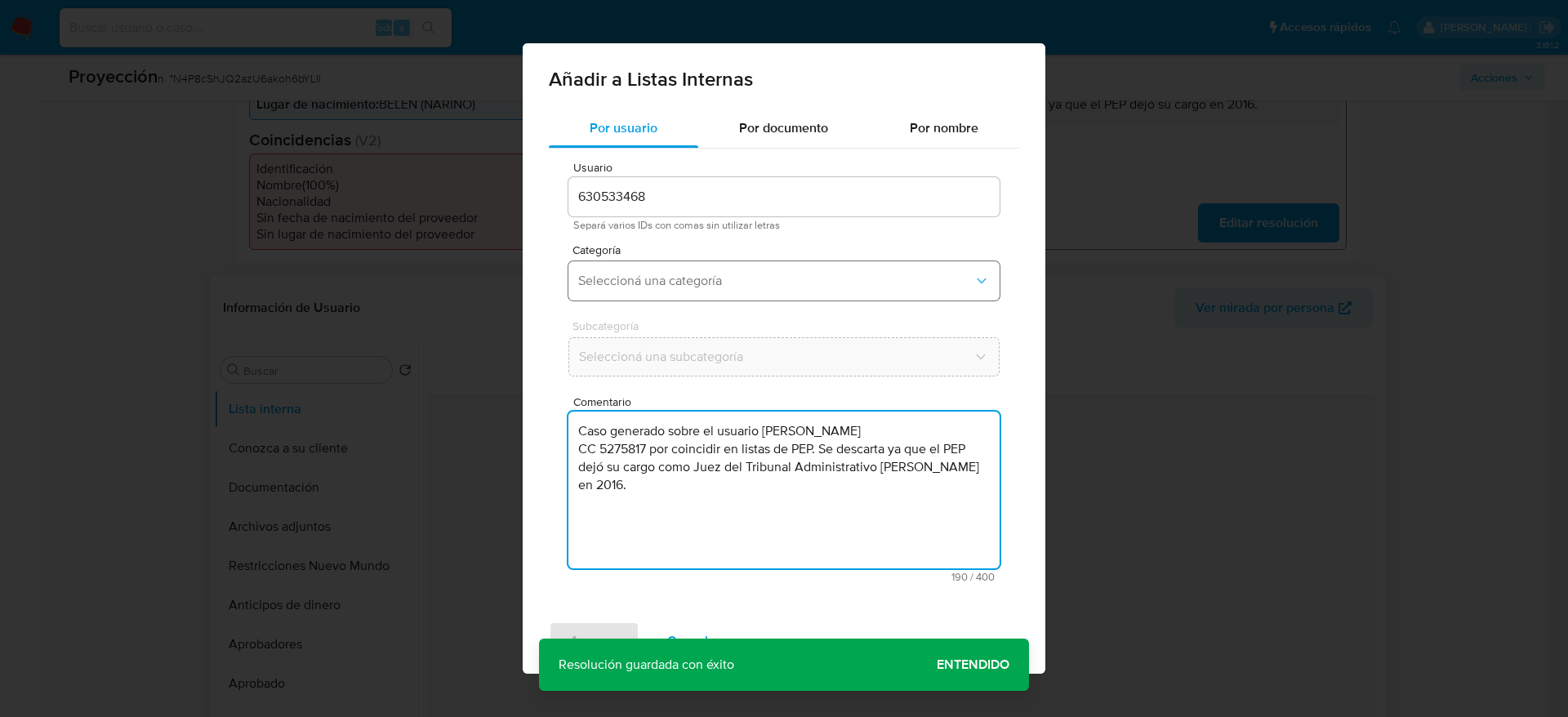
type textarea "Caso generado sobre el usuario [PERSON_NAME] CC 5275817 por coincidir en listas…"
click at [726, 291] on button "Seleccioná una categoría" at bounding box center [784, 281] width 431 height 40
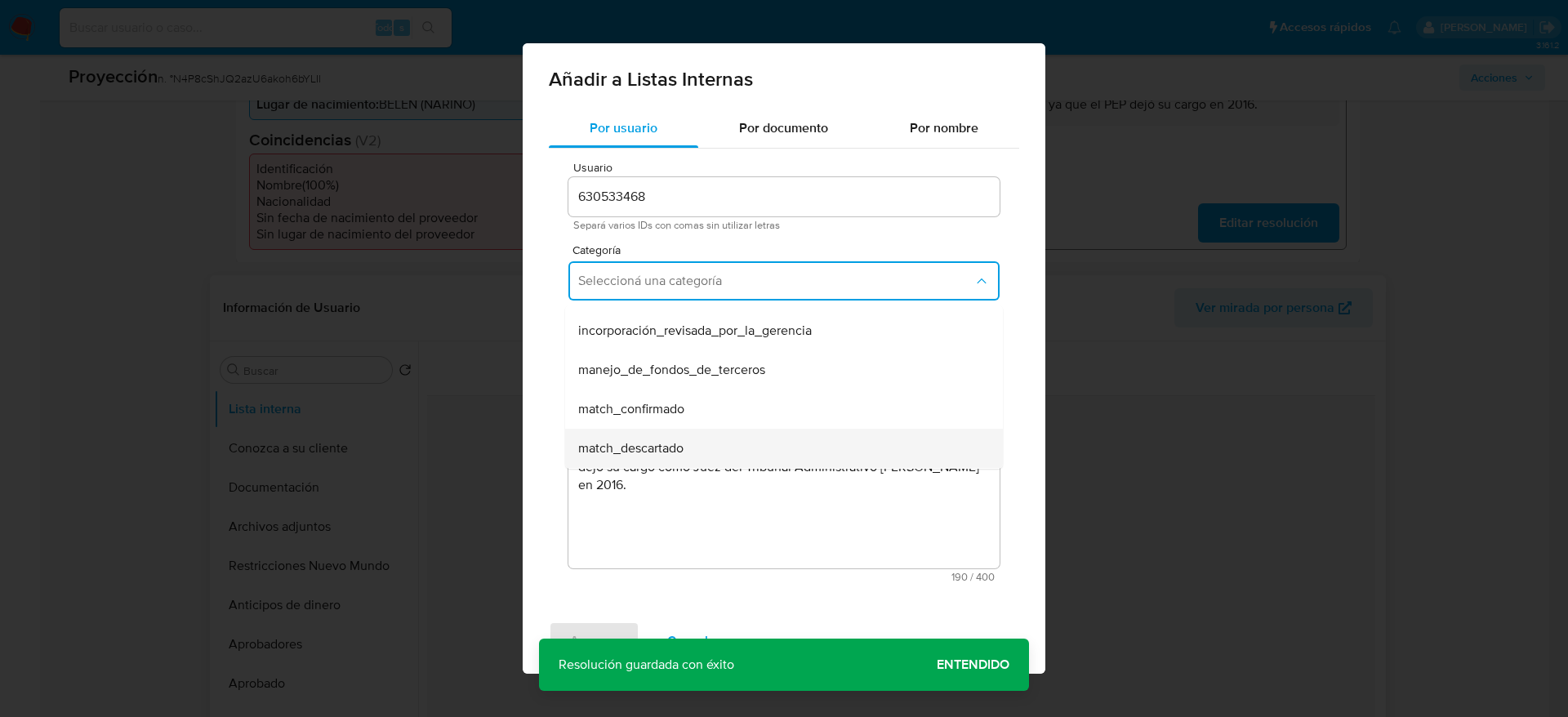
scroll to position [123, 0]
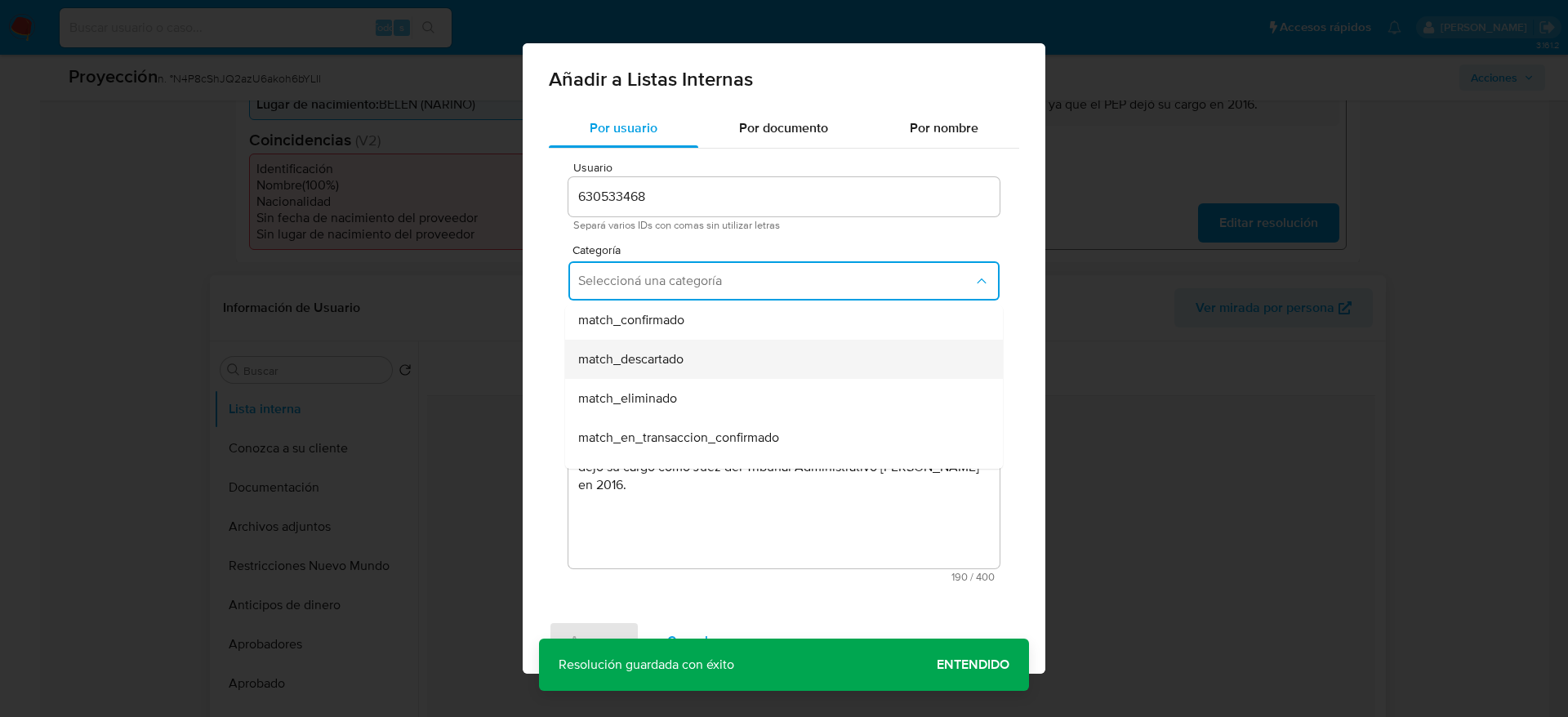
click at [727, 352] on div "match_descartado" at bounding box center [779, 359] width 402 height 40
click at [727, 352] on span "Seleccioná una subcategoría" at bounding box center [776, 356] width 393 height 16
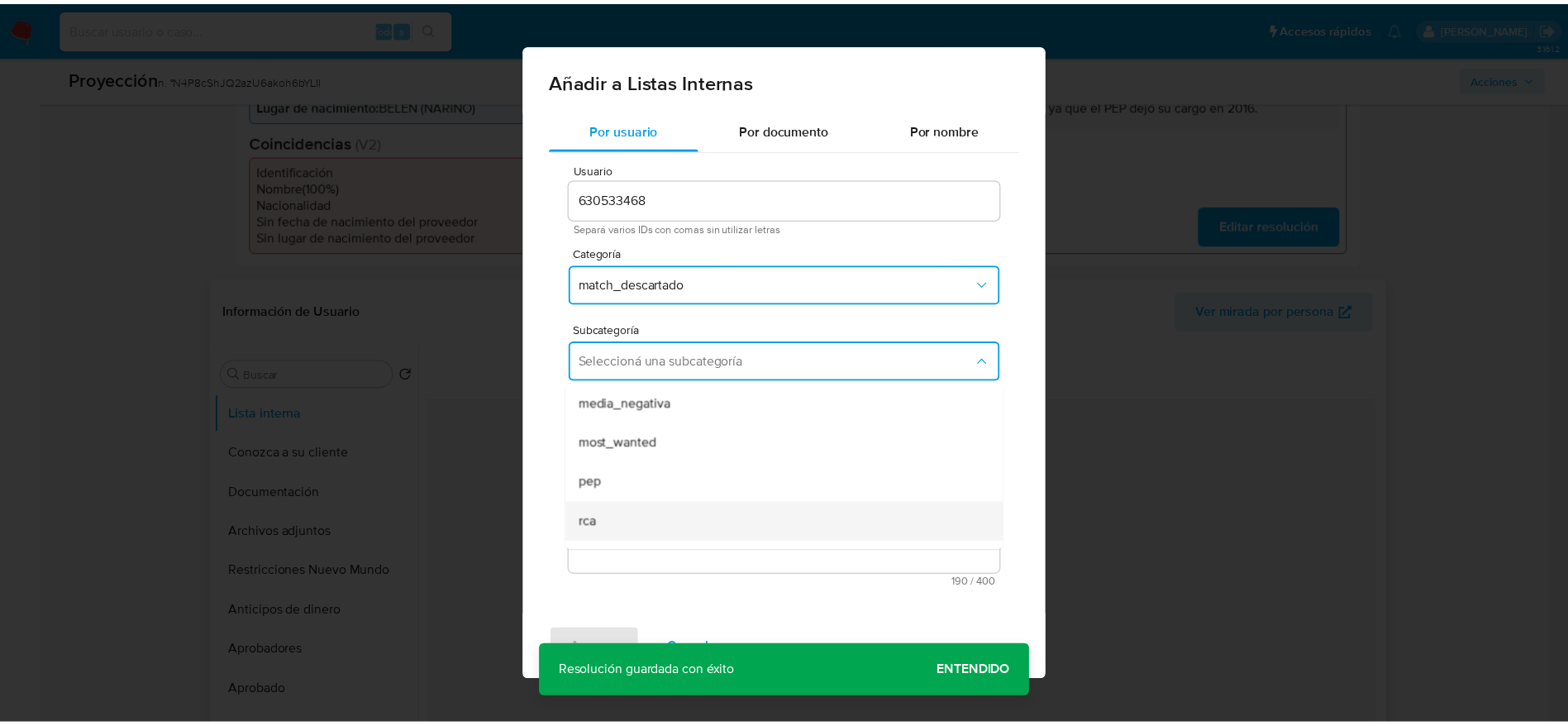
scroll to position [112, 0]
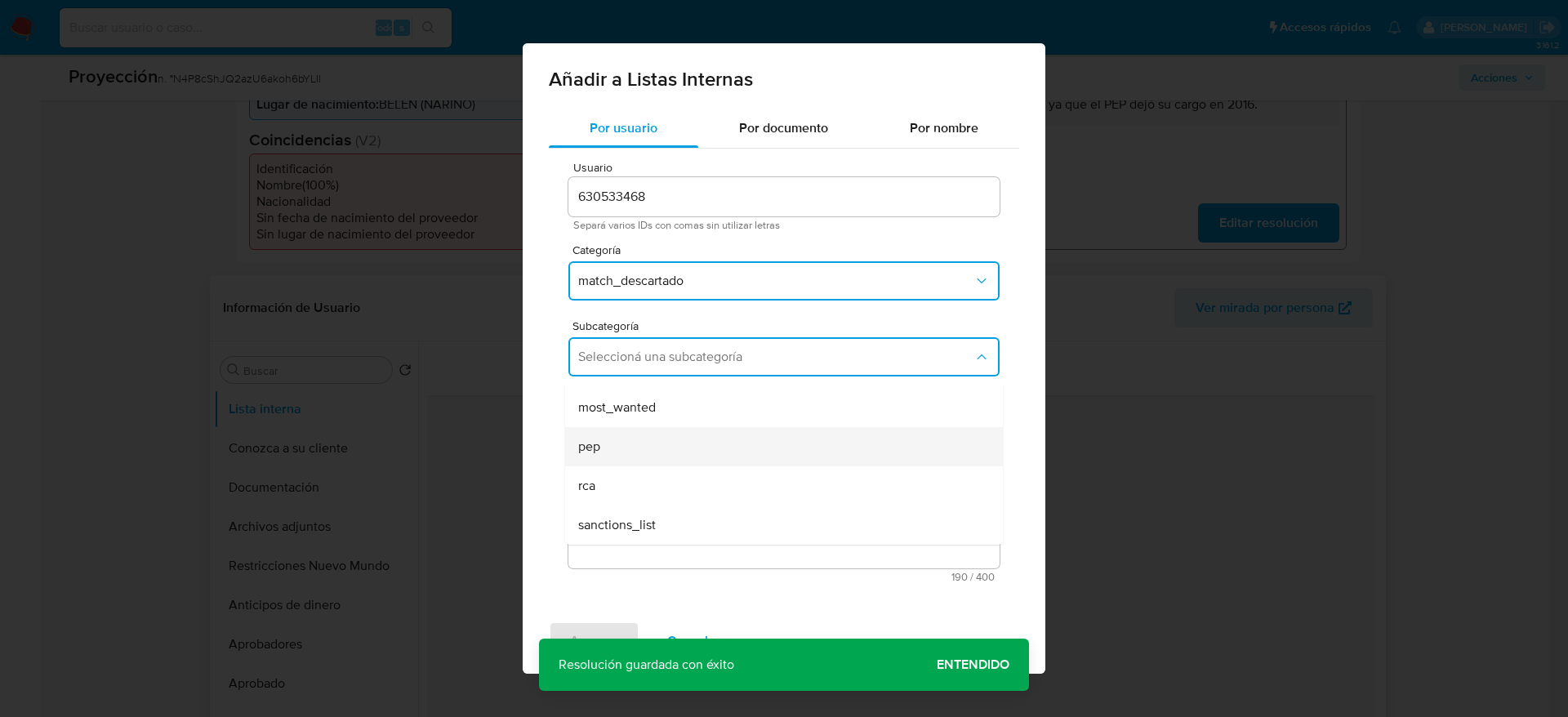
click at [660, 459] on div "pep" at bounding box center [779, 446] width 402 height 40
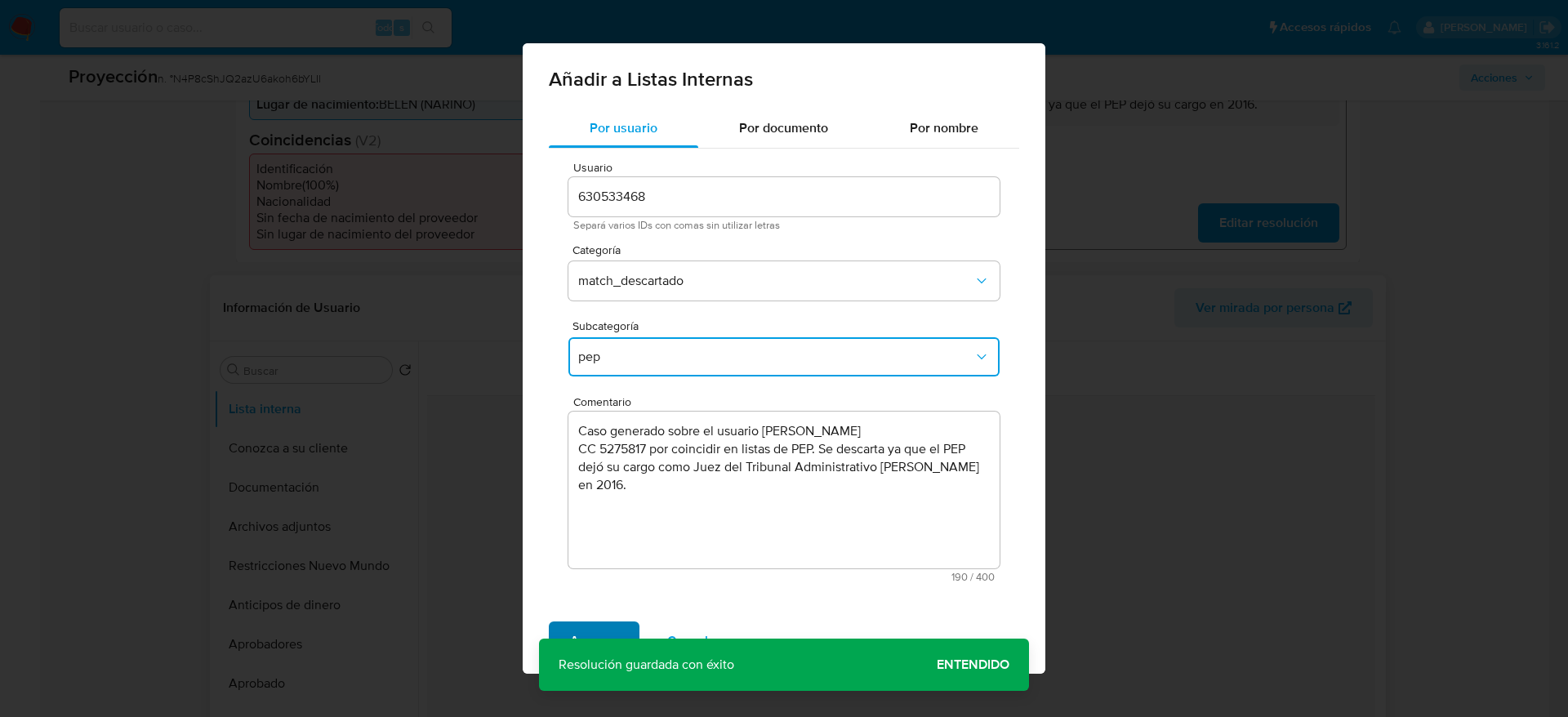
click at [586, 636] on span "Agregar" at bounding box center [594, 641] width 48 height 36
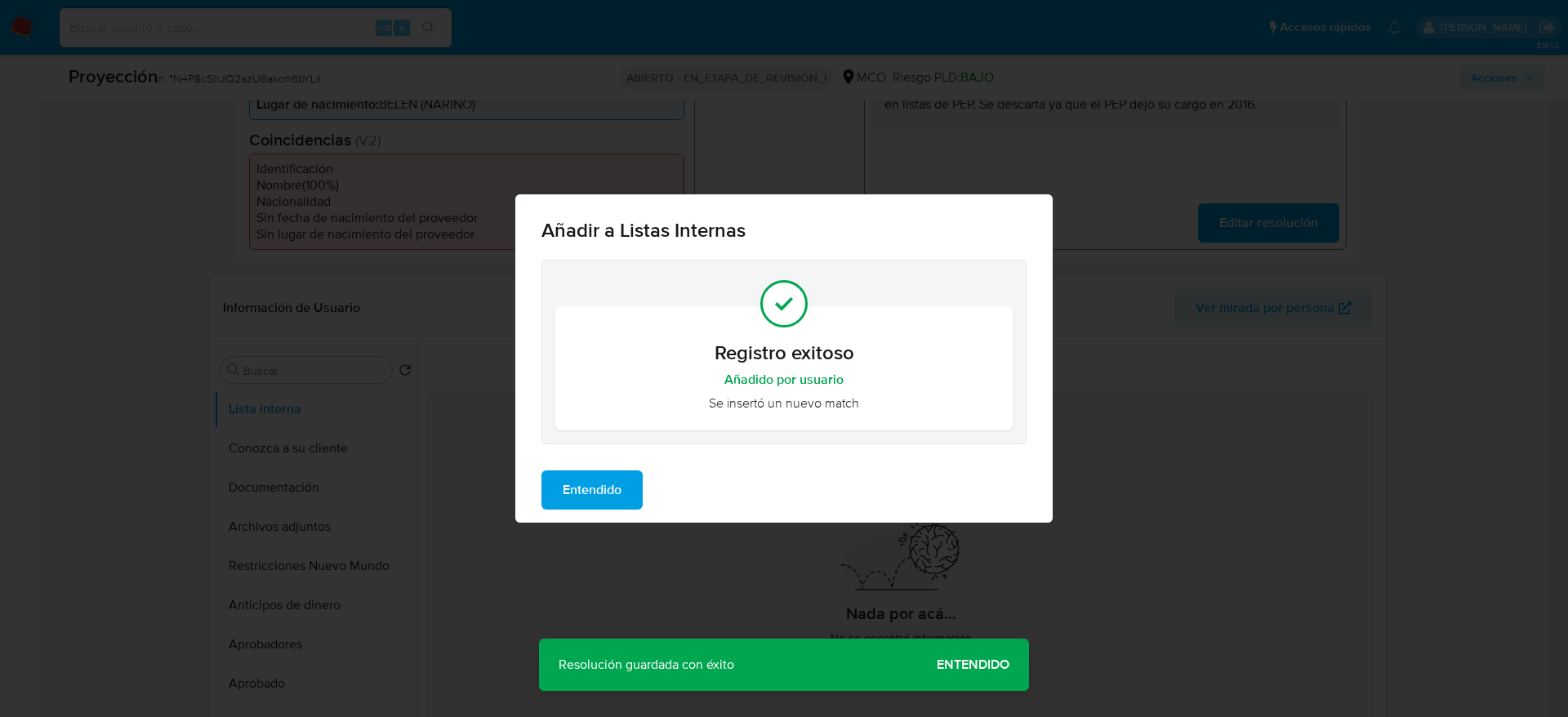
click at [616, 496] on span "Entendido" at bounding box center [592, 489] width 59 height 36
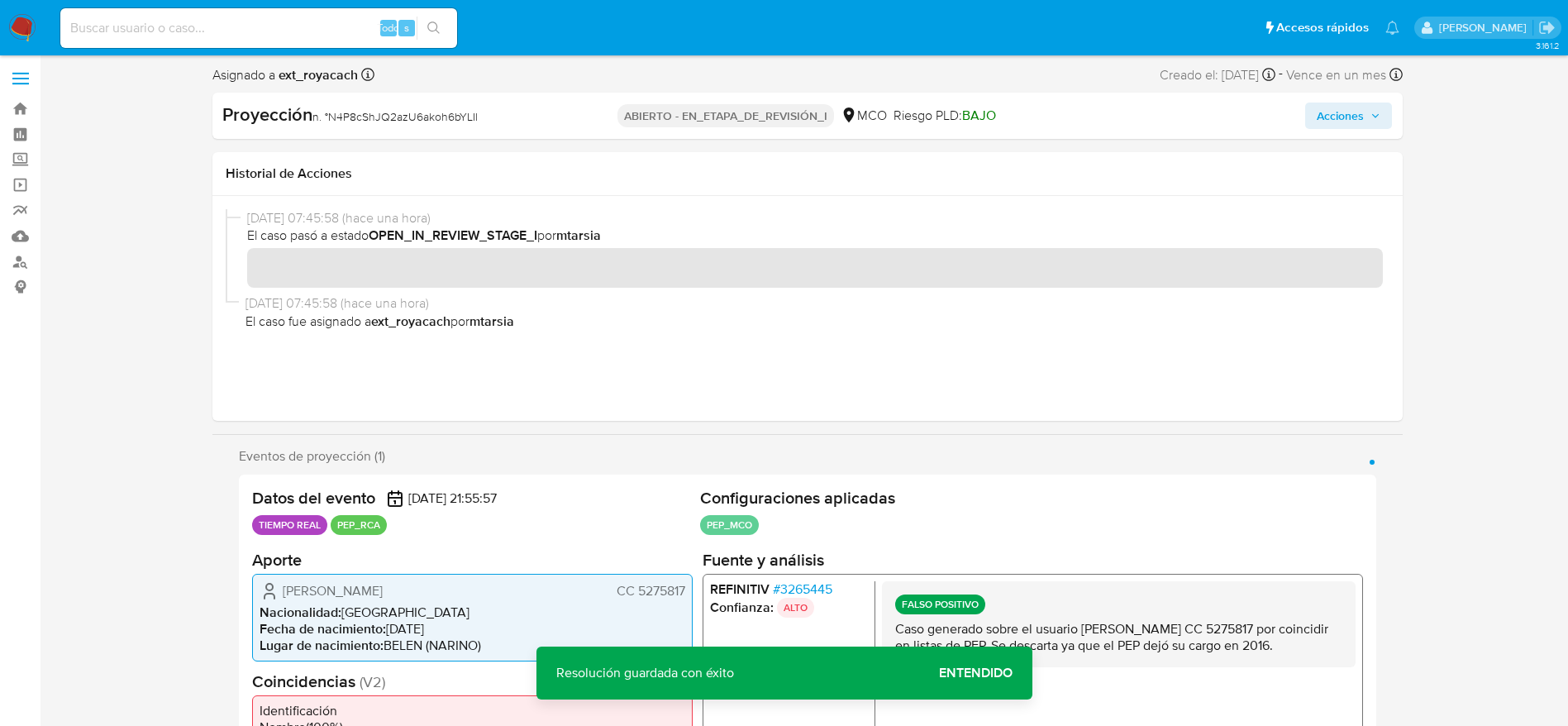
scroll to position [0, 0]
click at [1373, 120] on icon "button" at bounding box center [1375, 118] width 10 height 10
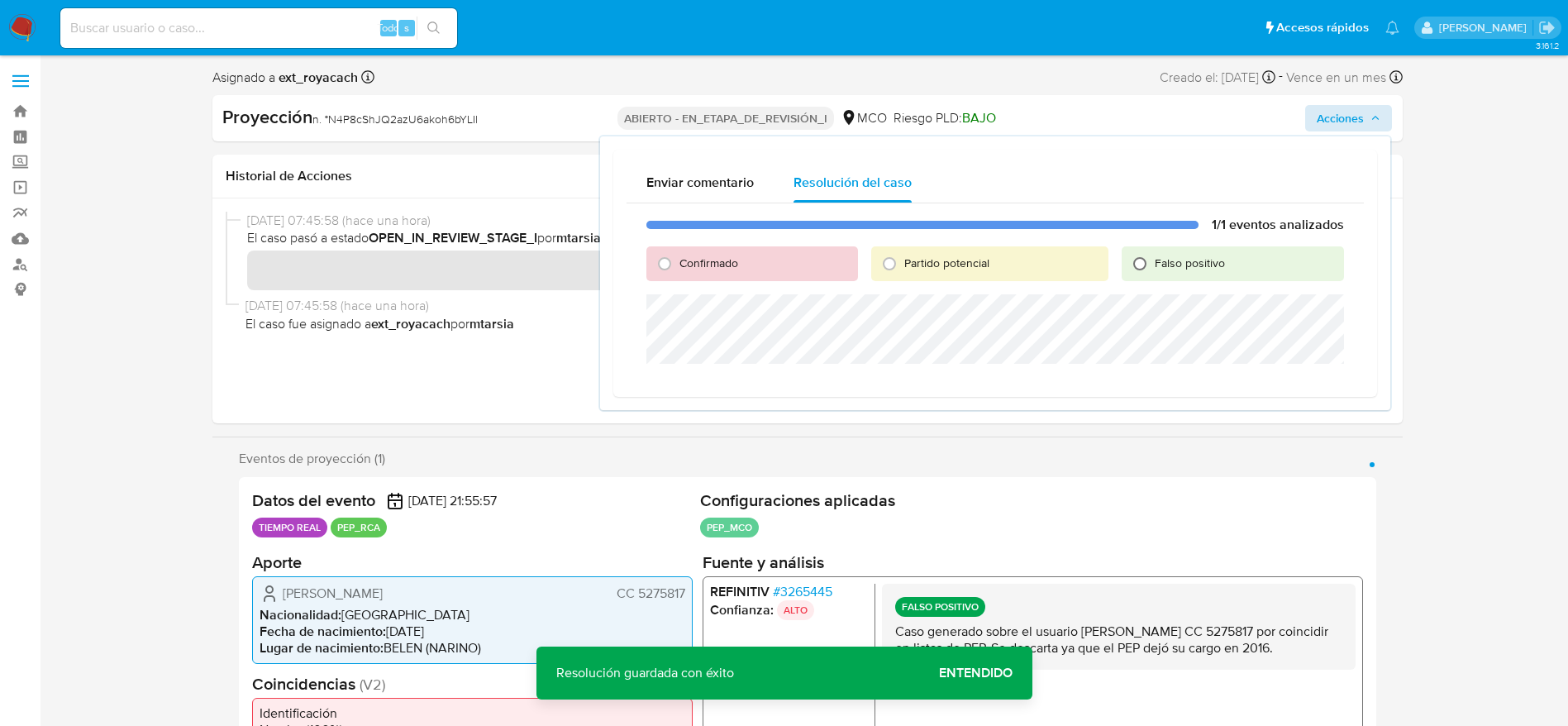
click at [1145, 264] on input "Falso positivo" at bounding box center [1139, 263] width 26 height 26
radio input "true"
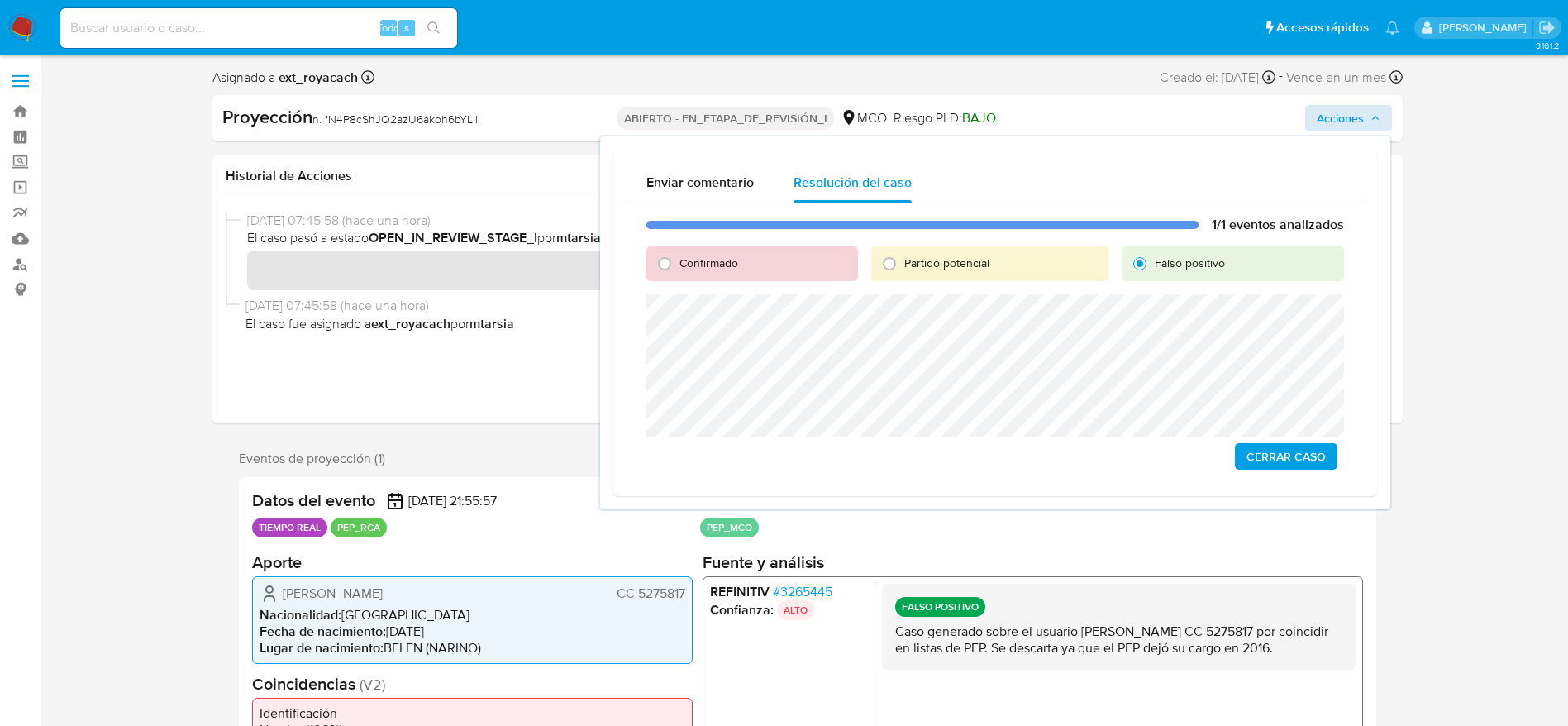
click at [1261, 466] on span "Cerrar Caso" at bounding box center [1286, 456] width 79 height 23
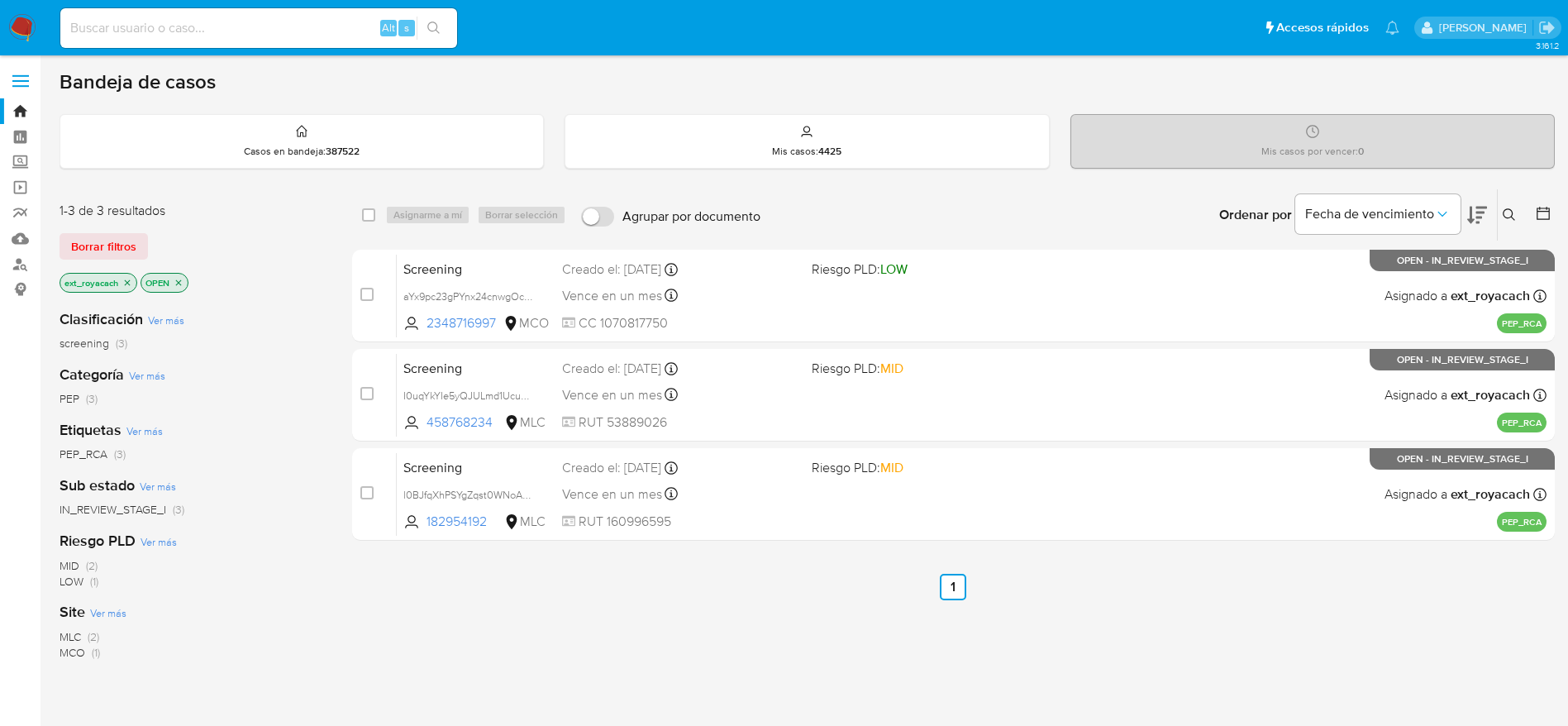
click at [29, 33] on img at bounding box center [22, 28] width 28 height 28
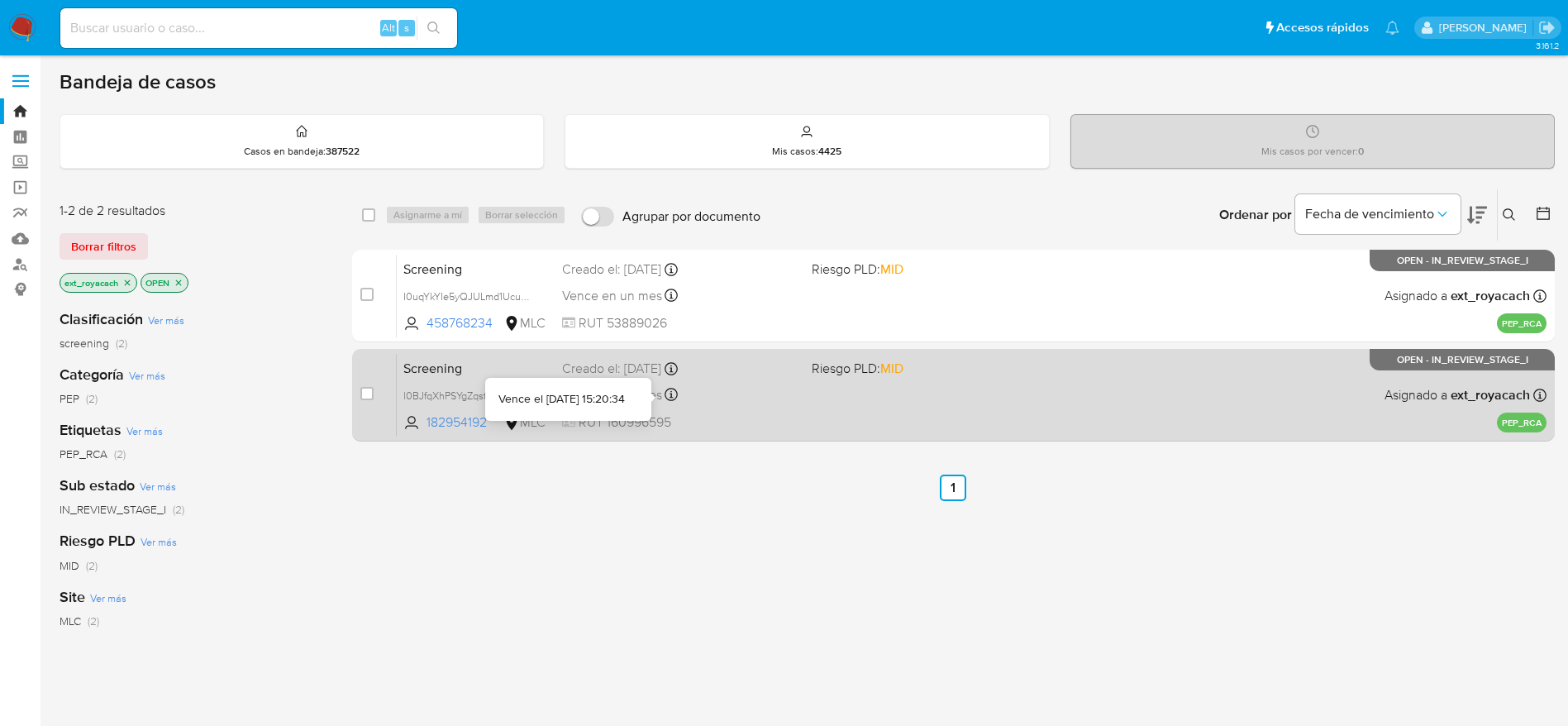
click at [719, 391] on div "Vence en un mes Vence el [DATE] 15:20:34" at bounding box center [680, 395] width 237 height 22
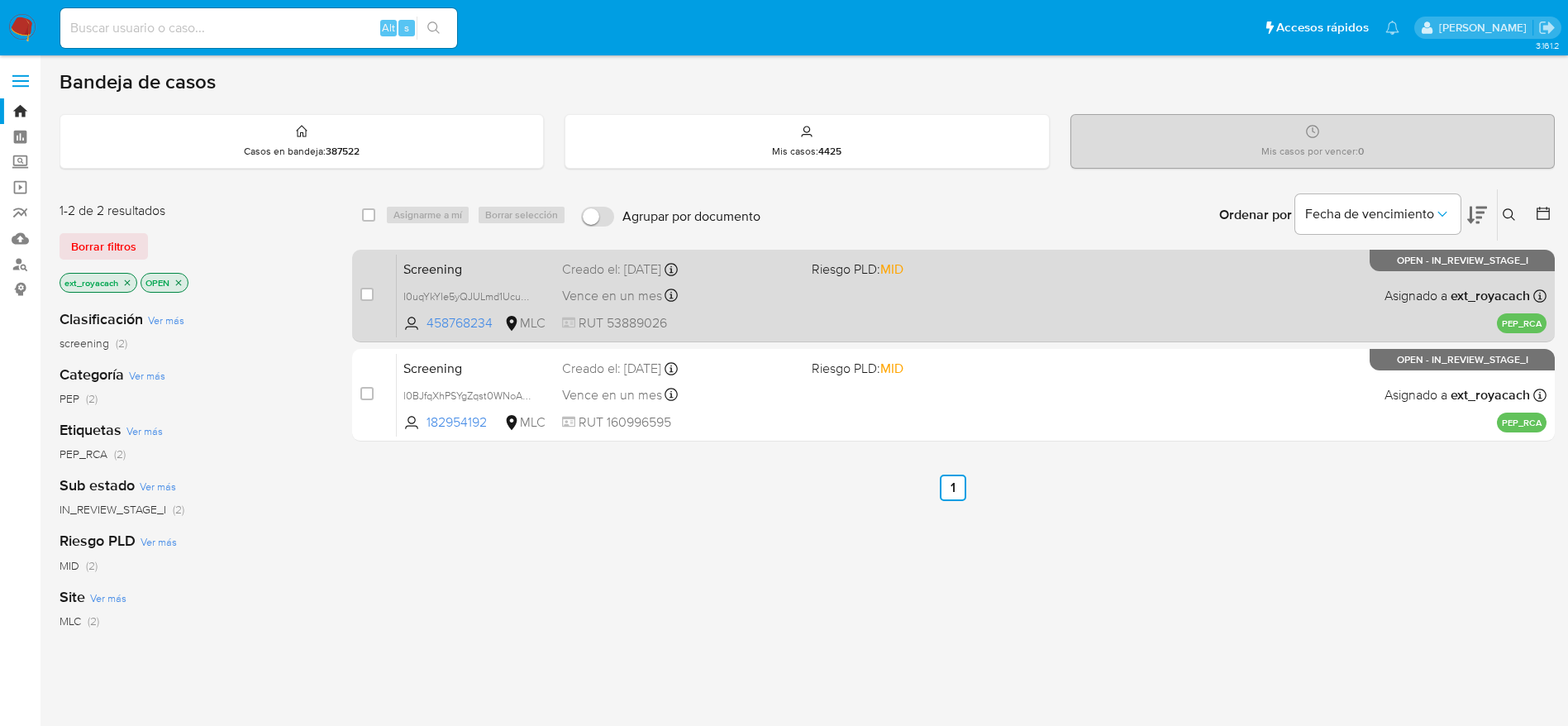
click at [792, 254] on div "Screening I0uqYkYIe5yQJULmd1UcuHKN 458768234 MLC Riesgo PLD: MID Creado el: [DA…" at bounding box center [971, 295] width 1149 height 83
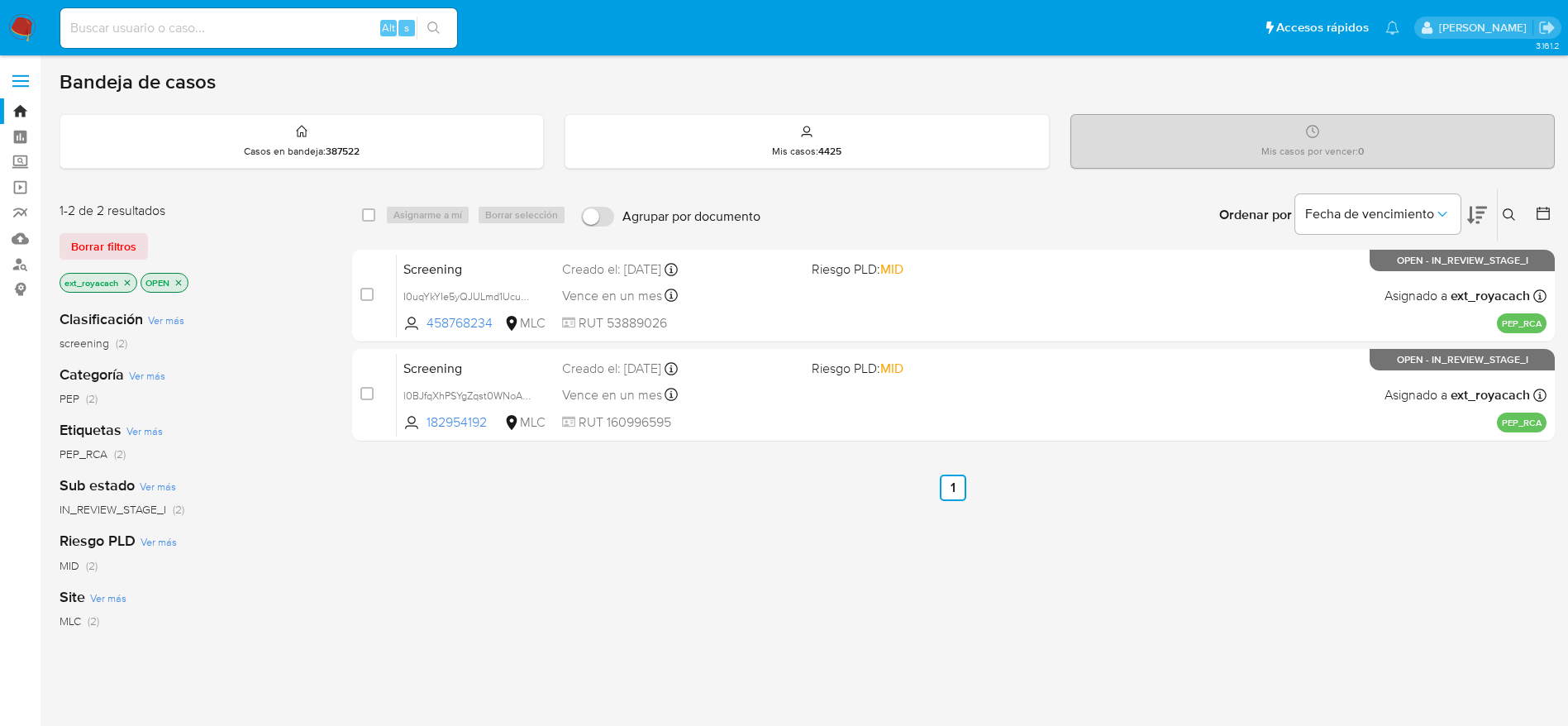
click at [43, 35] on nav "Pausado Ver notificaciones Alt s Accesos rápidos Presiona las siguientes teclas…" at bounding box center [784, 27] width 1568 height 55
click at [29, 31] on img at bounding box center [22, 28] width 28 height 28
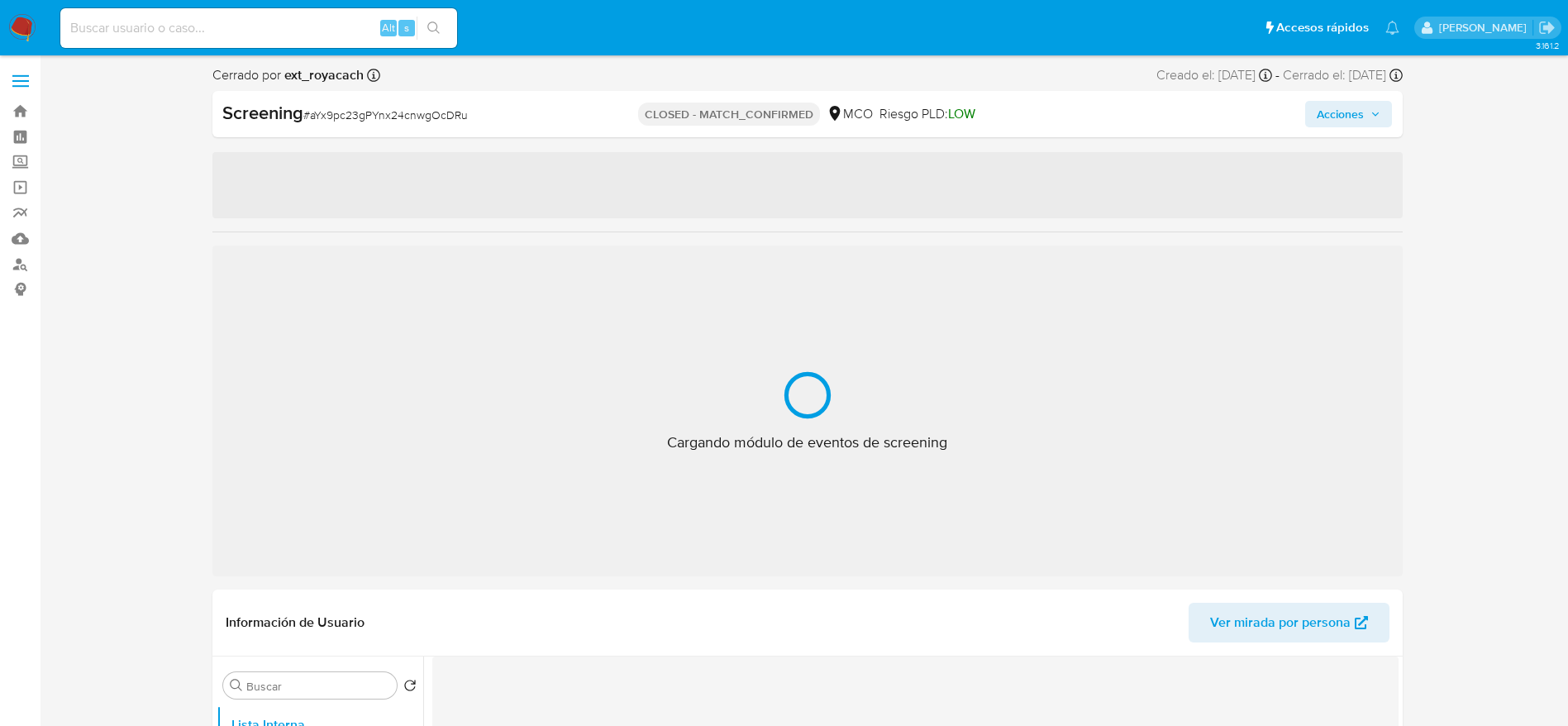
select select "10"
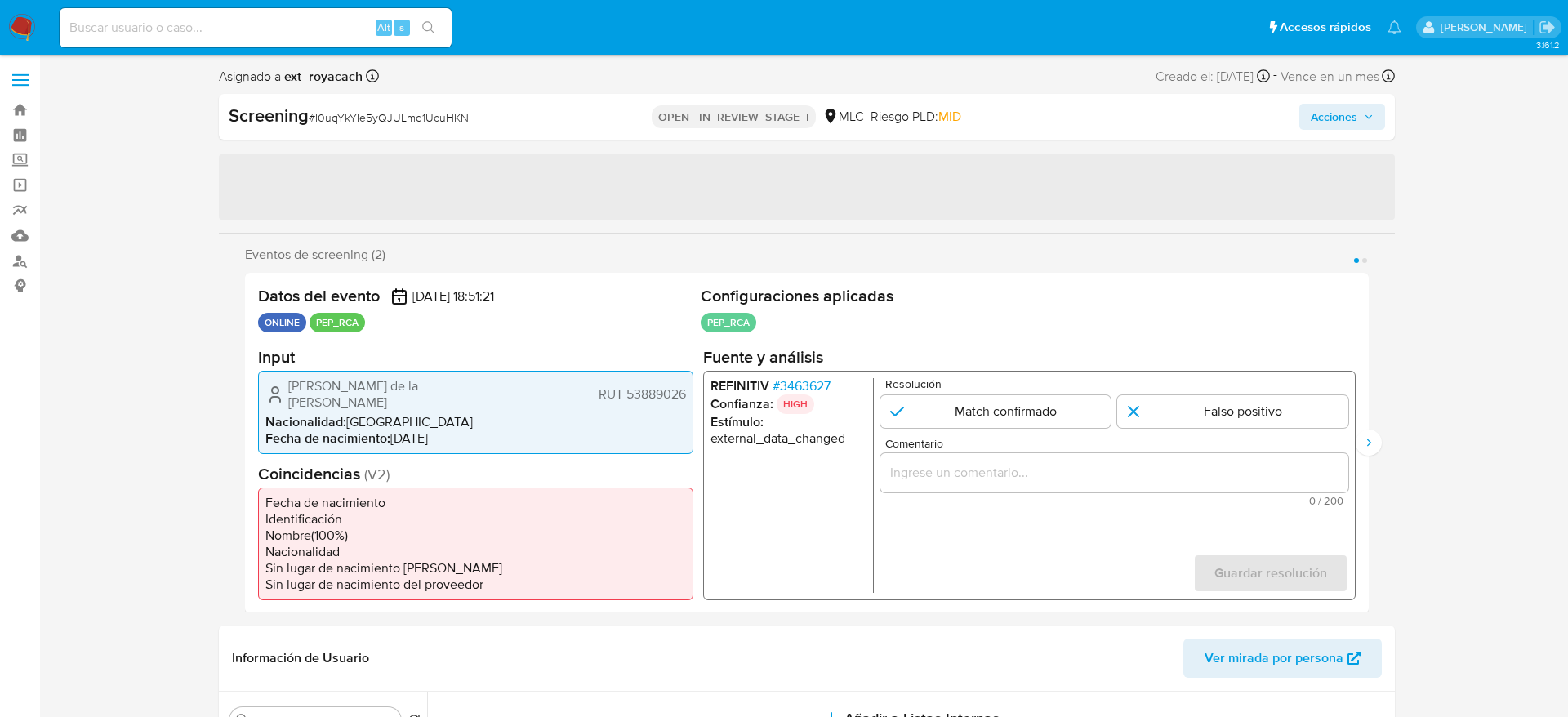
select select "10"
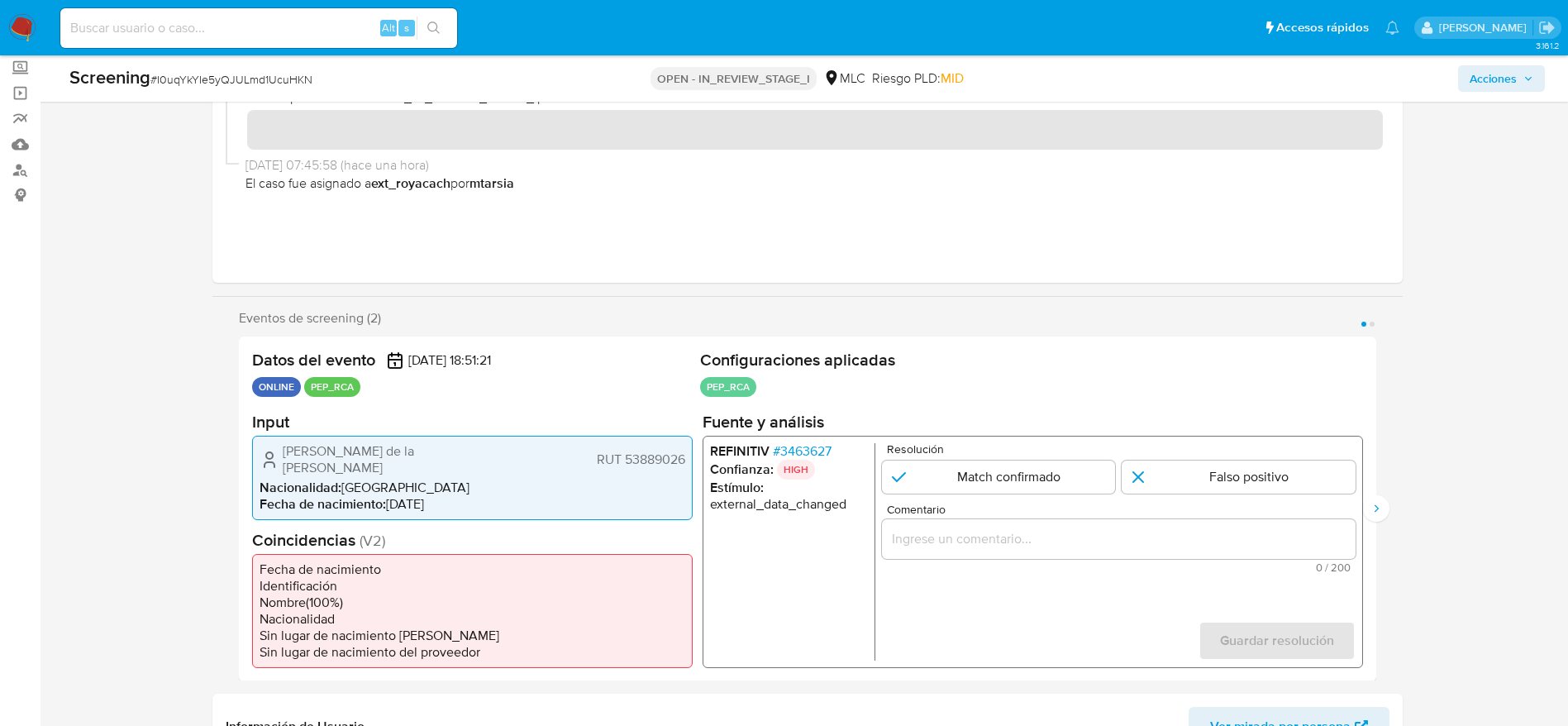
scroll to position [248, 0]
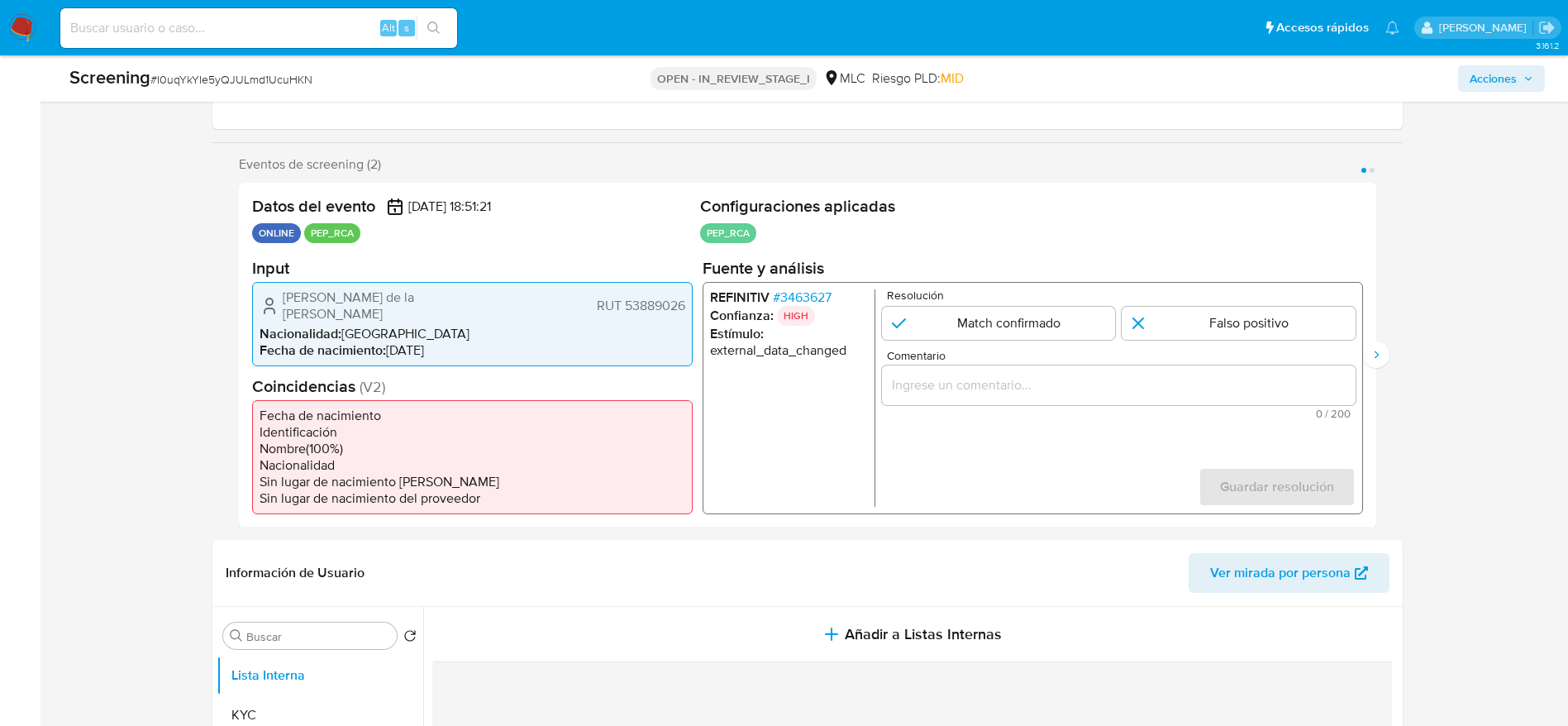
click at [821, 296] on span "# 3463627" at bounding box center [801, 296] width 59 height 16
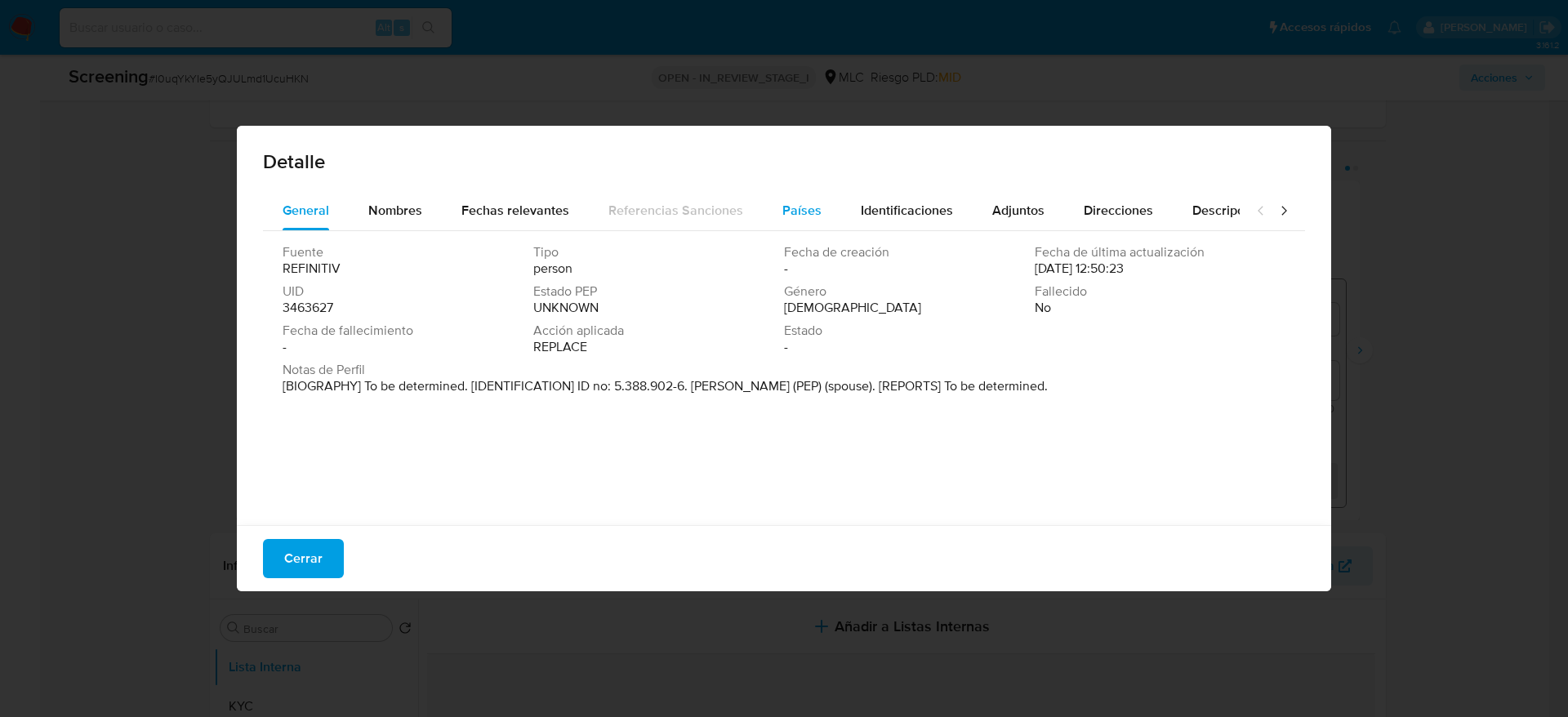
click at [768, 203] on button "Países" at bounding box center [801, 210] width 78 height 40
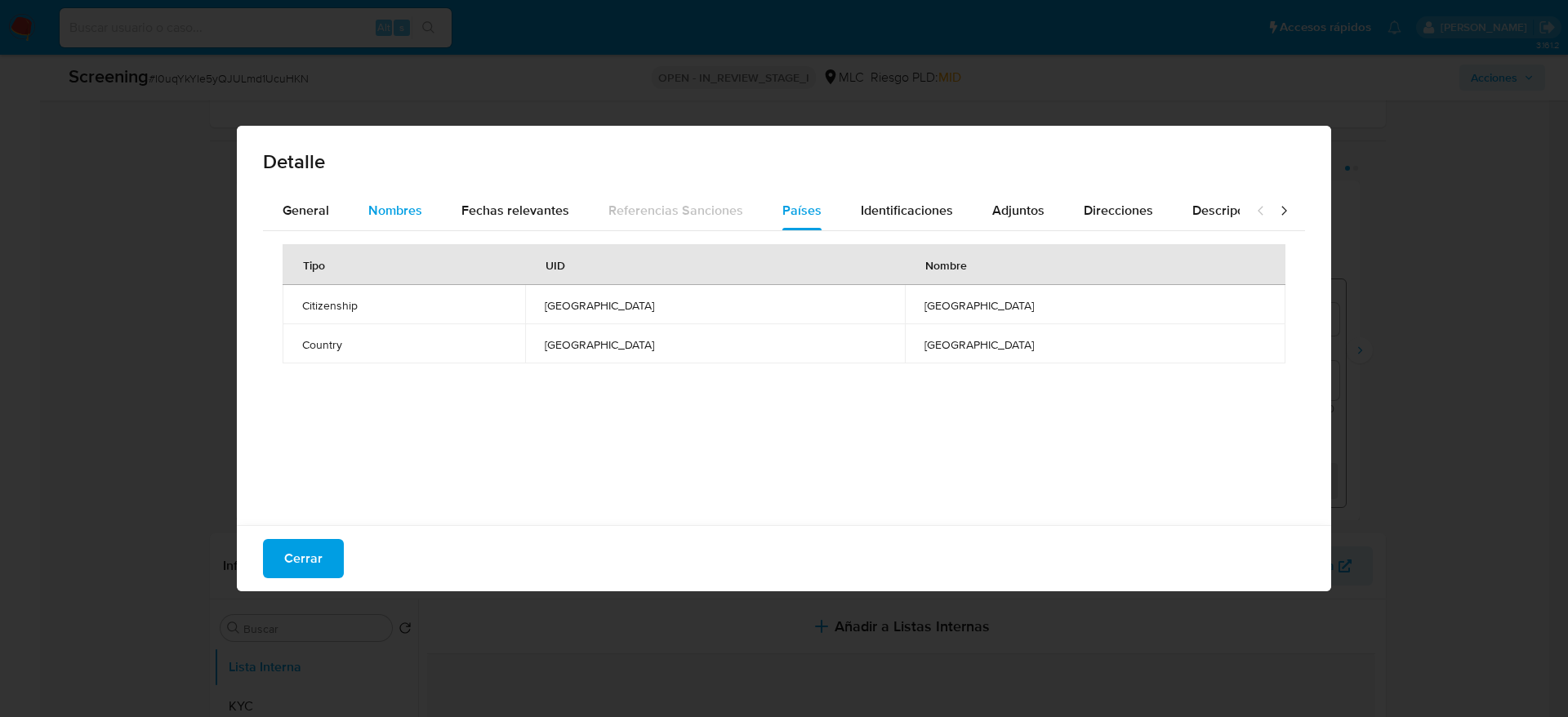
click at [367, 193] on button "Nombres" at bounding box center [395, 210] width 93 height 40
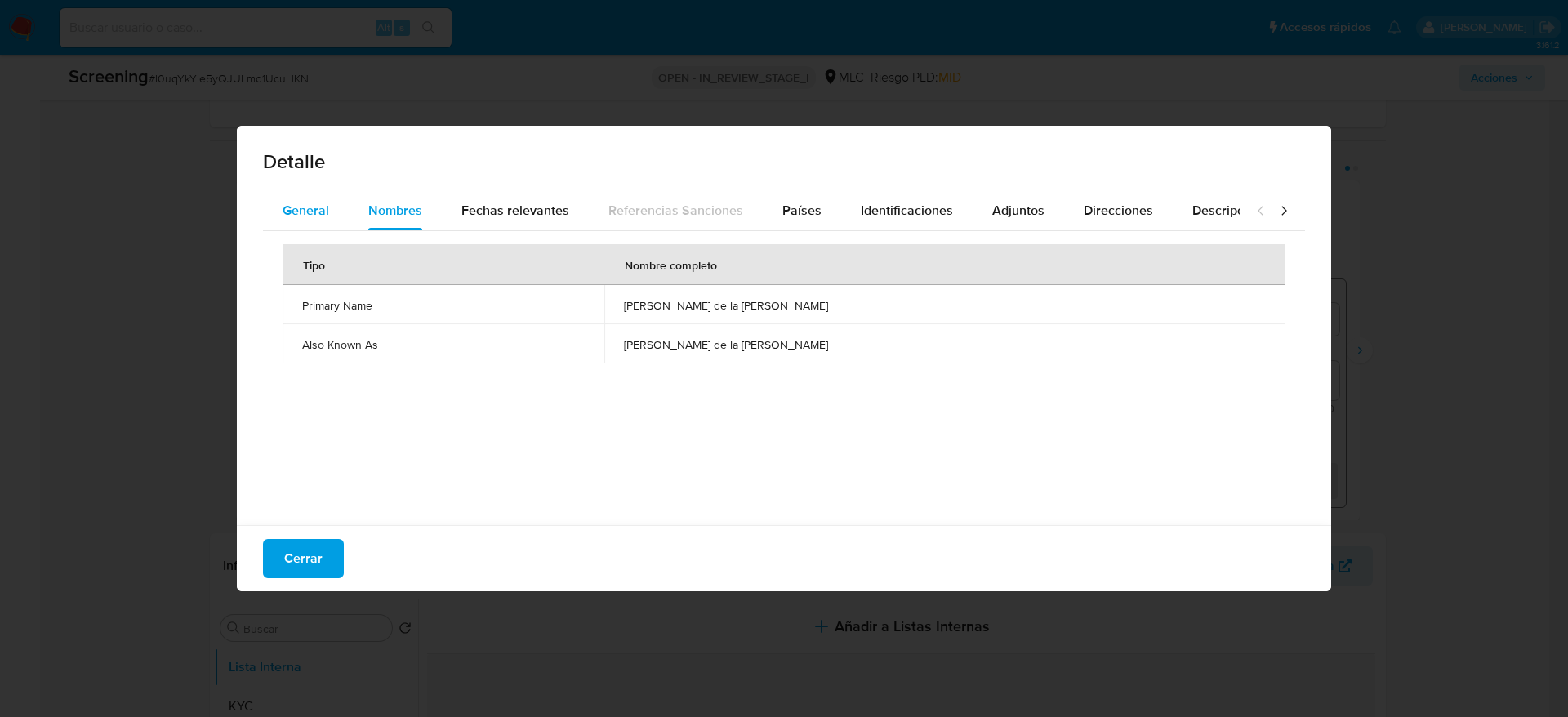
click at [337, 209] on button "General" at bounding box center [306, 210] width 86 height 40
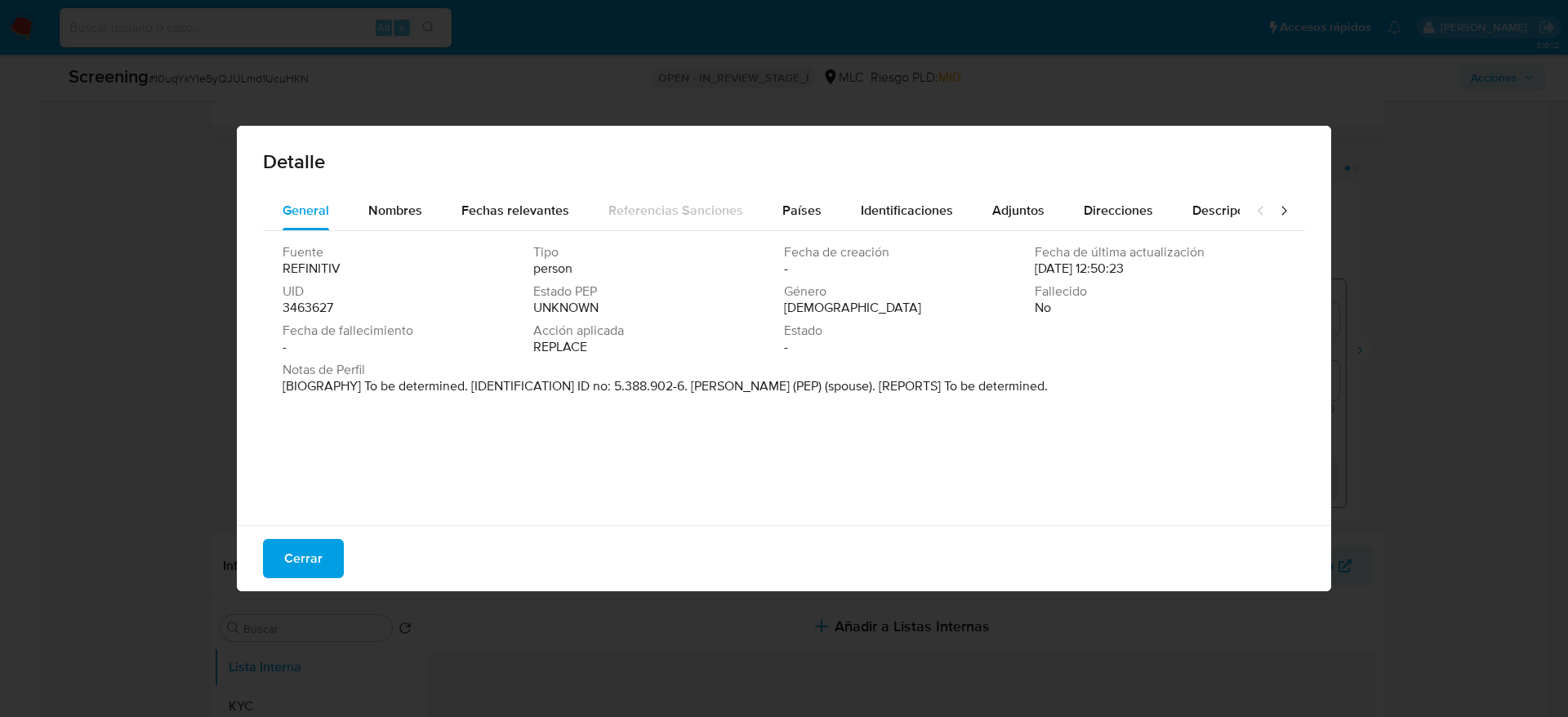
drag, startPoint x: 697, startPoint y: 387, endPoint x: 772, endPoint y: 371, distance: 76.7
click at [772, 371] on div "Notas de Perfil [BIOGRAPHY] To be determined. [IDENTIFICATION] ID no: 5.388.902…" at bounding box center [784, 377] width 1003 height 33
click at [726, 365] on span "Notas de Perfil" at bounding box center [782, 369] width 1000 height 16
drag, startPoint x: 695, startPoint y: 386, endPoint x: 871, endPoint y: 405, distance: 177.0
click at [871, 405] on div "Fuente REFINITIV Tipo person Fecha de creación - Fecha de última actualización …" at bounding box center [784, 374] width 1042 height 286
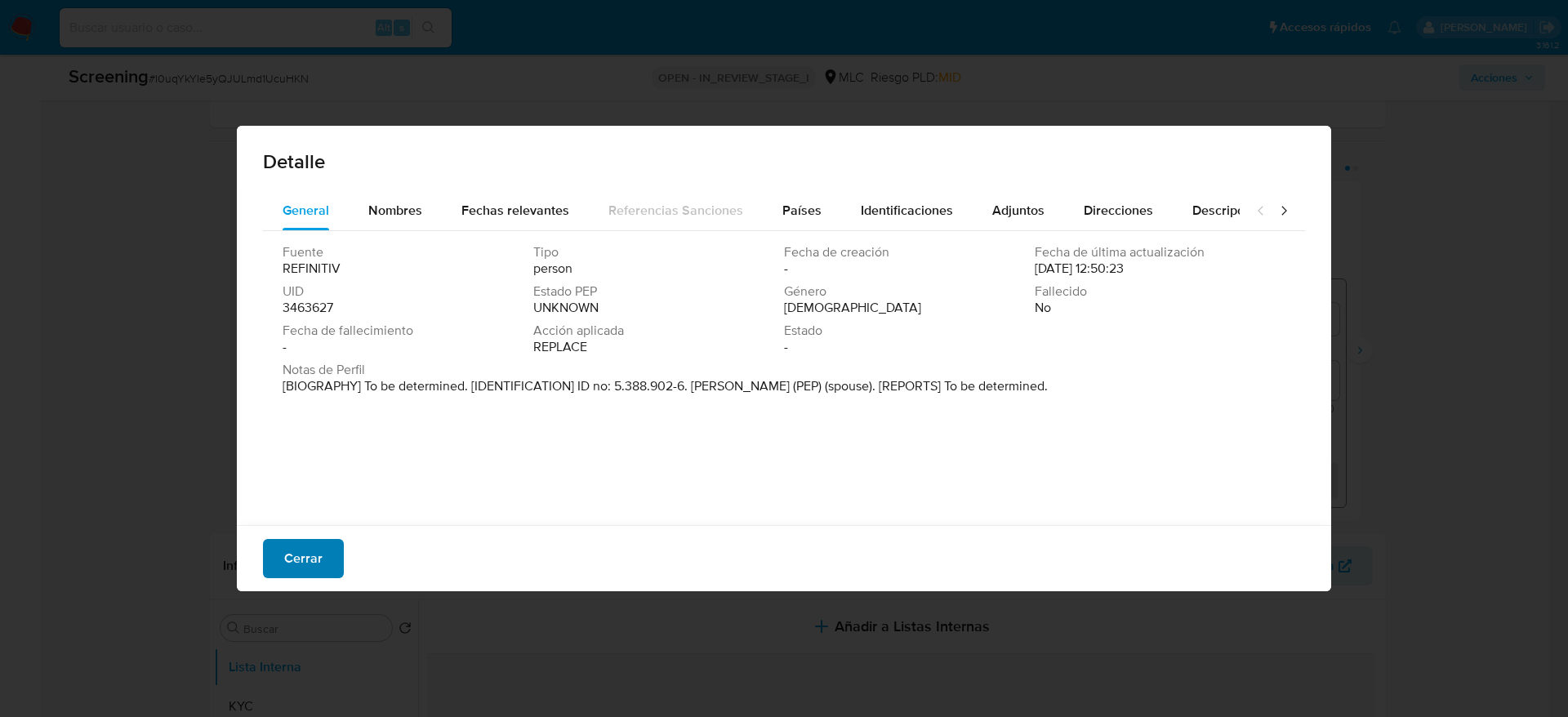
click at [287, 547] on span "Cerrar" at bounding box center [304, 558] width 39 height 36
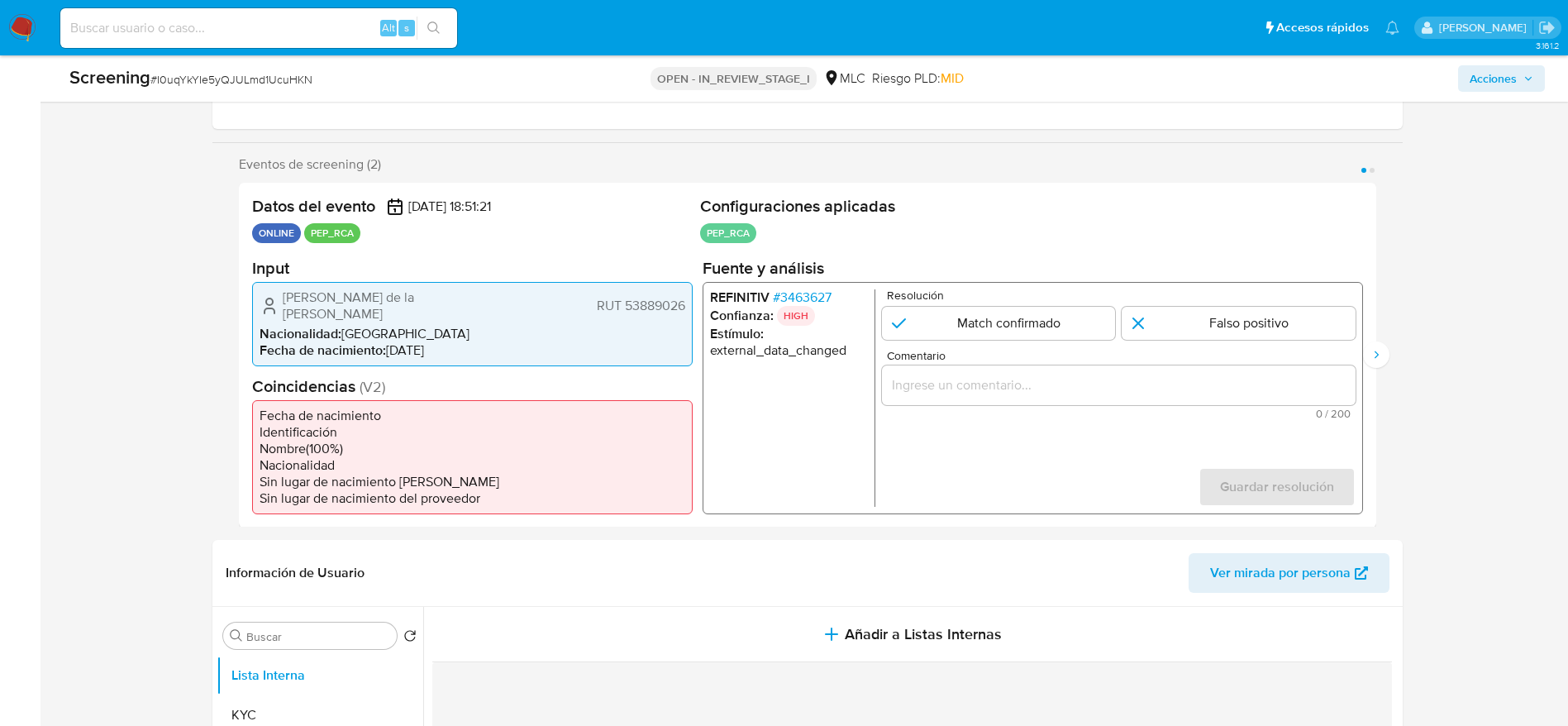
click at [303, 302] on span "María de la Paz Molina Valdivieso" at bounding box center [385, 305] width 207 height 33
click at [274, 297] on icon "1 de 2" at bounding box center [269, 305] width 20 height 20
drag, startPoint x: 274, startPoint y: 297, endPoint x: 678, endPoint y: 298, distance: 404.0
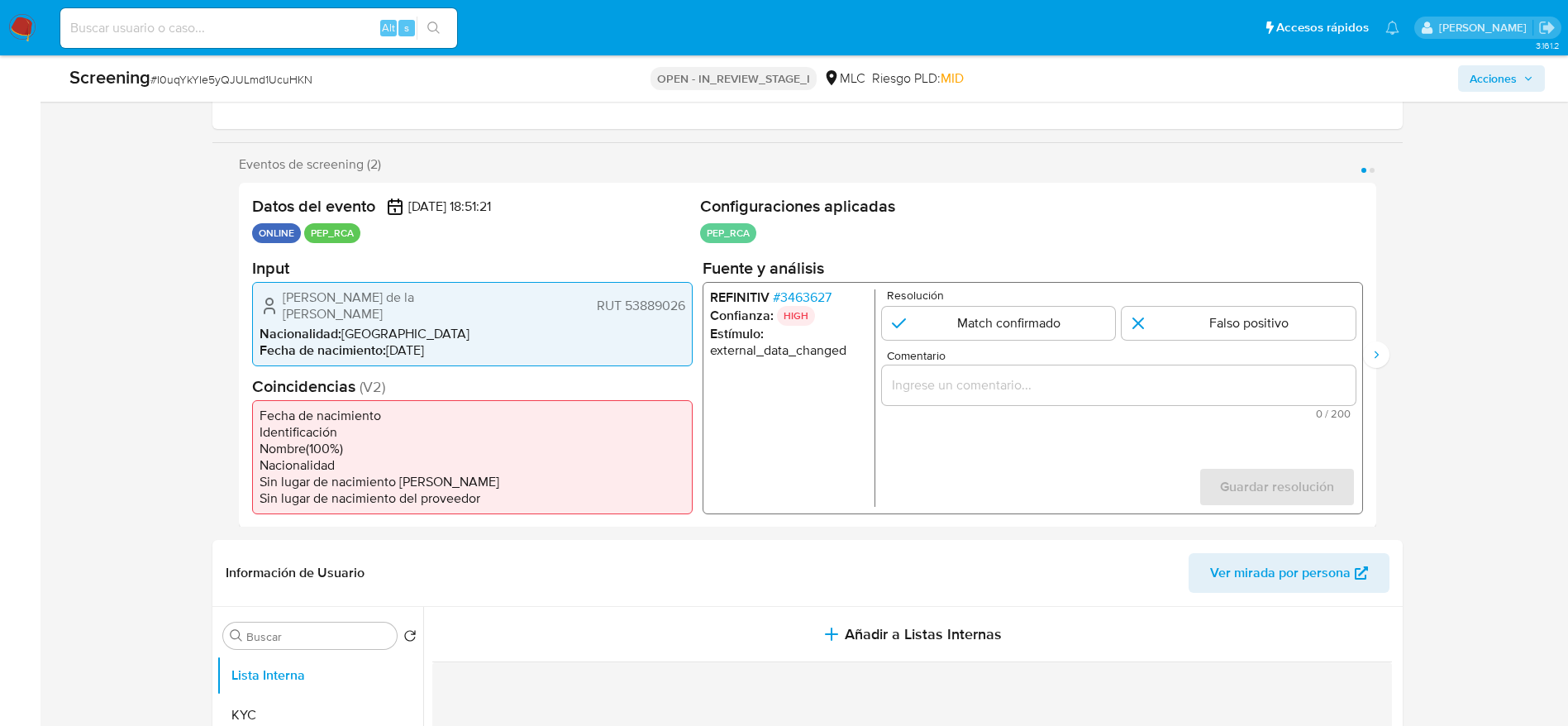
click at [678, 298] on div "María de la Paz Molina Valdivieso RUT 53889026" at bounding box center [472, 305] width 425 height 33
click at [805, 300] on span "# 3463627" at bounding box center [801, 296] width 59 height 16
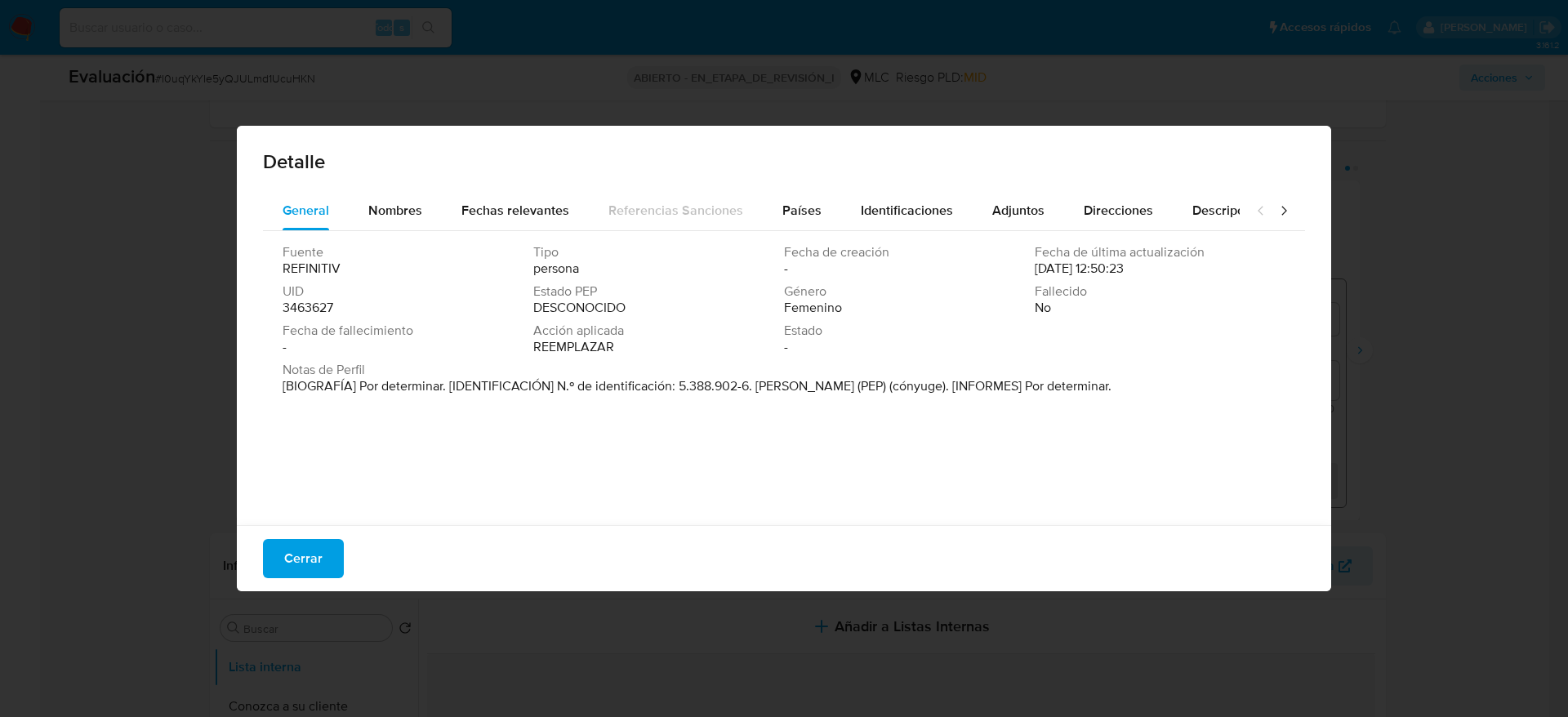
drag, startPoint x: 753, startPoint y: 382, endPoint x: 932, endPoint y: 403, distance: 180.2
click at [932, 403] on div "Fuente REFINITIV Tipo persona Fecha de creación - Fecha de última actualización…" at bounding box center [784, 374] width 1042 height 286
click at [346, 555] on div "Cerrar" at bounding box center [784, 558] width 1095 height 66
click at [317, 560] on span "Cerrar" at bounding box center [304, 558] width 39 height 36
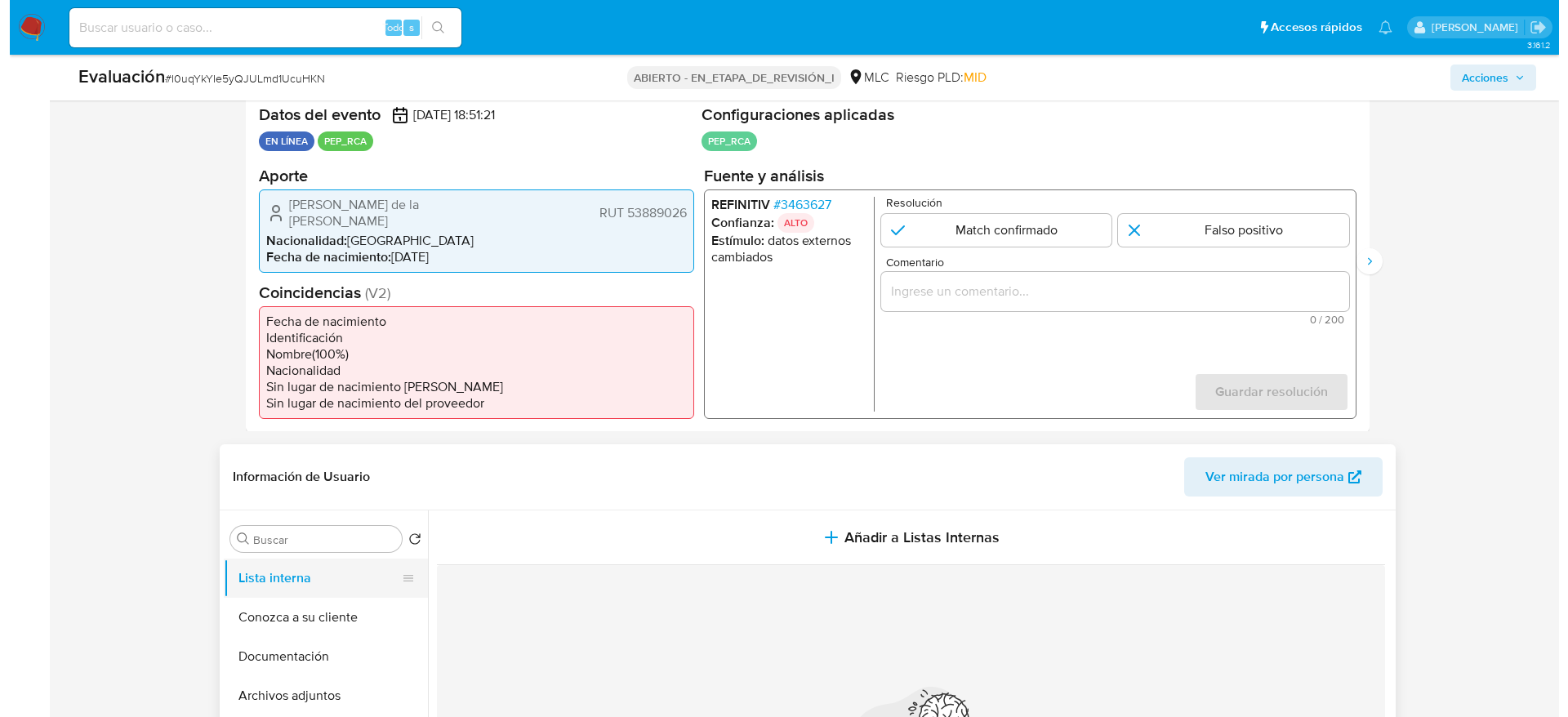
scroll to position [367, 0]
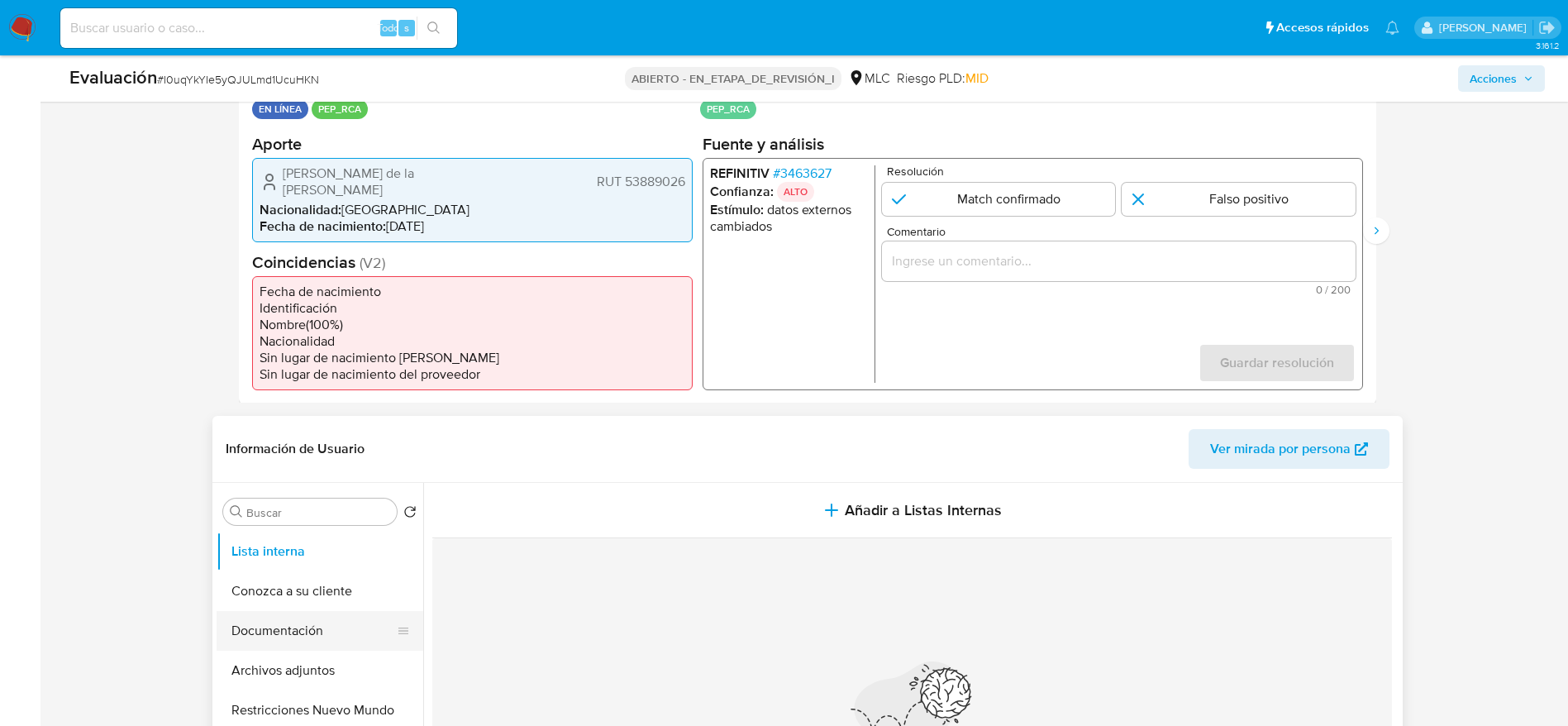
click at [329, 615] on button "Documentación" at bounding box center [312, 631] width 193 height 40
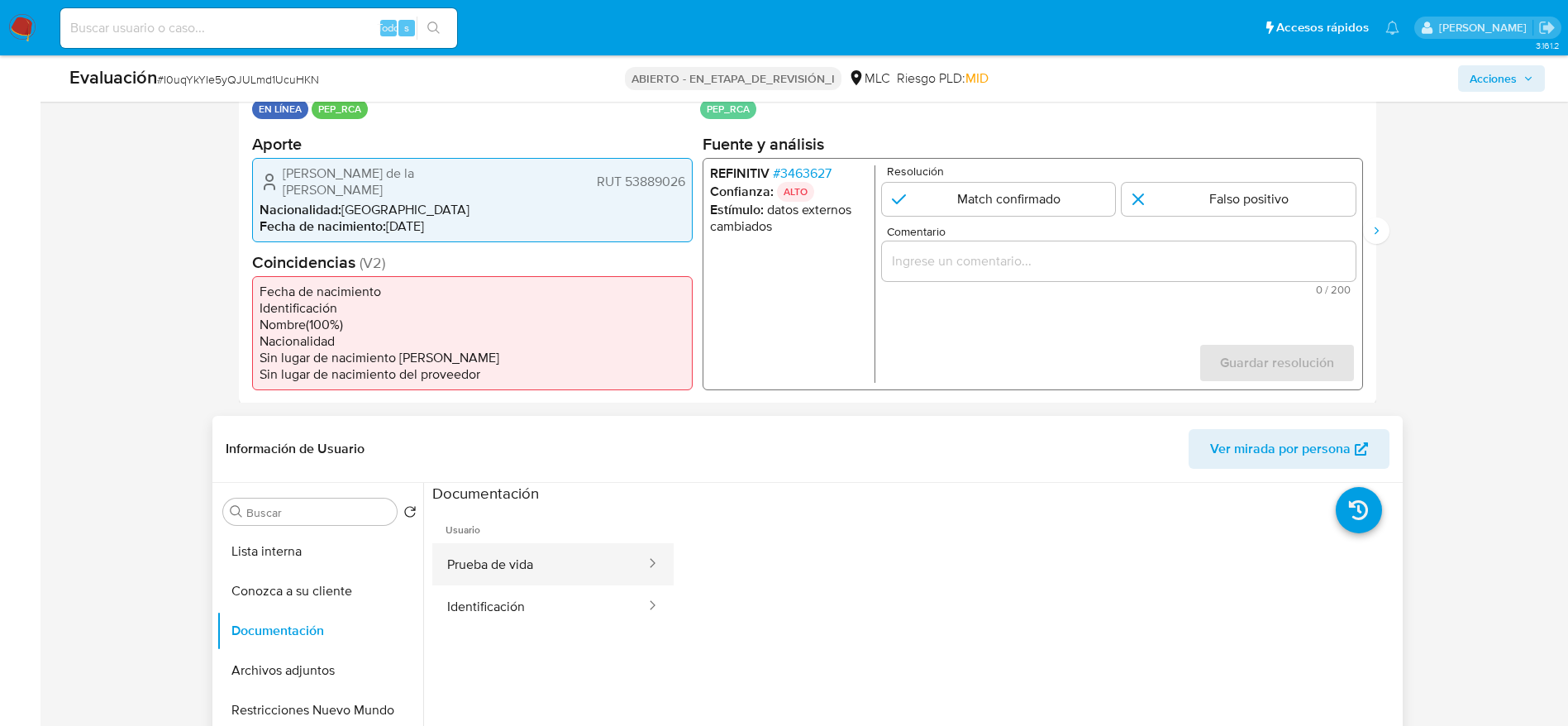
click at [583, 560] on button "Prueba de vida" at bounding box center [539, 564] width 215 height 43
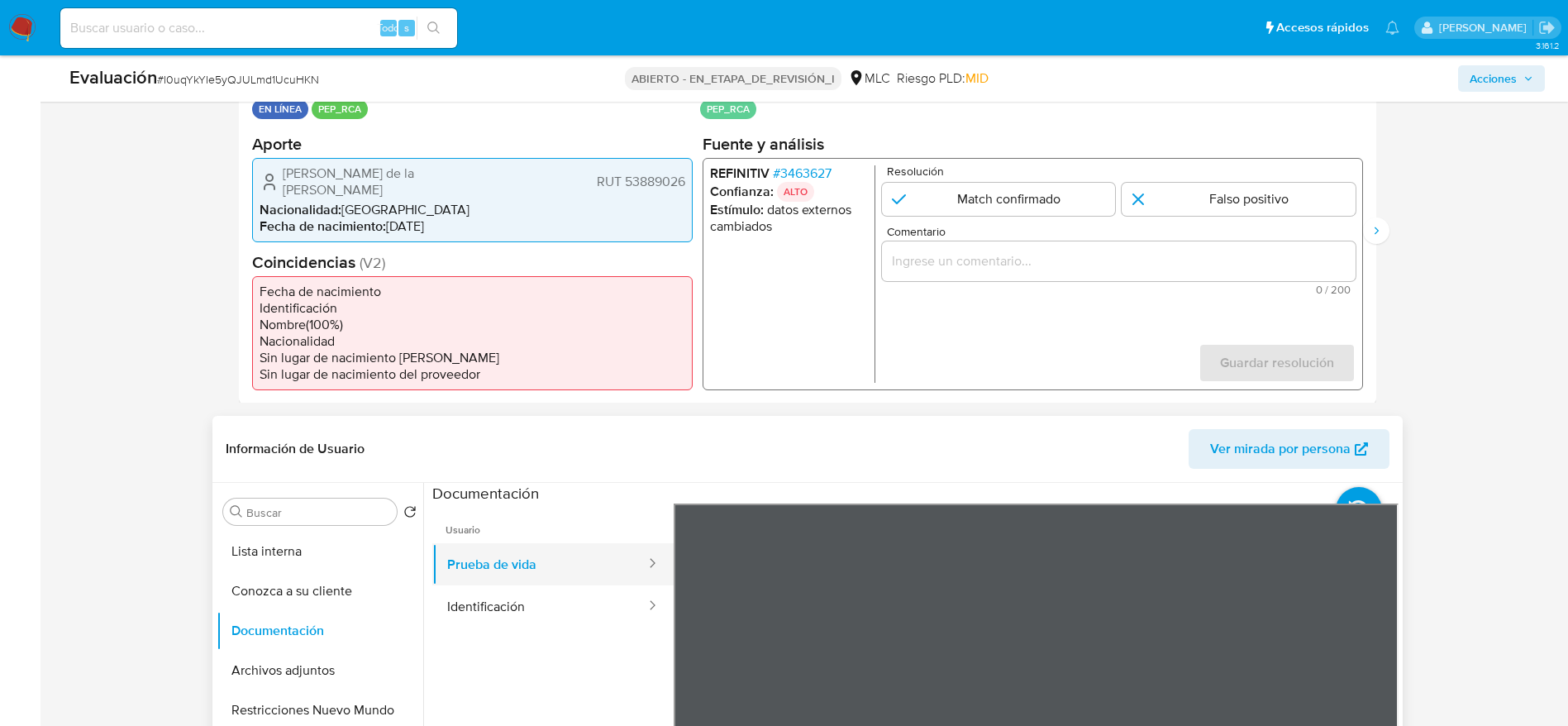
click at [583, 560] on button "Prueba de vida" at bounding box center [539, 564] width 215 height 43
click at [254, 535] on button "Lista interna" at bounding box center [312, 552] width 193 height 40
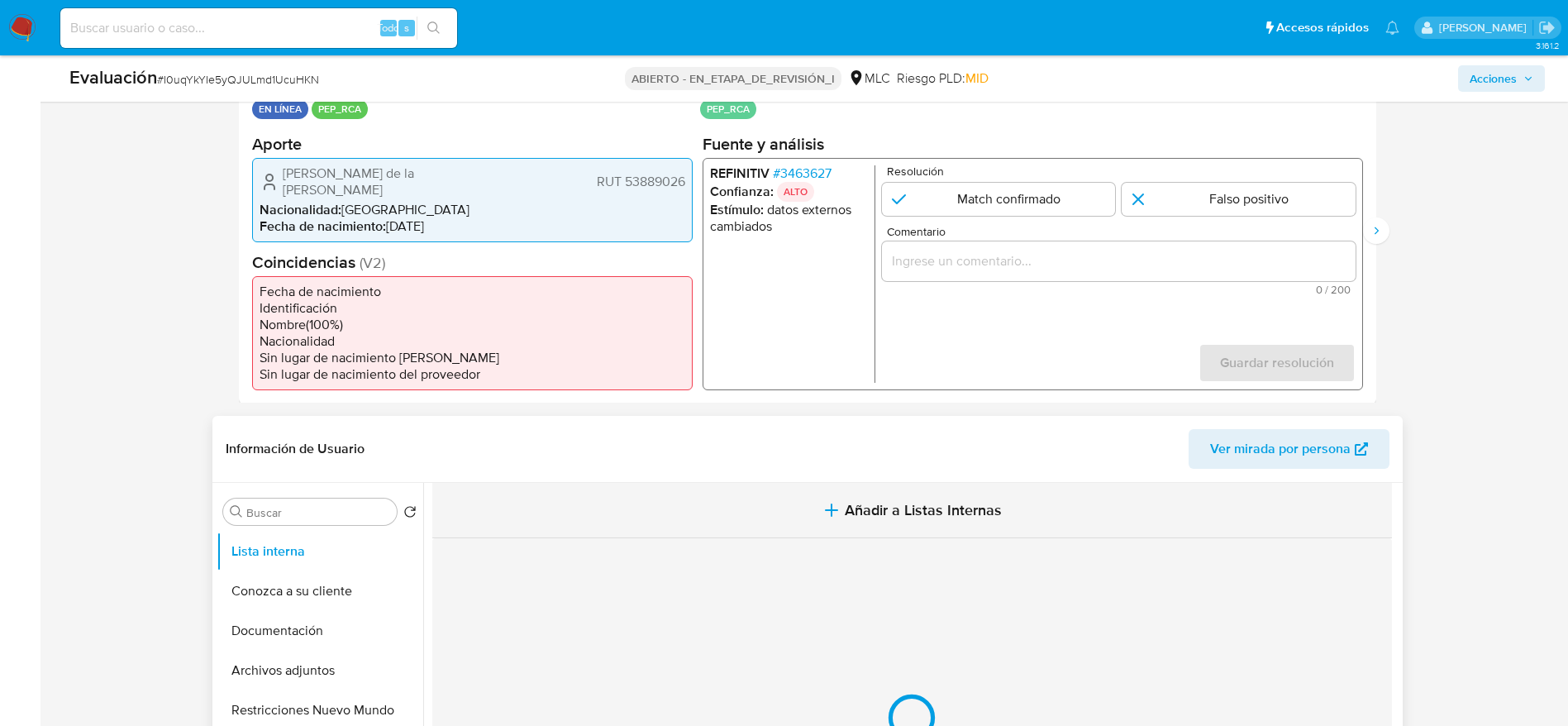
click at [768, 483] on button "Añadir a Listas Internas" at bounding box center [912, 510] width 960 height 55
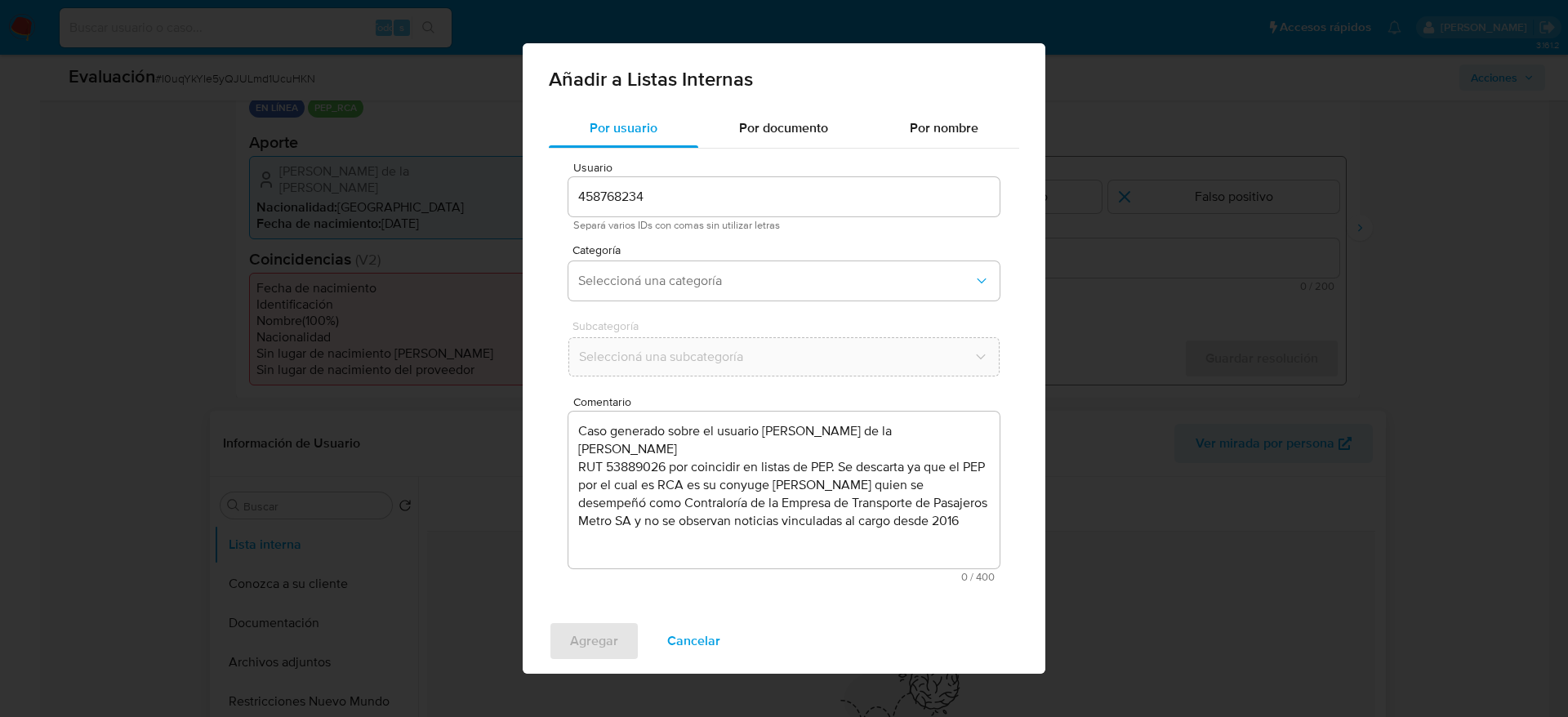
click at [807, 539] on textarea "Caso generado sobre el usuario María de la Paz Molina Valdivieso RUT 53889026 p…" at bounding box center [784, 490] width 431 height 156
click at [855, 273] on span "Seleccioná una categoría" at bounding box center [776, 280] width 395 height 16
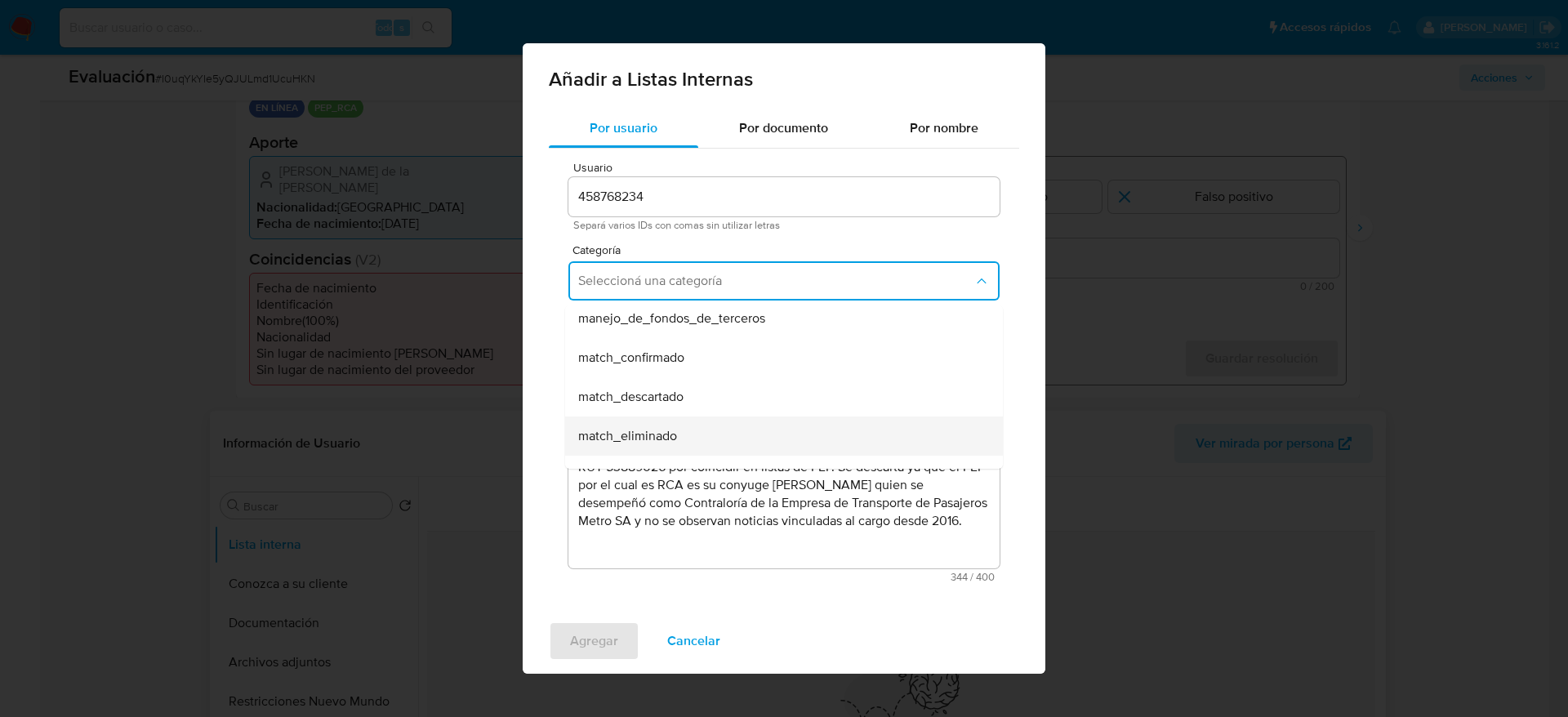
scroll to position [123, 0]
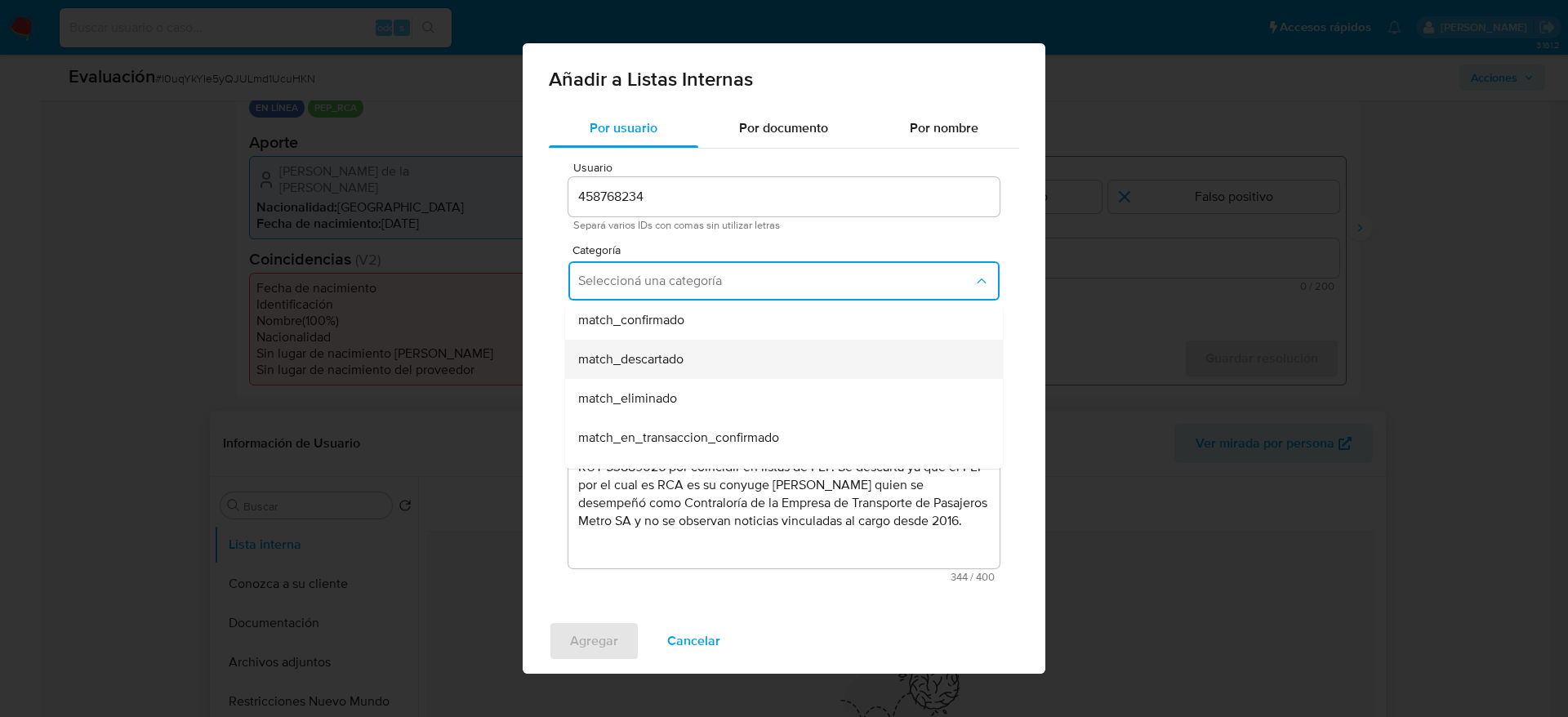
click at [763, 363] on div "match_descartado" at bounding box center [779, 359] width 402 height 40
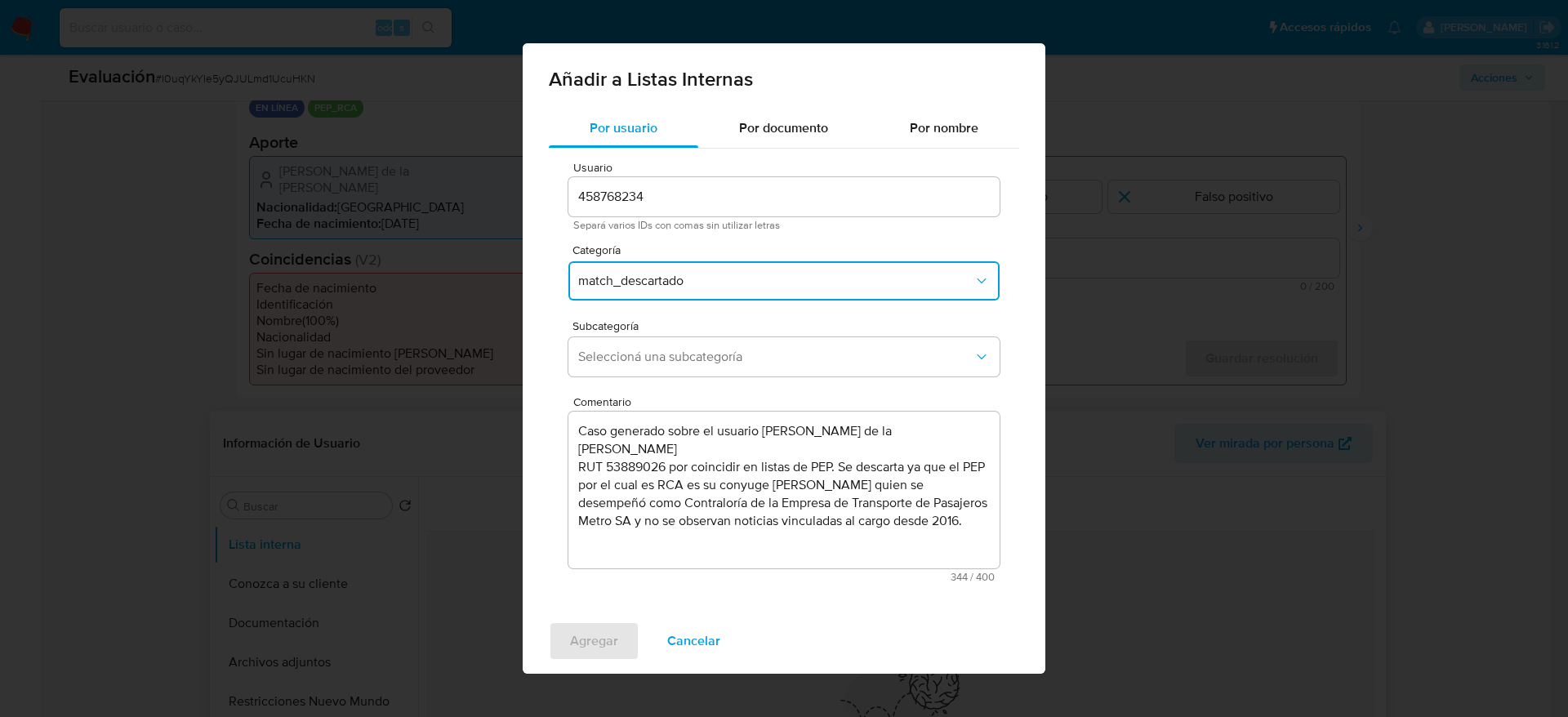
click at [763, 363] on span "Seleccioná una subcategoría" at bounding box center [776, 356] width 395 height 16
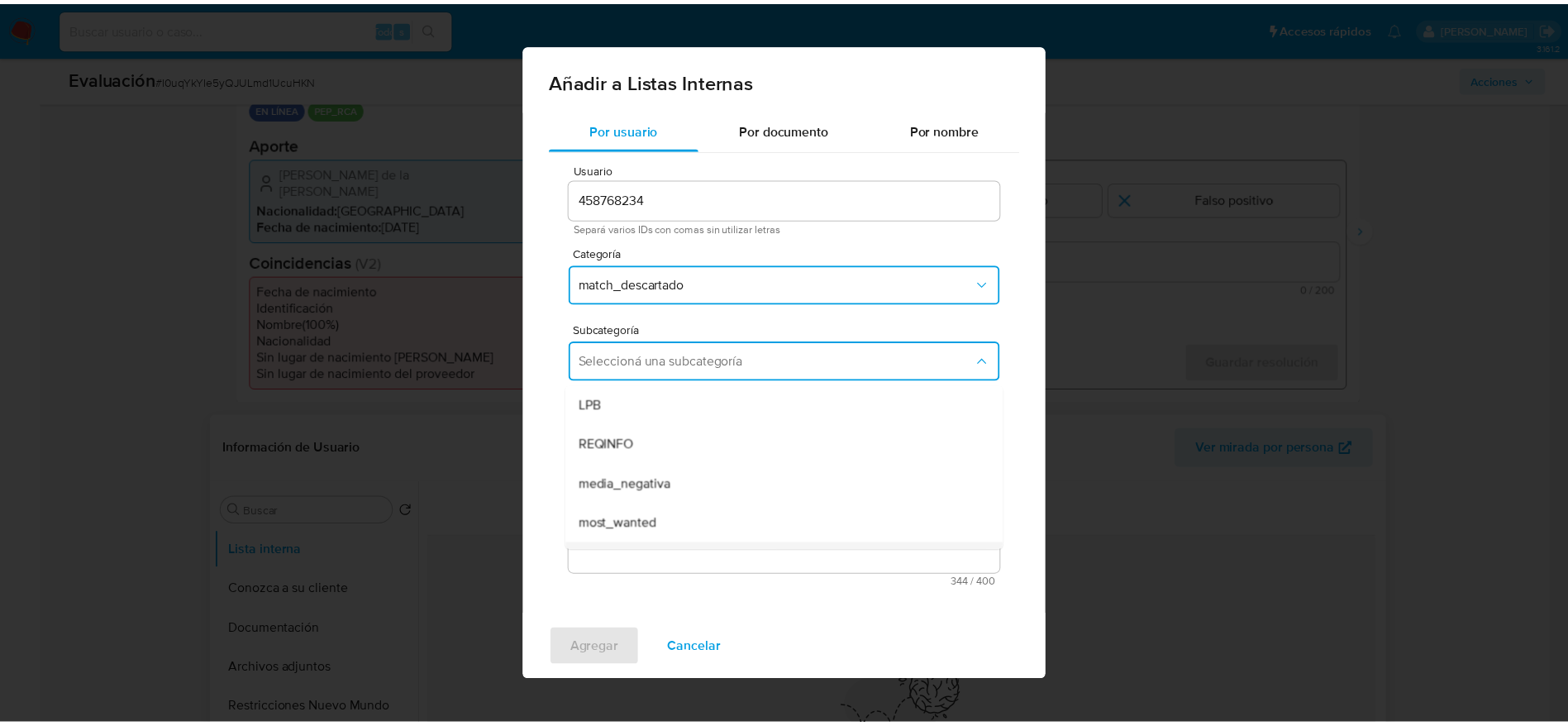
scroll to position [112, 0]
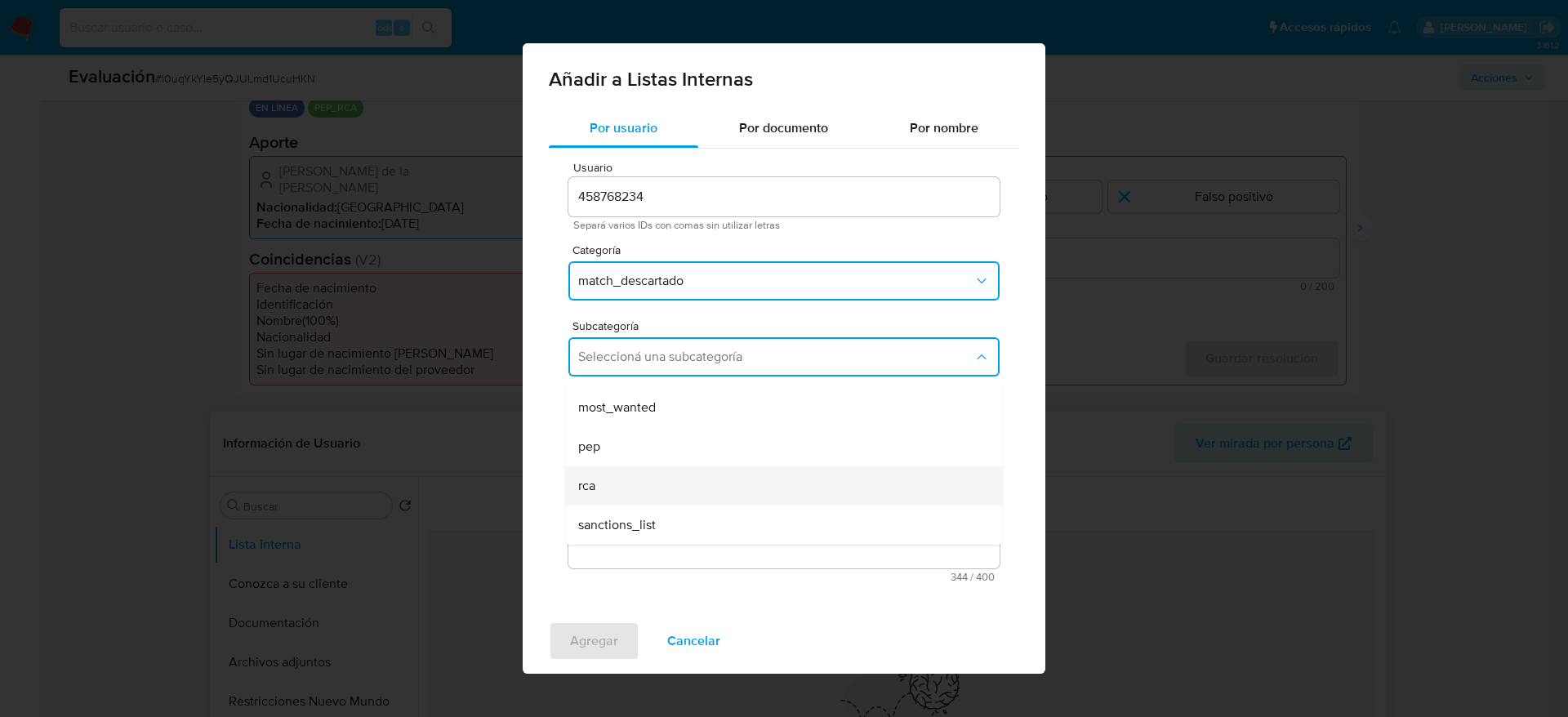
click at [651, 480] on div "rca" at bounding box center [779, 486] width 402 height 40
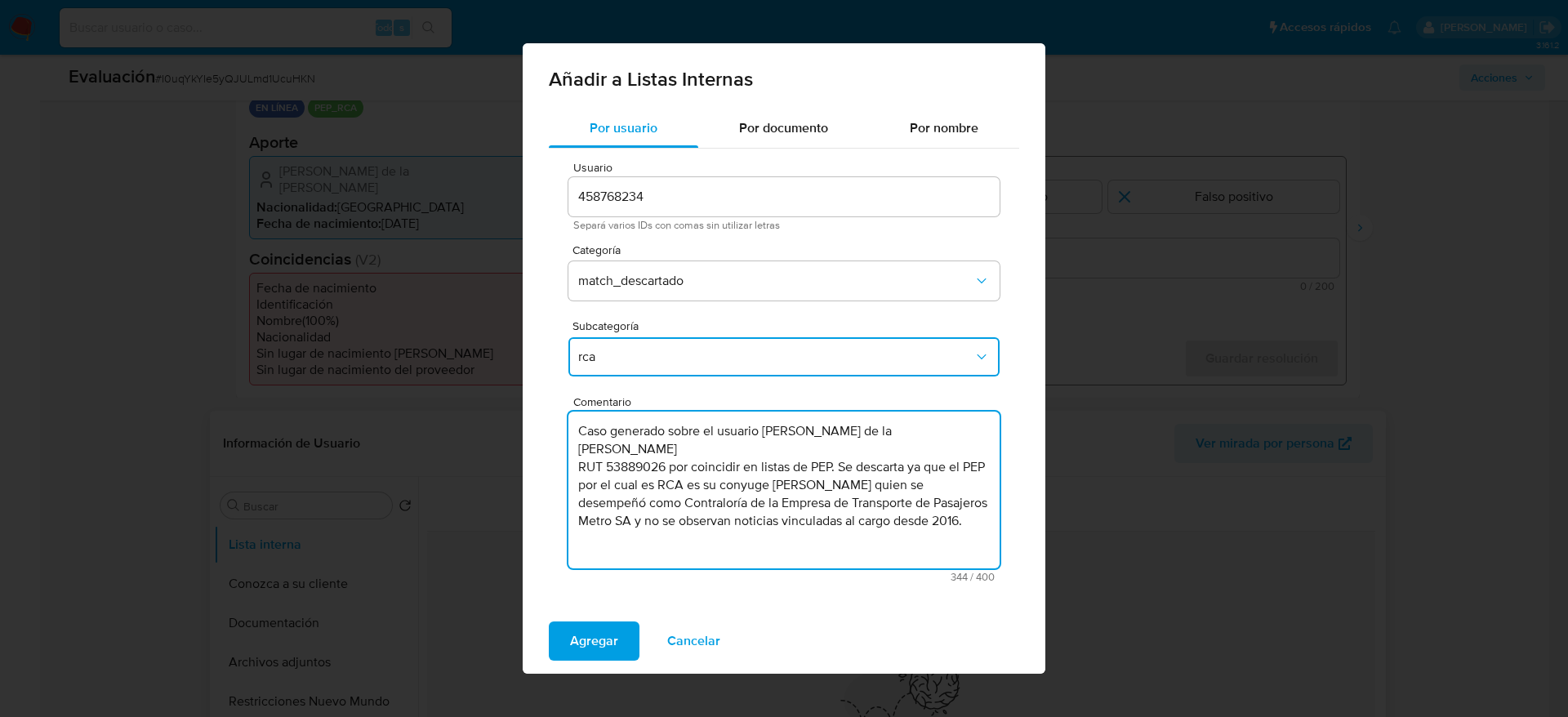
drag, startPoint x: 770, startPoint y: 476, endPoint x: 756, endPoint y: 461, distance: 20.5
click at [756, 461] on textarea "Caso generado sobre el usuario María de la Paz Molina Valdivieso RUT 53889026 p…" at bounding box center [784, 490] width 431 height 156
type textarea "Caso generado sobre el usuario María de la Paz Molina Valdivieso RUT 53889026 p…"
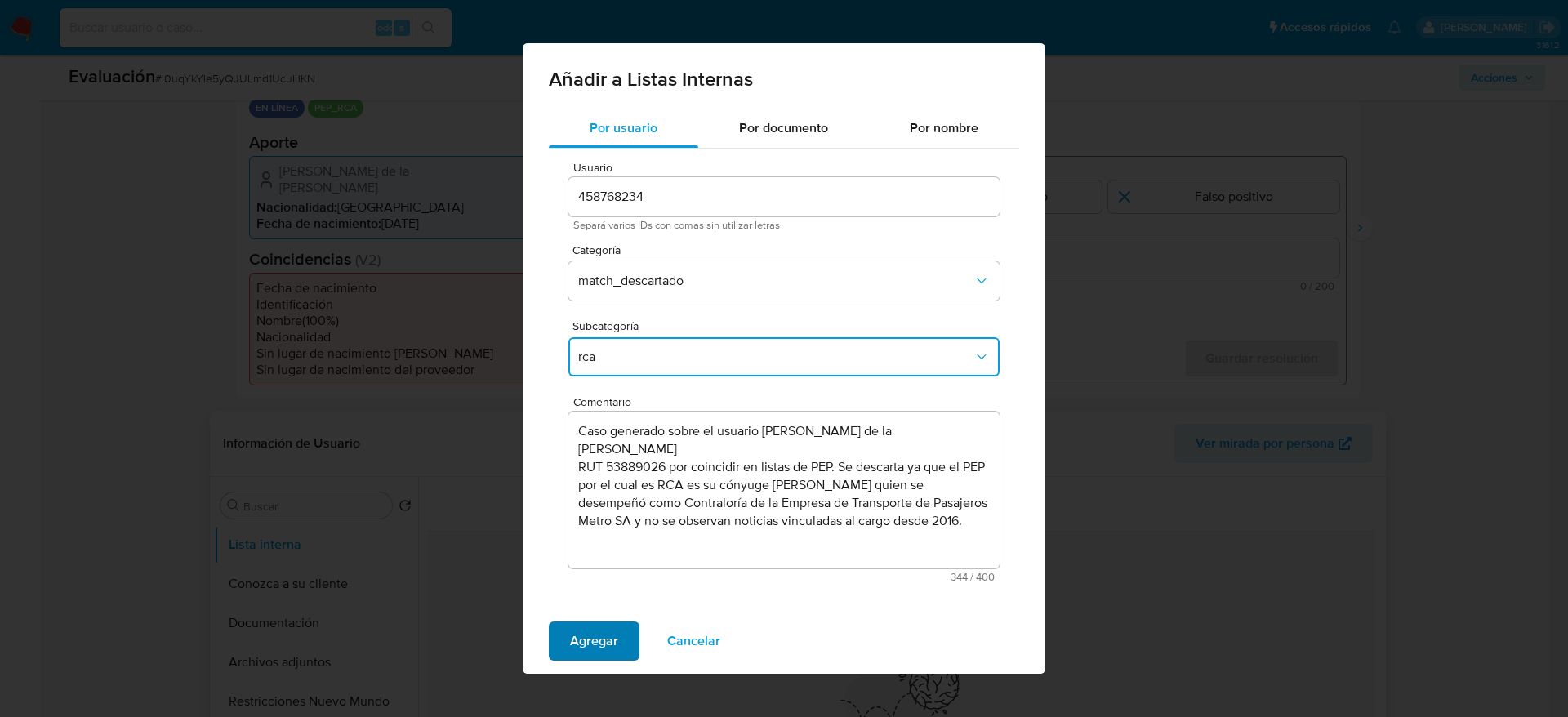
click at [590, 634] on span "Agregar" at bounding box center [594, 641] width 48 height 36
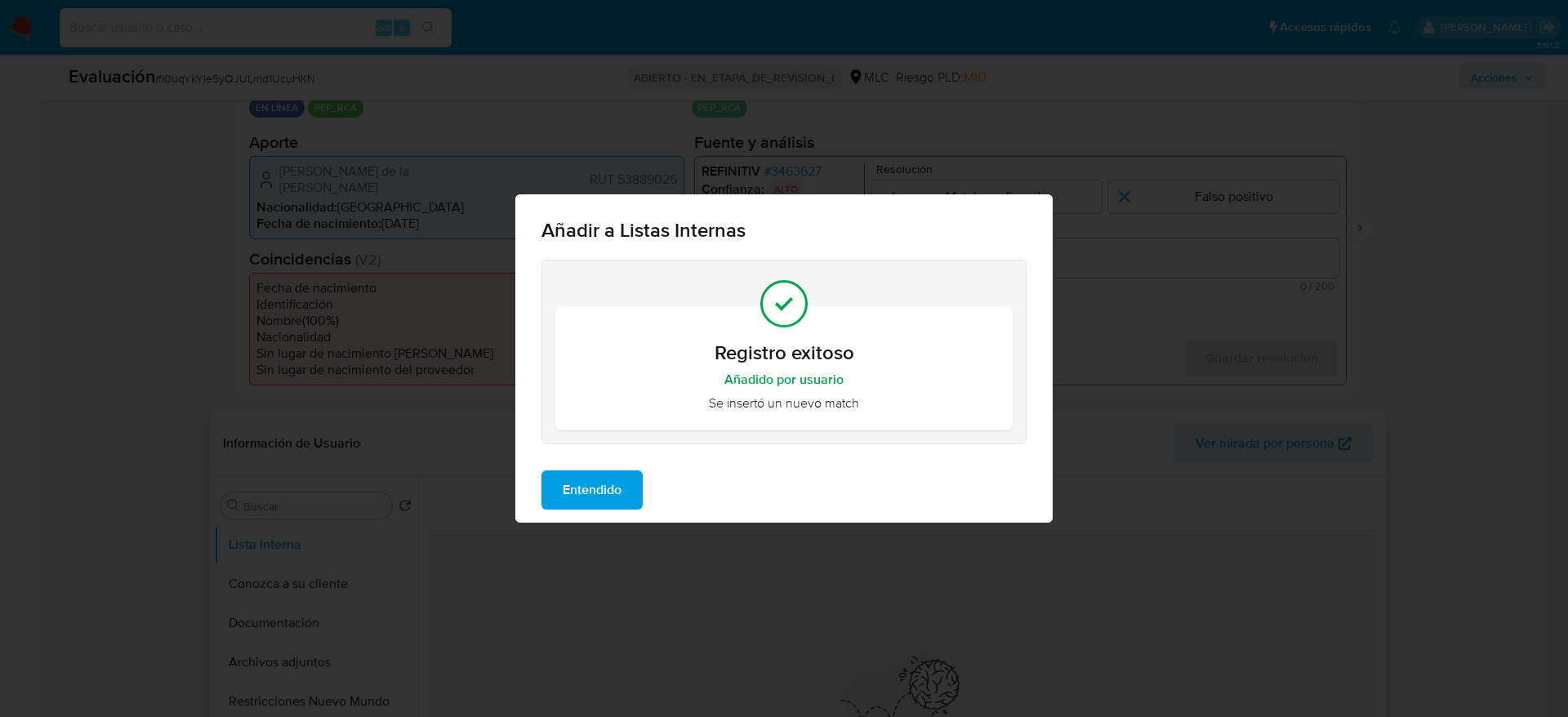
click at [583, 457] on div "Entendido" at bounding box center [784, 490] width 537 height 66
click at [590, 481] on span "Entendido" at bounding box center [592, 489] width 59 height 36
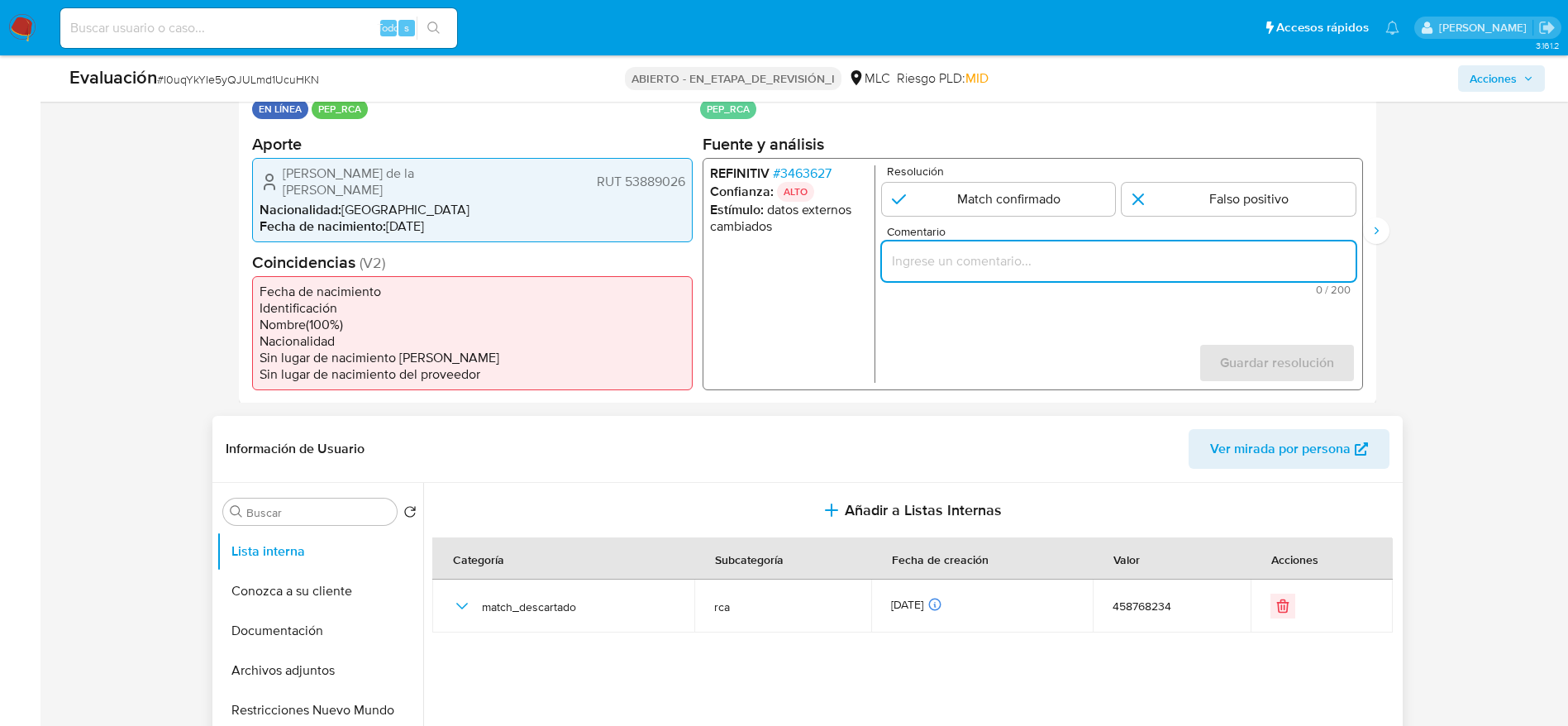
paste input "Usuario María de la Paz Molina Valdivieso. Se descarta ya que el PEP por el cua…"
click at [1071, 268] on input "Usuario María de la Paz Molina Valdivieso. Se descarta ya que el PEP por el cua…" at bounding box center [1117, 260] width 474 height 21
paste input "se desempeñó como Contraloría de la Empresa de Transporte de Pasajeros Metro SA…"
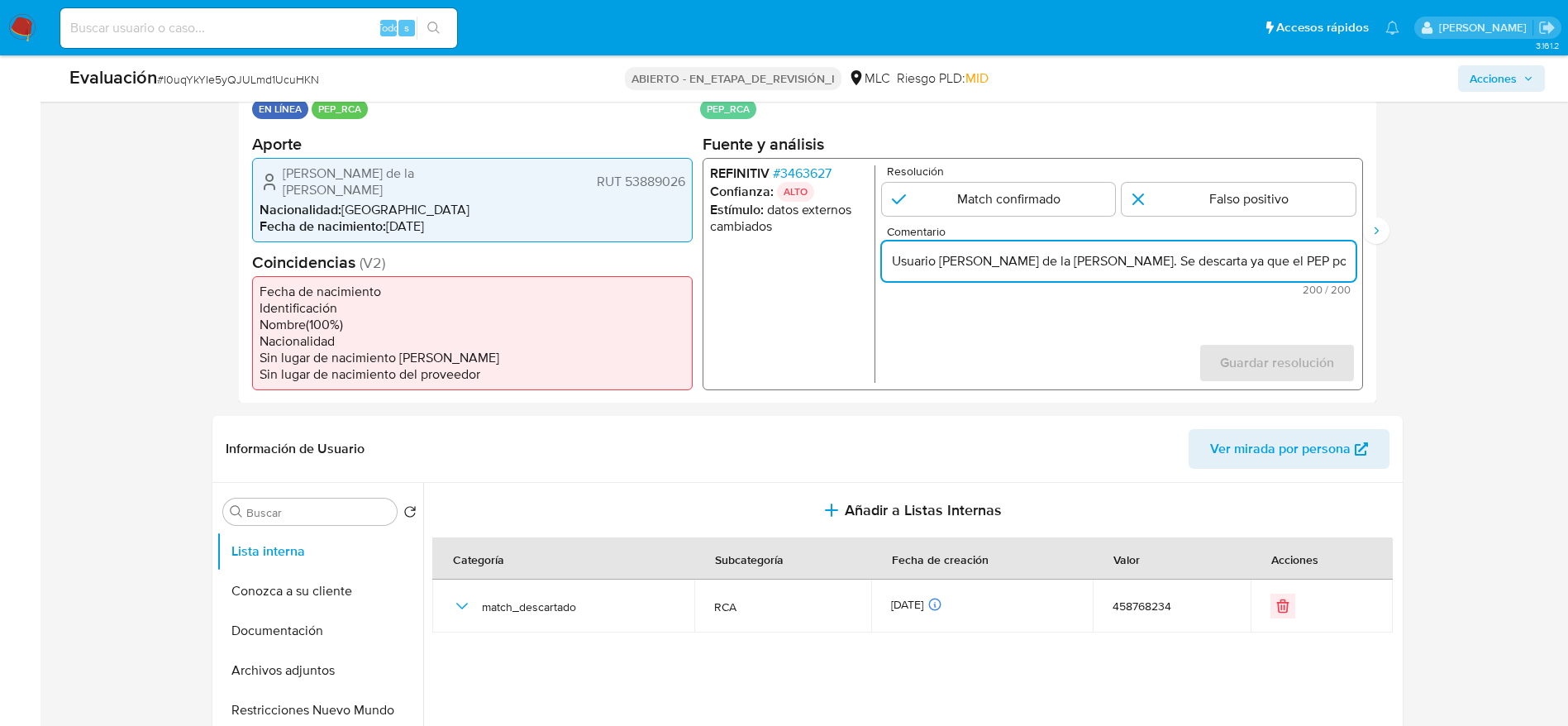
paste input "Metro SA y no se observan noticias desde 2016."
type input "Usuario María de la Paz Molina Valdivieso. Se descarta ya que el PEP por el cua…"
click at [1229, 194] on input "1 de 2" at bounding box center [1238, 198] width 234 height 33
radio input "true"
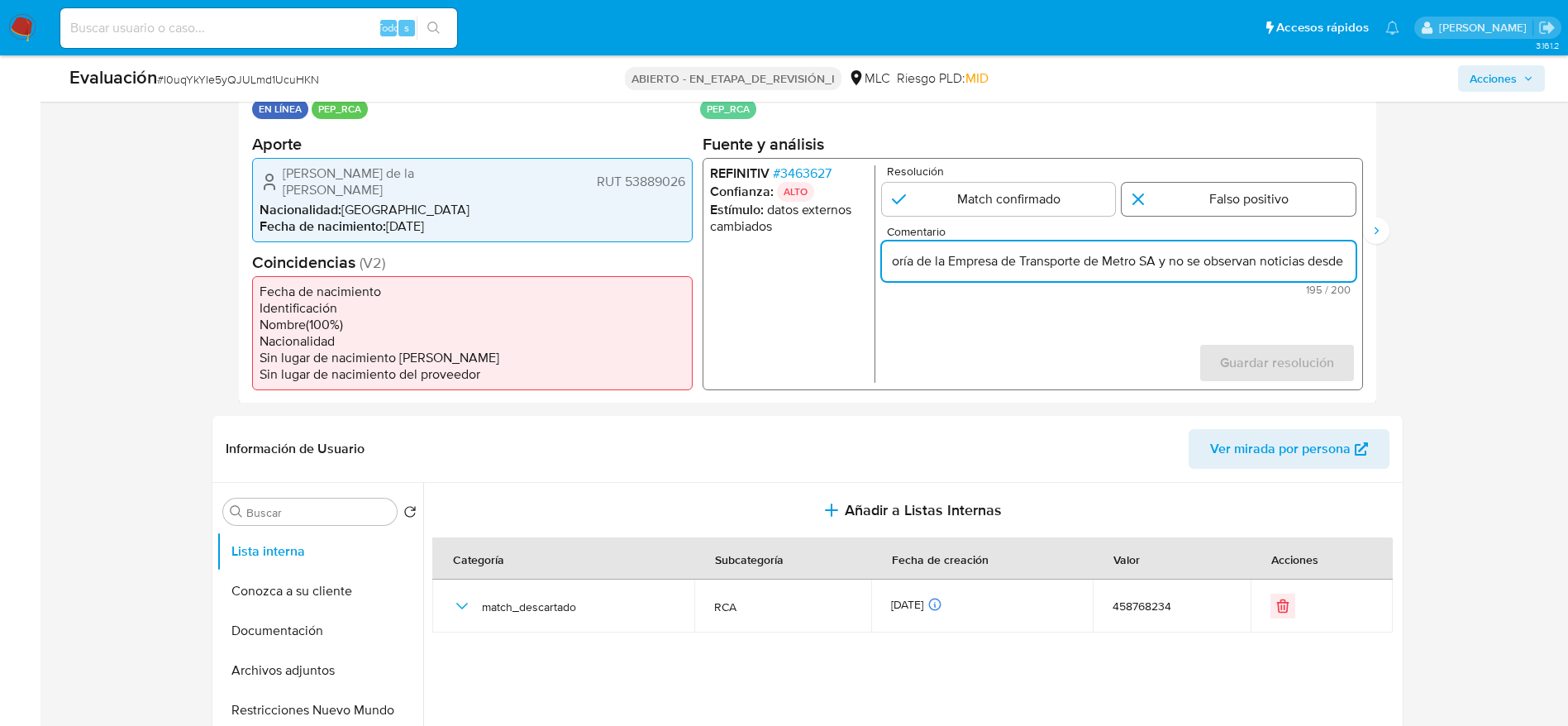
scroll to position [0, 0]
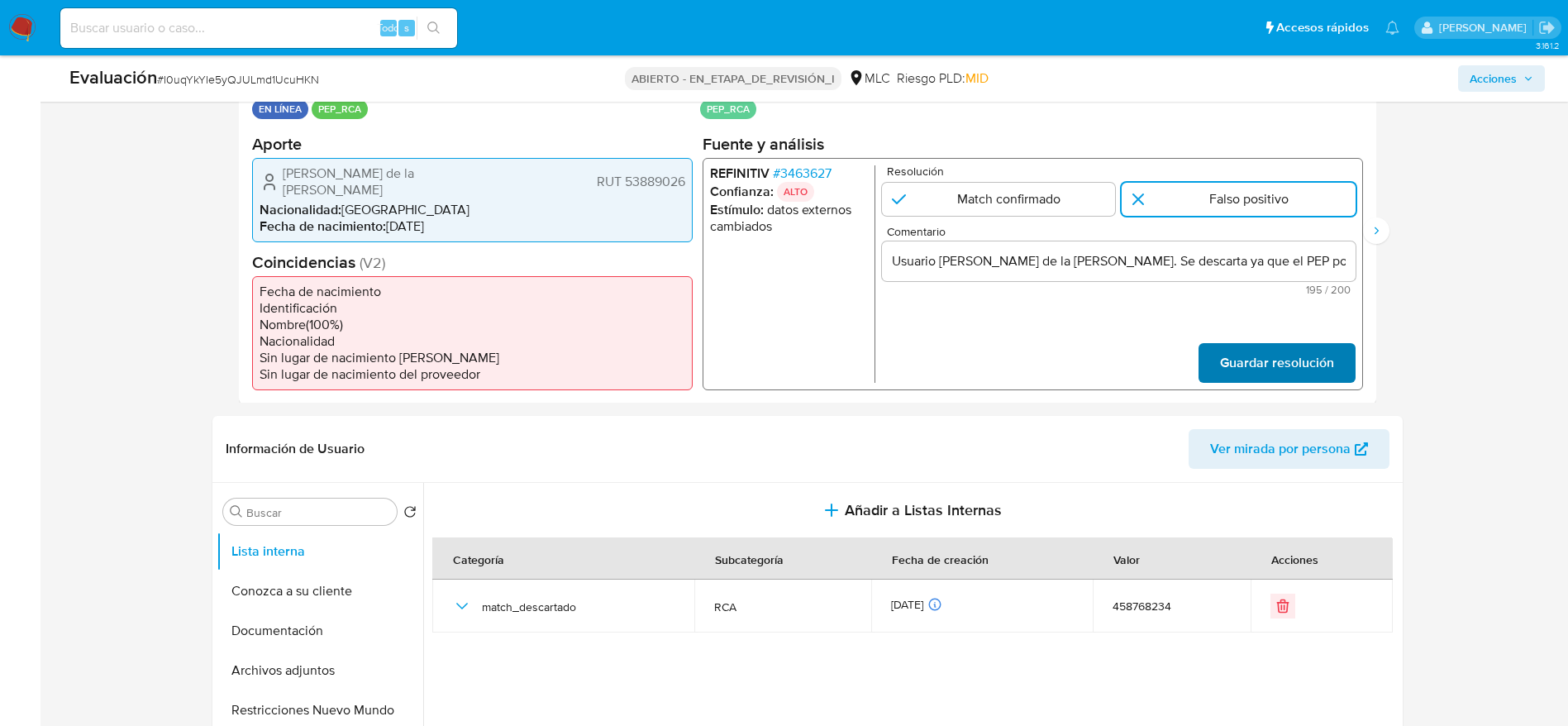
click at [1298, 344] on span "Guardar resolución" at bounding box center [1276, 362] width 114 height 37
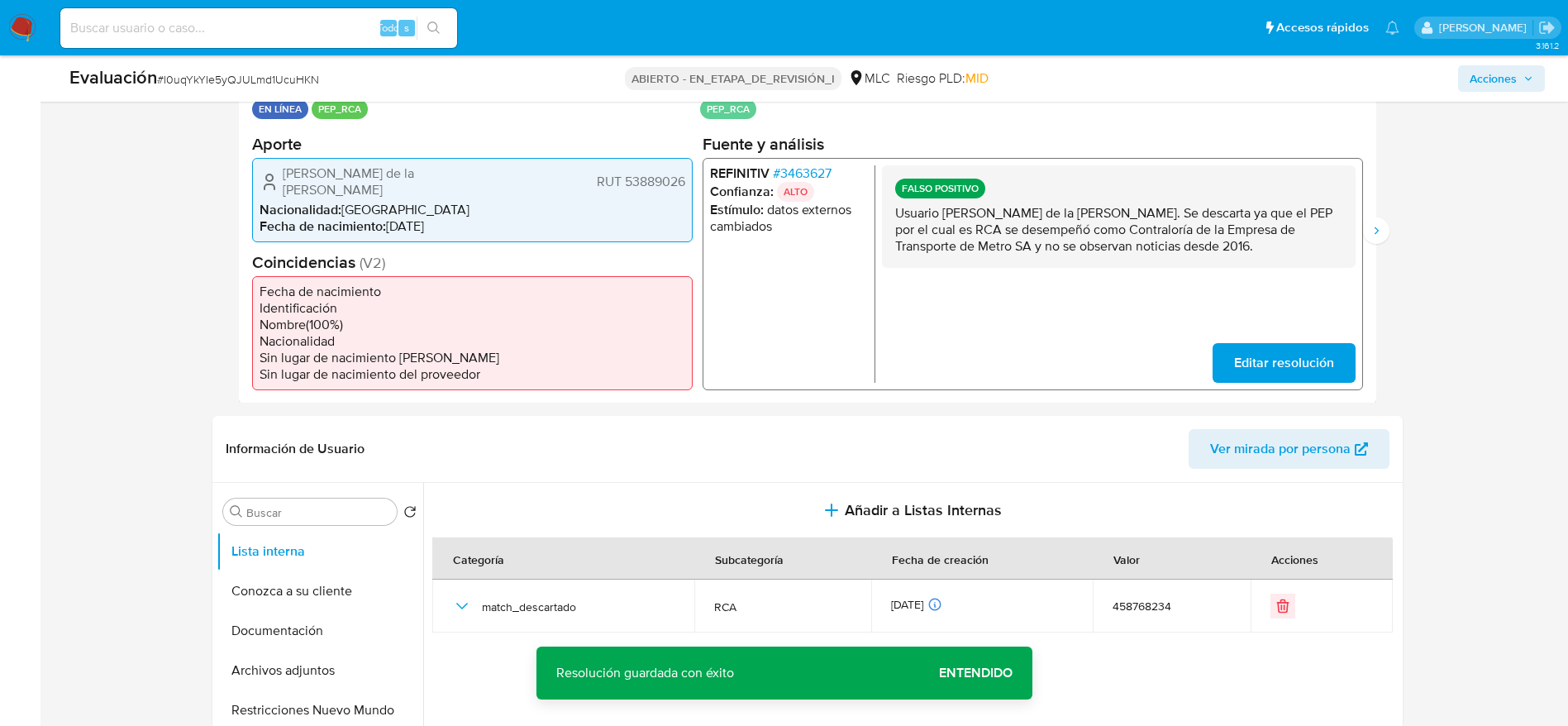
click at [1201, 238] on p "Usuario María de la Paz Molina Valdivieso. Se descarta ya que el PEP por el cua…" at bounding box center [1117, 229] width 447 height 49
click at [1366, 225] on button "Siguiente" at bounding box center [1376, 230] width 26 height 26
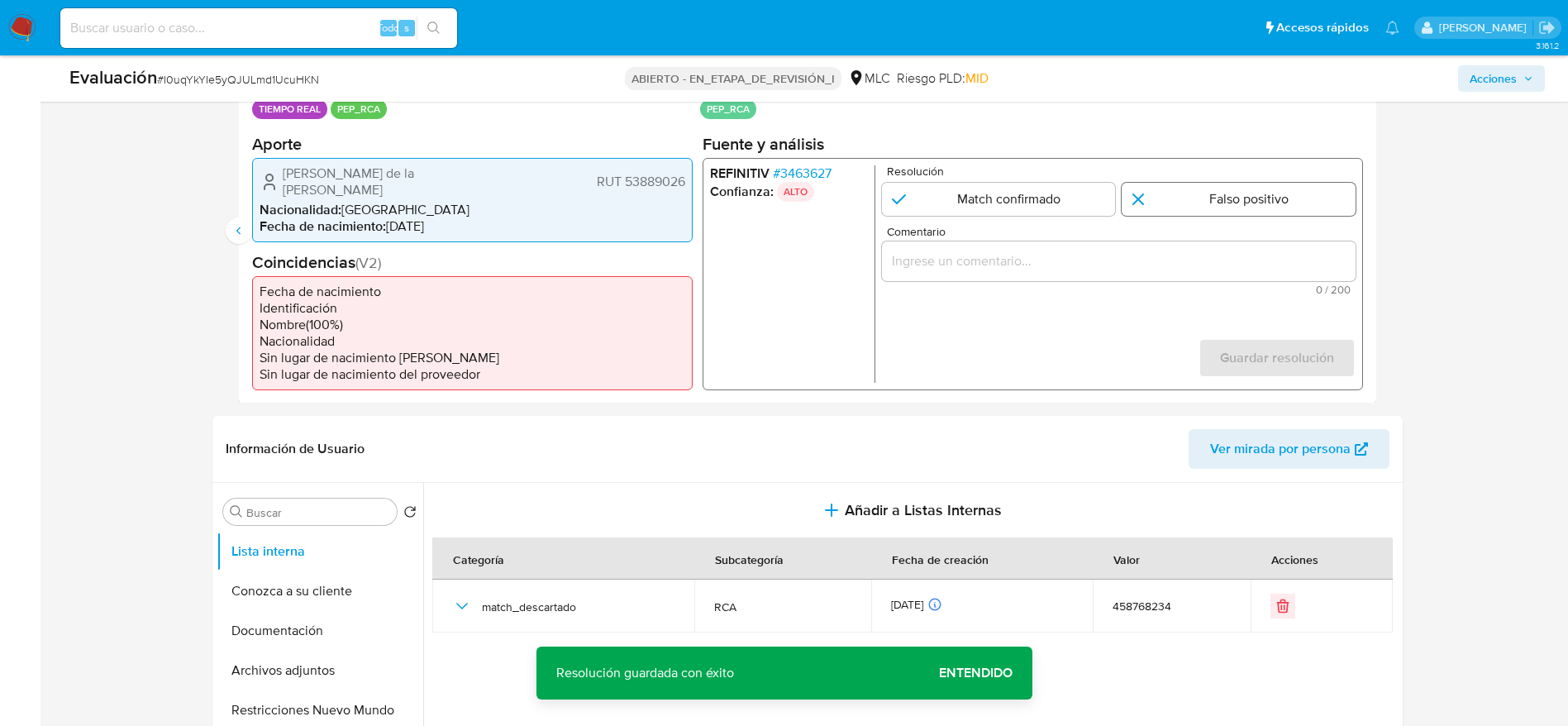
click at [1331, 205] on input "2 de 2" at bounding box center [1238, 198] width 234 height 33
radio input "true"
click at [1310, 264] on input "Comentario" at bounding box center [1117, 260] width 474 height 21
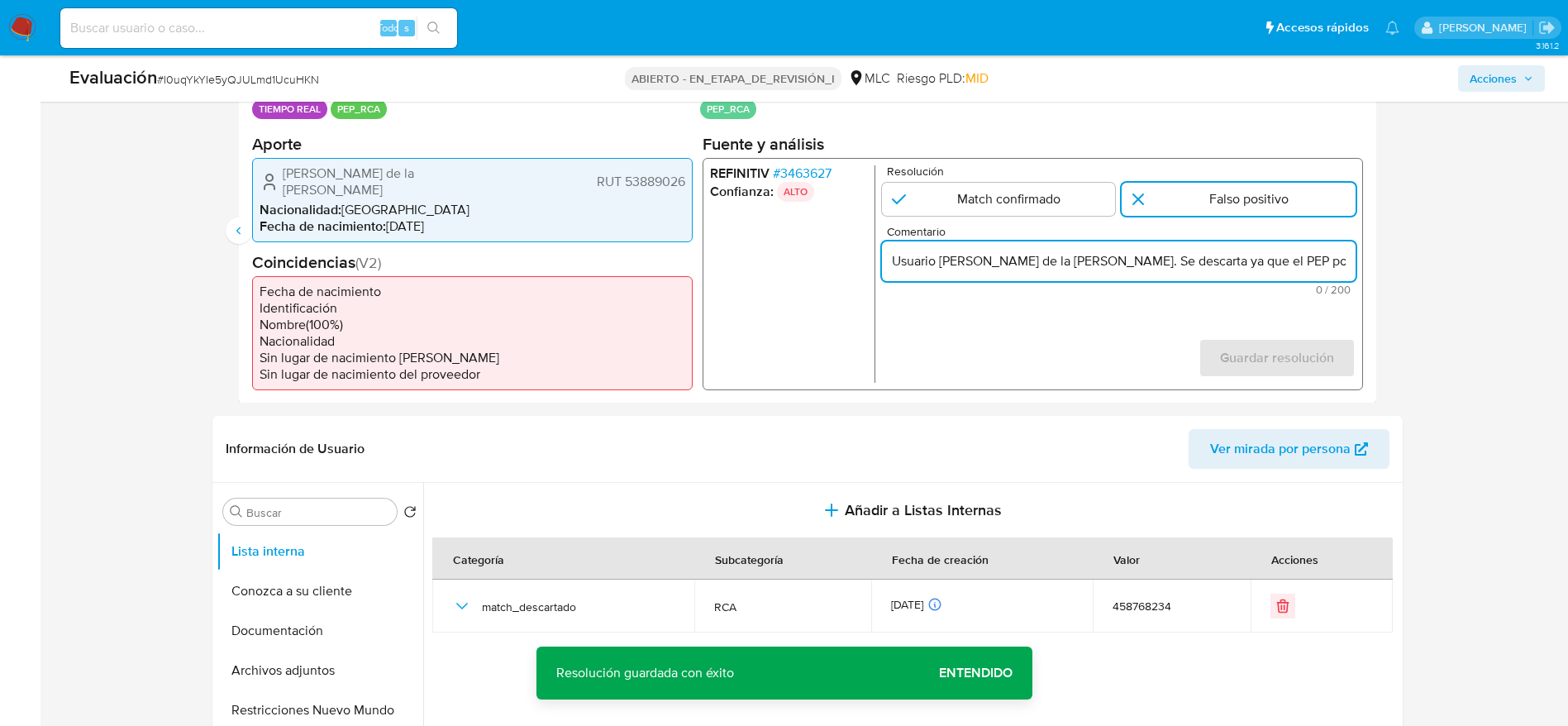
scroll to position [0, 716]
type input "Usuario María de la Paz Molina Valdivieso. Se descarta ya que el PEP por el cua…"
click at [1314, 340] on font "Guardar resolución" at bounding box center [1276, 357] width 114 height 40
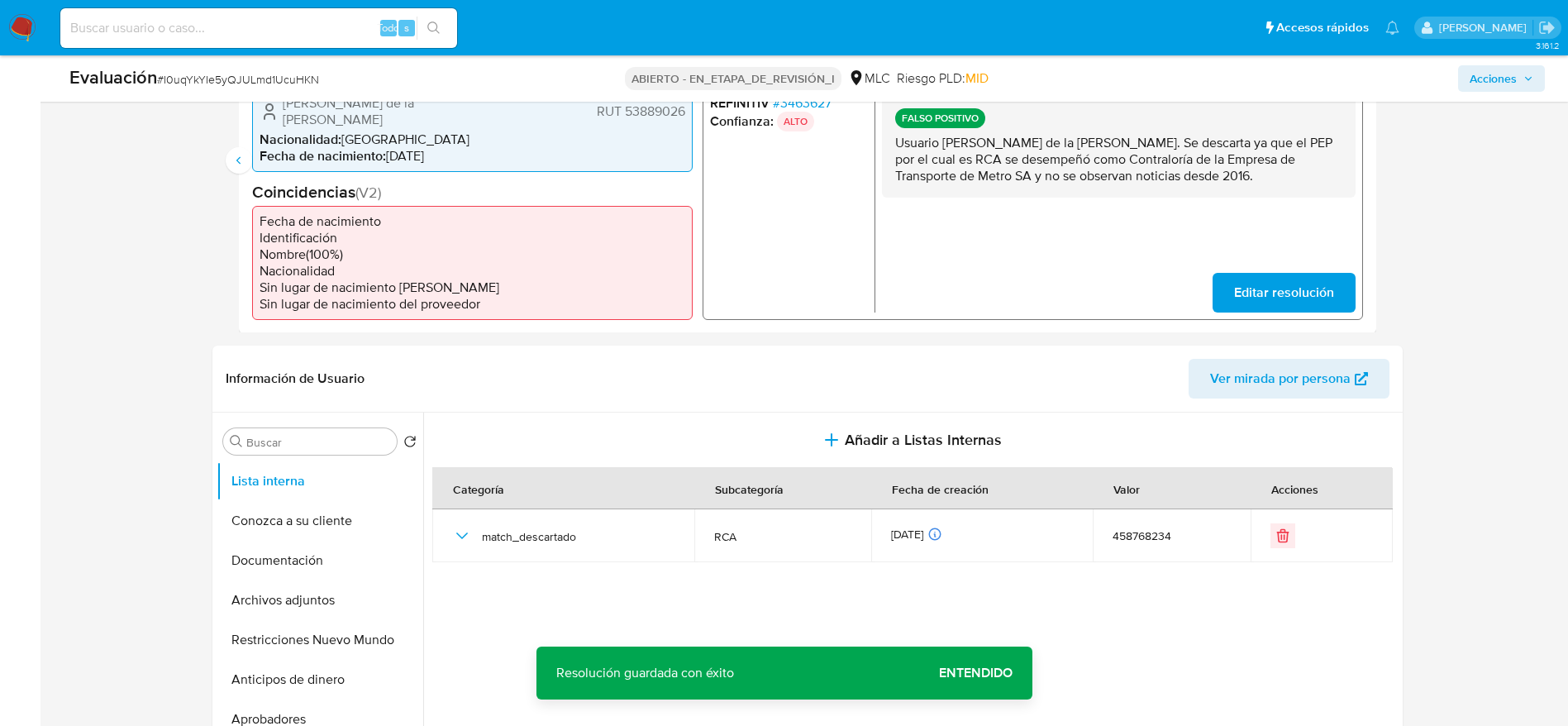
scroll to position [496, 0]
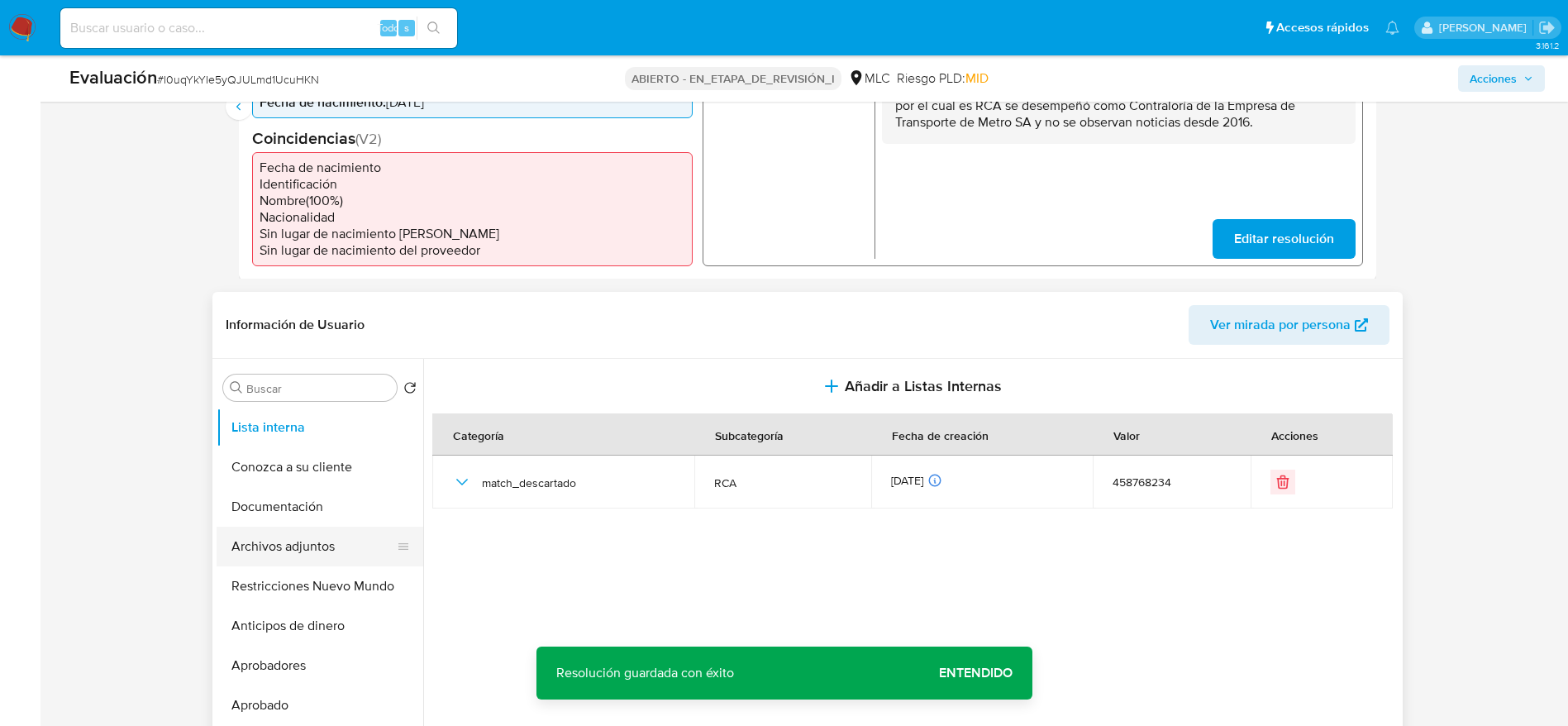
click at [335, 544] on button "Archivos adjuntos" at bounding box center [312, 546] width 193 height 40
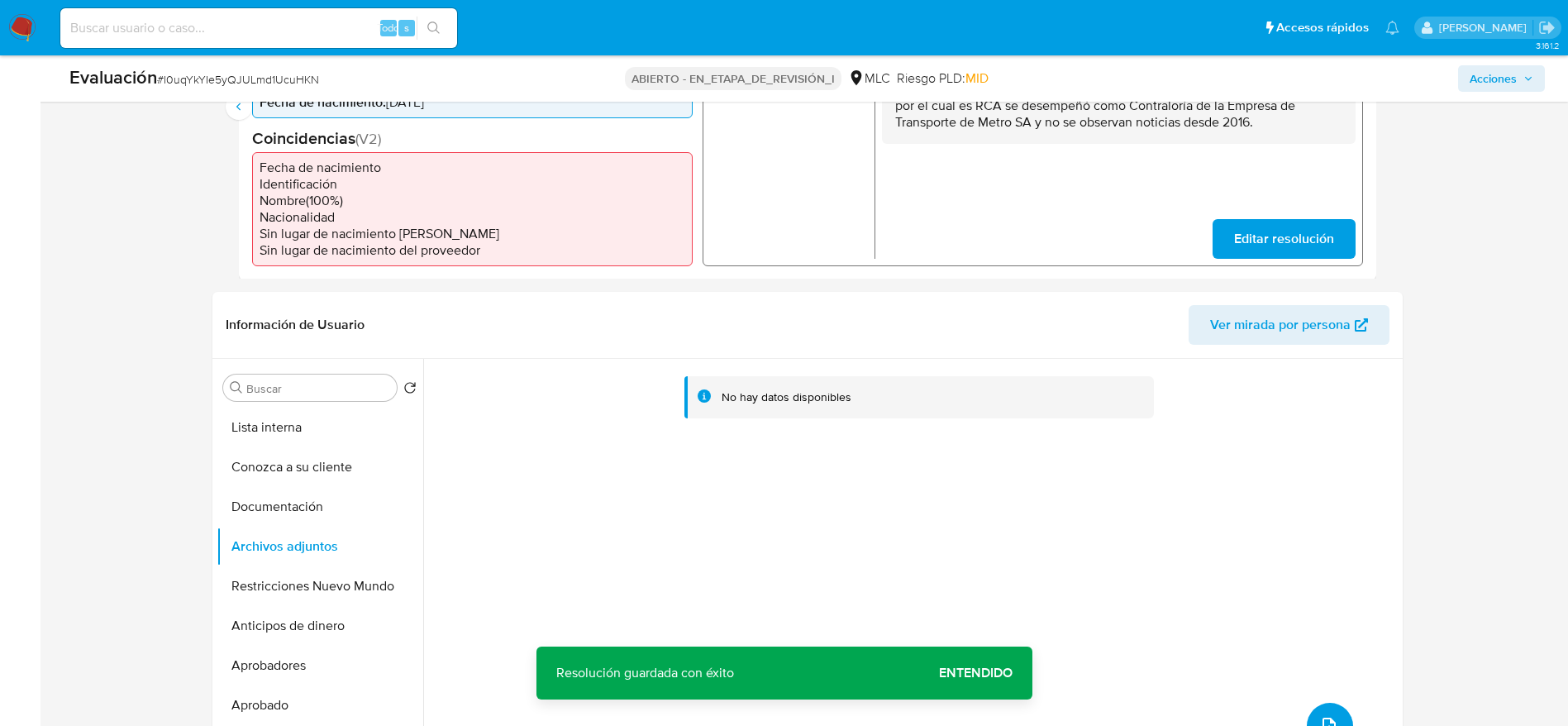
click at [1333, 703] on button "subir archivo" at bounding box center [1330, 726] width 46 height 46
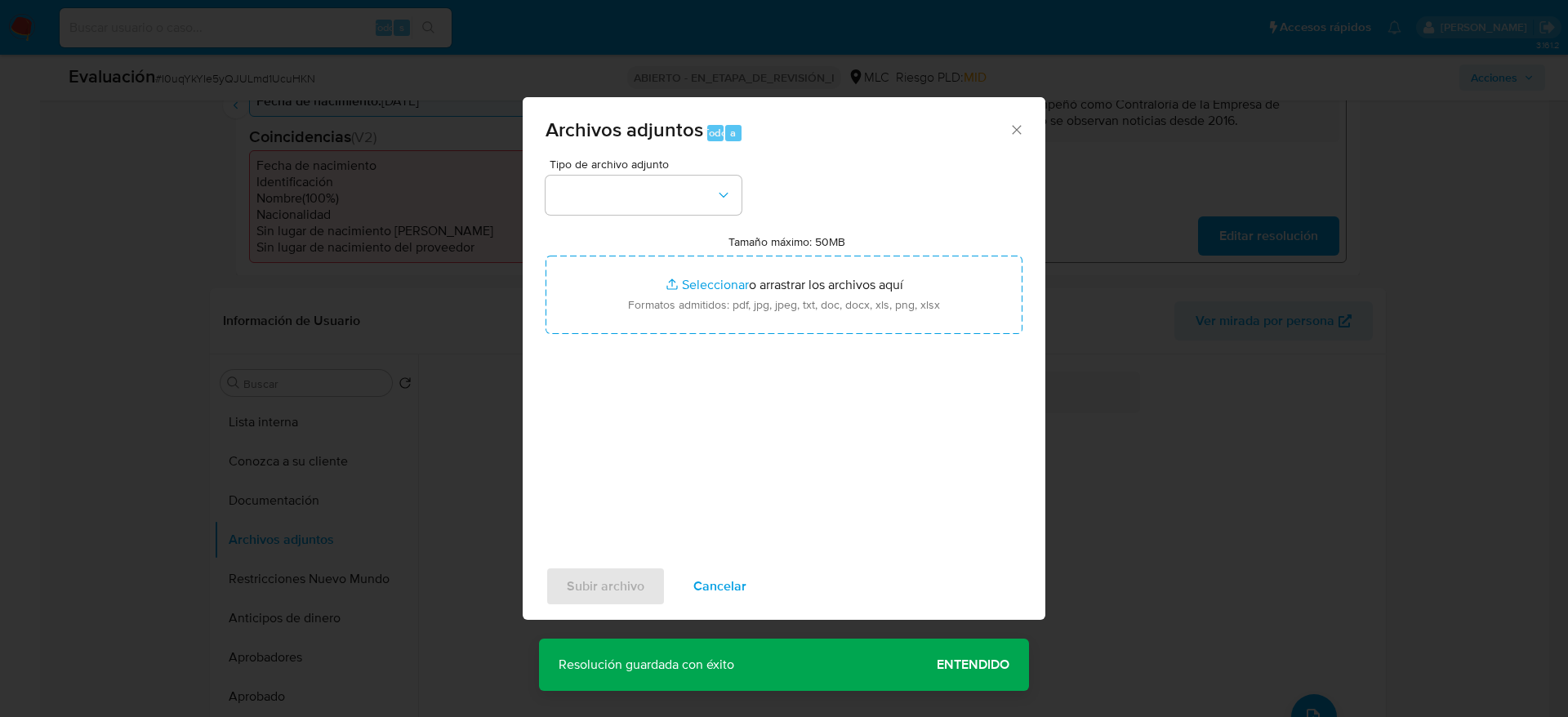
click at [725, 219] on div "Tipo de archivo adjunto Tamaño máximo: 50MB Seleccionar archivos Seleccionar o …" at bounding box center [784, 351] width 477 height 385
click at [724, 206] on button "button" at bounding box center [643, 195] width 196 height 40
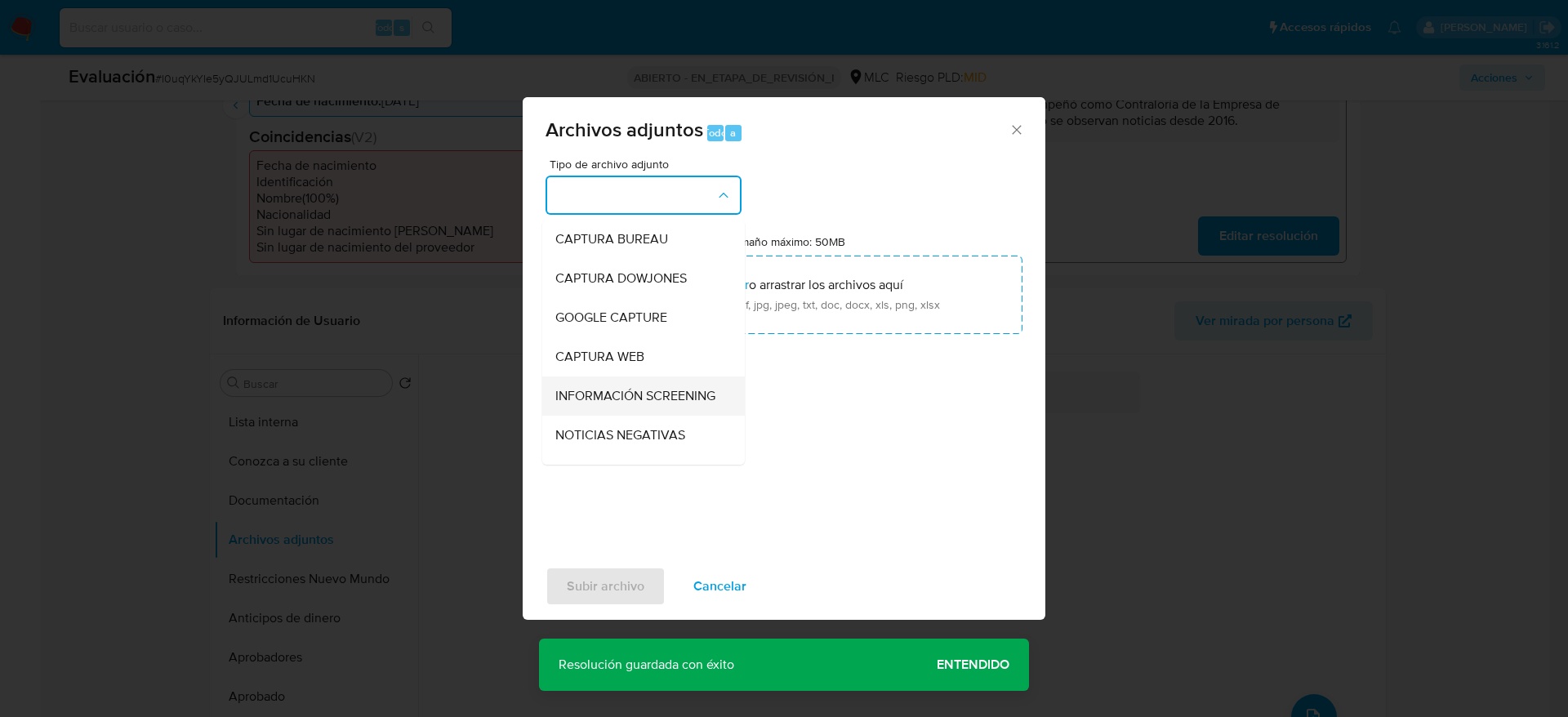
click at [668, 386] on div "INFORMACIÓN SCREENING" at bounding box center [638, 396] width 166 height 40
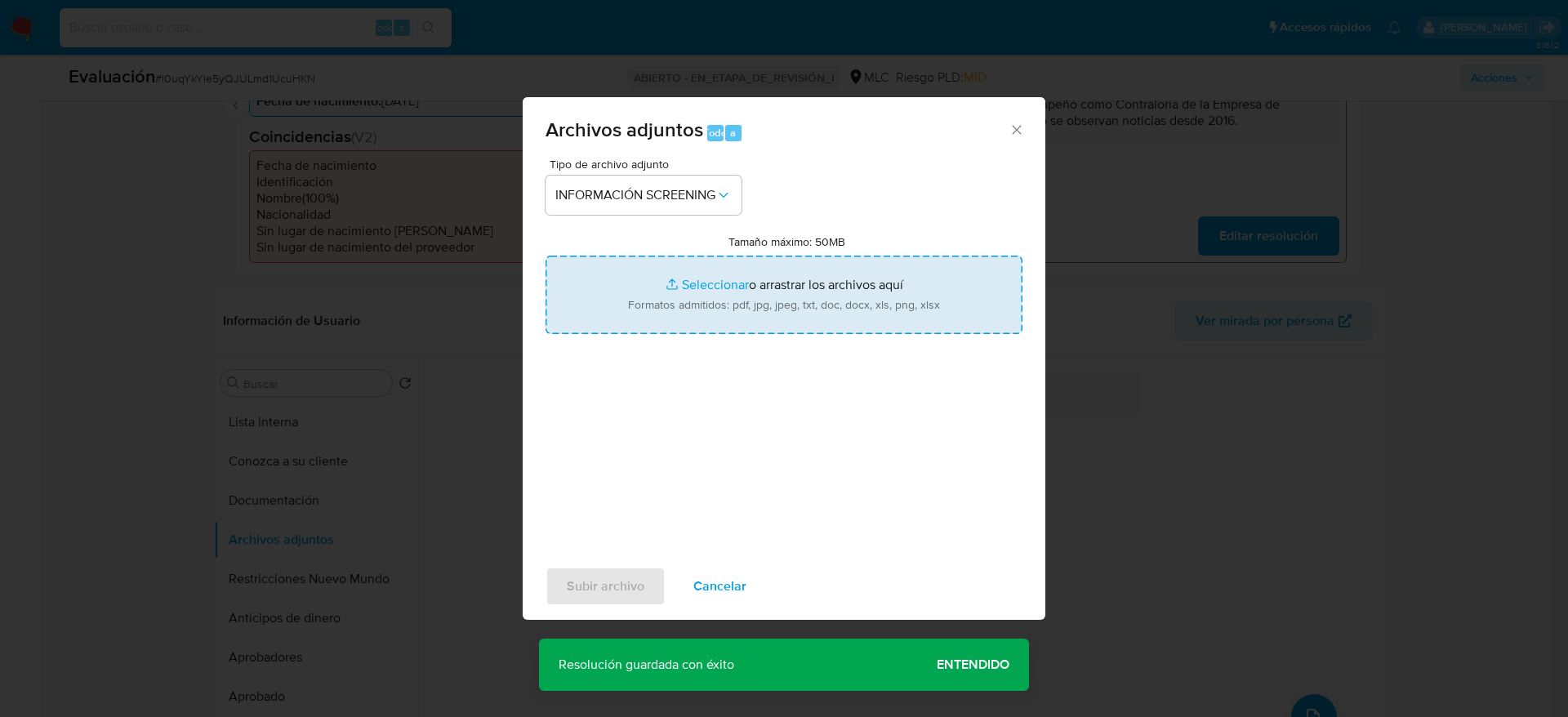
click at [691, 291] on input "Tamaño máximo: 50MB Seleccionar archivos" at bounding box center [784, 294] width 477 height 78
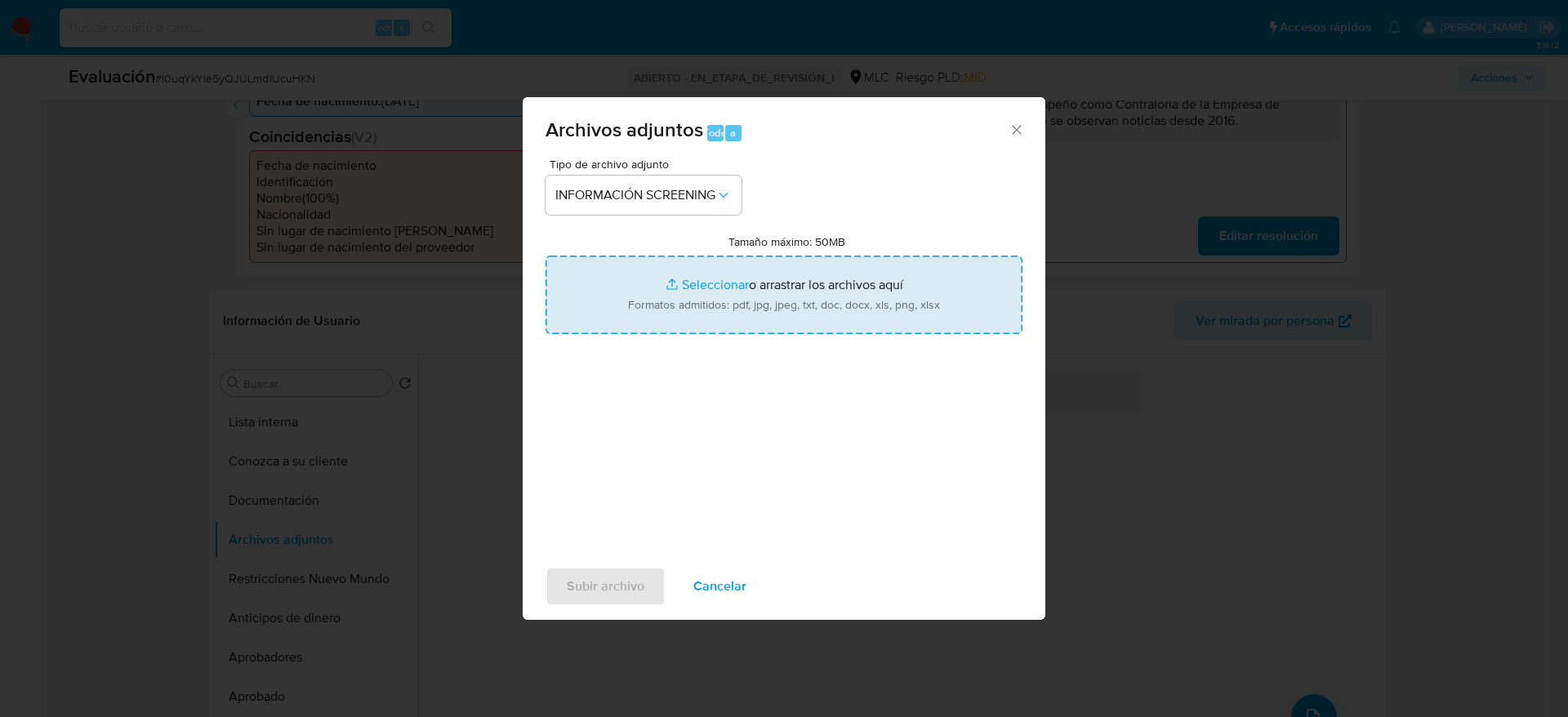
type input "C:\fakepath\_María de la Paz Molina Valdivieso_ - Buscar con Google.pdf"
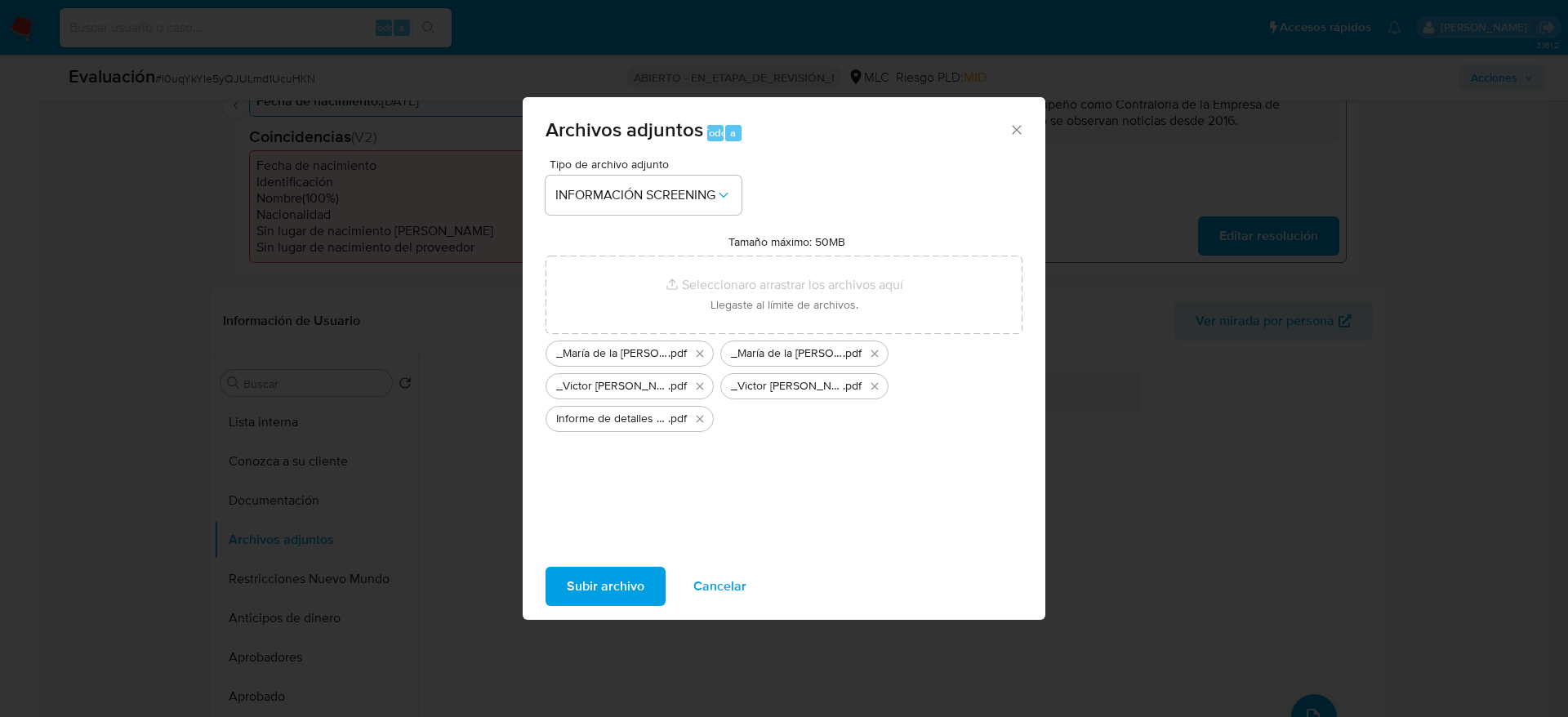
click at [588, 599] on span "Subir archivo" at bounding box center [605, 586] width 77 height 36
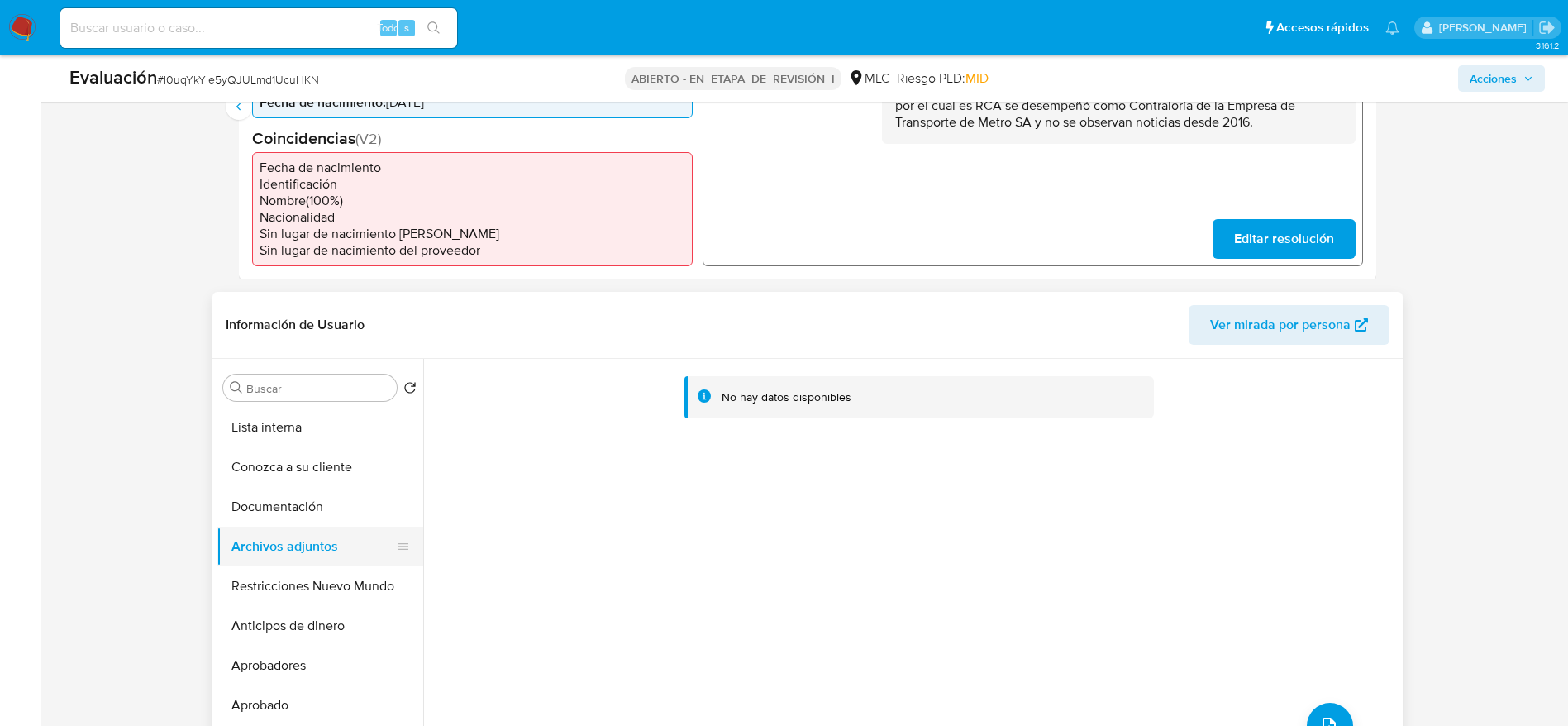
click at [248, 533] on button "Archivos adjuntos" at bounding box center [312, 546] width 193 height 40
click at [263, 498] on button "Documentación" at bounding box center [312, 506] width 193 height 40
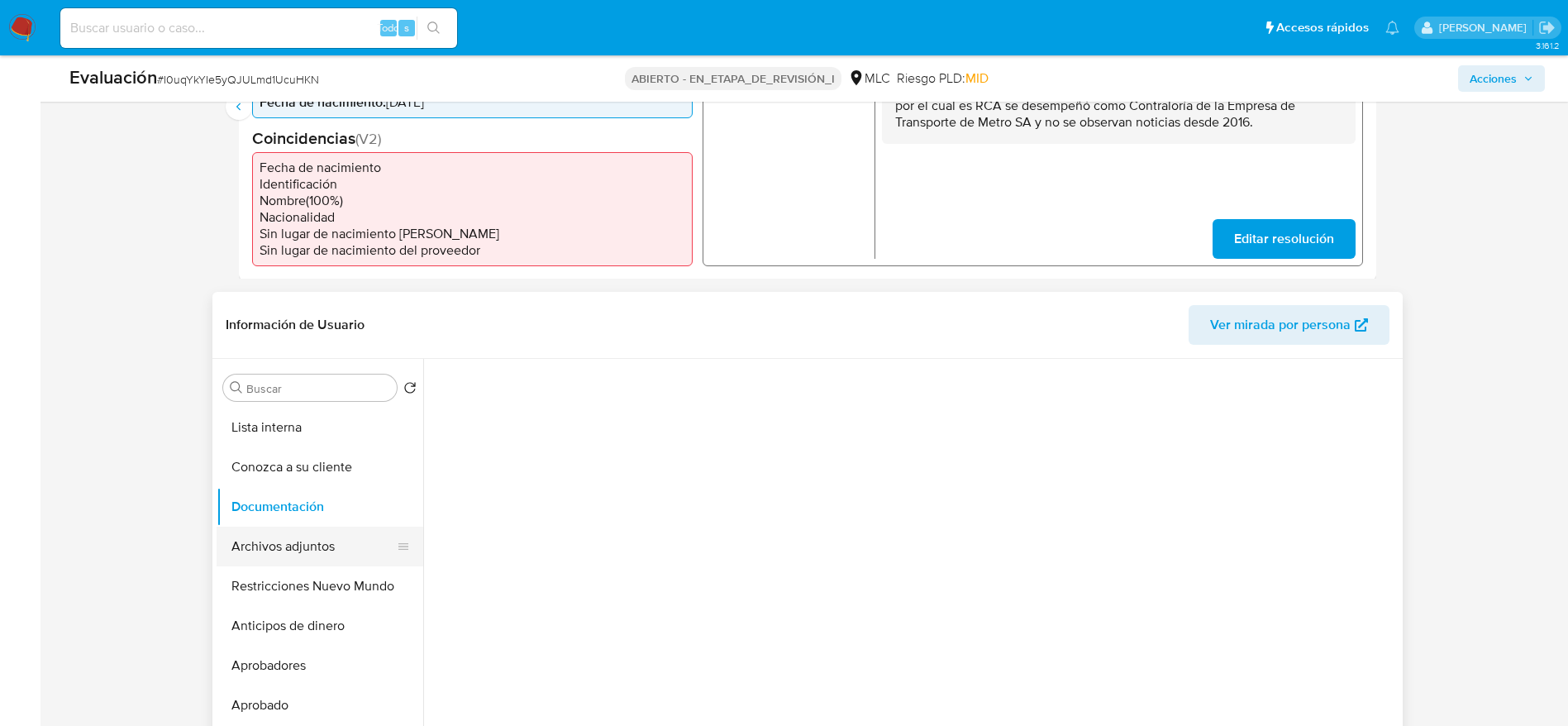
click at [263, 527] on button "Archivos adjuntos" at bounding box center [312, 546] width 193 height 40
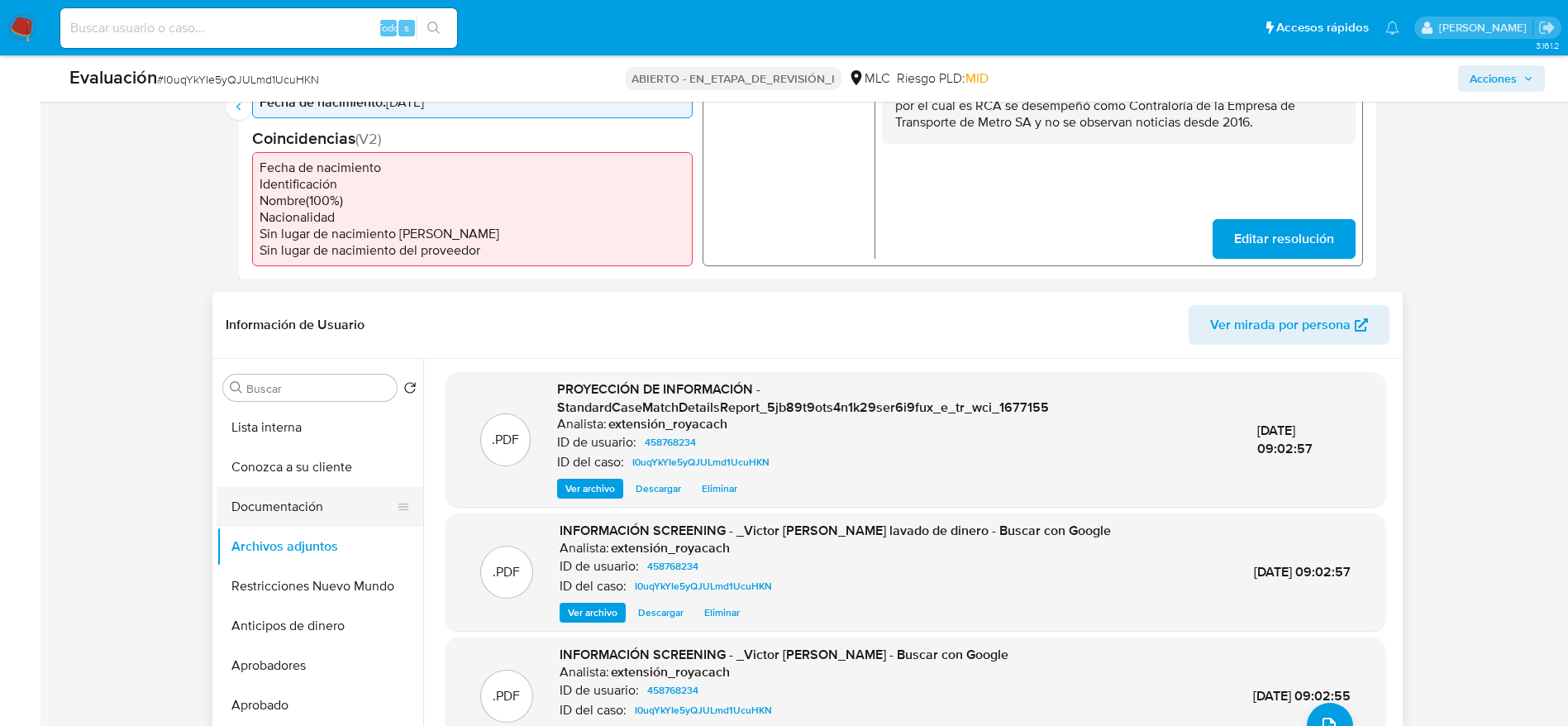
click at [266, 510] on button "Documentación" at bounding box center [312, 506] width 193 height 40
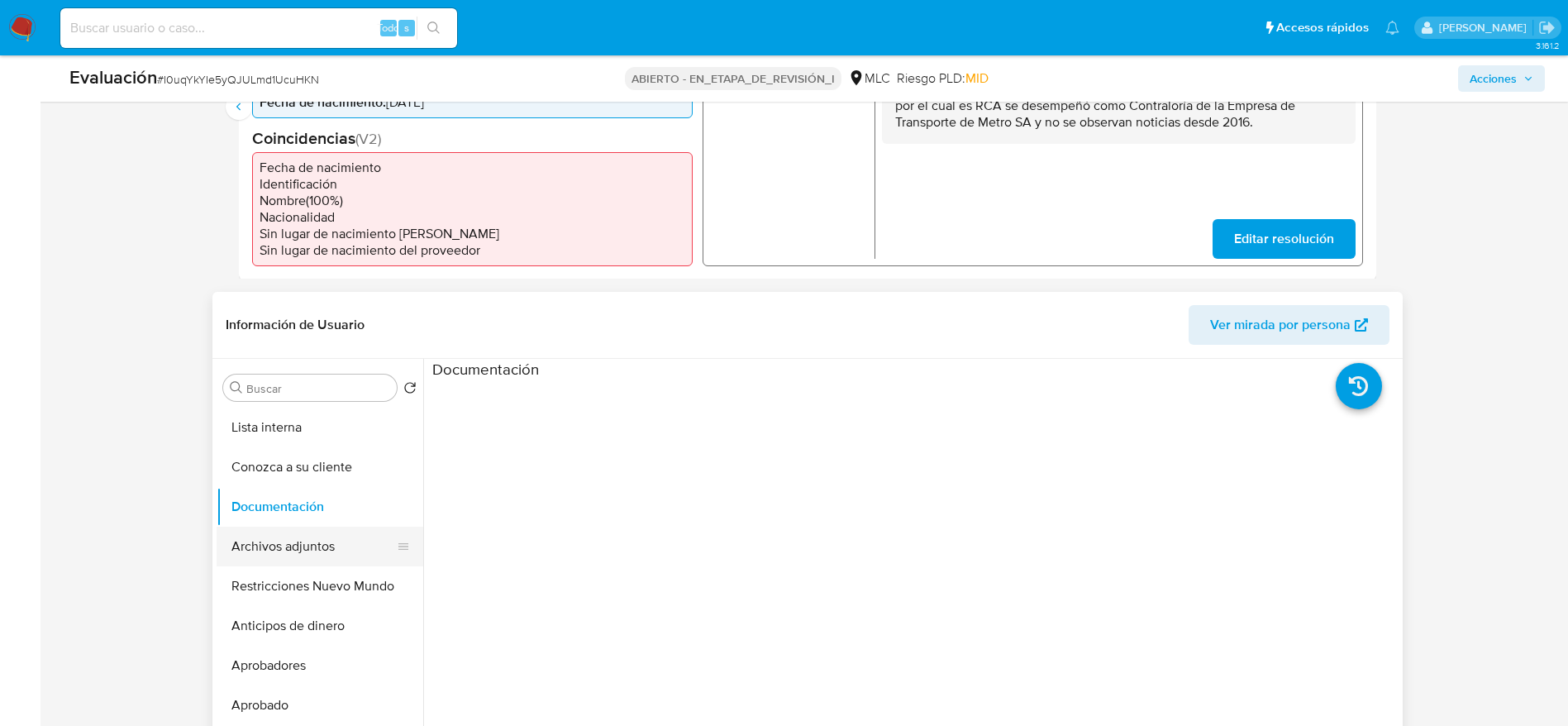
click at [266, 527] on button "Archivos adjuntos" at bounding box center [312, 546] width 193 height 40
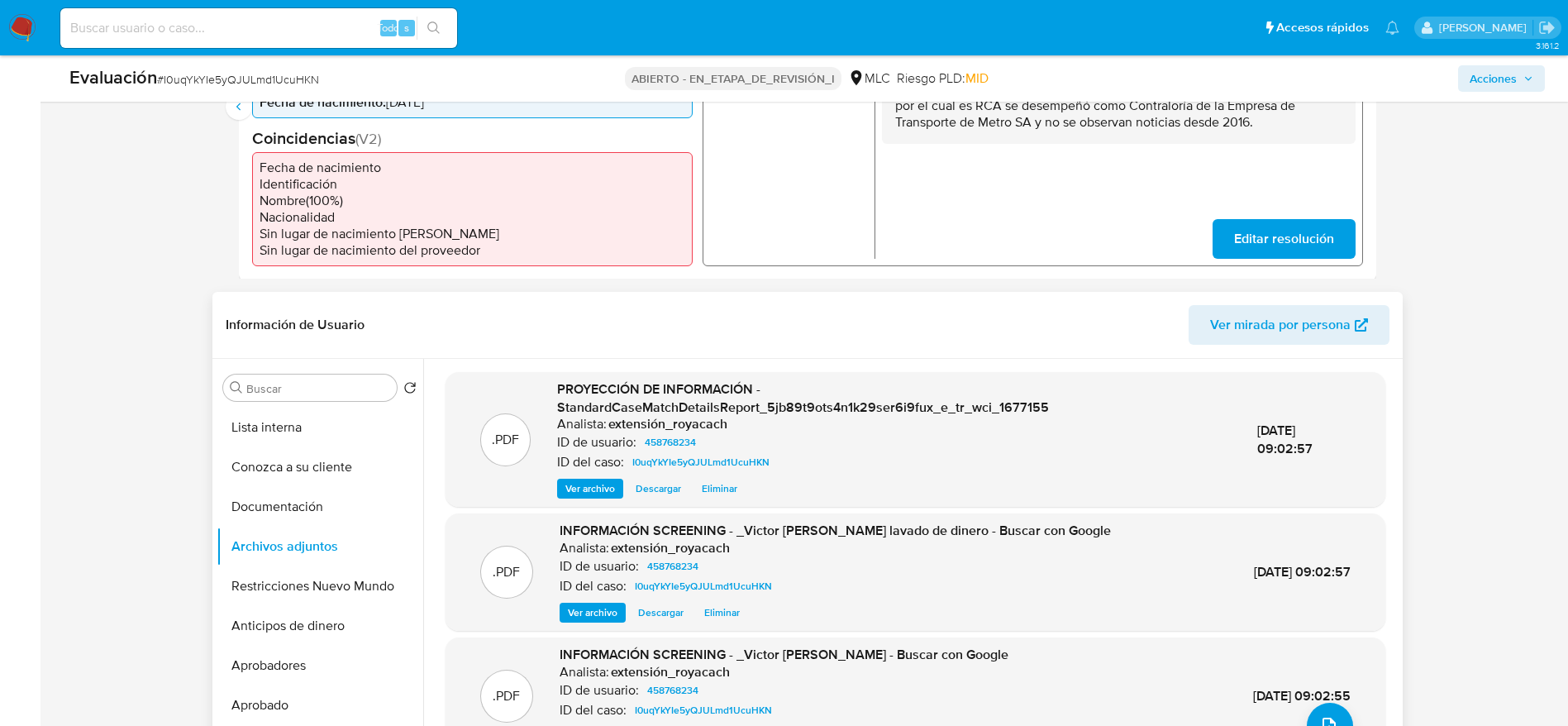
scroll to position [0, 0]
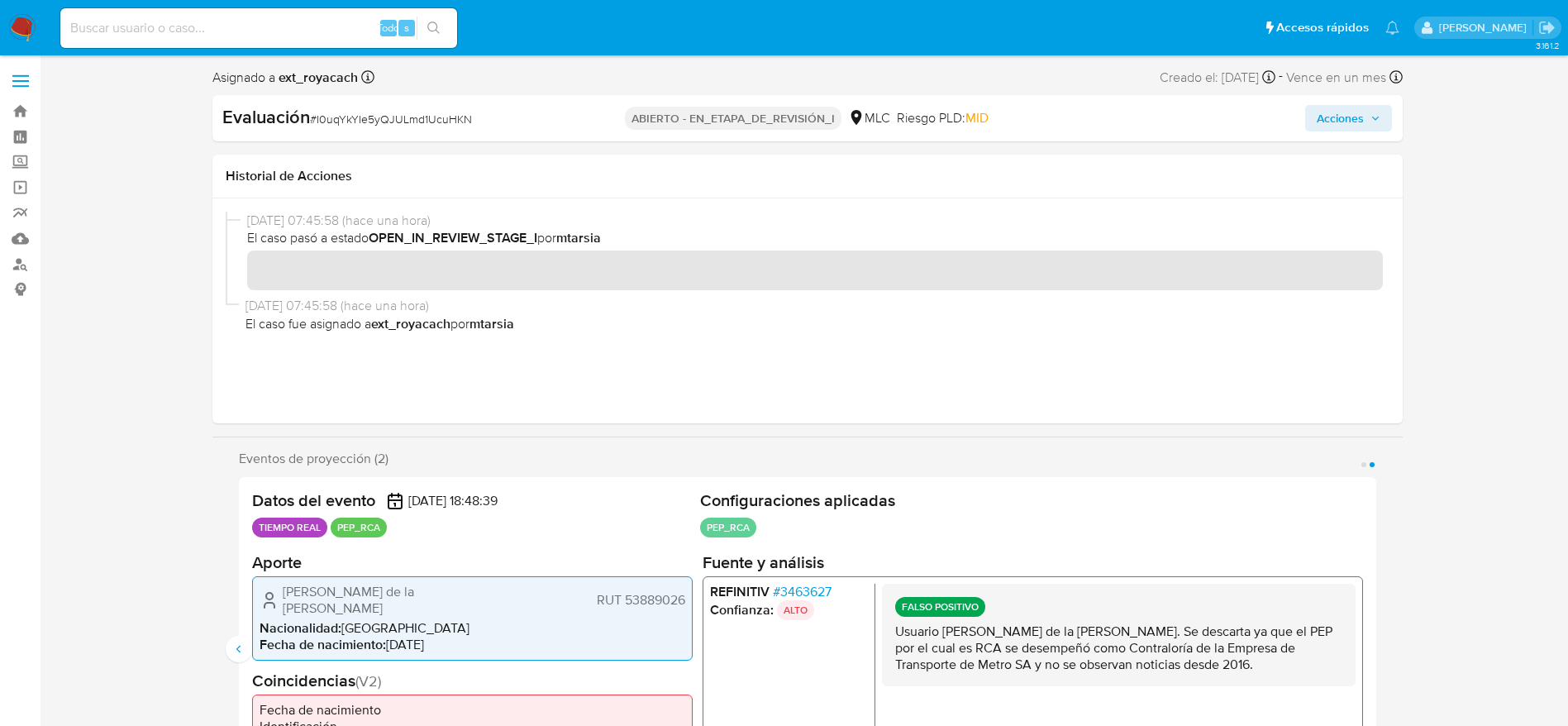
click at [1331, 107] on span "Acciones" at bounding box center [1339, 117] width 47 height 26
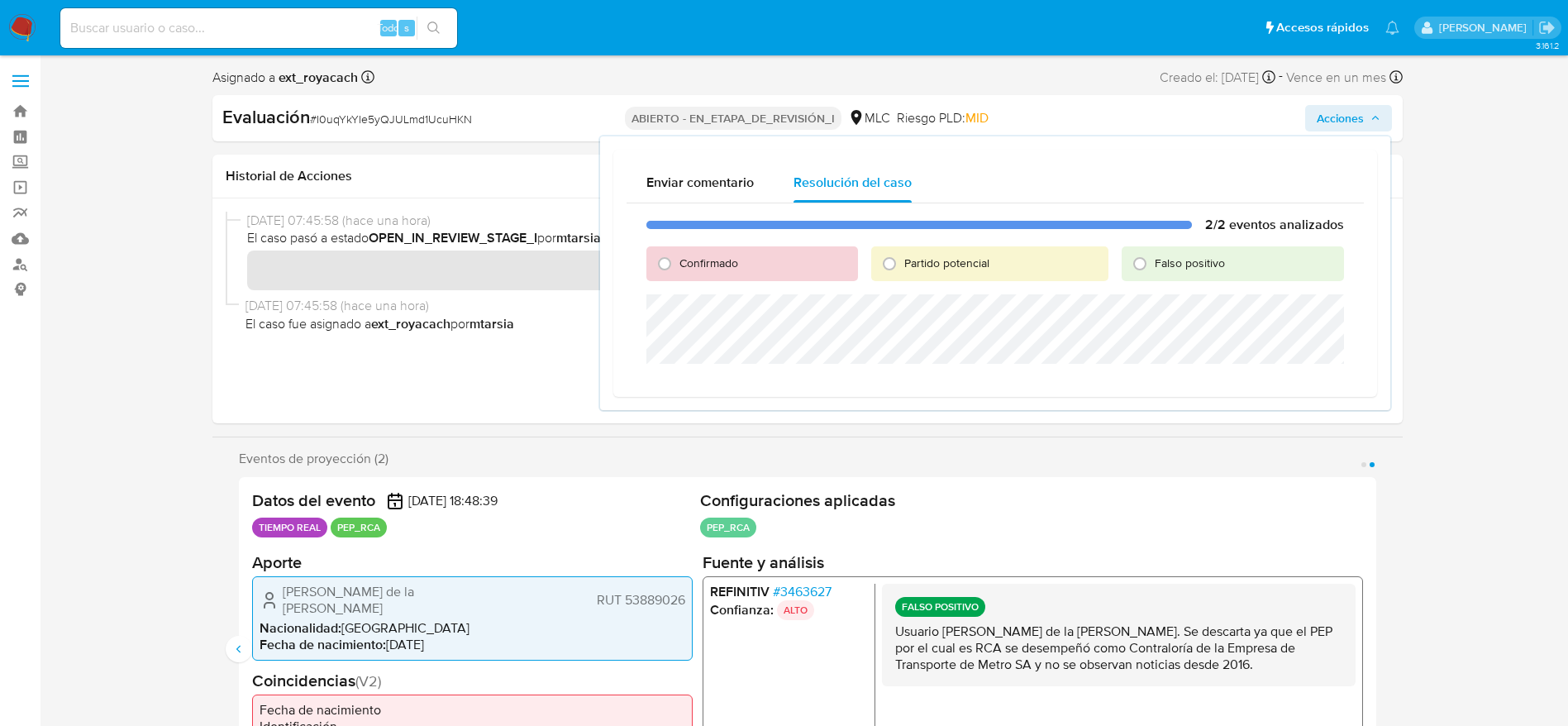
click at [1157, 267] on font "Falso positivo" at bounding box center [1189, 262] width 71 height 16
click at [1153, 267] on input "Falso positivo" at bounding box center [1139, 263] width 26 height 26
radio input "true"
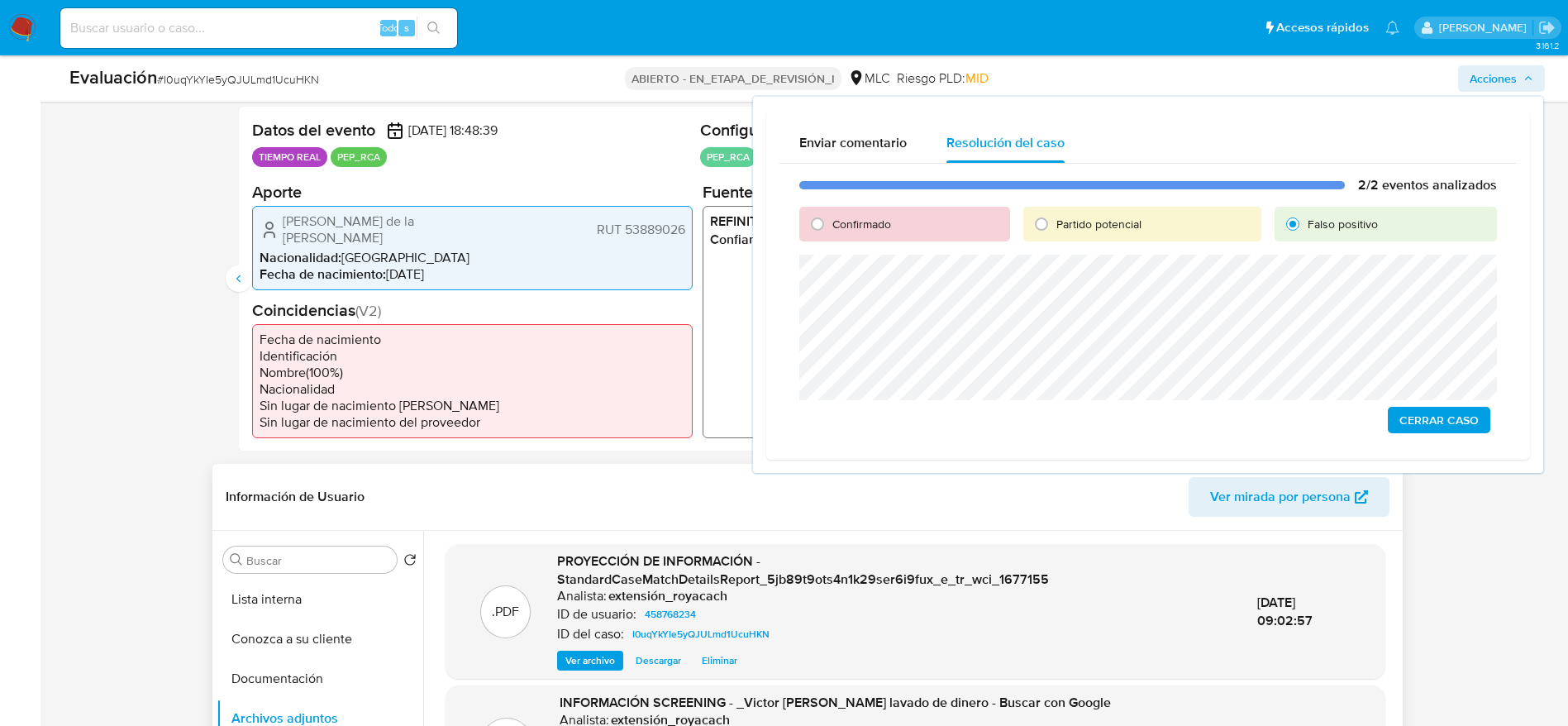
scroll to position [372, 0]
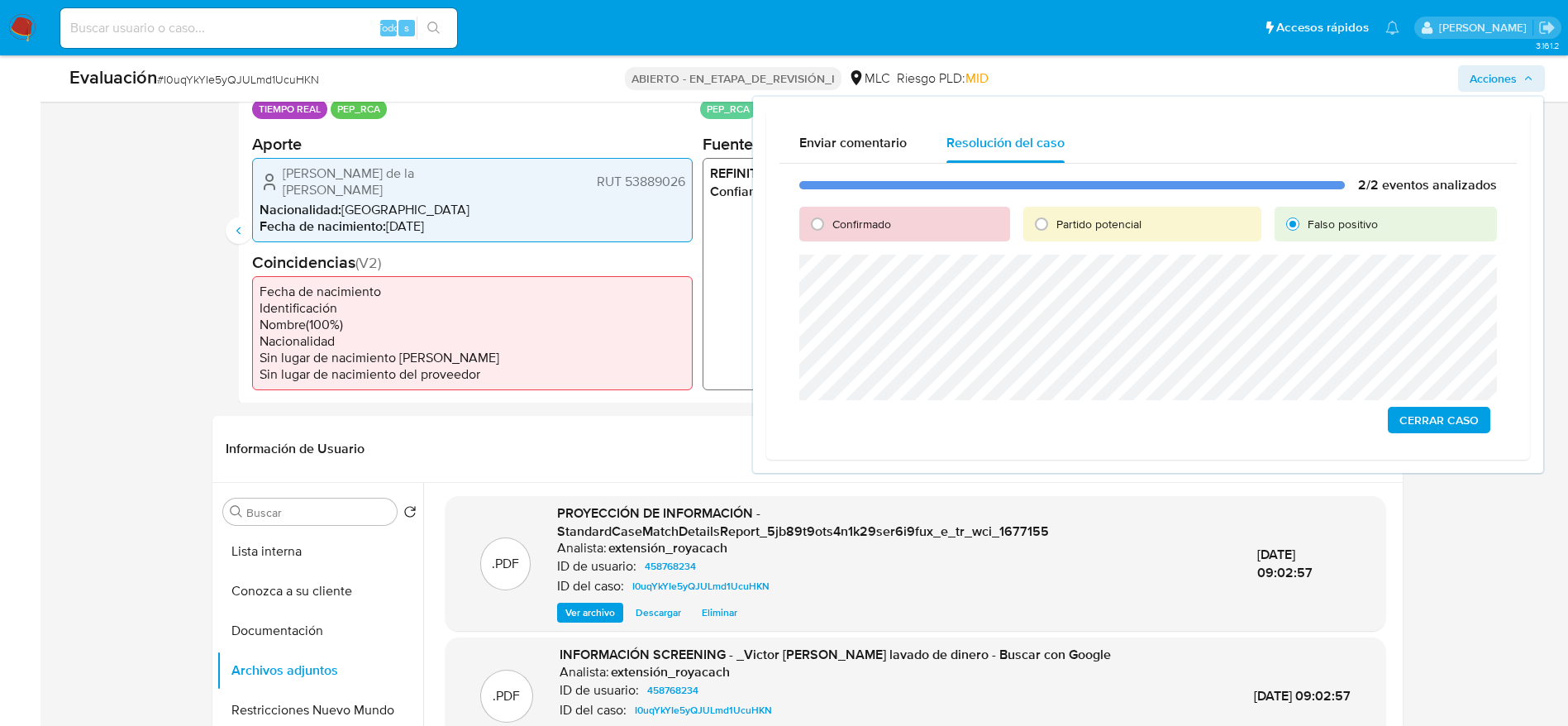
click at [1417, 414] on span "Cerrar Caso" at bounding box center [1438, 420] width 79 height 23
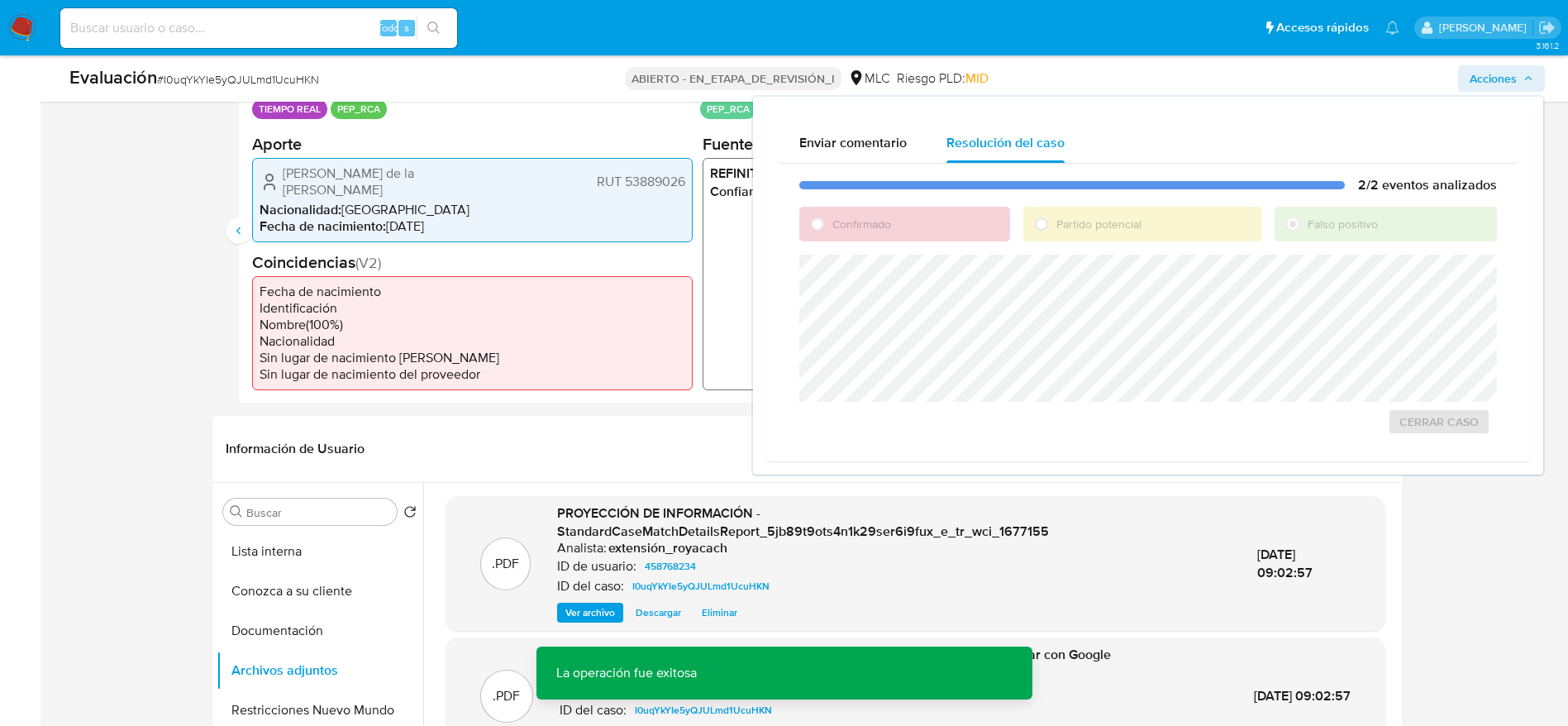
click at [308, 76] on font "I0uqYkYIe5yQJULmd1UcuHKN" at bounding box center [241, 79] width 156 height 16
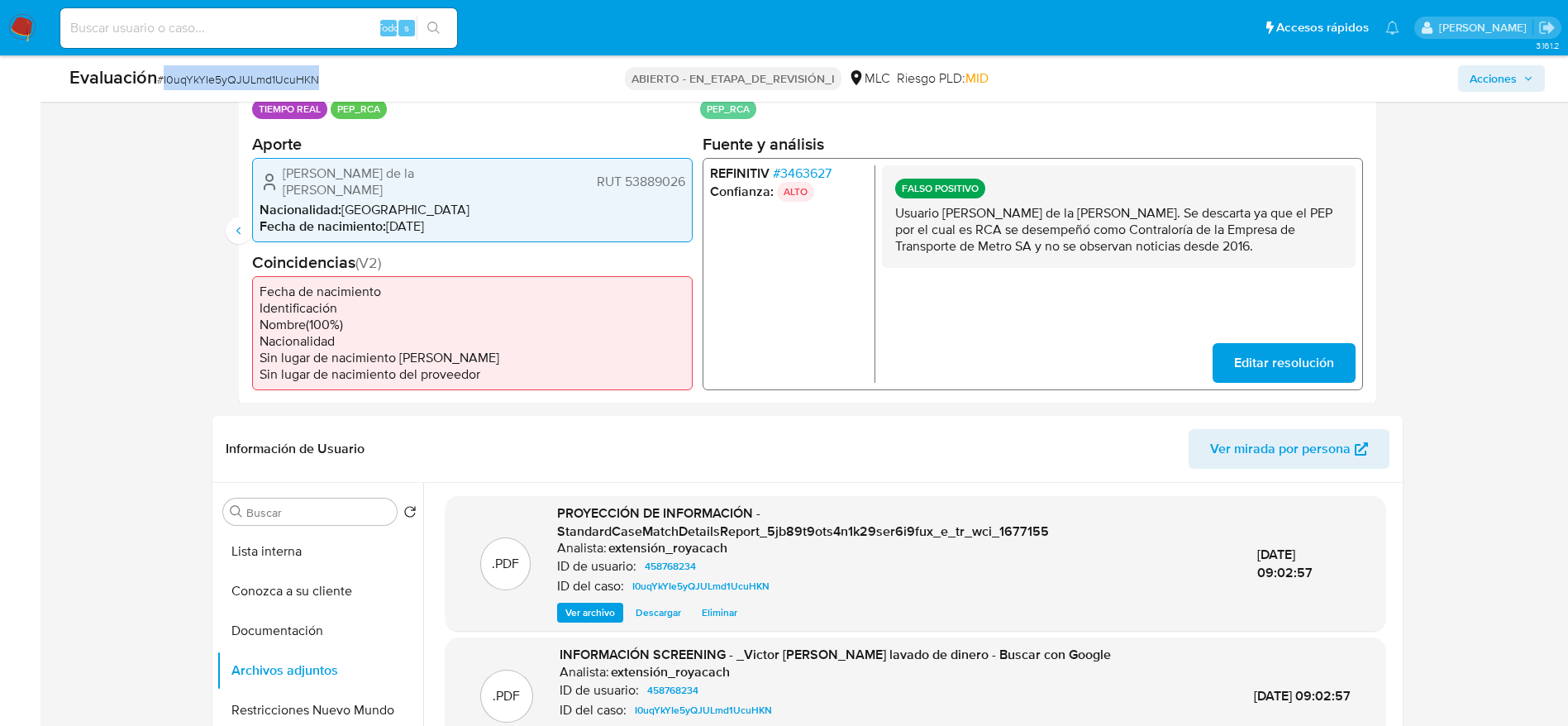
click at [308, 76] on font "I0uqYkYIe5yQJULmd1UcuHKN" at bounding box center [241, 79] width 156 height 16
copy font "I0uqYkYIe5yQJULmd1UcuHKN"
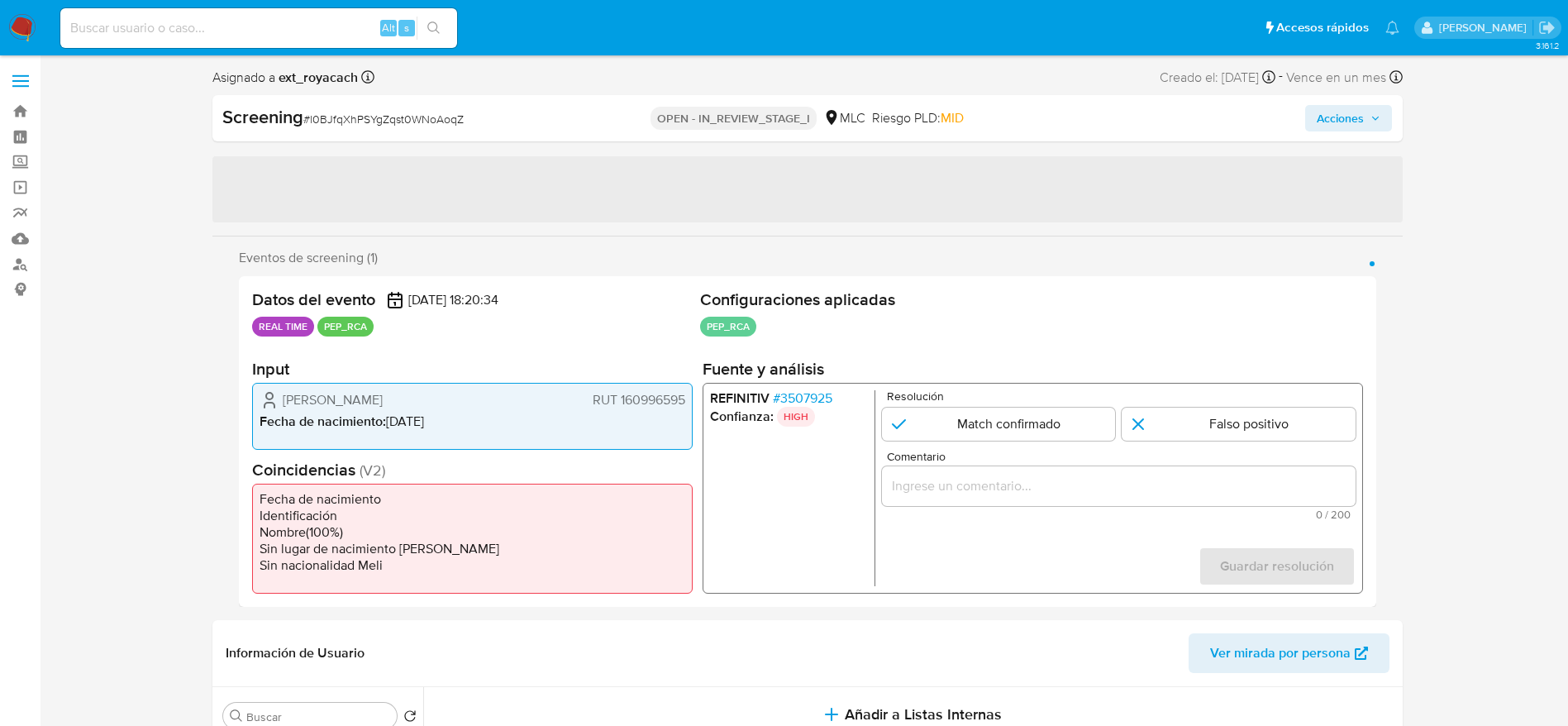
select select "10"
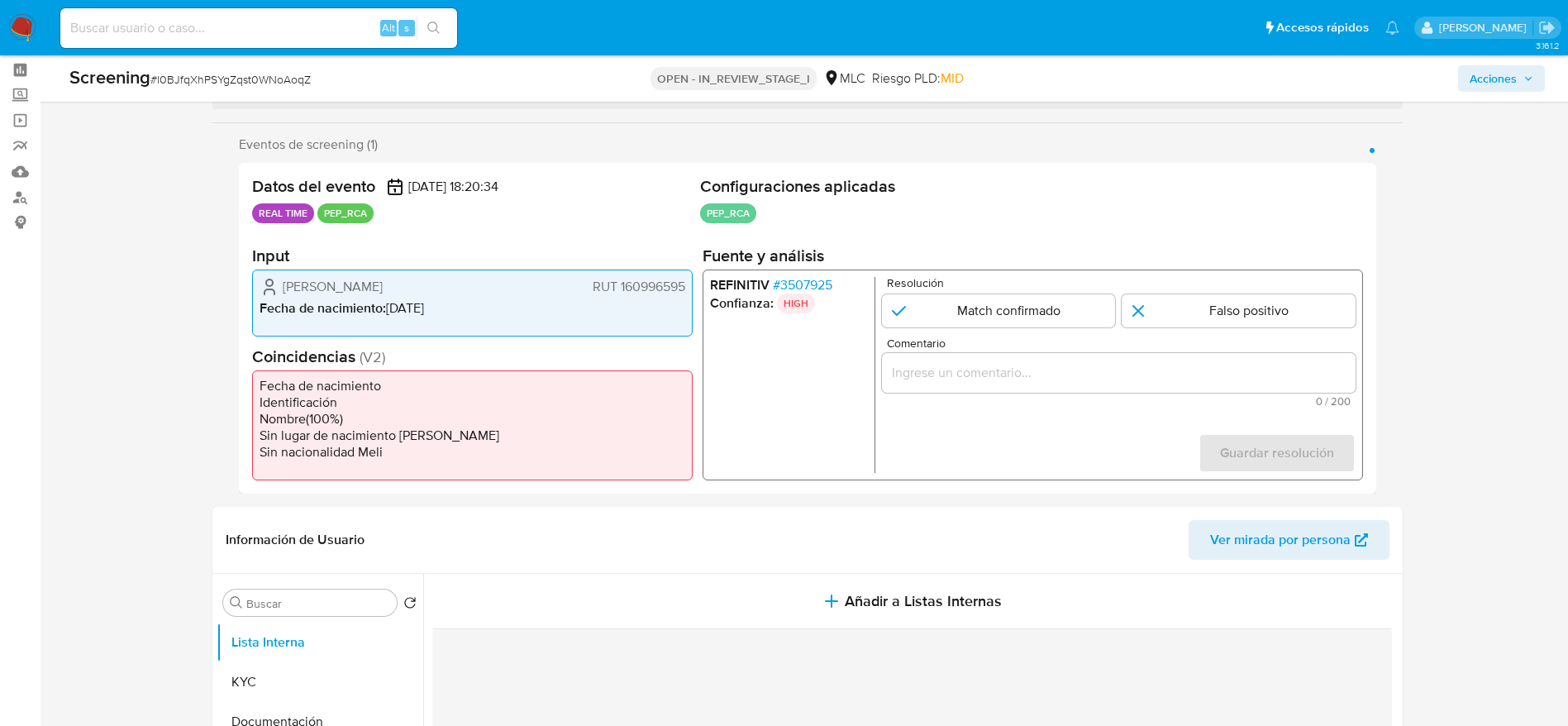
scroll to position [124, 0]
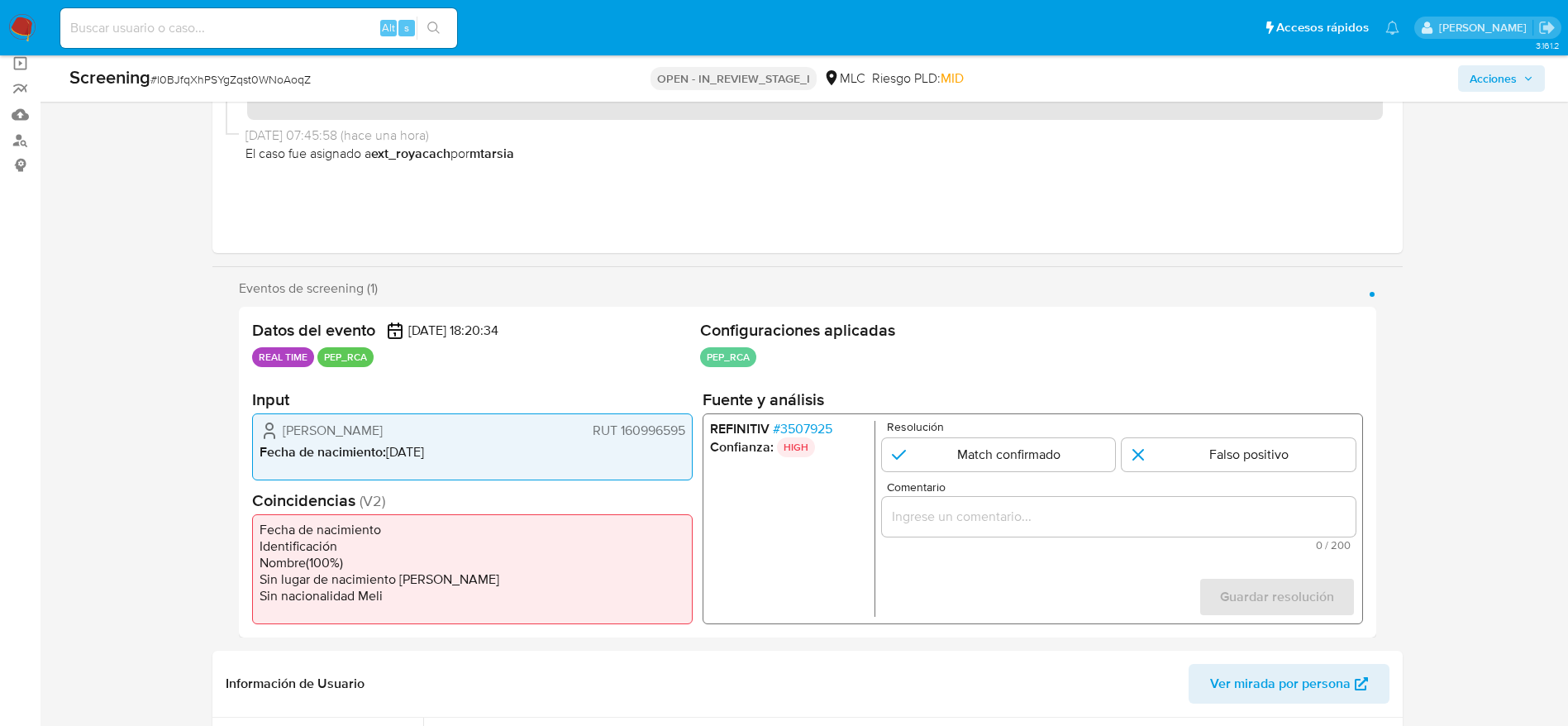
click at [783, 426] on span "# 3507925" at bounding box center [801, 428] width 60 height 16
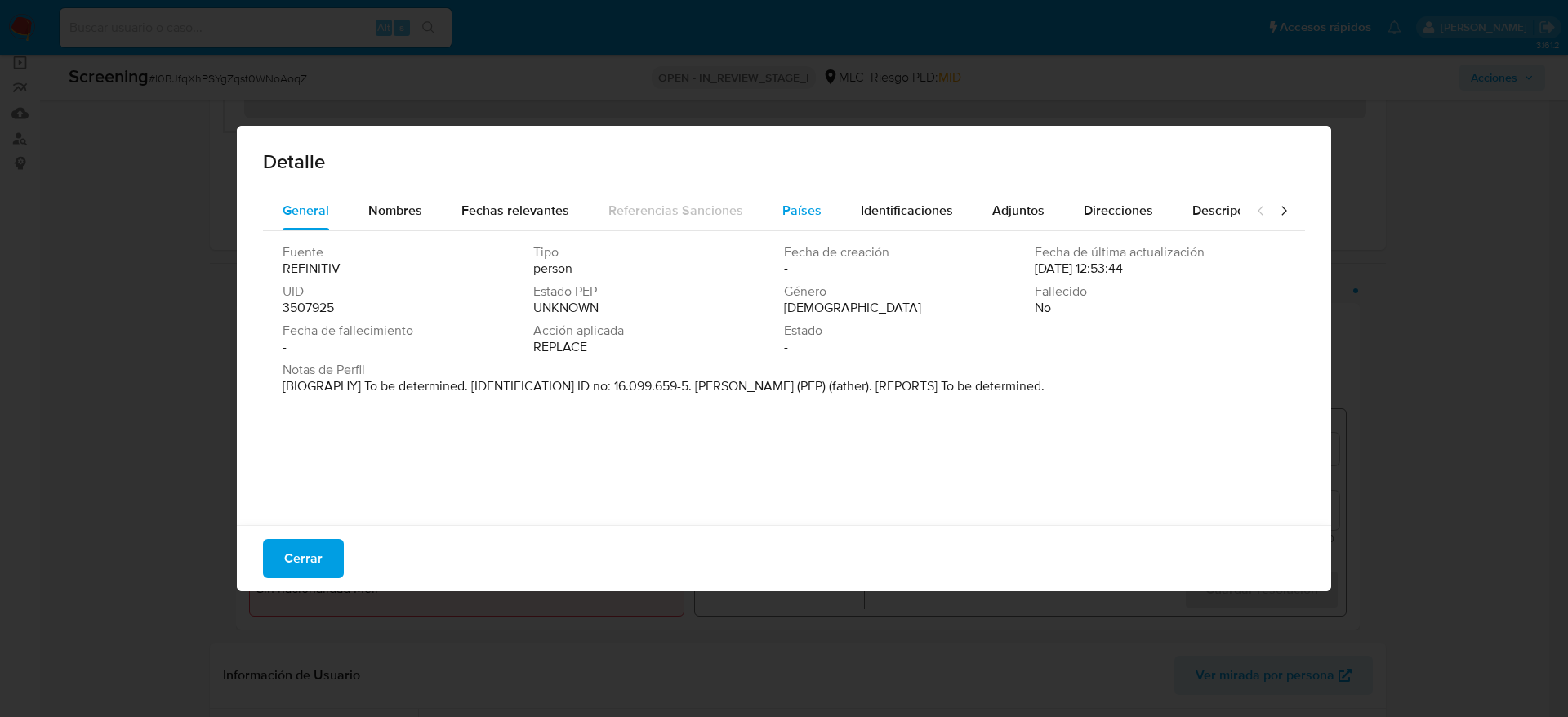
click at [768, 211] on button "Países" at bounding box center [801, 210] width 78 height 40
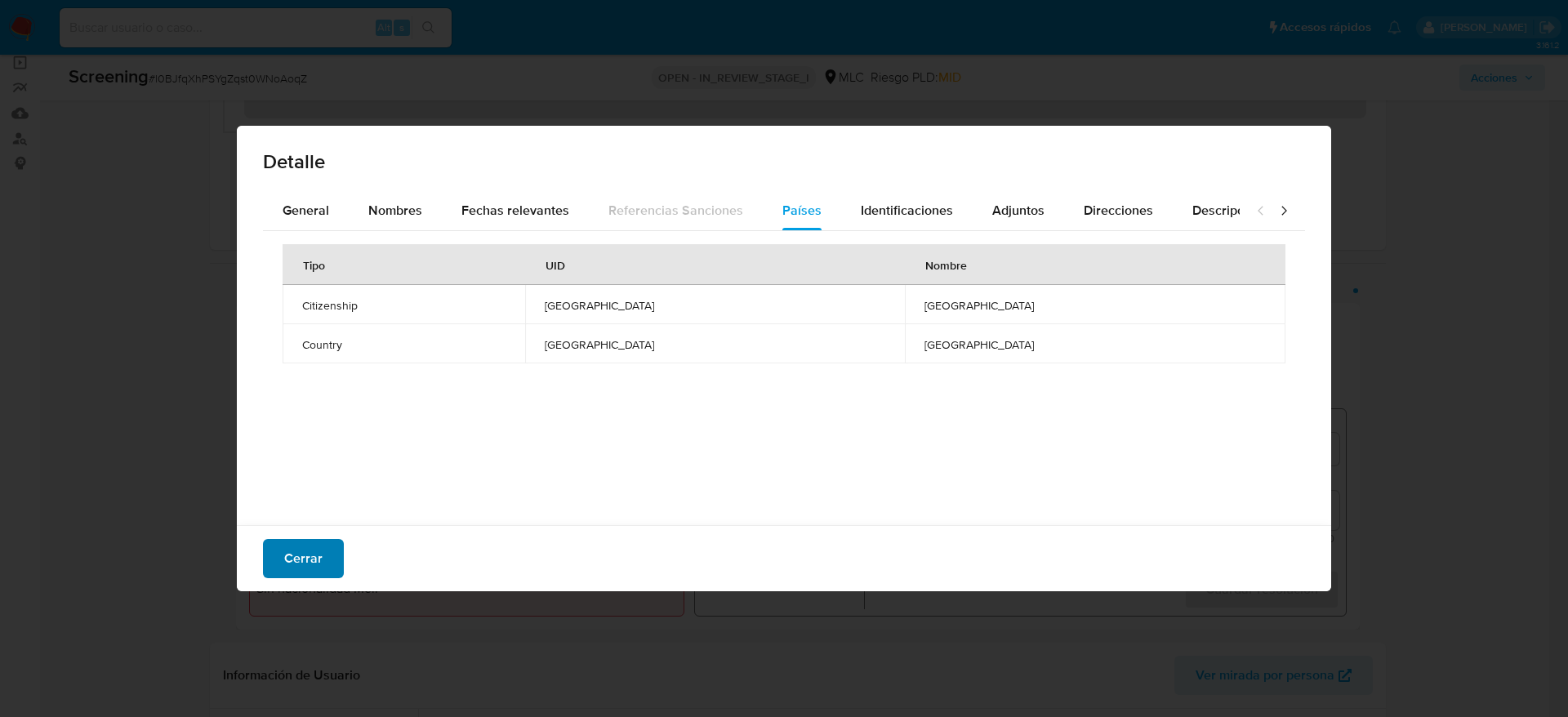
click at [327, 559] on button "Cerrar" at bounding box center [304, 558] width 81 height 40
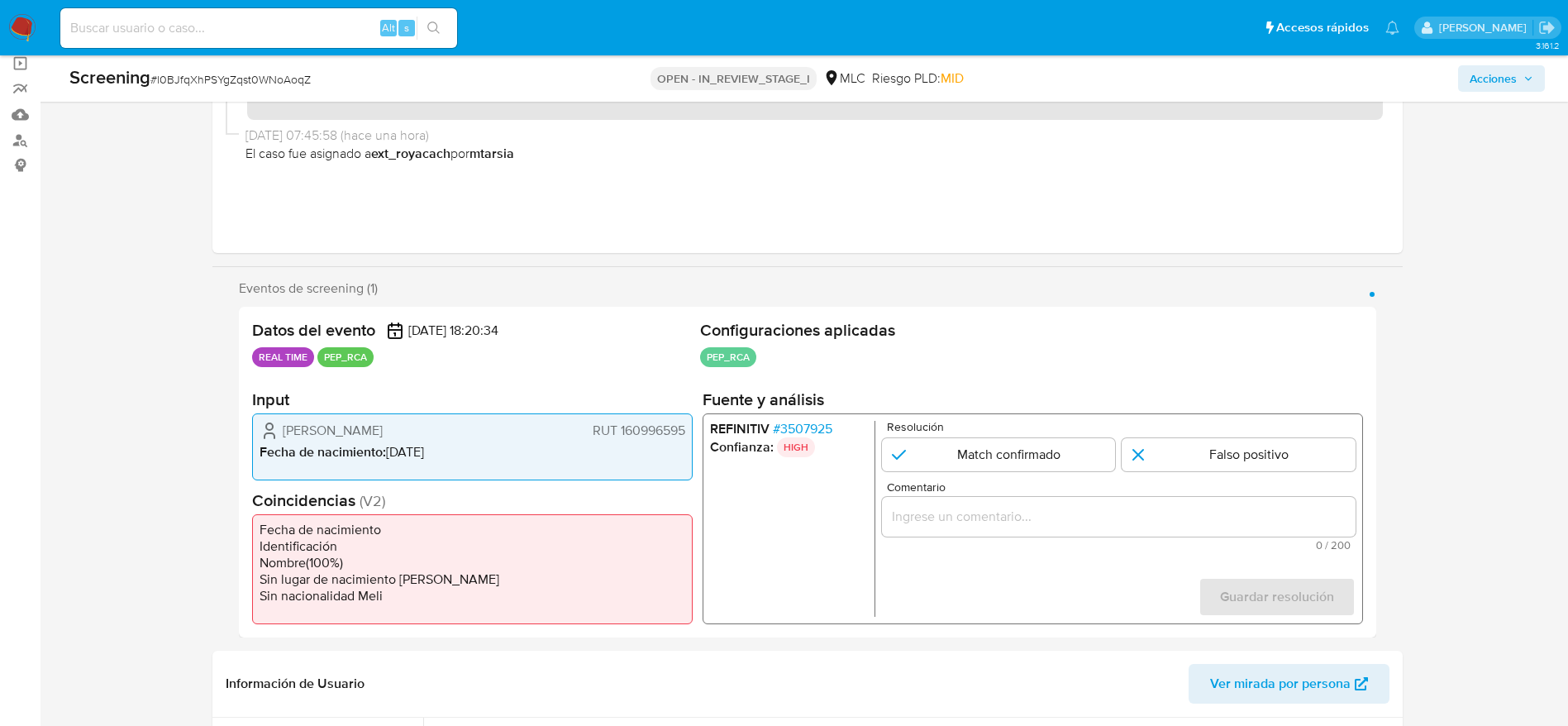
click at [383, 433] on span "[PERSON_NAME]" at bounding box center [333, 430] width 100 height 16
click at [803, 433] on span "# 3507925" at bounding box center [801, 428] width 60 height 16
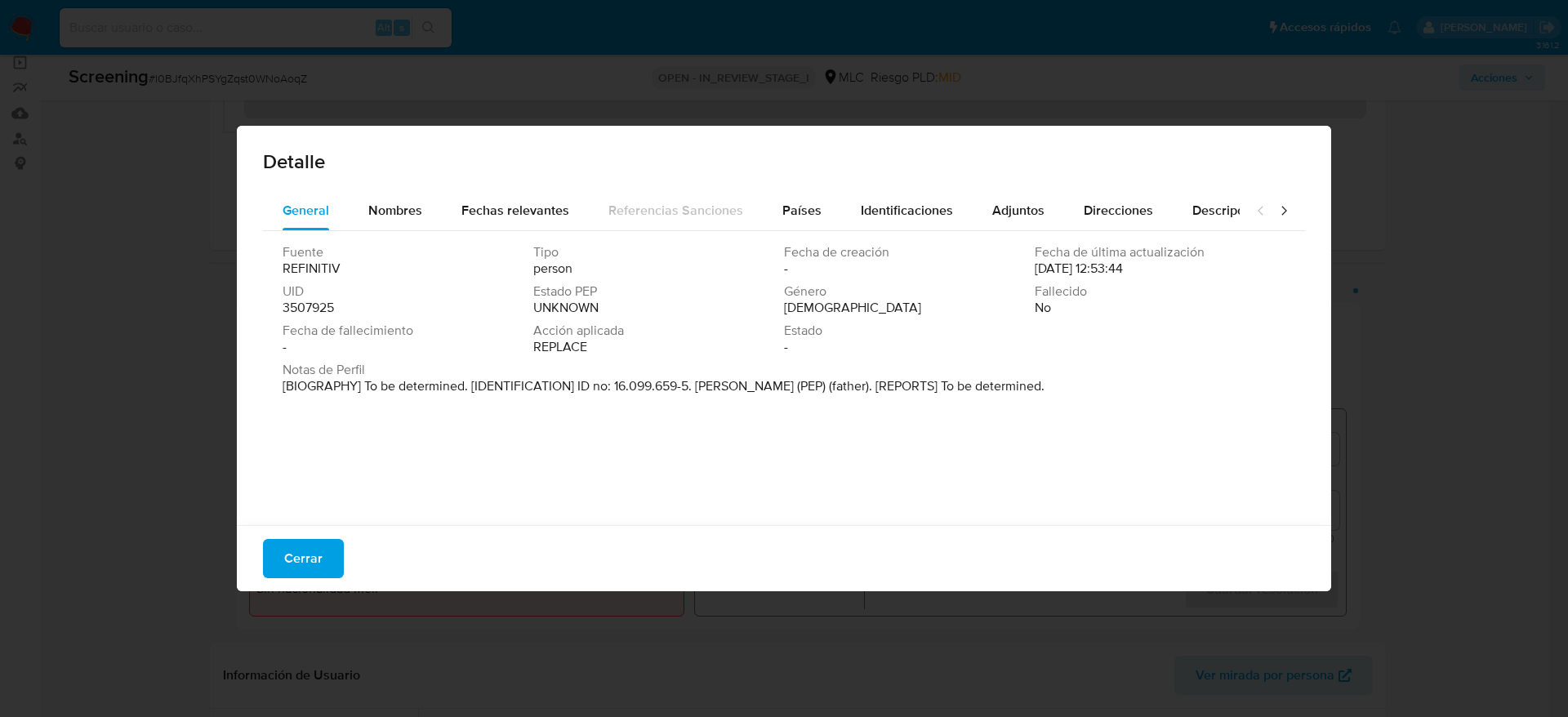
drag, startPoint x: 697, startPoint y: 385, endPoint x: 877, endPoint y: 382, distance: 180.0
click at [877, 382] on p "[BIOGRAPHY] To be determined. [IDENTIFICATION] ID no: 16.099.659-5. Francisco J…" at bounding box center [663, 386] width 762 height 16
click at [305, 563] on span "Cerrar" at bounding box center [304, 558] width 39 height 36
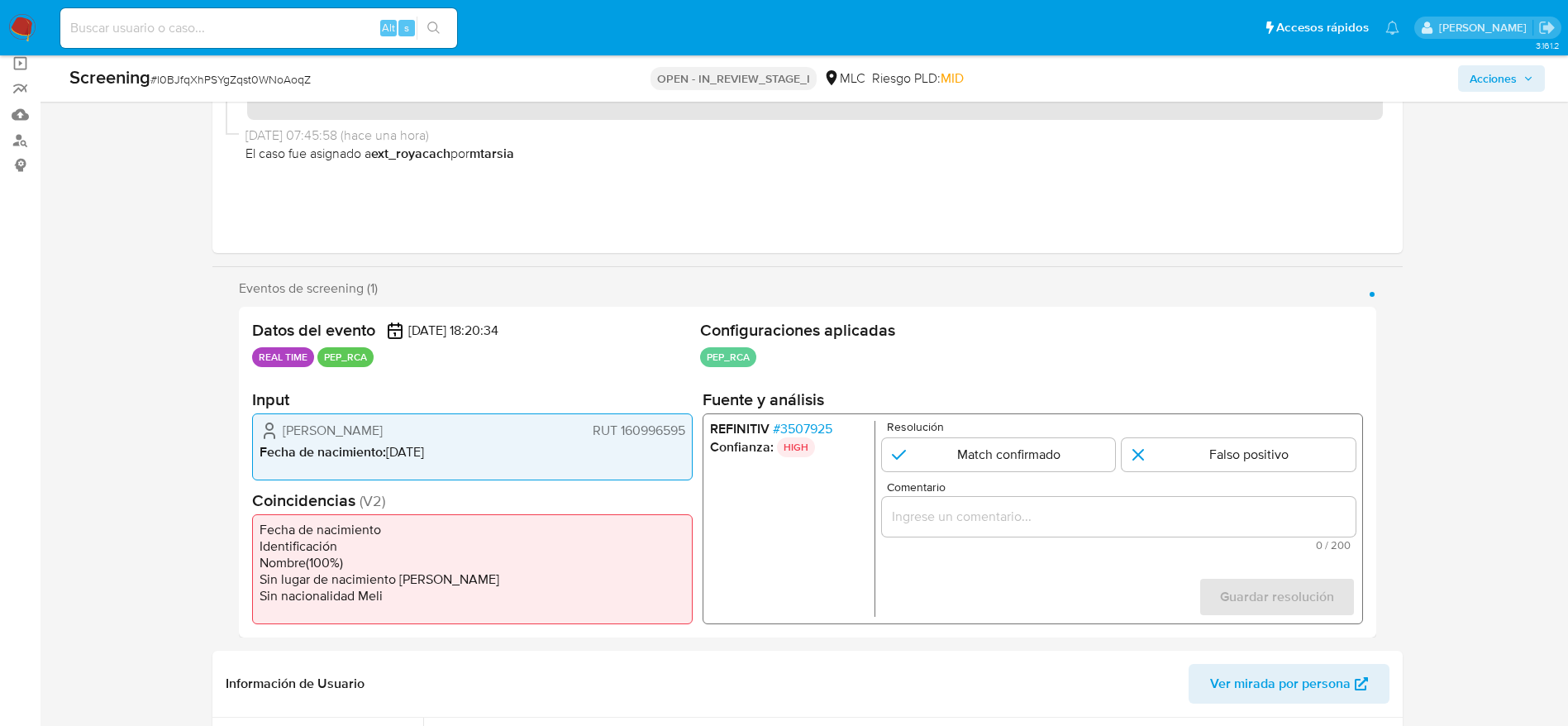
drag, startPoint x: 277, startPoint y: 433, endPoint x: 502, endPoint y: 438, distance: 225.1
click at [502, 438] on div "Javiera Marambio Crichton RUT 160996595" at bounding box center [472, 430] width 425 height 20
click at [824, 422] on span "# 3507925" at bounding box center [801, 428] width 60 height 16
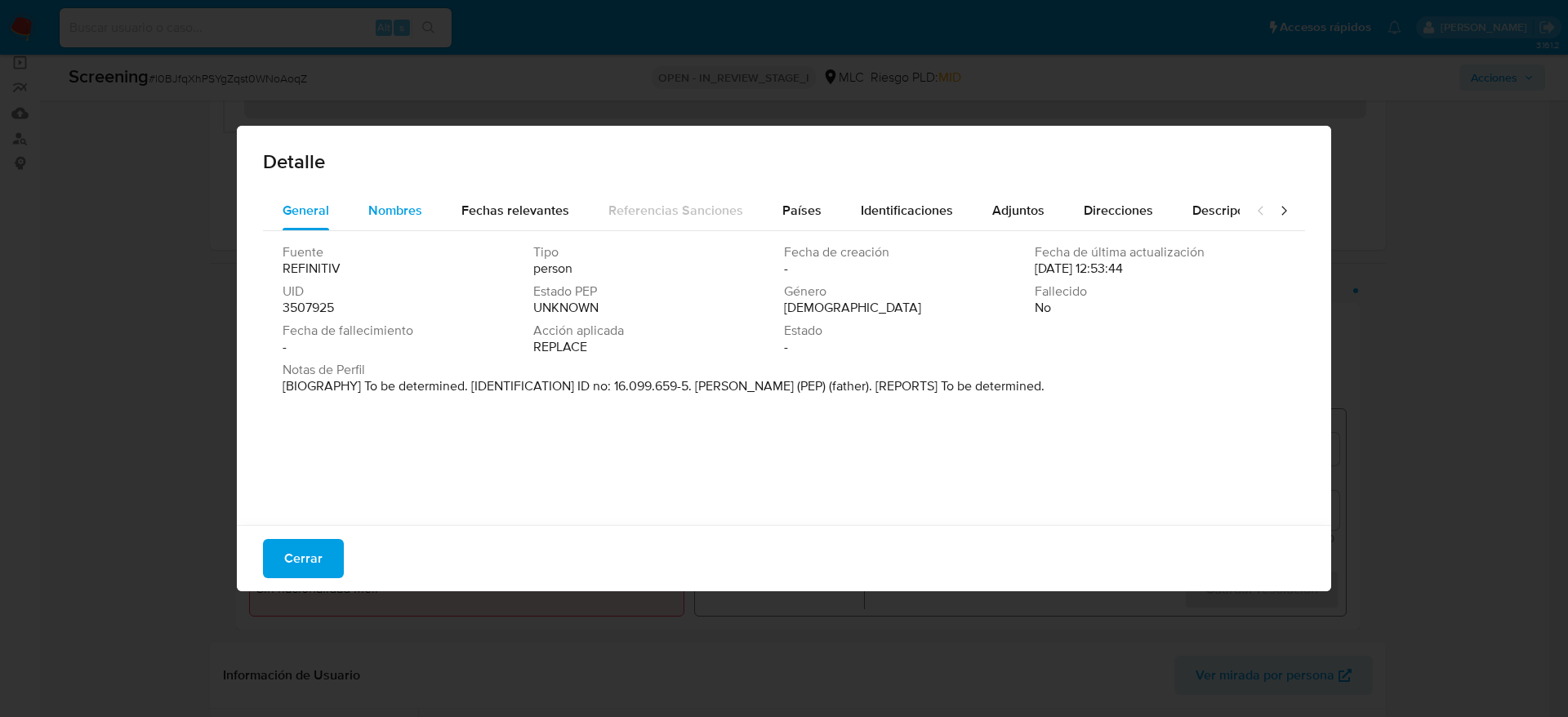
click at [420, 219] on span "Nombres" at bounding box center [395, 210] width 54 height 18
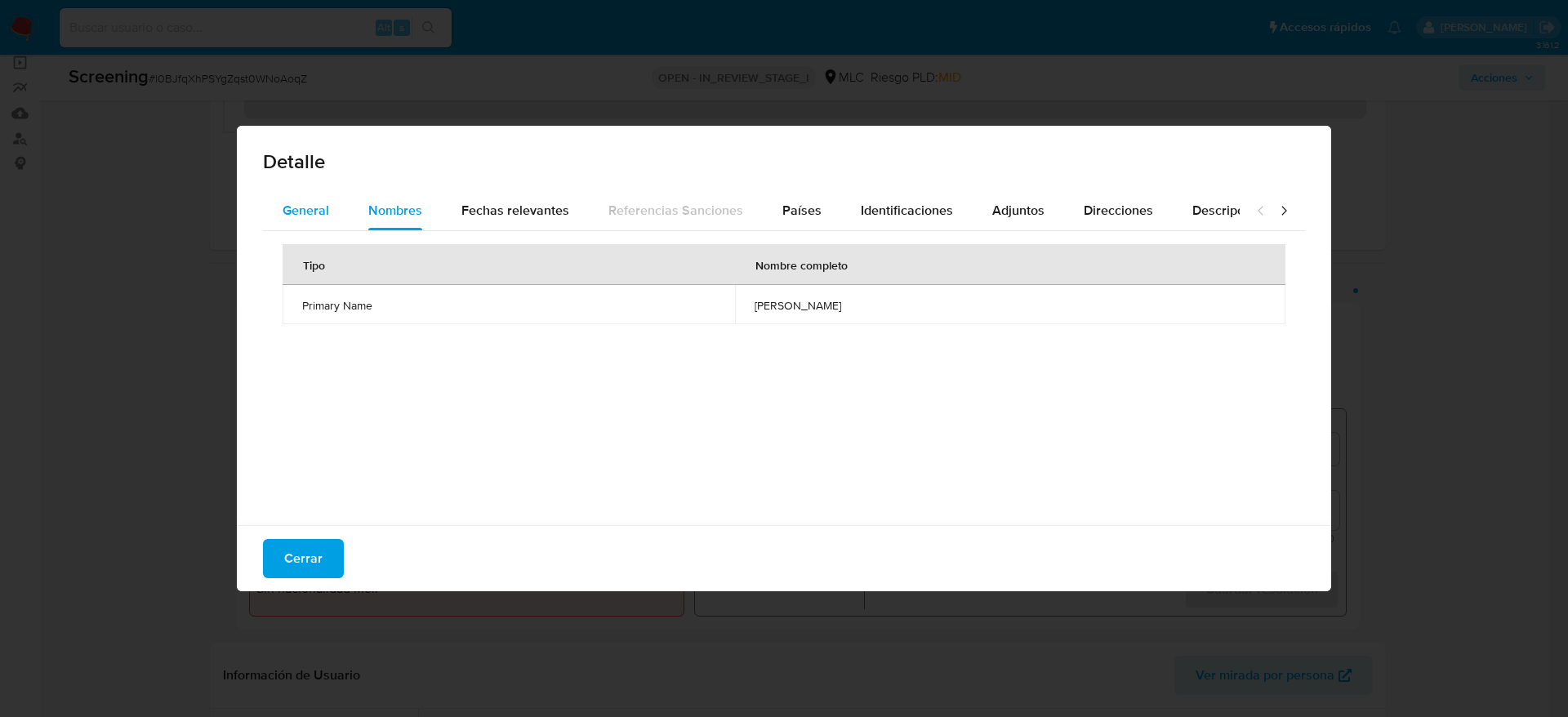
click at [337, 211] on button "General" at bounding box center [306, 210] width 86 height 40
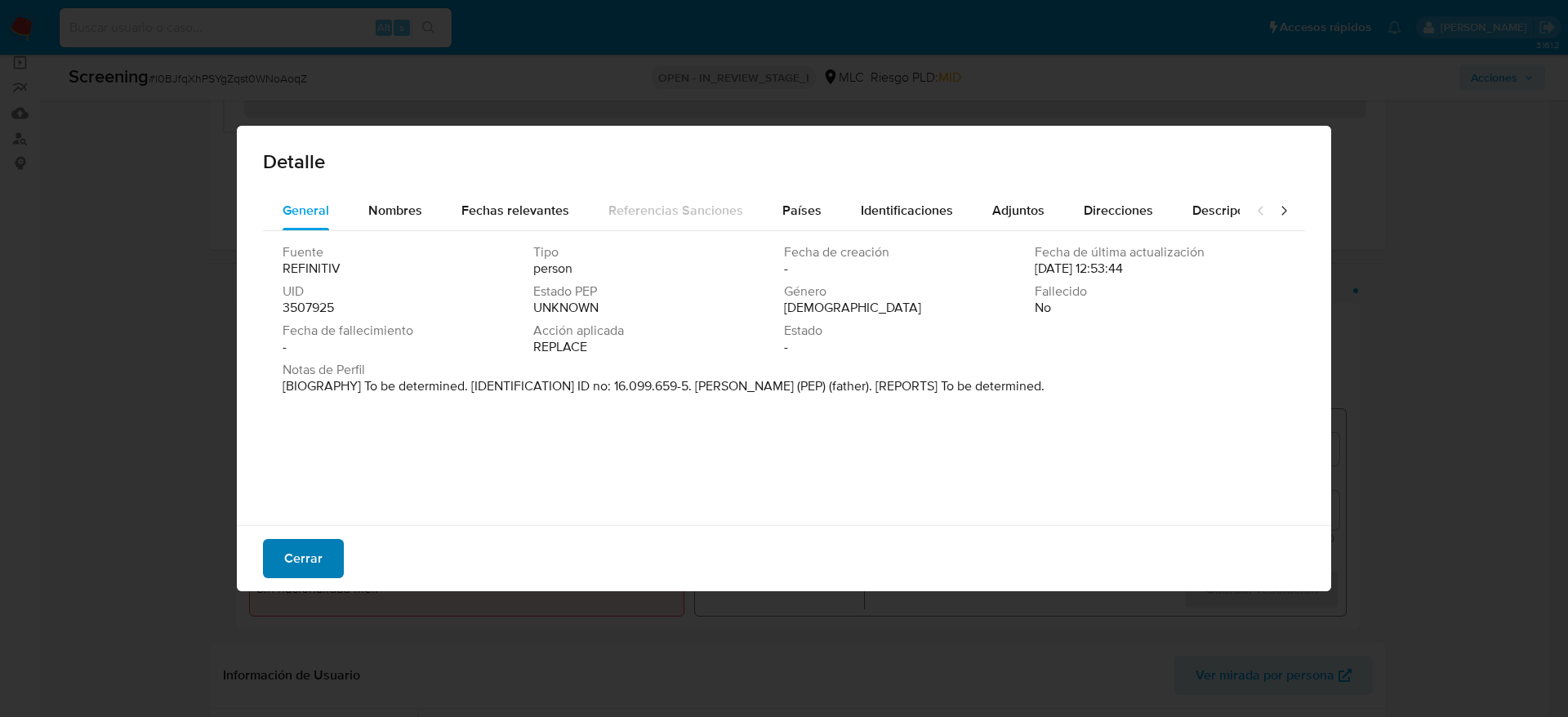
click at [332, 566] on button "Cerrar" at bounding box center [304, 558] width 81 height 40
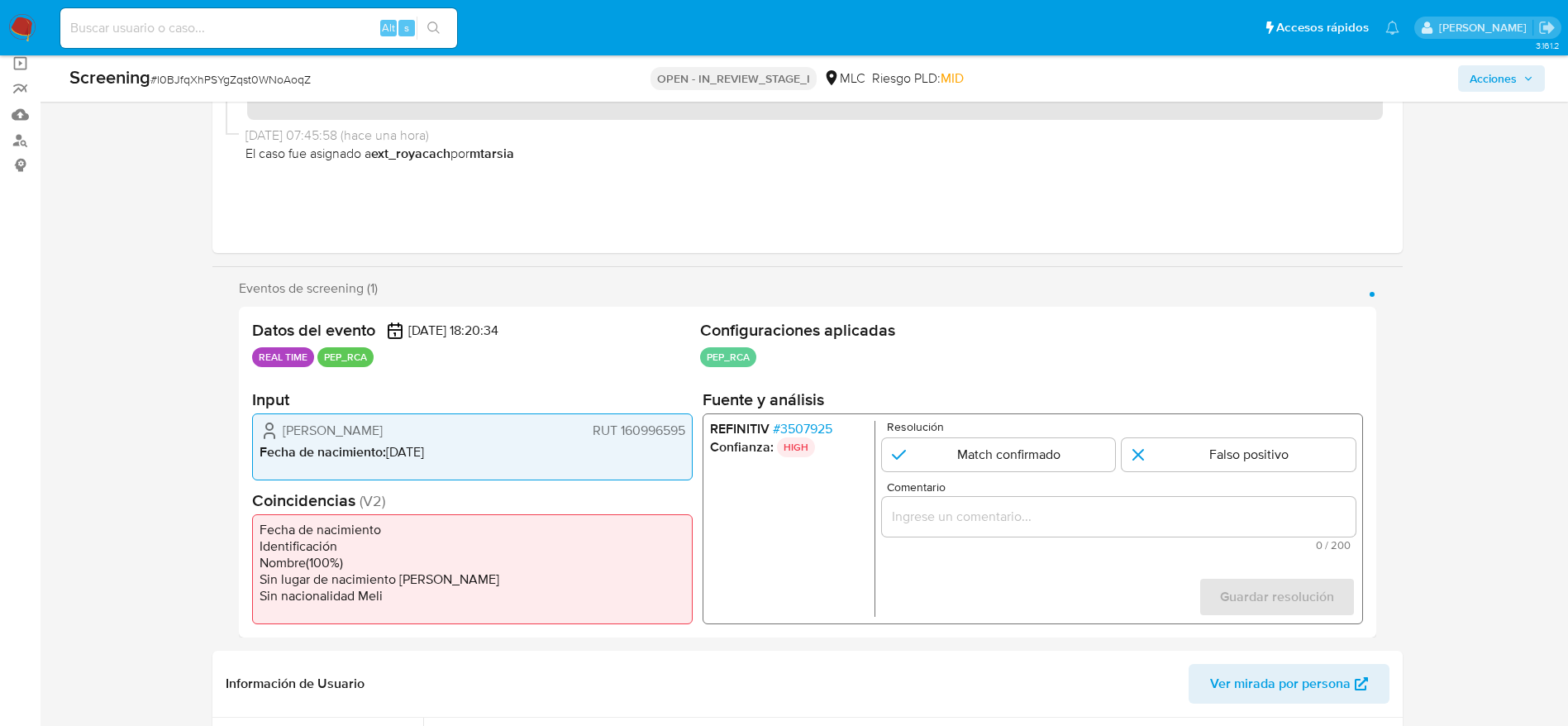
click at [383, 433] on span "Javiera Marambio Crichton" at bounding box center [333, 430] width 100 height 16
click at [791, 428] on span "# 3507925" at bounding box center [801, 428] width 60 height 16
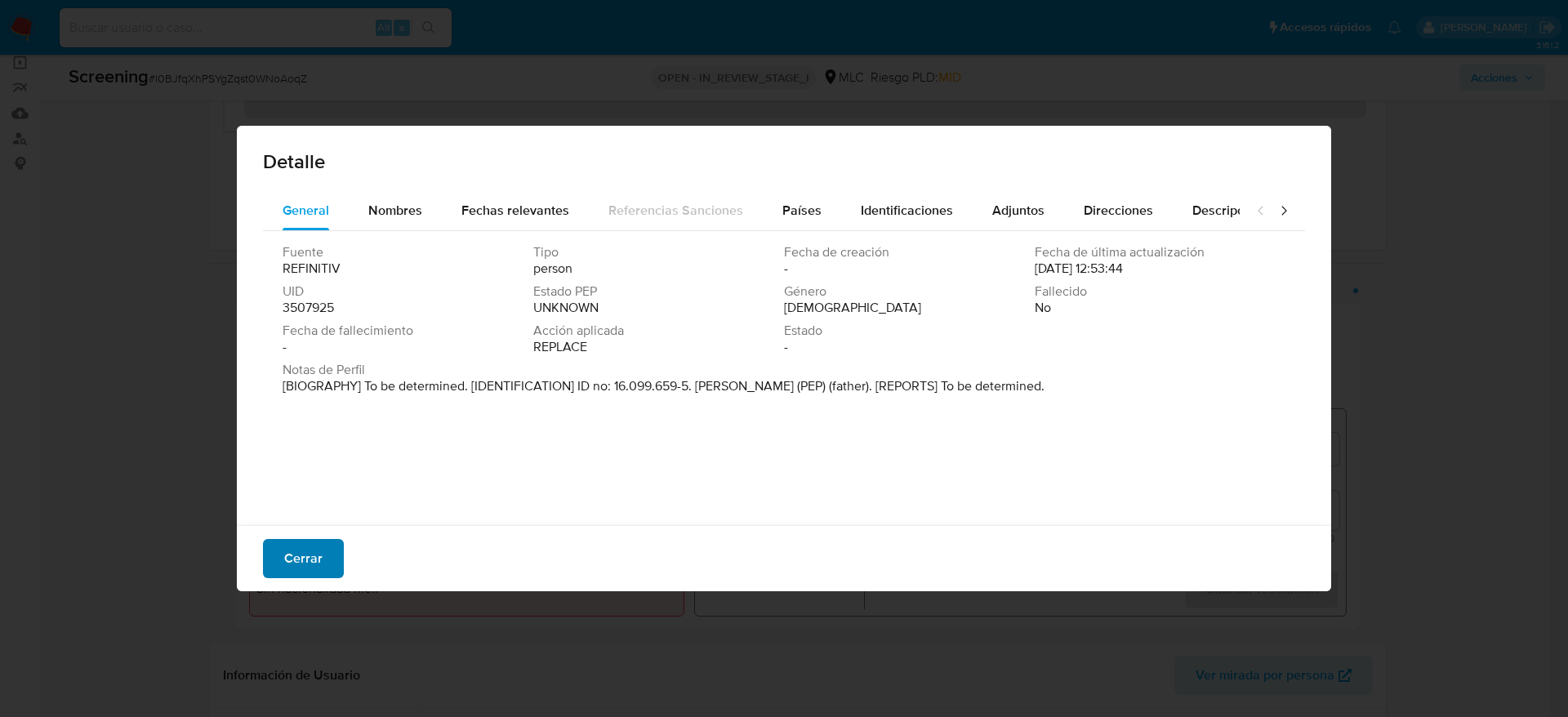
click at [298, 556] on span "Cerrar" at bounding box center [304, 558] width 39 height 36
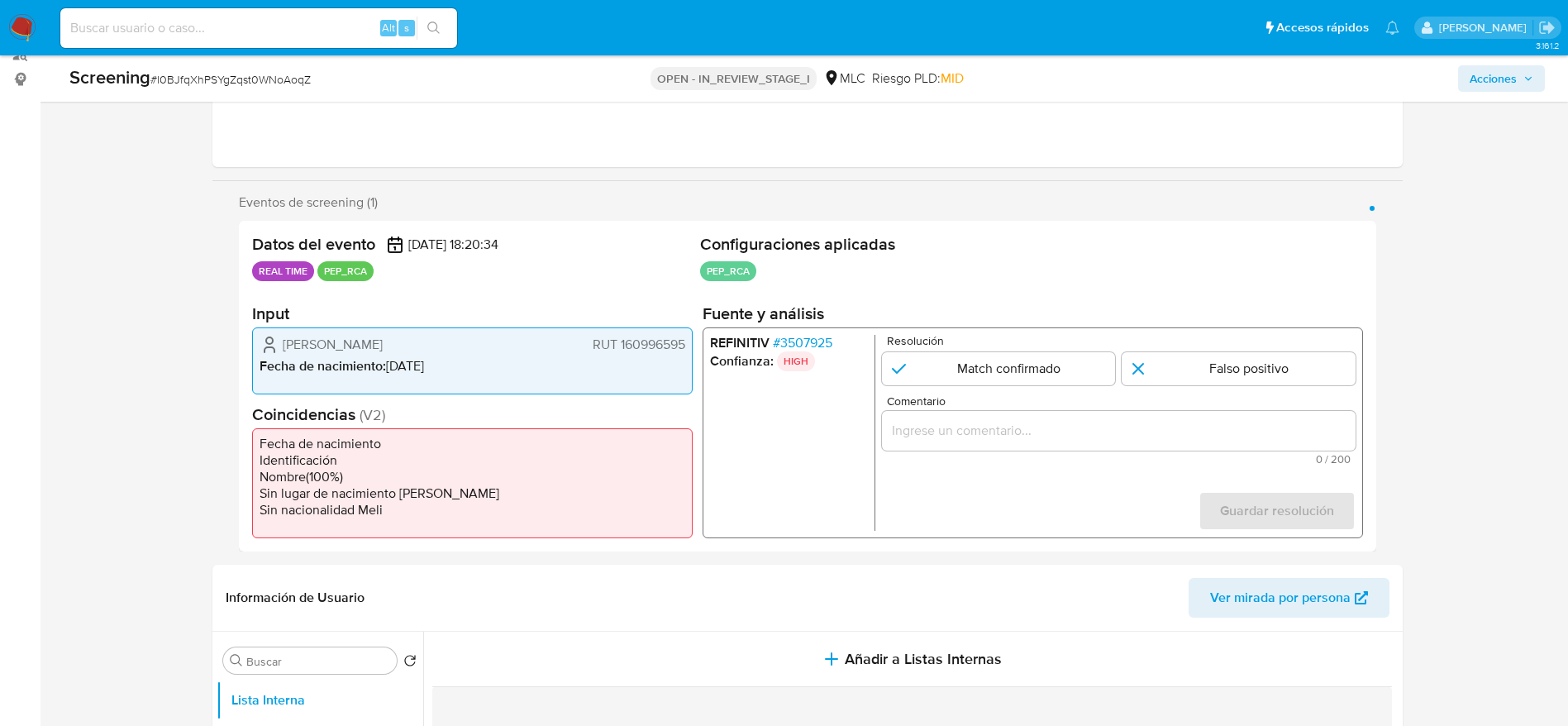
scroll to position [248, 0]
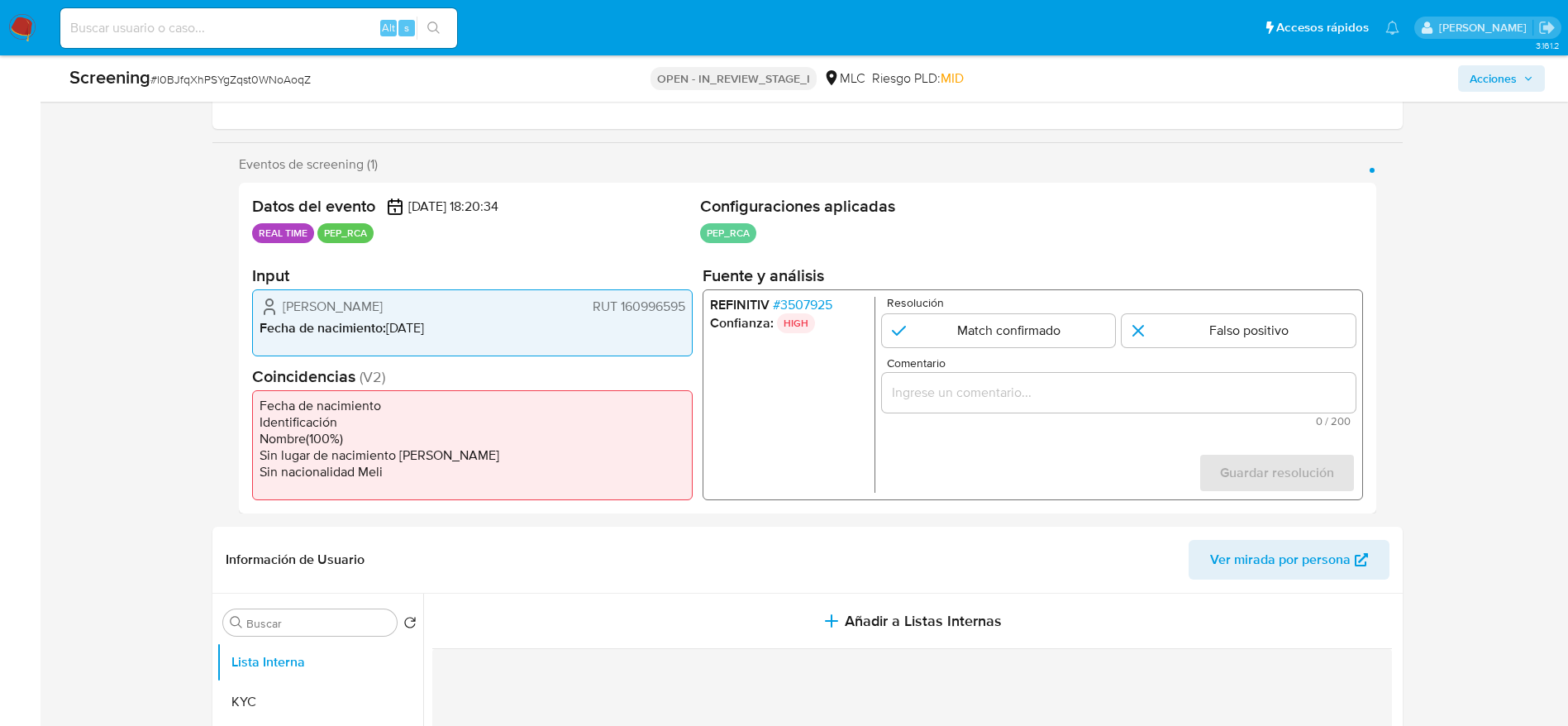
drag, startPoint x: 273, startPoint y: 306, endPoint x: 692, endPoint y: 300, distance: 419.0
click at [692, 300] on div "Javiera Marambio Crichton RUT 160996595 Fecha de nacimiento : 23/10/1985" at bounding box center [472, 323] width 441 height 67
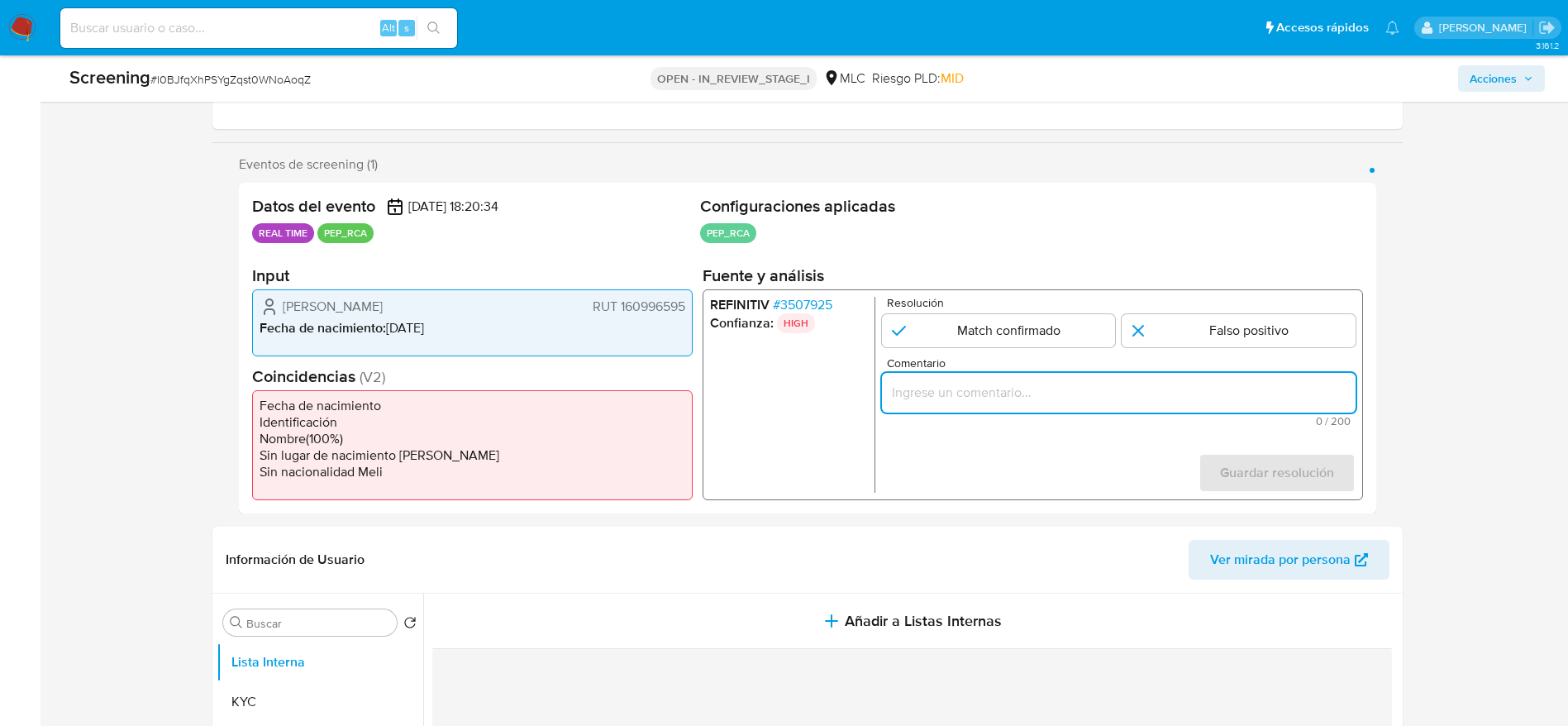
click at [1212, 390] on input "Comentario" at bounding box center [1117, 392] width 474 height 21
paste input "Caso generado sobre el usuario Javiera Marambio Crichton RUT 160996595 por coin…"
type input "Caso generado sobre el usuario Javiera Marambio Crichton RUT 160996595 por coin…"
click at [1238, 319] on input "1 de 1" at bounding box center [1238, 330] width 234 height 33
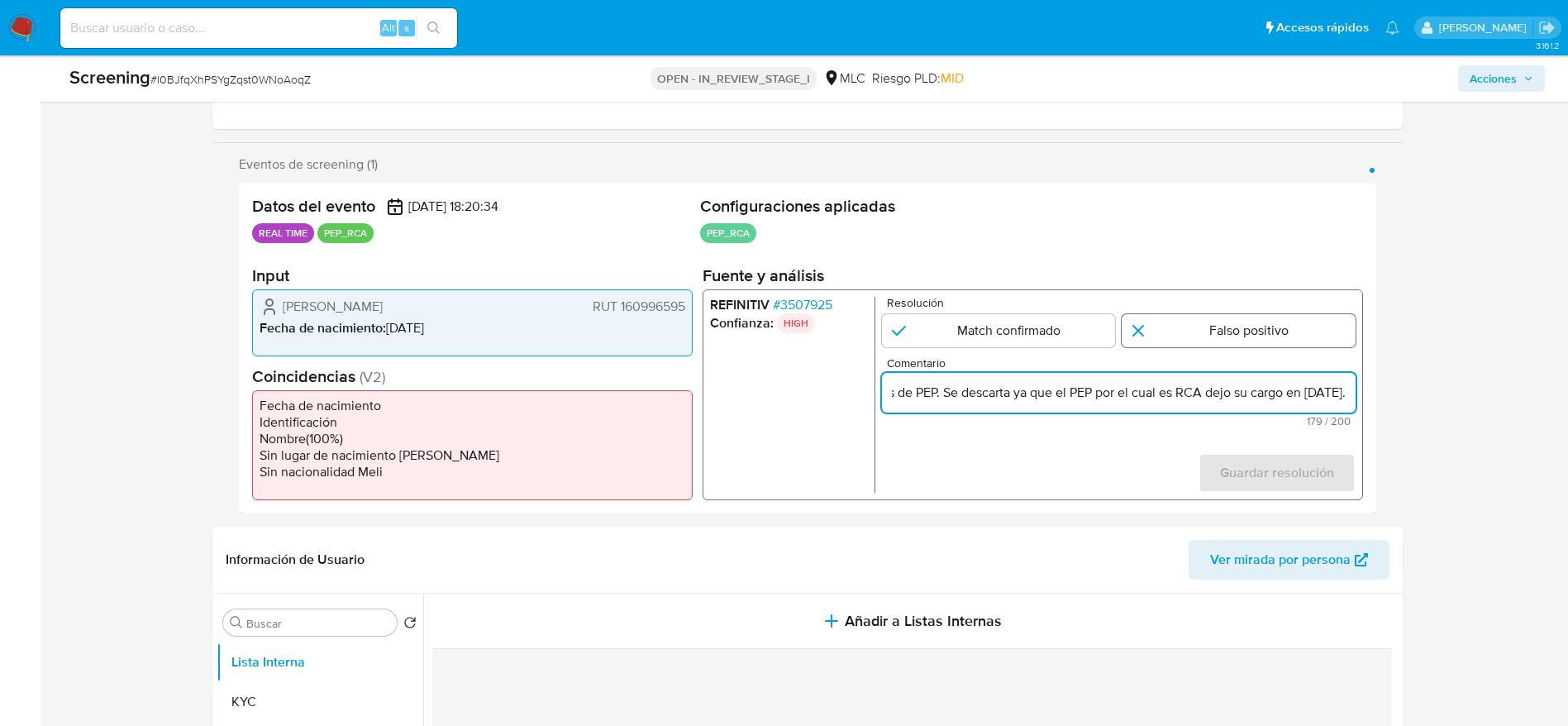
radio input "true"
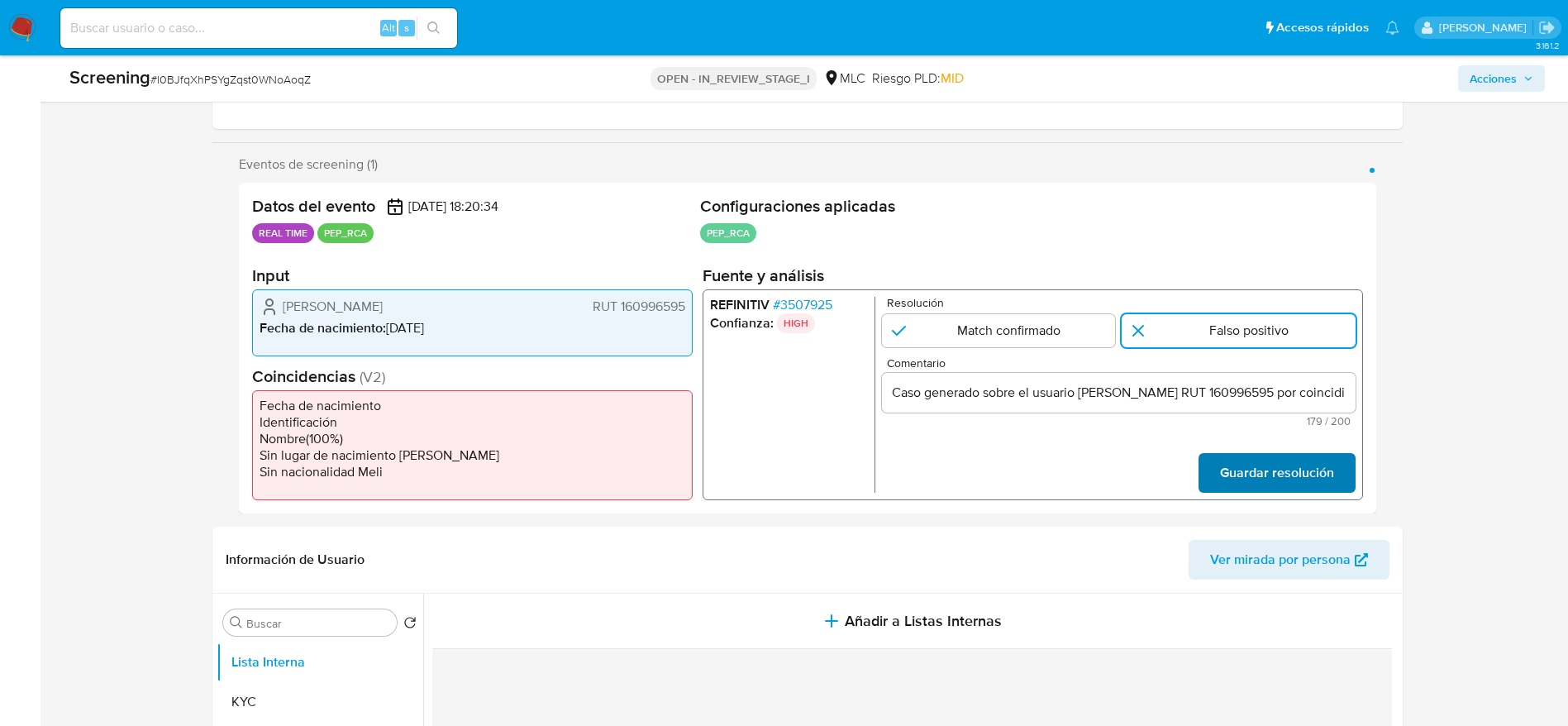
click at [1297, 477] on span "Guardar resolución" at bounding box center [1276, 472] width 114 height 37
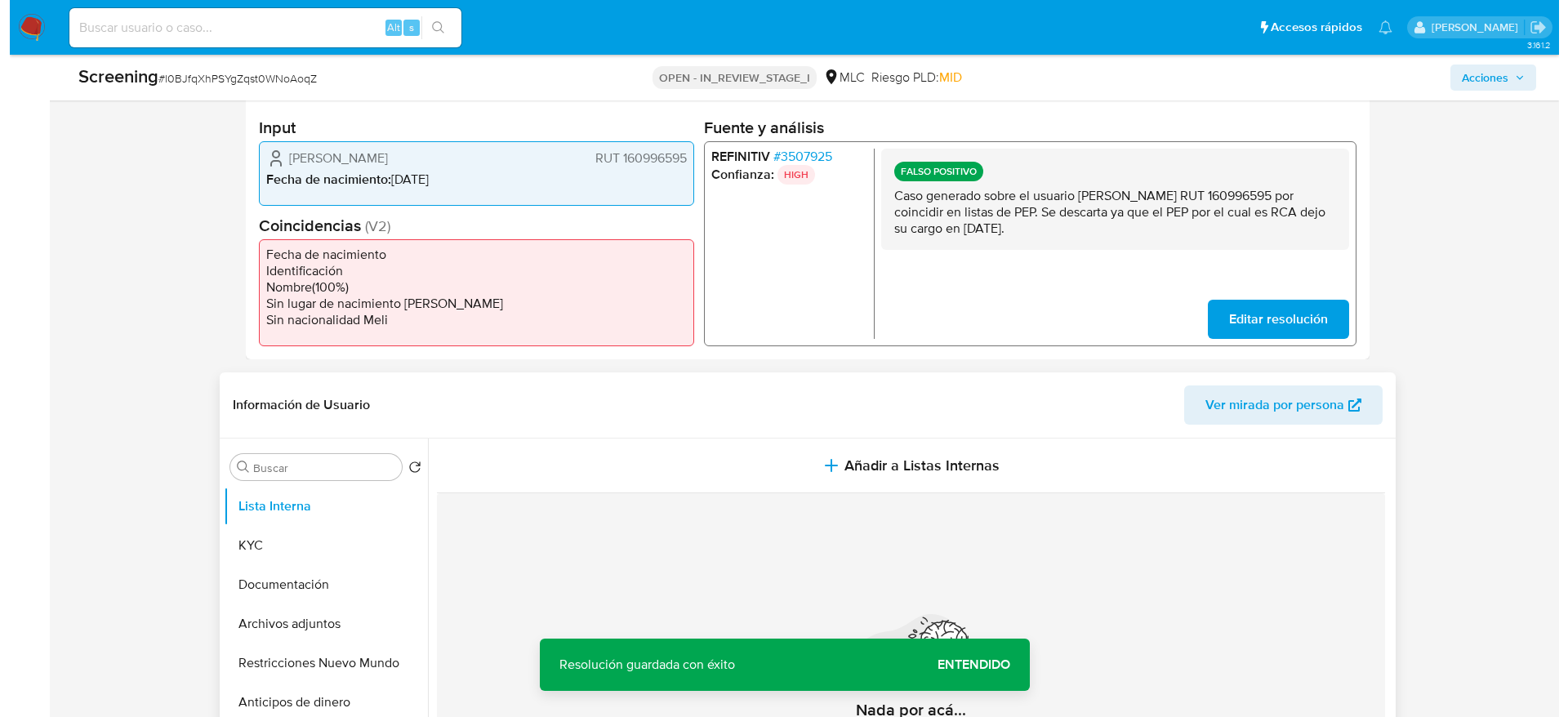
scroll to position [490, 0]
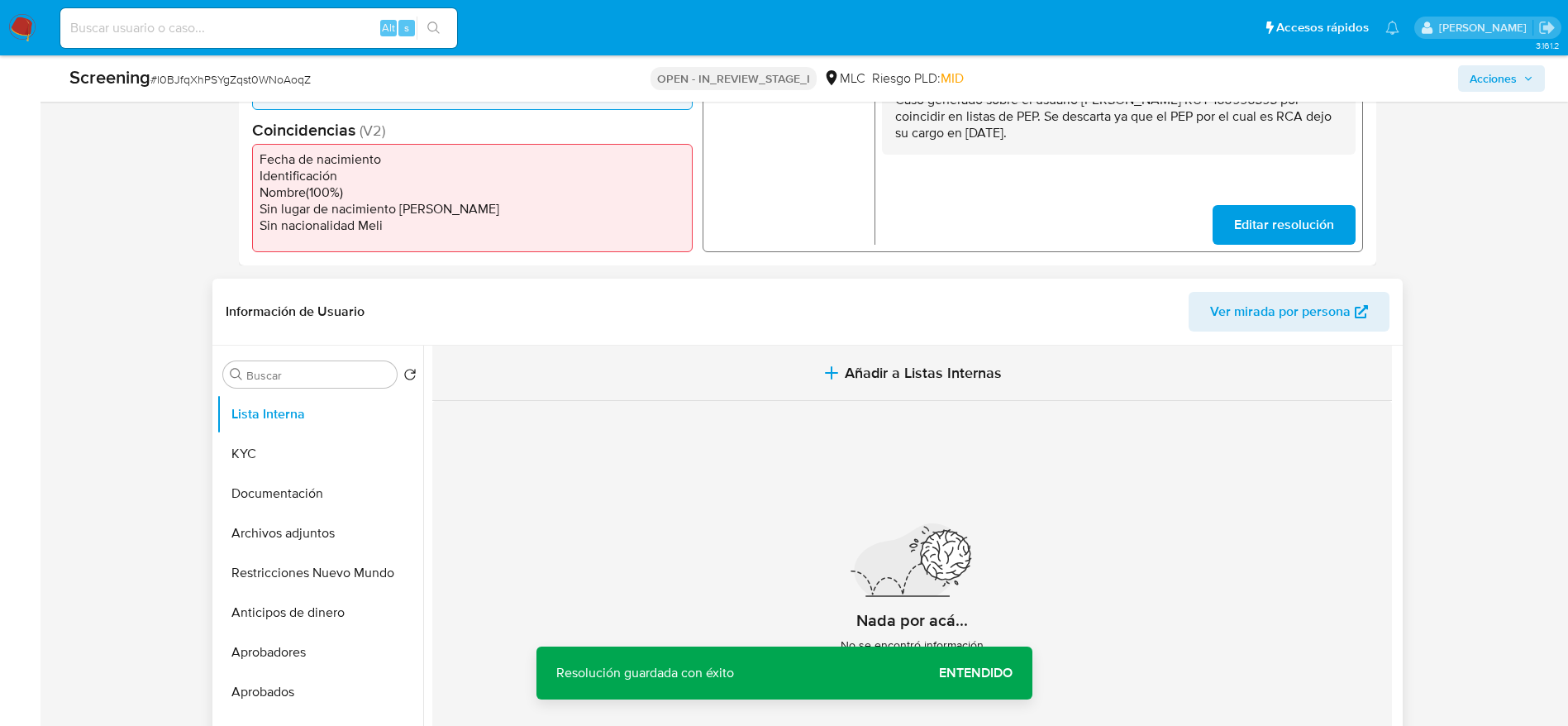
click at [755, 371] on button "Añadir a Listas Internas" at bounding box center [912, 373] width 960 height 55
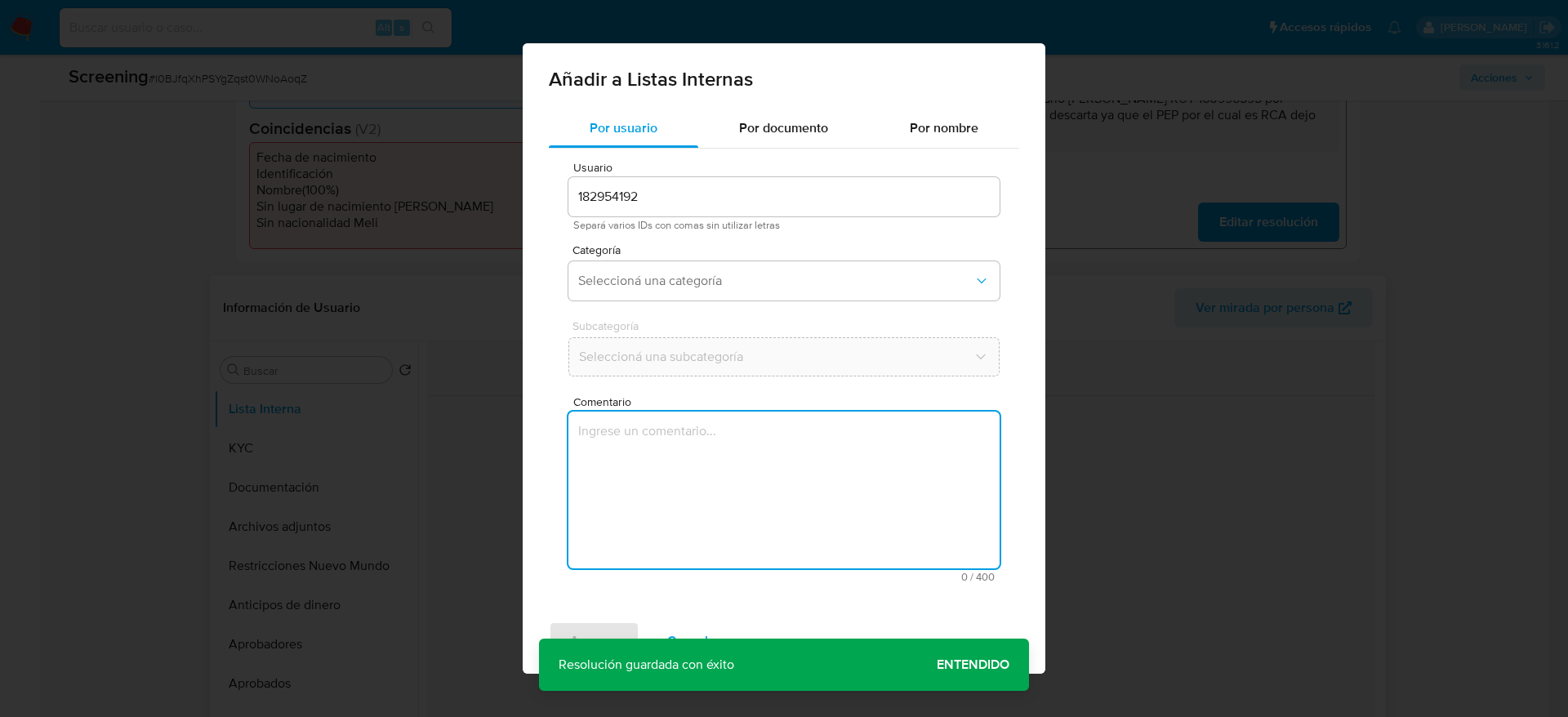
click at [728, 510] on textarea "Comentario" at bounding box center [784, 490] width 431 height 156
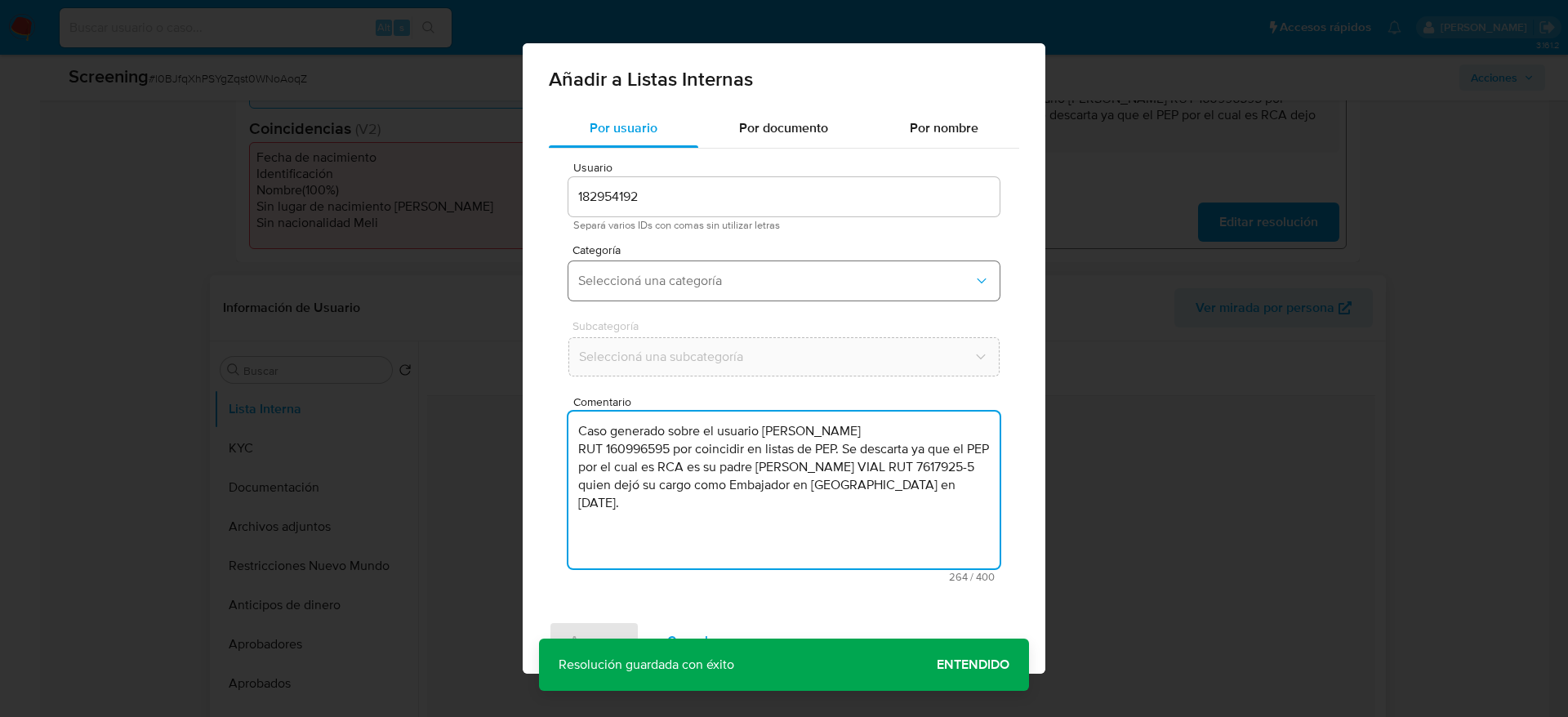
type textarea "Caso generado sobre el usuario Javiera Marambio Crichton RUT 160996595 por coin…"
drag, startPoint x: 789, startPoint y: 286, endPoint x: 769, endPoint y: 296, distance: 22.4
click at [789, 287] on span "Seleccioná una categoría" at bounding box center [776, 280] width 395 height 16
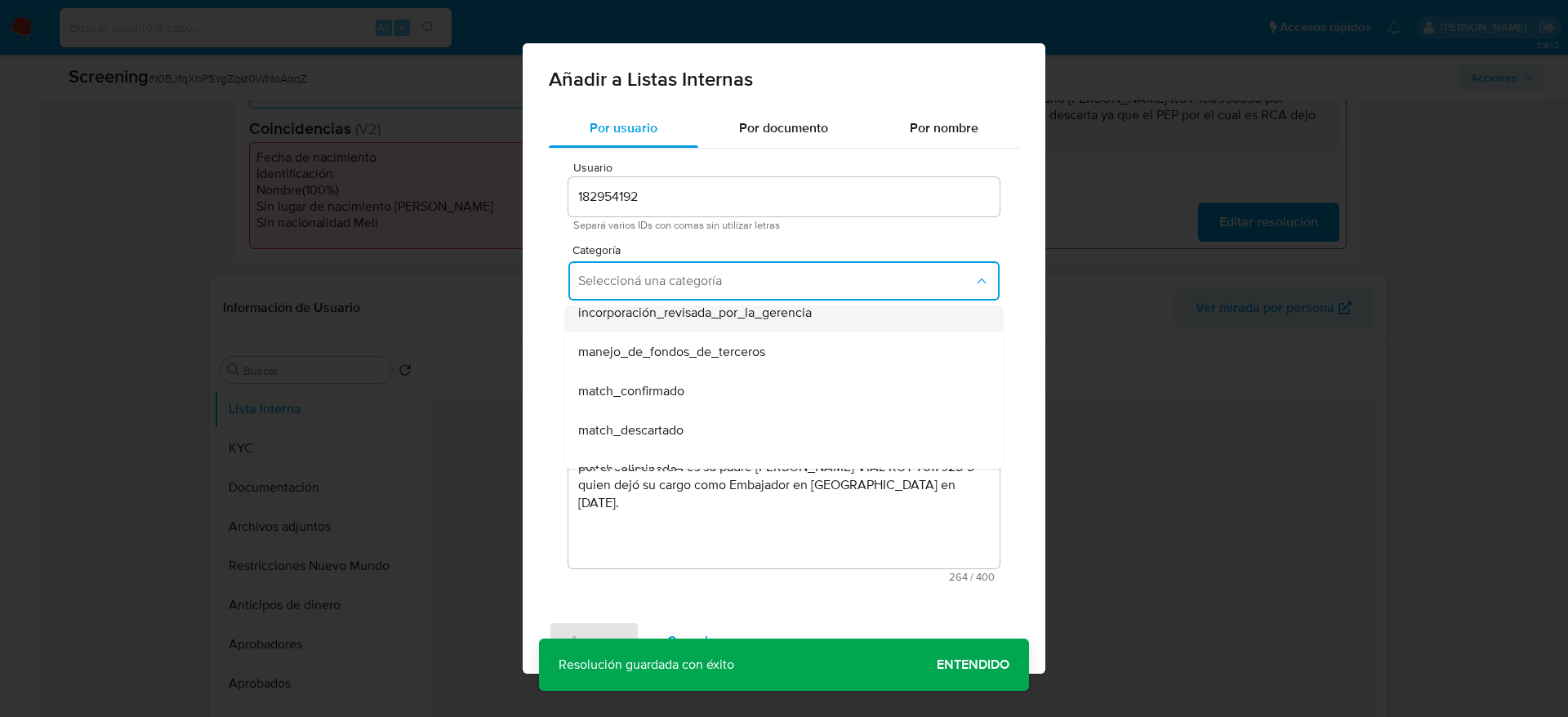
scroll to position [123, 0]
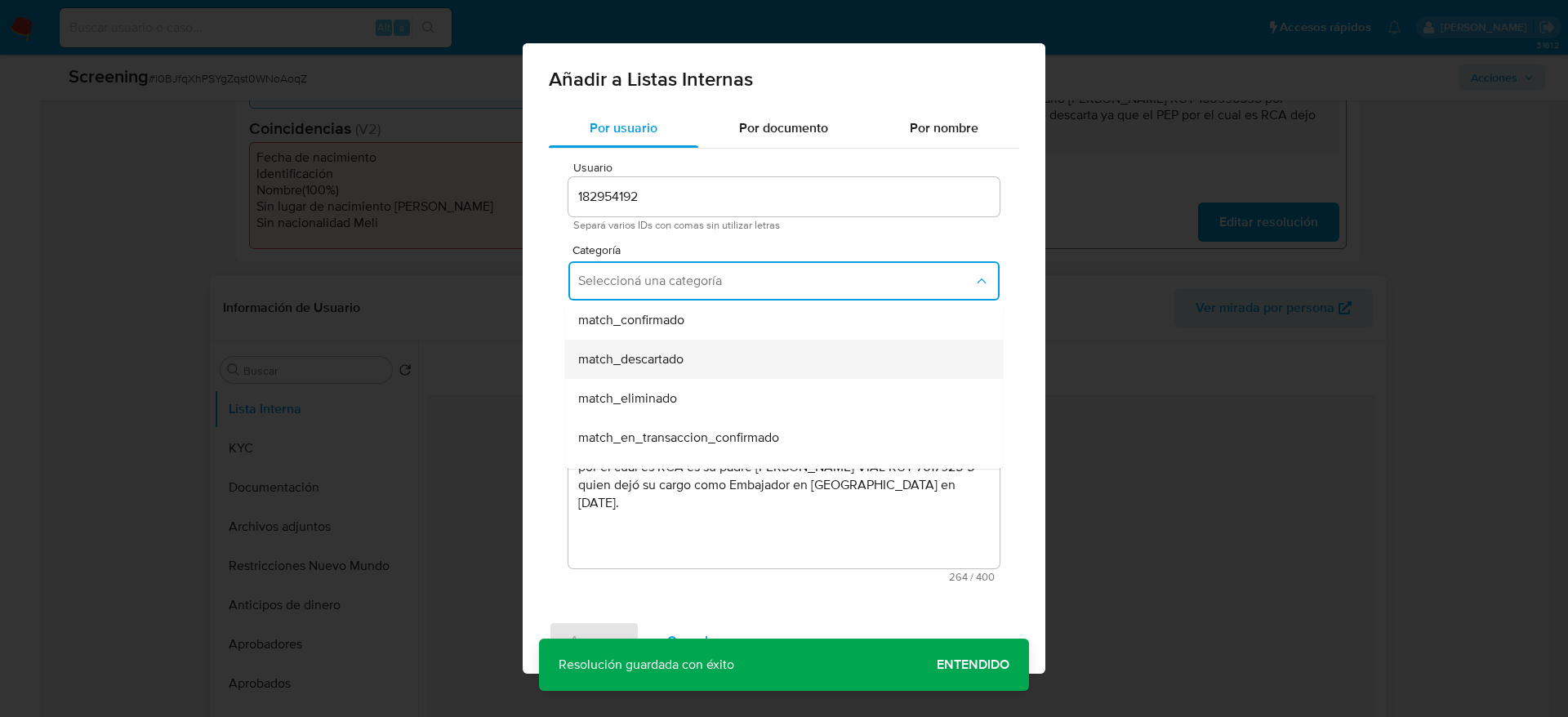
click at [722, 351] on div "match_descartado" at bounding box center [779, 359] width 402 height 40
click at [722, 351] on span "Seleccioná una subcategoría" at bounding box center [776, 356] width 393 height 16
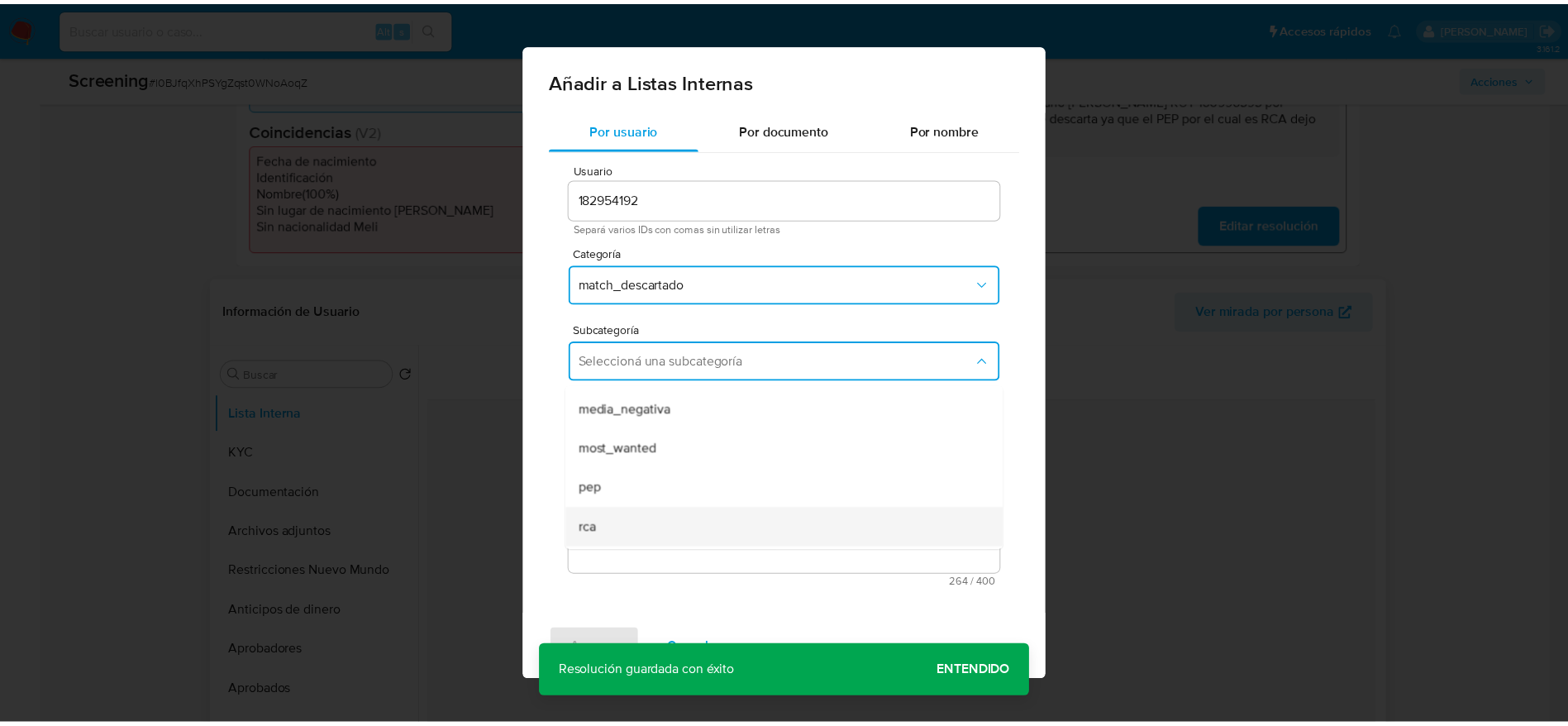
scroll to position [112, 0]
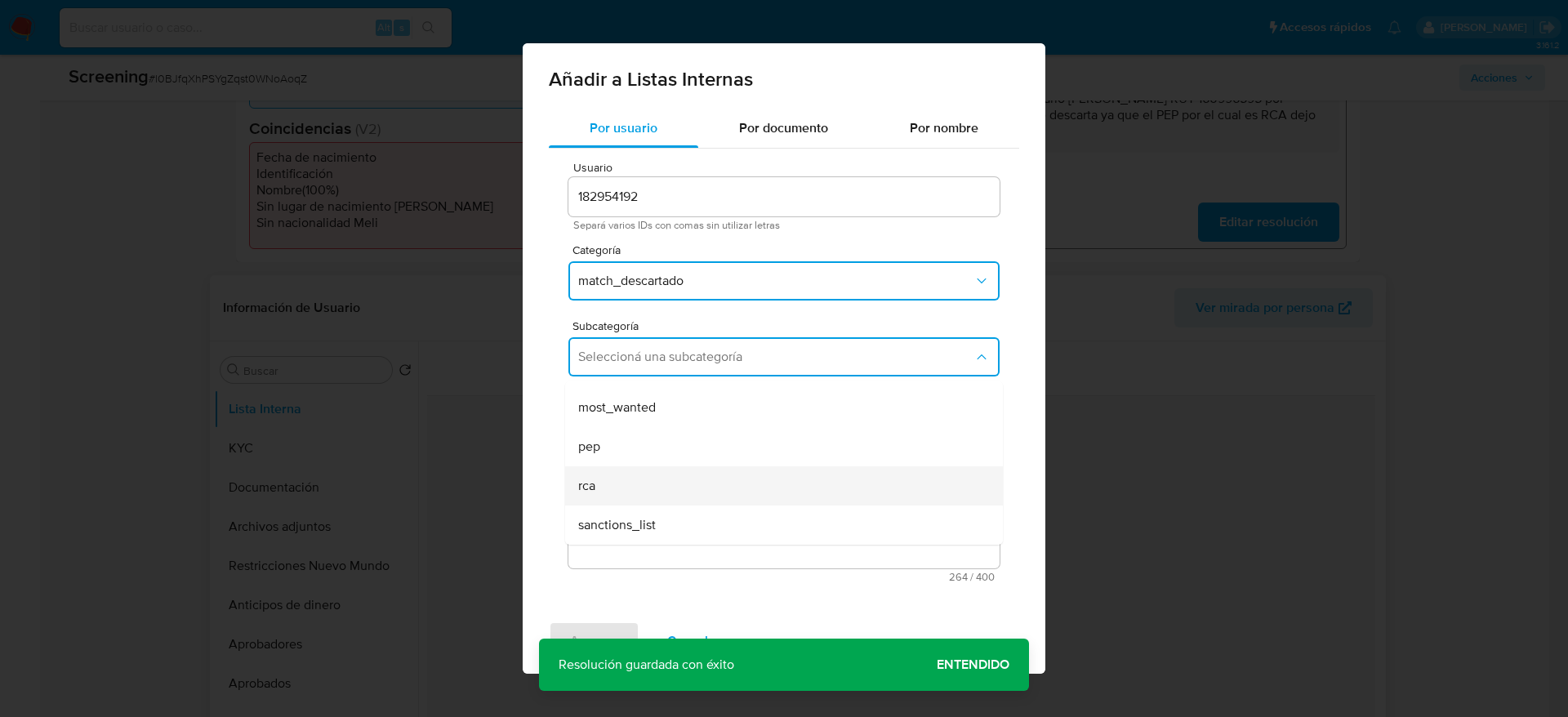
click at [653, 482] on div "rca" at bounding box center [779, 486] width 402 height 40
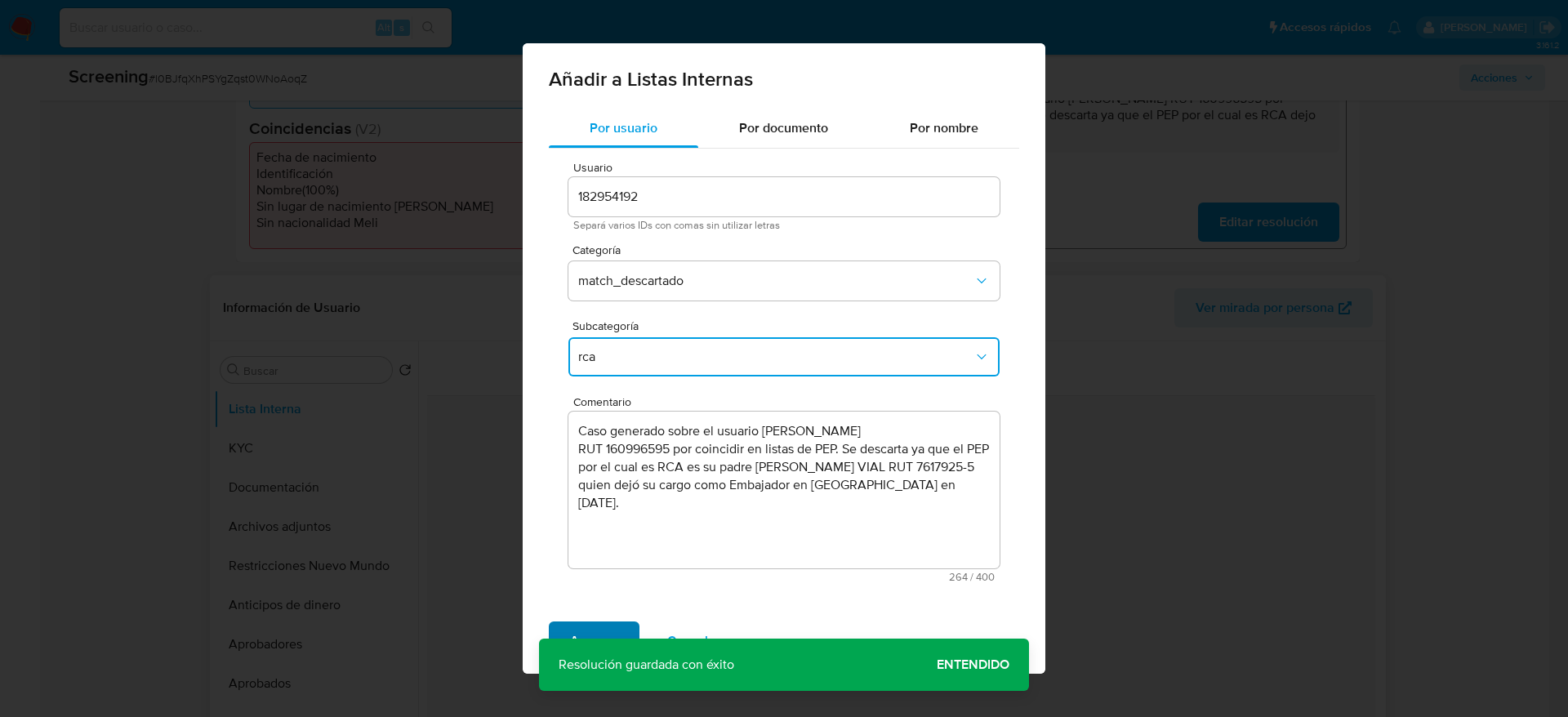
click at [593, 636] on span "Agregar" at bounding box center [594, 641] width 48 height 36
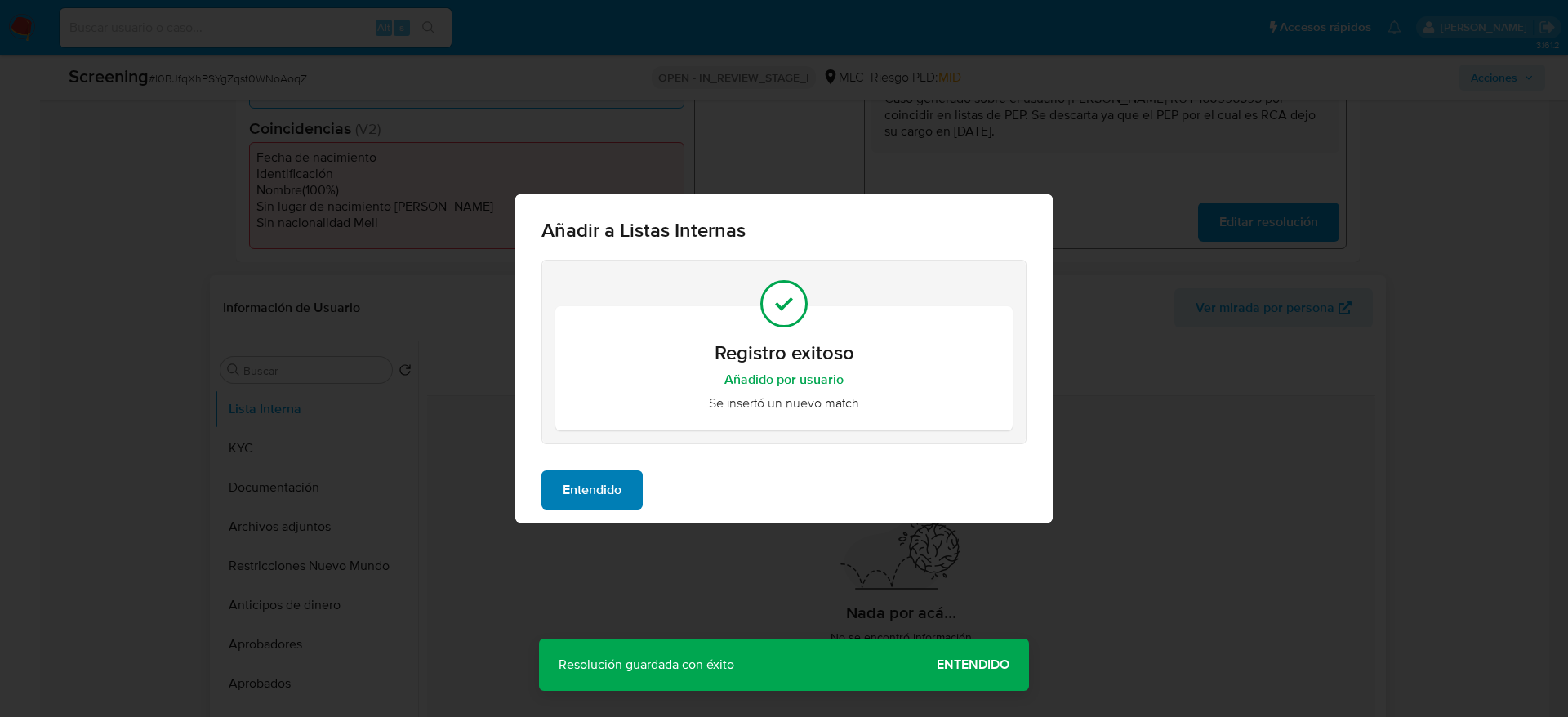
drag, startPoint x: 563, startPoint y: 512, endPoint x: 564, endPoint y: 488, distance: 24.0
click at [564, 512] on div "Entendido" at bounding box center [784, 490] width 537 height 66
click at [569, 476] on span "Entendido" at bounding box center [592, 489] width 59 height 36
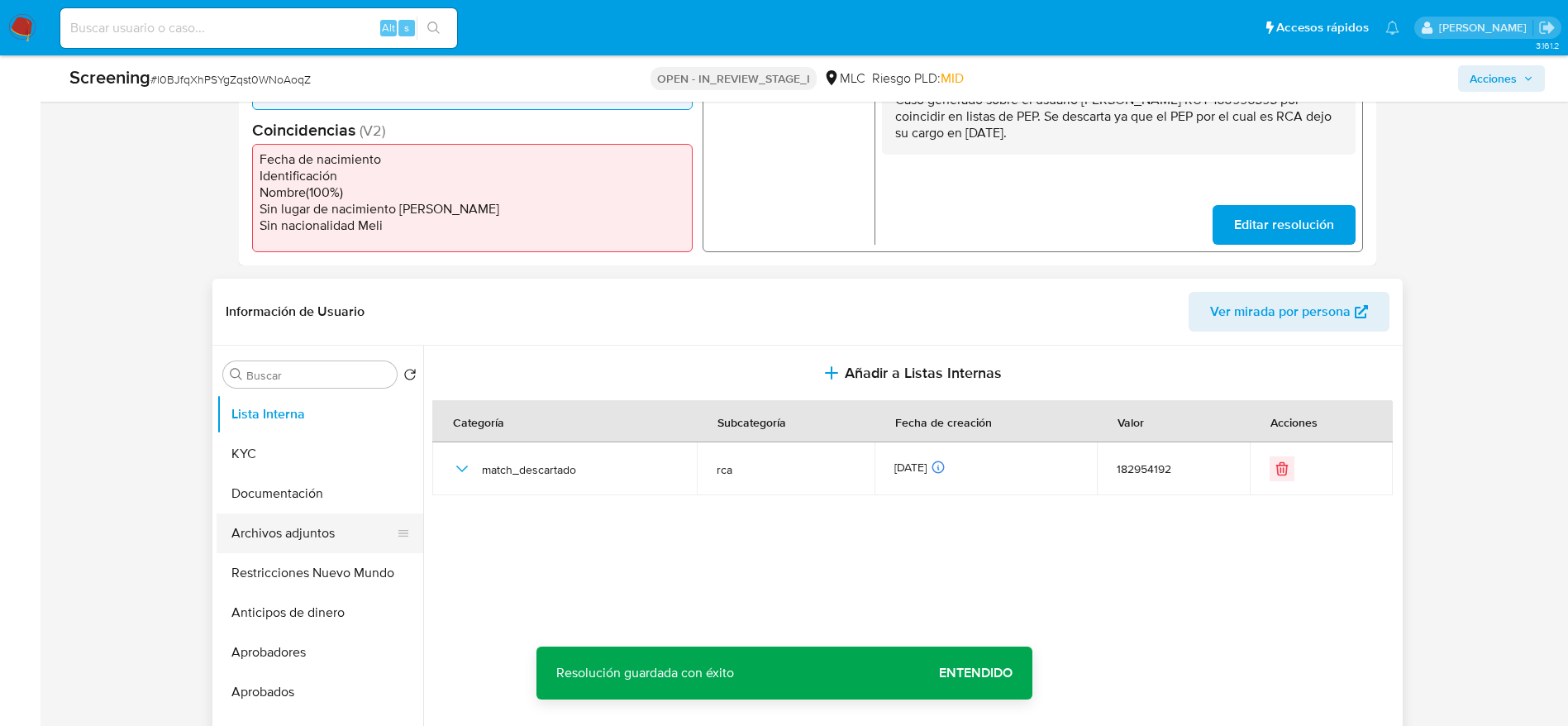
click at [348, 528] on button "Archivos adjuntos" at bounding box center [312, 533] width 193 height 40
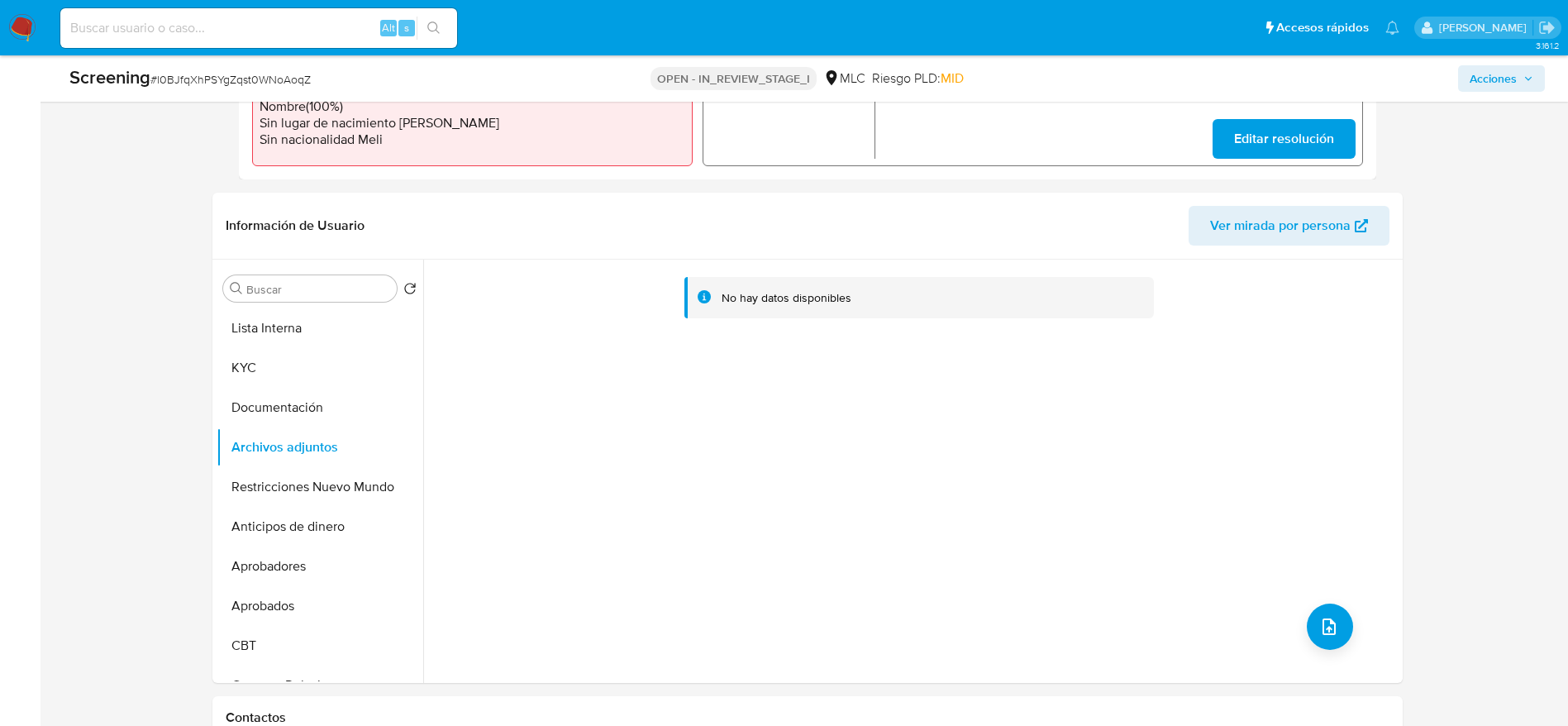
scroll to position [620, 0]
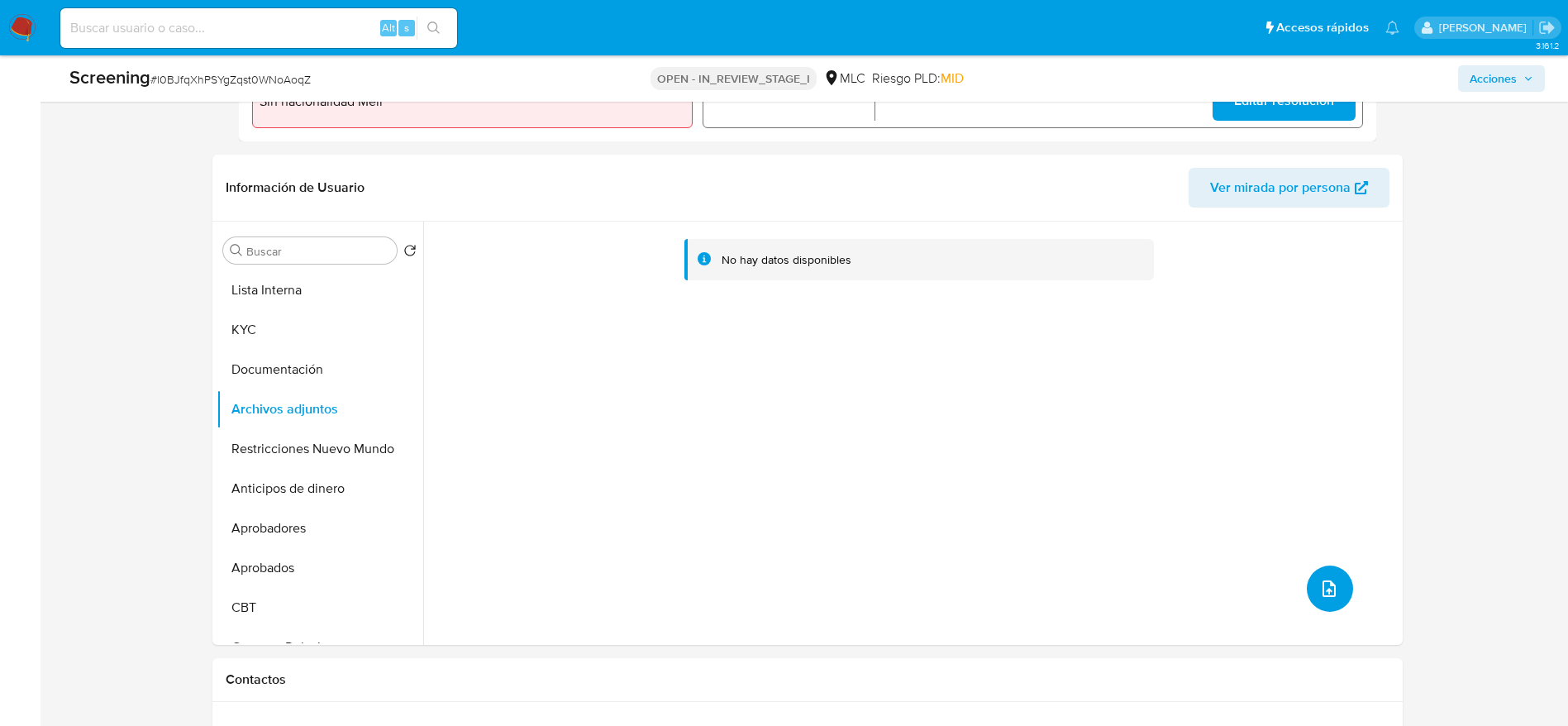
click at [1325, 577] on button "upload-file" at bounding box center [1330, 588] width 46 height 46
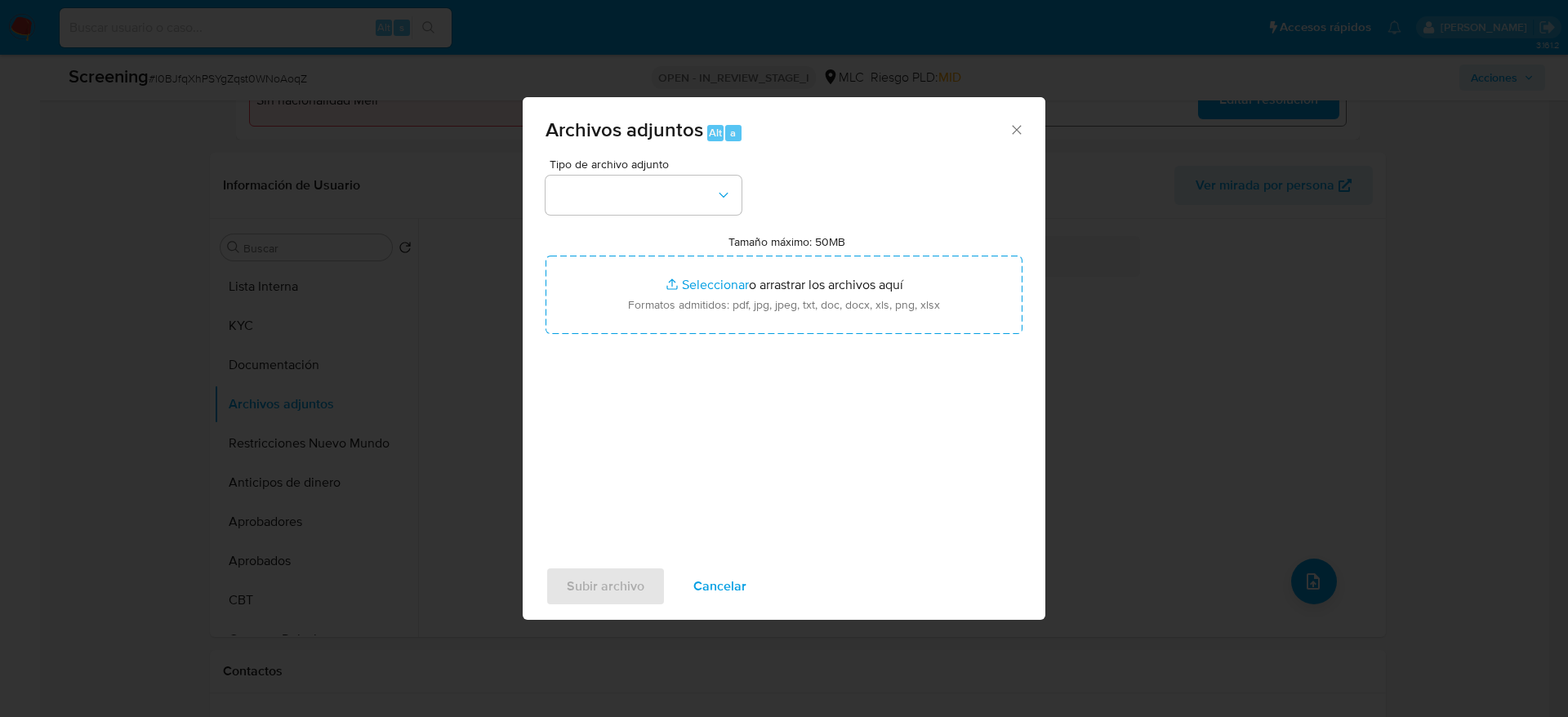
click at [757, 198] on div "Tipo de archivo adjunto Tamaño máximo: 50MB Seleccionar archivos Seleccionar o …" at bounding box center [784, 351] width 477 height 385
click at [712, 201] on button "button" at bounding box center [643, 195] width 196 height 40
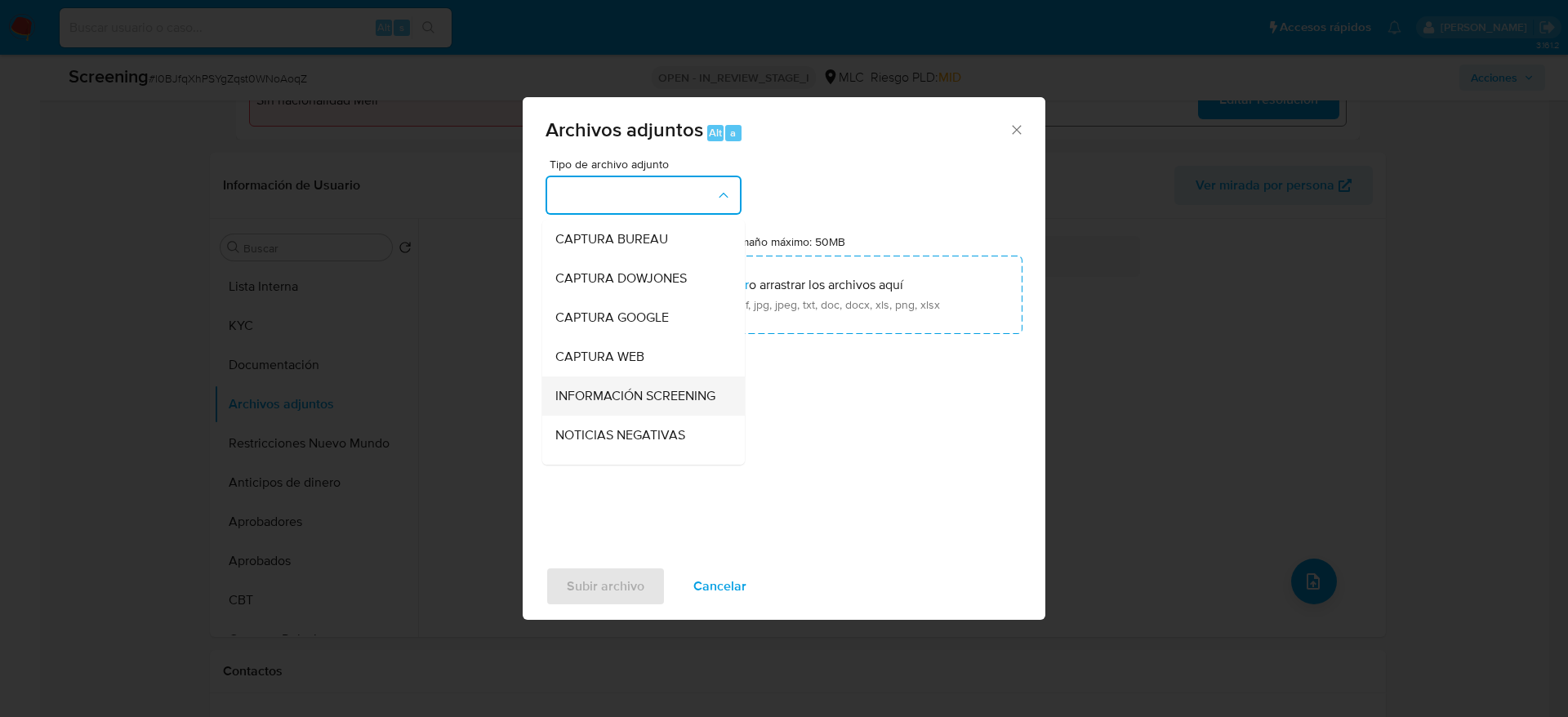
click at [669, 415] on div "INFORMACIÓN SCREENING" at bounding box center [638, 396] width 166 height 40
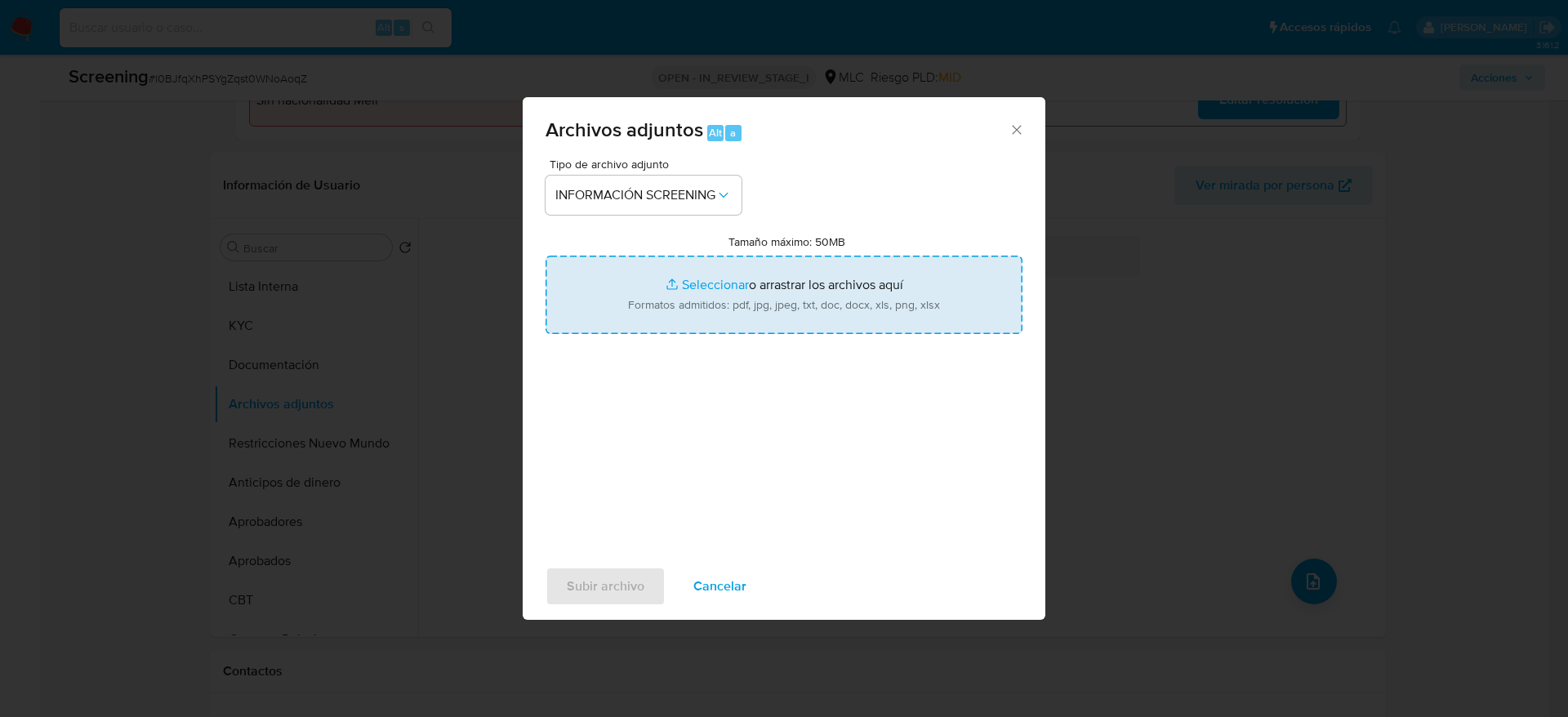
click at [726, 276] on input "Tamaño máximo: 50MB Seleccionar archivos" at bounding box center [784, 294] width 477 height 78
type input "C:\fakepath\_Francisco Javier Marambio Vial_ - Buscar con Google.pdf"
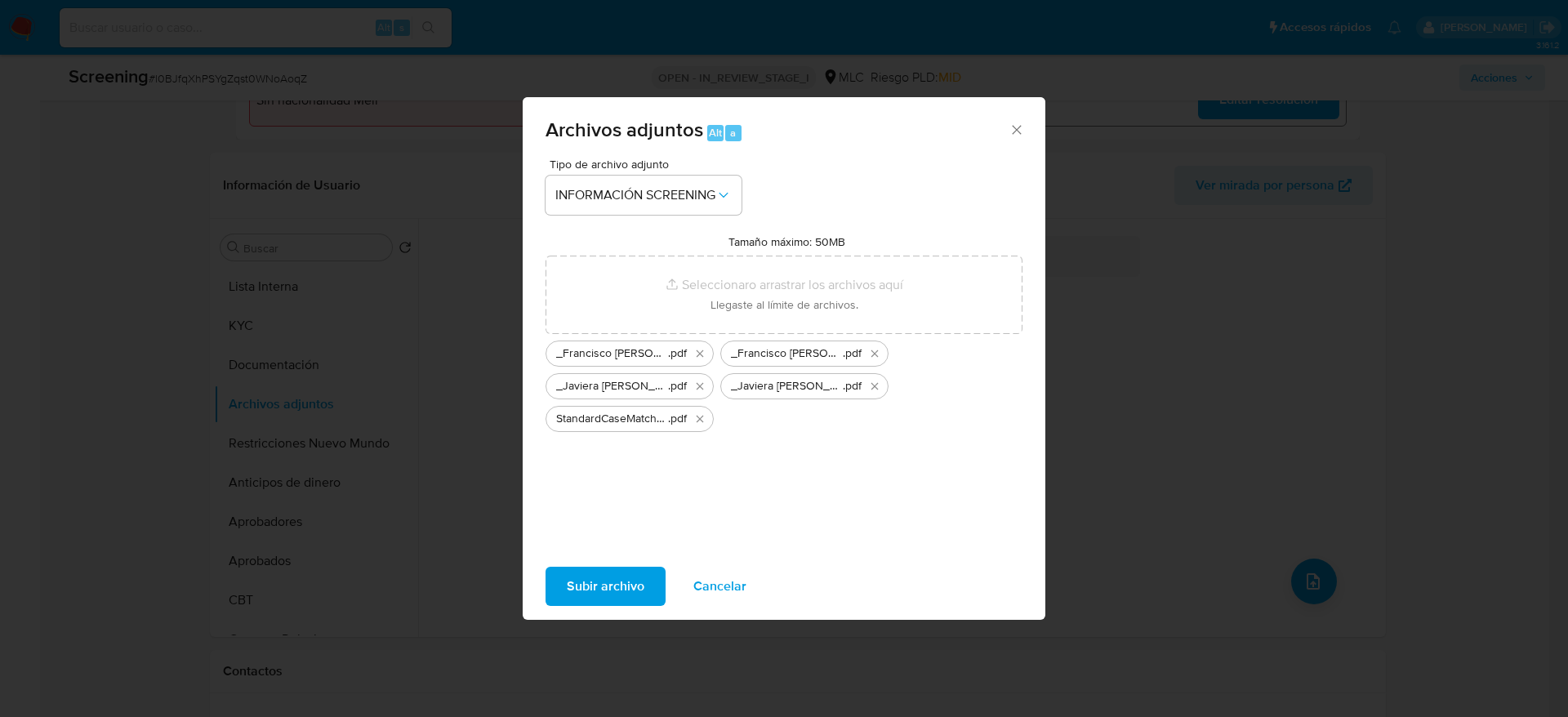
click at [594, 593] on span "Subir archivo" at bounding box center [605, 586] width 77 height 36
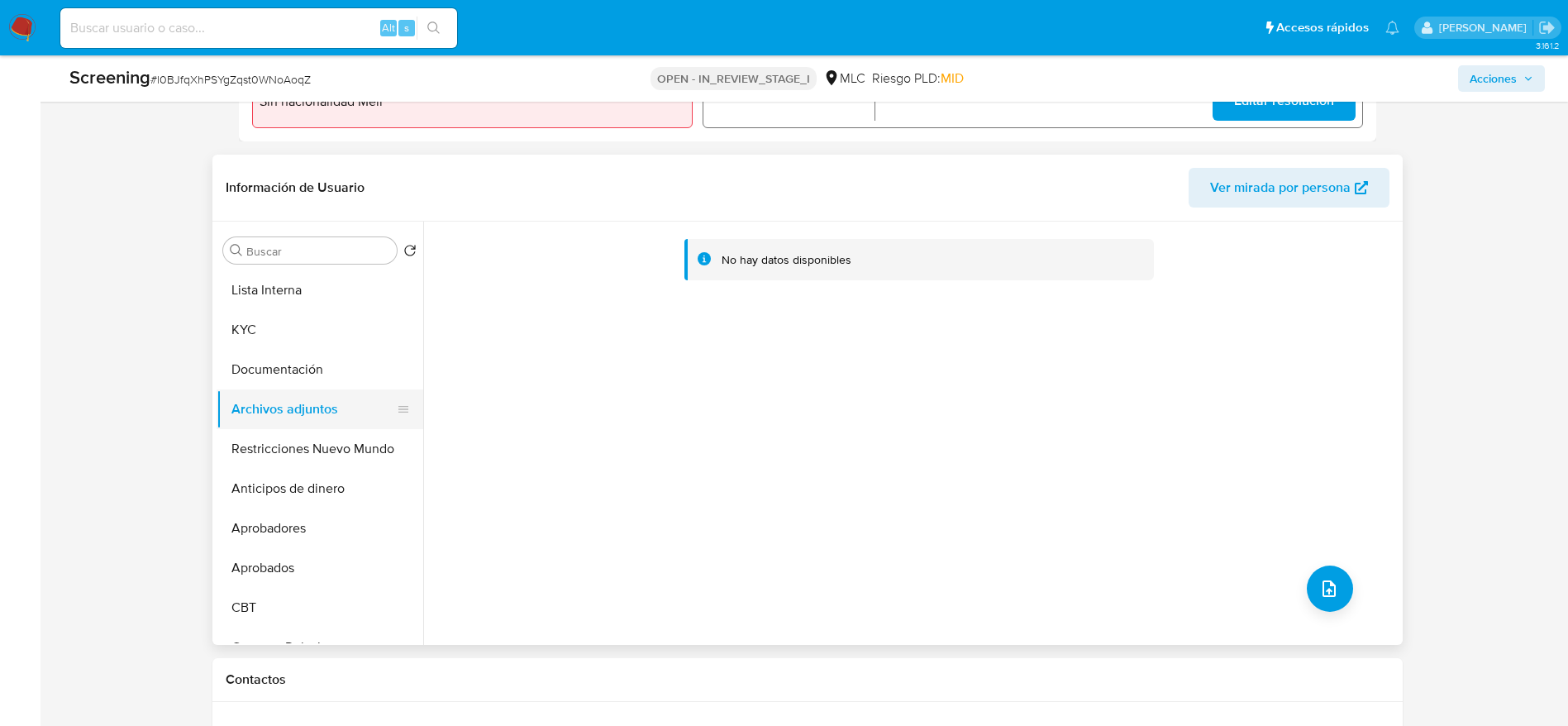
click at [291, 399] on button "Archivos adjuntos" at bounding box center [312, 409] width 193 height 40
drag, startPoint x: 291, startPoint y: 365, endPoint x: 294, endPoint y: 415, distance: 50.1
click at [294, 365] on button "Documentación" at bounding box center [319, 369] width 207 height 40
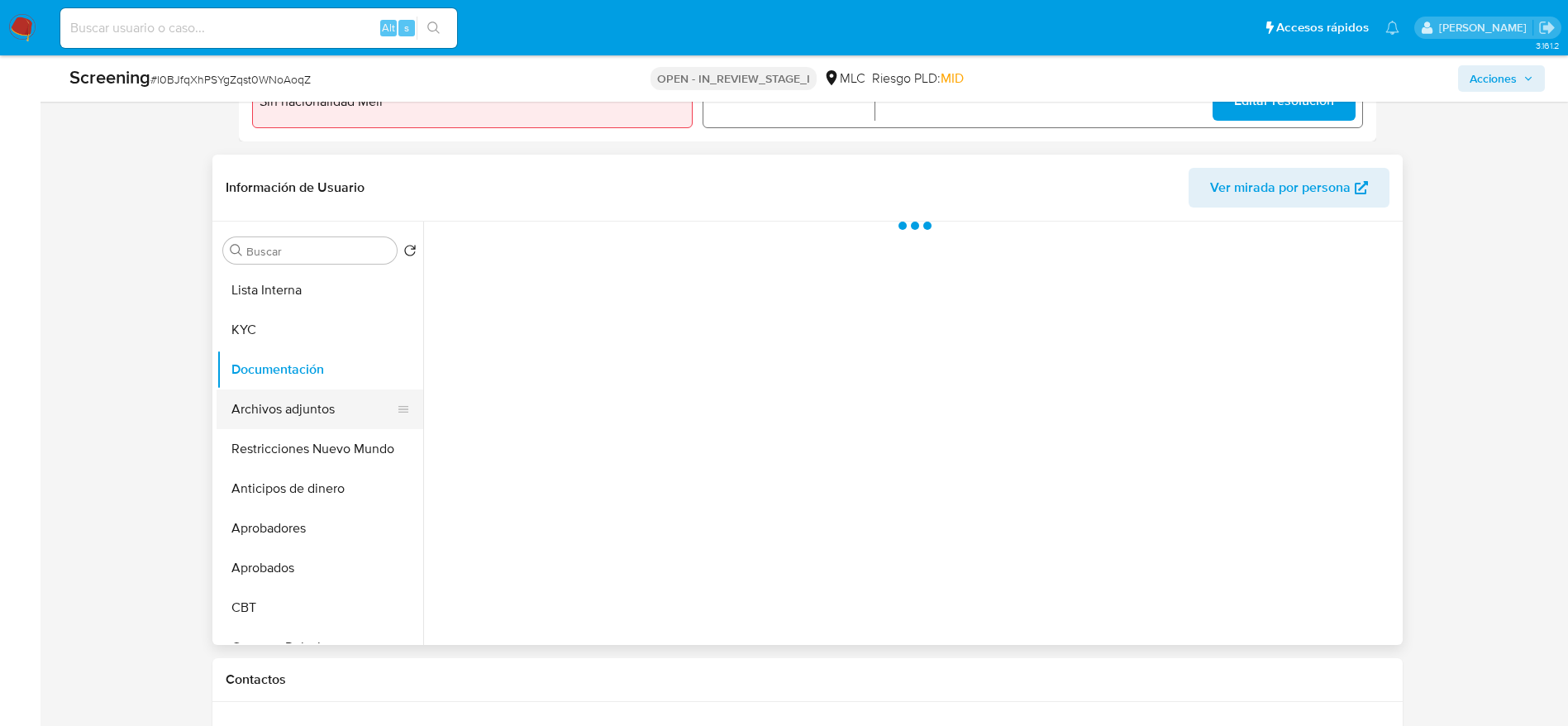
click at [294, 418] on button "Archivos adjuntos" at bounding box center [312, 409] width 193 height 40
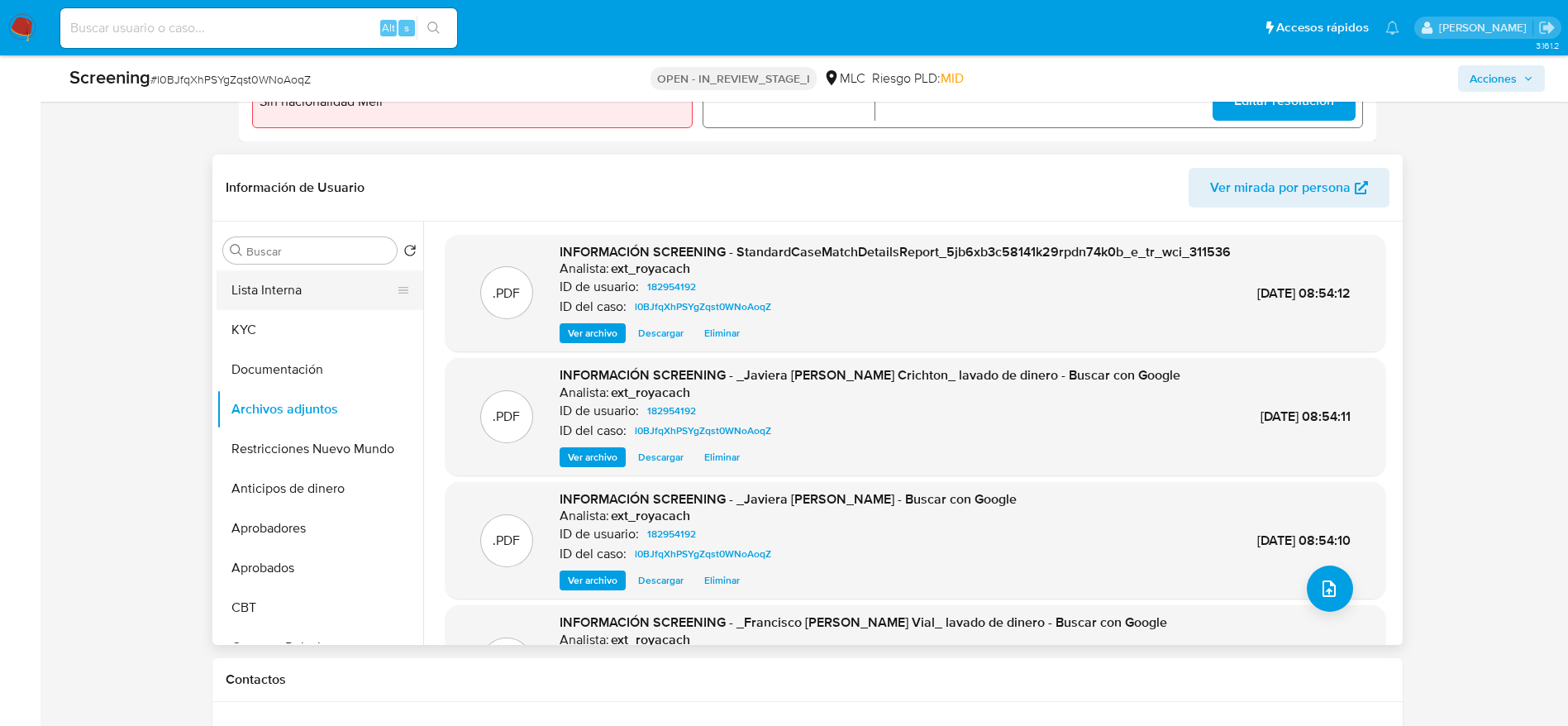
click at [330, 287] on button "Lista Interna" at bounding box center [312, 290] width 193 height 40
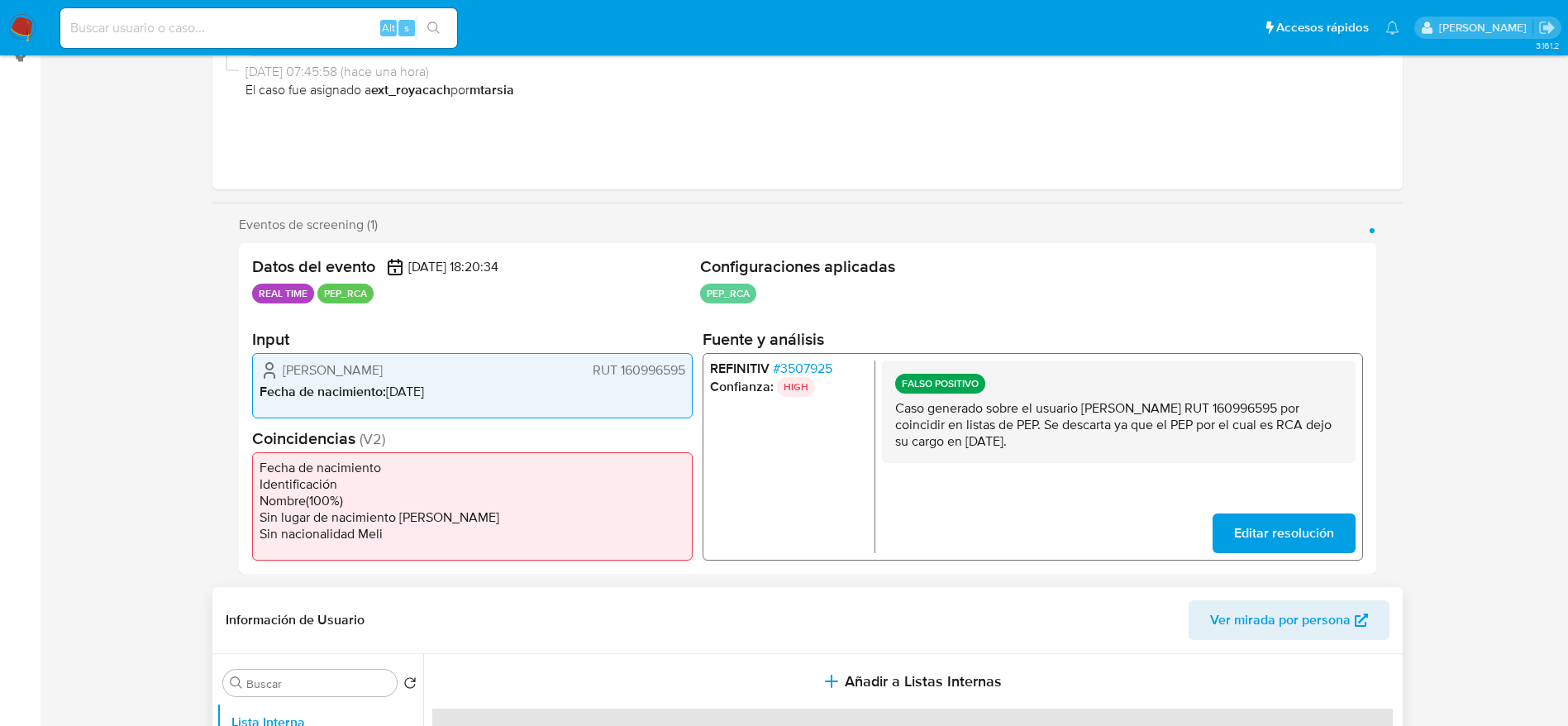
scroll to position [0, 0]
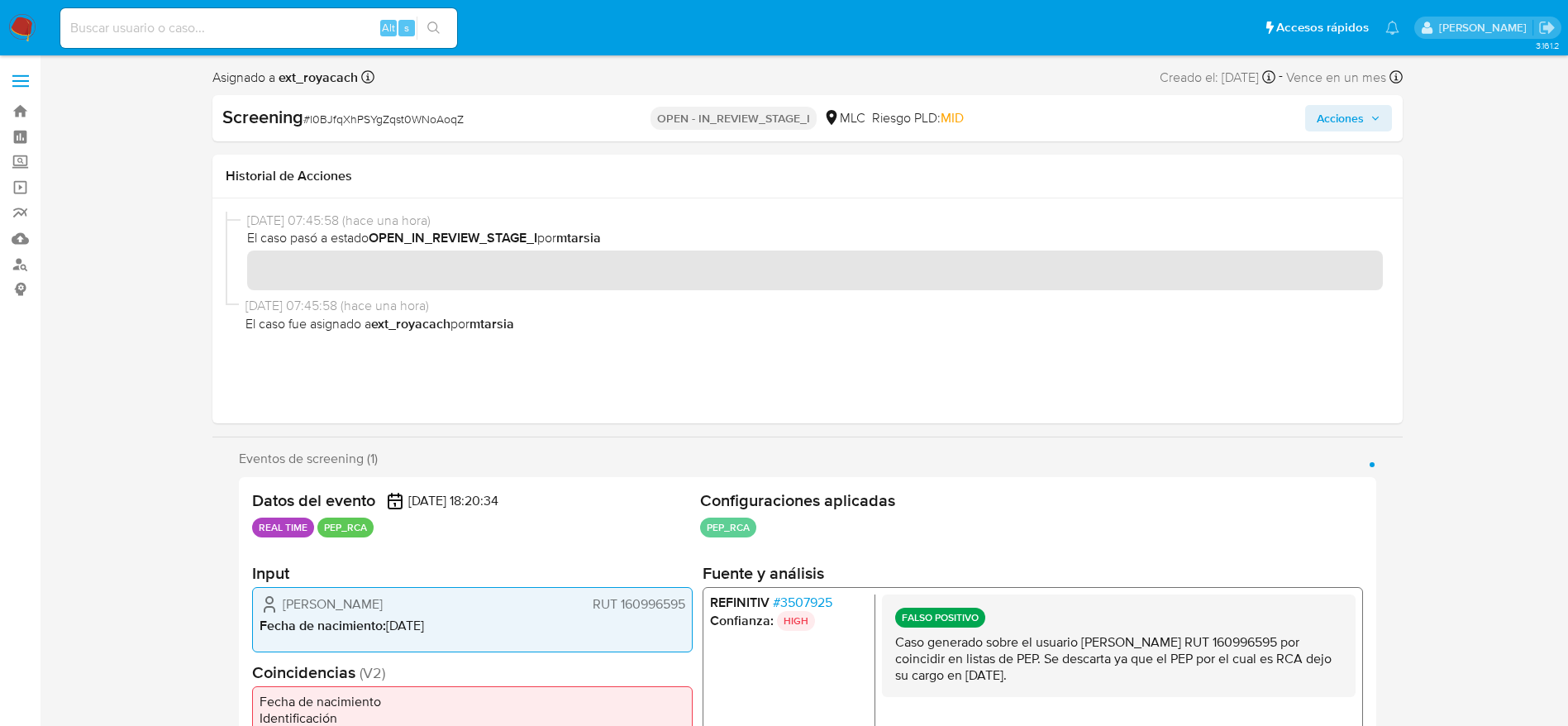
click at [1317, 115] on span "Acciones" at bounding box center [1339, 117] width 47 height 26
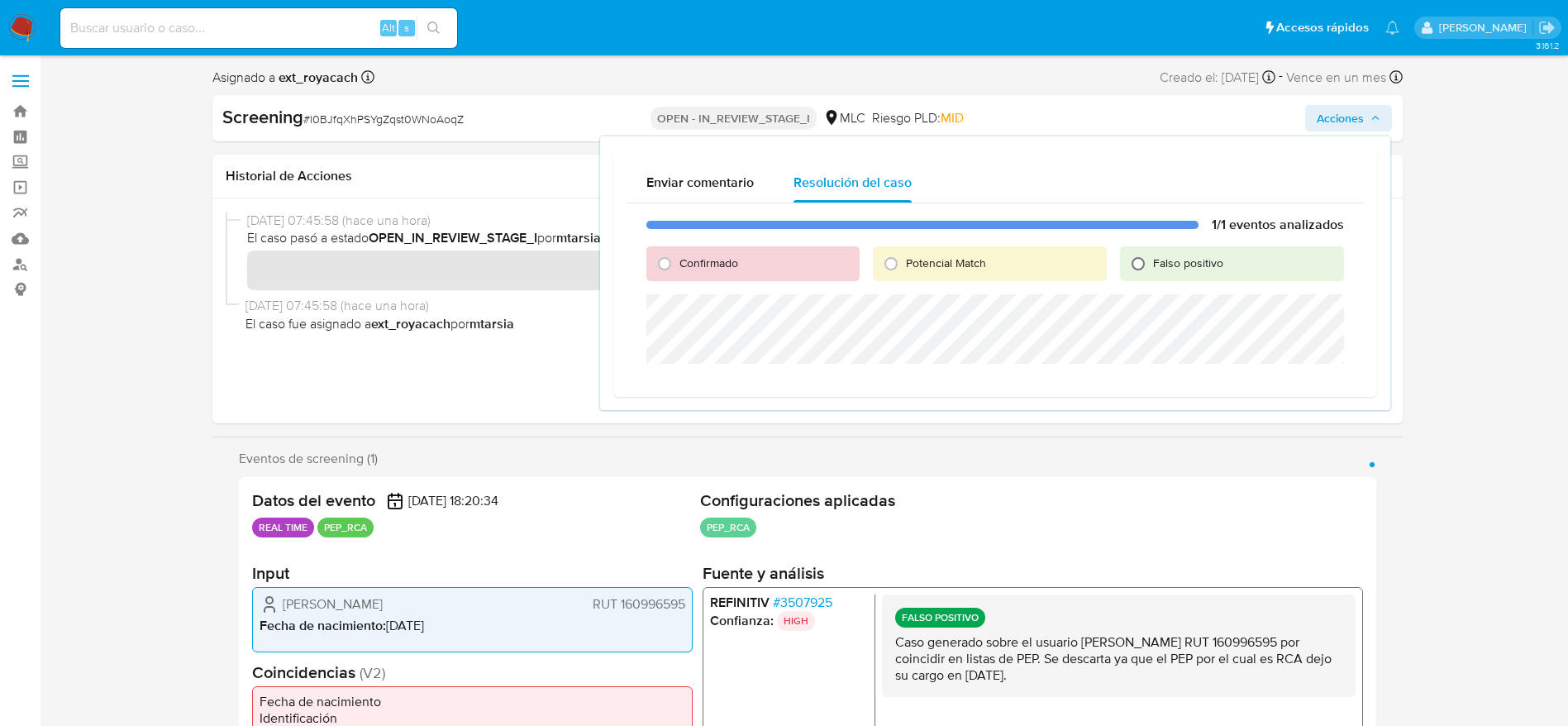
click at [1144, 256] on input "Falso positivo" at bounding box center [1138, 263] width 26 height 26
radio input "true"
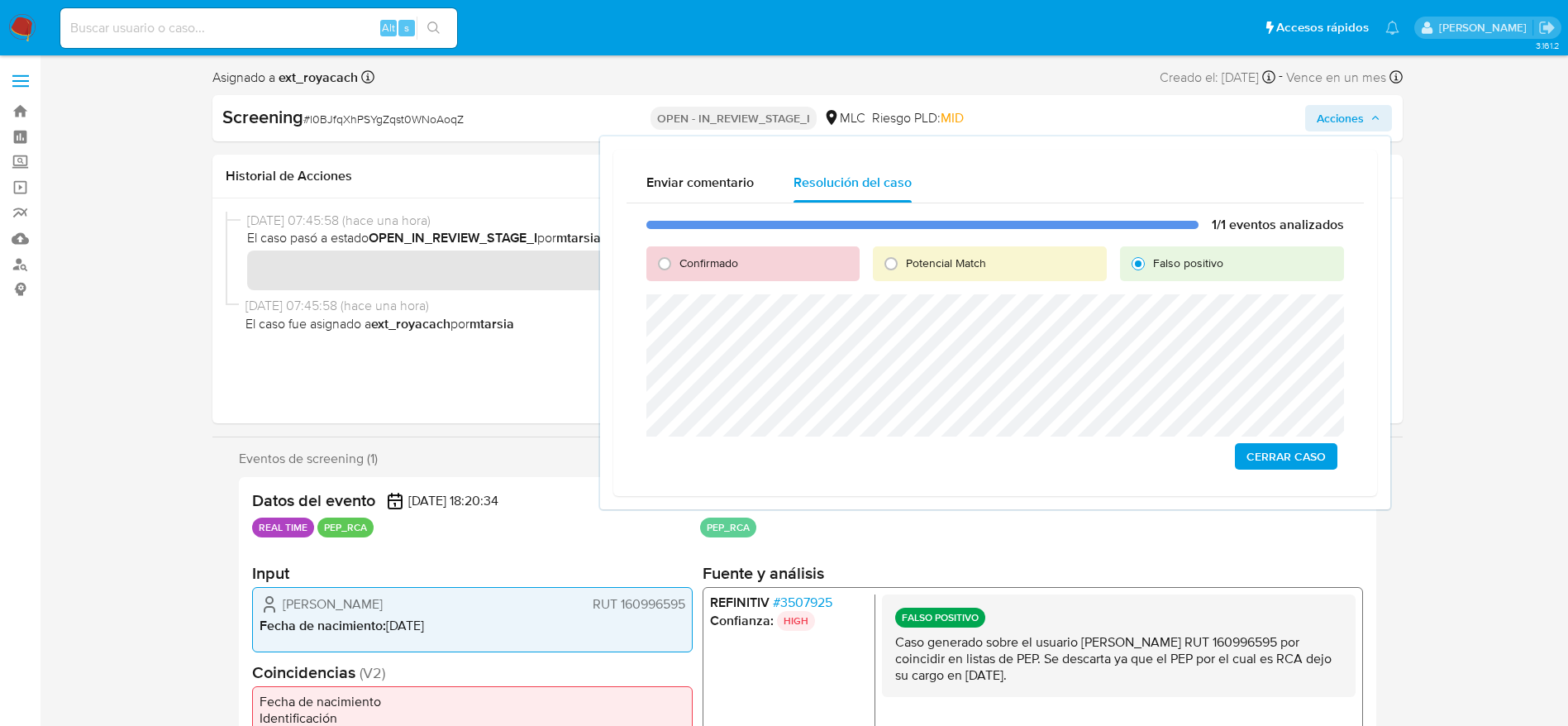
click at [1276, 449] on span "Cerrar Caso" at bounding box center [1286, 456] width 79 height 23
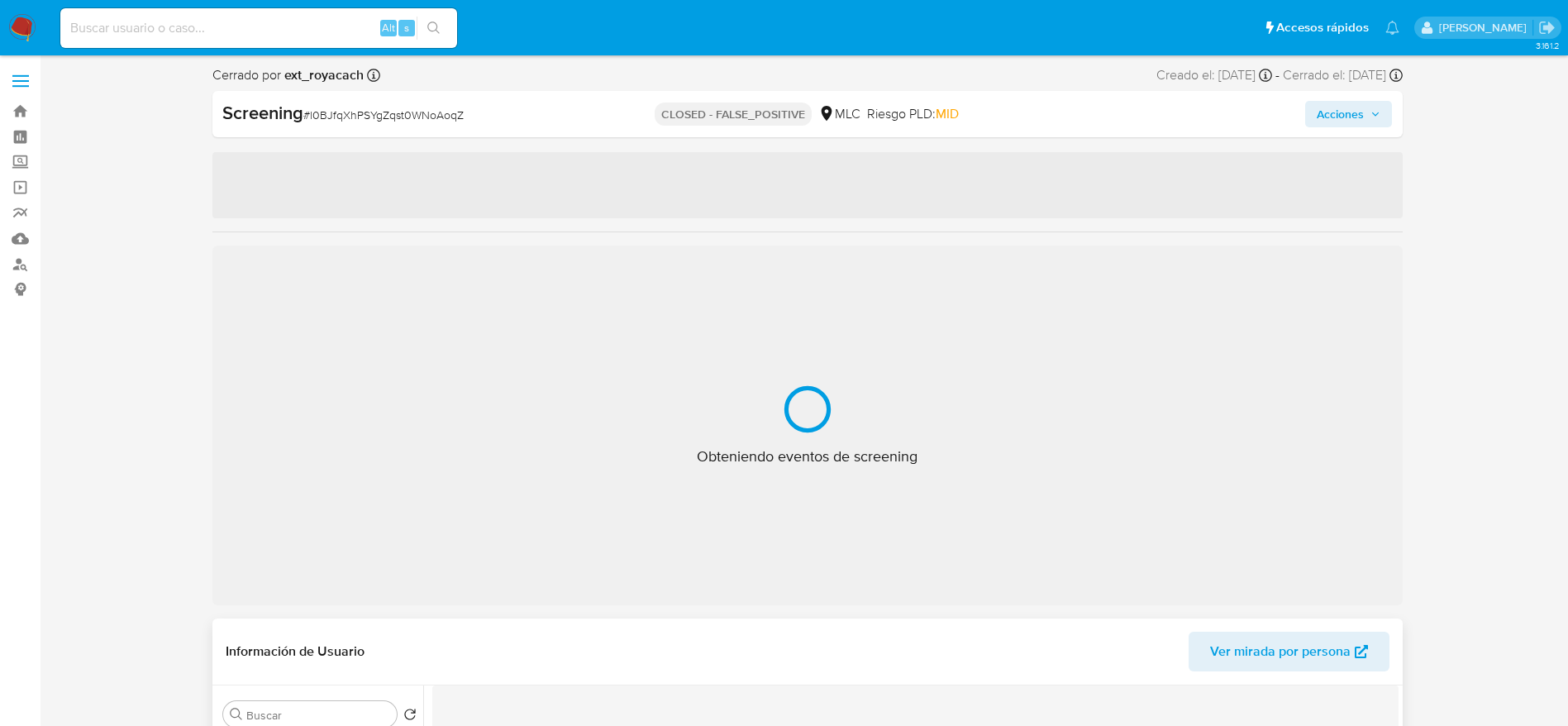
select select "10"
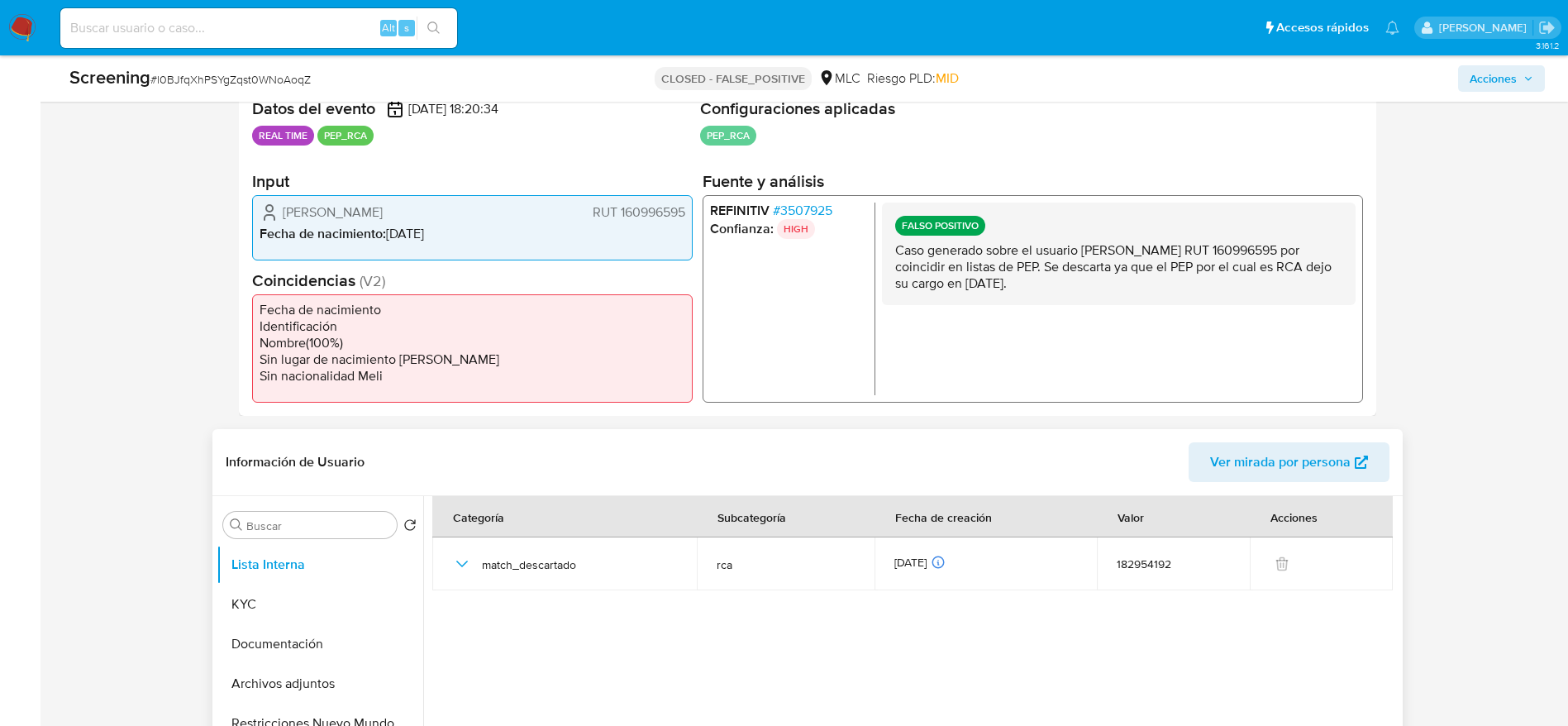
scroll to position [496, 0]
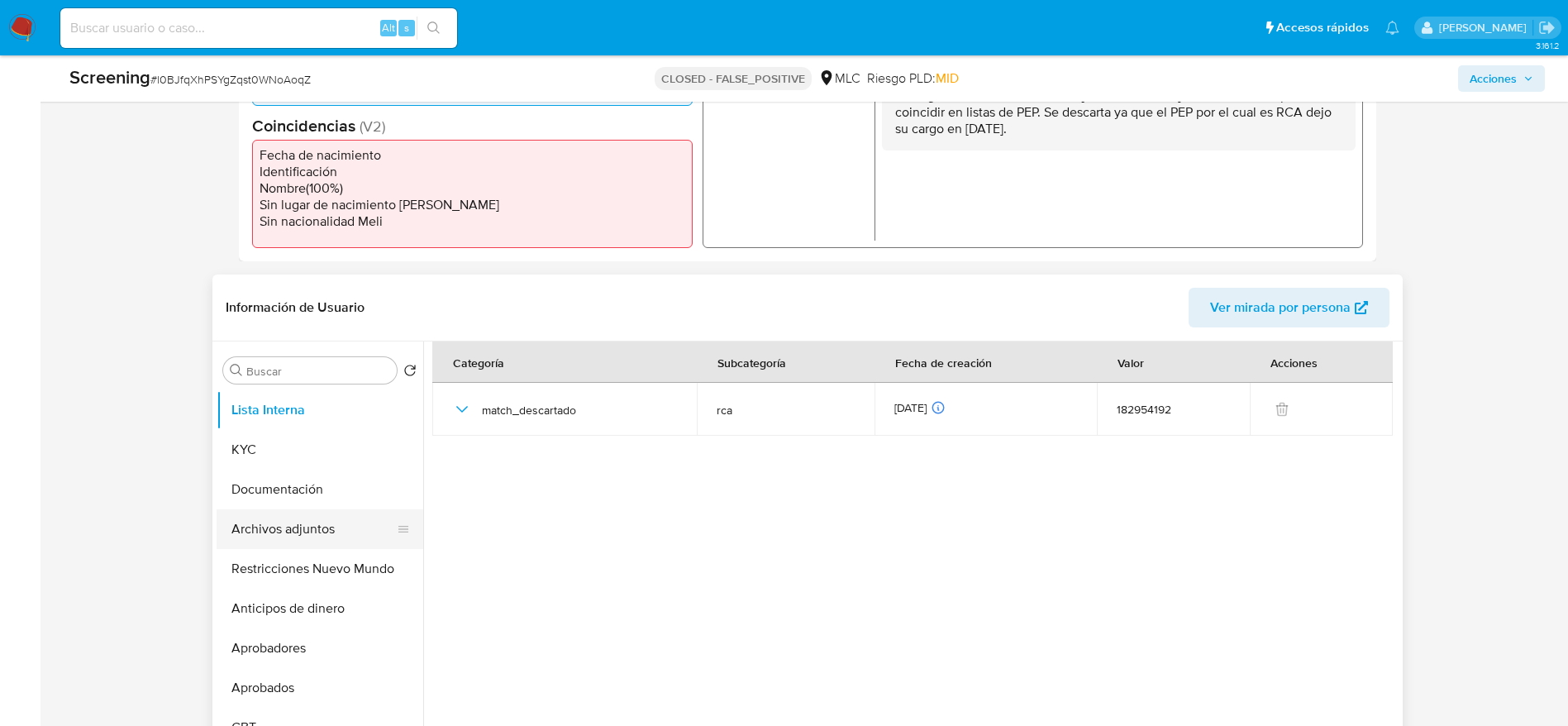
click at [358, 511] on button "Archivos adjuntos" at bounding box center [312, 529] width 193 height 40
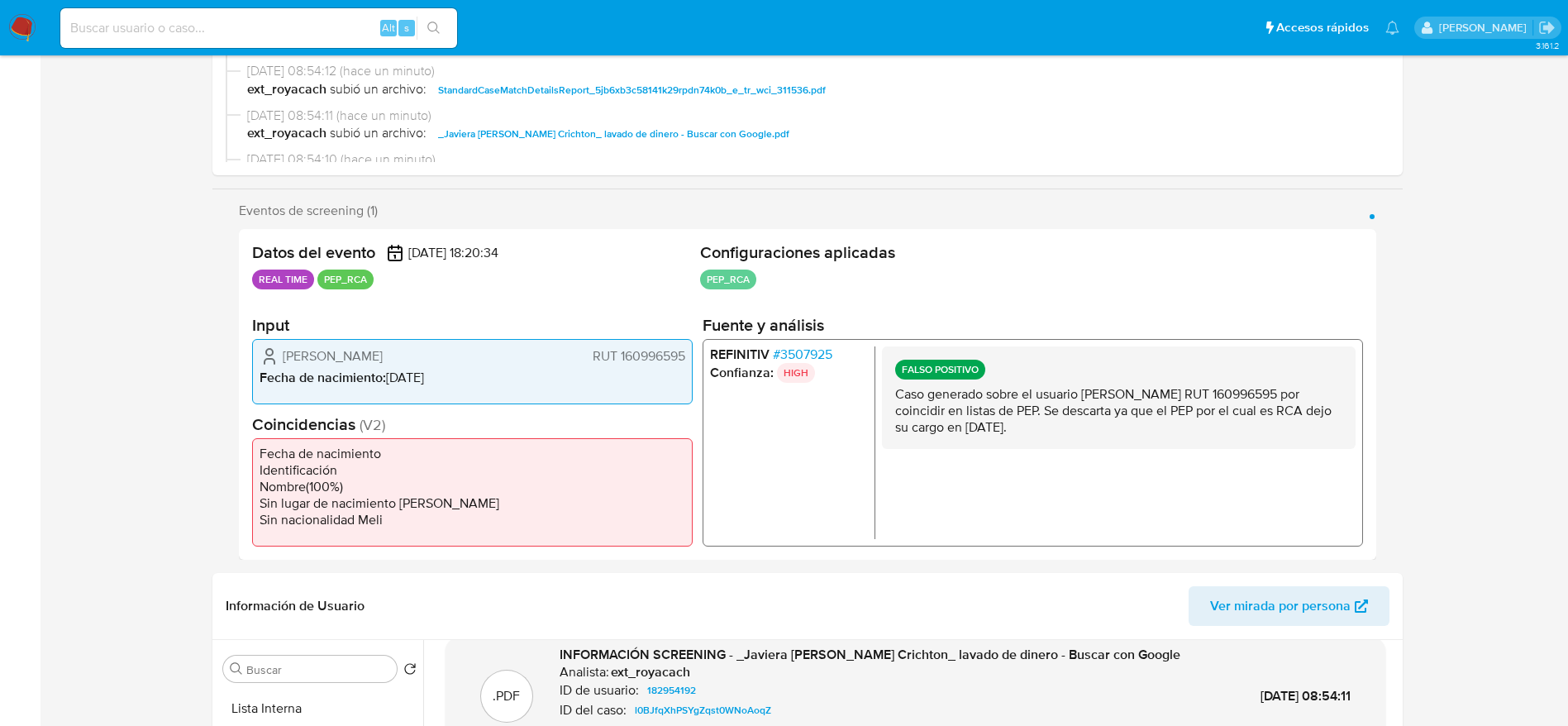
scroll to position [0, 0]
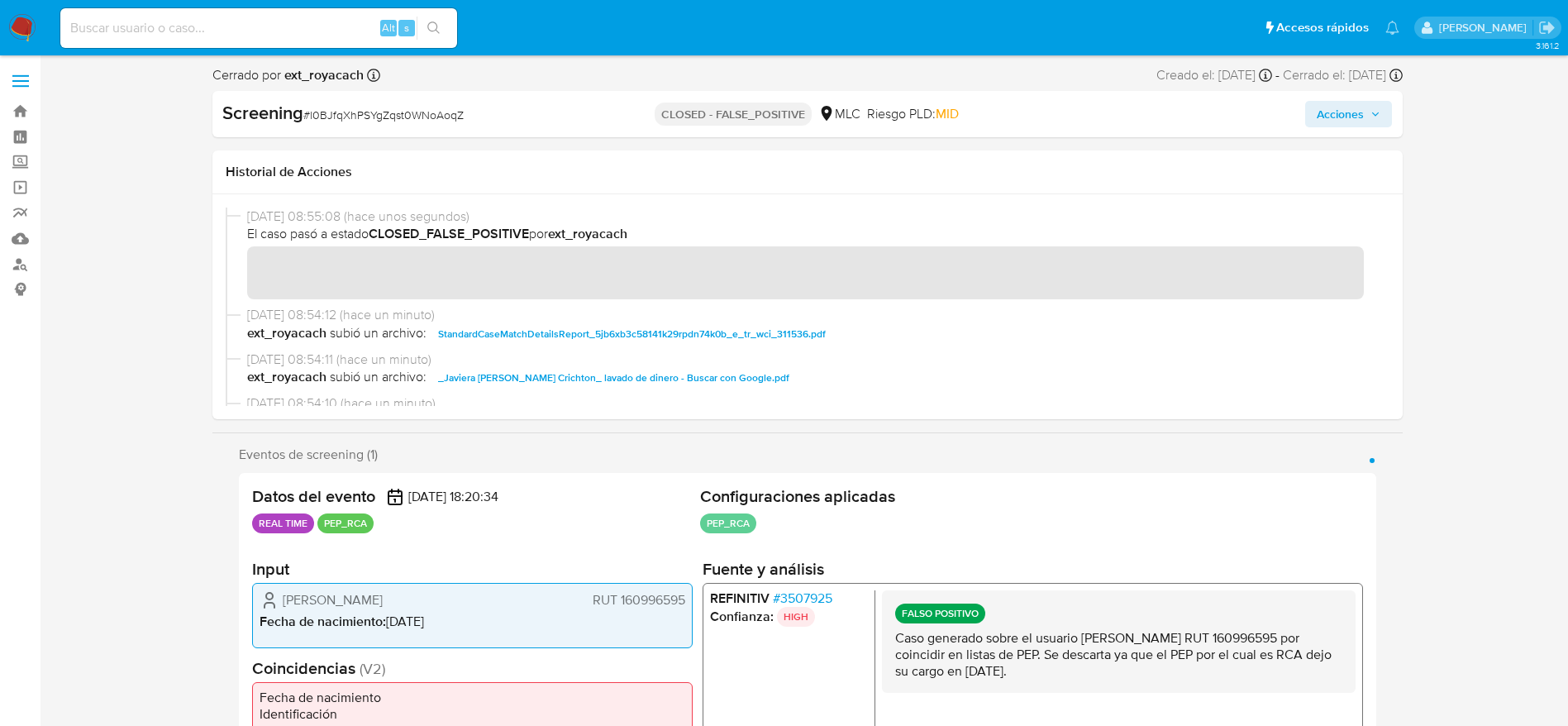
click at [426, 99] on div "Screening # l0BJfqXhPSYgZqst0WNoAoqZ CLOSED - FALSE_POSITIVE MLC Riesgo PLD: MI…" at bounding box center [807, 114] width 1190 height 46
copy span "l0BJfqXhPSYgZqst0WNoAoqZ"
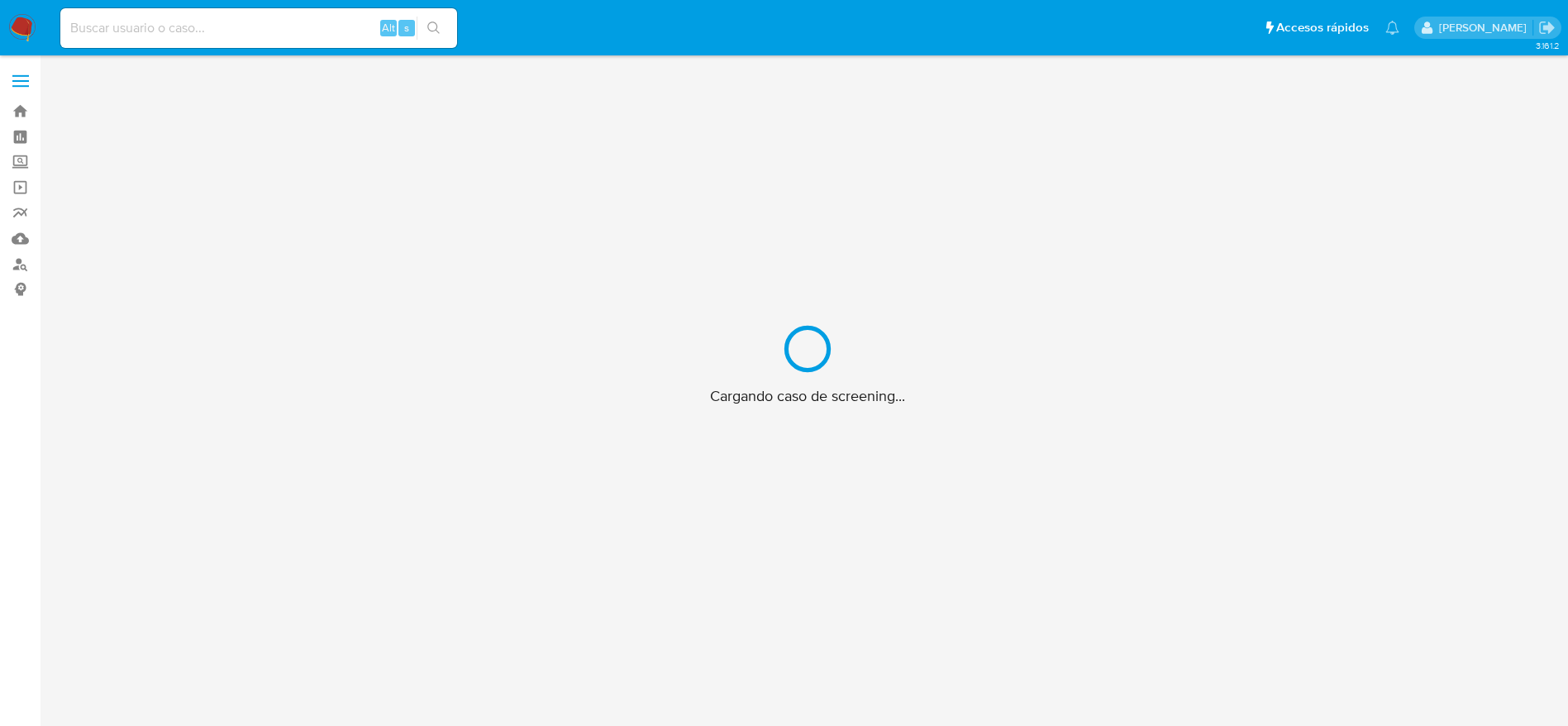
scroll to position [60, 0]
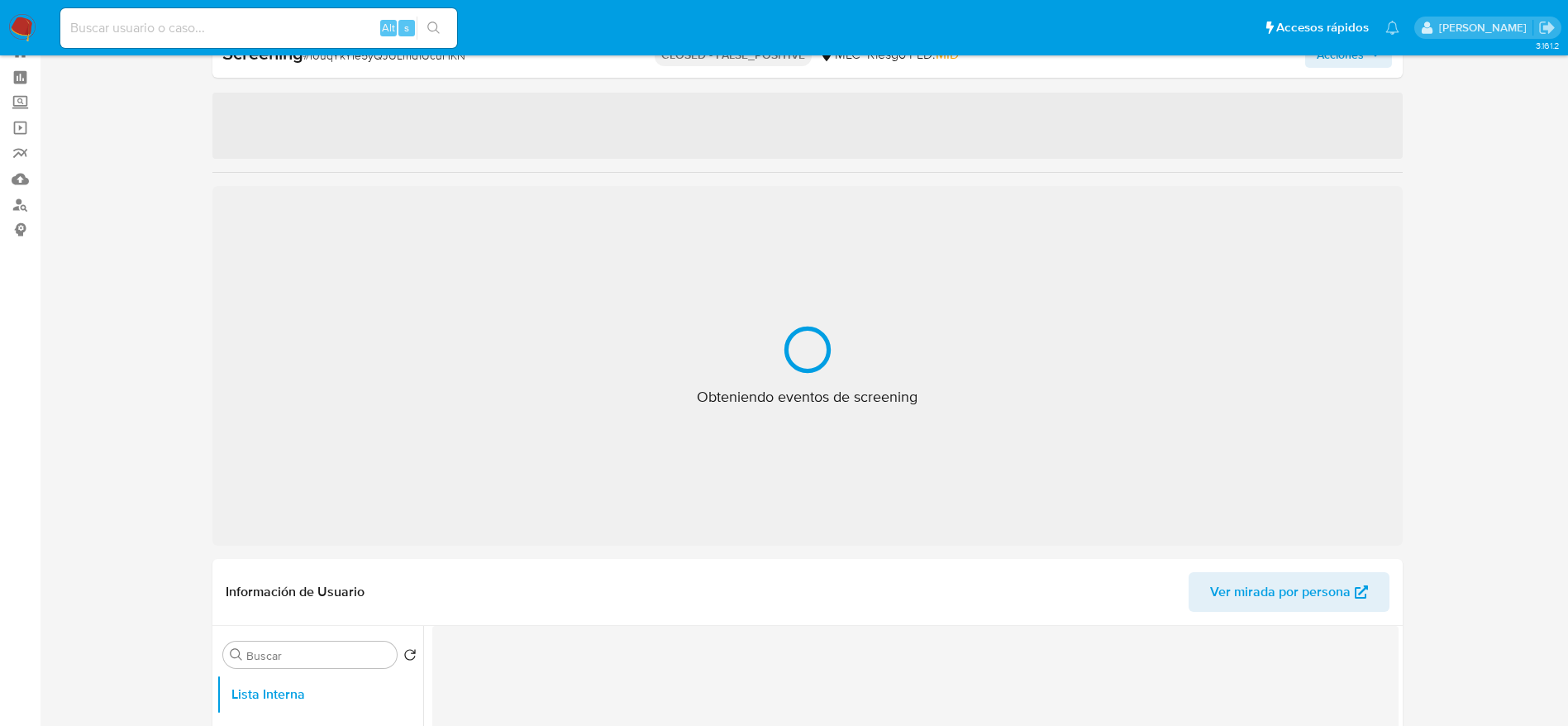
select select "10"
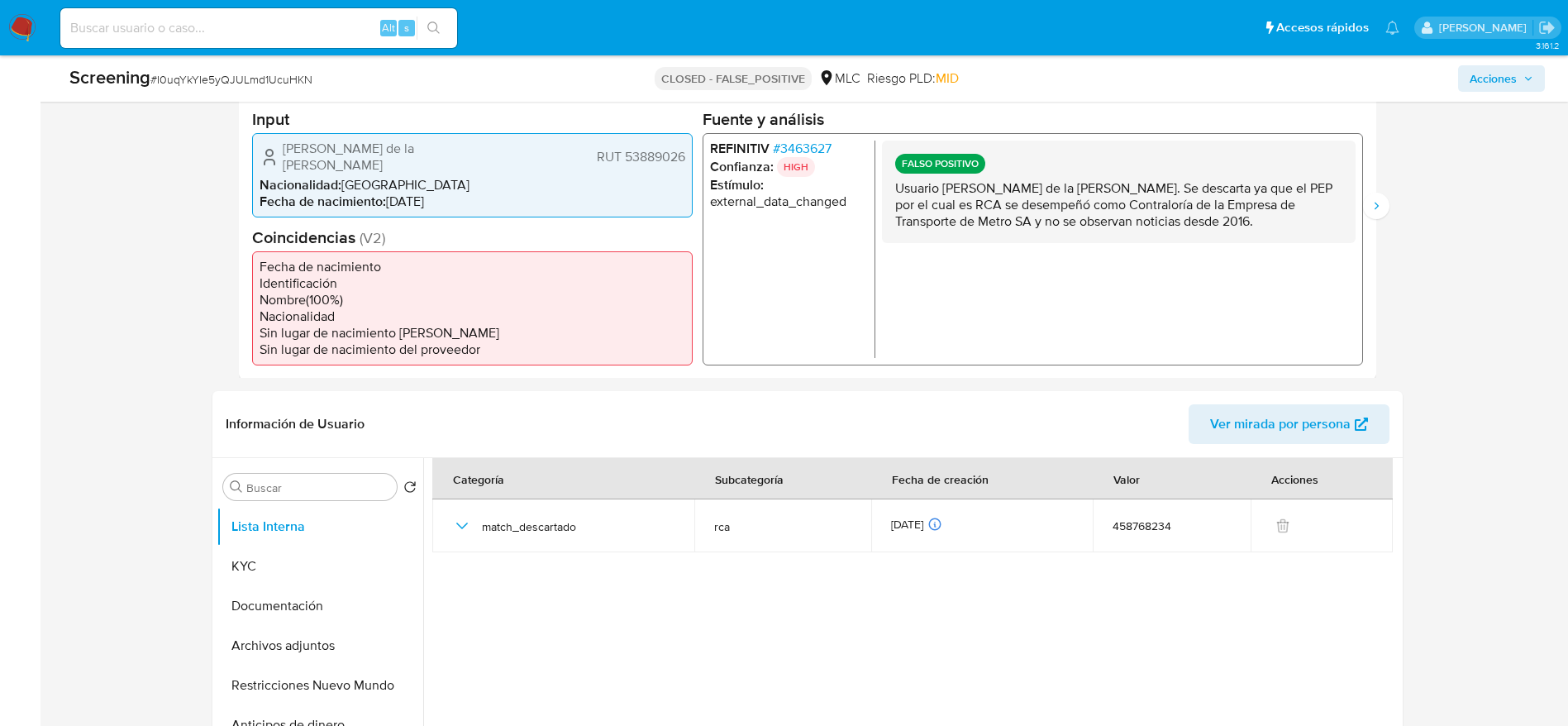
scroll to position [432, 0]
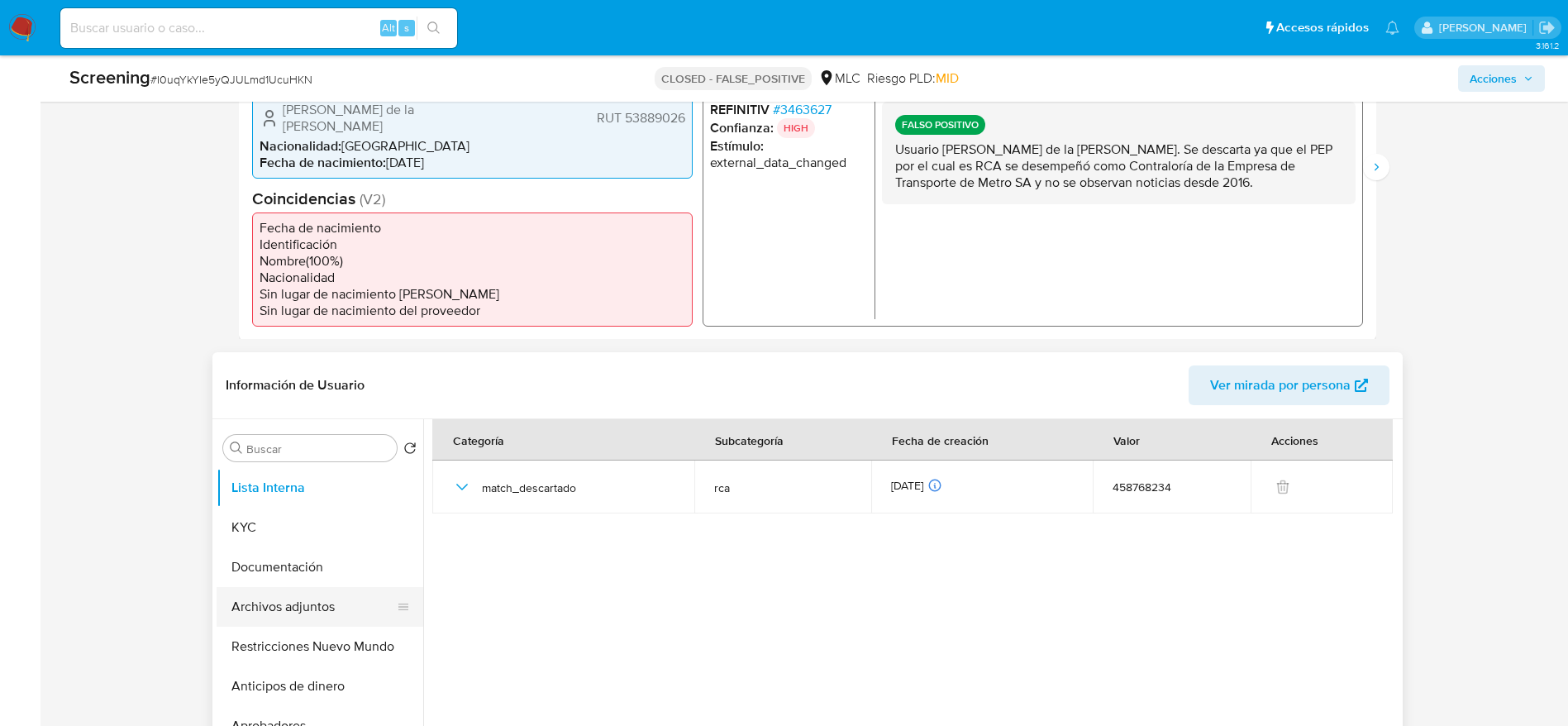
click at [368, 604] on button "Archivos adjuntos" at bounding box center [312, 607] width 193 height 40
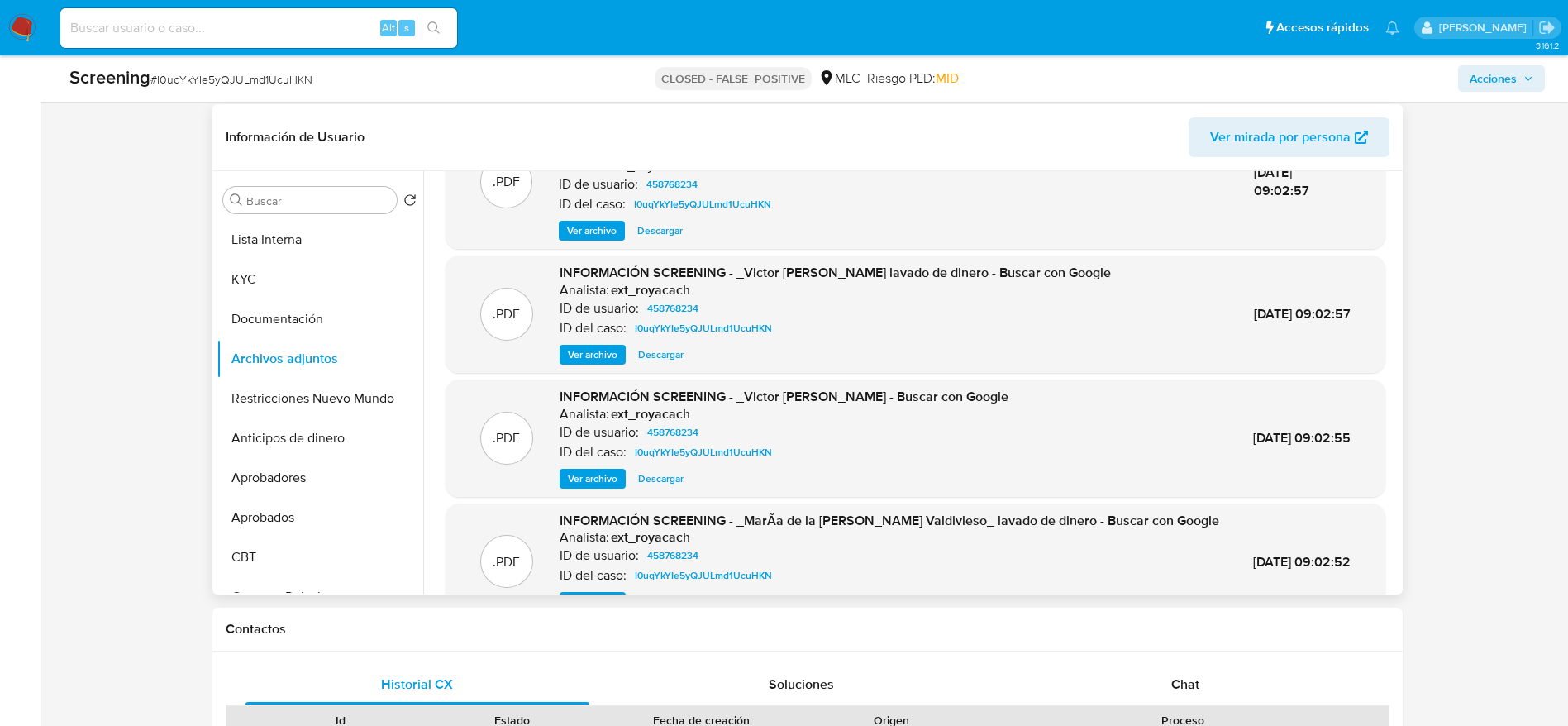
scroll to position [0, 0]
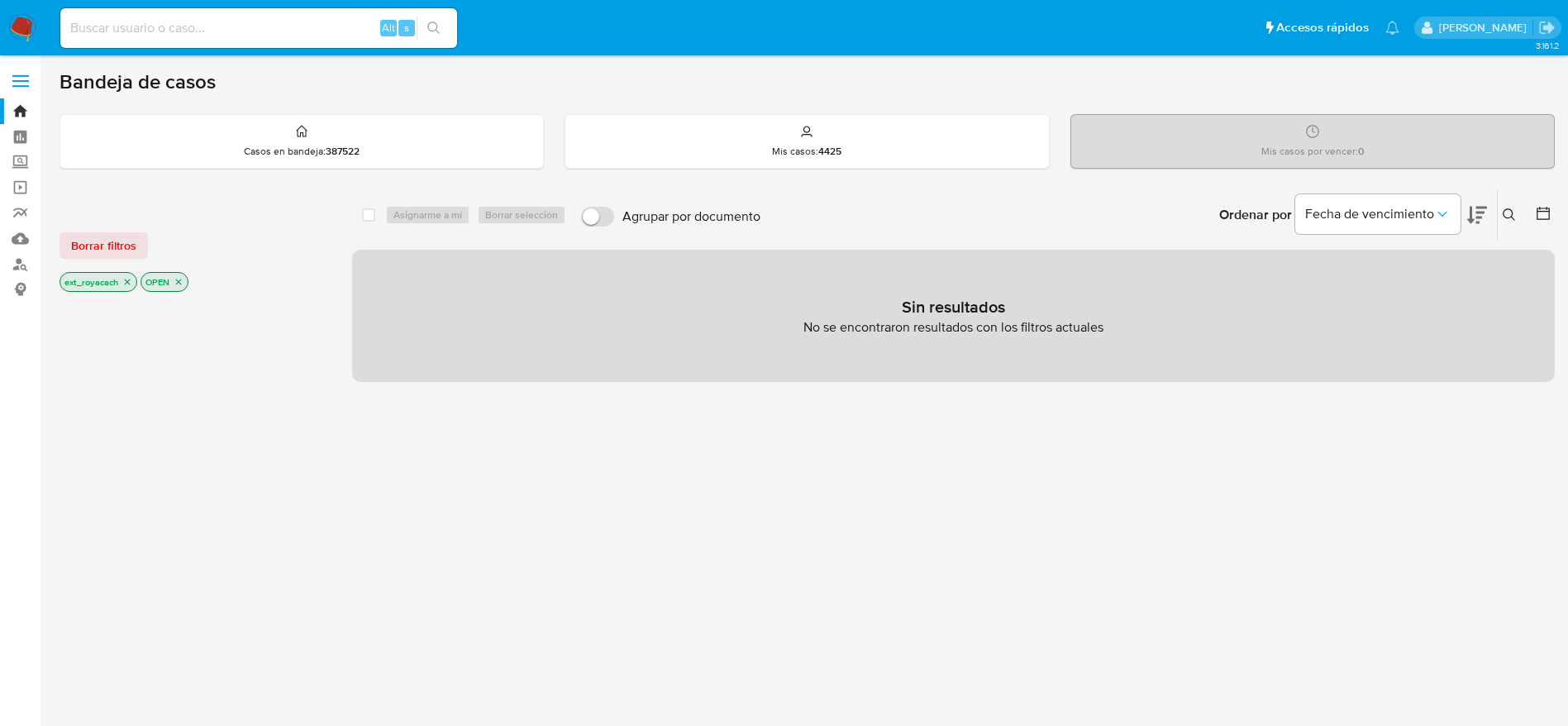
click at [124, 283] on icon "close-filter" at bounding box center [128, 282] width 10 height 10
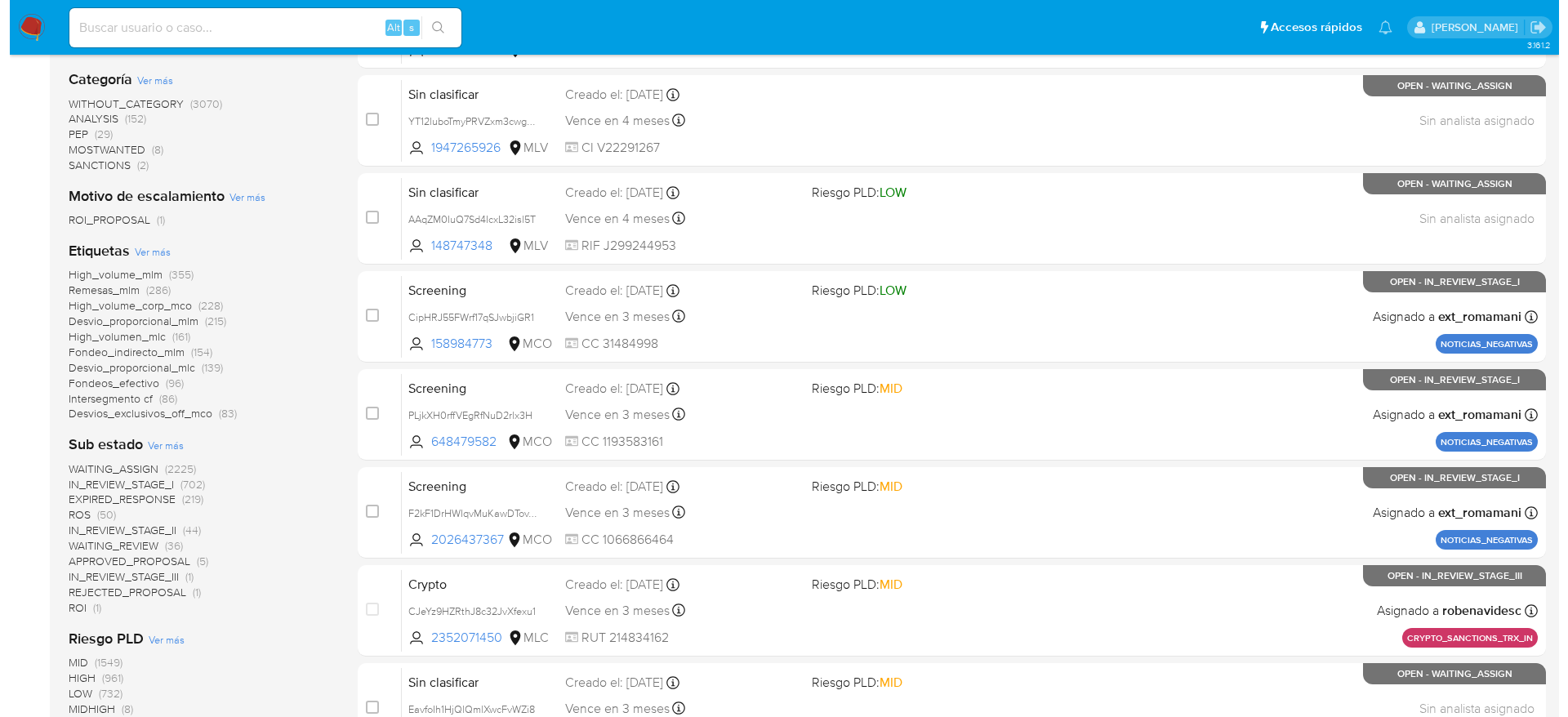
scroll to position [857, 0]
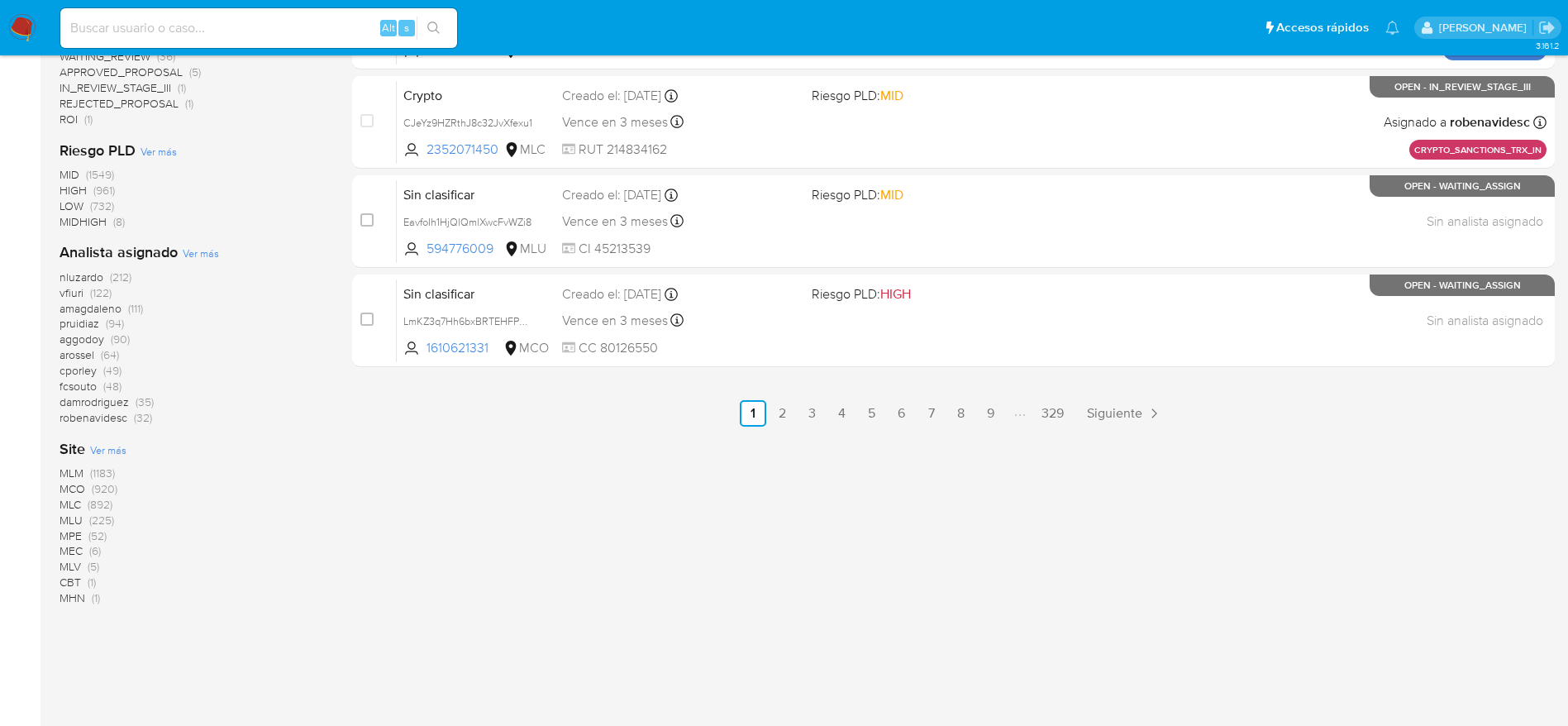
click at [172, 257] on b "Analista asignado" at bounding box center [118, 252] width 118 height 21
click at [196, 255] on span "Ver más" at bounding box center [201, 252] width 37 height 14
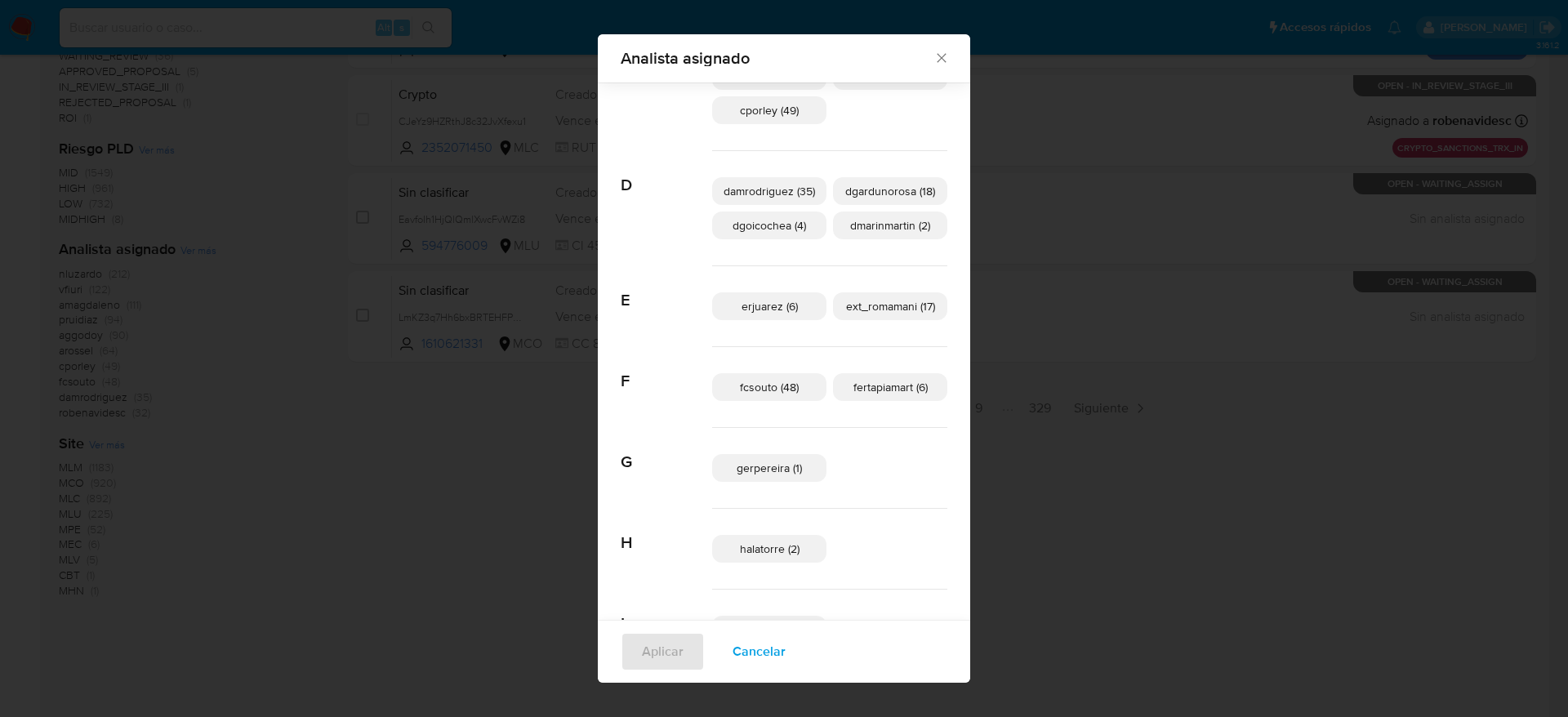
scroll to position [356, 0]
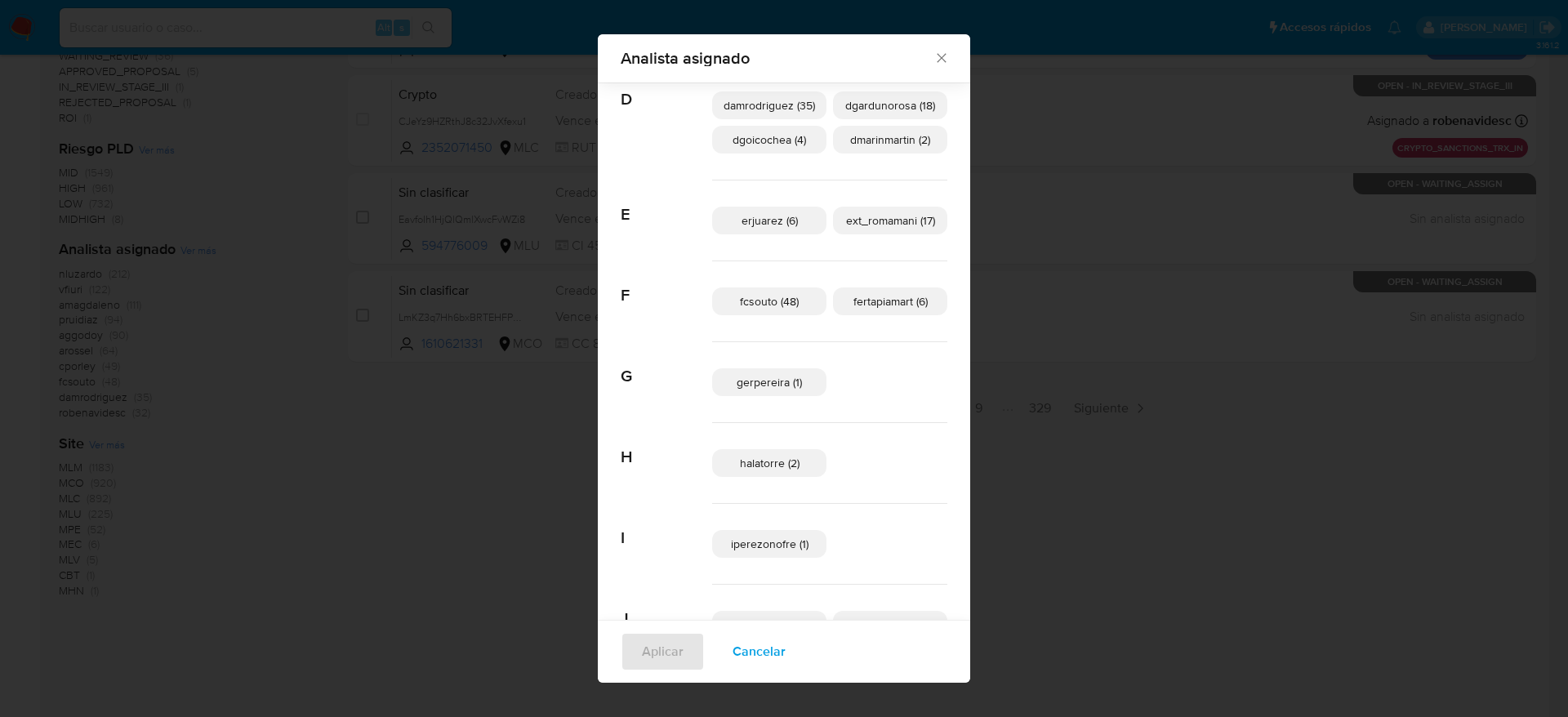
click at [751, 641] on span "Cancelar" at bounding box center [758, 651] width 53 height 36
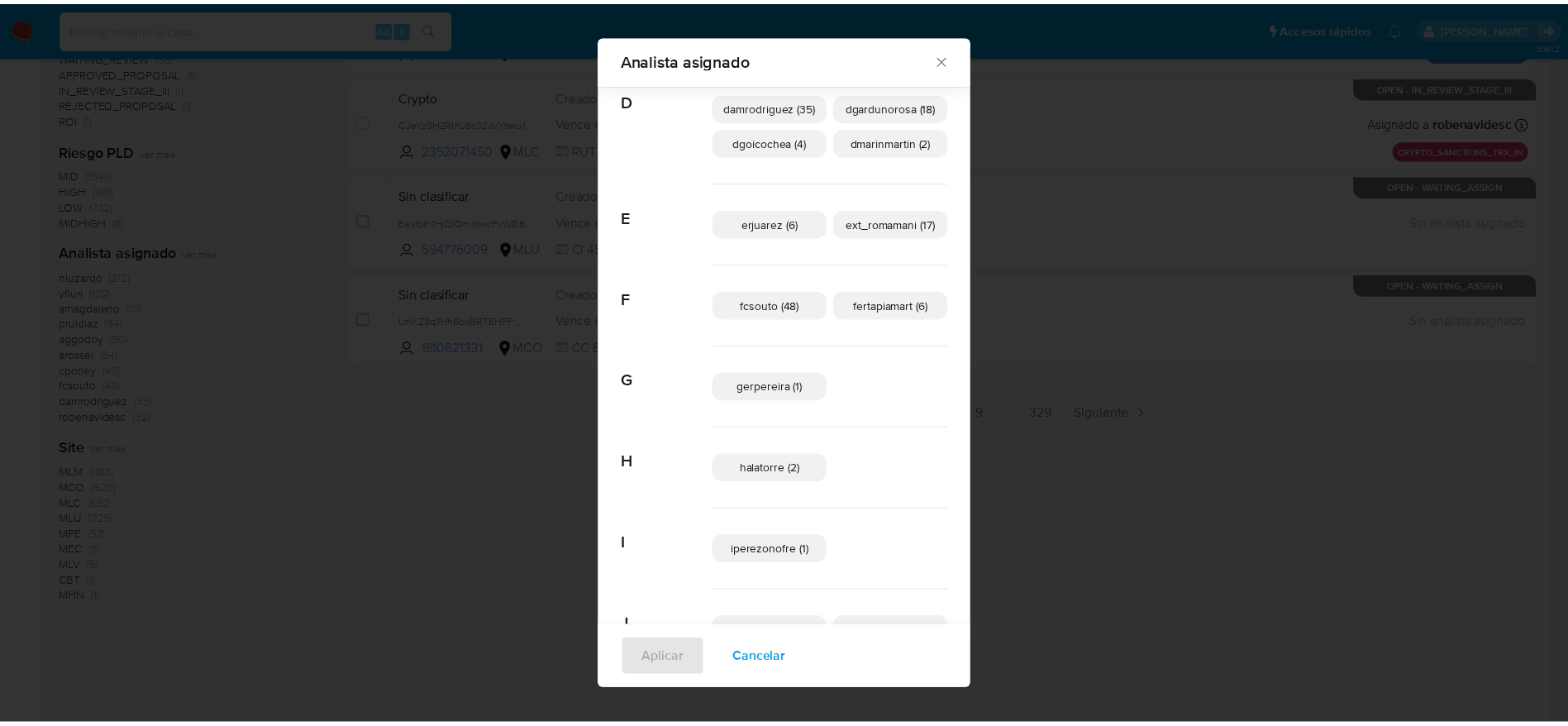
scroll to position [0, 0]
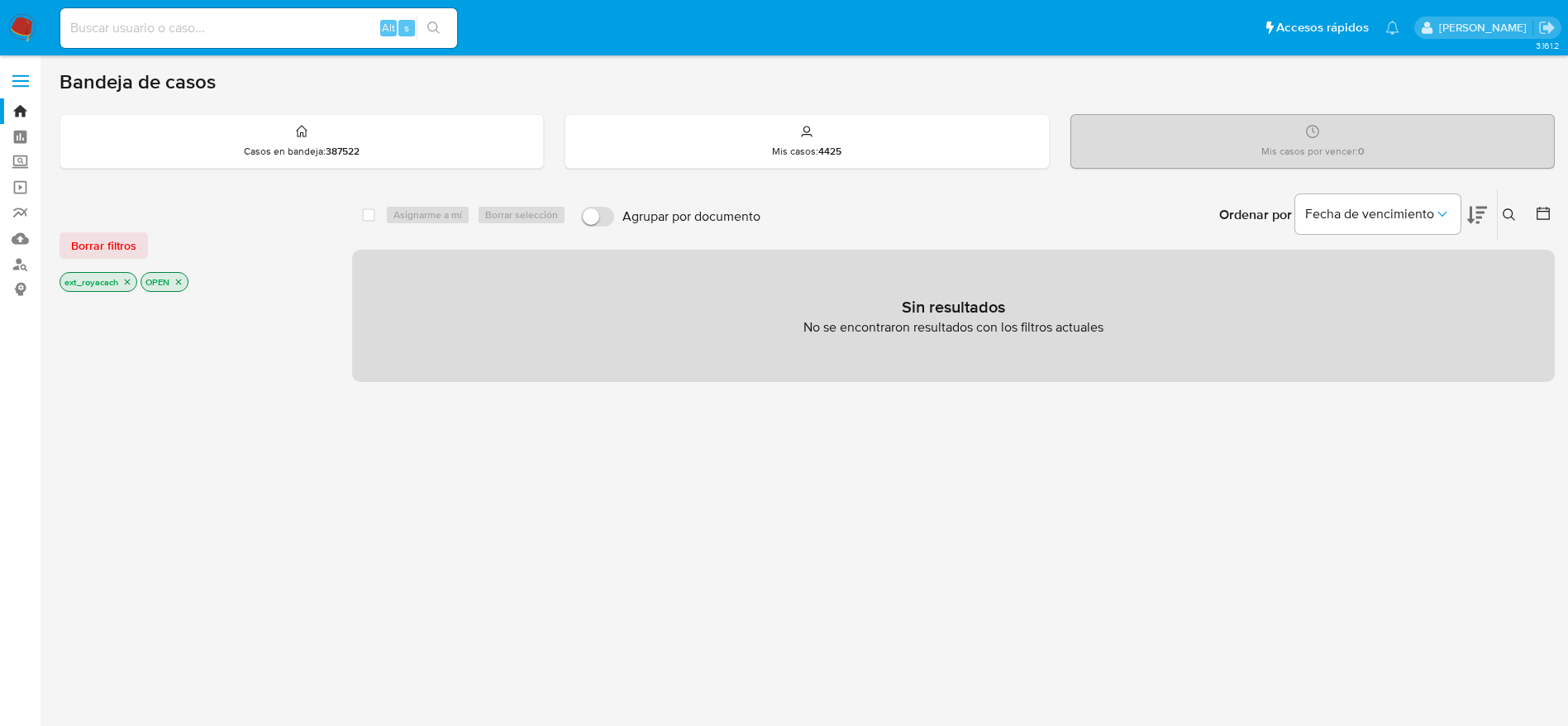
click at [206, 47] on div "Alt s" at bounding box center [259, 28] width 396 height 40
click at [101, 237] on span "Borrar filtros" at bounding box center [104, 245] width 66 height 23
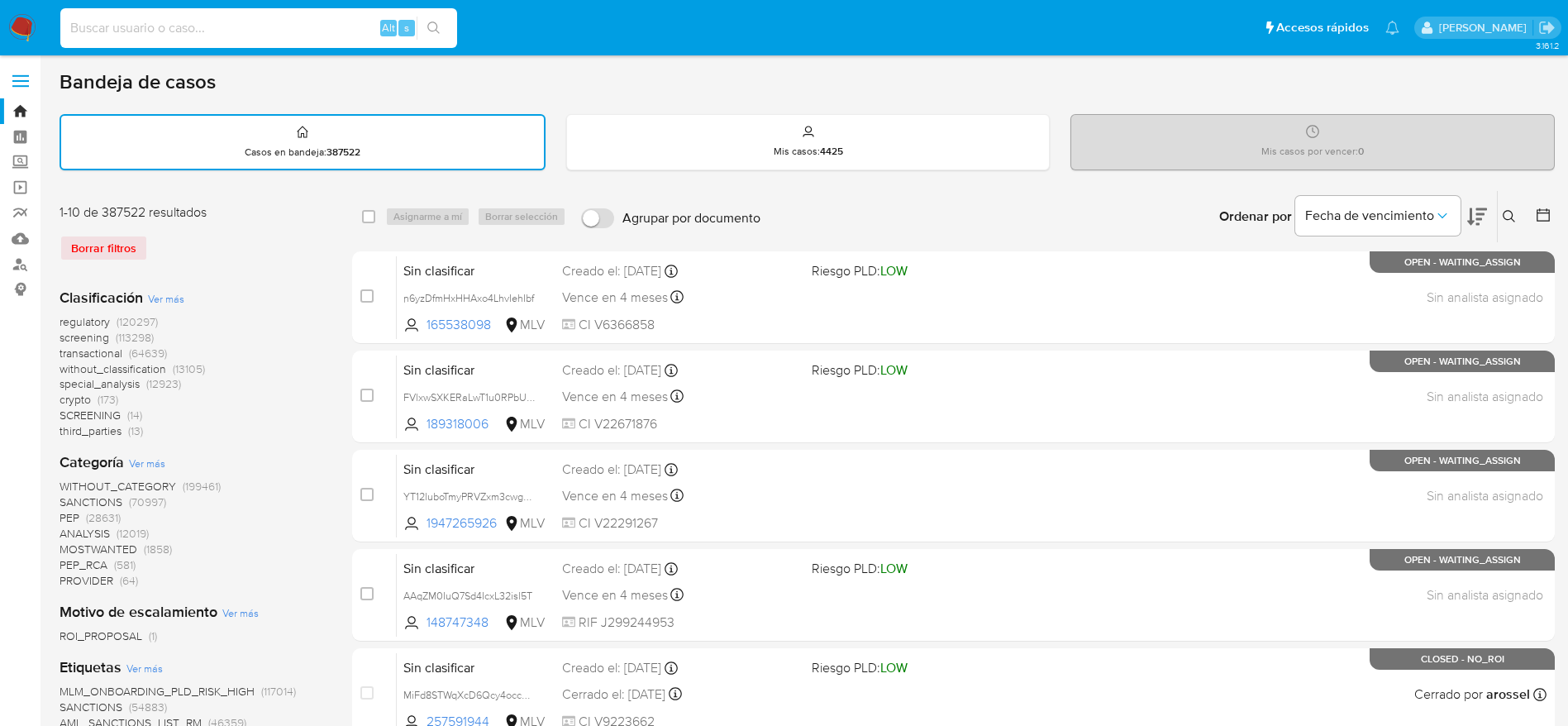
click at [219, 36] on input at bounding box center [259, 27] width 396 height 21
paste input "(((upper(TRANSLATE(cus_first_name,'áÁéÉíÍóÓúÚ', 'aAeEiIoOuU')) = 'ANYI KARINA')…"
paste input "1692345553"
type input "1692345553"
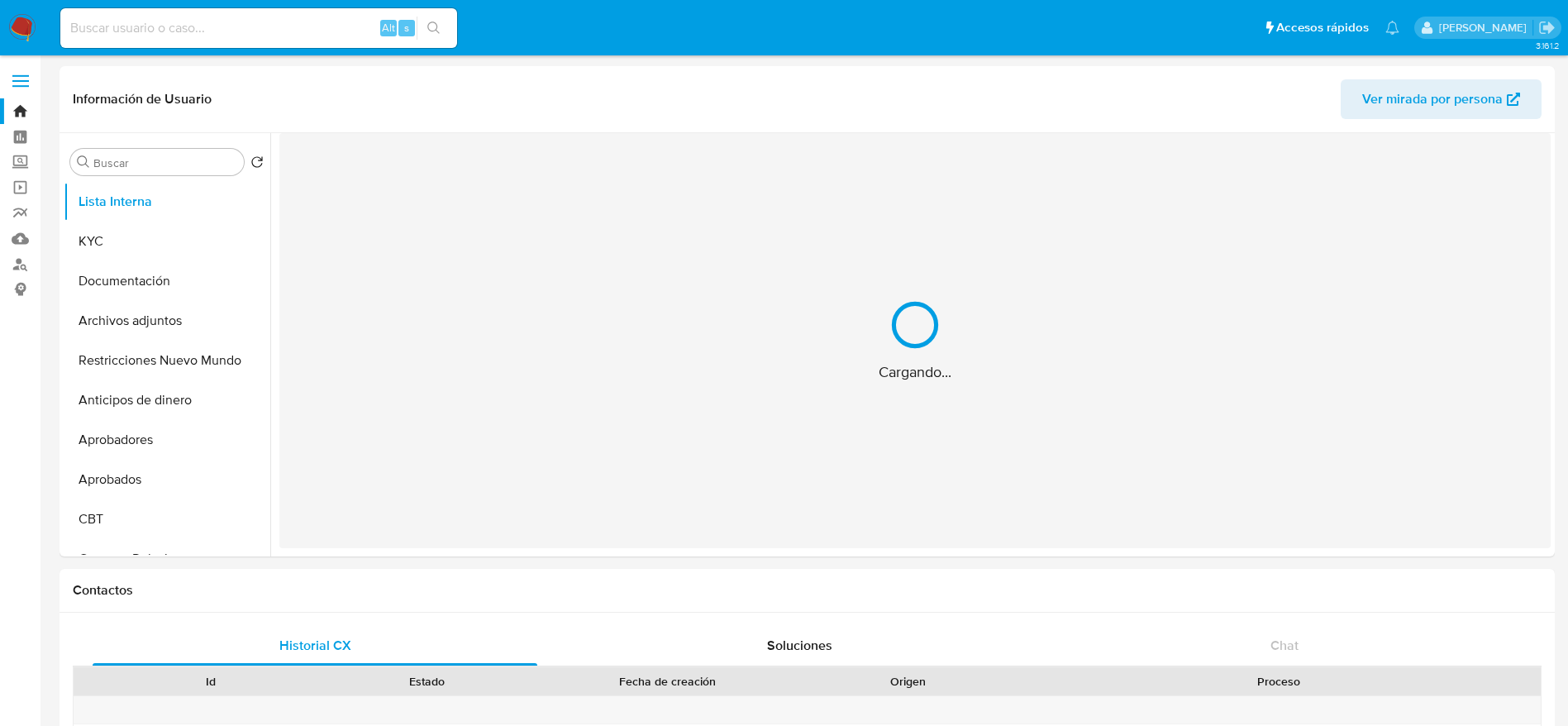
select select "10"
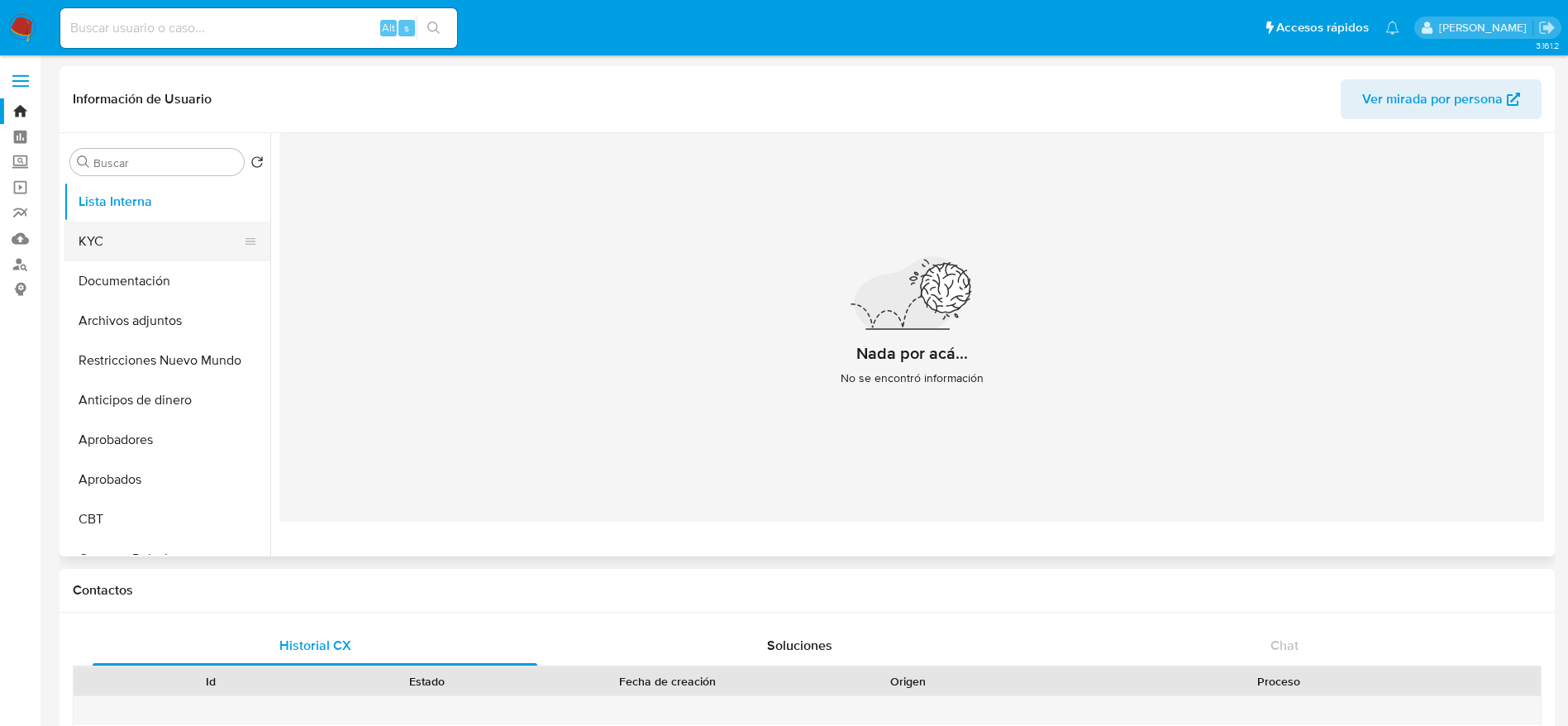
click at [111, 245] on button "KYC" at bounding box center [160, 241] width 193 height 40
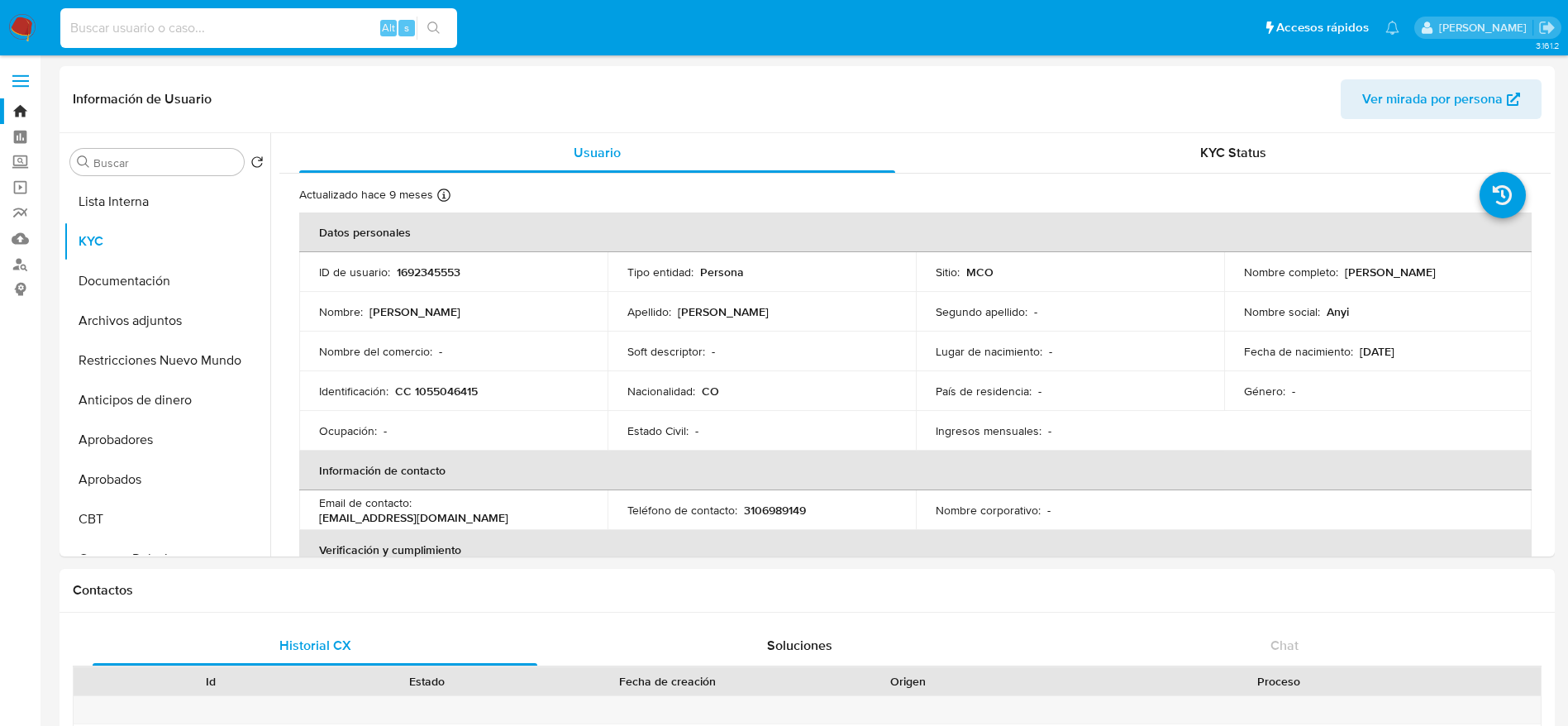
click at [351, 24] on input at bounding box center [259, 27] width 396 height 21
paste input "1366077931"
type input "1366077931"
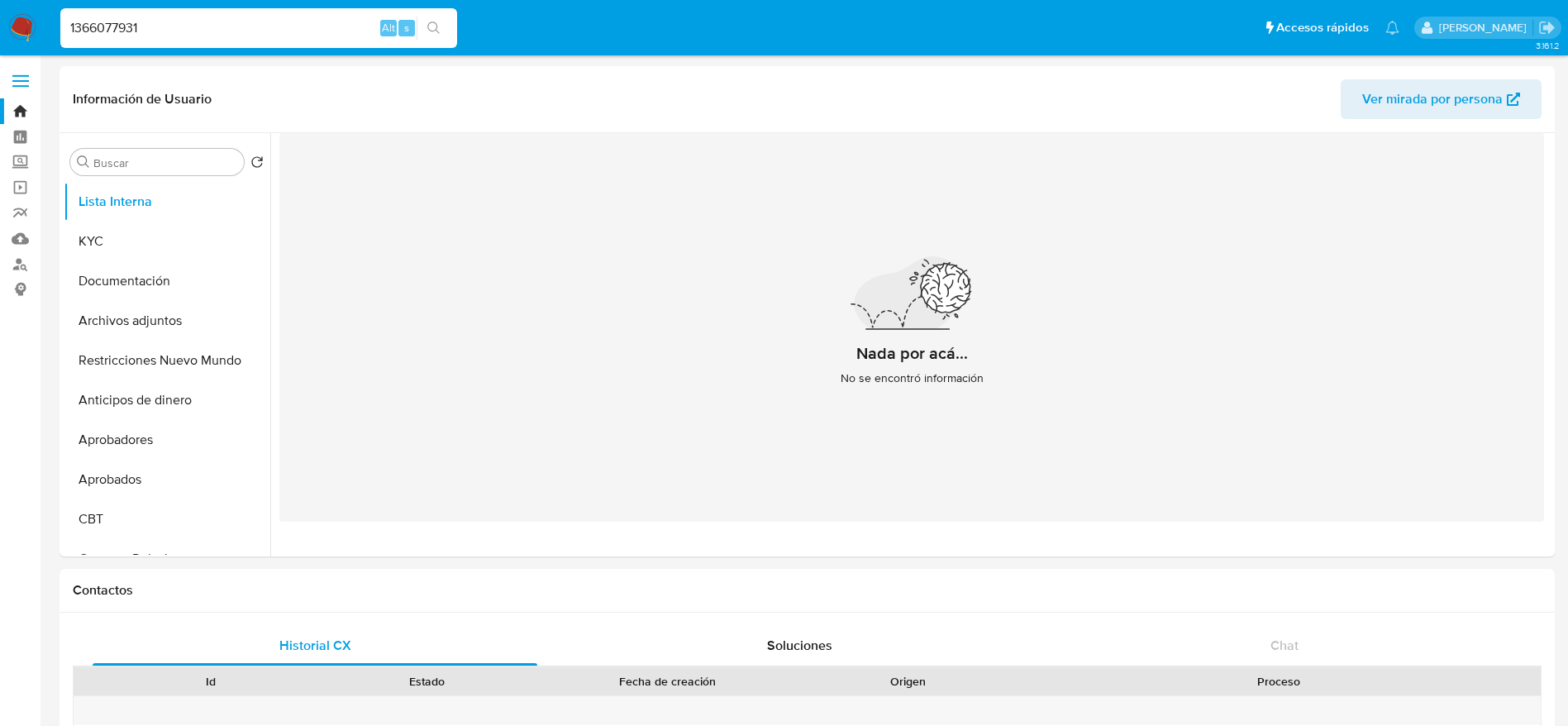
select select "10"
click at [150, 284] on button "Documentación" at bounding box center [160, 281] width 193 height 40
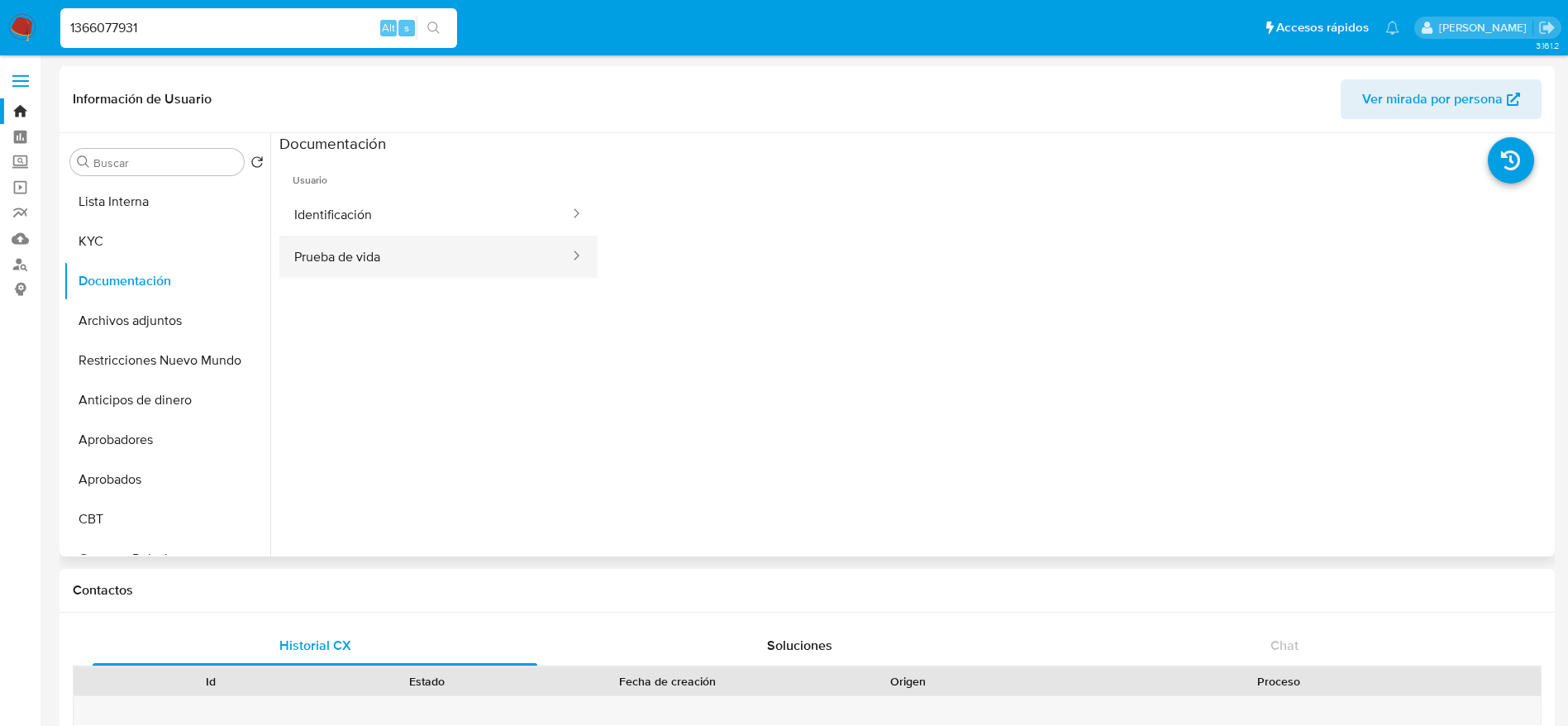
click at [396, 260] on button "Prueba de vida" at bounding box center [425, 257] width 292 height 43
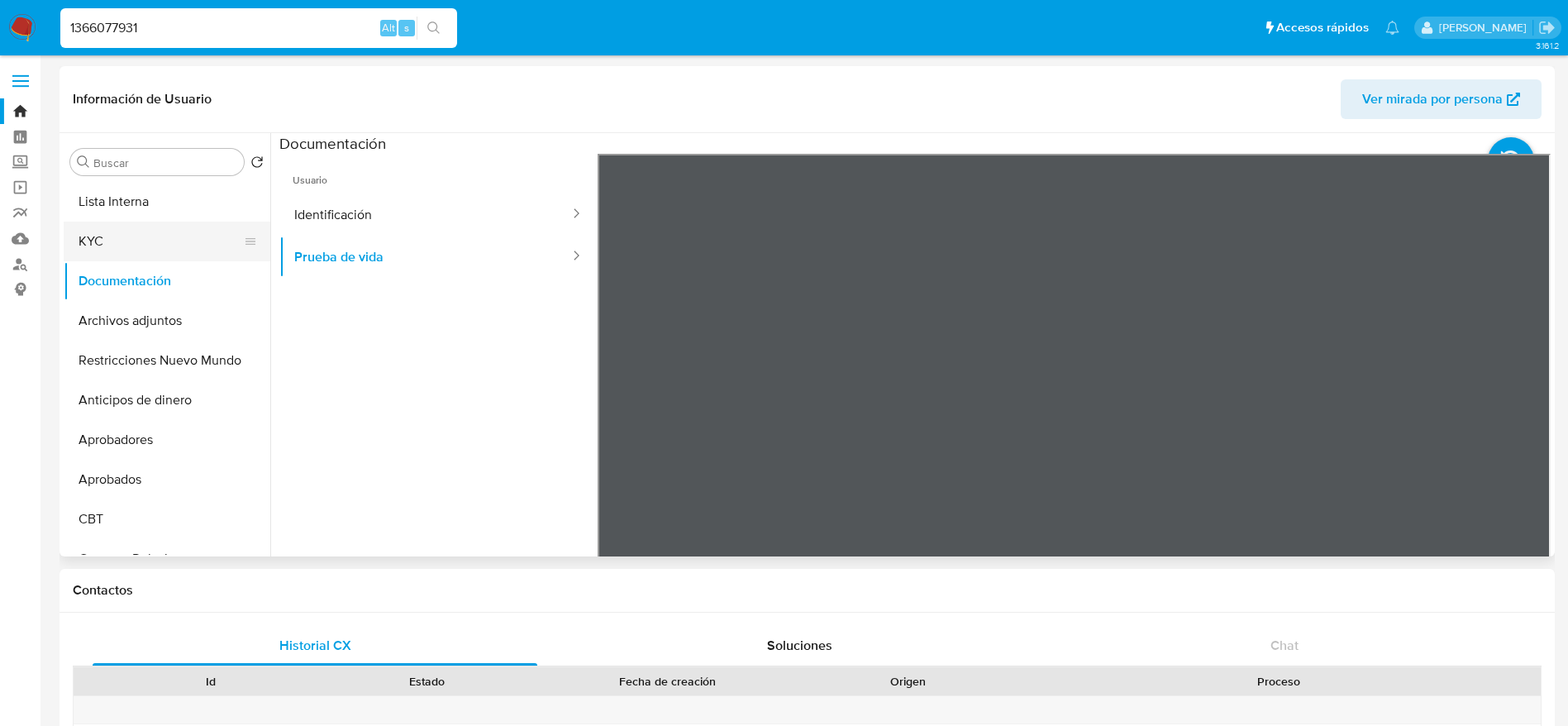
click at [100, 237] on button "KYC" at bounding box center [160, 241] width 193 height 40
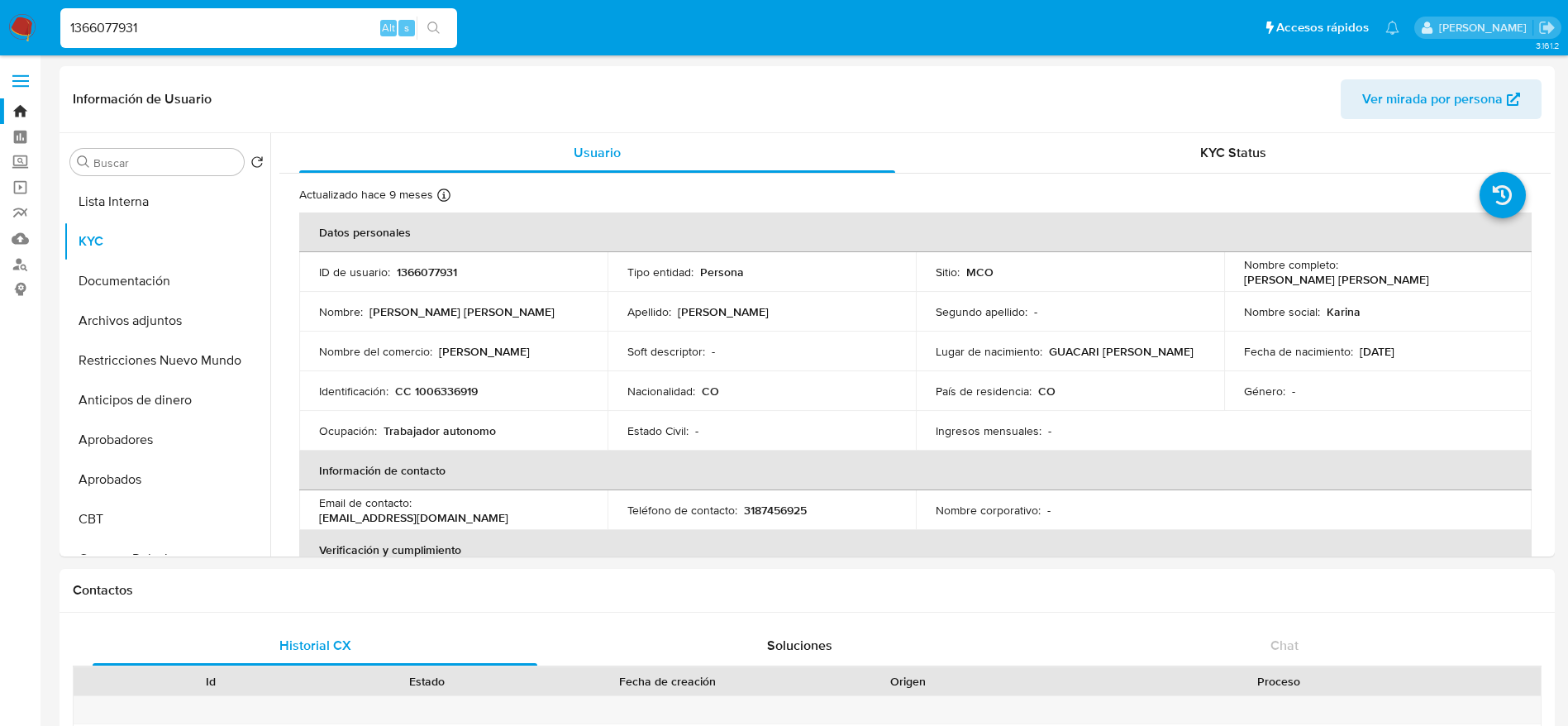
click at [243, 28] on input "1366077931" at bounding box center [259, 27] width 396 height 21
paste input "215205672"
type input "215205672"
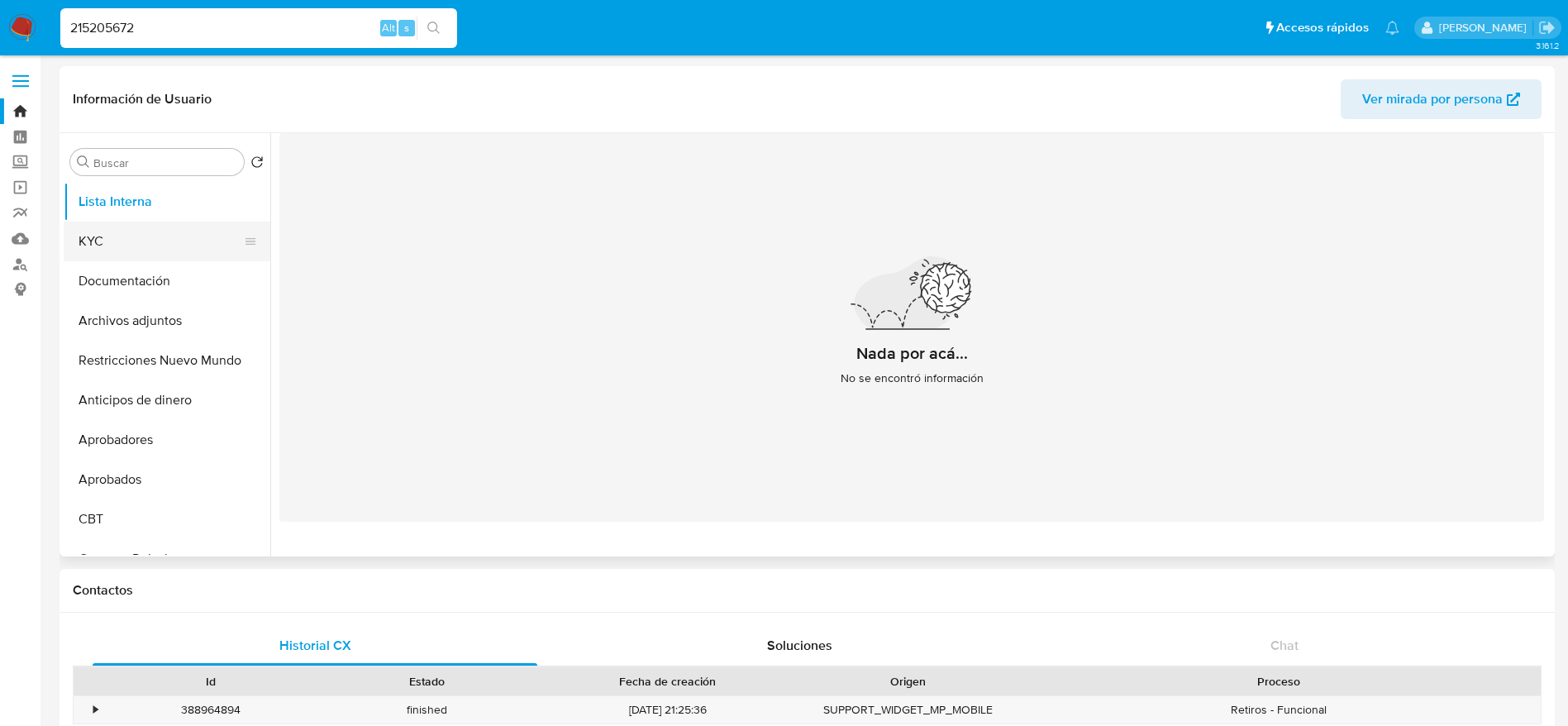
click at [117, 232] on button "KYC" at bounding box center [160, 241] width 193 height 40
select select "10"
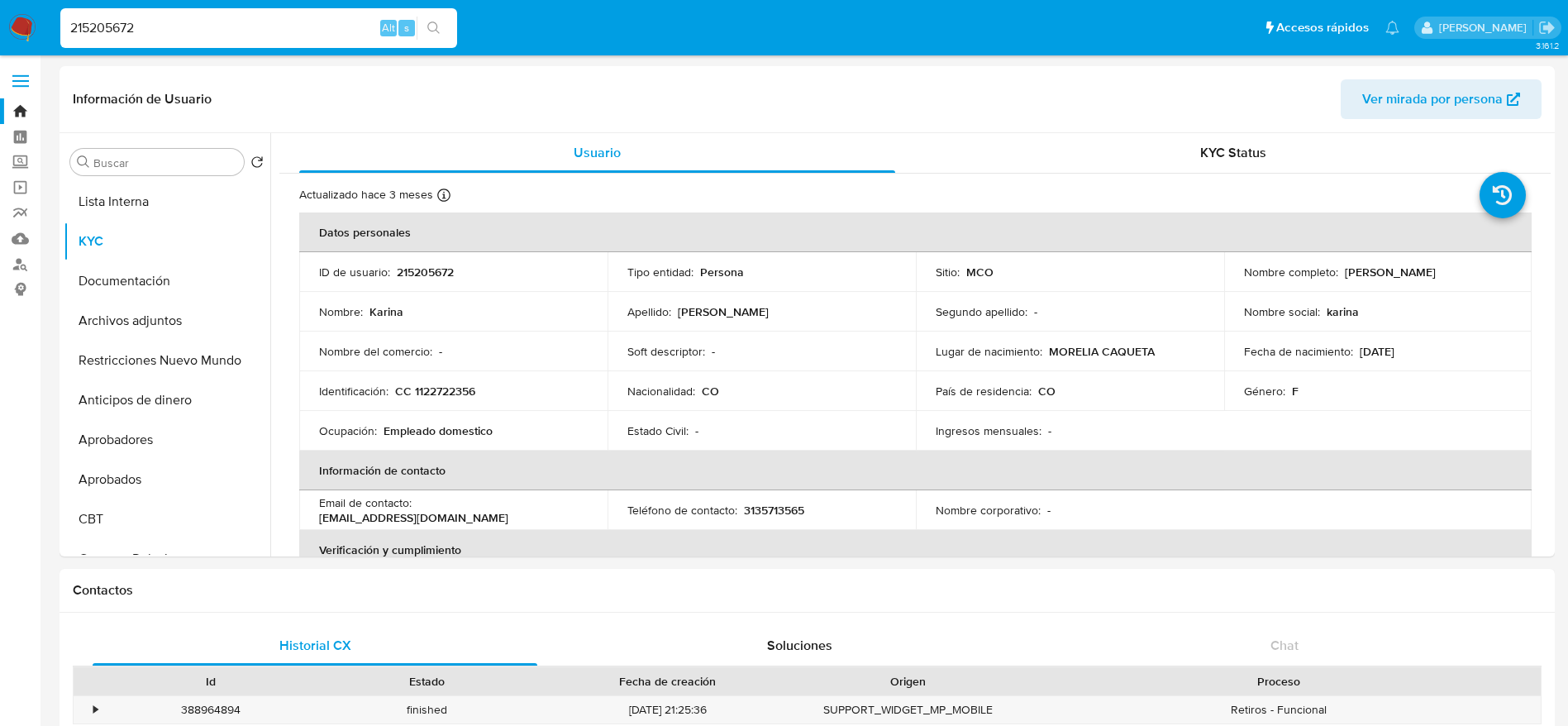
click at [319, 11] on div "215205672 Alt s" at bounding box center [259, 28] width 396 height 40
click at [316, 15] on div "215205672 Alt s" at bounding box center [259, 28] width 396 height 40
click at [316, 27] on input "215205672" at bounding box center [259, 27] width 396 height 21
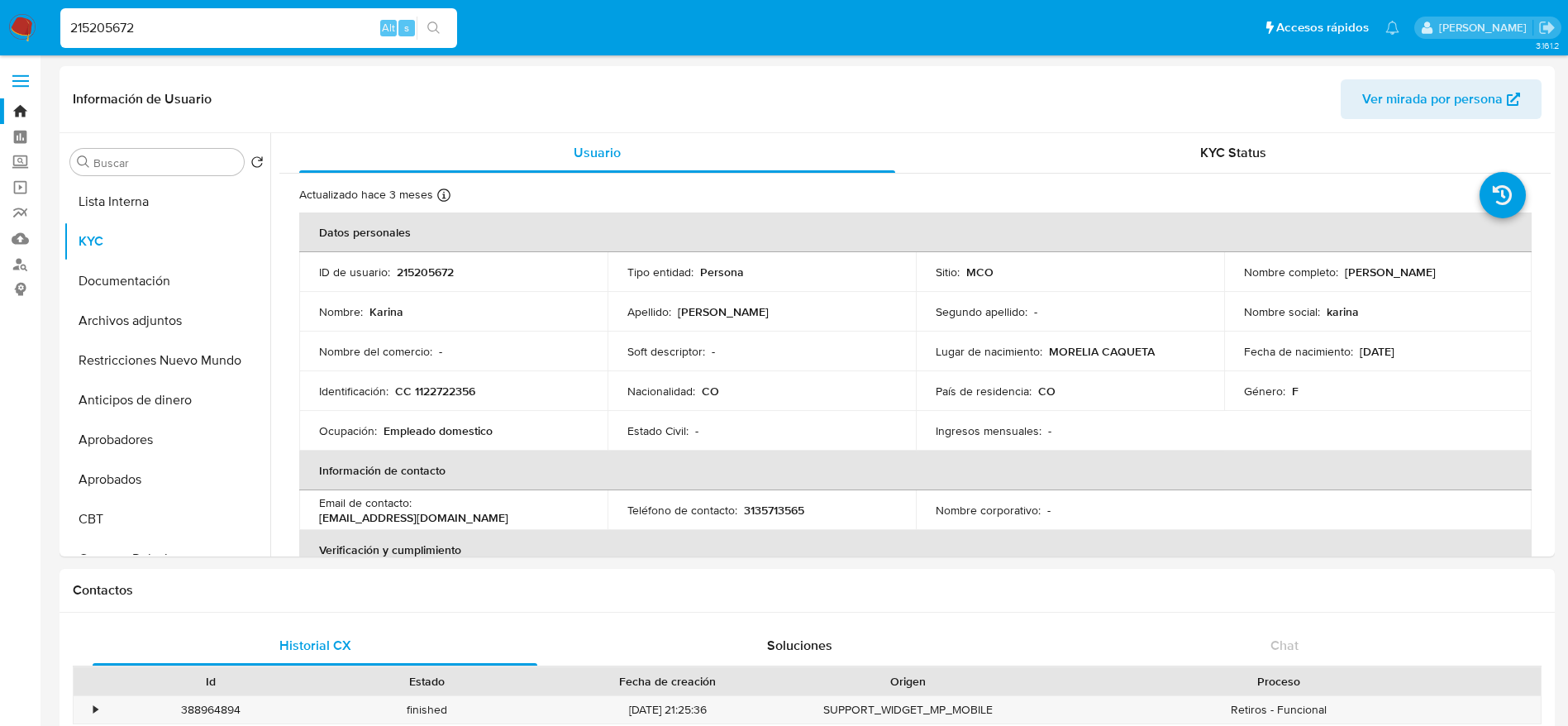
click at [316, 27] on input "215205672" at bounding box center [259, 27] width 396 height 21
paste input "1366077931"
type input "1366077931"
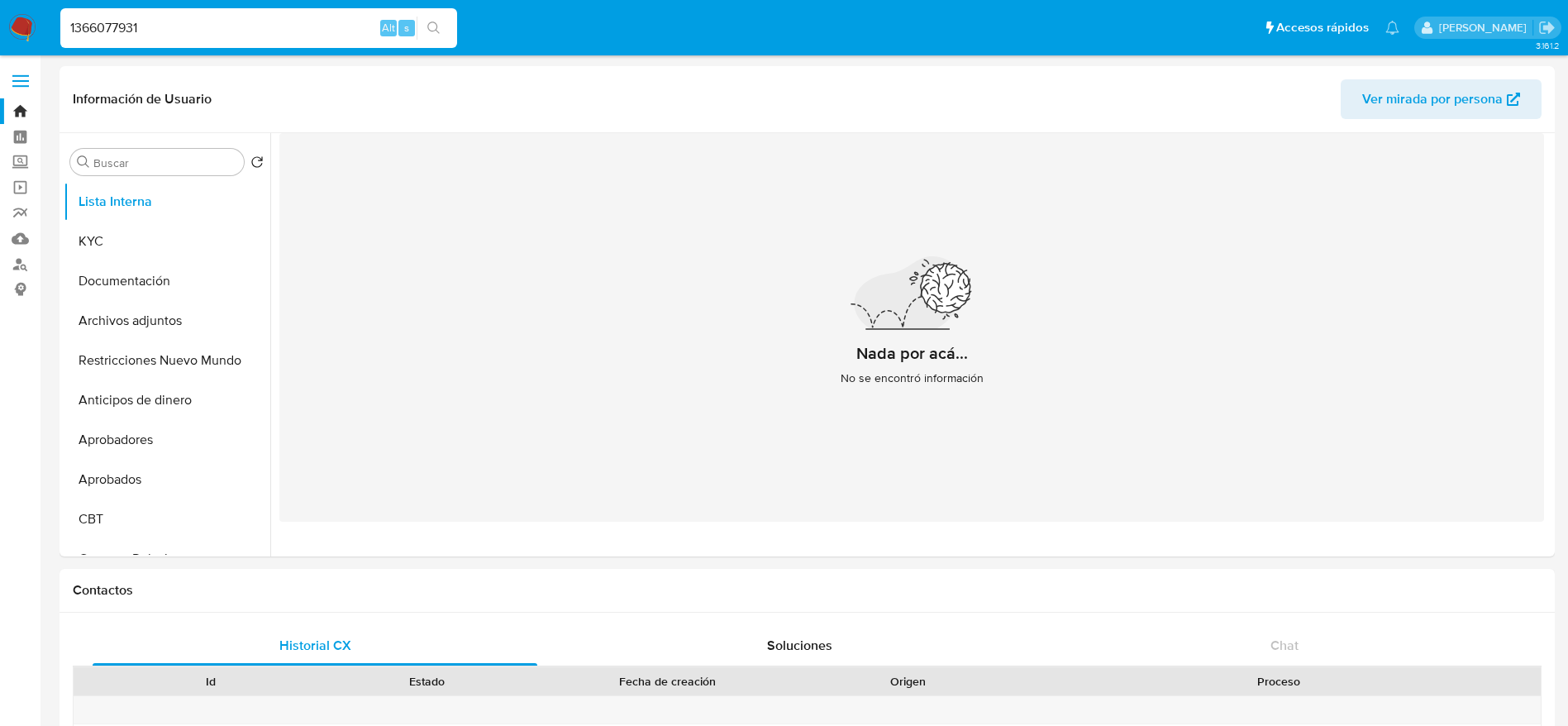
select select "10"
click at [95, 17] on input "1366077931" at bounding box center [259, 27] width 396 height 21
paste input "88315015"
type input "88315015"
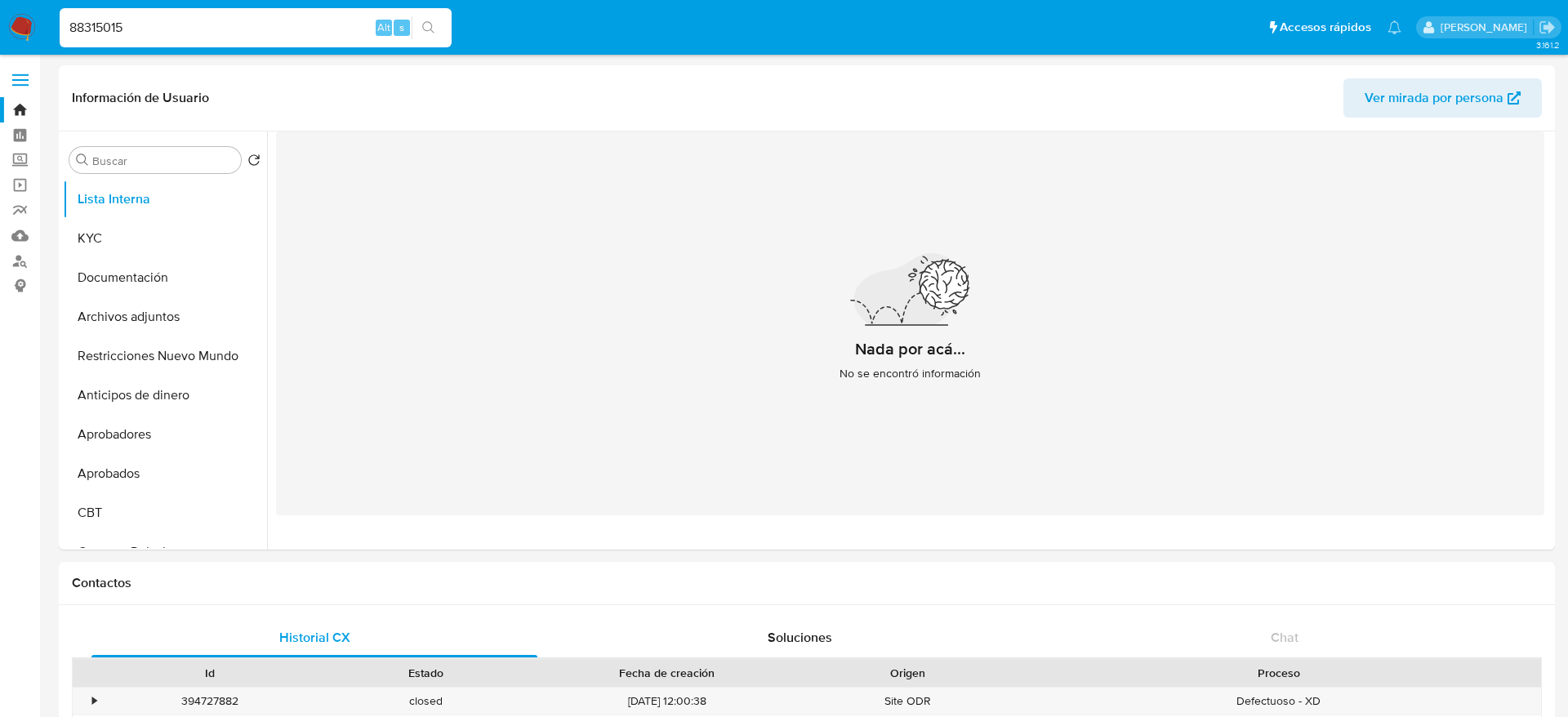
select select "10"
click at [155, 235] on button "KYC" at bounding box center [158, 238] width 191 height 40
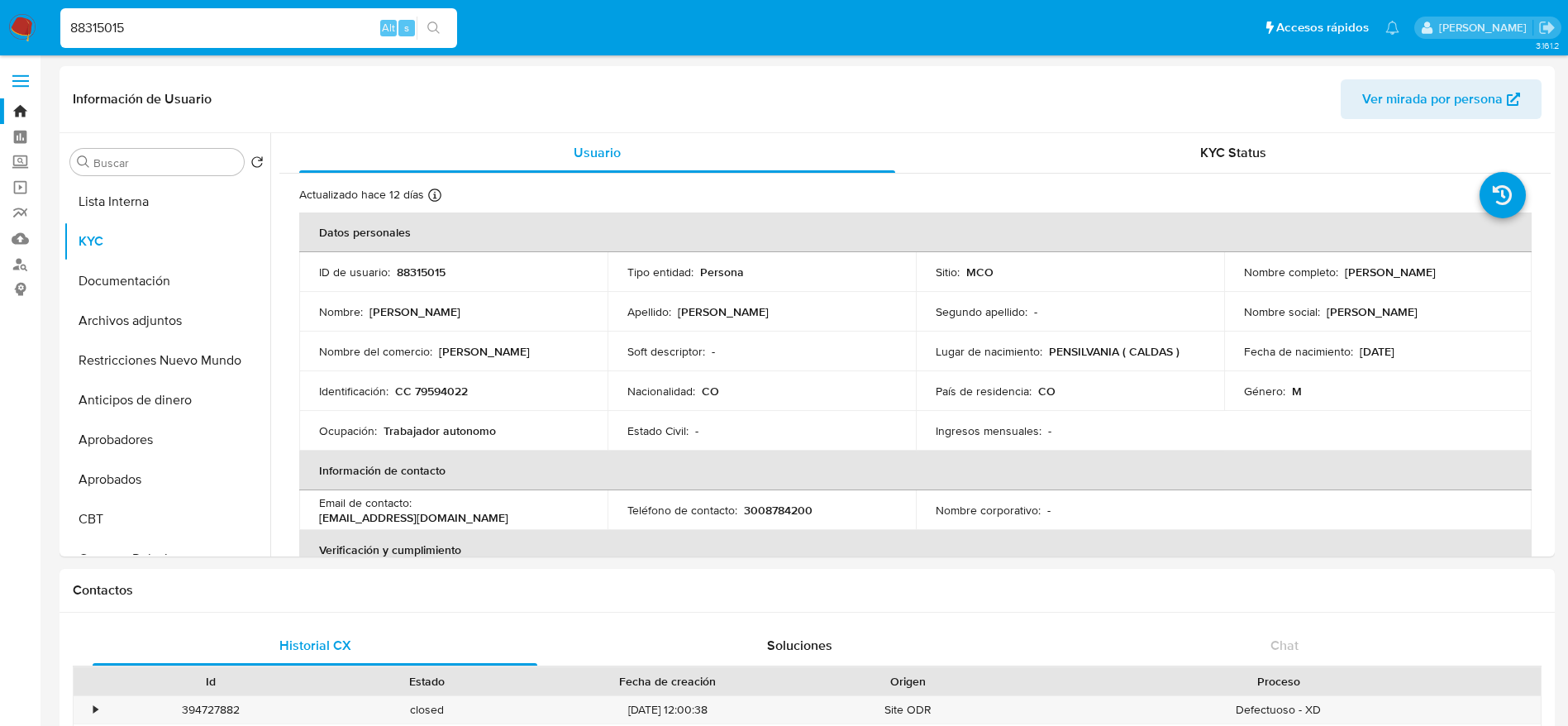
click at [22, 15] on img at bounding box center [22, 28] width 28 height 28
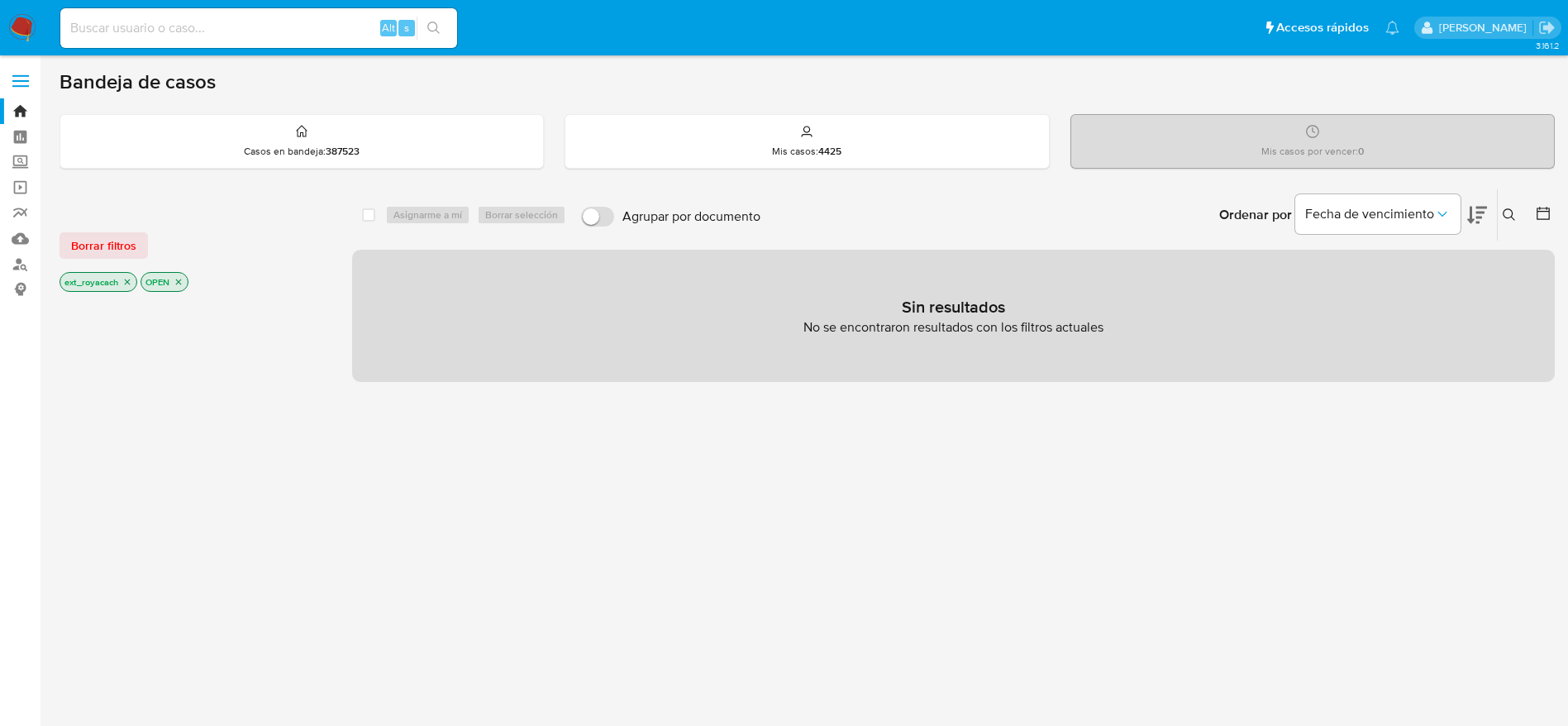
click at [23, 17] on img at bounding box center [22, 28] width 28 height 28
